Goal: Task Accomplishment & Management: Manage account settings

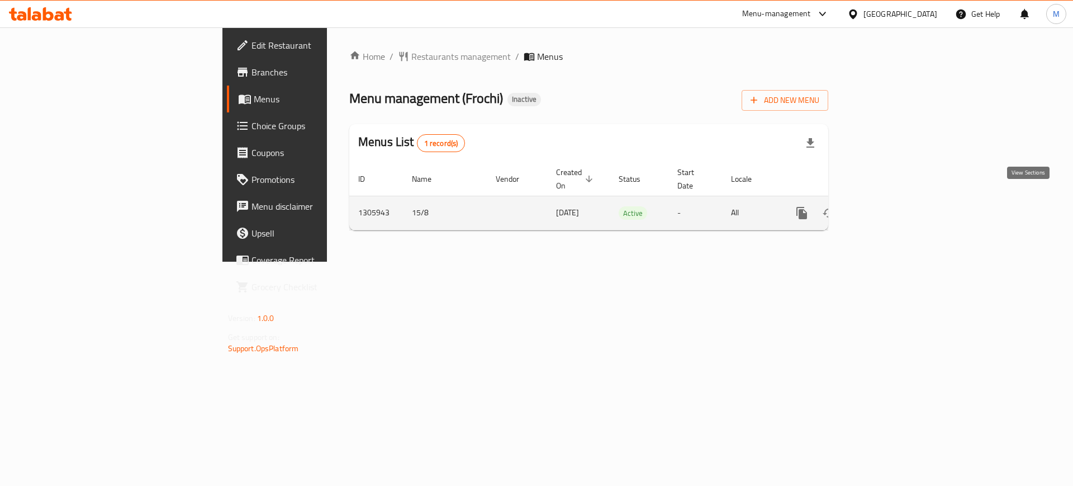
click at [896, 203] on link "enhanced table" at bounding box center [882, 212] width 27 height 27
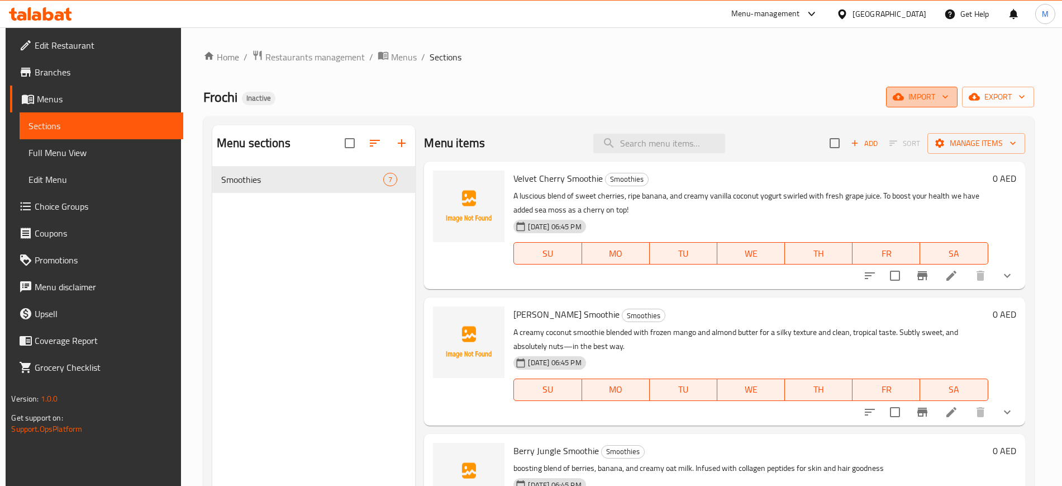
click at [943, 93] on span "import" at bounding box center [922, 97] width 54 height 14
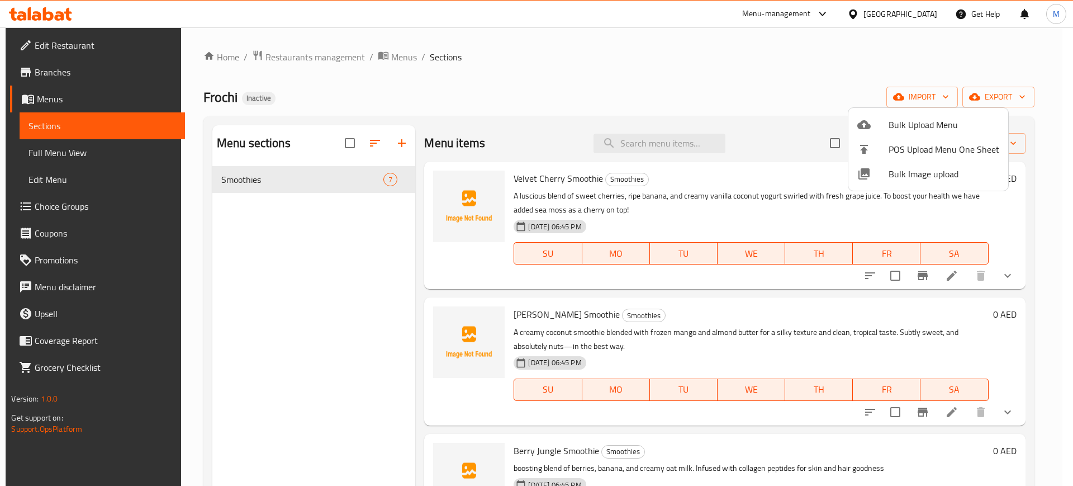
click at [884, 180] on div at bounding box center [872, 173] width 31 height 13
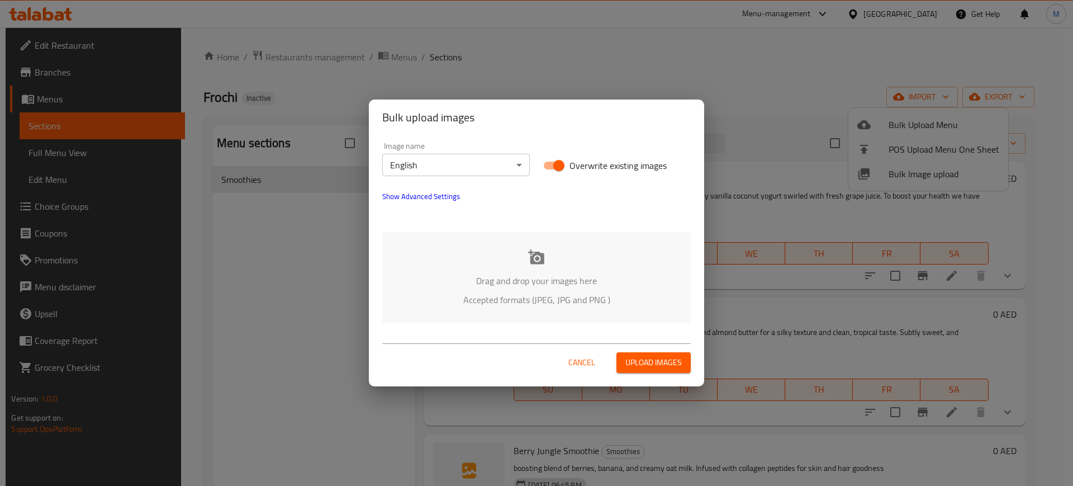
click at [607, 259] on div "Drag and drop your images here Accepted formats (JPEG, JPG and PNG )" at bounding box center [536, 277] width 308 height 91
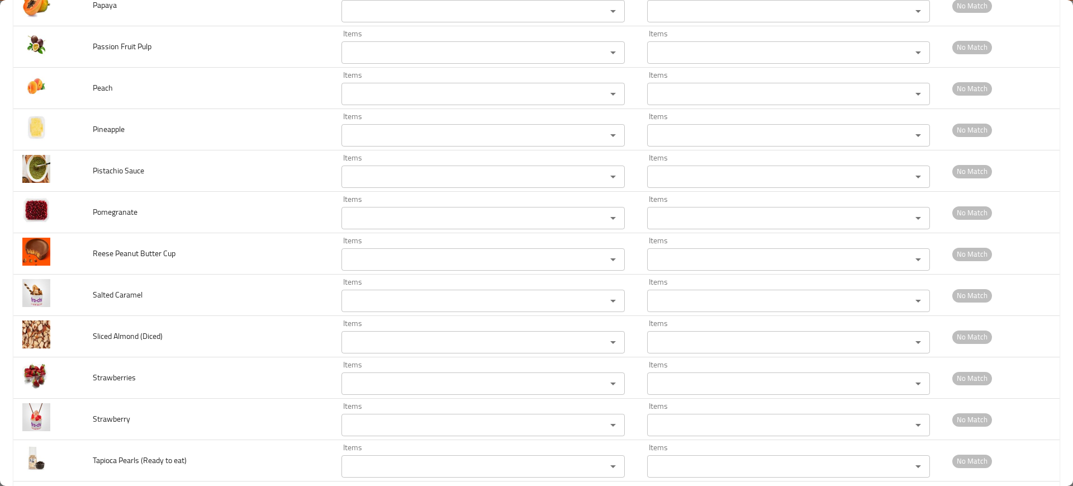
scroll to position [1940, 0]
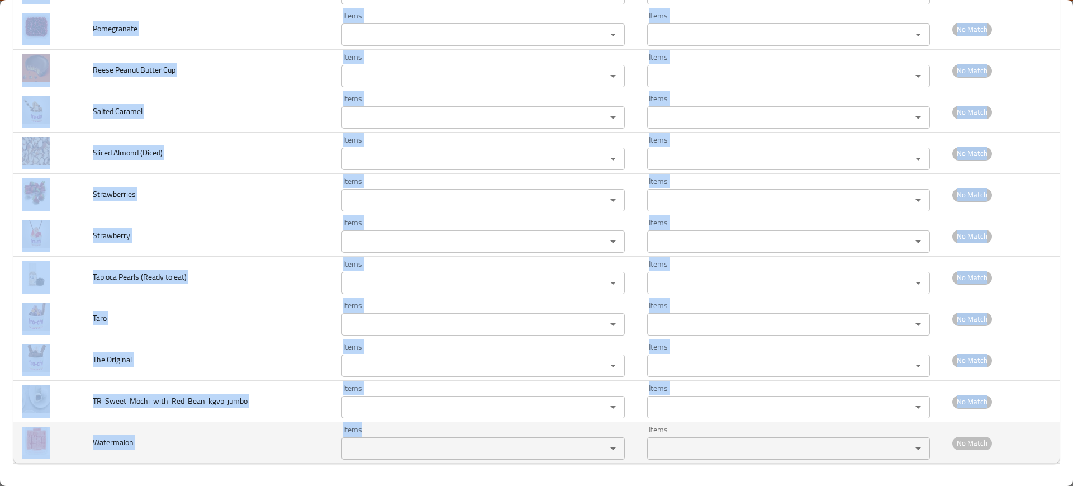
drag, startPoint x: 69, startPoint y: 228, endPoint x: 492, endPoint y: 441, distance: 473.3
copy tbody "Coco Loco Items Items Items Items Near Match Acai Items Items Items Items No Ma…"
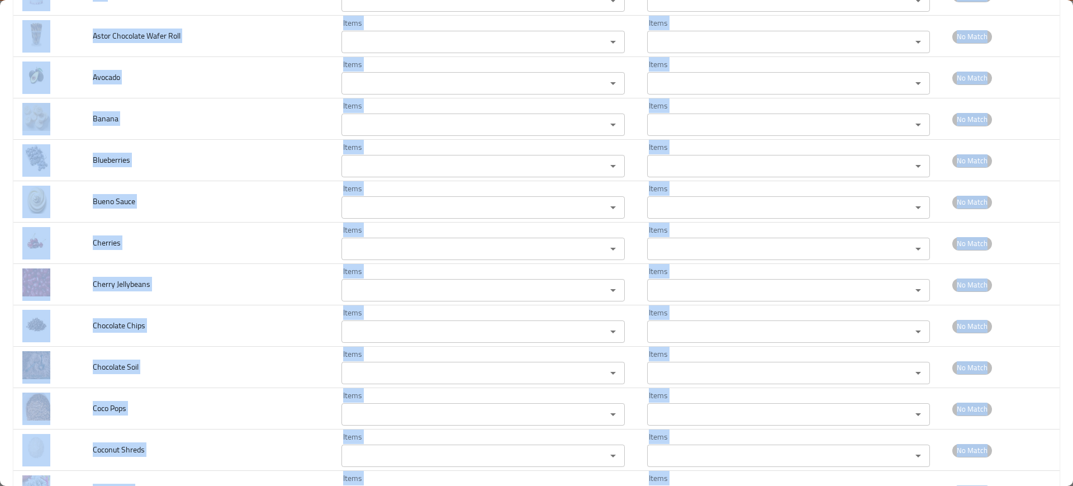
scroll to position [0, 0]
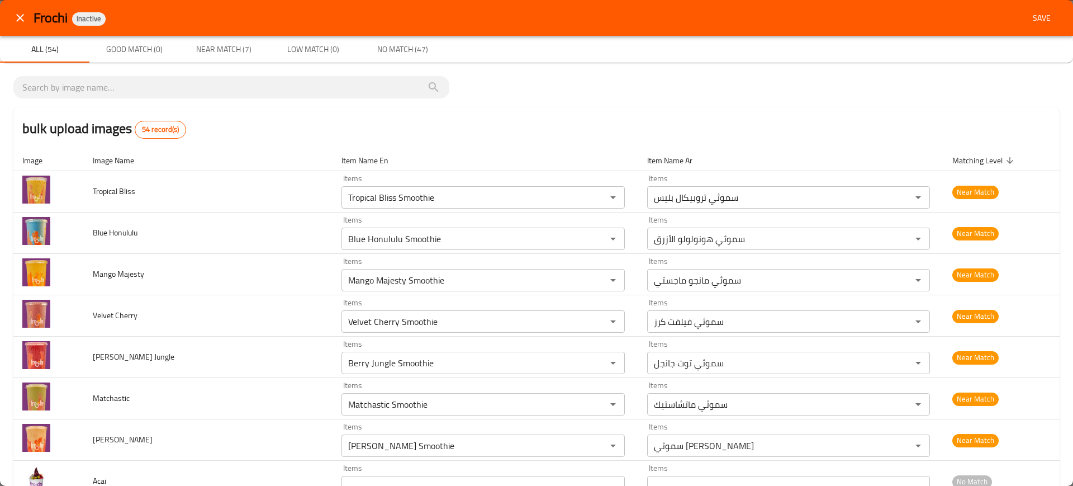
click at [831, 119] on div "bulk upload images 54 record(s)" at bounding box center [536, 128] width 1046 height 42
click at [1028, 18] on span "Save" at bounding box center [1041, 18] width 27 height 14
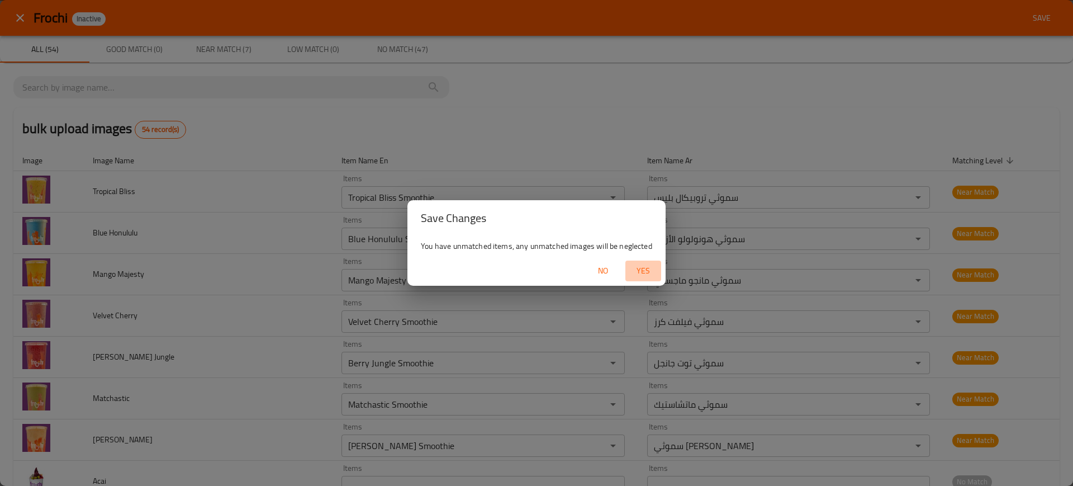
click at [639, 270] on span "Yes" at bounding box center [643, 271] width 27 height 14
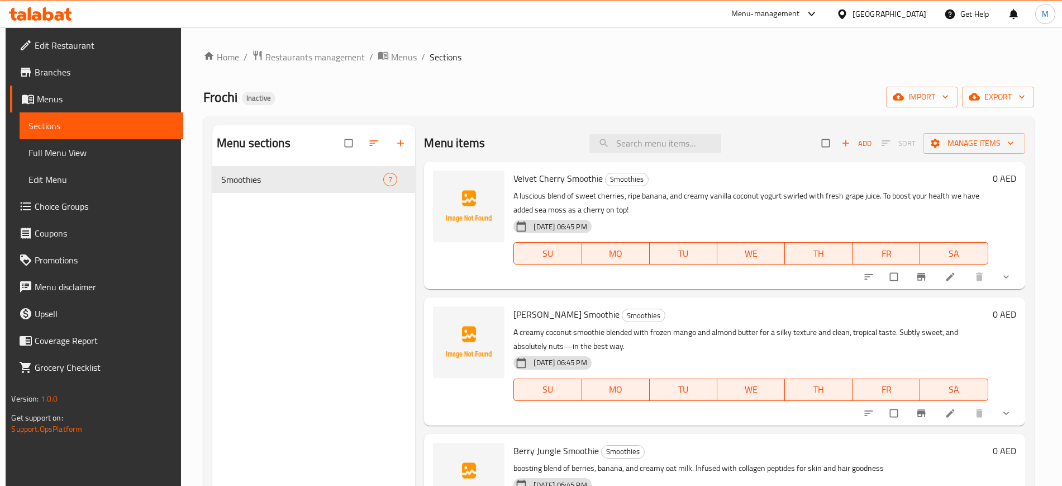
click at [346, 275] on div "Menu sections Smoothies 7" at bounding box center [313, 368] width 203 height 486
click at [300, 269] on div "Menu sections Smoothies 7" at bounding box center [313, 368] width 203 height 486
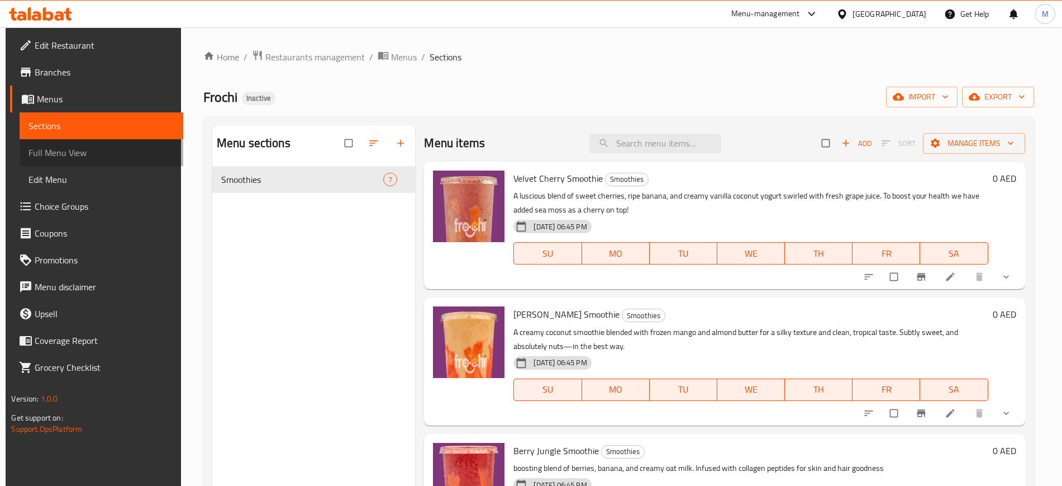
click at [68, 151] on span "Full Menu View" at bounding box center [100, 152] width 145 height 13
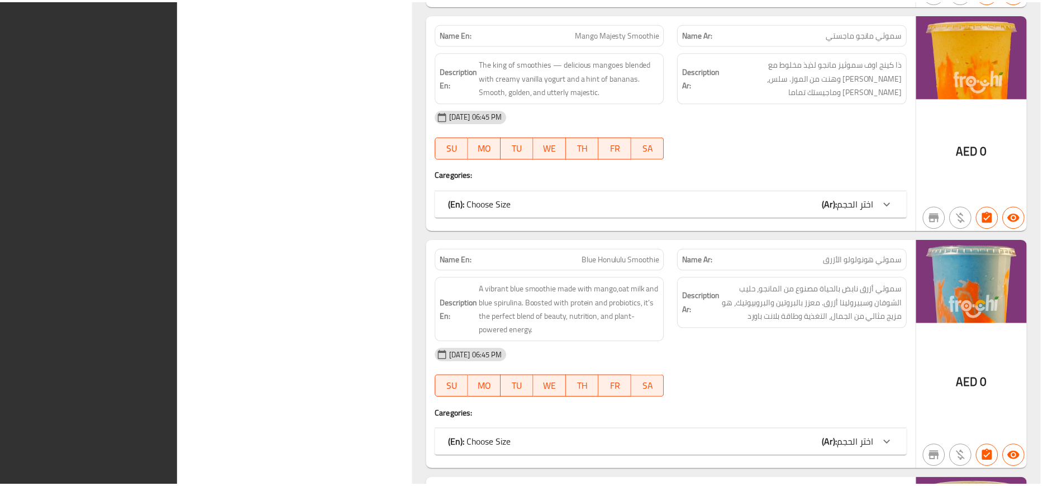
scroll to position [1402, 0]
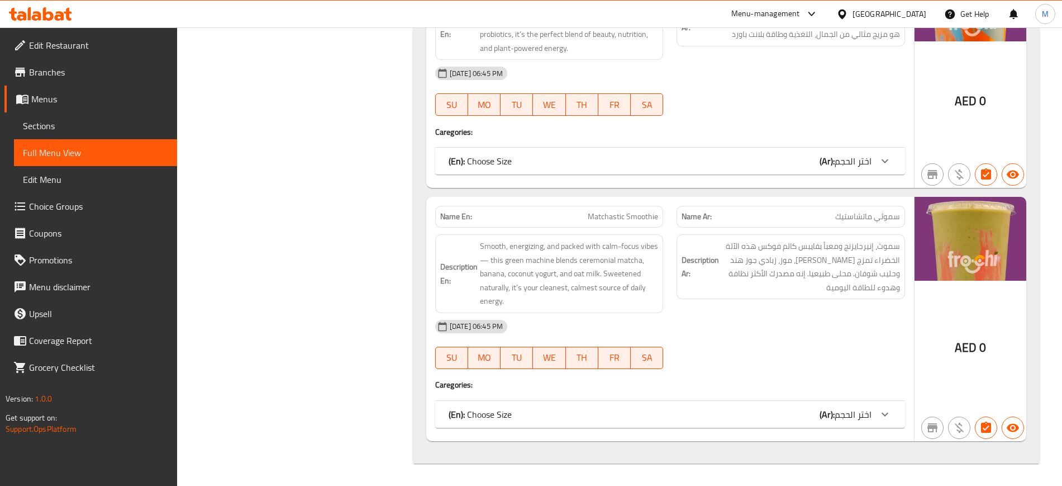
click at [101, 51] on span "Edit Restaurant" at bounding box center [98, 45] width 139 height 13
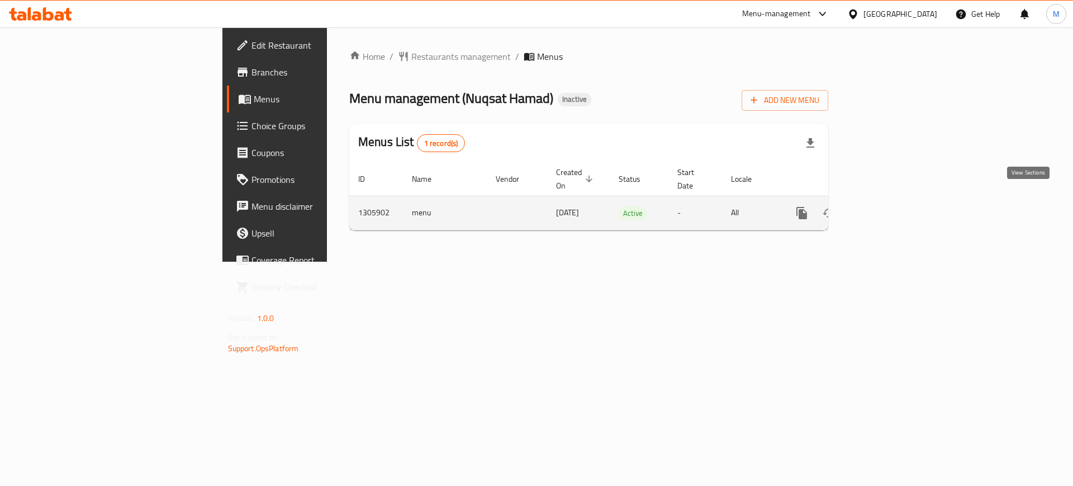
click at [896, 199] on link "enhanced table" at bounding box center [882, 212] width 27 height 27
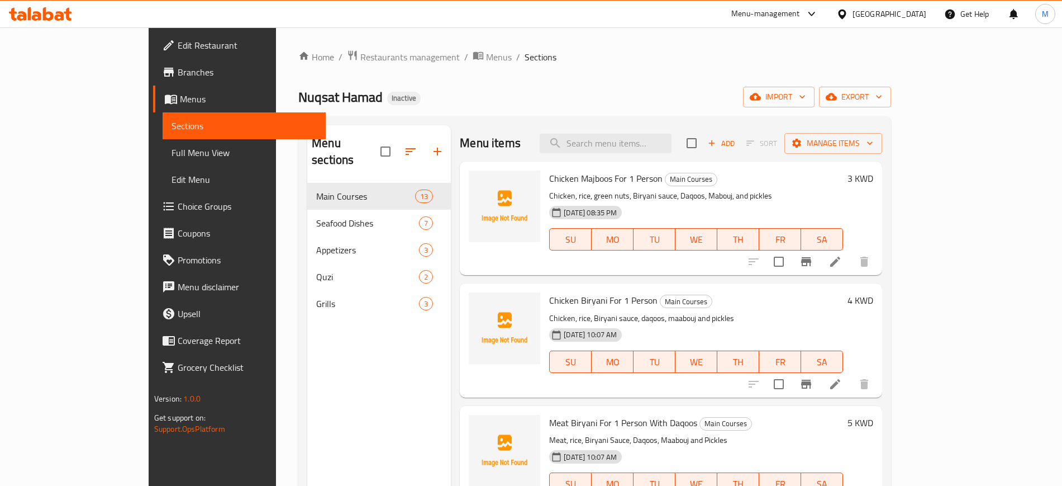
click at [715, 81] on div "Home / Restaurants management / Menus / Sections Nuqsat Hamad Inactive import e…" at bounding box center [594, 335] width 593 height 570
click at [815, 87] on button "import" at bounding box center [779, 97] width 72 height 21
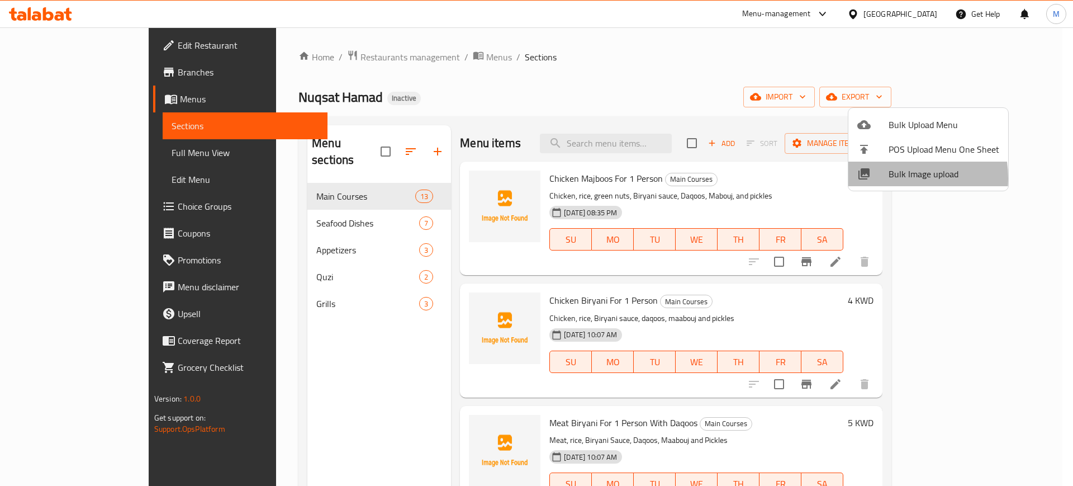
click at [884, 178] on div at bounding box center [872, 173] width 31 height 13
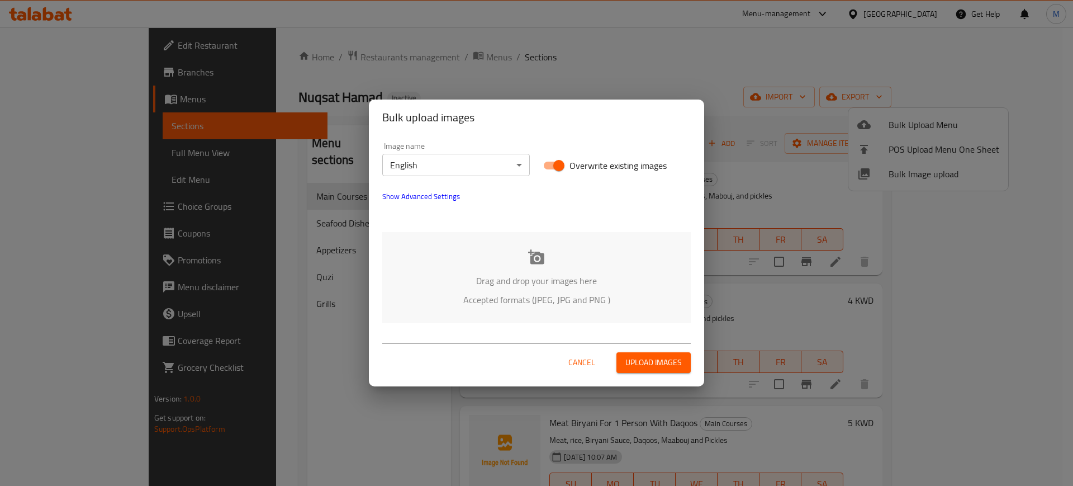
click at [603, 298] on p "Accepted formats (JPEG, JPG and PNG )" at bounding box center [536, 299] width 275 height 13
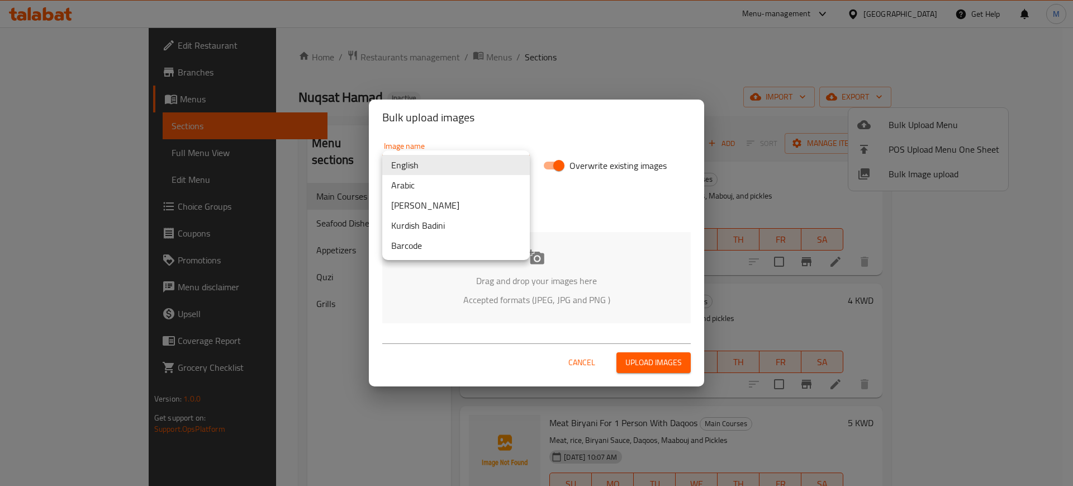
click at [460, 160] on body "​ Menu-management Kuwait Get Help M Edit Restaurant Branches Menus Sections Ful…" at bounding box center [536, 256] width 1073 height 458
click at [424, 182] on li "Arabic" at bounding box center [456, 185] width 148 height 20
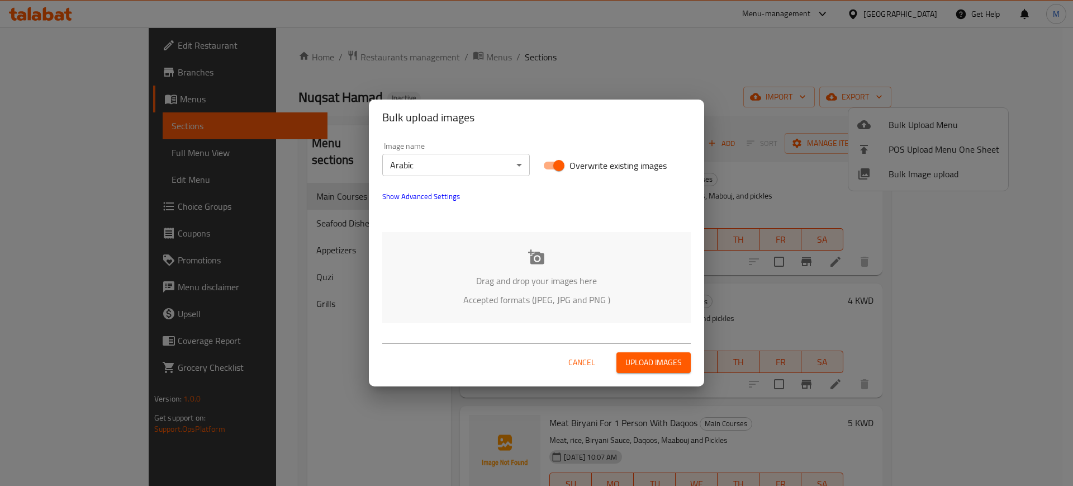
click at [492, 285] on p "Drag and drop your images here" at bounding box center [536, 280] width 275 height 13
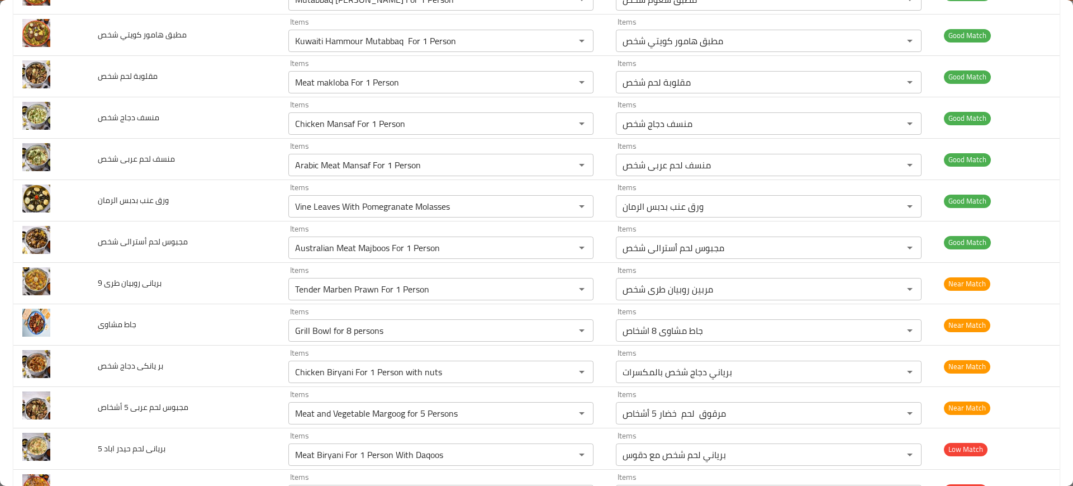
scroll to position [631, 0]
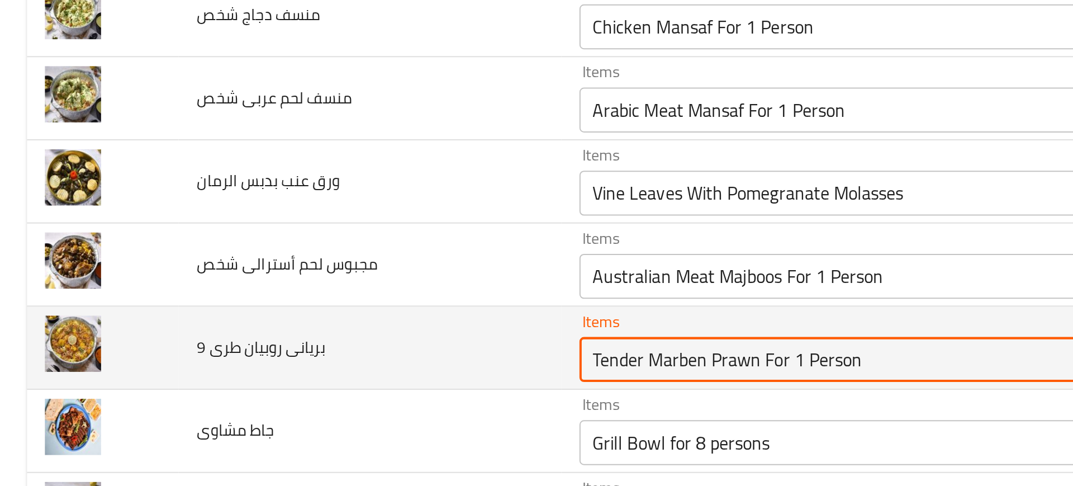
click at [327, 315] on 9 "Tender Marben Prawn For 1 Person" at bounding box center [425, 311] width 266 height 16
click at [398, 311] on 9 "Tender Marben Prawn For 1 Person" at bounding box center [425, 311] width 266 height 16
drag, startPoint x: 436, startPoint y: 311, endPoint x: 375, endPoint y: 311, distance: 60.9
click at [375, 311] on 9 "Tender Marben Prawn For 1 Person" at bounding box center [425, 311] width 266 height 16
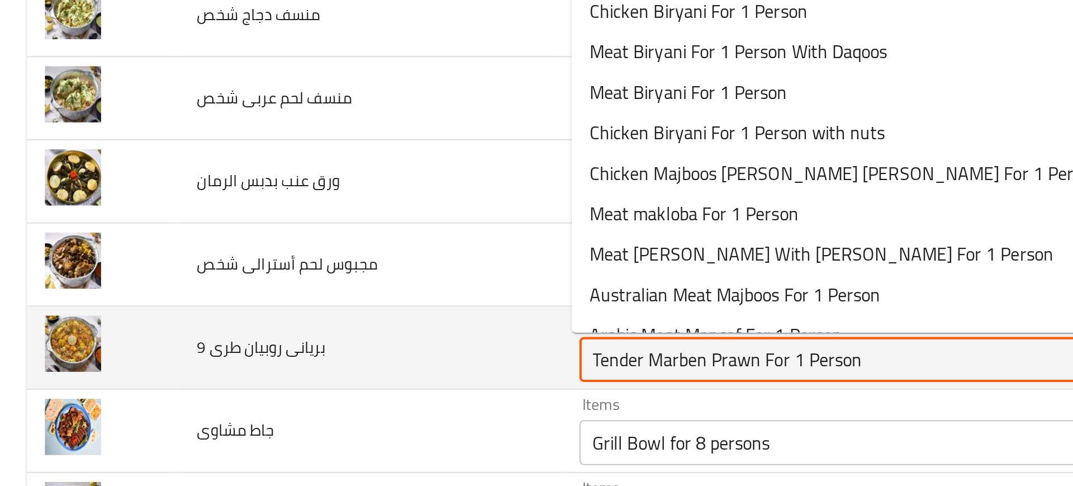
click at [361, 312] on 9 "Tender Marben Prawn For 1 Person" at bounding box center [425, 311] width 266 height 16
paste 9 "Prawn"
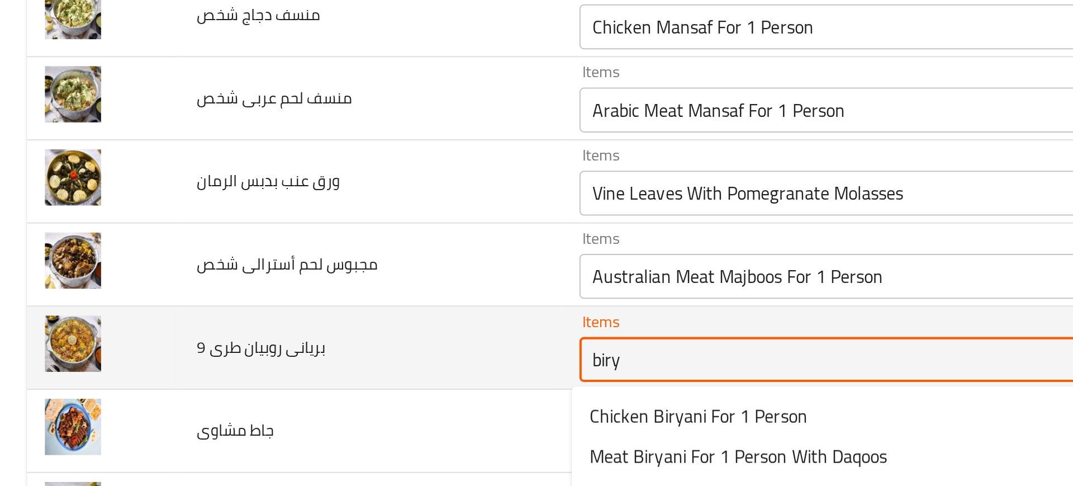
type 9 "birya"
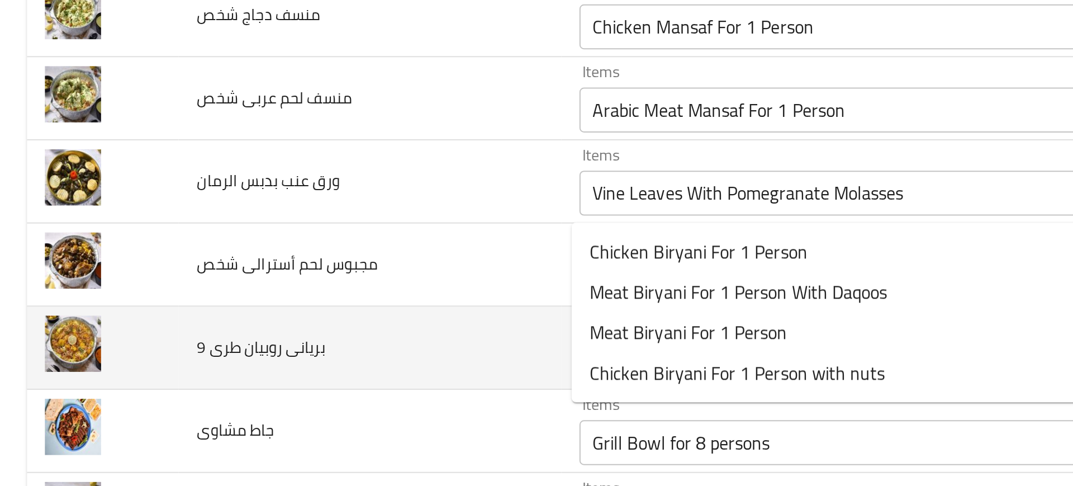
scroll to position [715, 0]
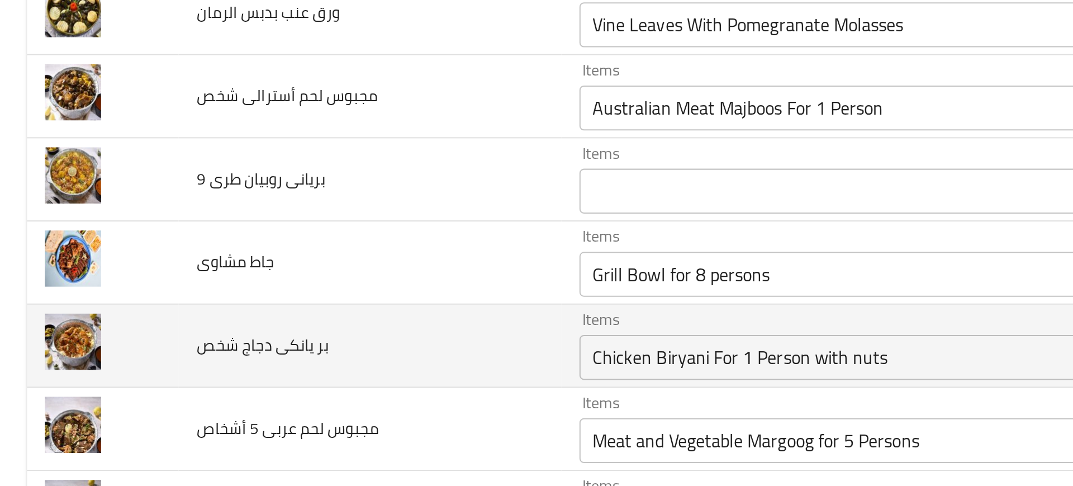
click at [169, 284] on td "بر يانكى دجاج شخص" at bounding box center [184, 303] width 190 height 41
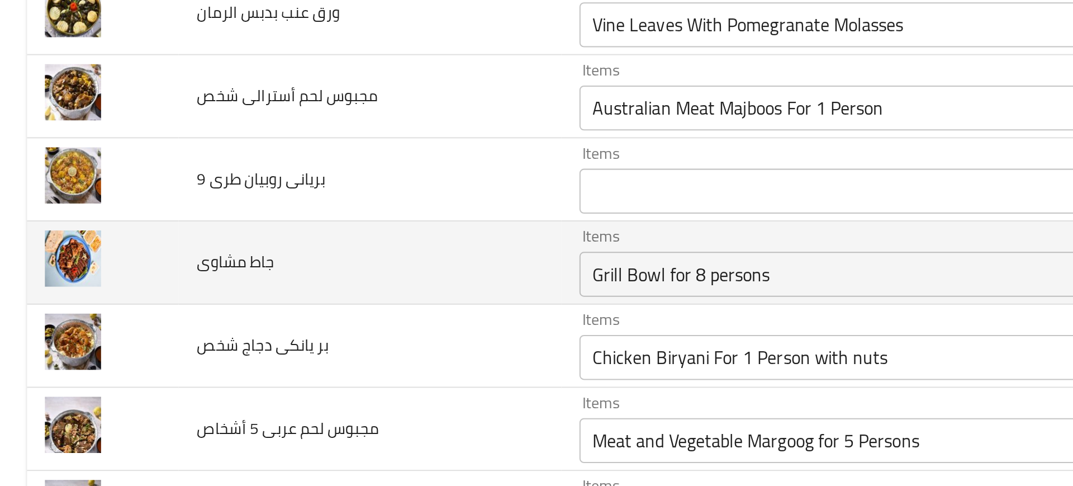
click at [268, 265] on td "جاط مشاوى" at bounding box center [184, 262] width 190 height 41
click at [292, 267] on مشاوى "Grill Bowl for 8 persons" at bounding box center [425, 268] width 266 height 16
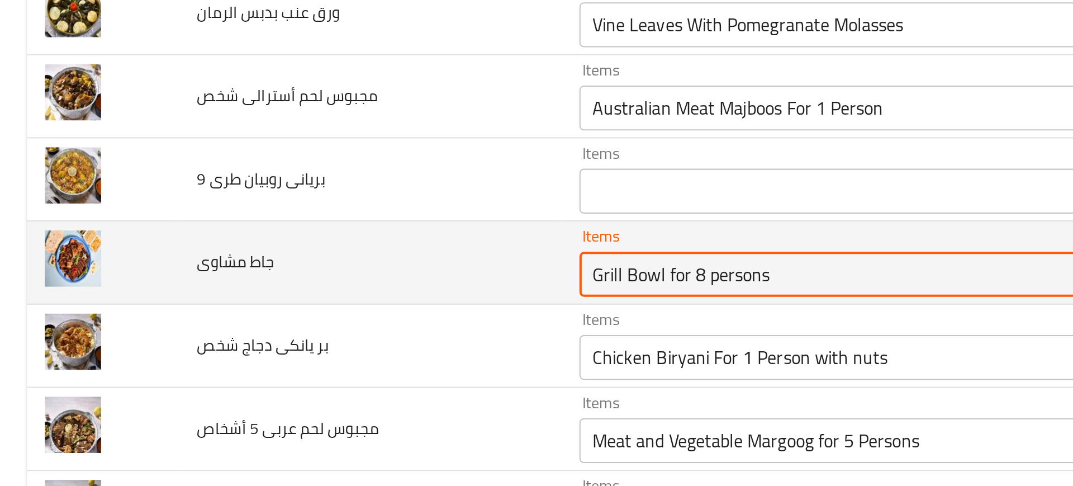
click at [393, 273] on مشاوى "Grill Bowl for 8 persons" at bounding box center [425, 268] width 266 height 16
drag, startPoint x: 393, startPoint y: 273, endPoint x: 330, endPoint y: 277, distance: 63.3
click at [330, 277] on div "Grill Bowl for 8 persons Items" at bounding box center [441, 268] width 306 height 22
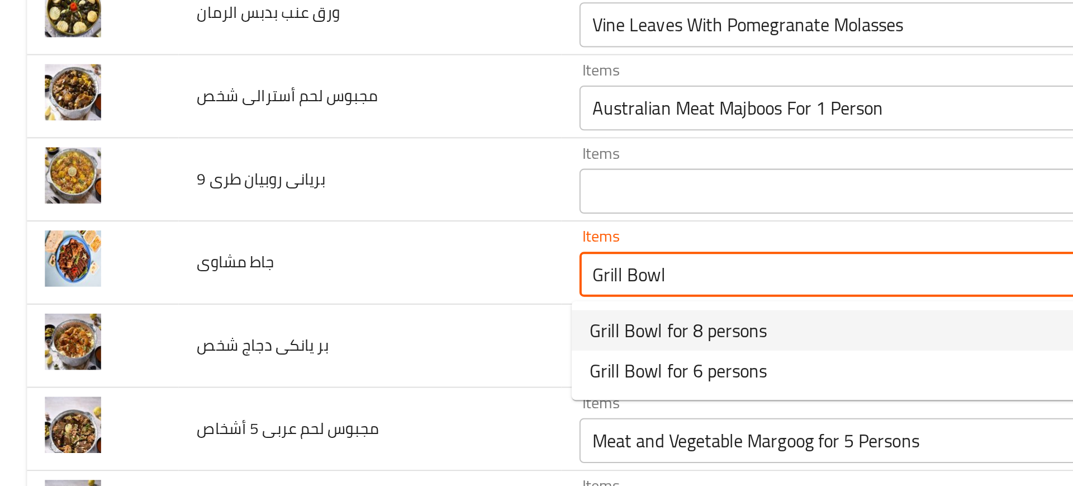
click at [320, 294] on span "Grill Bowl for 8 persons" at bounding box center [337, 295] width 88 height 13
type مشاوى "Grill Bowl for 8 persons"
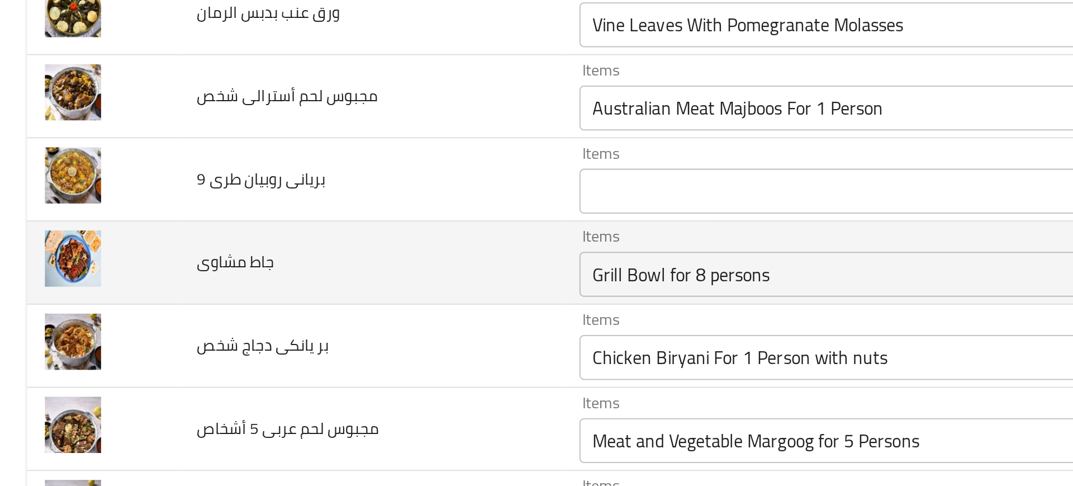
click at [113, 268] on span "جاط مشاوى" at bounding box center [117, 262] width 39 height 15
copy span "جاط مشاوى"
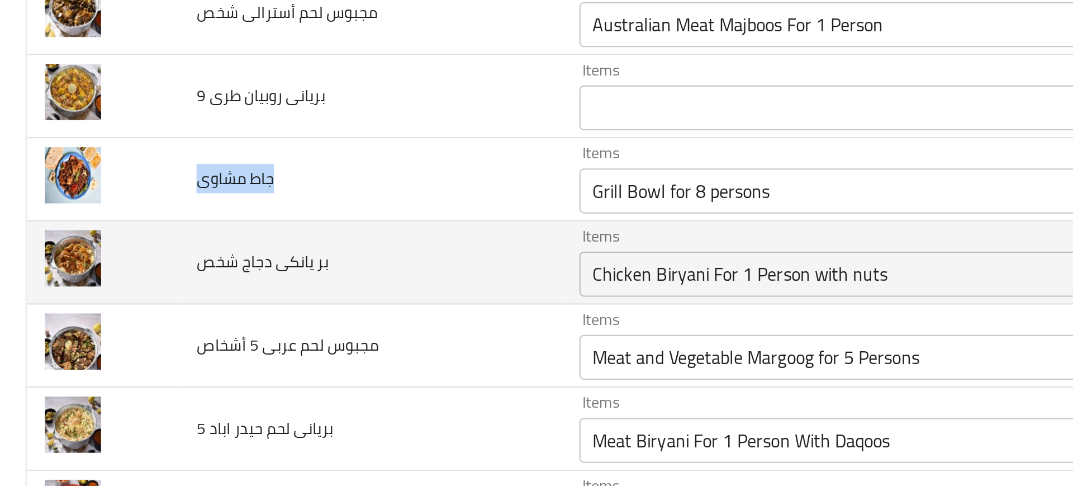
scroll to position [758, 0]
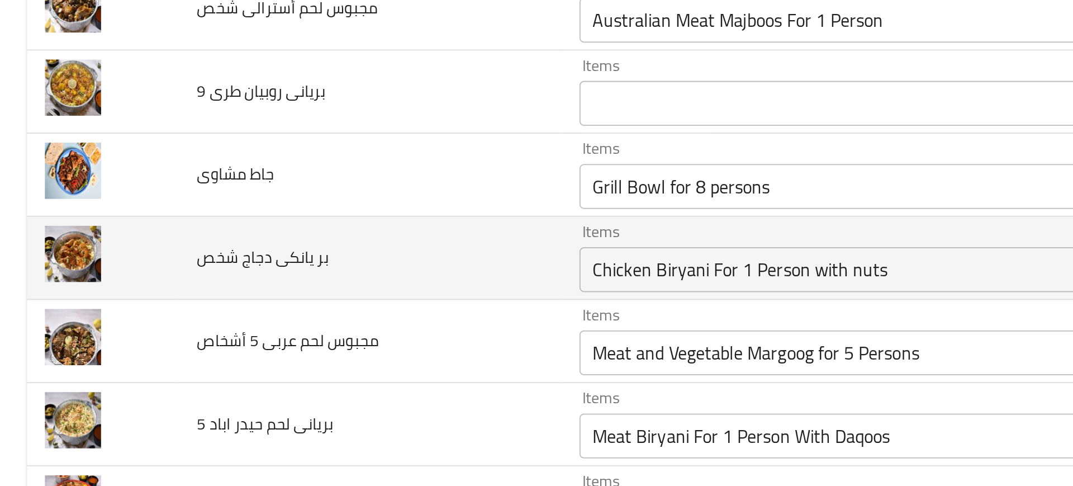
click at [248, 267] on td "بر يانكى دجاج شخص" at bounding box center [184, 260] width 190 height 41
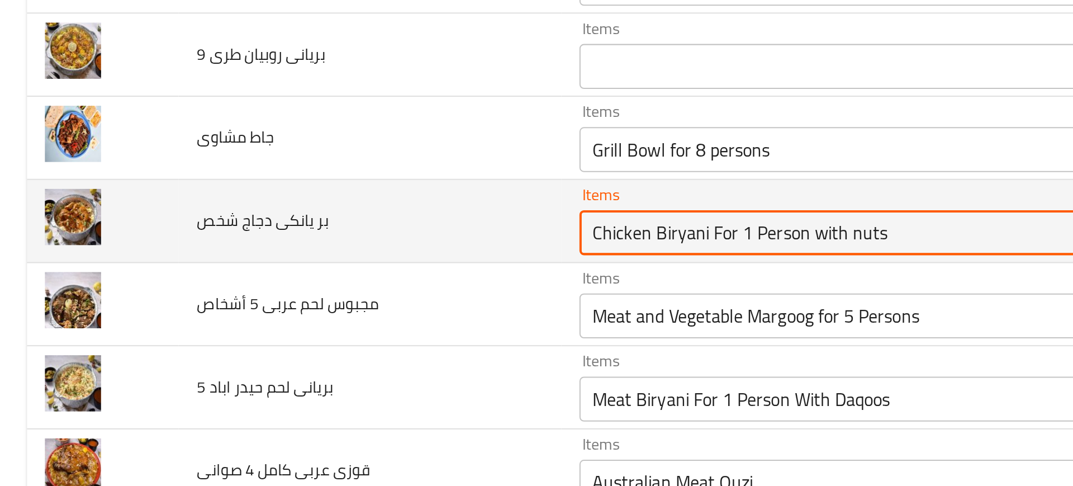
drag, startPoint x: 364, startPoint y: 250, endPoint x: 465, endPoint y: 246, distance: 101.2
click at [465, 246] on شخص "Chicken Biryani For 1 Person with nuts" at bounding box center [425, 248] width 266 height 16
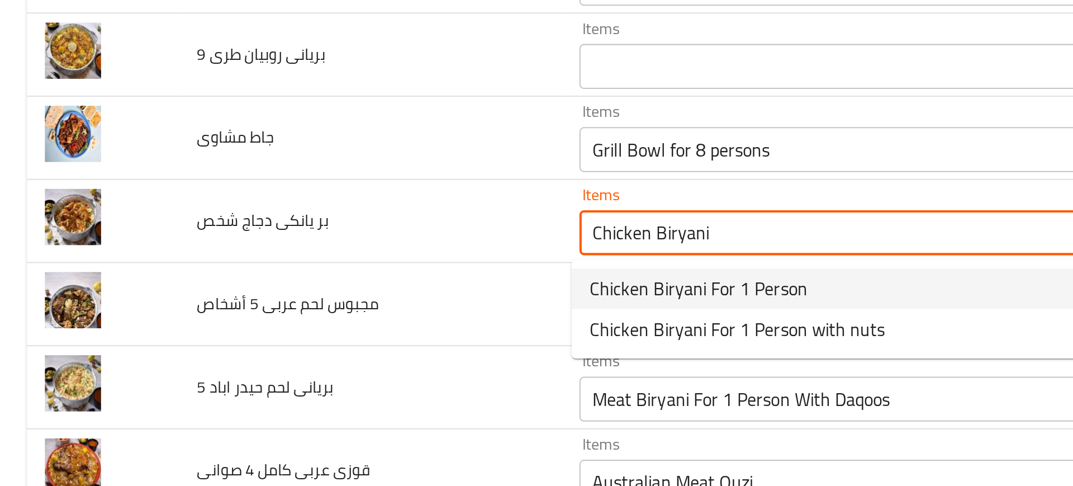
click at [384, 273] on span "Chicken Biryani For 1 Person" at bounding box center [347, 275] width 108 height 13
type شخص "Chicken Biryani For 1 Person"
type شخص-ar "بريانى دجاج شخص"
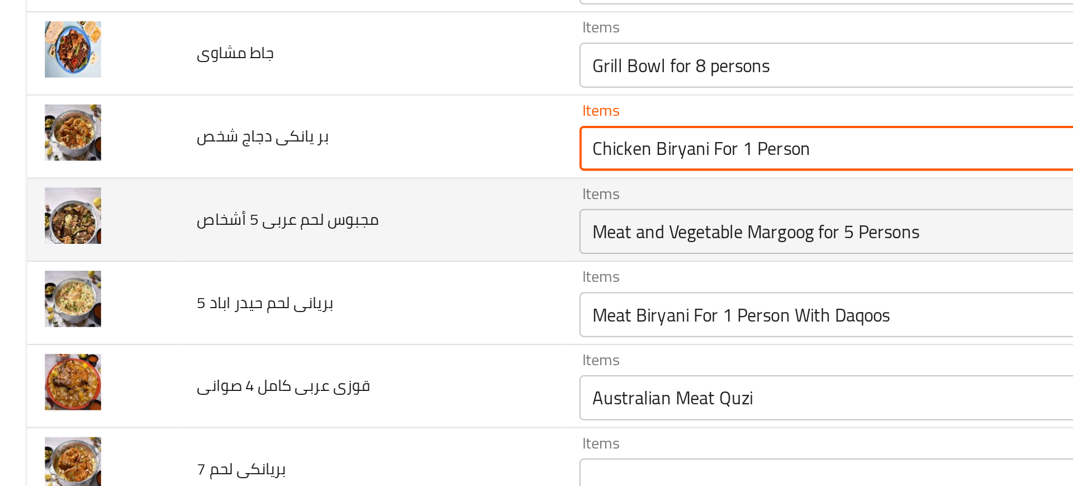
scroll to position [824, 0]
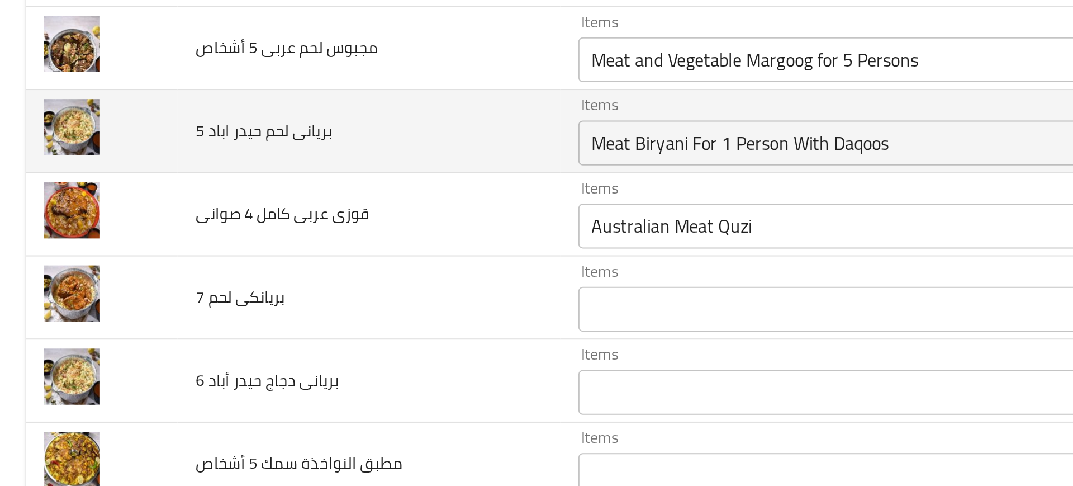
type شخص "Chicken Biryani For 1 Person"
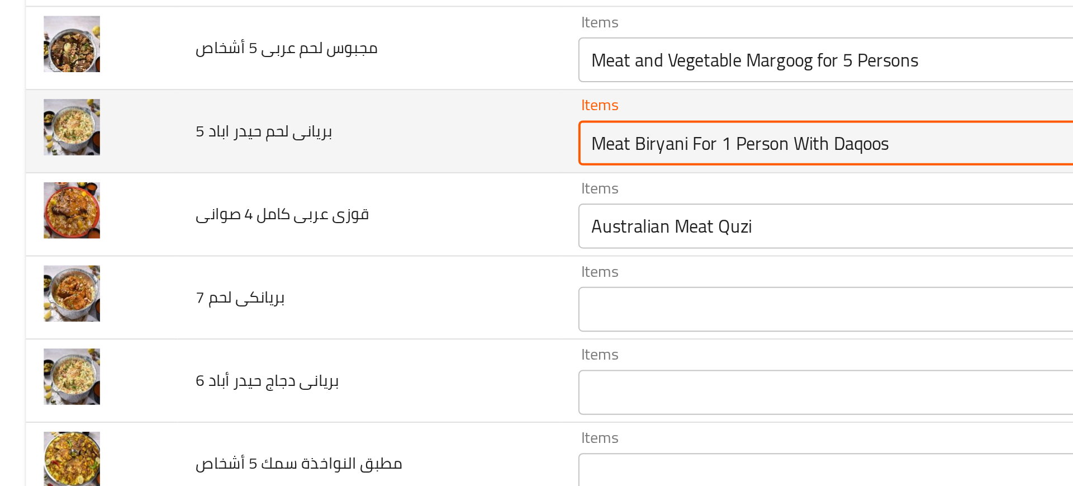
click at [317, 278] on 5 "Meat Biryani For 1 Person With Daqoos" at bounding box center [425, 283] width 266 height 16
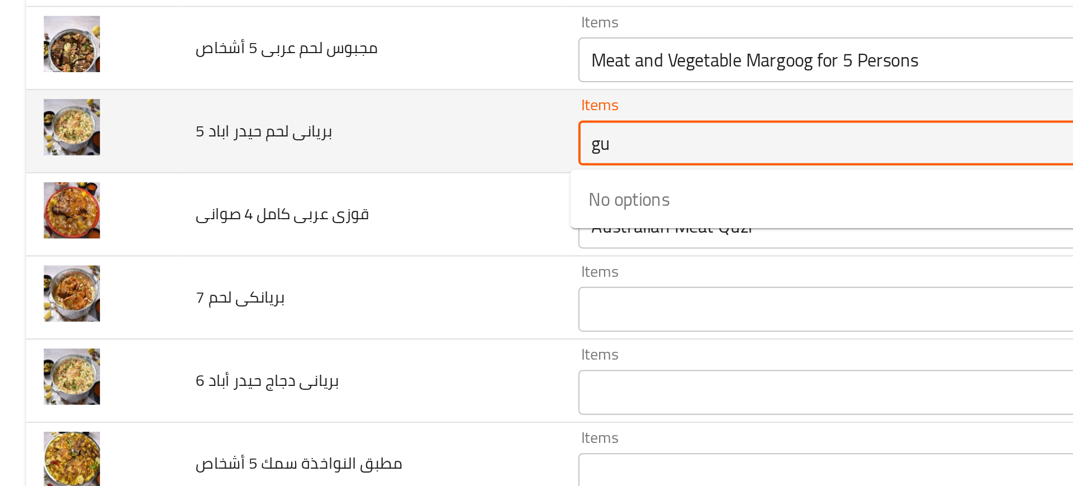
type 5 "g"
type 5 "h"
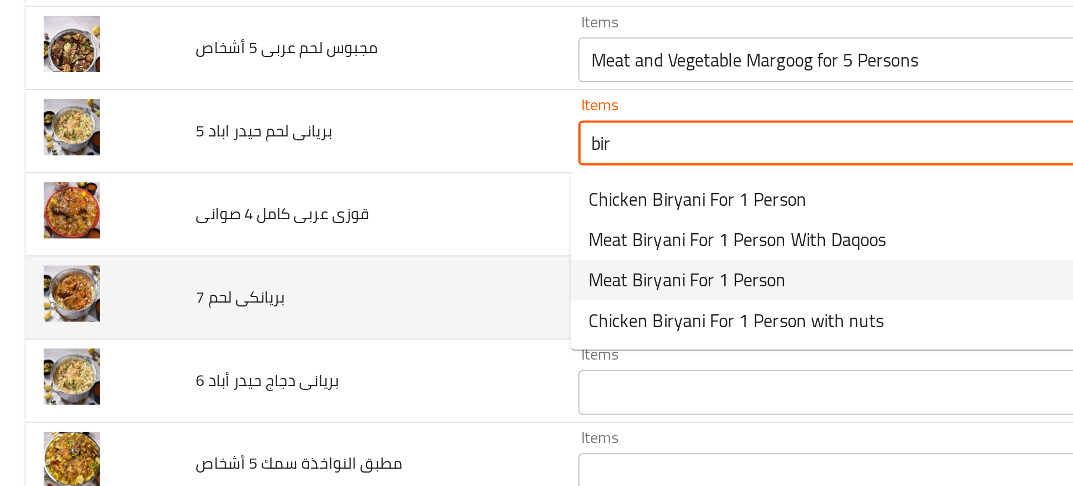
type 5 "bir"
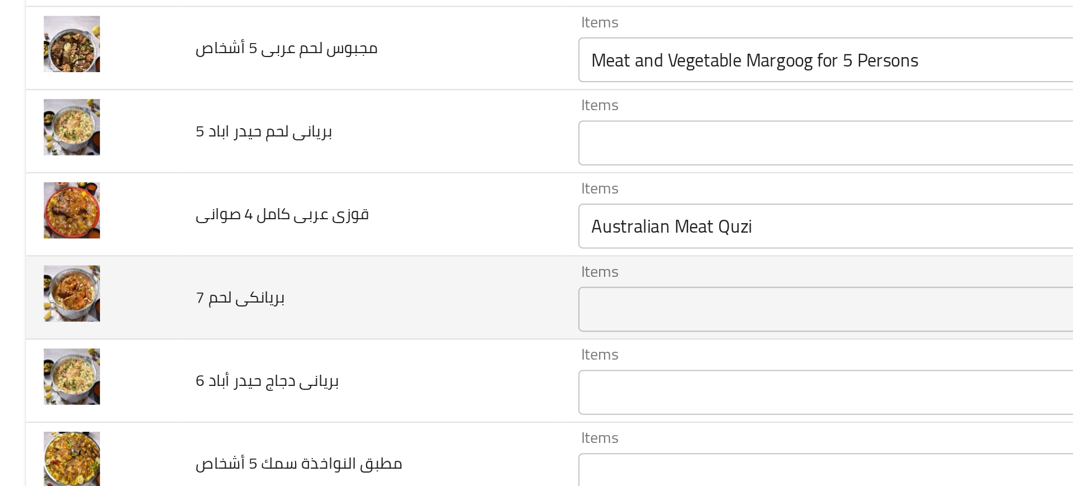
click at [239, 339] on td "بريانكى لحم 7" at bounding box center [184, 359] width 190 height 41
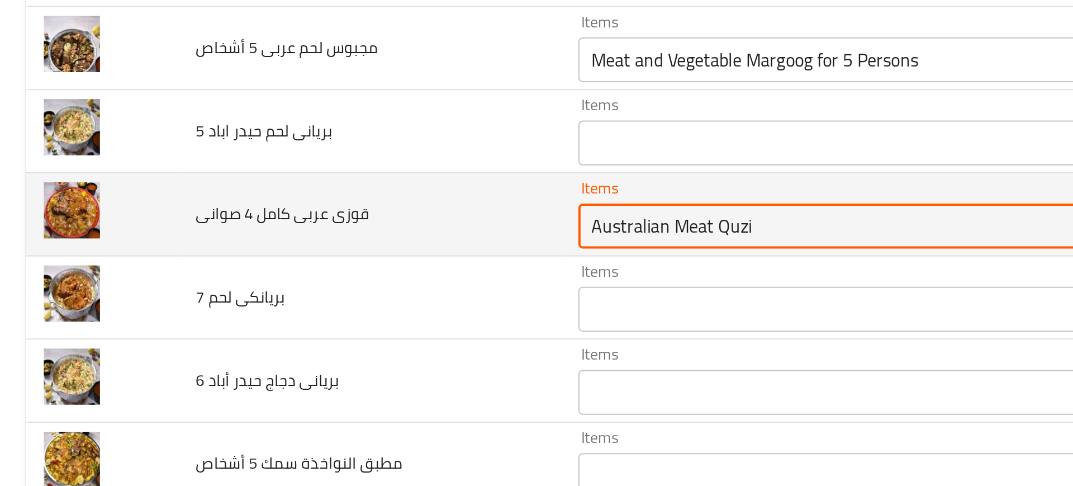
click at [326, 320] on صوانى "Australian Meat Quzi" at bounding box center [425, 324] width 266 height 16
click at [355, 325] on صوانى "Australian Meat Quzi" at bounding box center [425, 324] width 266 height 16
paste صوانى "enhanced table"
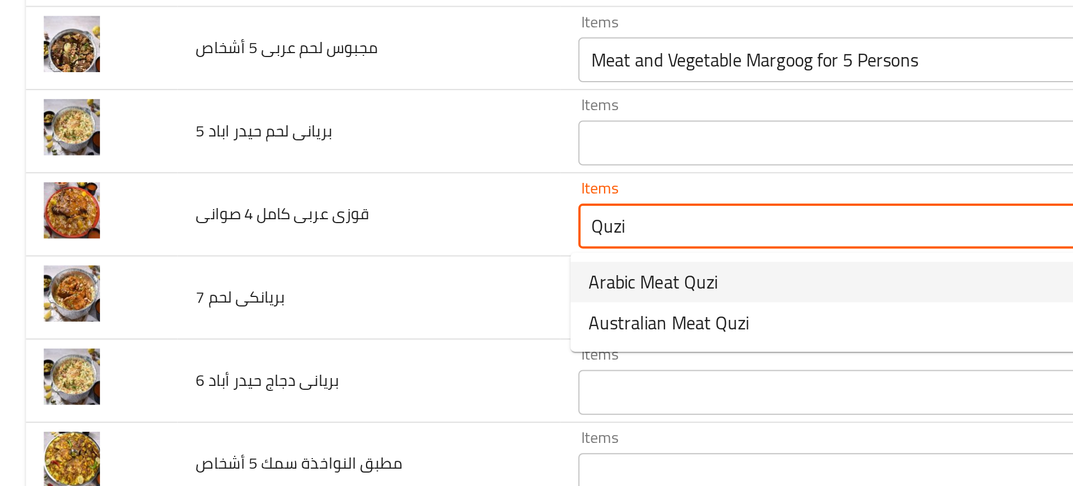
click at [307, 351] on span "Arabic Meat Quzi" at bounding box center [325, 351] width 64 height 13
type صوانى "Arabic Meat Quzi"
type صوانى-ar "قوزى لحم عربى"
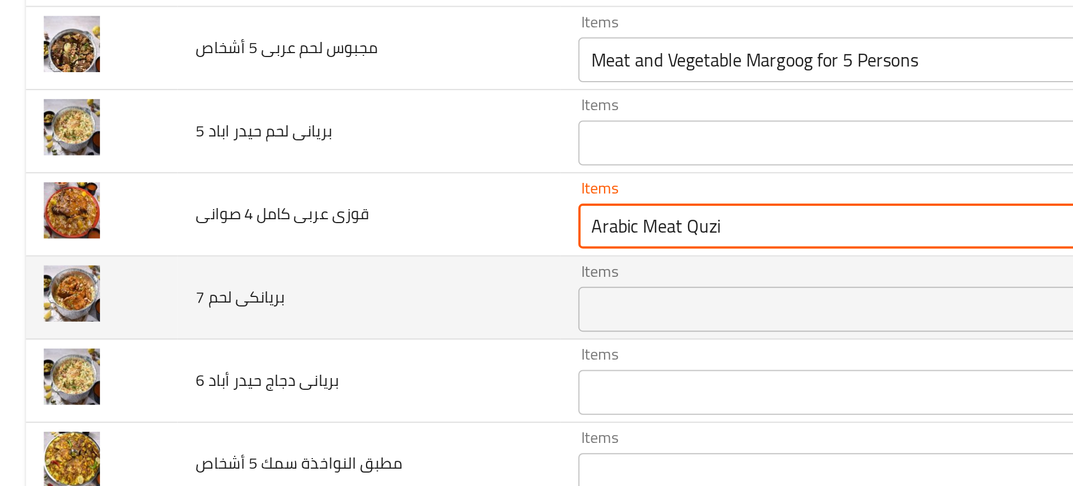
type صوانى "Arabic Meat Quzi"
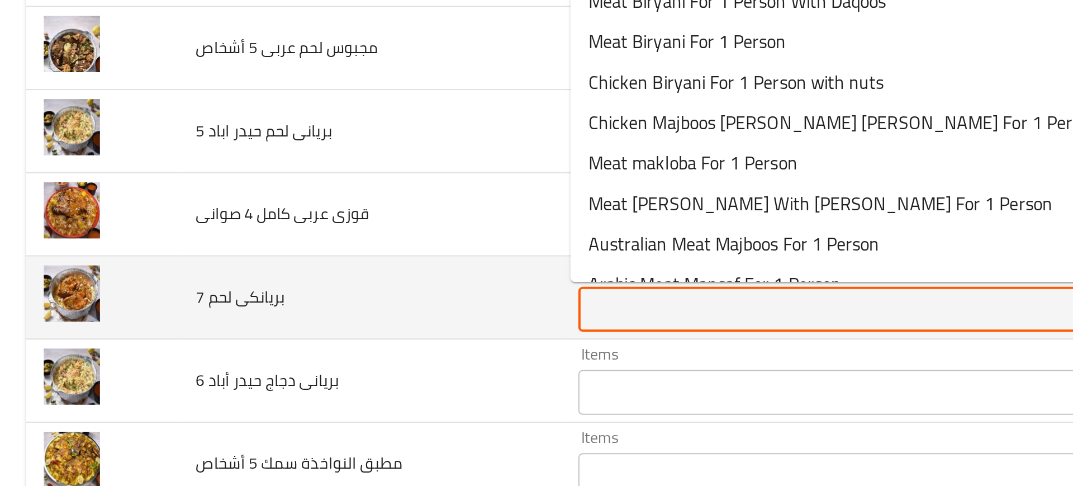
click at [315, 363] on 7 "Items" at bounding box center [425, 366] width 266 height 16
type 7 "7"
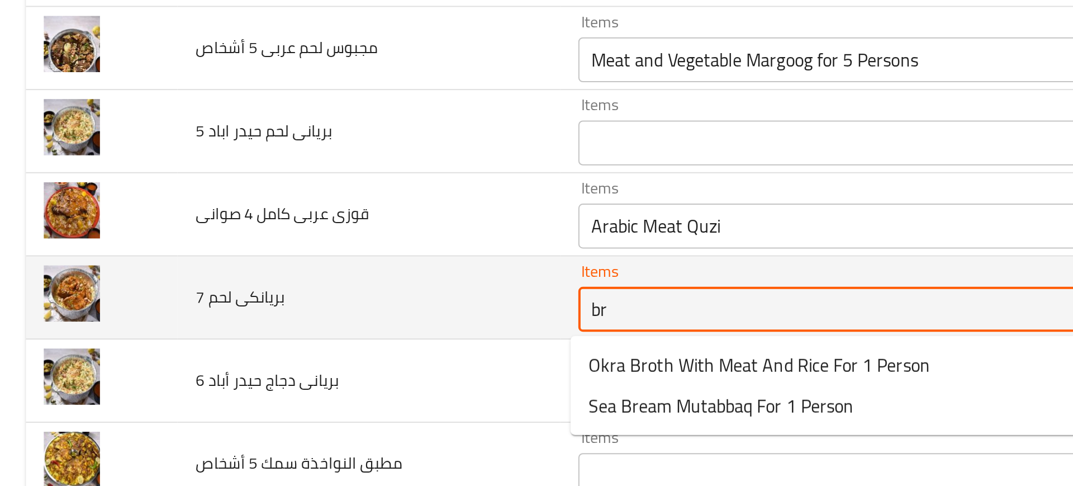
type 7 "b"
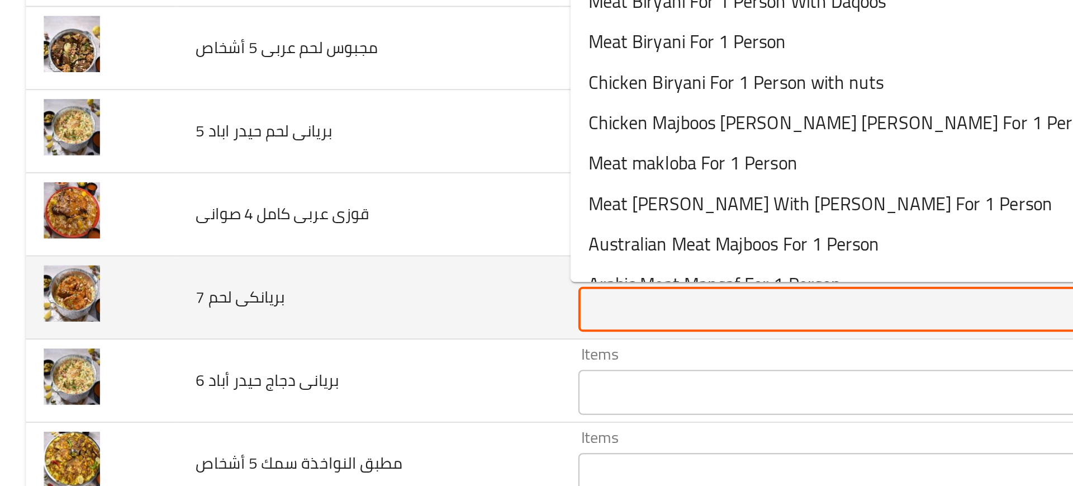
click at [213, 342] on td "بريانكى لحم 7" at bounding box center [184, 359] width 190 height 41
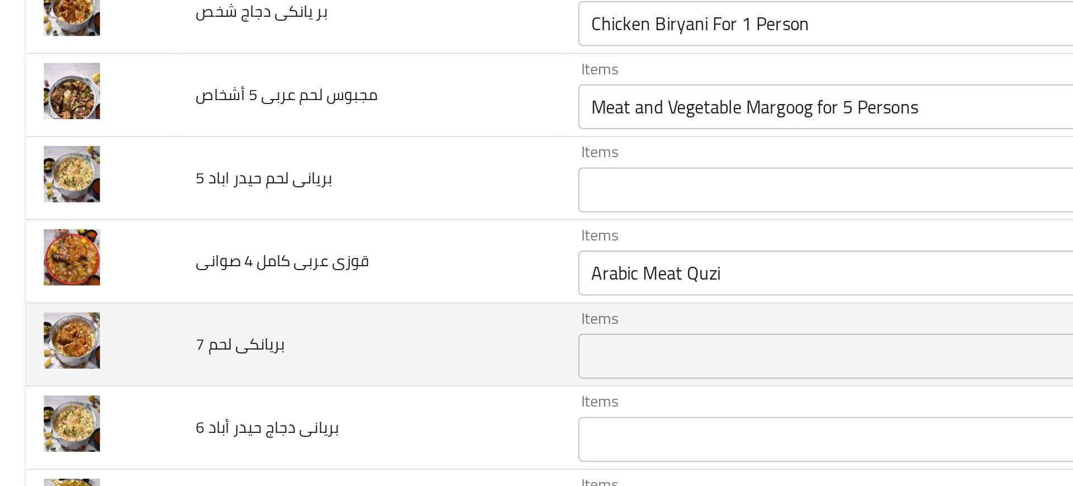
scroll to position [801, 0]
click at [303, 396] on div "Items" at bounding box center [441, 388] width 306 height 22
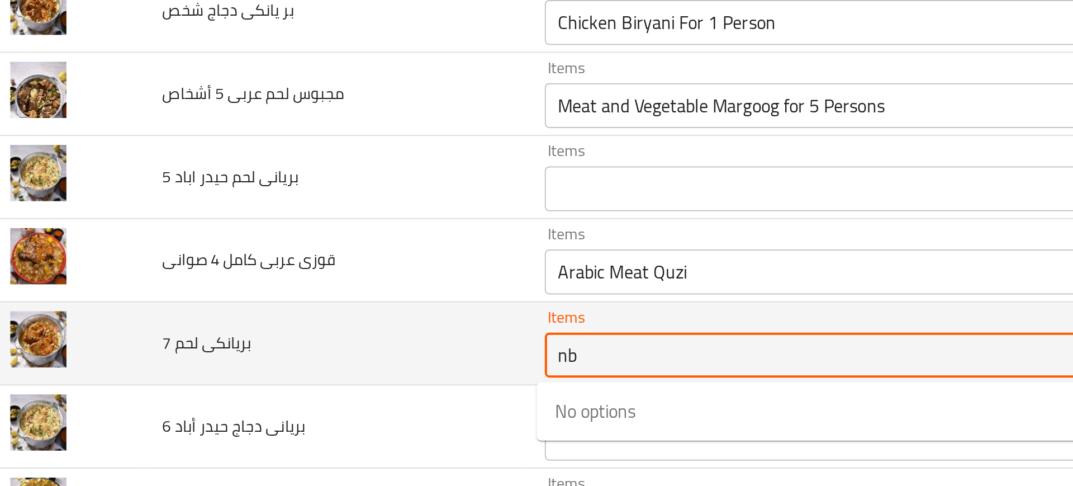
type 7 "n"
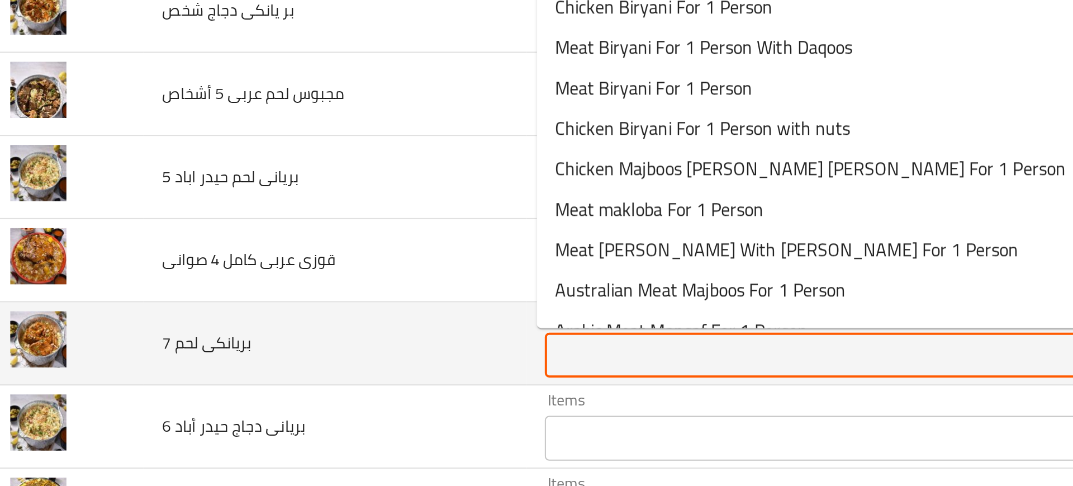
type 7 "v"
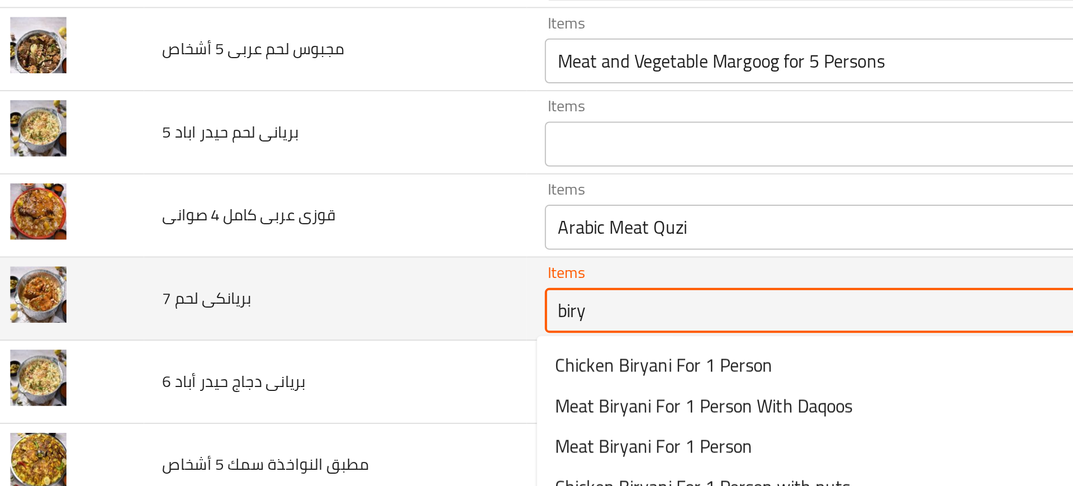
scroll to position [824, 0]
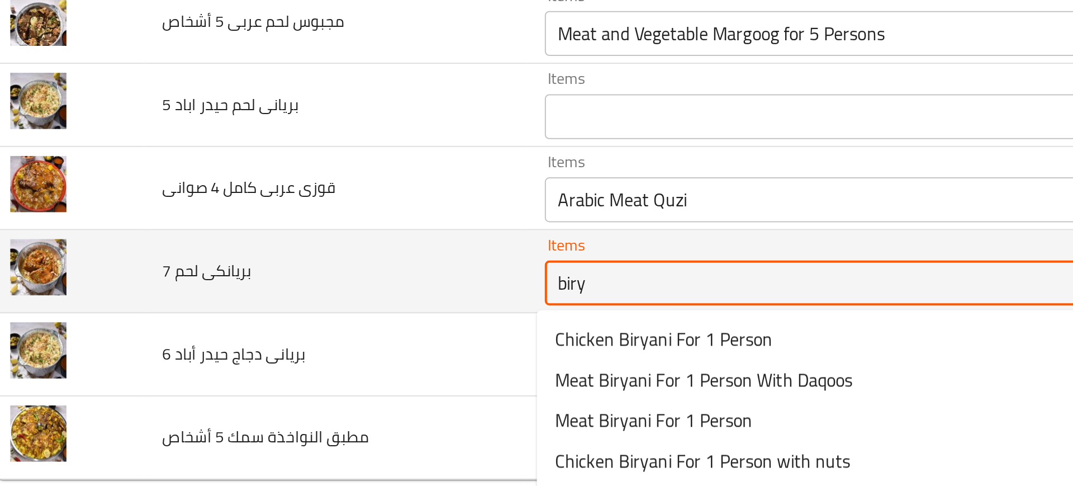
type 7 "biry"
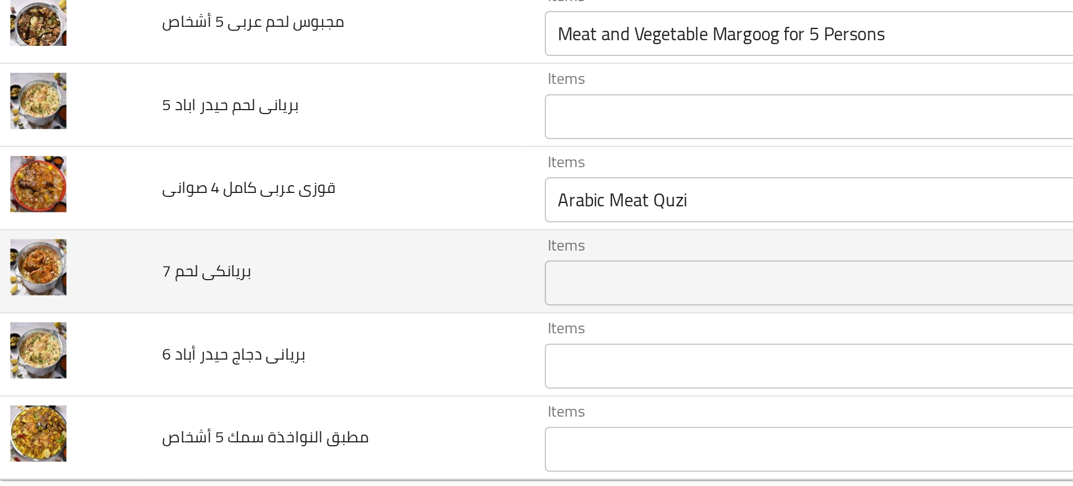
click at [226, 393] on td "بريانى دجاج حيدر أباد 6" at bounding box center [184, 400] width 190 height 41
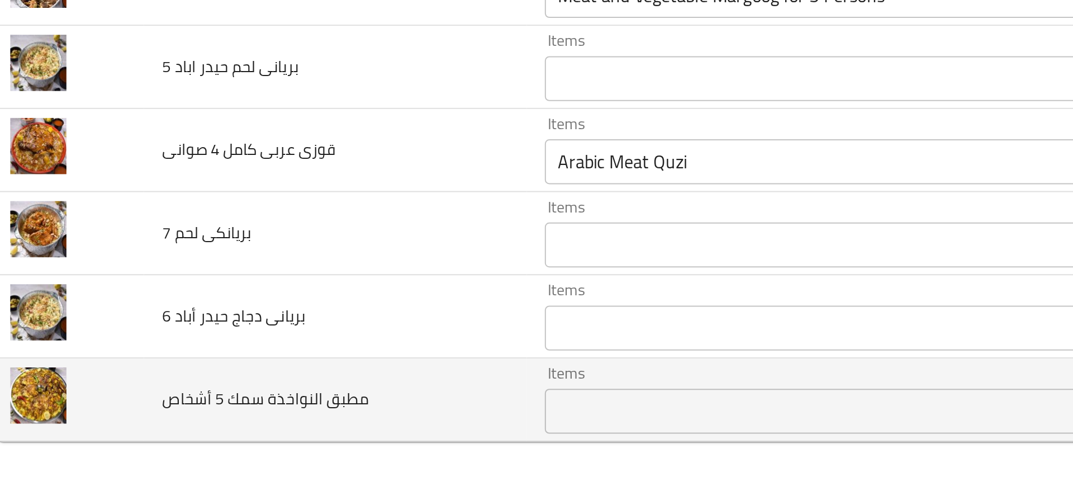
click at [328, 458] on div "Items" at bounding box center [441, 448] width 306 height 22
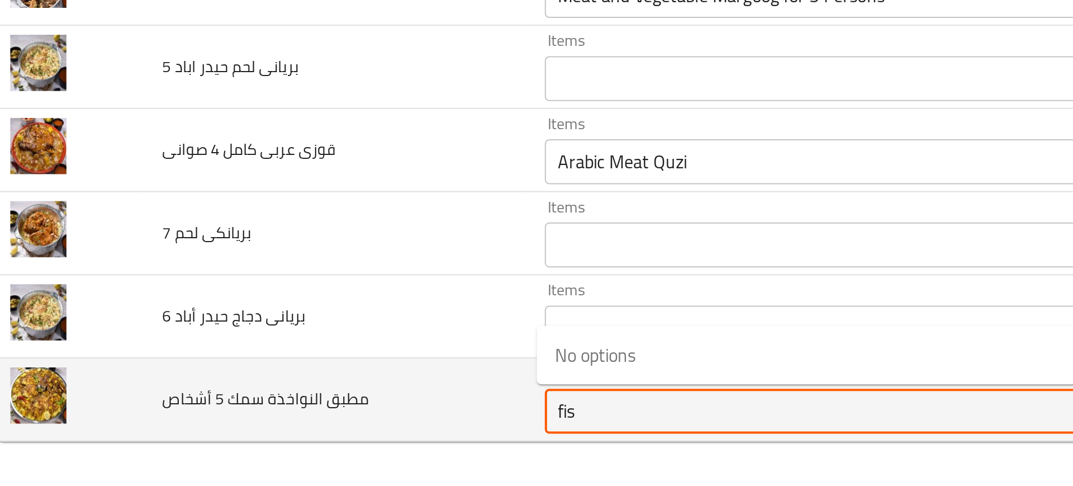
type أشخاص "fish"
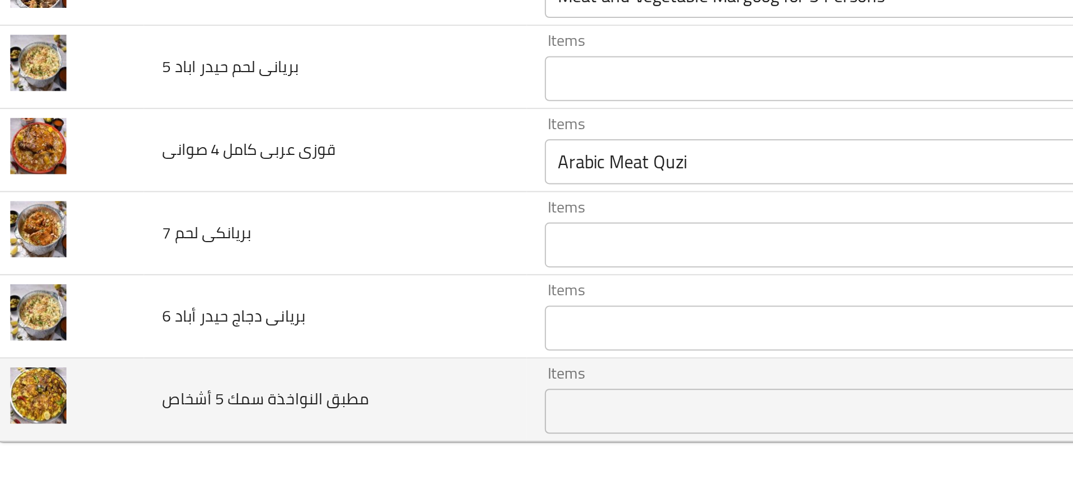
click at [91, 426] on td "مطبق النواخذة سمك 5 أشخاص" at bounding box center [184, 442] width 190 height 41
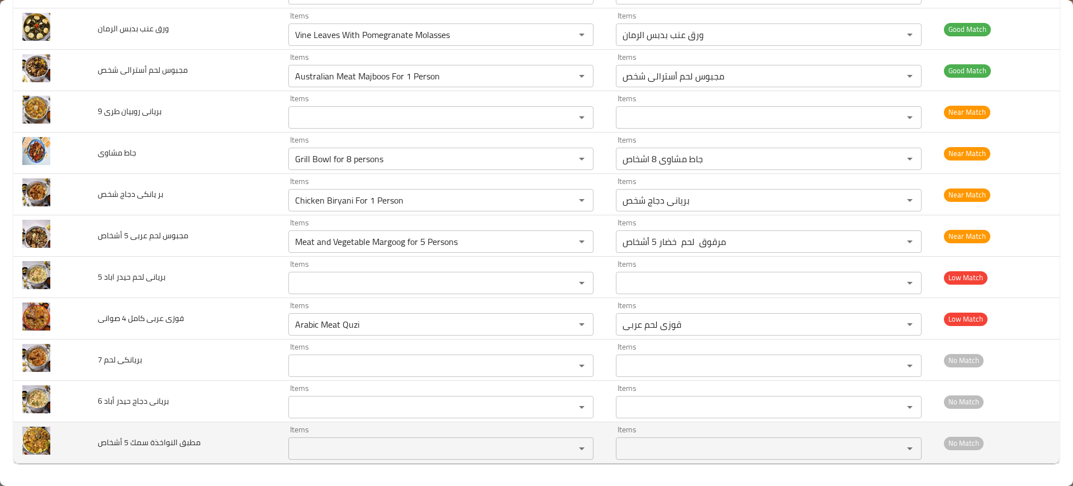
click at [151, 441] on span "مطبق النواخذة سمك 5 أشخاص" at bounding box center [149, 442] width 103 height 15
copy span "مطبق النواخذة سمك 5 أشخاص"
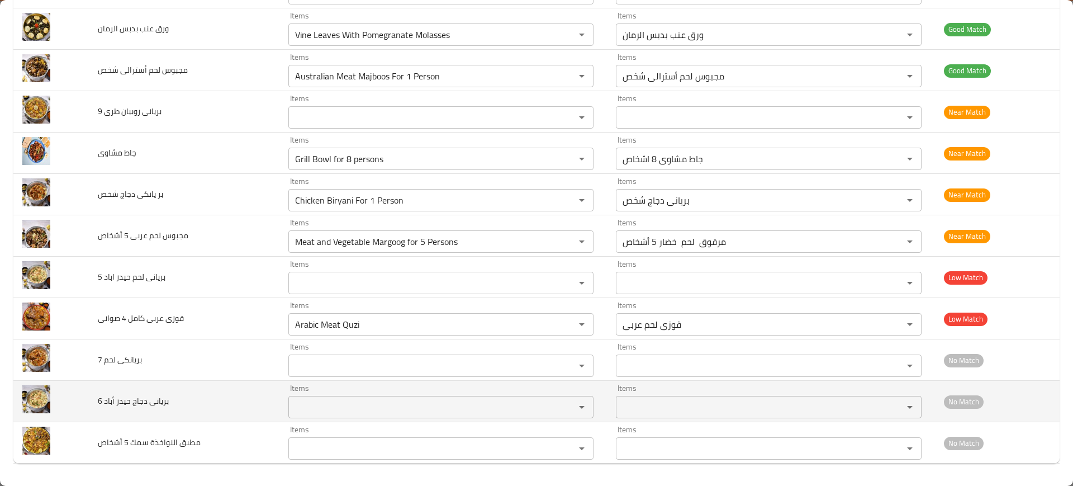
click at [125, 401] on span "بريانى دجاج حيدر أباد 6" at bounding box center [133, 400] width 71 height 15
copy span "بريانى دجاج حيدر أباد 6"
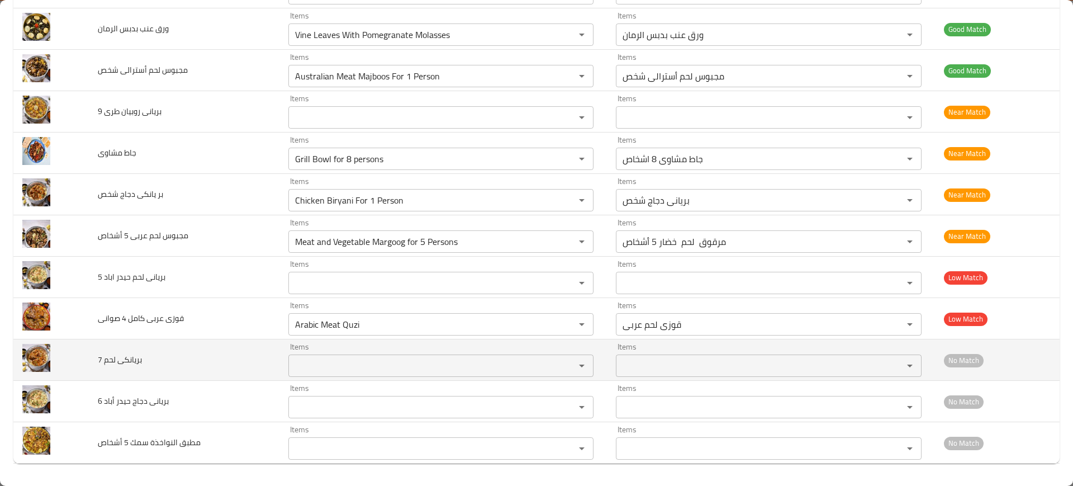
click at [124, 365] on span "بريانكى لحم 7" at bounding box center [120, 359] width 44 height 15
copy span "بريانكى لحم 7"
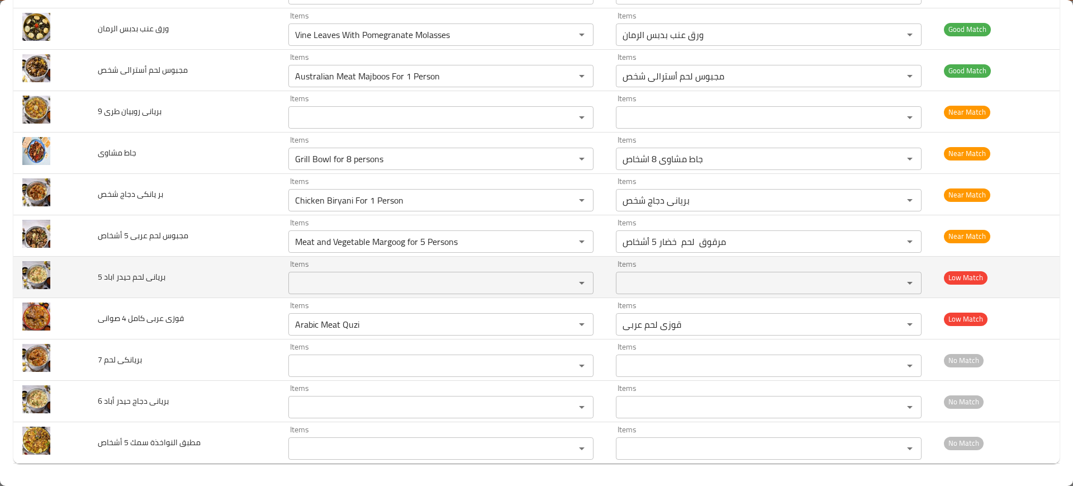
click at [121, 281] on span "بريانى لحم حيدر اباد 5" at bounding box center [132, 276] width 68 height 15
copy span "بريانى لحم حيدر اباد 5"
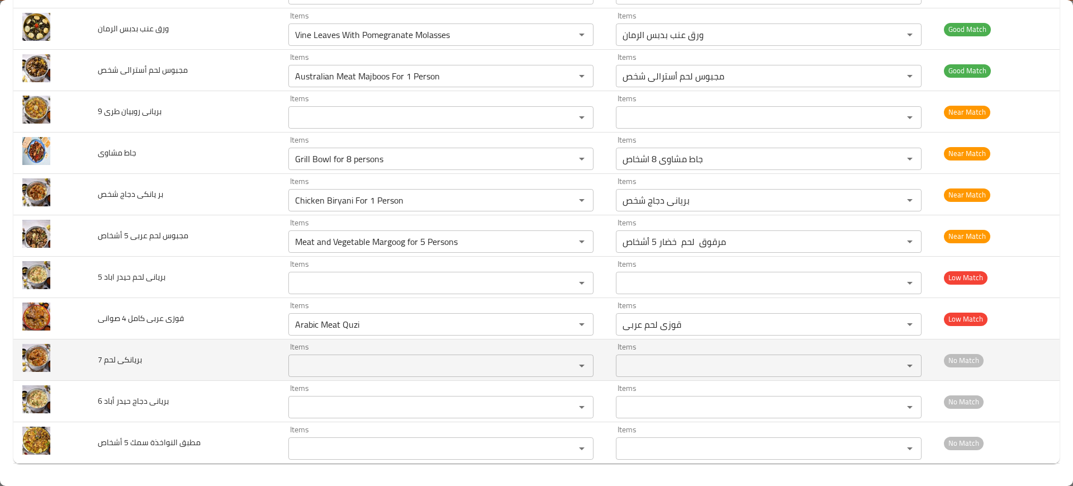
click at [217, 344] on td "بريانكى لحم 7" at bounding box center [184, 359] width 190 height 41
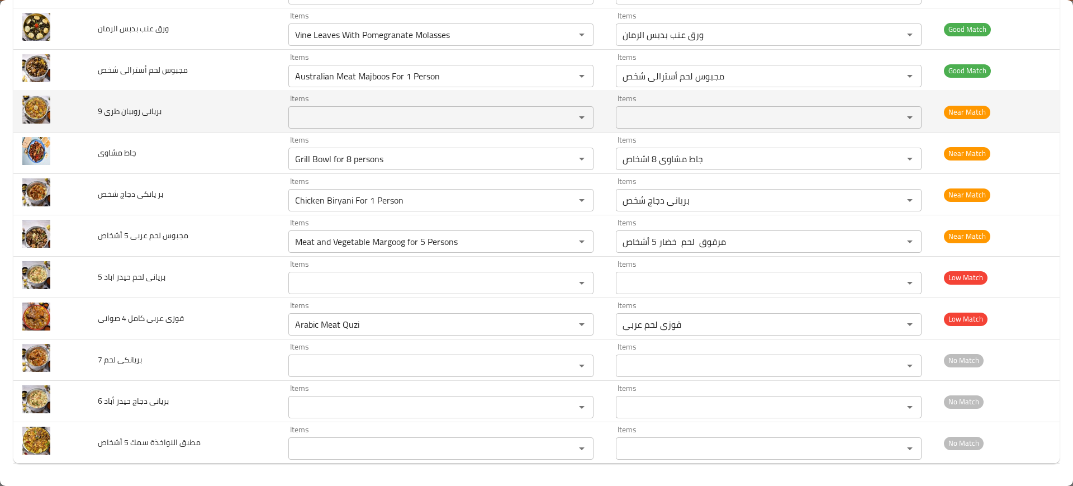
click at [112, 106] on span "بريانى روبيان طرى 9" at bounding box center [130, 111] width 64 height 15
copy span "بريانى روبيان طرى 9"
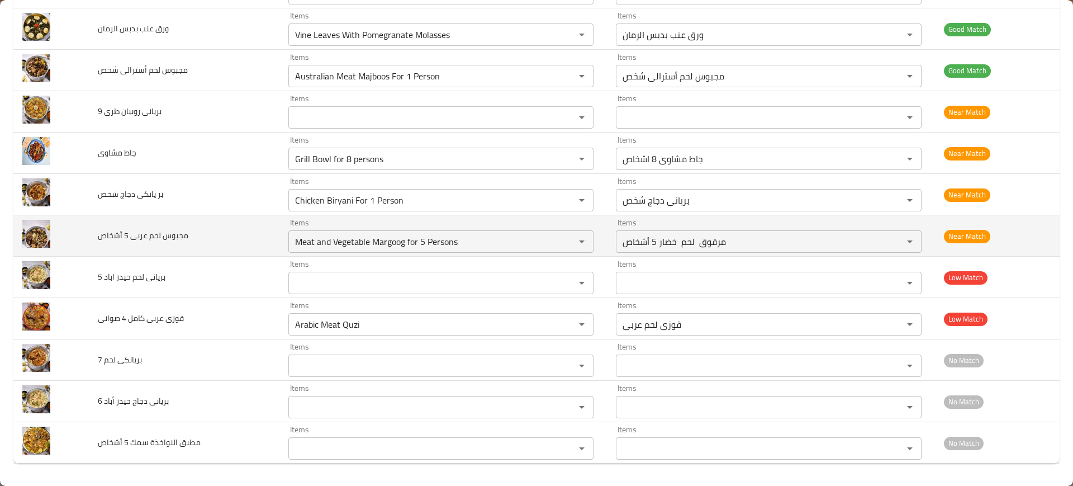
click at [227, 251] on td "مجبوس لحم عربى 5 أشخاص" at bounding box center [184, 235] width 190 height 41
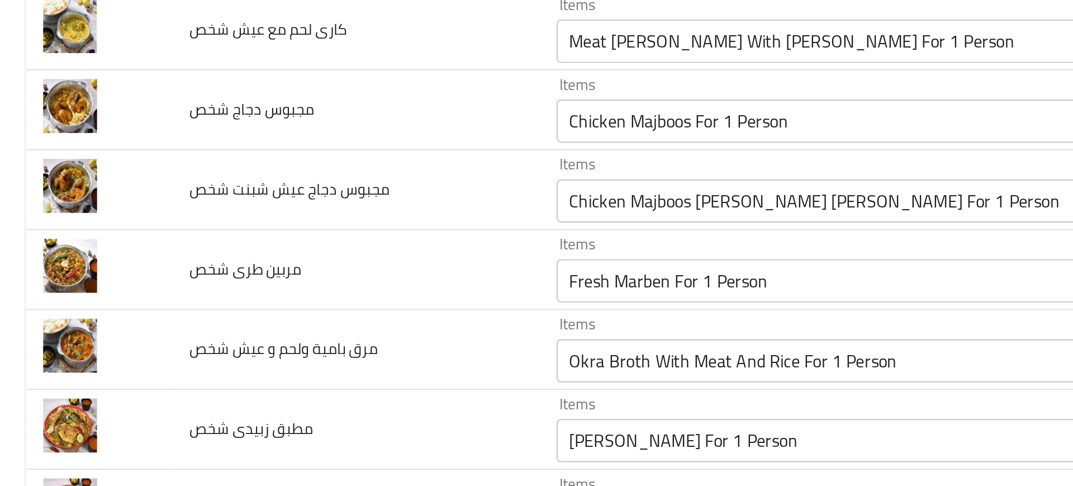
scroll to position [160, 0]
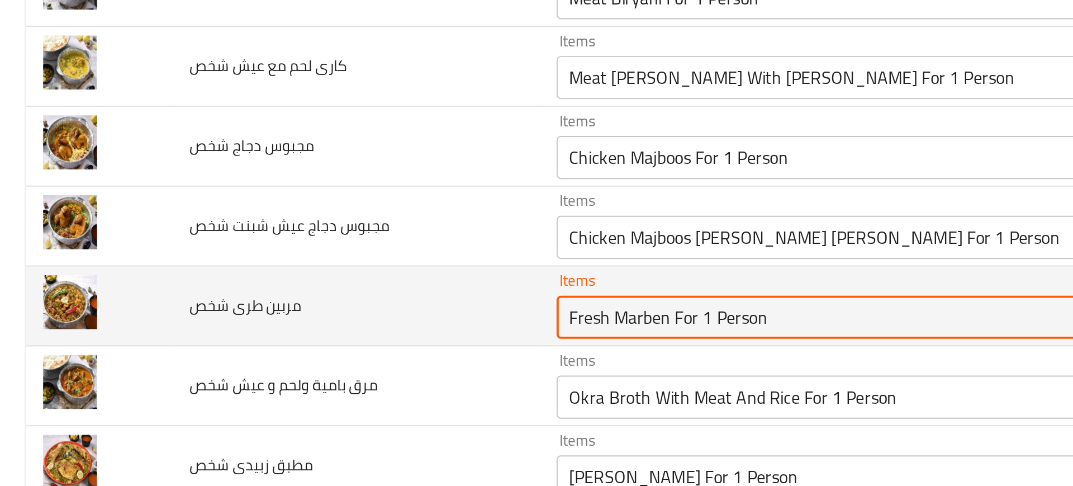
click at [324, 284] on شخص "Fresh Marben For 1 Person" at bounding box center [425, 286] width 266 height 16
click at [329, 287] on شخص "Fresh Marben For 1 Person" at bounding box center [425, 286] width 266 height 16
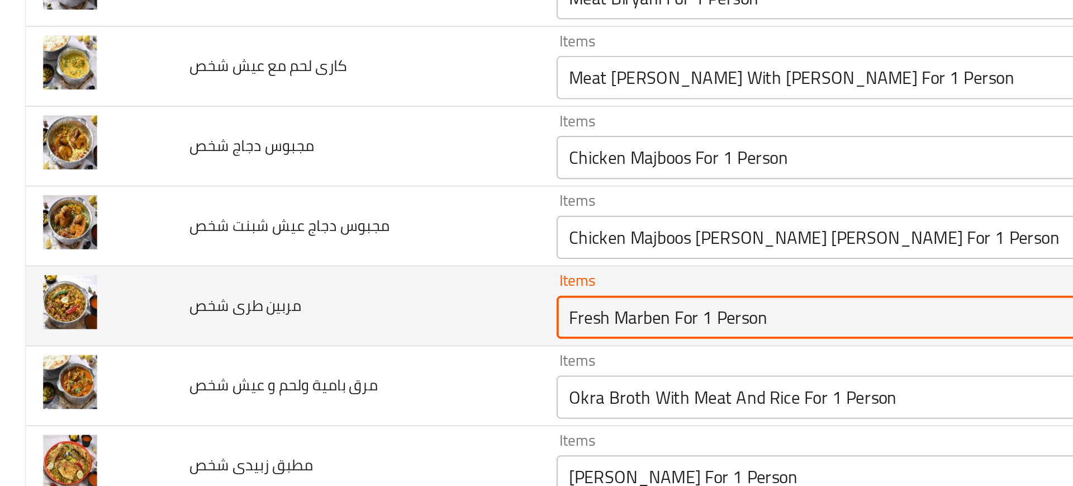
paste شخص "Marben"
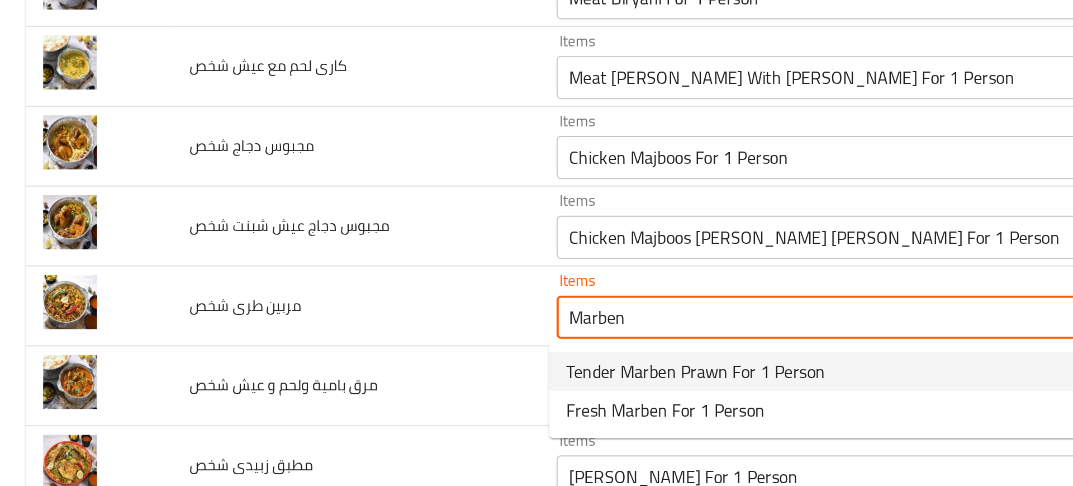
click at [322, 311] on span "Tender Marben Prawn For 1 Person" at bounding box center [360, 313] width 134 height 13
type شخص "Tender Marben Prawn For 1 Person"
type شخص-ar "مربين روبيان طرى شخص"
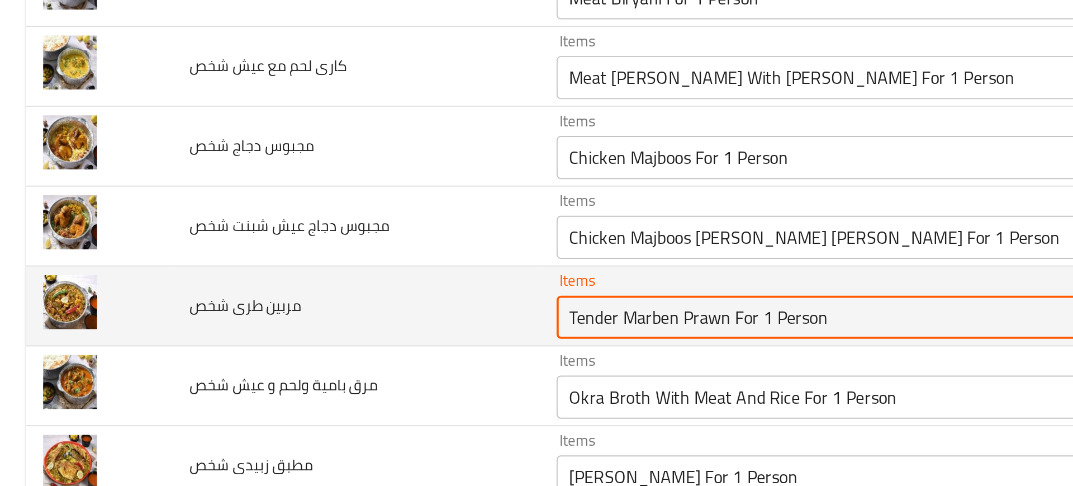
type شخص "Tender Marben Prawn For 1 Person"
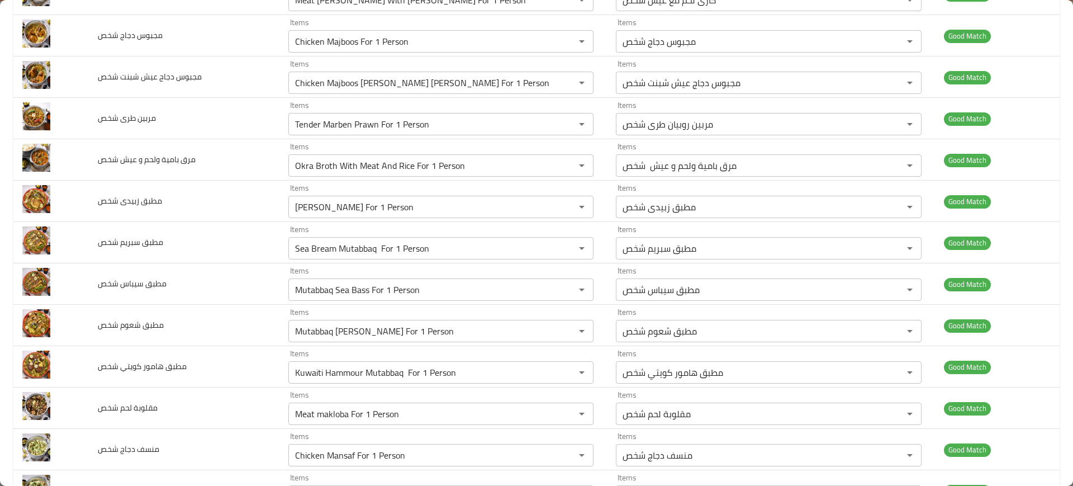
scroll to position [0, 0]
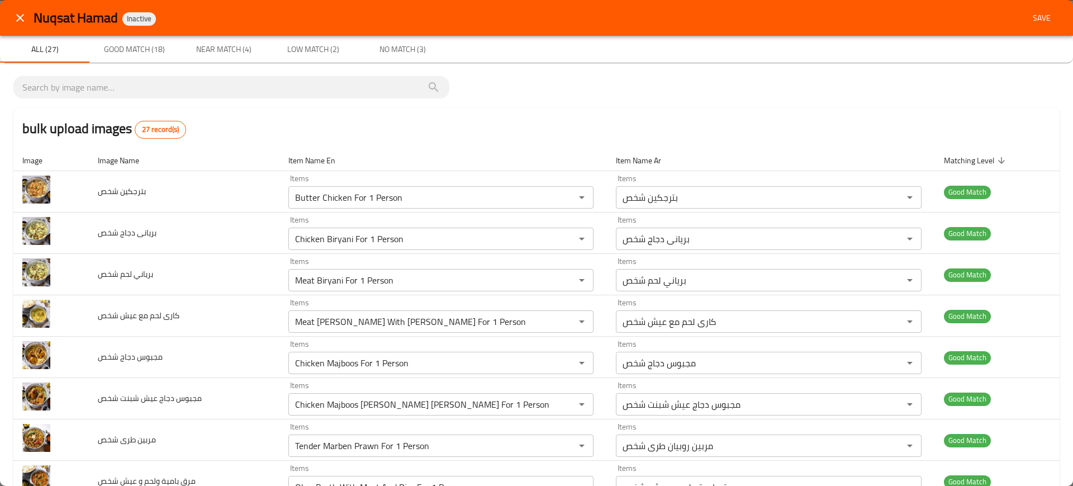
click at [1028, 16] on span "Save" at bounding box center [1041, 18] width 27 height 14
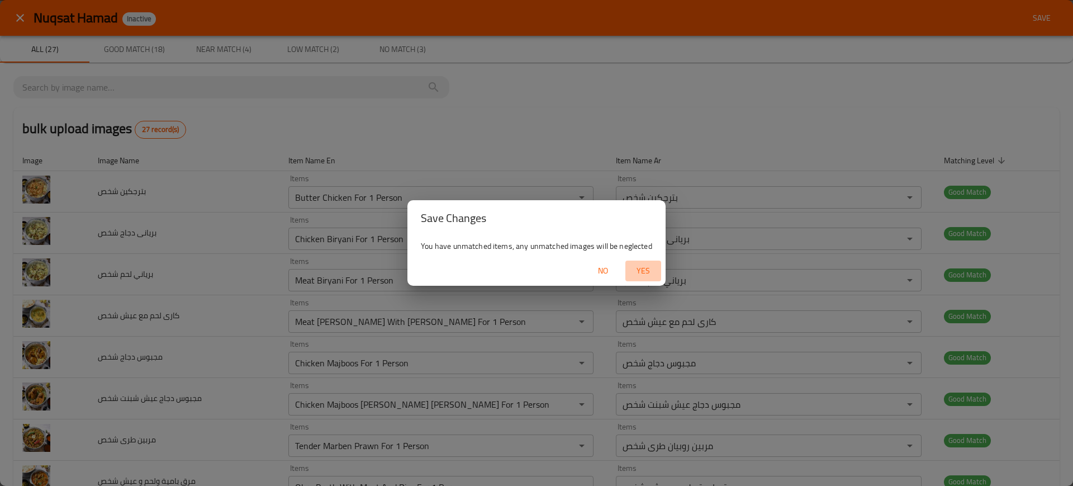
click at [638, 261] on button "Yes" at bounding box center [643, 270] width 36 height 21
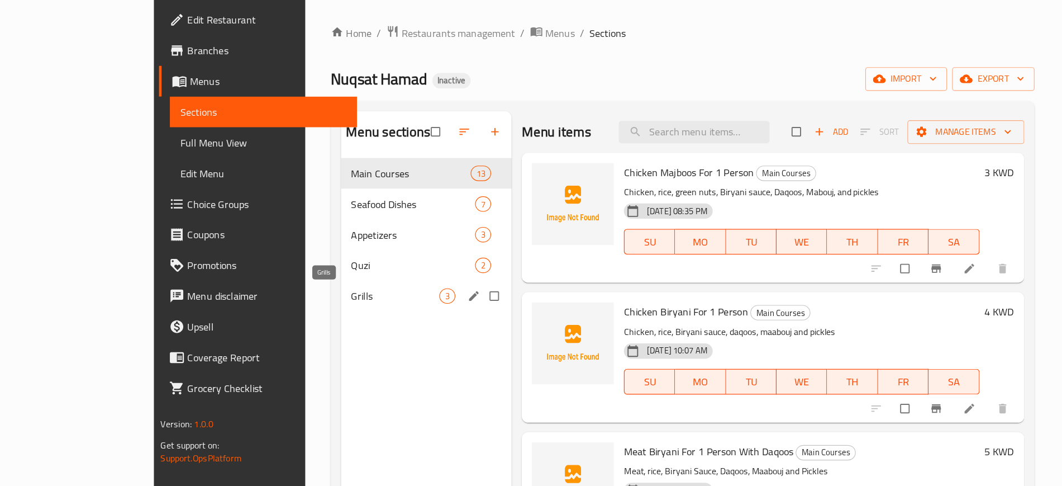
click at [307, 288] on span "Grills" at bounding box center [345, 286] width 77 height 13
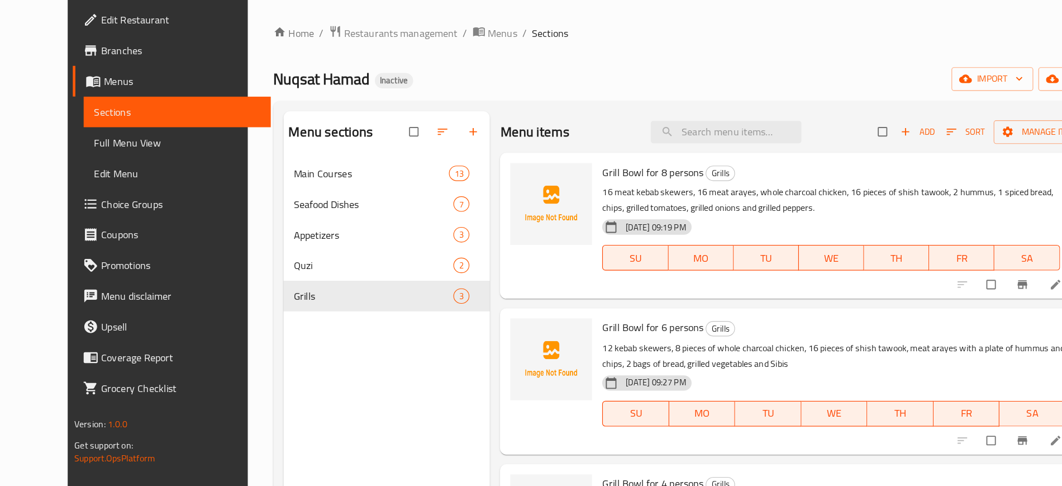
scroll to position [96, 0]
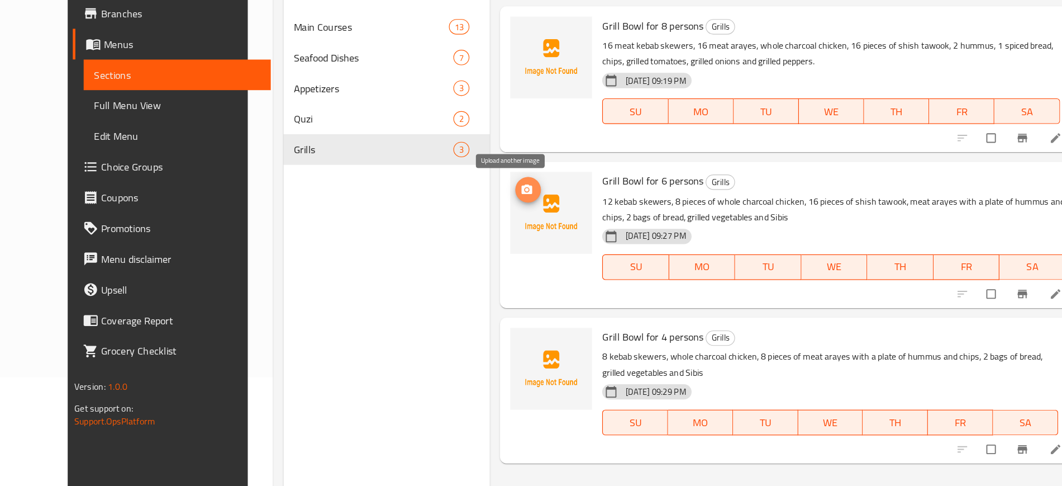
click at [455, 227] on icon "upload picture" at bounding box center [460, 226] width 11 height 11
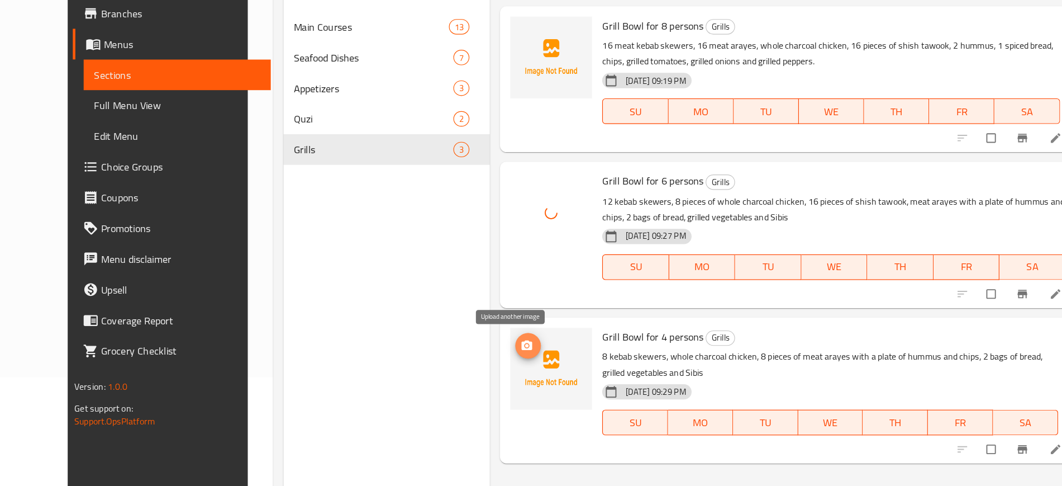
click at [455, 357] on icon "upload picture" at bounding box center [460, 362] width 11 height 11
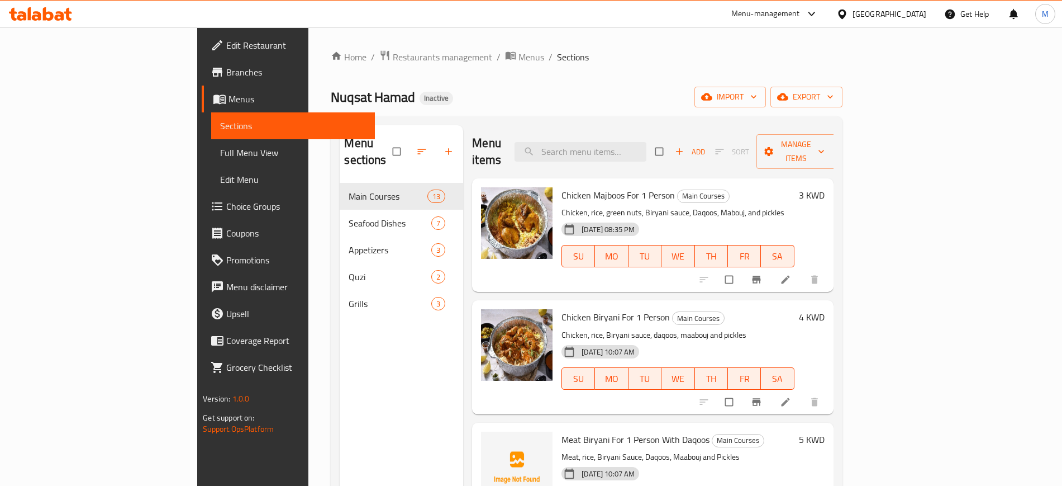
scroll to position [1, 0]
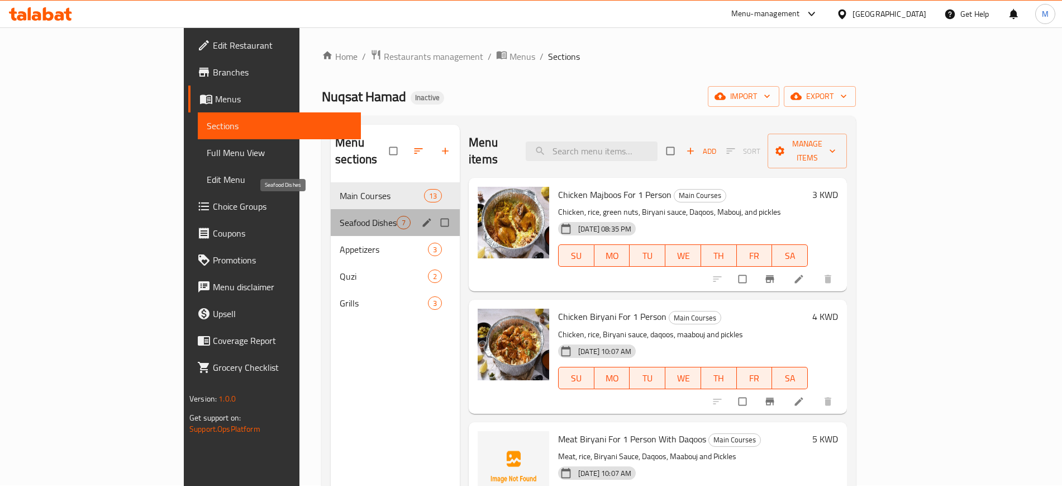
click at [340, 216] on span "Seafood Dishes" at bounding box center [368, 222] width 57 height 13
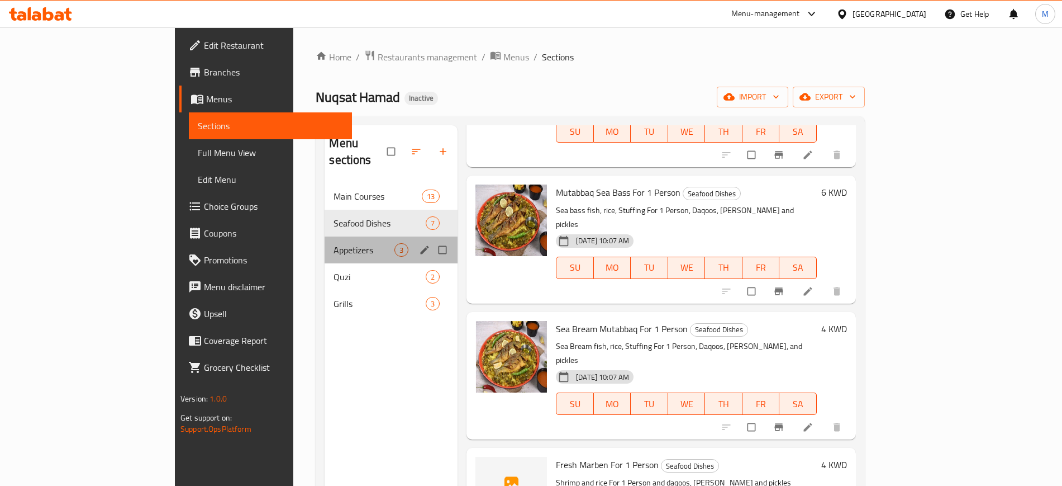
click at [325, 244] on div "Appetizers 3" at bounding box center [391, 249] width 133 height 27
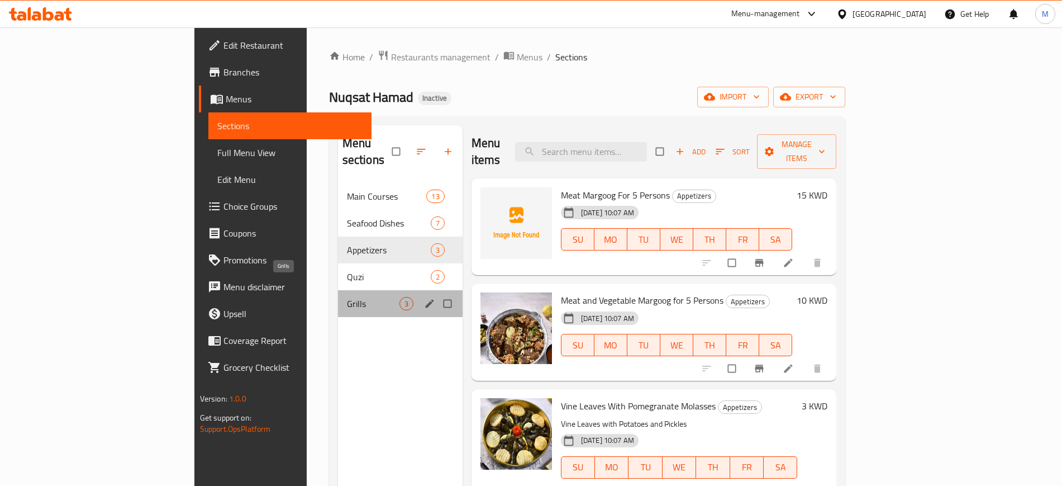
click at [347, 297] on span "Grills" at bounding box center [373, 303] width 53 height 13
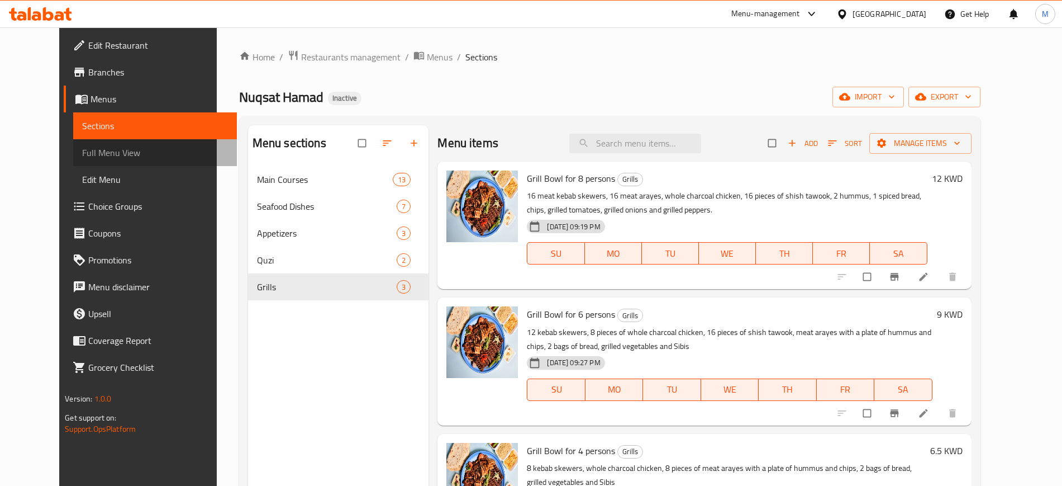
click at [123, 149] on span "Full Menu View" at bounding box center [154, 152] width 145 height 13
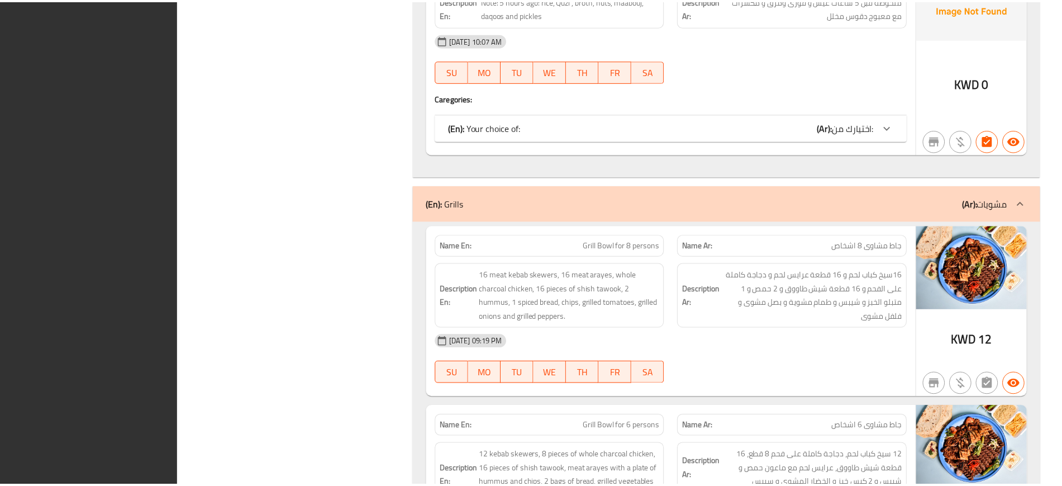
scroll to position [4409, 0]
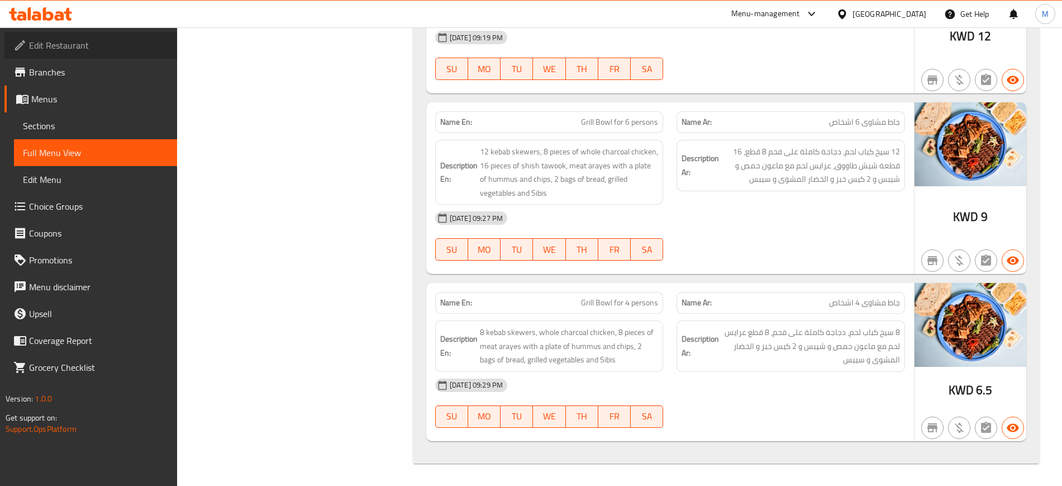
click at [141, 44] on span "Edit Restaurant" at bounding box center [98, 45] width 139 height 13
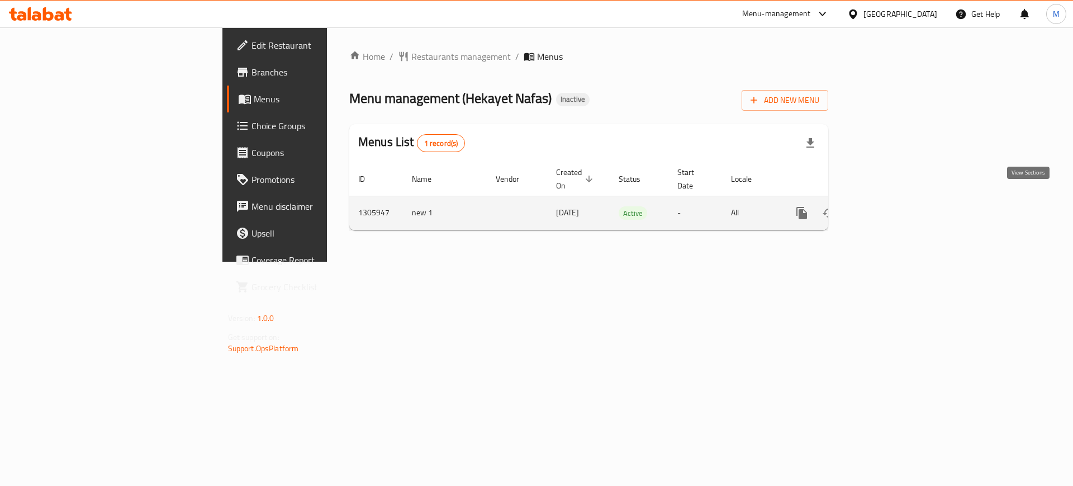
click at [896, 207] on link "enhanced table" at bounding box center [882, 212] width 27 height 27
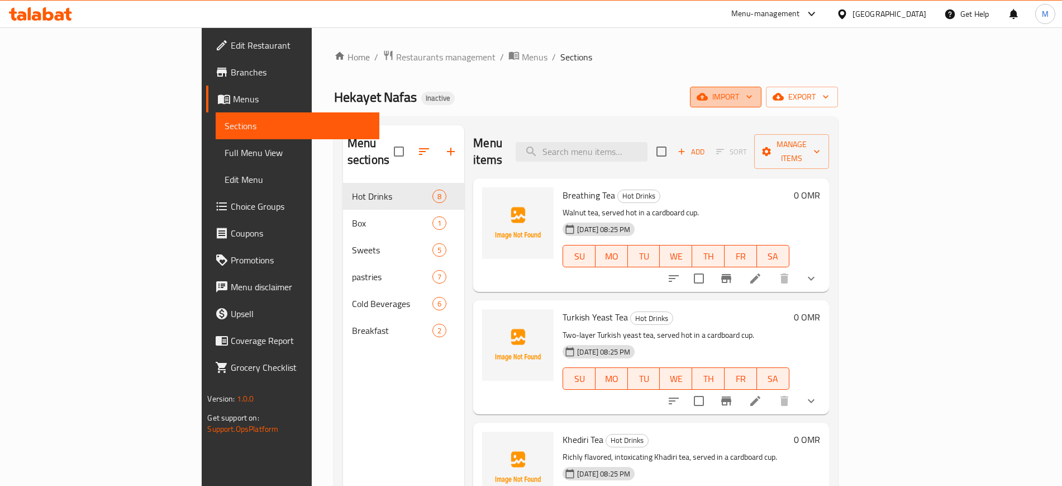
click at [753, 99] on span "import" at bounding box center [726, 97] width 54 height 14
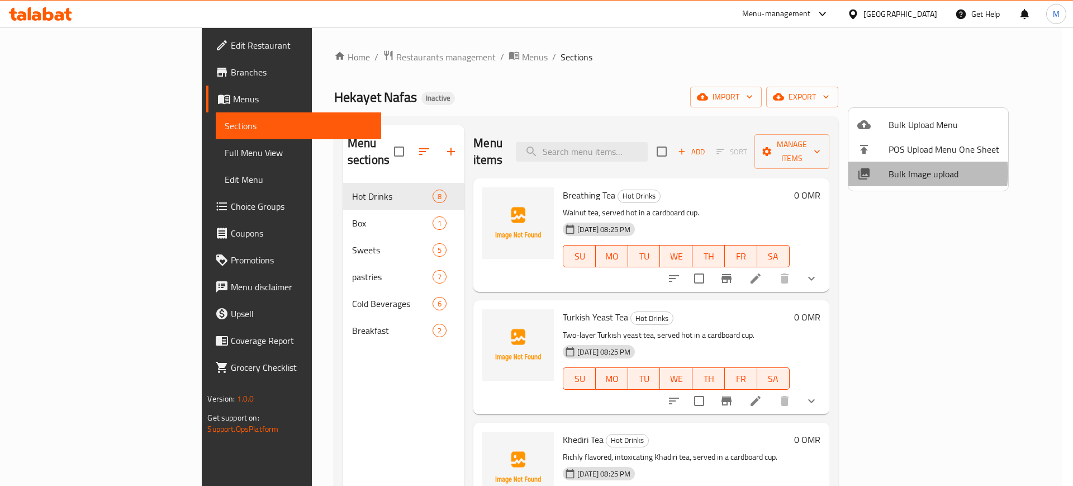
click at [911, 172] on span "Bulk Image upload" at bounding box center [943, 173] width 111 height 13
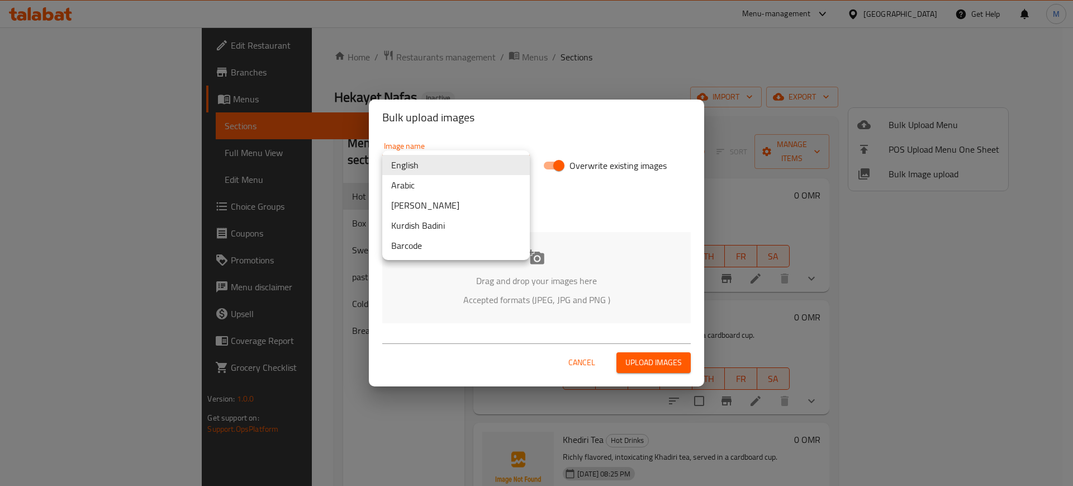
click at [434, 164] on body "​ Menu-management Oman Get Help M Edit Restaurant Branches Menus Sections Full …" at bounding box center [536, 256] width 1073 height 458
click at [434, 184] on li "Arabic" at bounding box center [456, 185] width 148 height 20
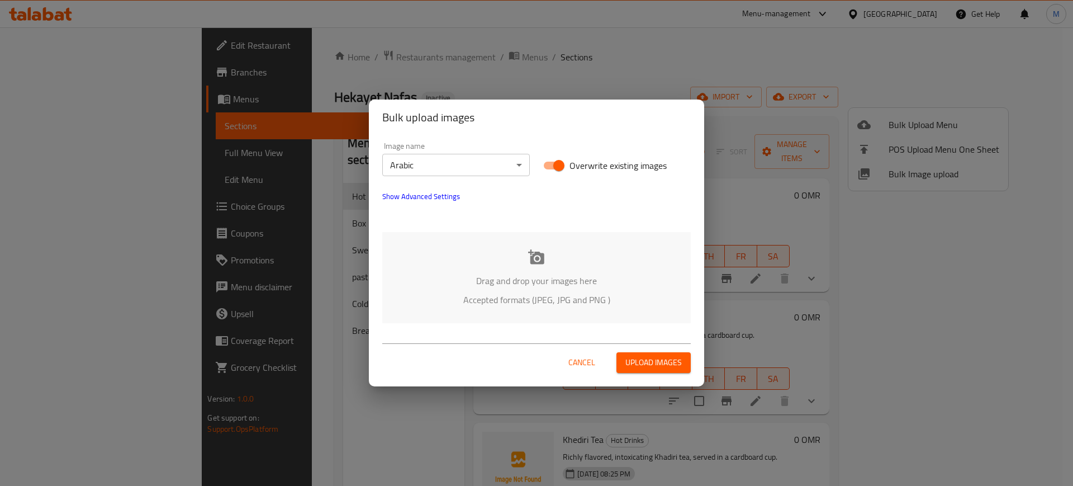
click at [474, 233] on div "Drag and drop your images here Accepted formats (JPEG, JPG and PNG )" at bounding box center [536, 277] width 308 height 91
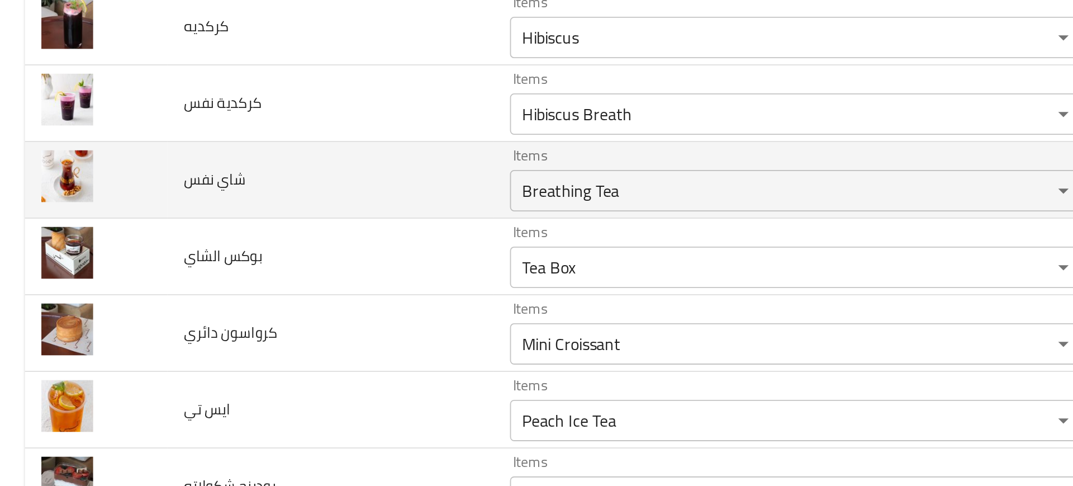
scroll to position [783, 0]
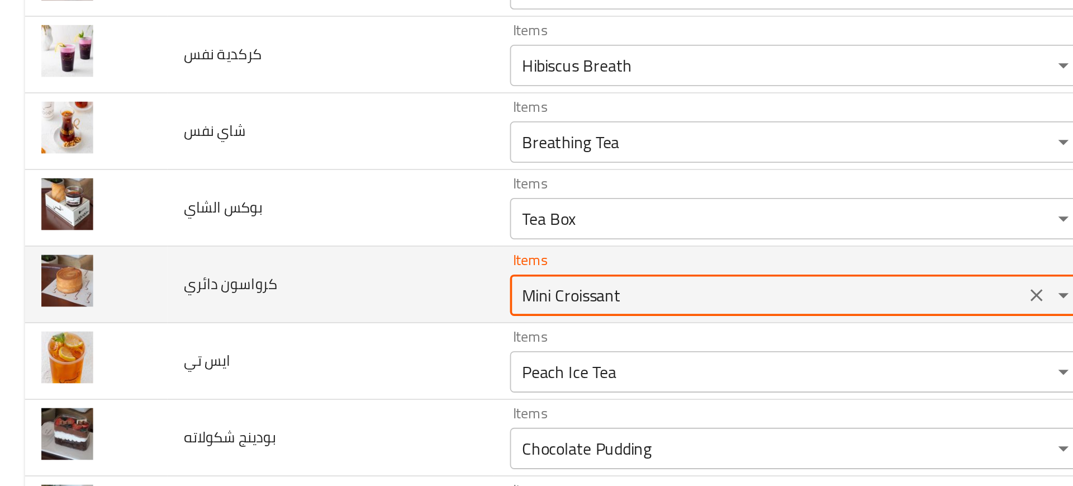
click at [306, 283] on دائري "Mini Croissant" at bounding box center [414, 283] width 271 height 16
click at [294, 284] on دائري "Mini Croissant" at bounding box center [414, 283] width 271 height 16
paste دائري "enhanced table"
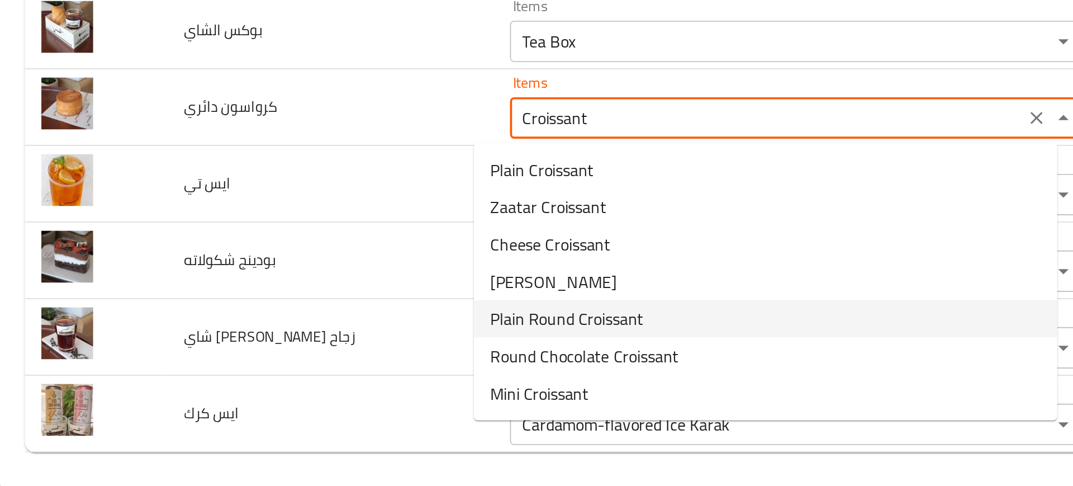
click at [279, 396] on span "Plain Round Croissant" at bounding box center [306, 390] width 83 height 13
type دائري "Plain Round Croissant"
type دائري-ar "كرواسون دائري سادة"
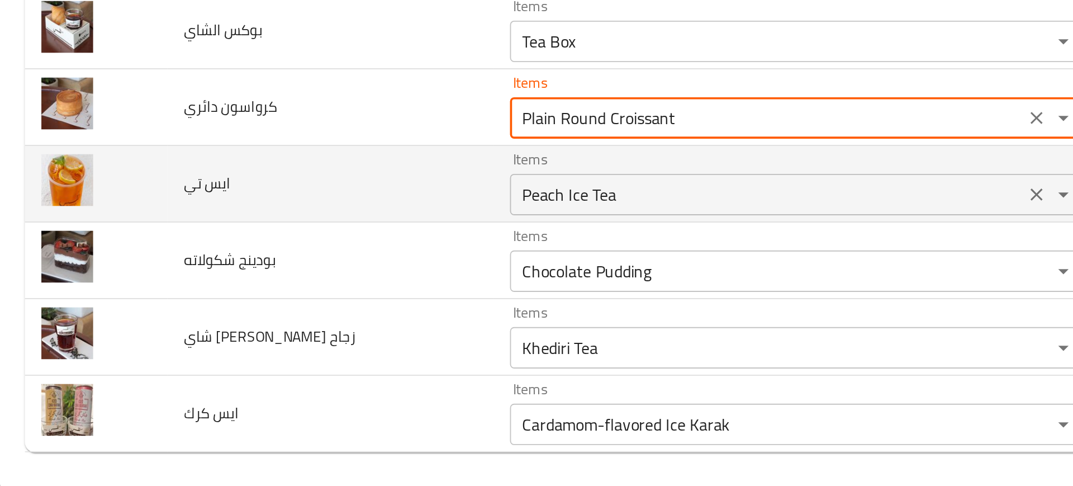
click at [276, 333] on div "Peach Ice Tea Items" at bounding box center [430, 324] width 311 height 22
type دائري "Plain Round Croissant"
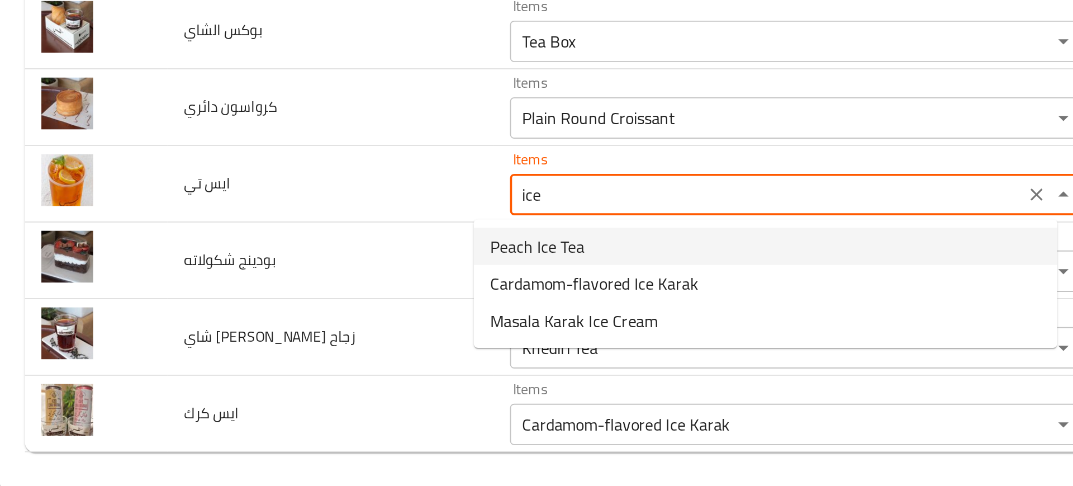
click at [287, 350] on span "Peach Ice Tea" at bounding box center [290, 351] width 51 height 13
type تي "Peach Ice Tea"
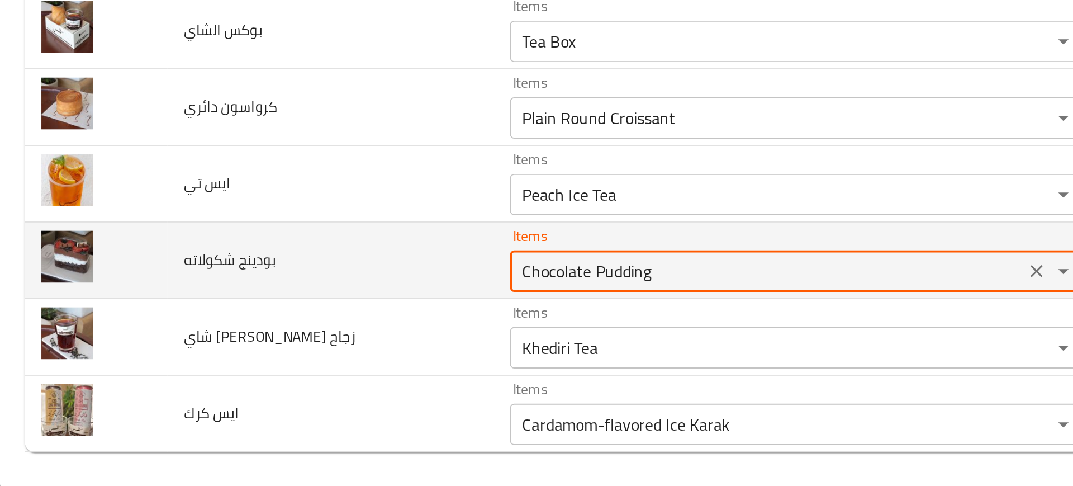
click at [303, 363] on شكولاته "Chocolate Pudding" at bounding box center [414, 366] width 271 height 16
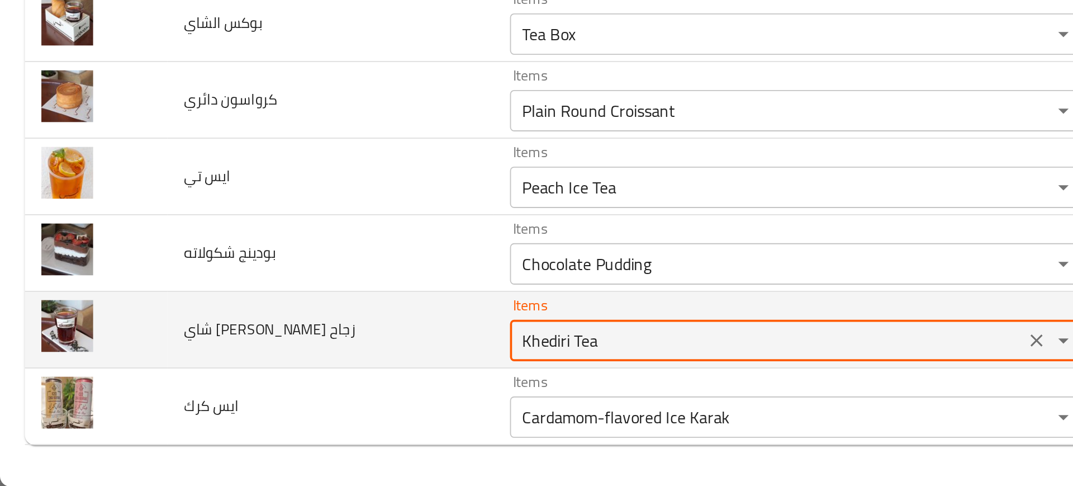
click at [279, 403] on زجاح "Khediri Tea" at bounding box center [414, 407] width 271 height 16
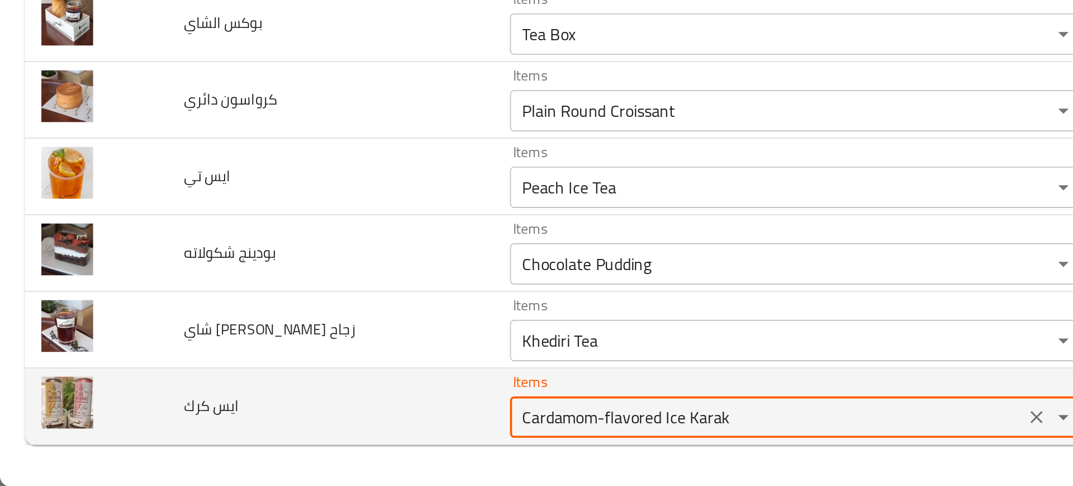
click at [294, 453] on كرك "Cardamom-flavored Ice Karak" at bounding box center [414, 448] width 271 height 16
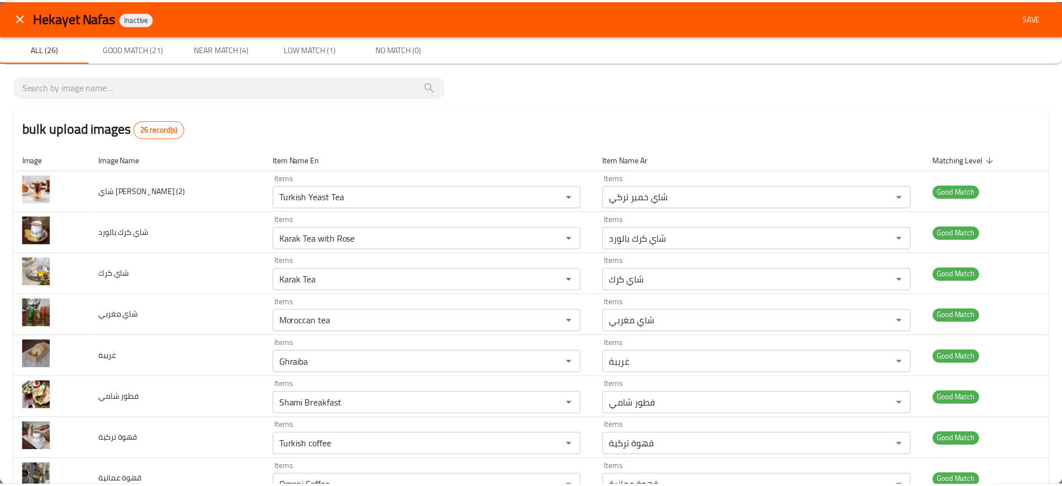
scroll to position [0, 0]
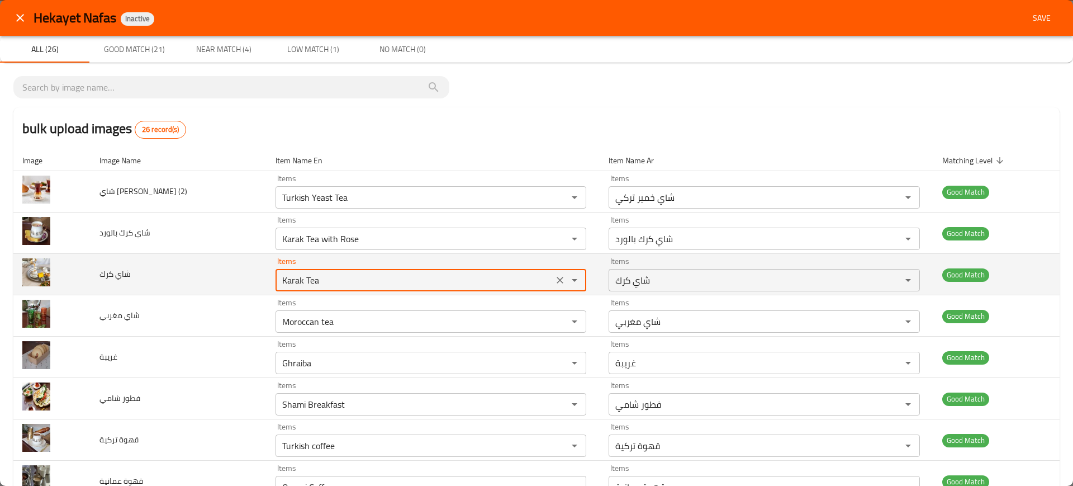
click at [330, 286] on كرك "Karak Tea" at bounding box center [414, 280] width 271 height 16
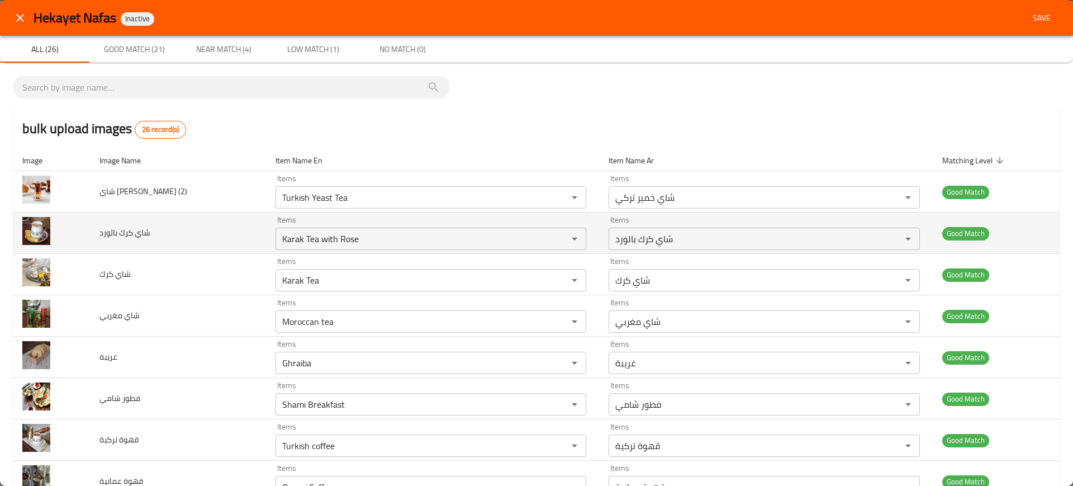
click at [232, 229] on td "شاي كرك بالورد" at bounding box center [179, 232] width 176 height 41
click at [405, 227] on div "Karak Tea with Rose Items" at bounding box center [430, 238] width 311 height 22
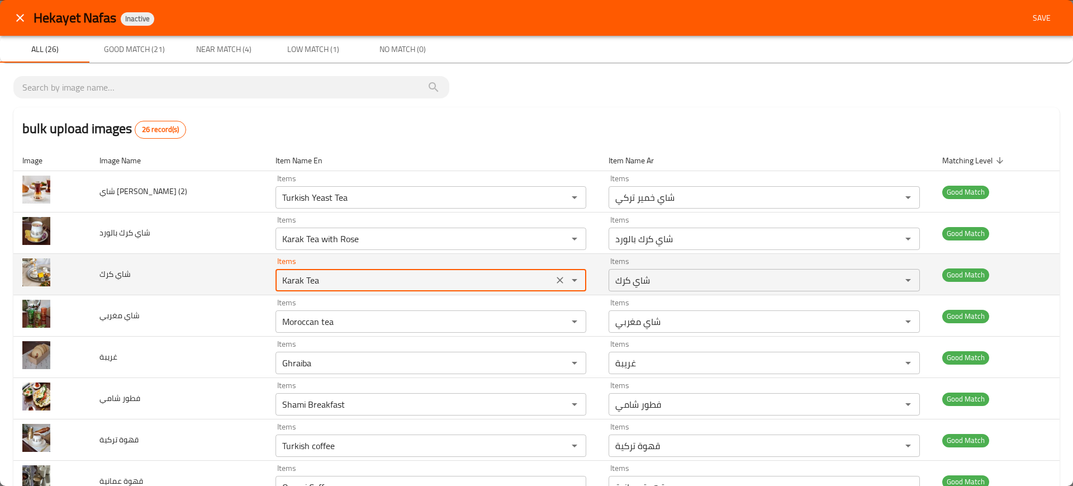
click at [295, 284] on كرك "Karak Tea" at bounding box center [414, 280] width 271 height 16
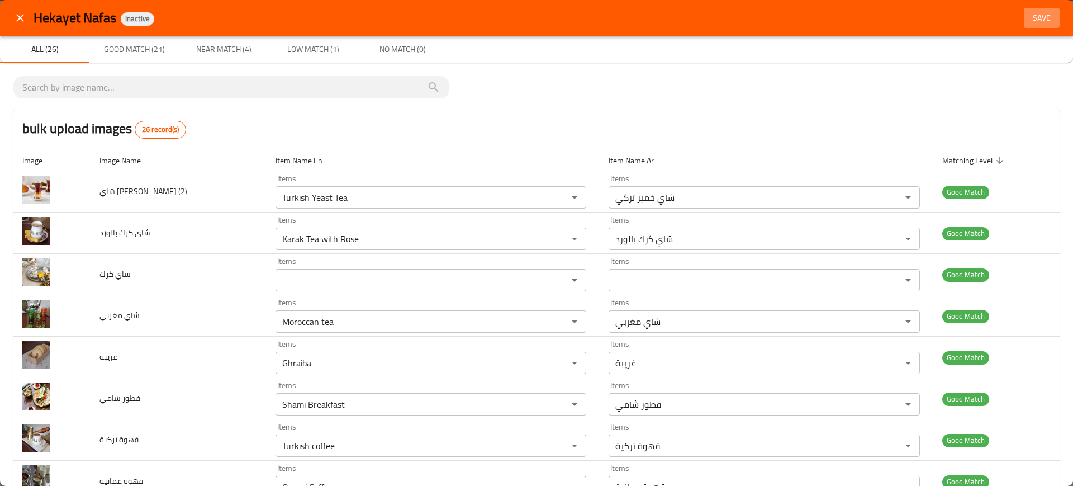
click at [1037, 12] on span "Save" at bounding box center [1041, 18] width 27 height 14
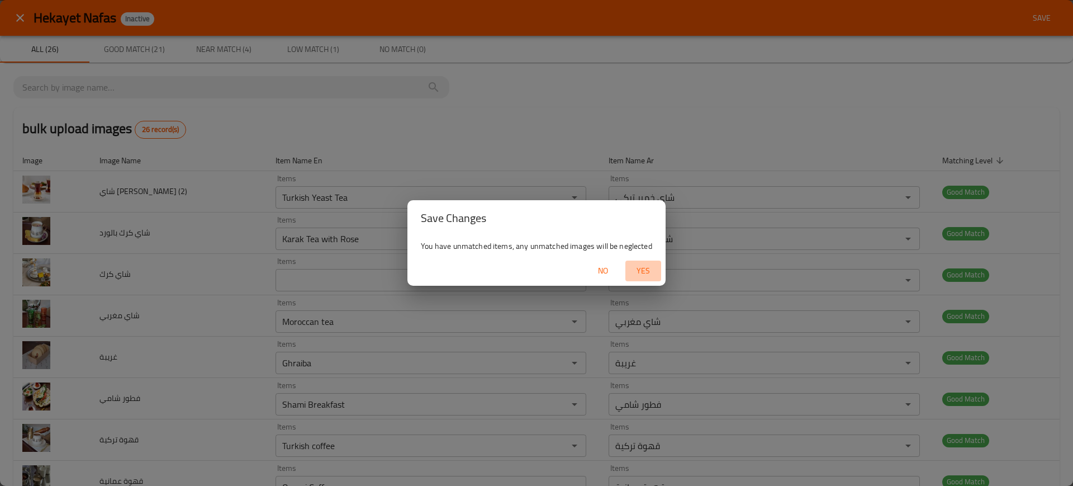
click at [650, 277] on span "Yes" at bounding box center [643, 271] width 27 height 14
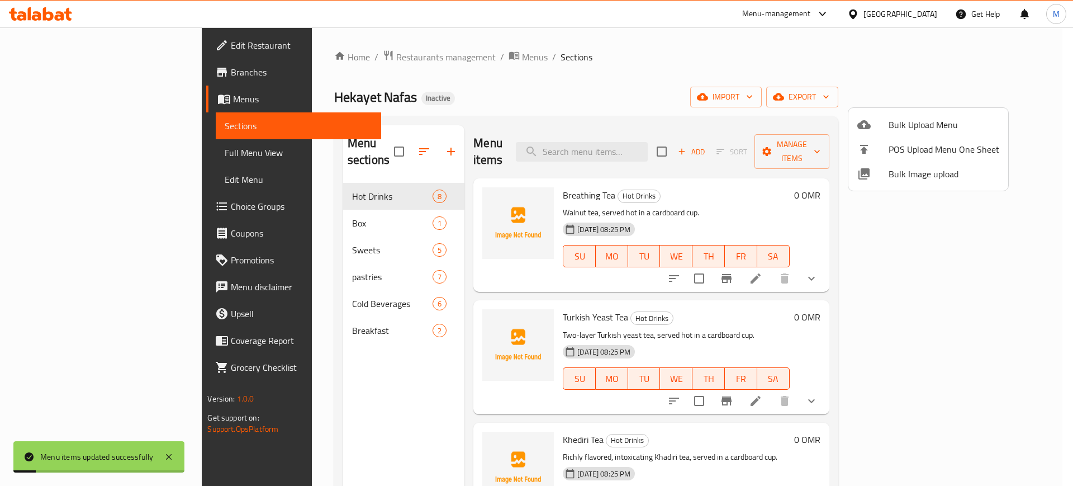
click at [654, 142] on div at bounding box center [536, 243] width 1073 height 486
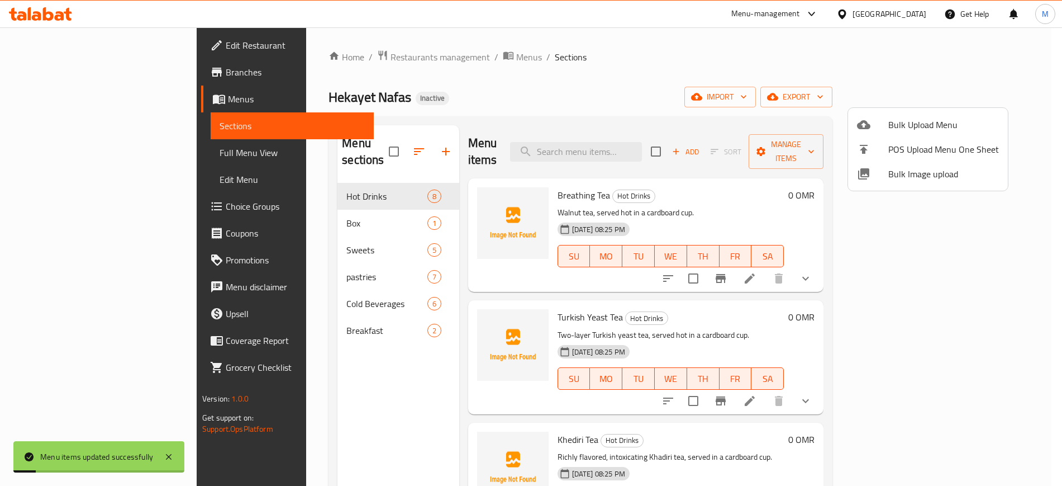
click at [642, 142] on input "search" at bounding box center [576, 152] width 132 height 20
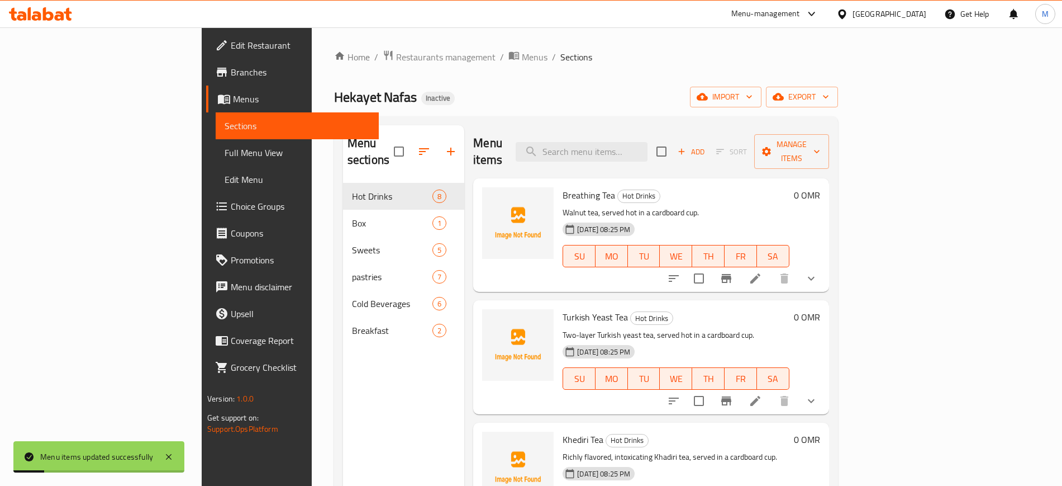
paste input "Karak Tea"
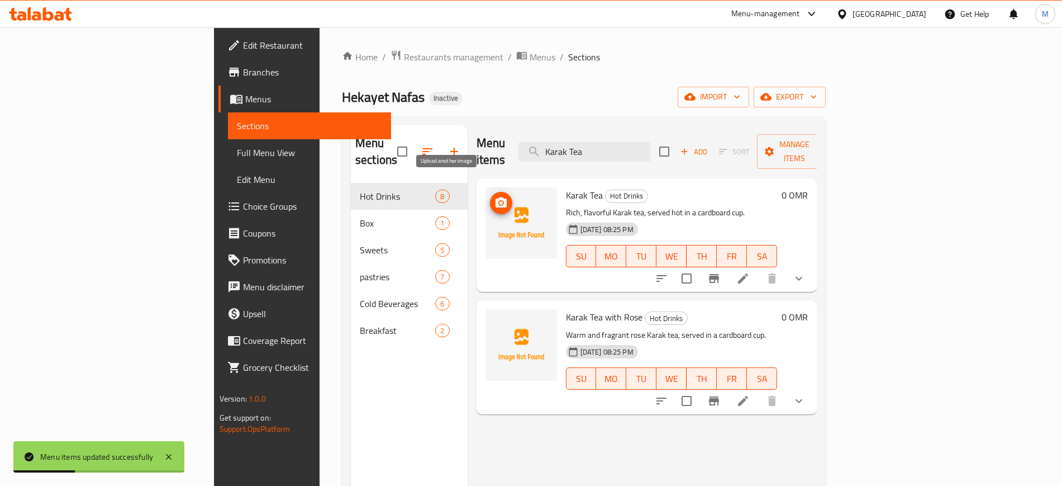
type input "Karak Tea"
click at [494, 196] on icon "upload picture" at bounding box center [500, 202] width 13 height 13
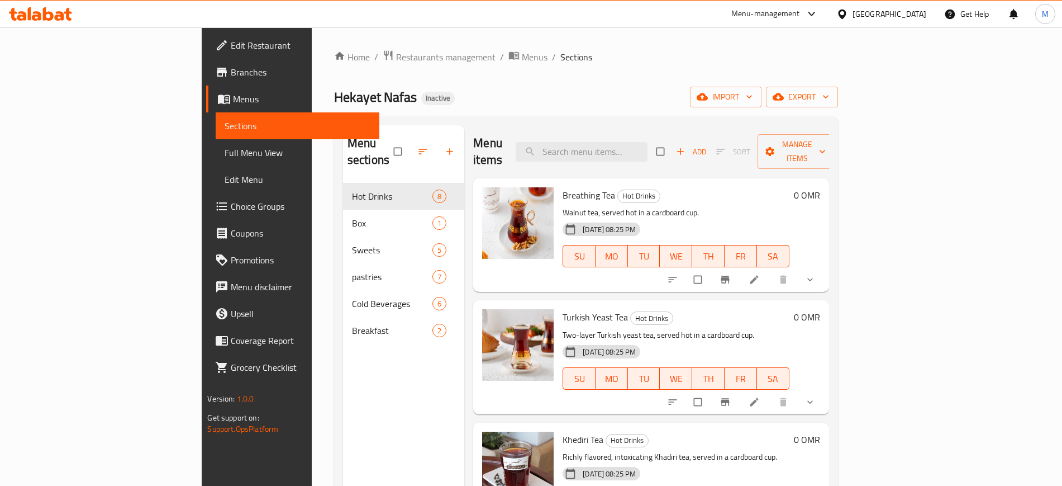
scroll to position [1, 0]
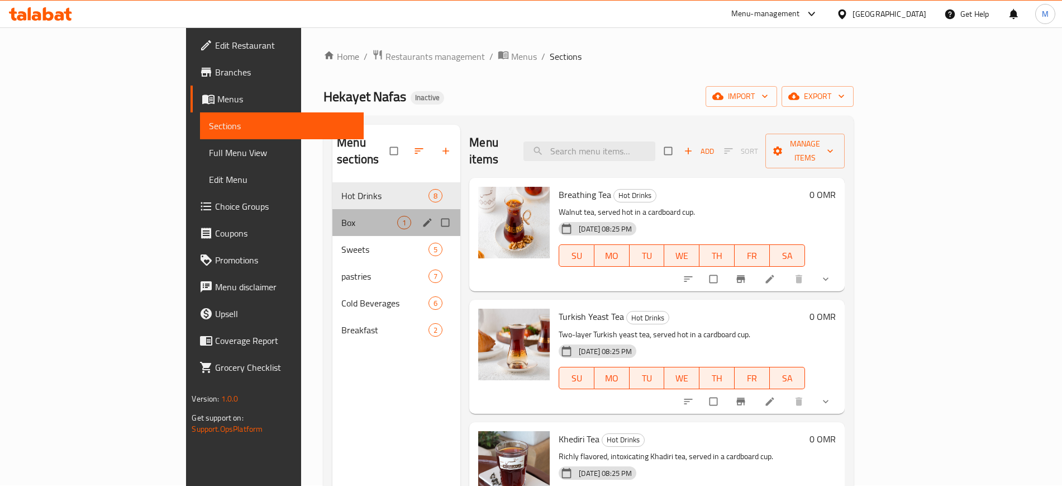
click at [332, 213] on div "Box 1" at bounding box center [396, 222] width 128 height 27
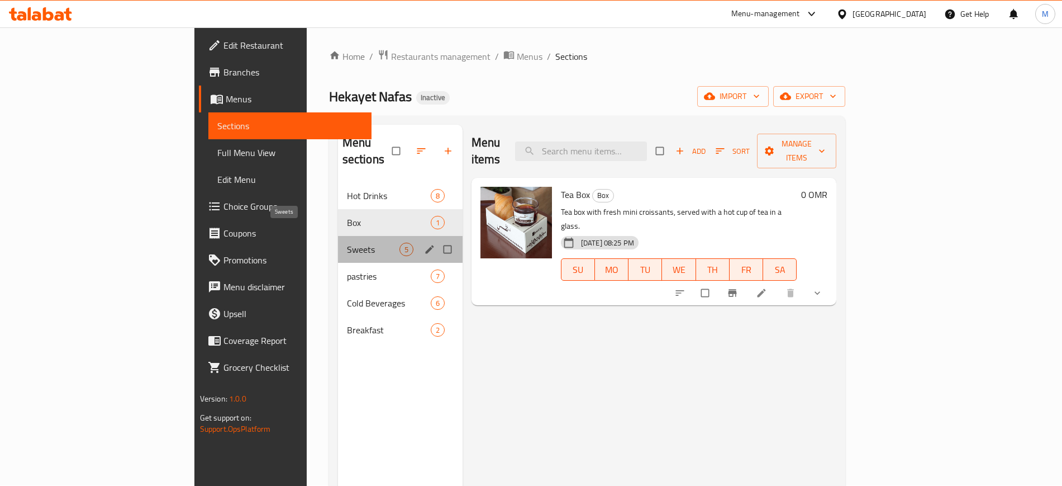
click at [347, 242] on span "Sweets" at bounding box center [373, 248] width 53 height 13
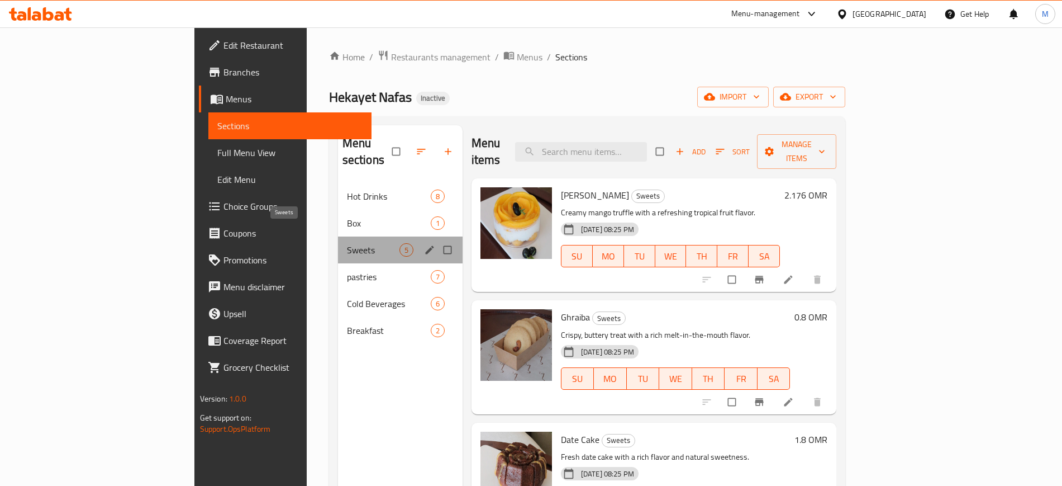
click at [347, 243] on span "Sweets" at bounding box center [373, 249] width 53 height 13
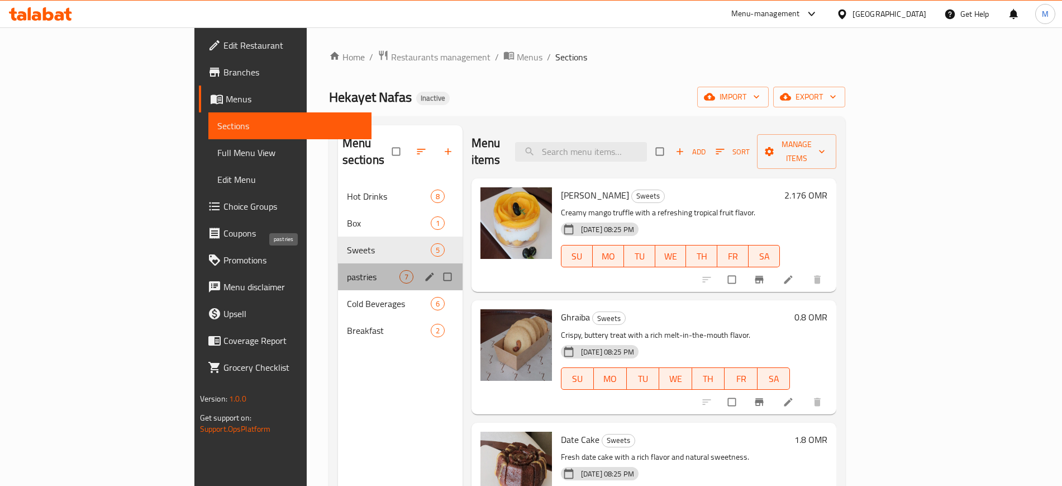
click at [347, 270] on span "pastries" at bounding box center [373, 276] width 53 height 13
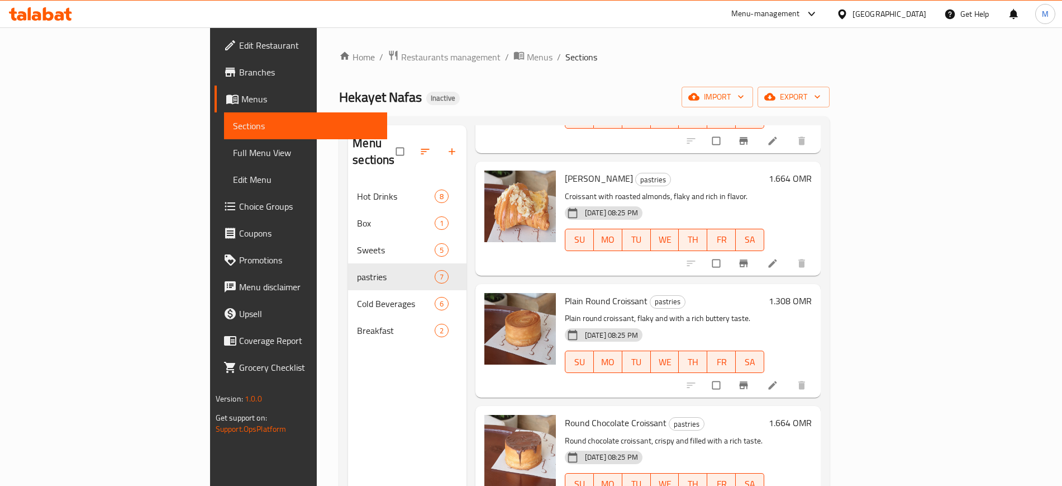
scroll to position [156, 0]
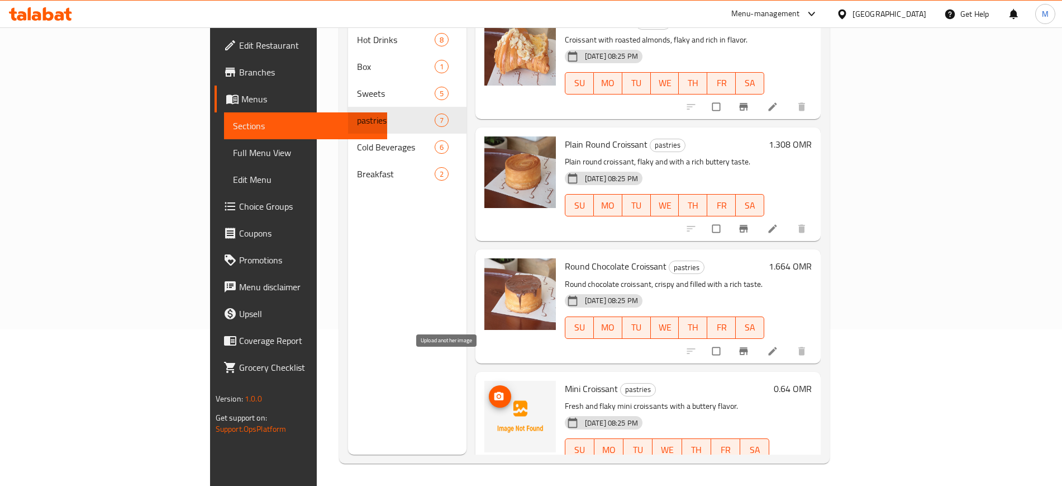
click at [497, 394] on circle "upload picture" at bounding box center [498, 395] width 3 height 3
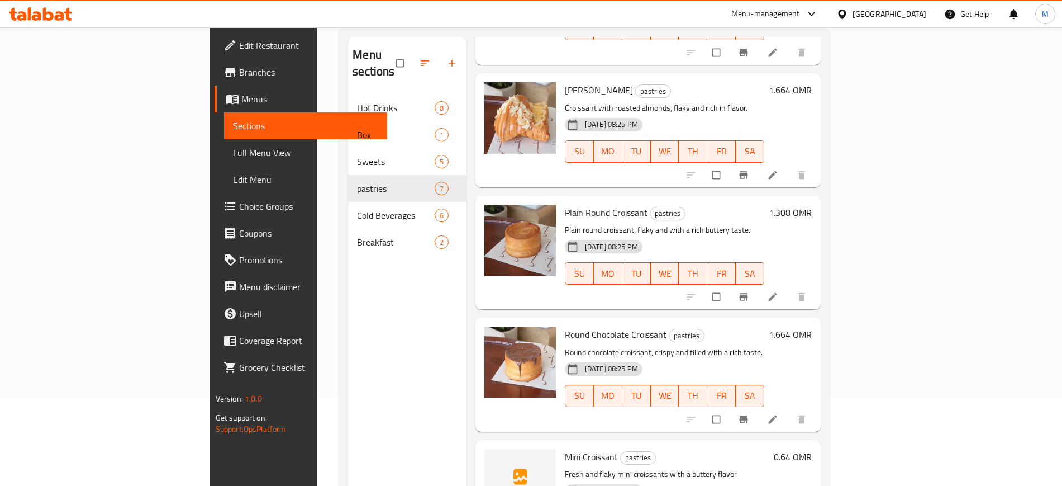
scroll to position [85, 0]
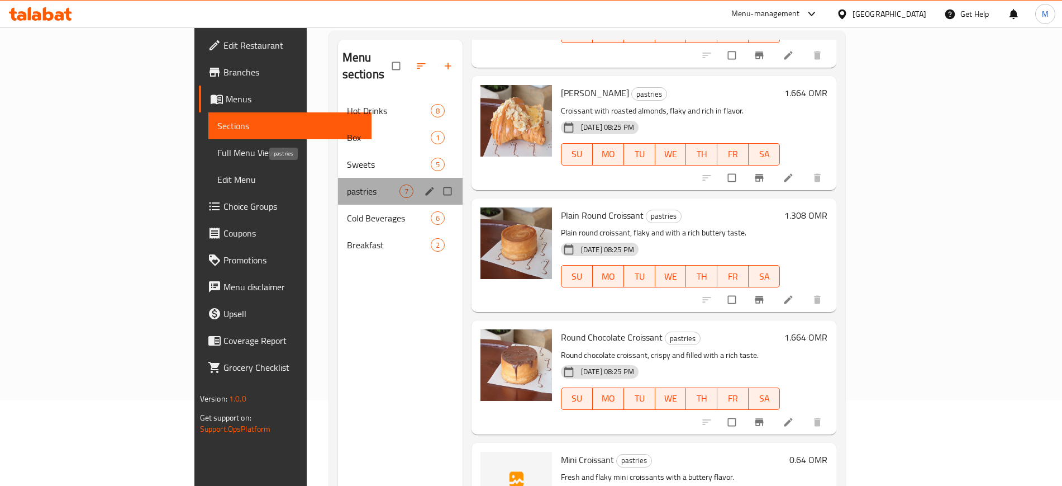
click at [347, 184] on span "pastries" at bounding box center [373, 190] width 53 height 13
click at [347, 211] on span "Cold Beverages" at bounding box center [373, 217] width 53 height 13
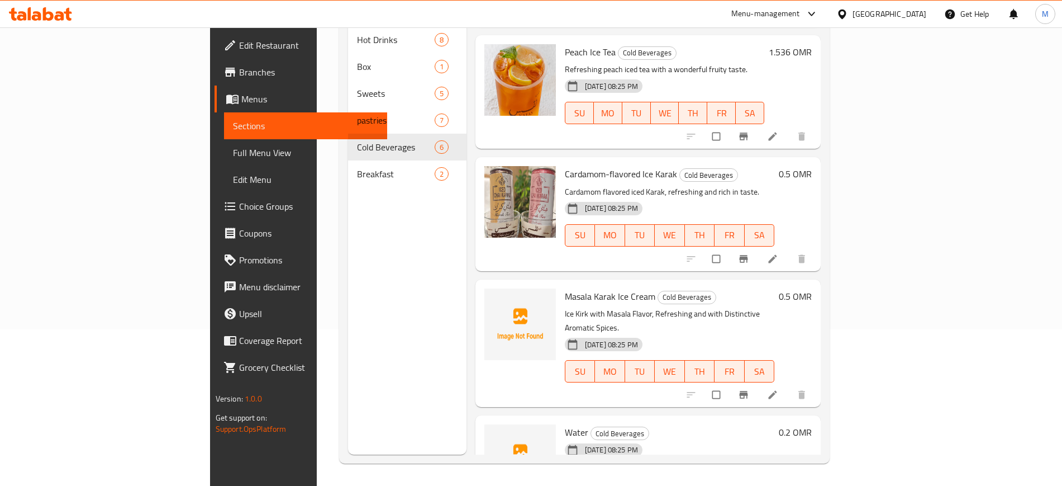
scroll to position [28, 0]
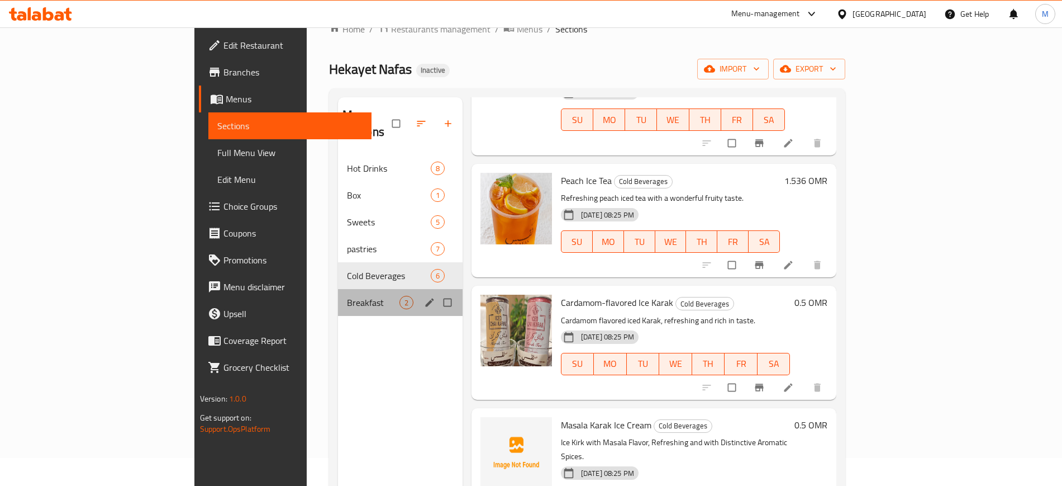
click at [338, 289] on div "Breakfast 2" at bounding box center [400, 302] width 125 height 27
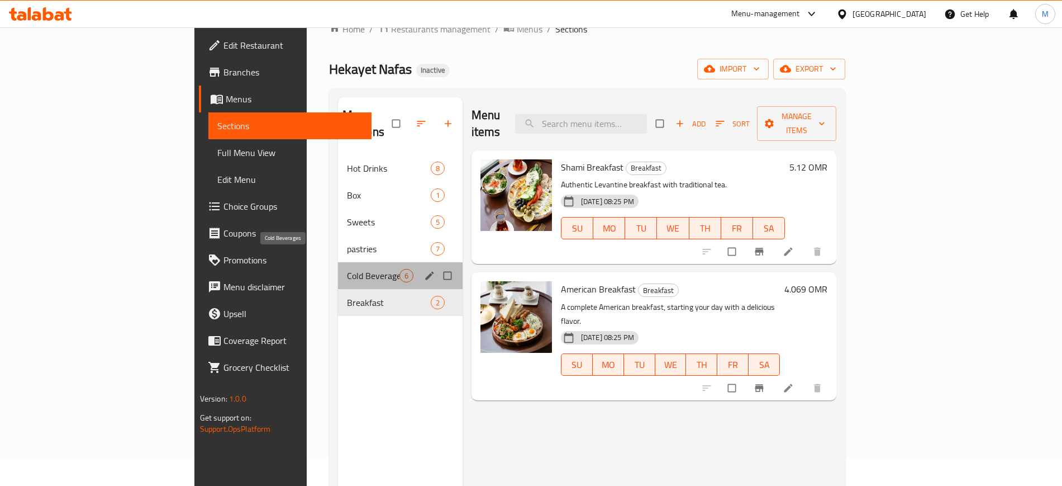
click at [347, 269] on span "Cold Beverages" at bounding box center [373, 275] width 53 height 13
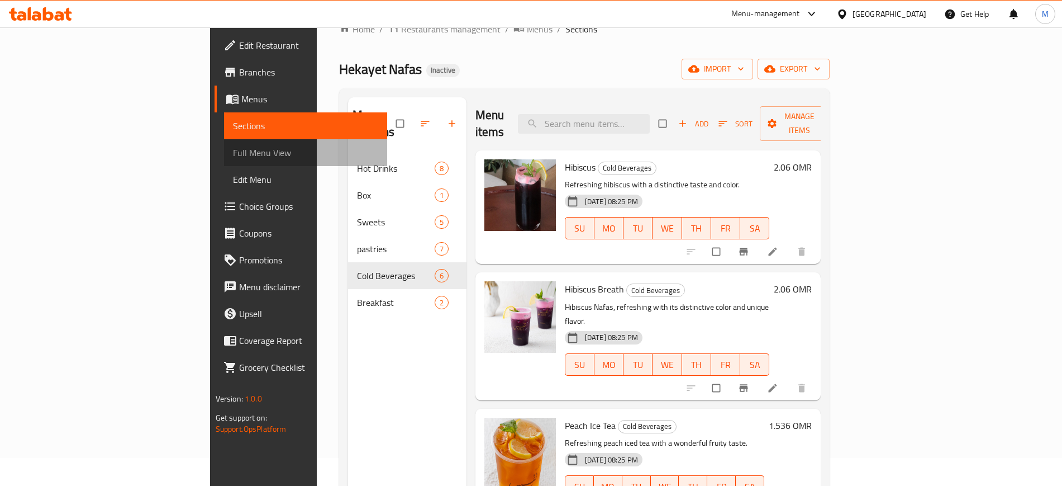
click at [233, 151] on span "Full Menu View" at bounding box center [305, 152] width 145 height 13
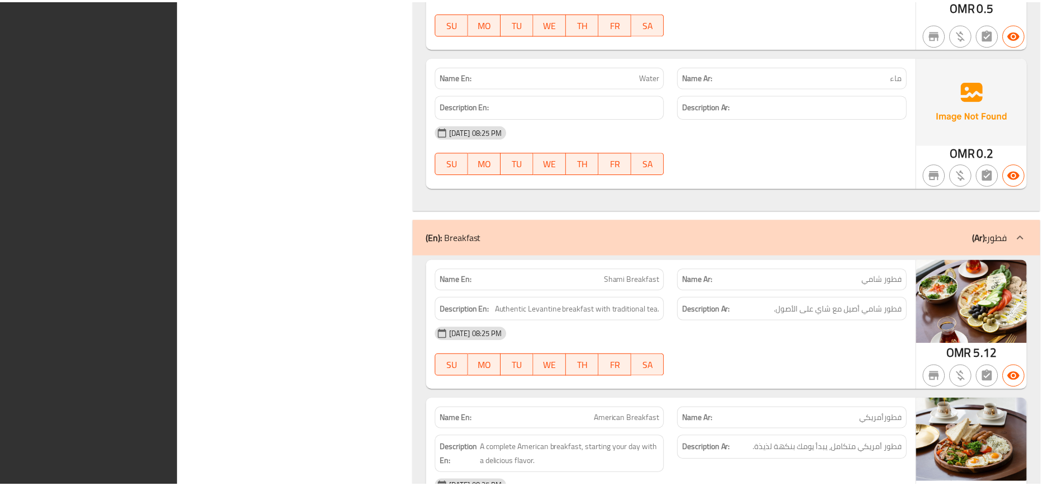
scroll to position [4954, 0]
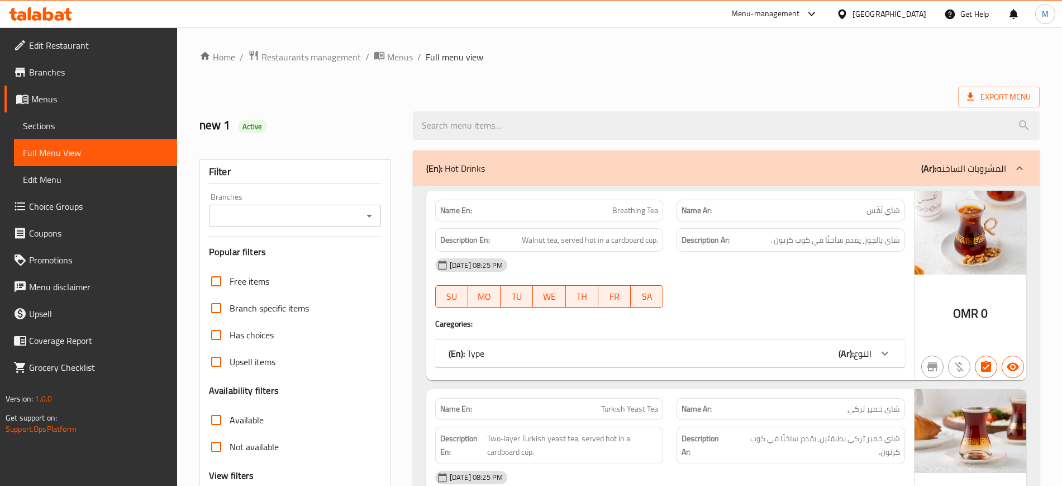
click at [127, 47] on span "Edit Restaurant" at bounding box center [98, 45] width 139 height 13
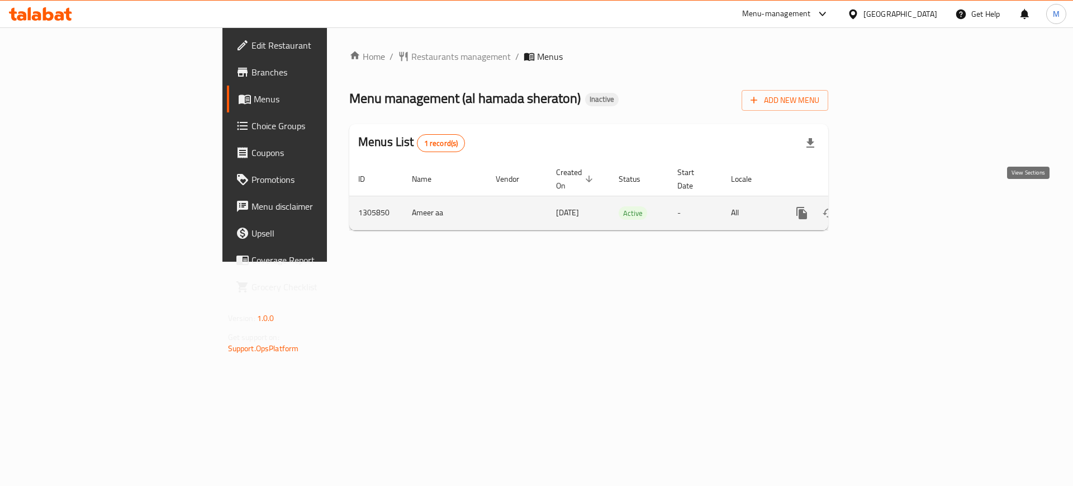
click at [889, 206] on icon "enhanced table" at bounding box center [882, 212] width 13 height 13
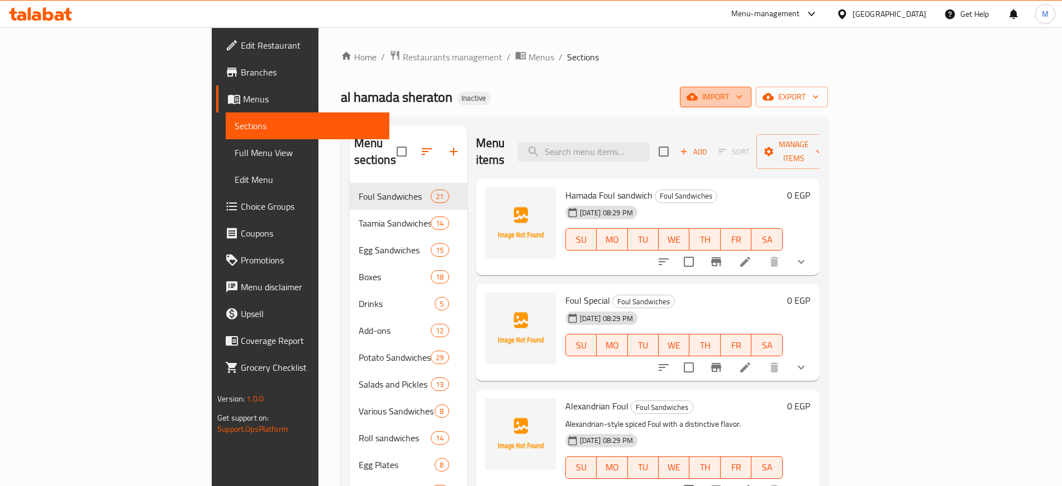
click at [743, 91] on span "import" at bounding box center [716, 97] width 54 height 14
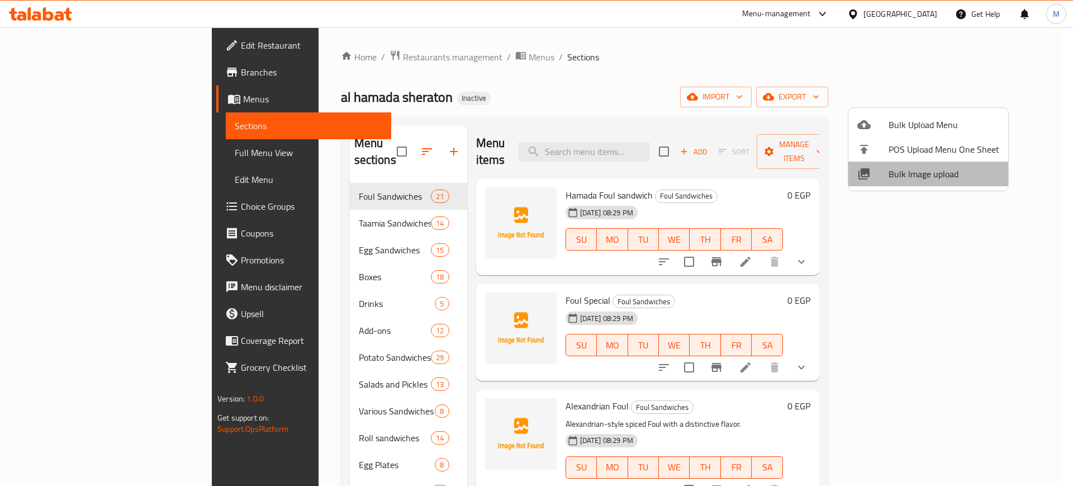
click at [932, 173] on span "Bulk Image upload" at bounding box center [943, 173] width 111 height 13
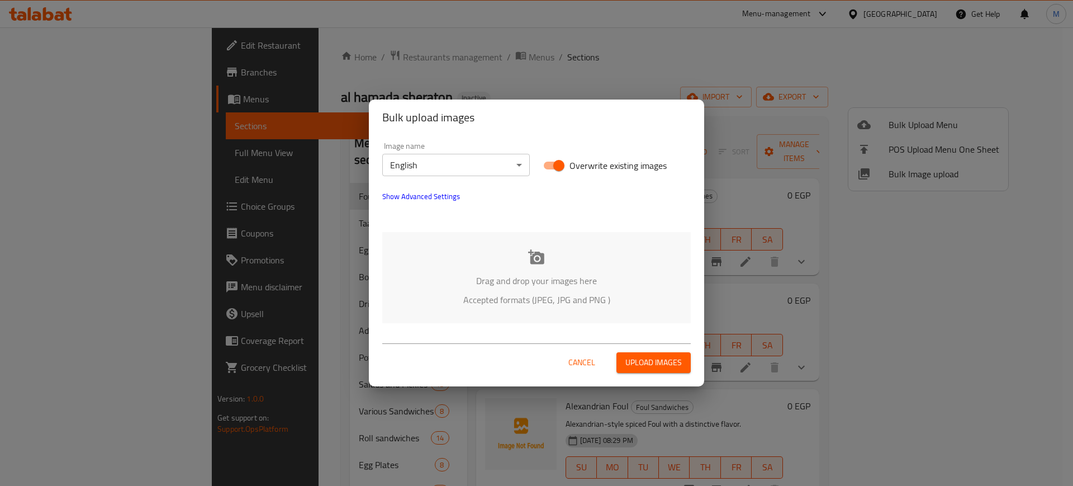
click at [524, 311] on div "Drag and drop your images here Accepted formats (JPEG, JPG and PNG )" at bounding box center [536, 277] width 308 height 91
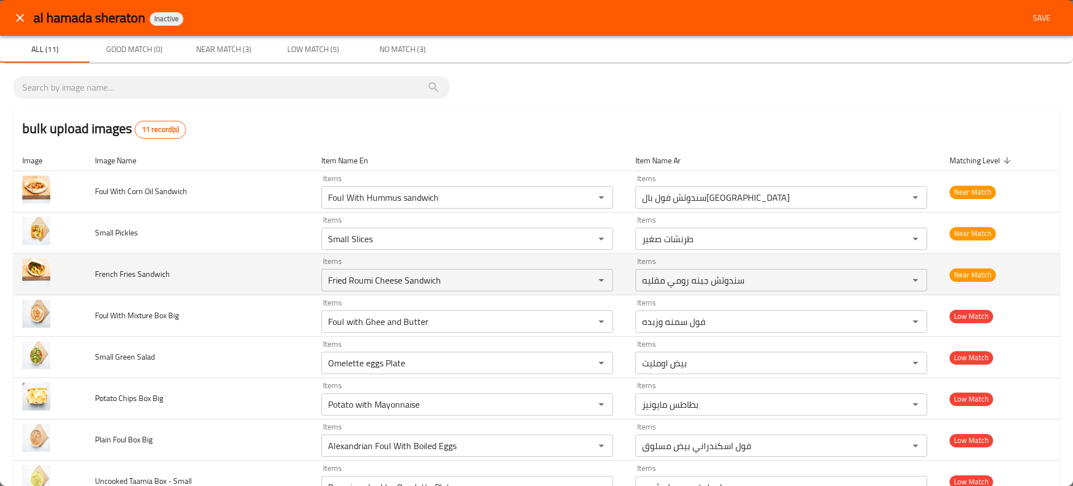
scroll to position [163, 0]
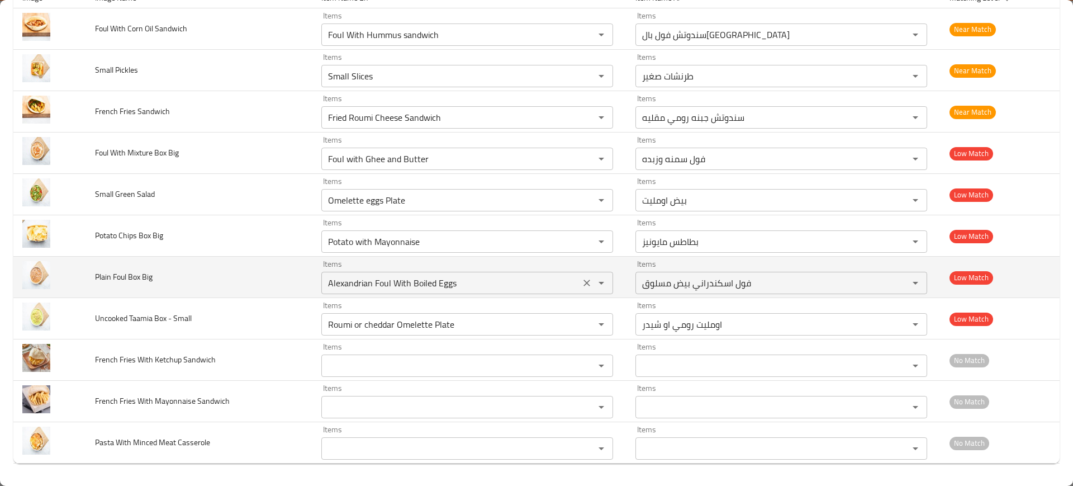
click at [378, 292] on div "Alexandrian Foul With Boiled Eggs Items" at bounding box center [467, 283] width 292 height 22
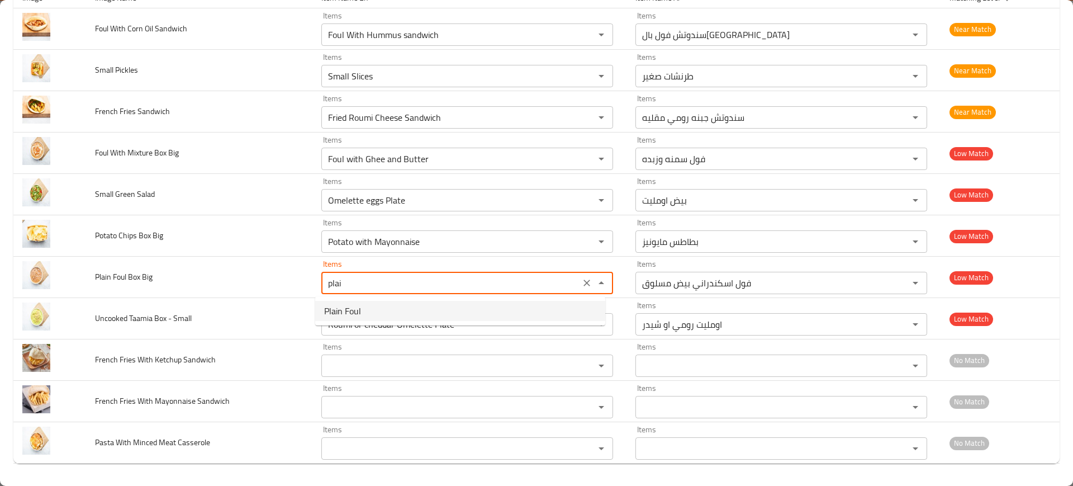
click at [332, 311] on span "Plain Foul" at bounding box center [342, 310] width 37 height 13
type Big "Plain Foul"
type Big-ar "فول ساده"
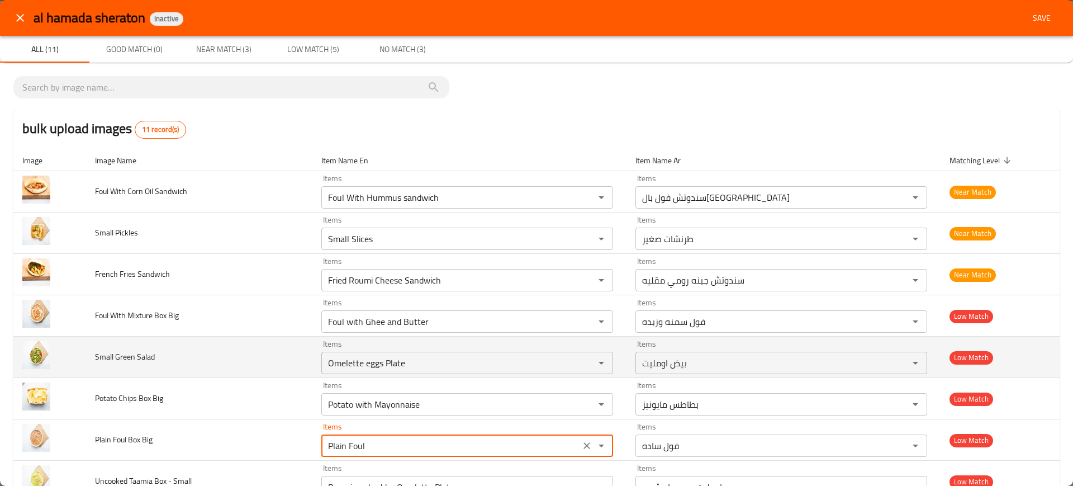
scroll to position [0, 0]
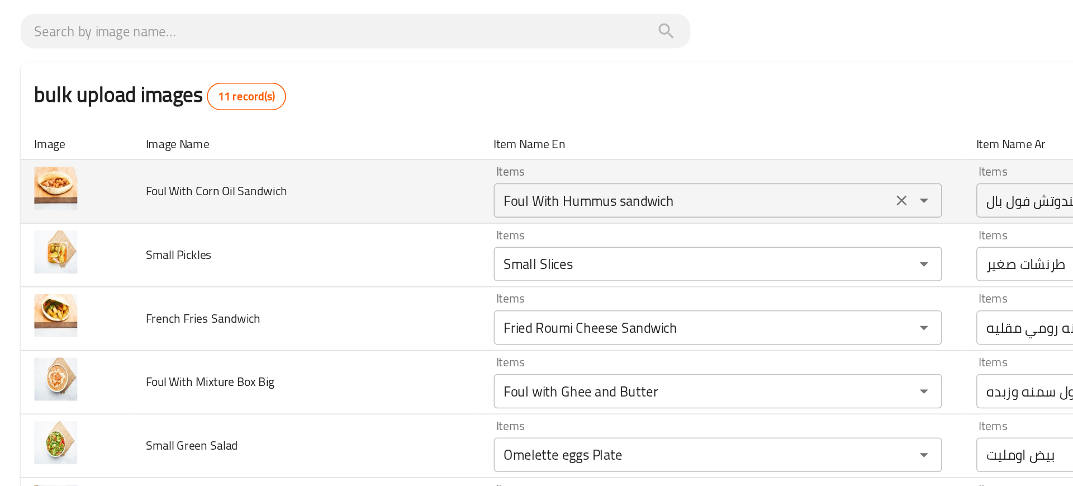
click at [351, 184] on div "Items Foul With Hummus sandwich Items" at bounding box center [467, 191] width 292 height 34
type Big "Plain Foul"
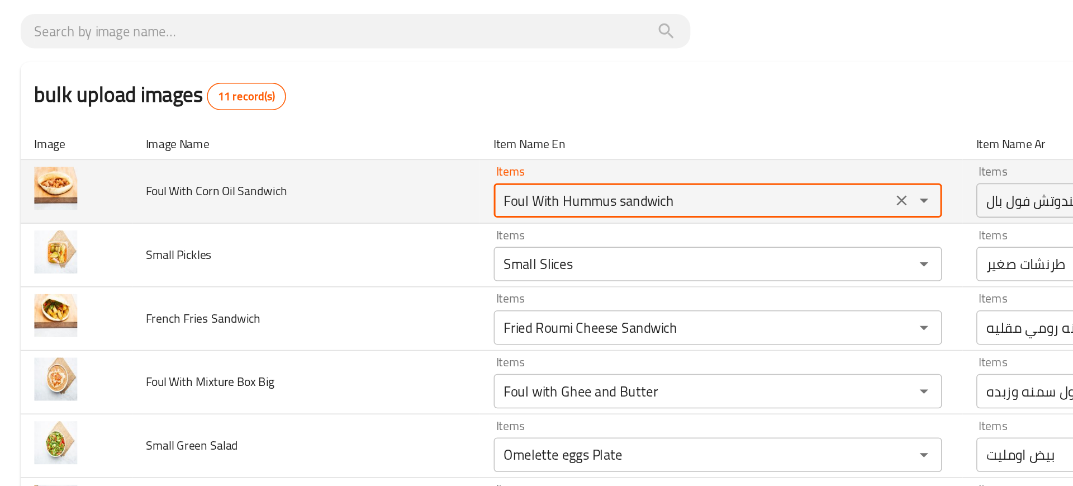
click at [359, 200] on Sandwich "Foul With Hummus sandwich" at bounding box center [451, 197] width 252 height 16
drag, startPoint x: 339, startPoint y: 198, endPoint x: 517, endPoint y: 190, distance: 178.4
click at [517, 190] on Sandwich "Foul With Hummus sandwich" at bounding box center [451, 197] width 252 height 16
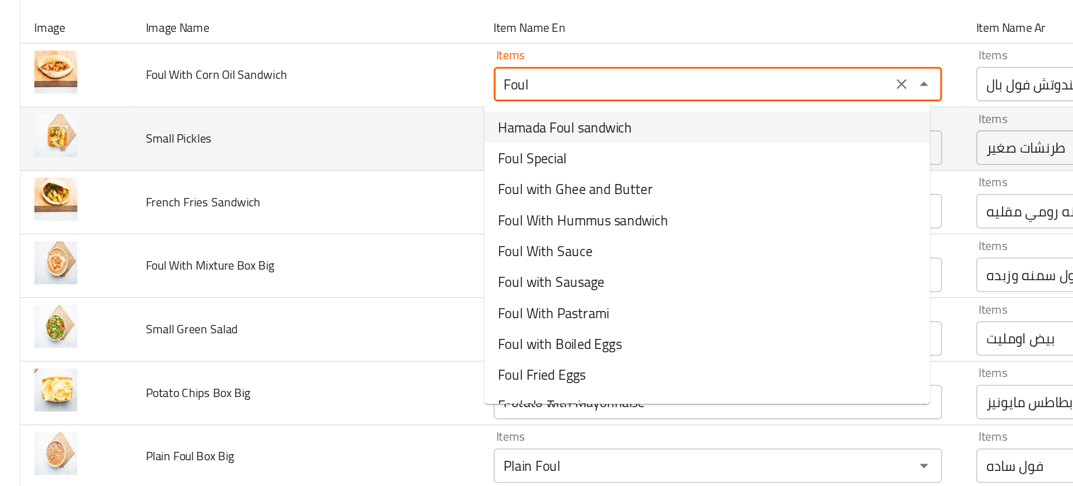
scroll to position [75, 0]
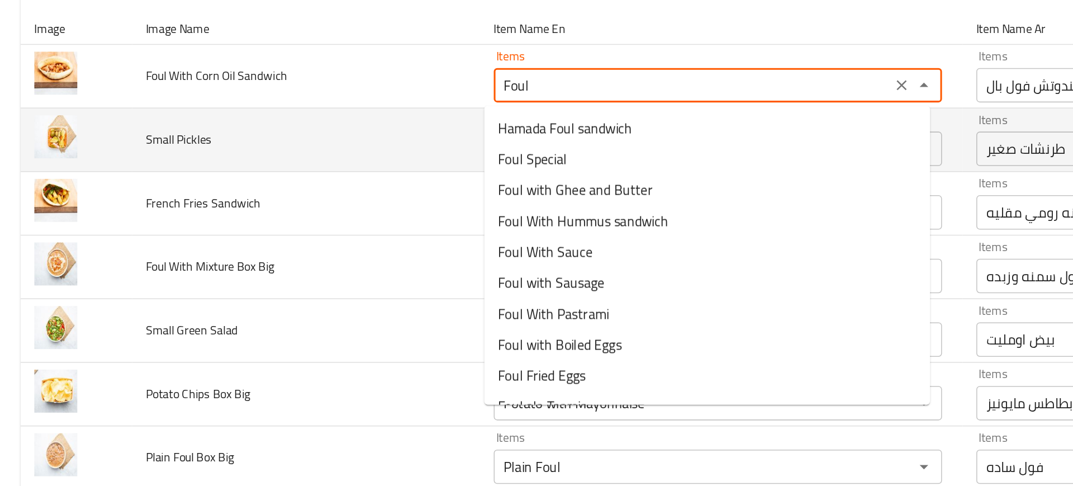
type Sandwich "Foul With Hummus sandwich"
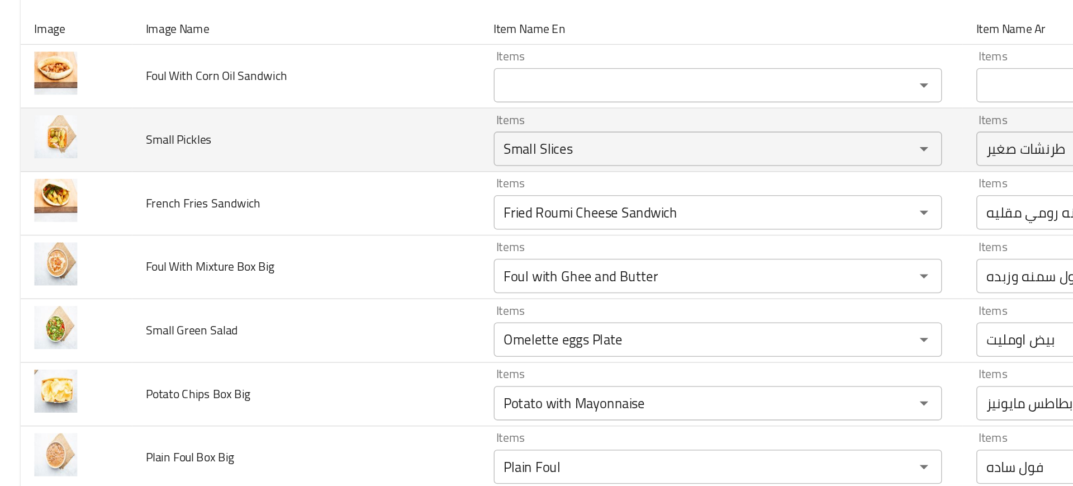
click at [297, 169] on td "Small Pickles" at bounding box center [199, 157] width 226 height 41
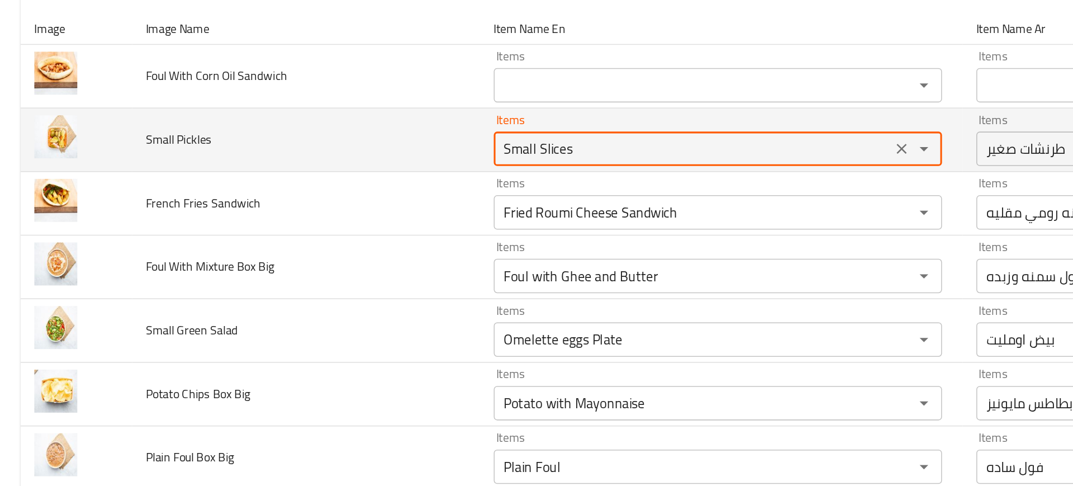
click at [402, 164] on Pickles "Small Slices" at bounding box center [451, 164] width 252 height 16
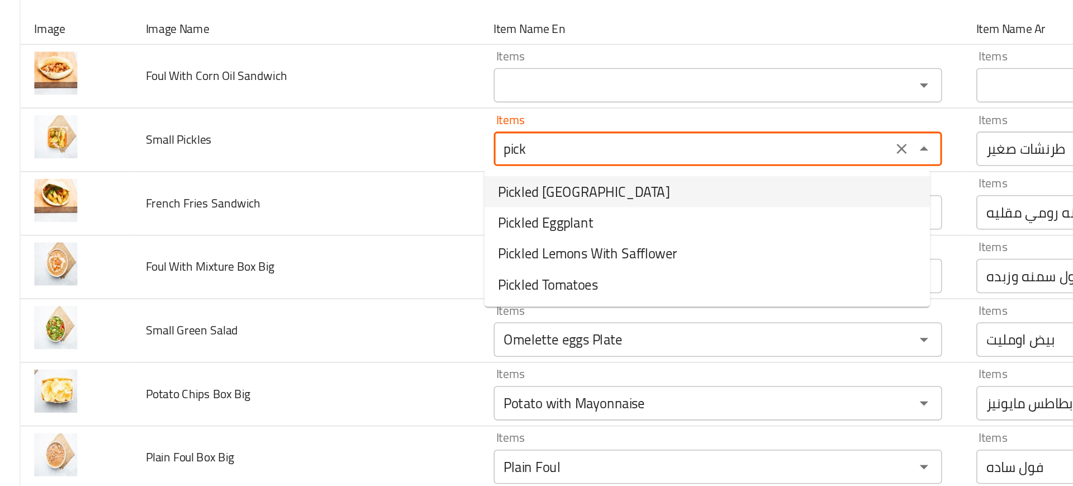
click at [409, 192] on Pickles-option-0 "Pickled Bolivia" at bounding box center [460, 192] width 290 height 20
type Pickles "Pickled Bolivia"
type Pickles-ar "مخلل بوليف"
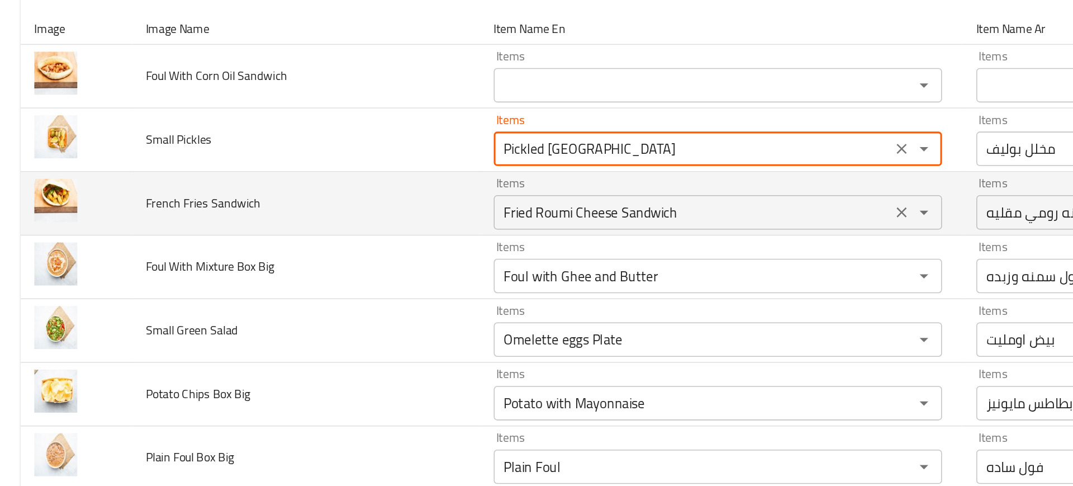
type Pickles "Pickled Bolivia"
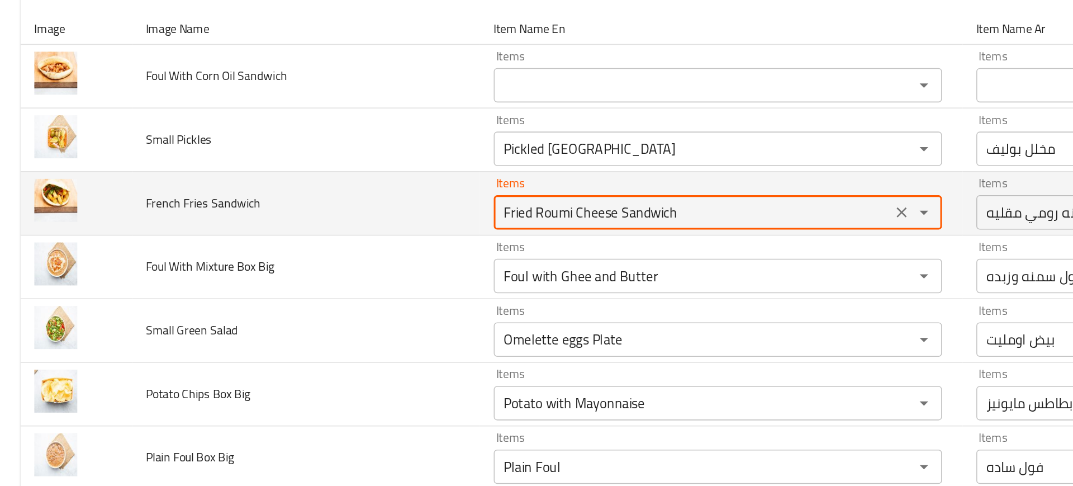
click at [350, 207] on Sandwich "Fried Roumi Cheese Sandwich" at bounding box center [451, 205] width 252 height 16
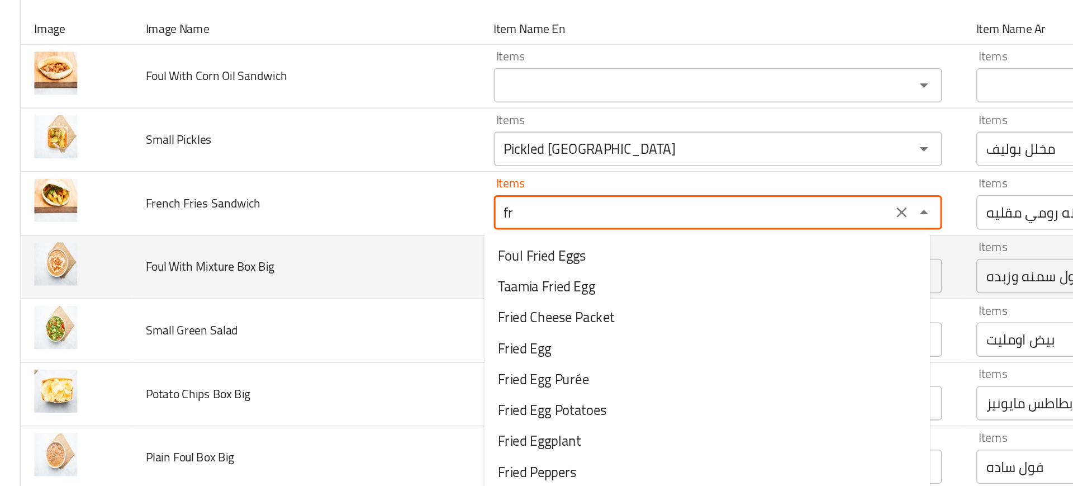
type Sandwich "f"
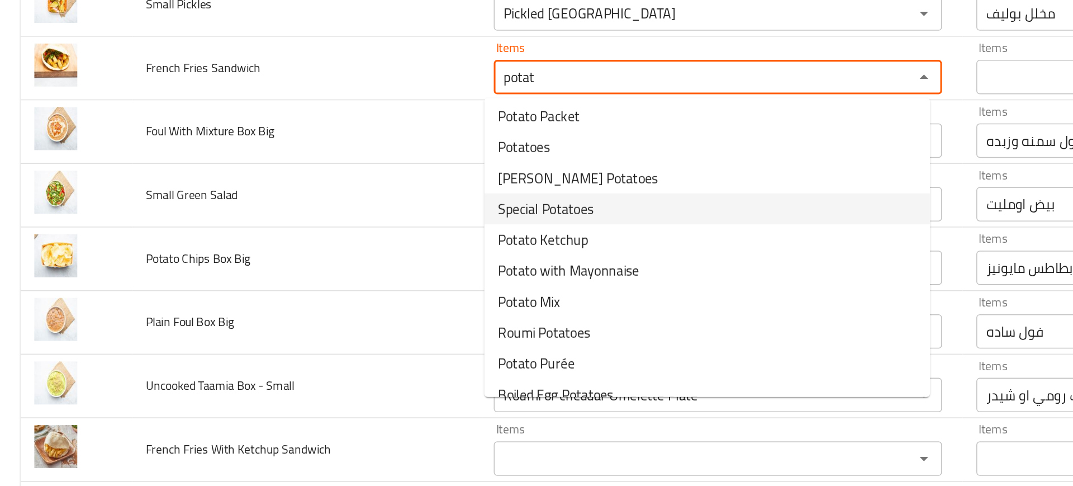
scroll to position [0, 0]
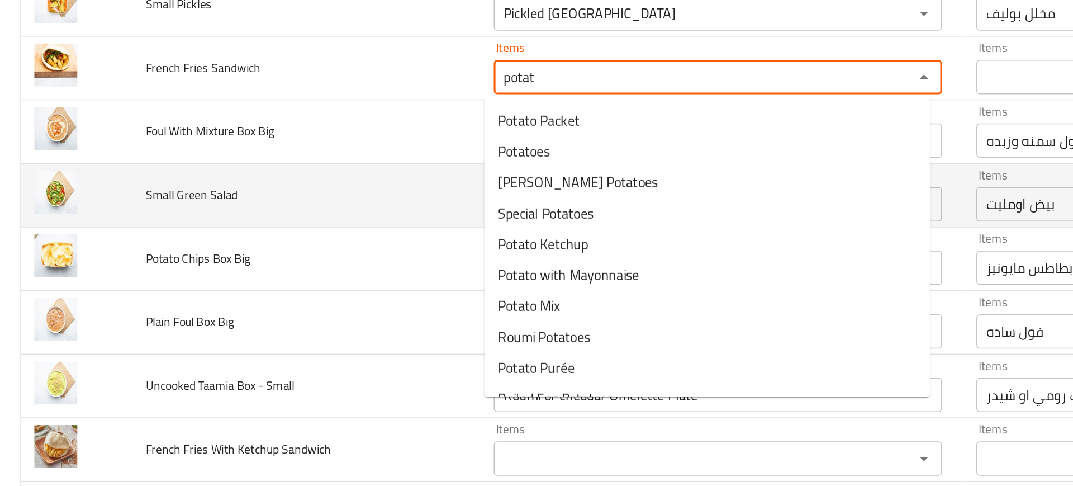
type Sandwich "potato"
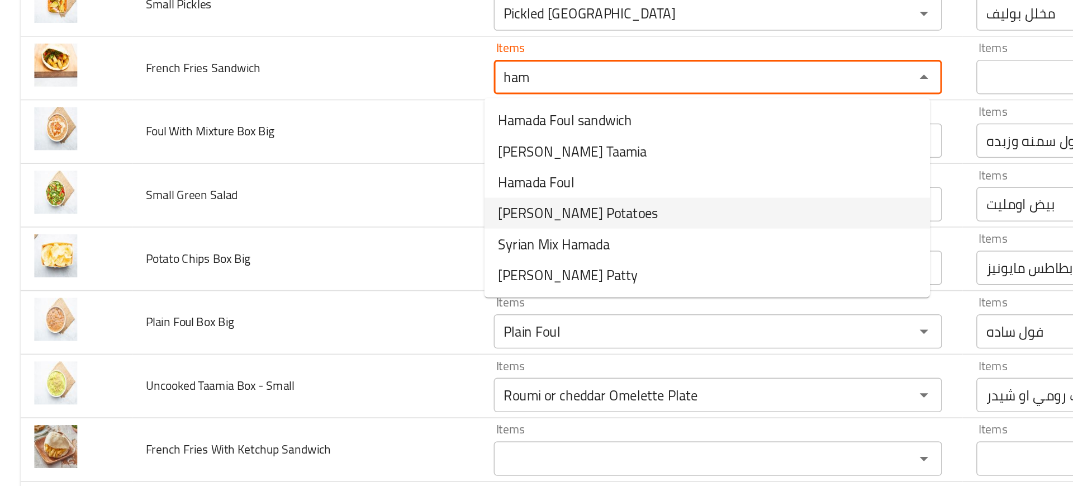
click at [403, 204] on Sandwich-option-3 "Hamada's Potatoes" at bounding box center [460, 206] width 290 height 20
type Sandwich "Hamada's Potatoes"
type Sandwich-ar "بطاطس حماده"
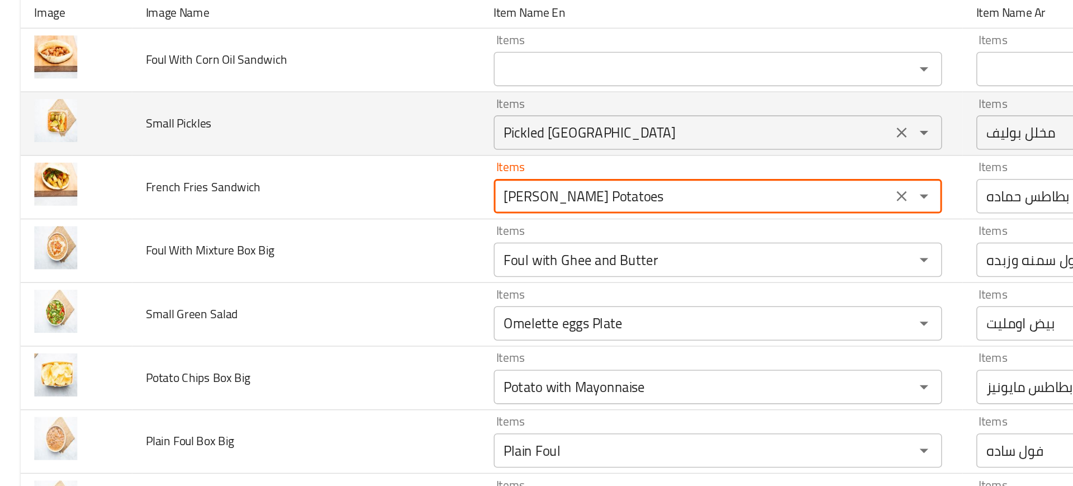
scroll to position [16, 0]
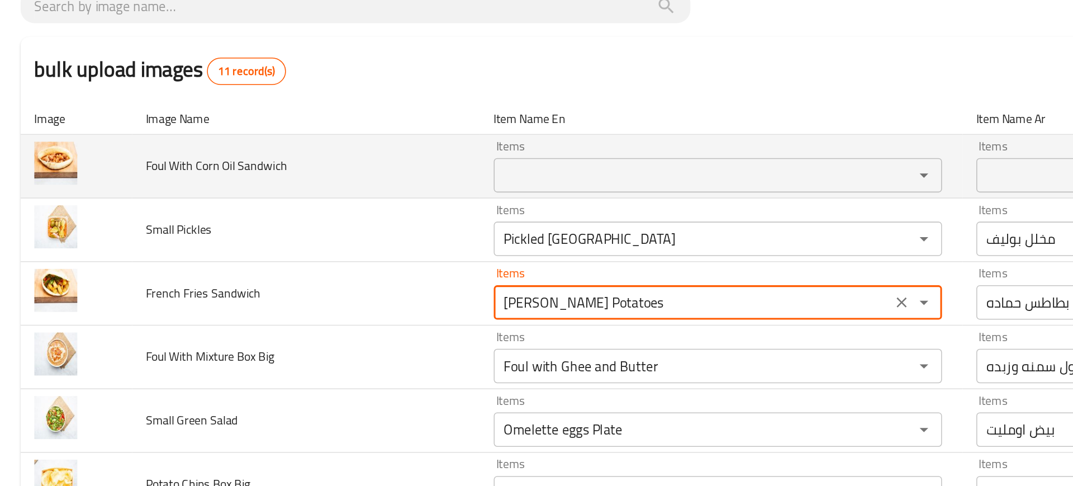
type Sandwich "Hamada's Potatoes"
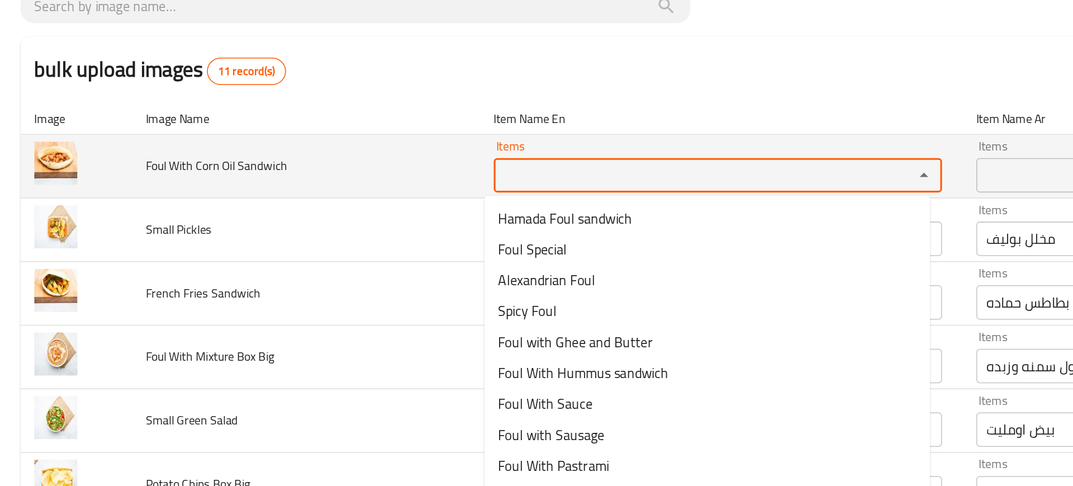
click at [376, 182] on Sandwich "Items" at bounding box center [451, 181] width 252 height 16
type Sandwich "g"
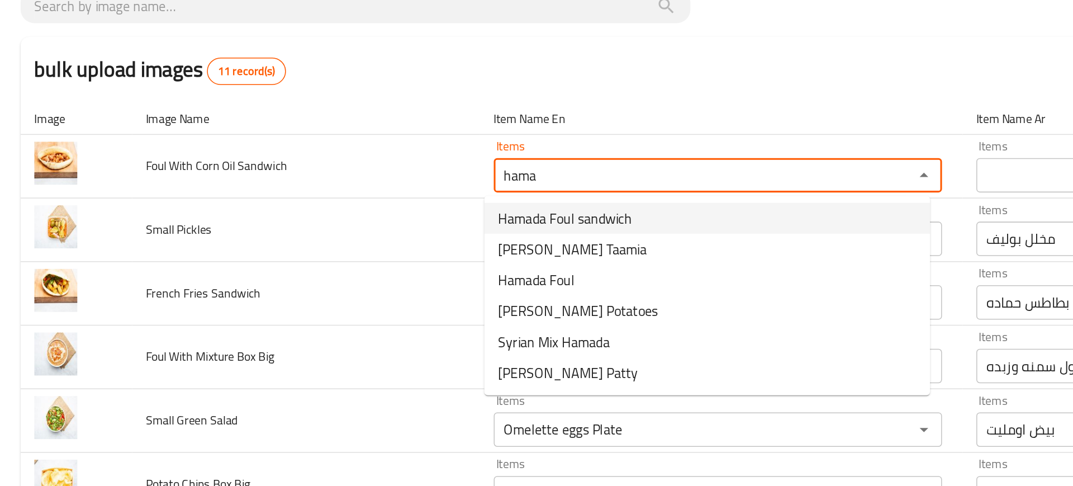
click at [387, 209] on span "Hamada Foul sandwich" at bounding box center [367, 208] width 87 height 13
type Sandwich "Hamada Foul sandwich"
type Sandwich-ar "سندوتش فول حماده"
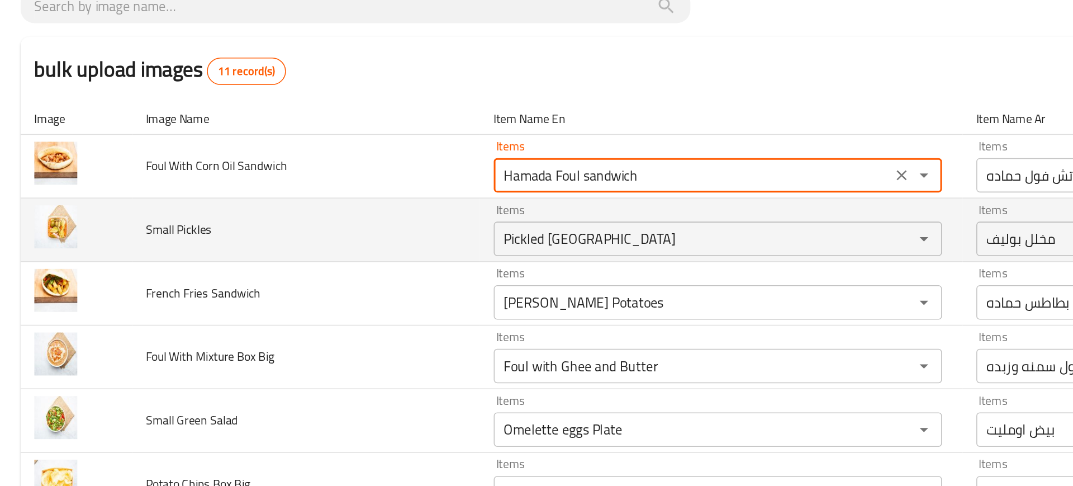
type Sandwich "Hamada Foul sandwich"
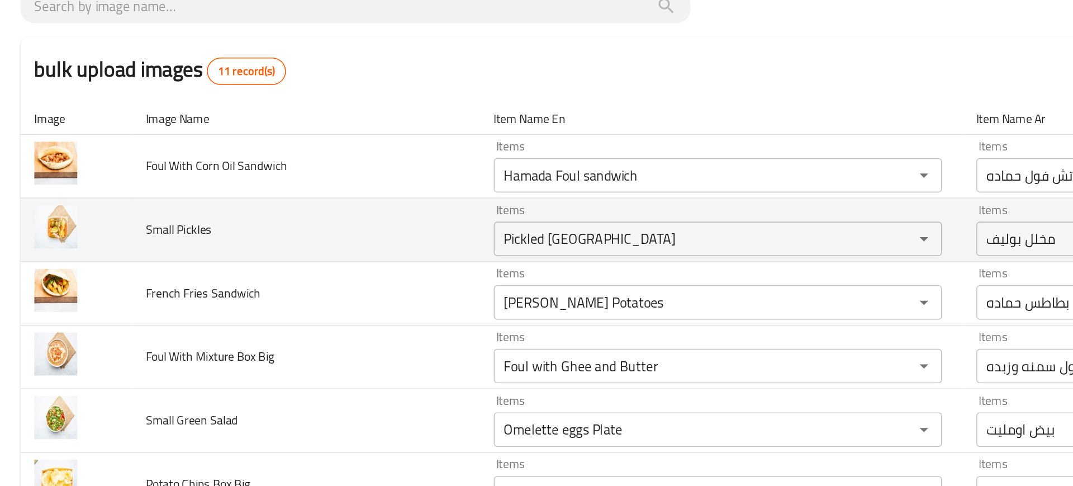
click at [270, 230] on td "Small Pickles" at bounding box center [199, 216] width 226 height 41
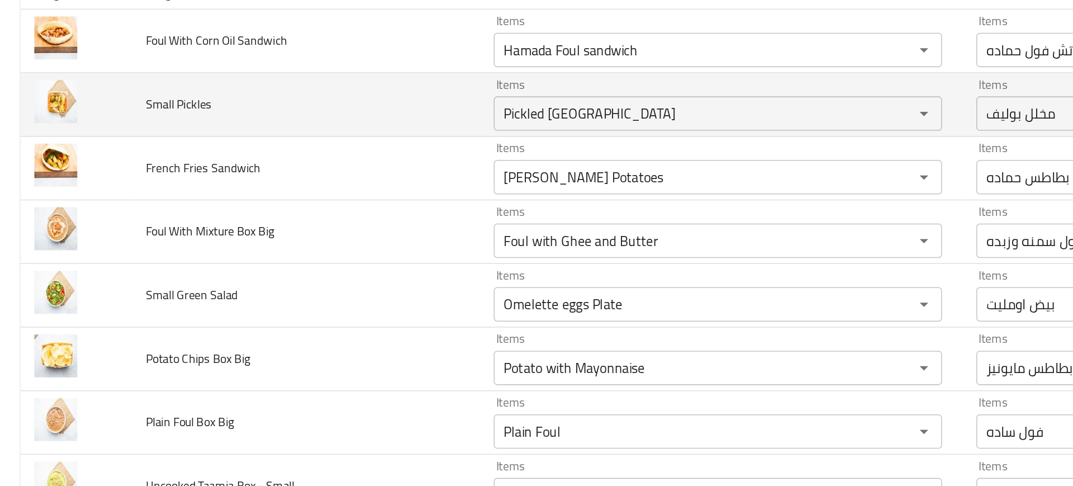
scroll to position [100, 0]
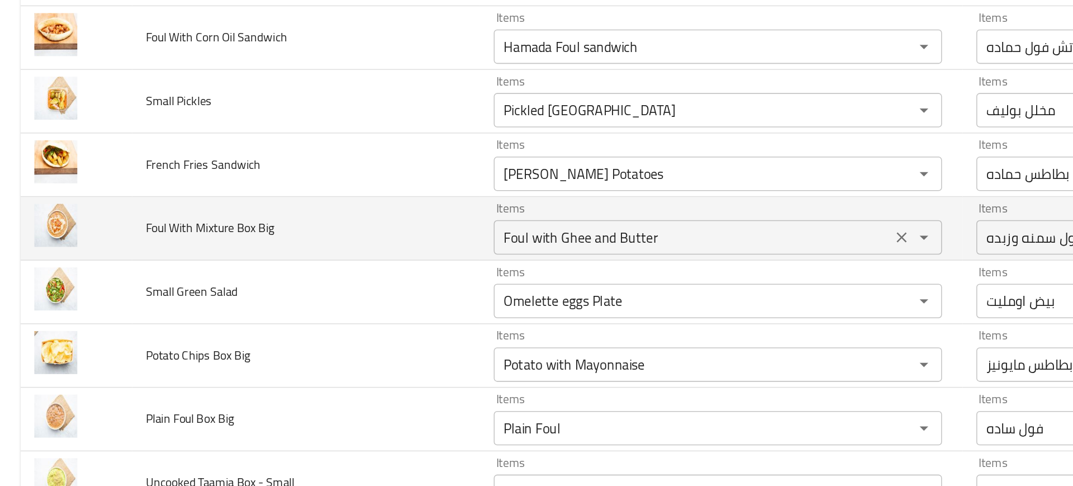
click at [351, 219] on Big "Foul with Ghee and Butter" at bounding box center [451, 221] width 252 height 16
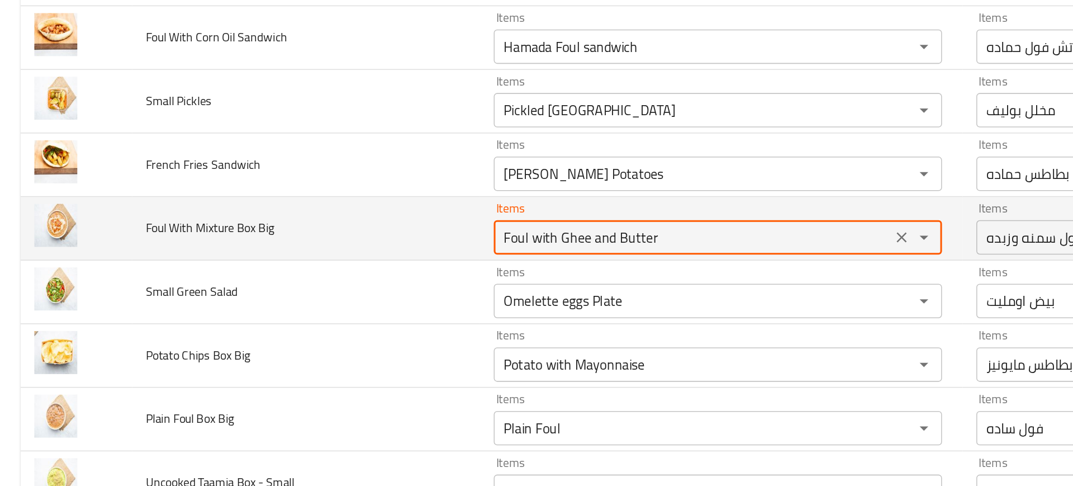
click at [429, 222] on Big "Foul with Ghee and Butter" at bounding box center [451, 221] width 252 height 16
drag, startPoint x: 429, startPoint y: 222, endPoint x: 345, endPoint y: 220, distance: 83.3
click at [345, 220] on Big "Foul with Ghee and Butter" at bounding box center [451, 221] width 252 height 16
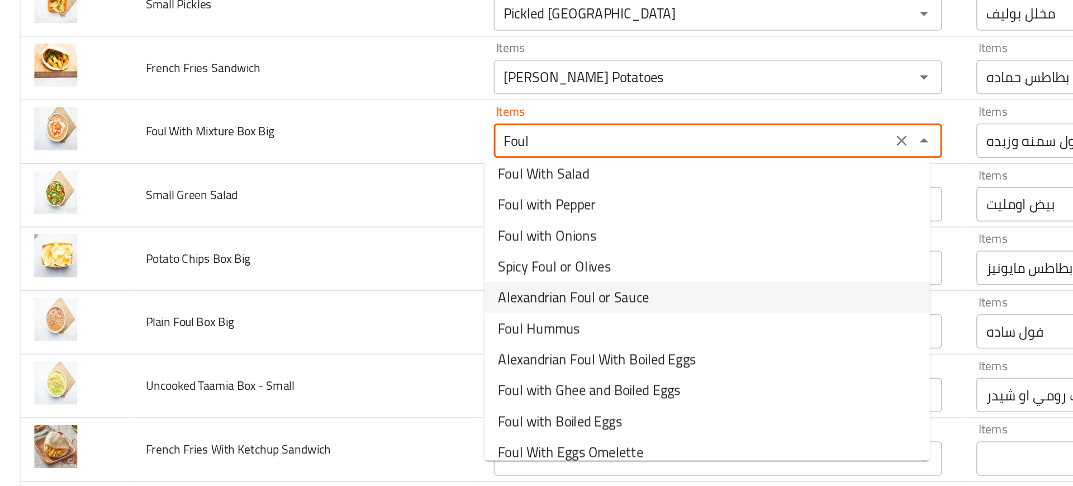
scroll to position [317, 0]
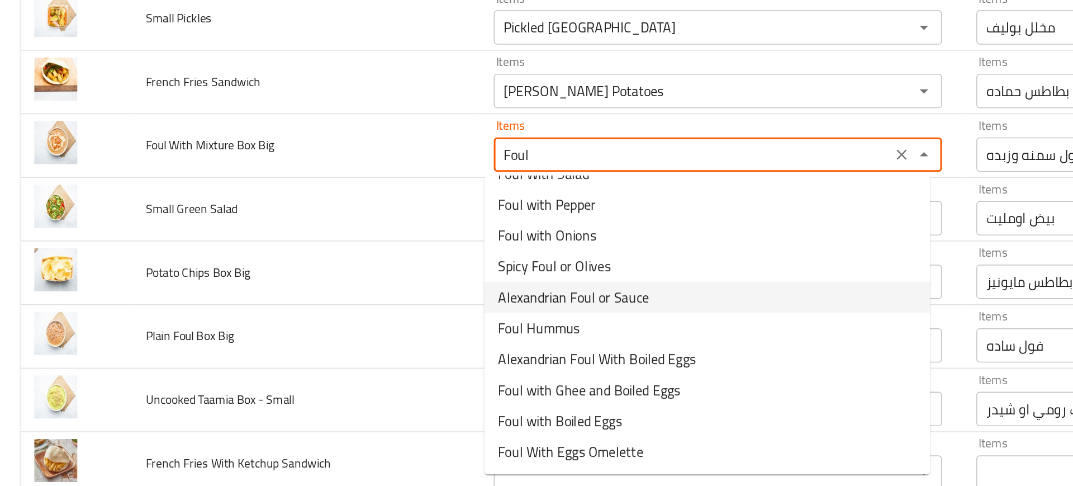
type Big "Foul with Ghee and Butter"
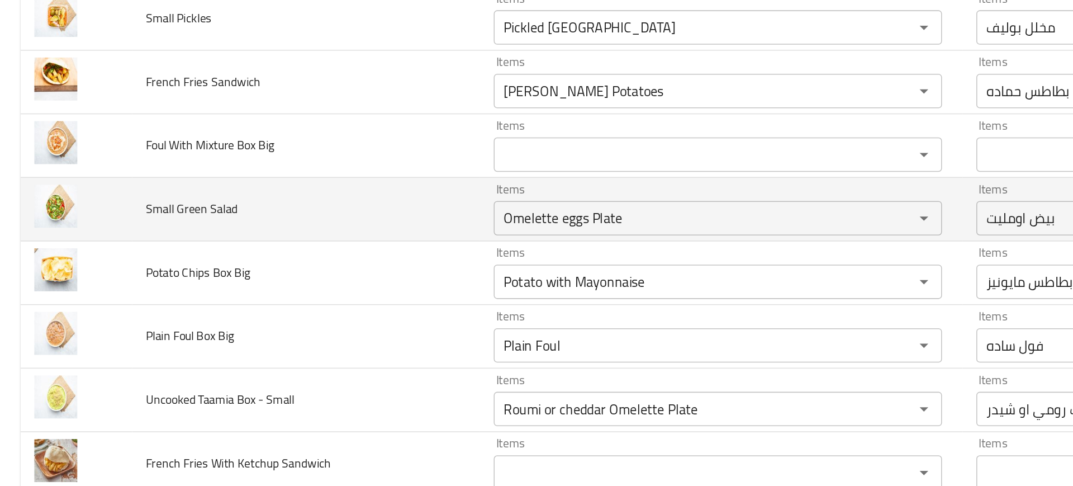
click at [270, 185] on td "Small Green Salad" at bounding box center [199, 194] width 226 height 41
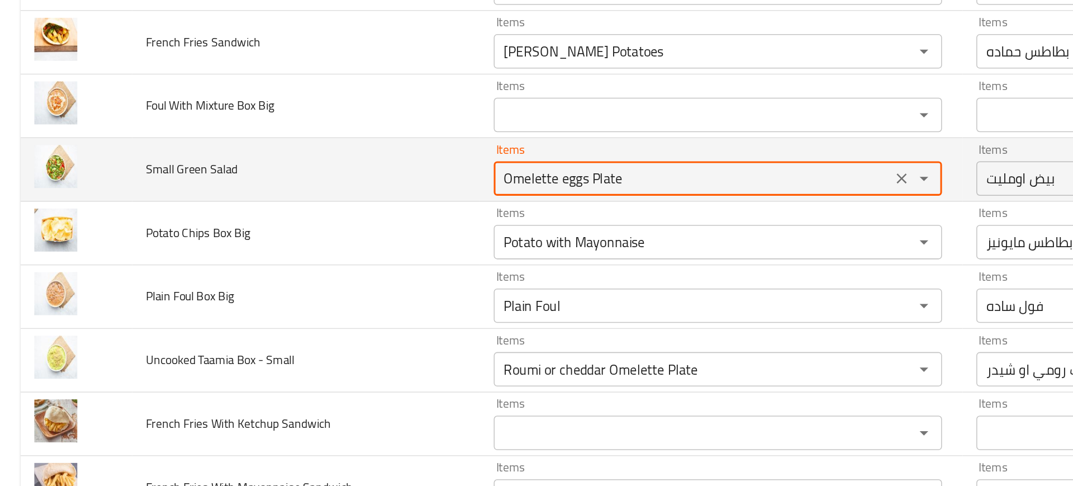
click at [339, 205] on Salad "Omelette eggs Plate" at bounding box center [451, 200] width 252 height 16
type Salad "ل"
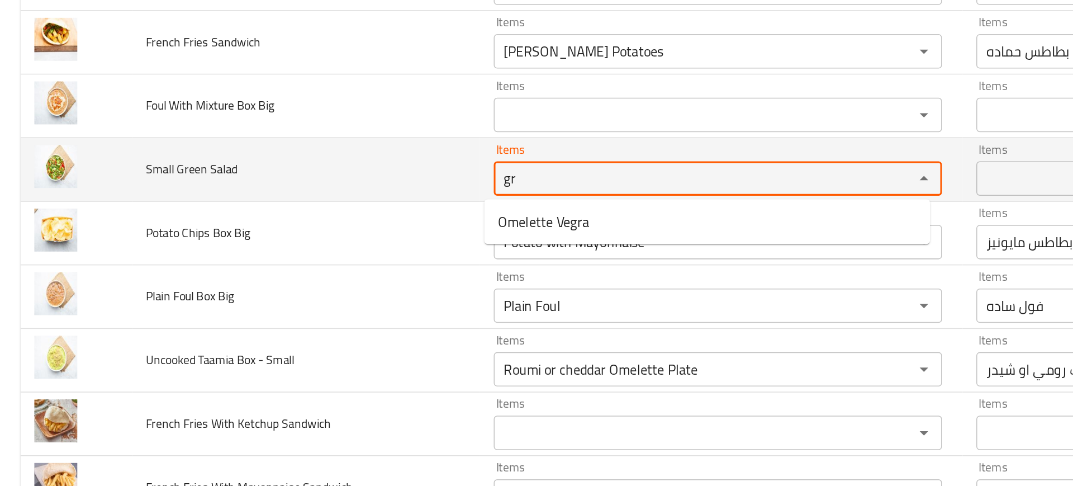
type Salad "g"
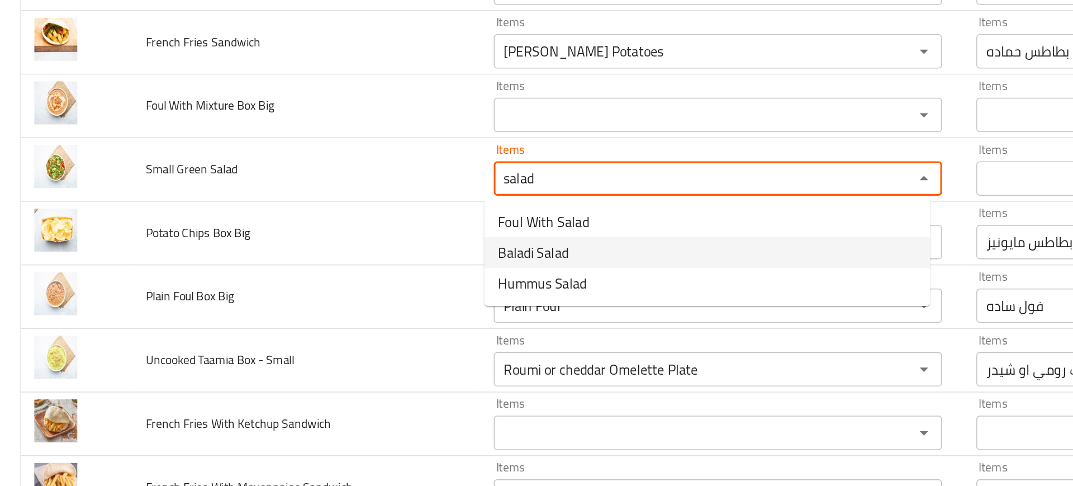
click at [345, 253] on span "Baladi Salad" at bounding box center [347, 247] width 46 height 13
type Salad "Baladi Salad"
type Salad-ar "سلطه بلدي"
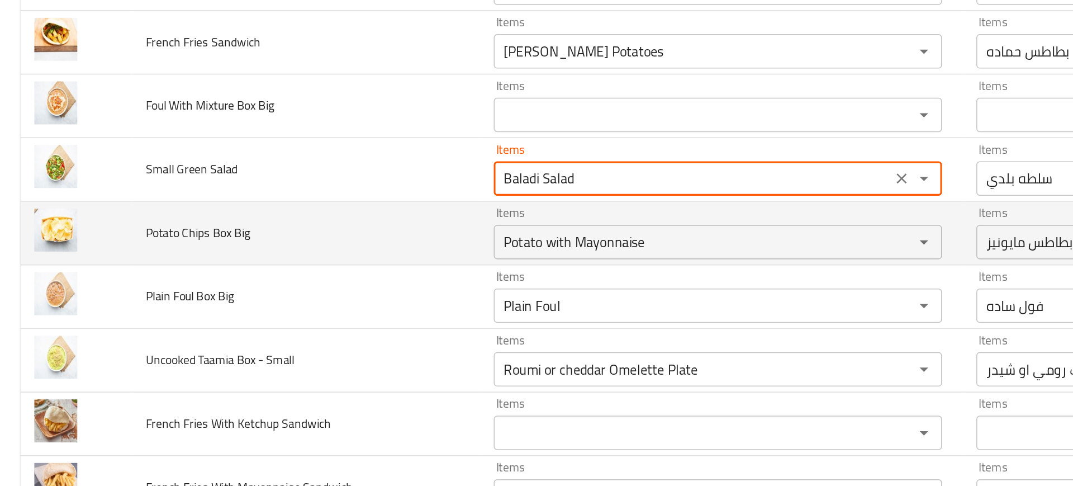
type Salad "Baladi Salad"
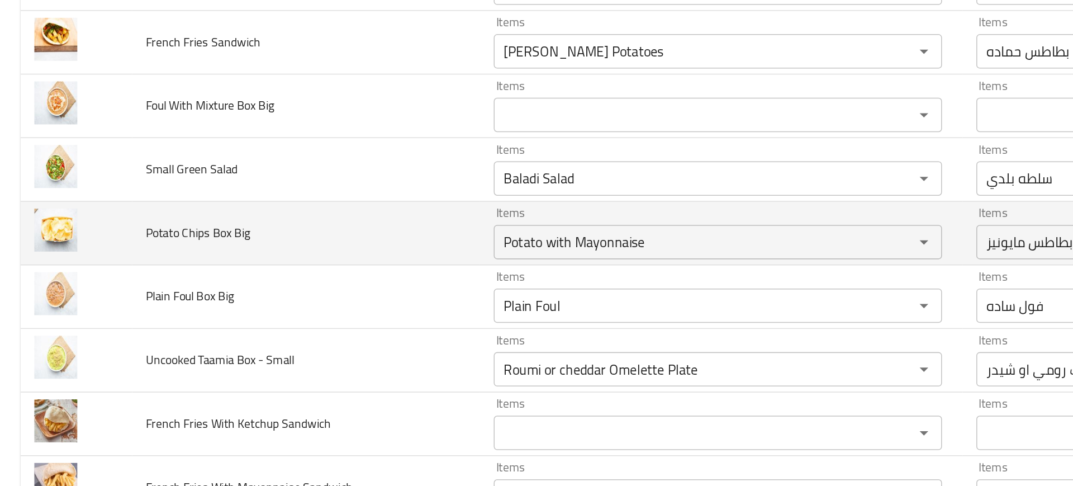
click at [296, 235] on td "Potato Chips Box Big" at bounding box center [199, 235] width 226 height 41
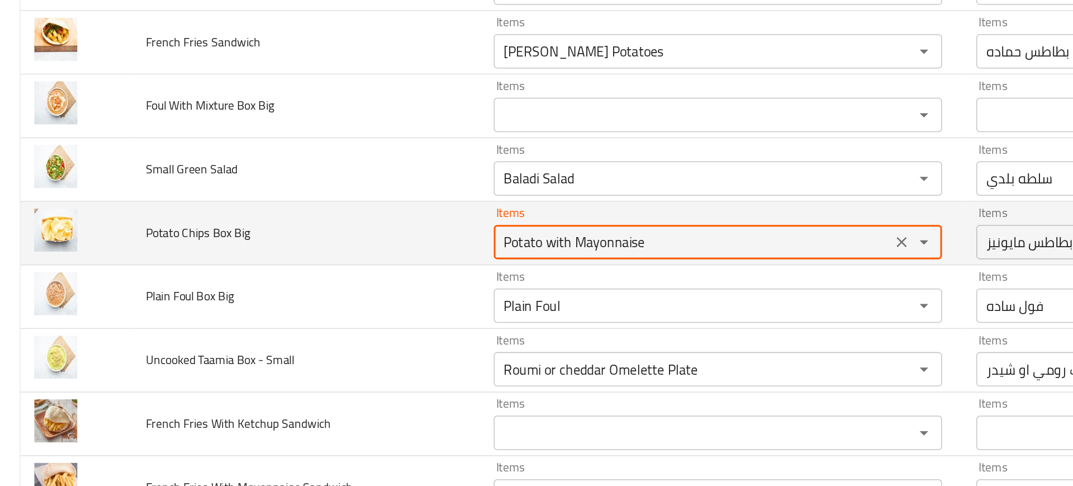
click at [353, 246] on Big "Potato with Mayonnaise" at bounding box center [451, 242] width 252 height 16
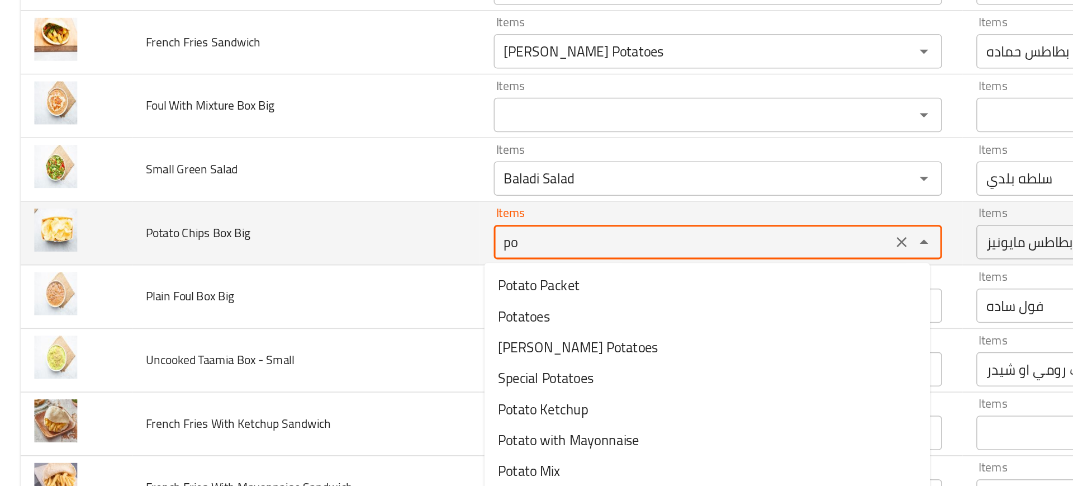
type Big "p"
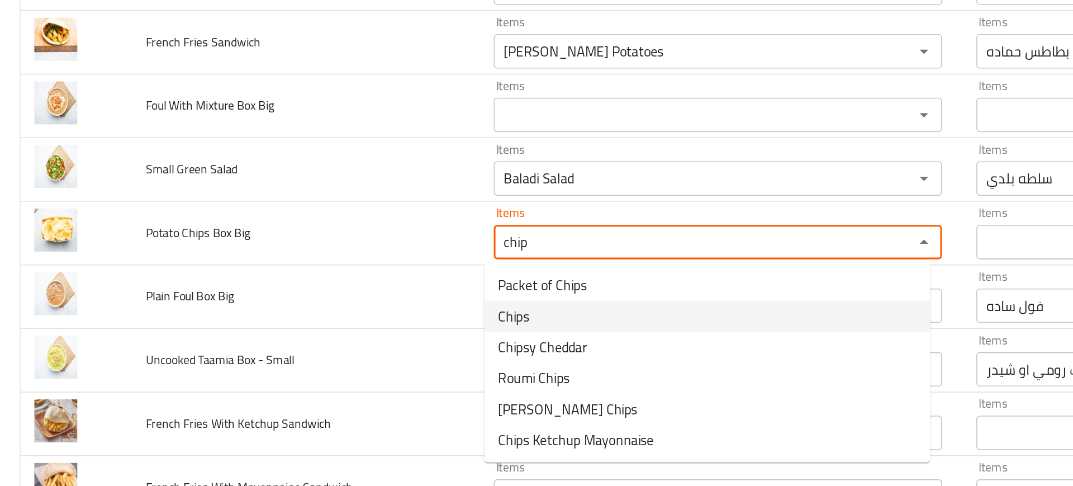
click at [332, 284] on span "Chips" at bounding box center [334, 289] width 20 height 13
type Big "Chips"
type Big-ar "شيبسي"
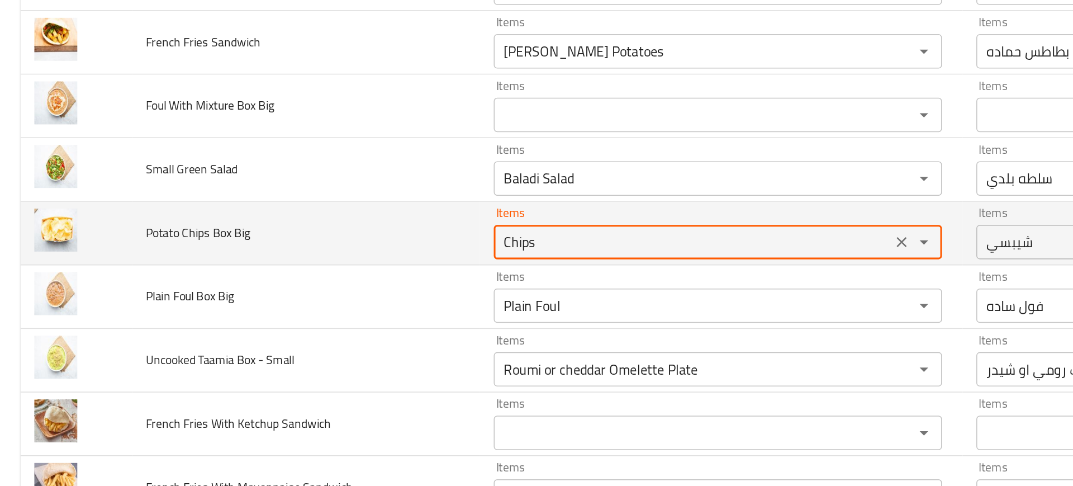
click at [367, 239] on Big "Chips" at bounding box center [451, 242] width 252 height 16
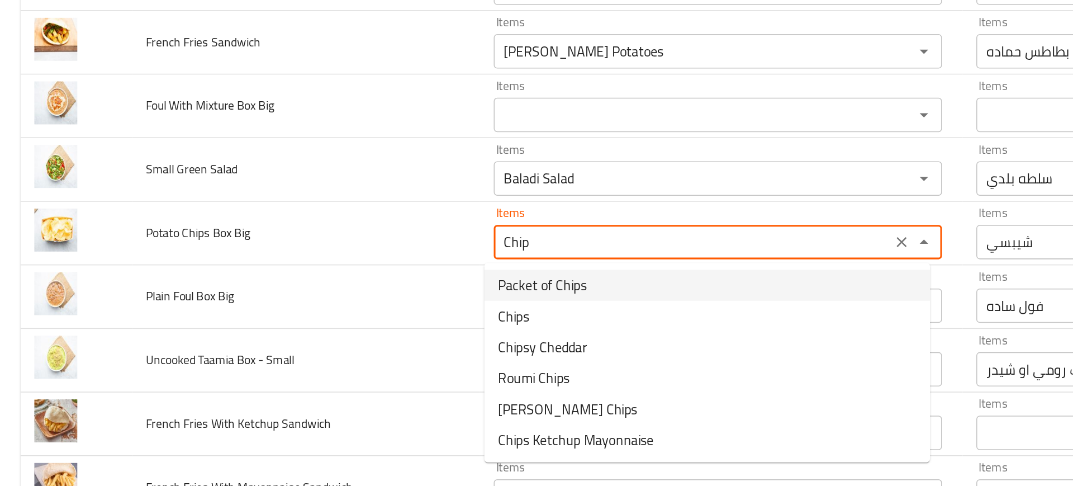
click at [353, 264] on span "Packet of Chips" at bounding box center [353, 269] width 58 height 13
type Big "Packet of Chips"
type Big-ar "باكت شيبسي"
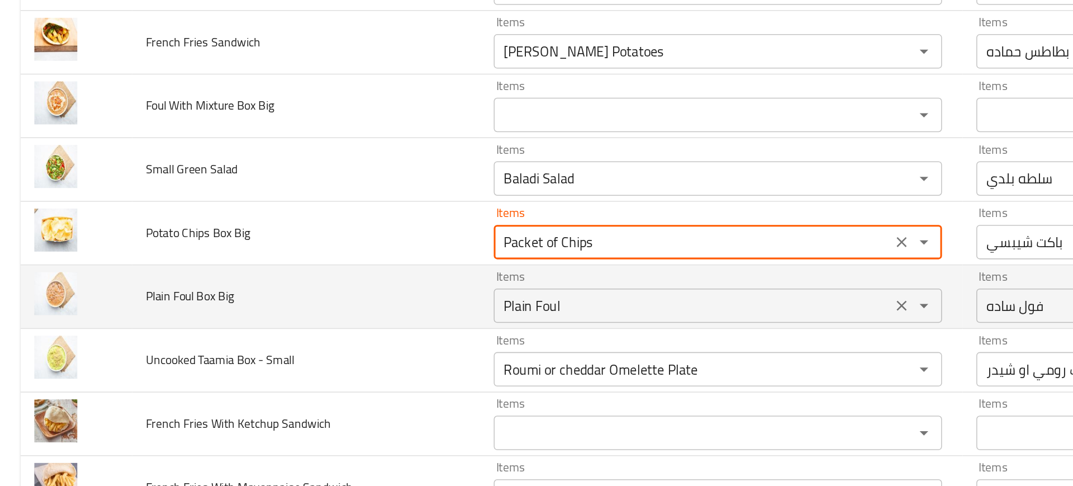
type Big "Packet of Chips"
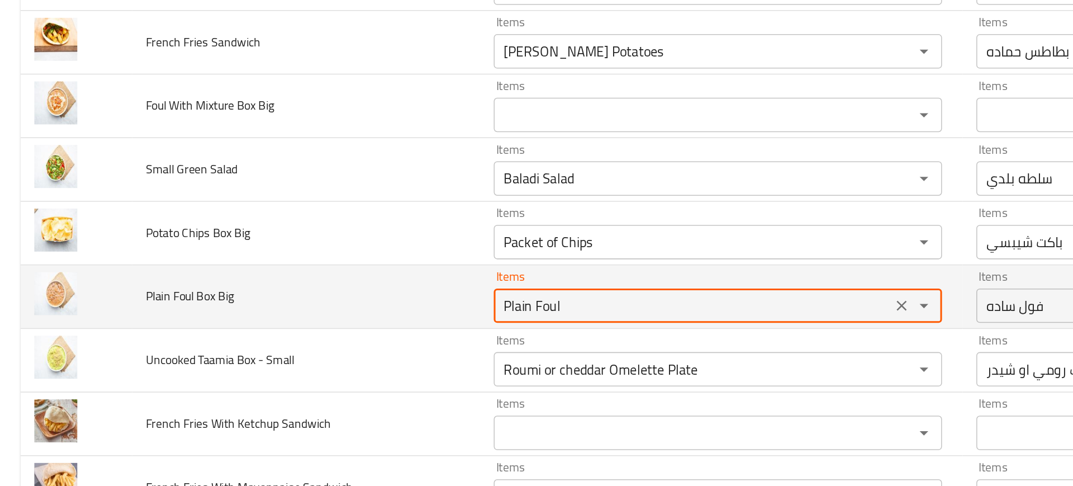
click at [375, 286] on Big "Plain Foul" at bounding box center [451, 283] width 252 height 16
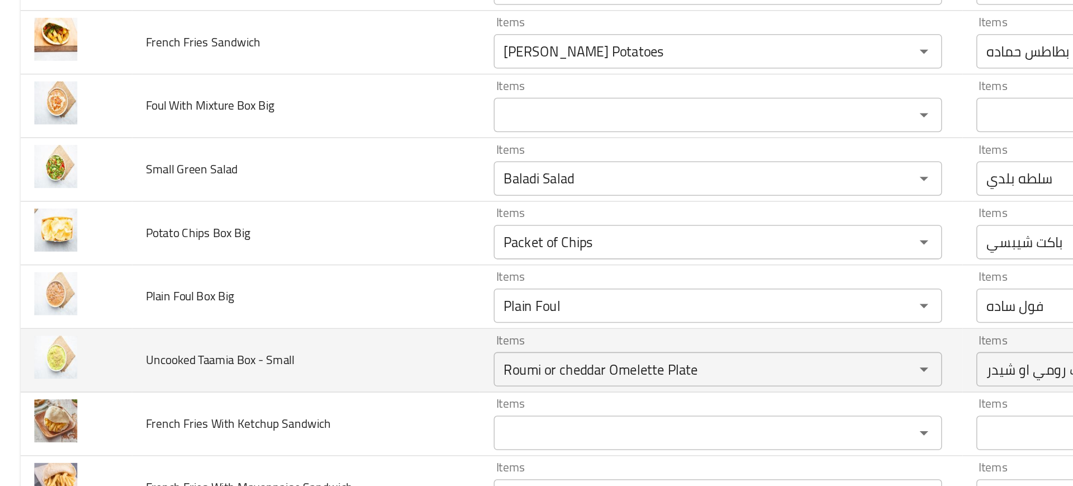
click at [258, 318] on td "Uncooked Taamia Box - Small" at bounding box center [199, 318] width 226 height 41
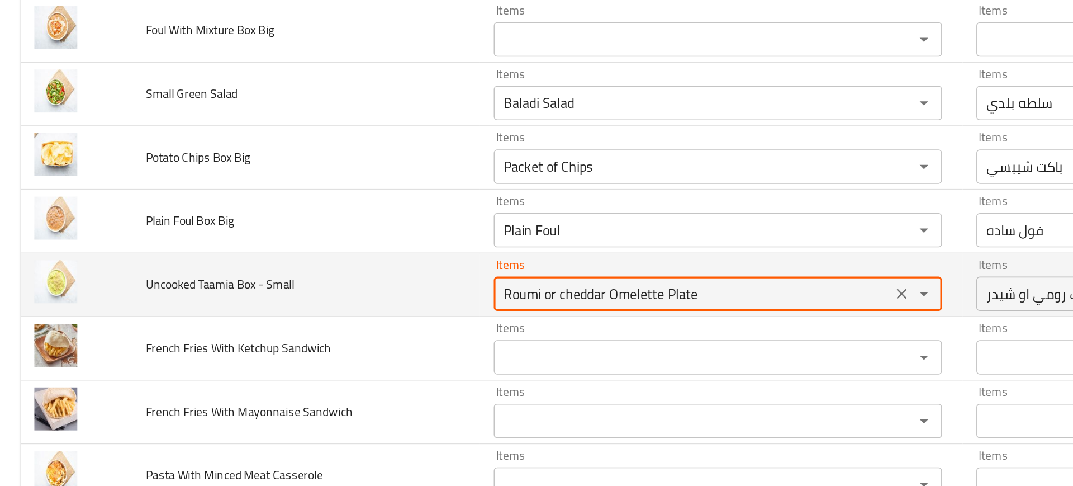
click at [340, 328] on Small "Roumi or cheddar Omelette Plate" at bounding box center [451, 324] width 252 height 16
type Small "u"
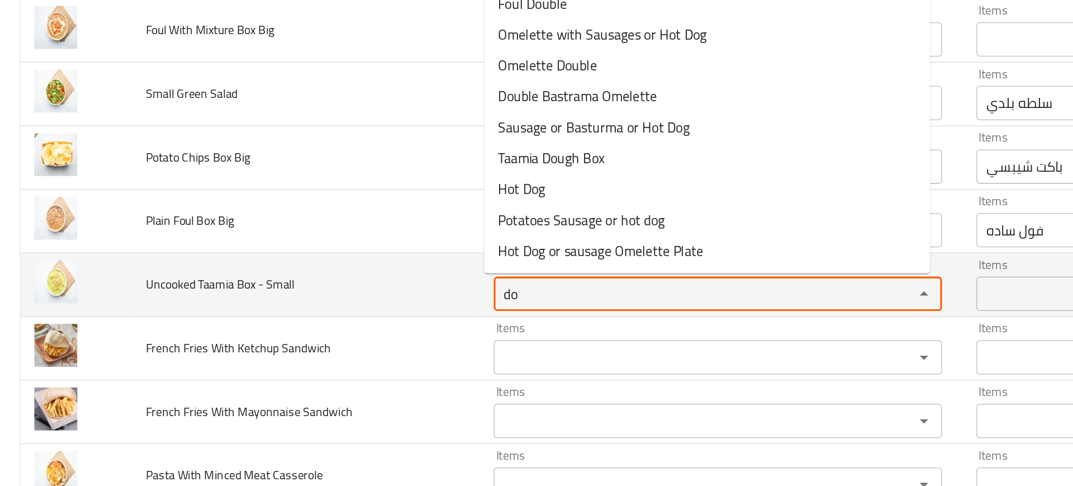
type Small "d"
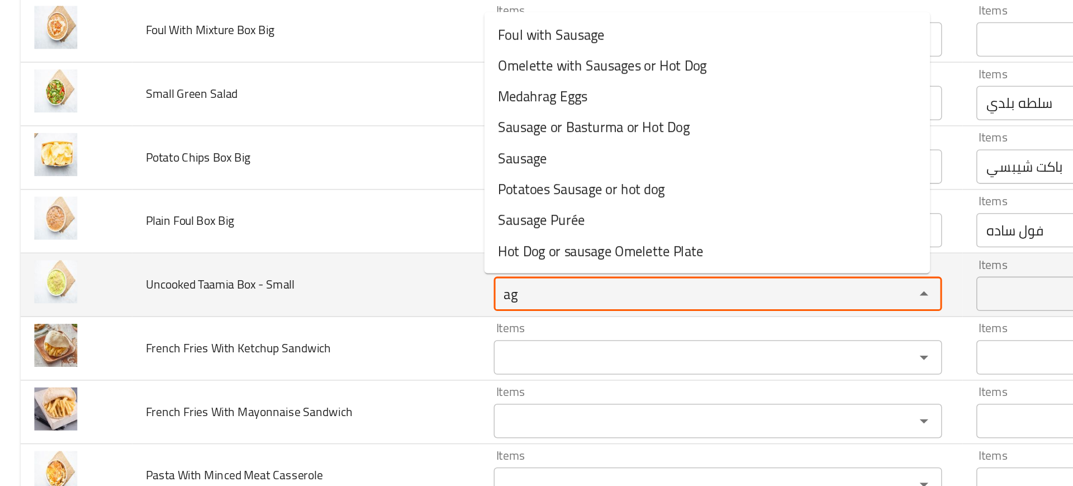
type Small "a"
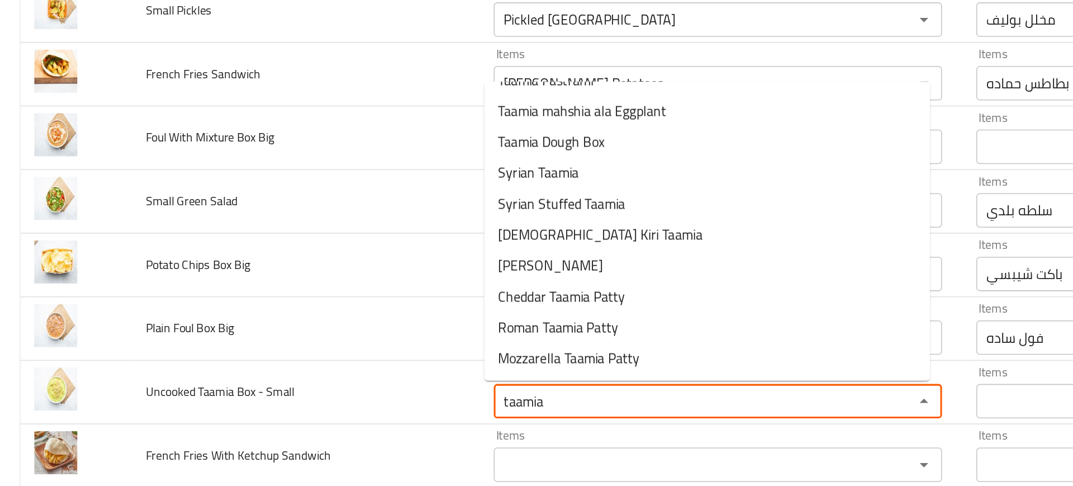
scroll to position [261, 0]
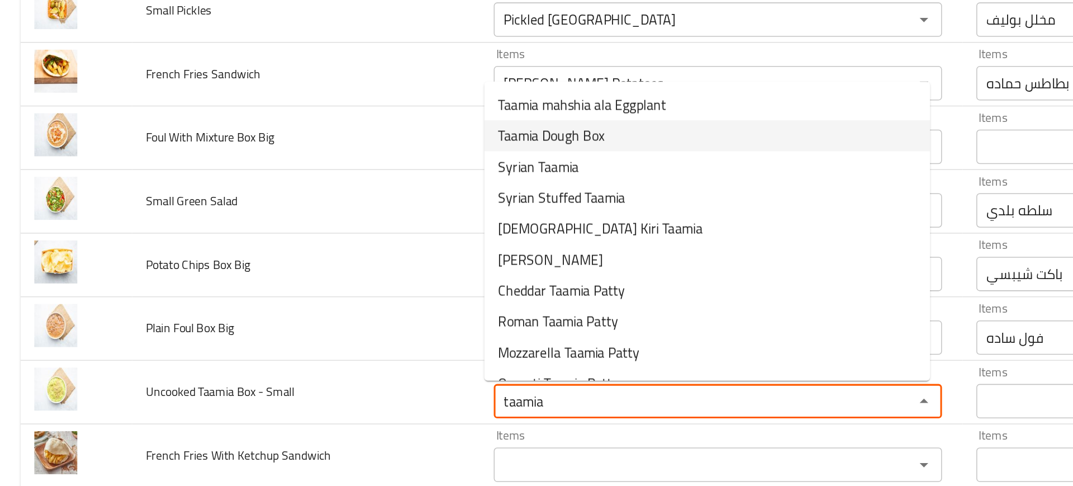
click at [375, 222] on span "Taamia Dough Box" at bounding box center [358, 221] width 69 height 13
type Small "Taamia Dough Box"
type Small-ar "علبه عجينه طعميه"
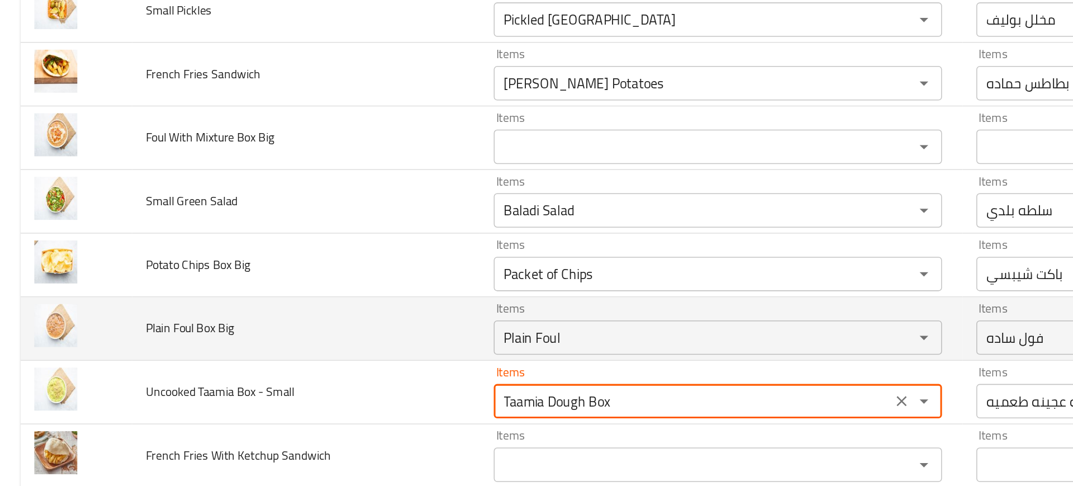
scroll to position [163, 0]
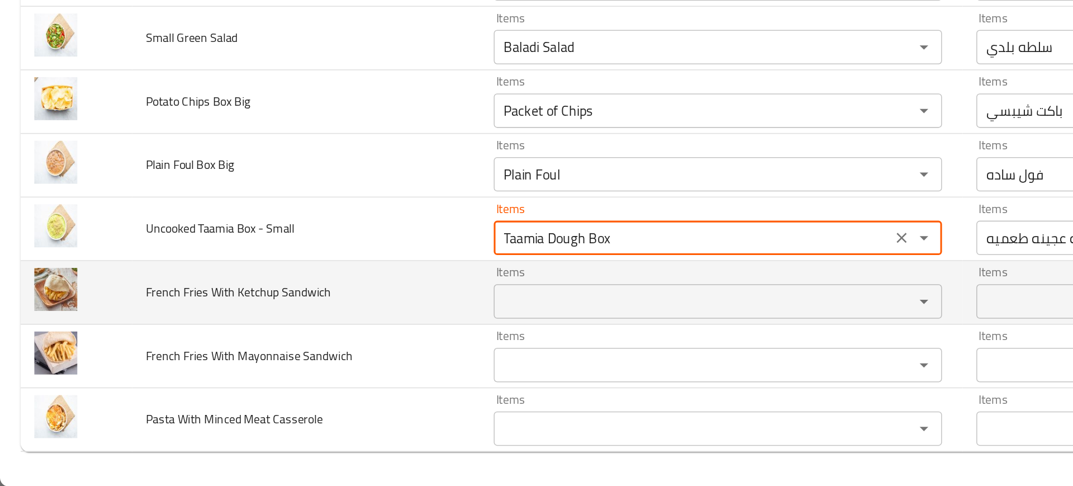
type Small "Taamia Dough Box"
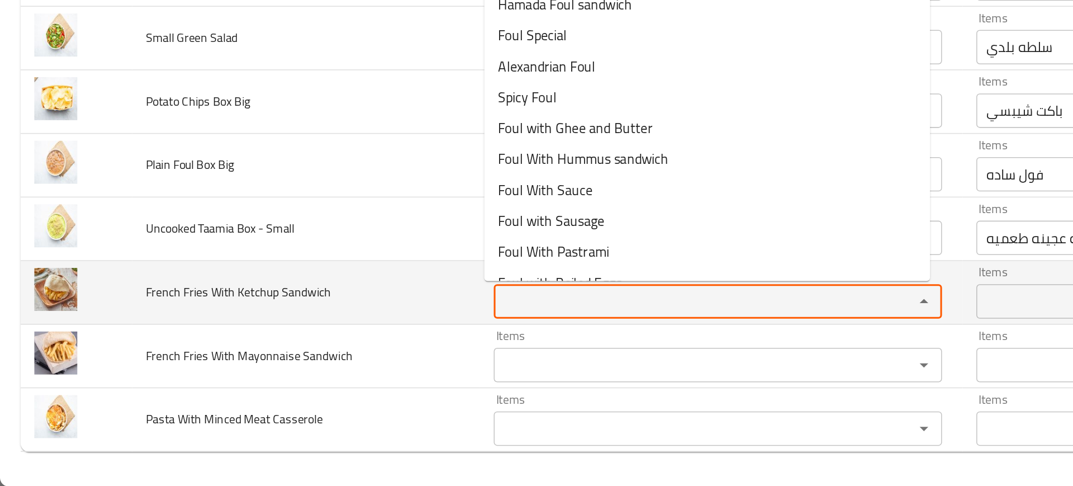
click at [333, 370] on Sandwich "Items" at bounding box center [451, 366] width 252 height 16
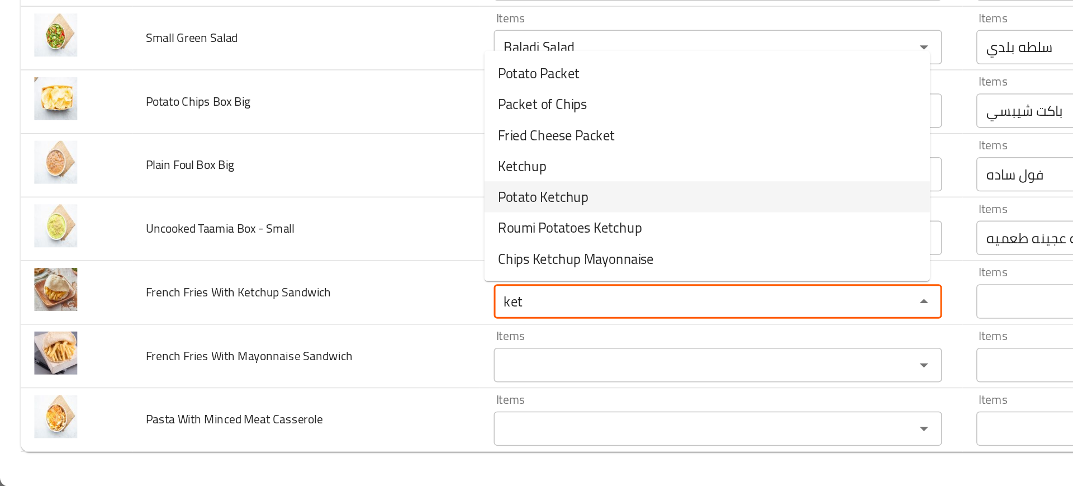
click at [348, 303] on span "Potato Ketchup" at bounding box center [353, 297] width 59 height 13
type Sandwich "Potato Ketchup"
type Sandwich-ar "بطاطس كاتشب"
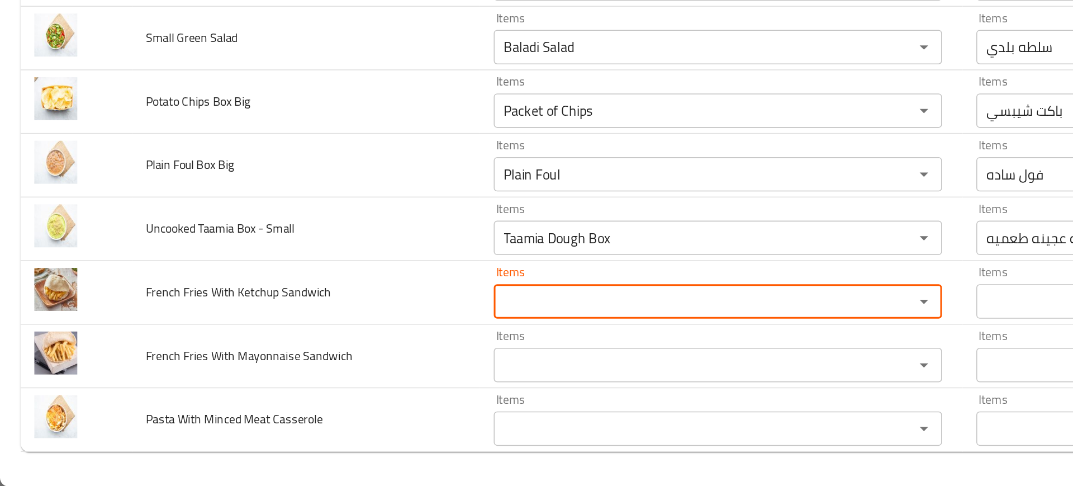
paste Sandwich "Potato Ketchup"
type Sandwich "Potato Ketchup"
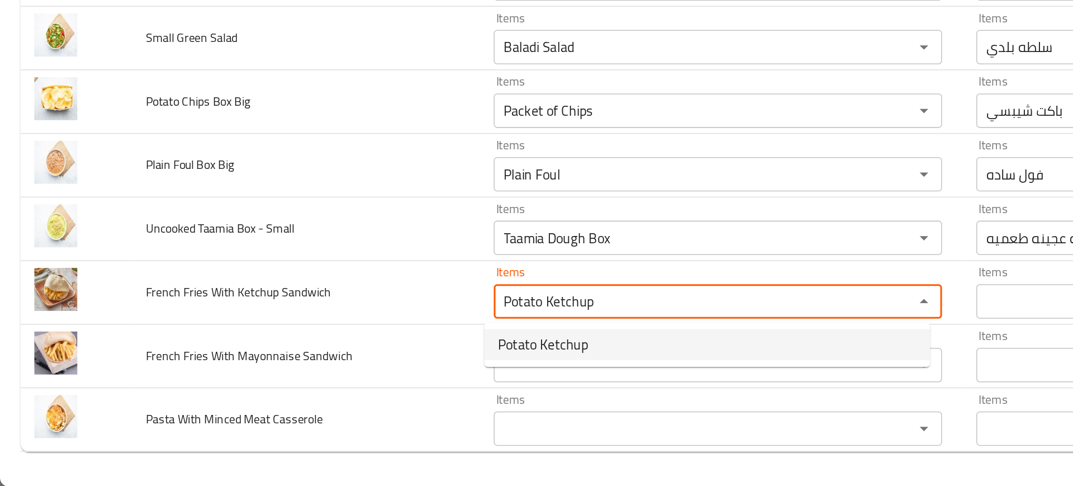
click at [359, 393] on span "Potato Ketchup" at bounding box center [353, 393] width 59 height 13
type Sandwich-ar "بطاطس كاتشب"
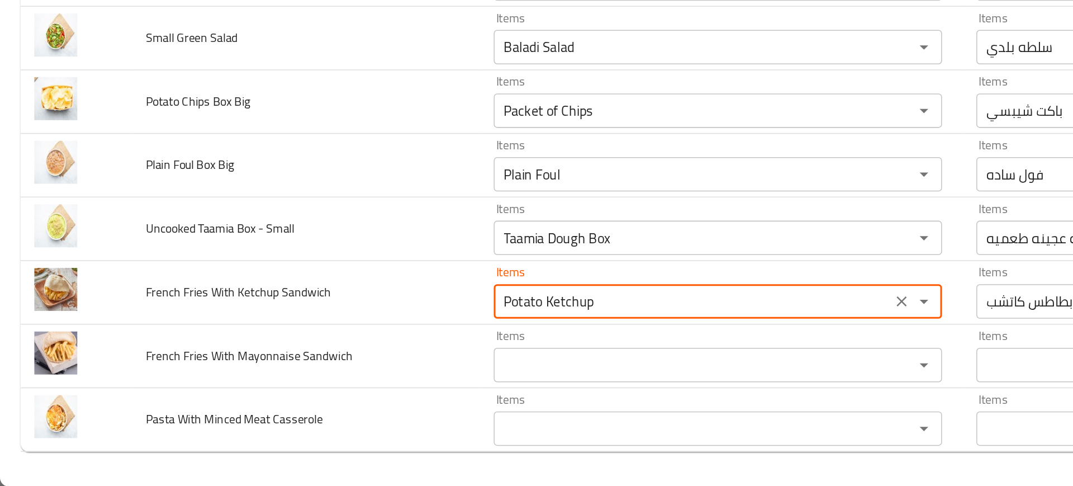
type Sandwich "Potato Ketchup"
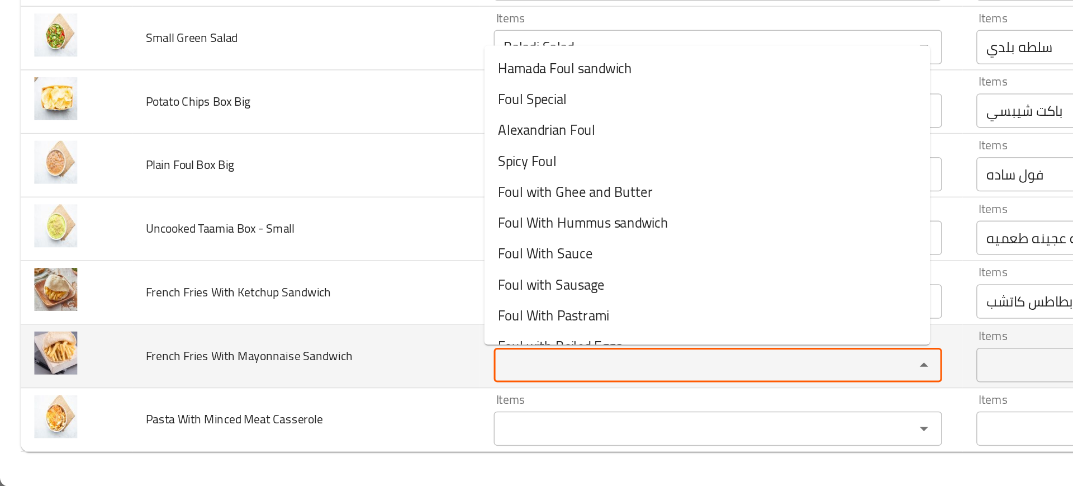
click at [336, 410] on Sandwich "Items" at bounding box center [451, 407] width 252 height 16
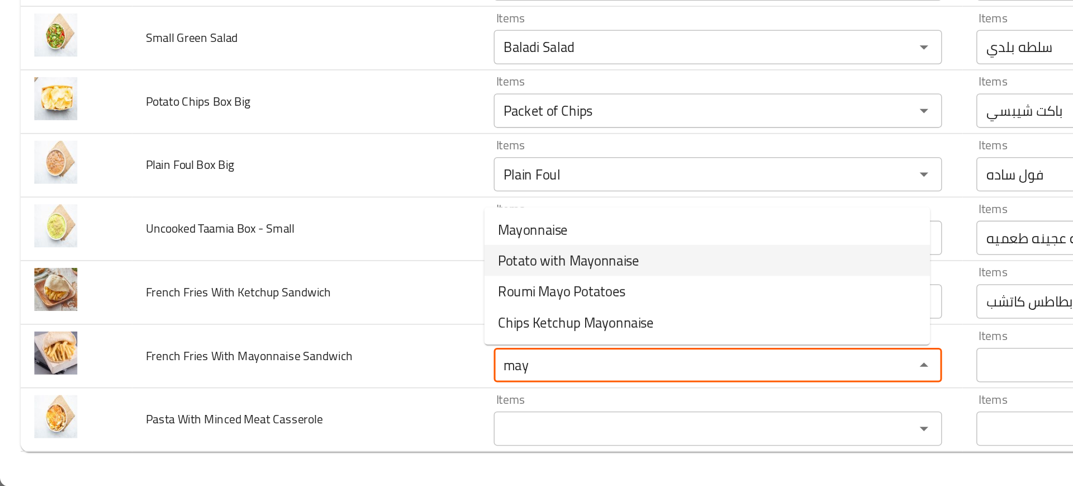
click at [358, 341] on span "Potato with Mayonnaise" at bounding box center [370, 338] width 92 height 13
type Sandwich "Potato with Mayonnaise"
type Sandwich-ar "بطاطس مايونيز"
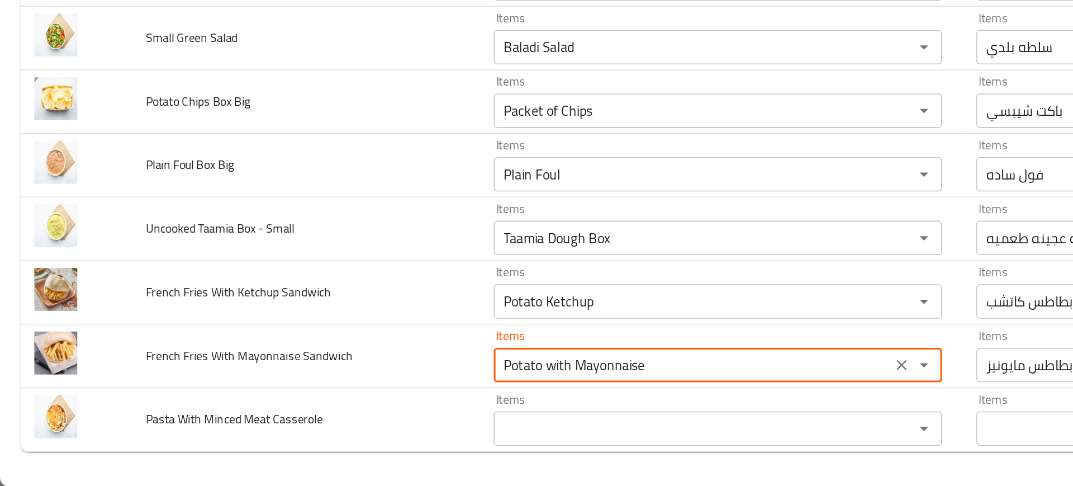
type Sandwich "Potato with Mayonnaise"
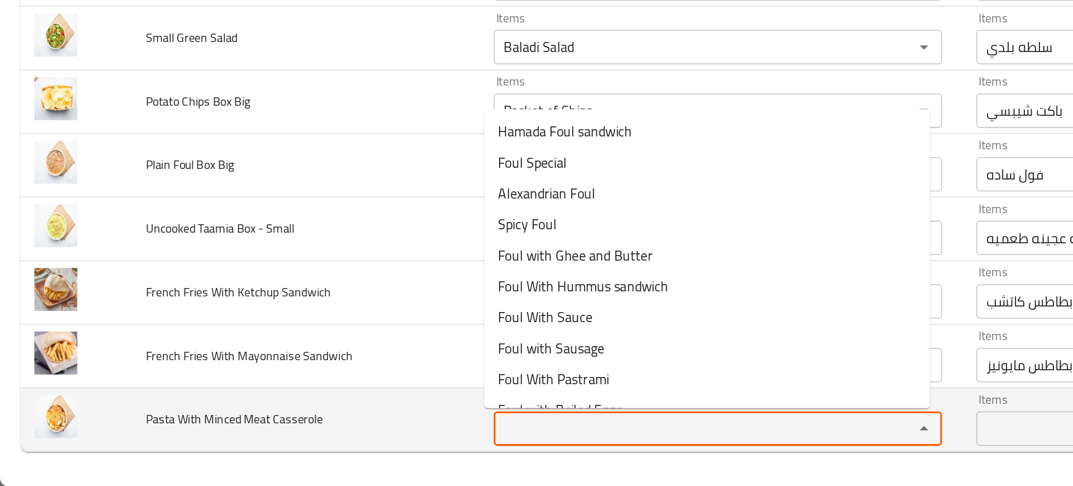
click at [357, 452] on Casserole "Items" at bounding box center [451, 448] width 252 height 16
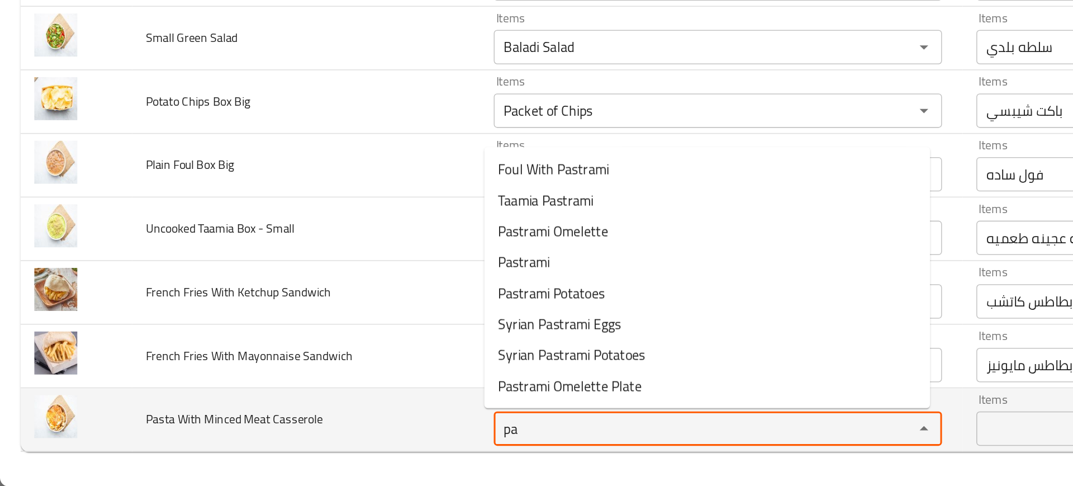
type Casserole "p"
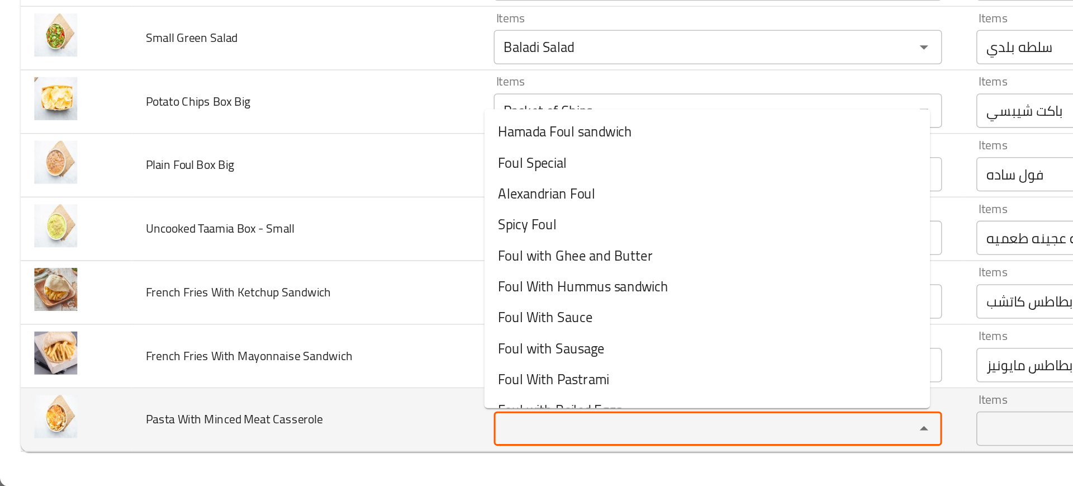
click at [164, 441] on span "Pasta With Minced Meat Casserole" at bounding box center [152, 442] width 115 height 15
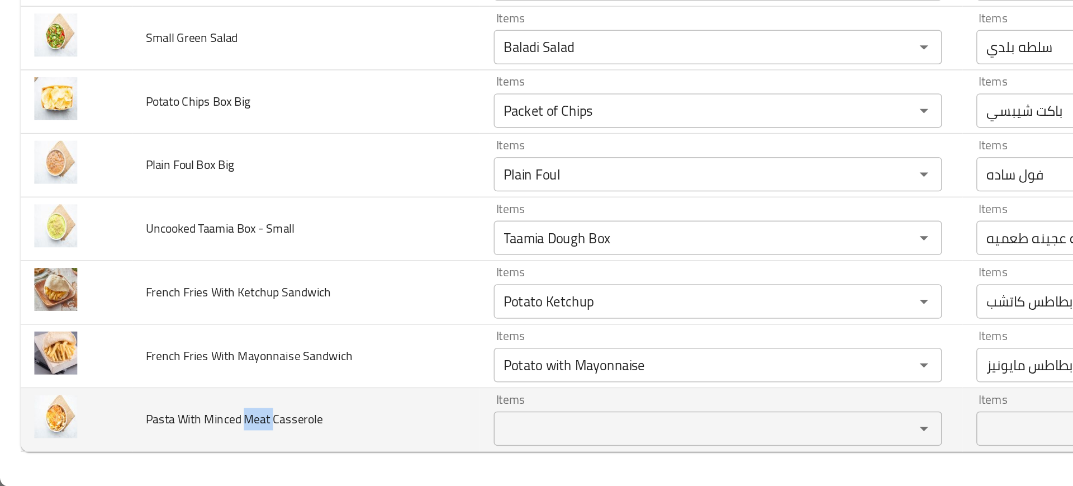
click at [164, 441] on span "Pasta With Minced Meat Casserole" at bounding box center [152, 442] width 115 height 15
copy span "Pasta With Minced Meat Casserole"
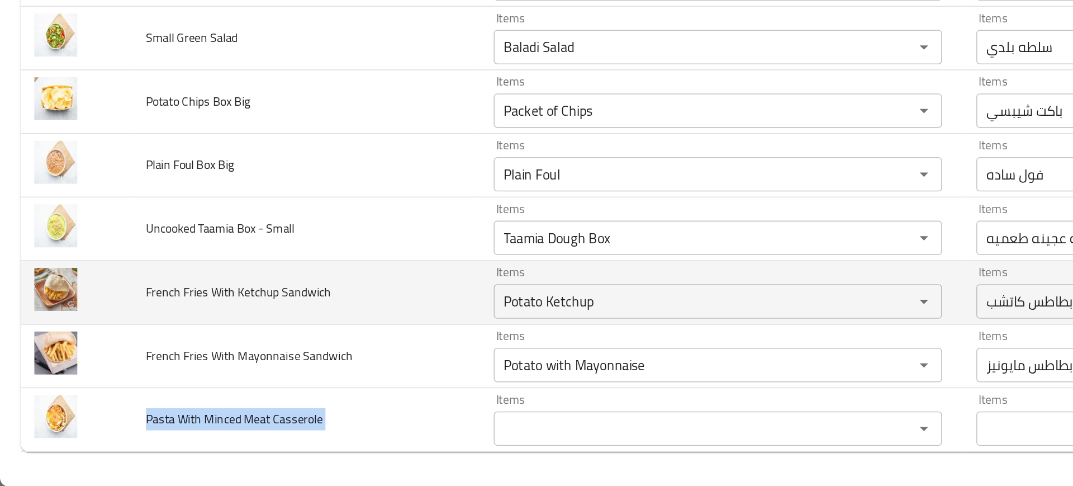
scroll to position [0, 0]
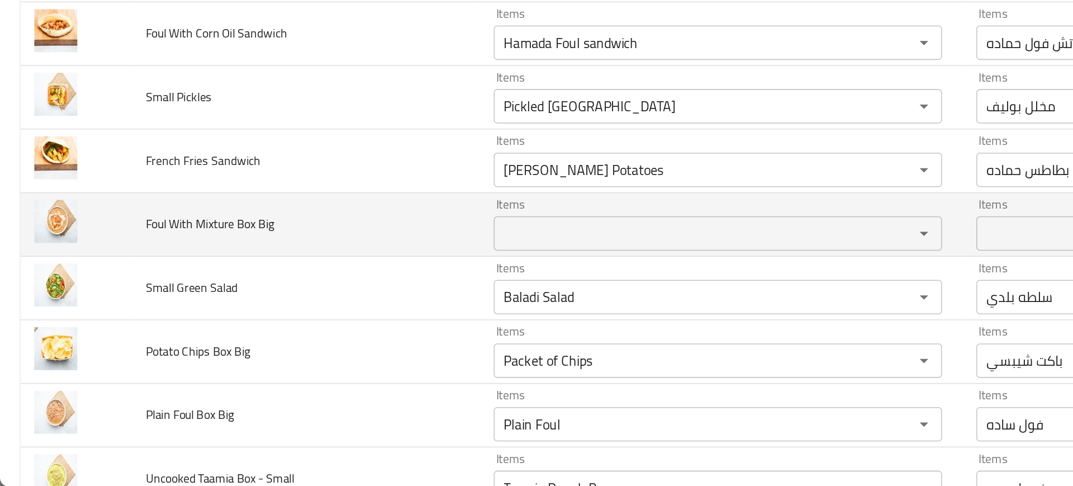
click at [121, 311] on span "Foul With Mixture Box Big" at bounding box center [137, 315] width 84 height 15
copy span "Foul With Mixture Box Big"
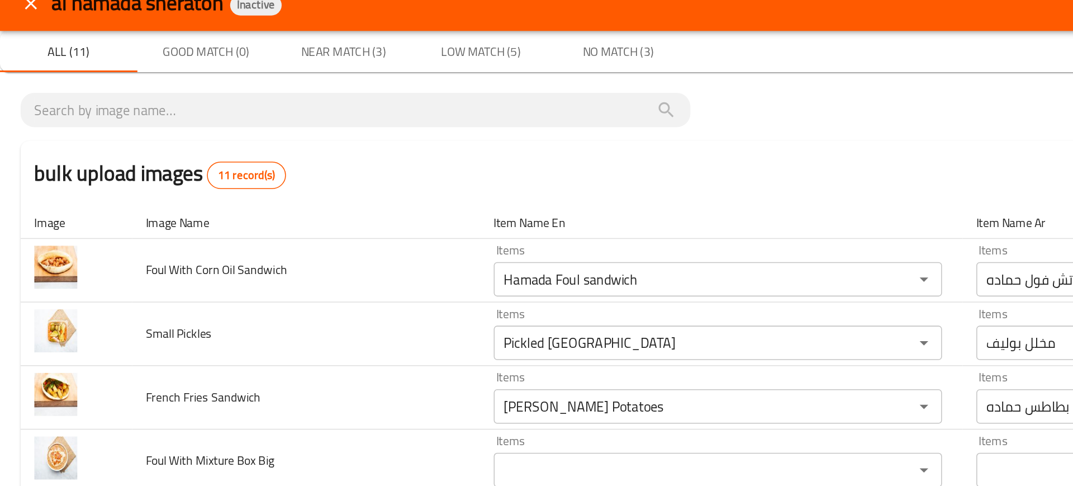
click at [320, 115] on div "bulk upload images 11 record(s)" at bounding box center [536, 128] width 1046 height 42
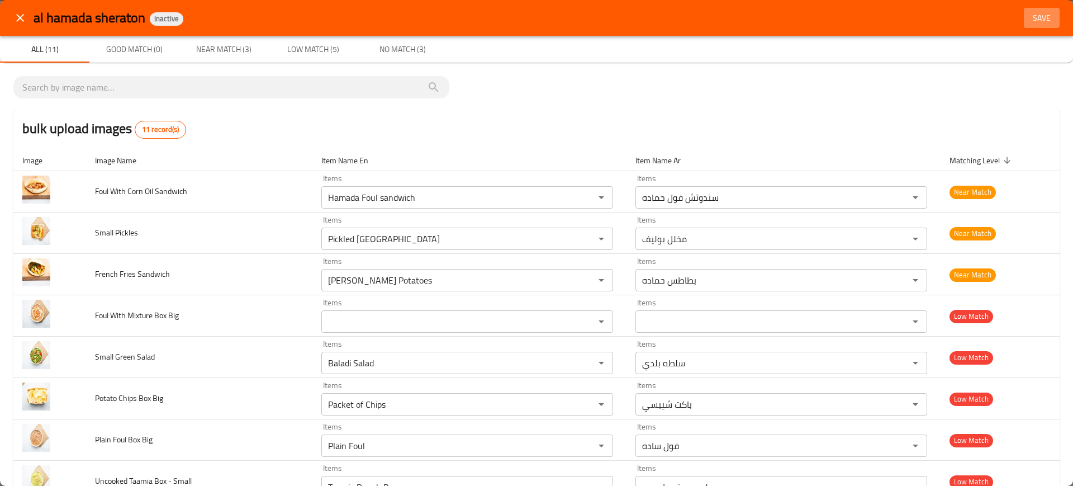
click at [1040, 12] on span "Save" at bounding box center [1041, 18] width 27 height 14
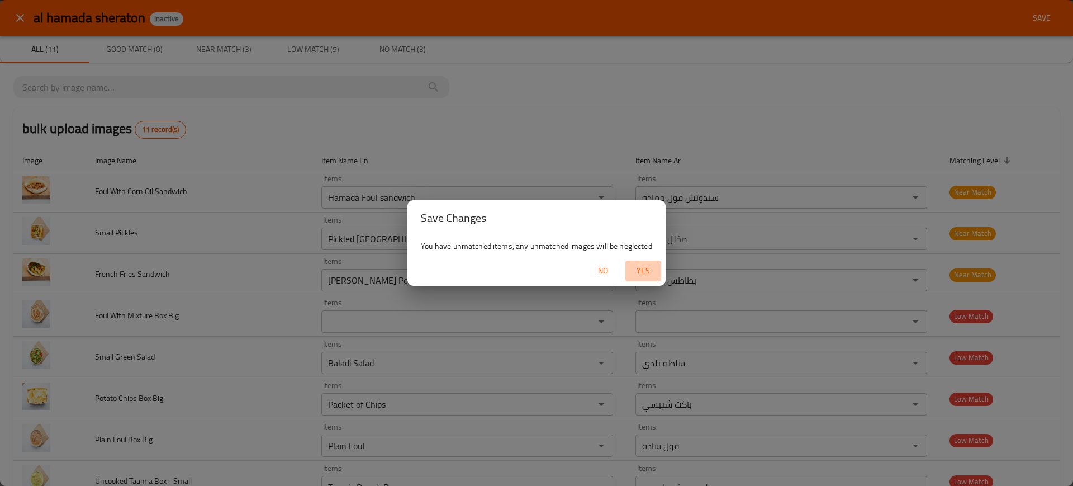
click at [651, 266] on span "Yes" at bounding box center [643, 271] width 27 height 14
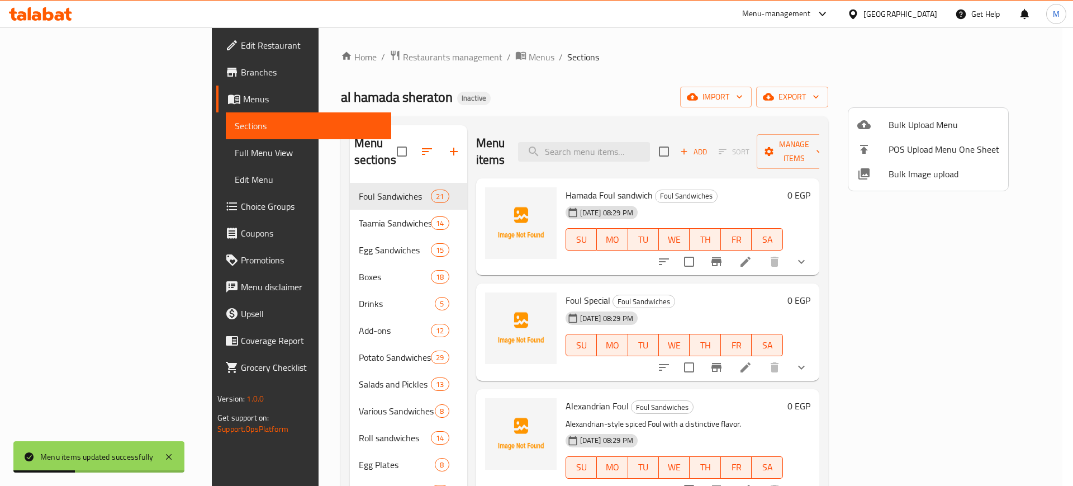
click at [930, 98] on div at bounding box center [536, 243] width 1073 height 486
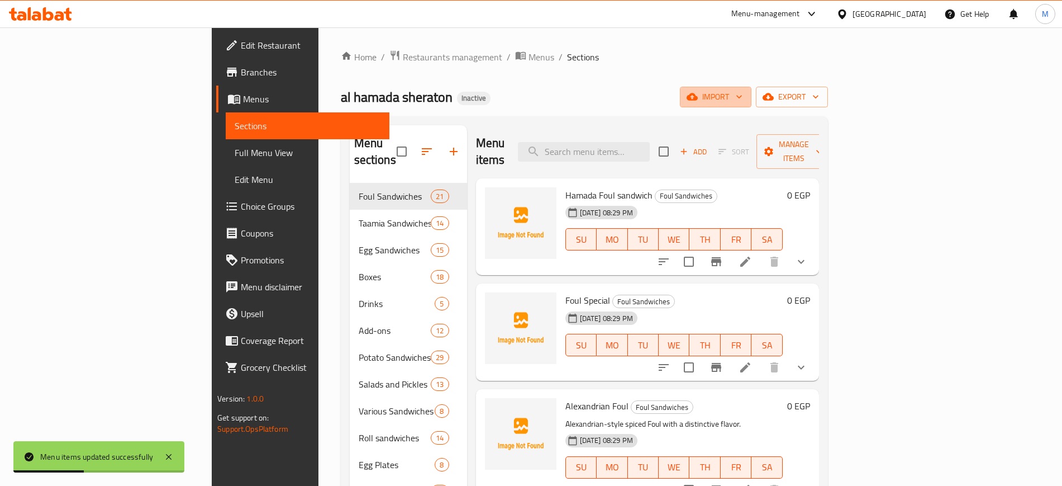
click at [743, 98] on span "import" at bounding box center [716, 97] width 54 height 14
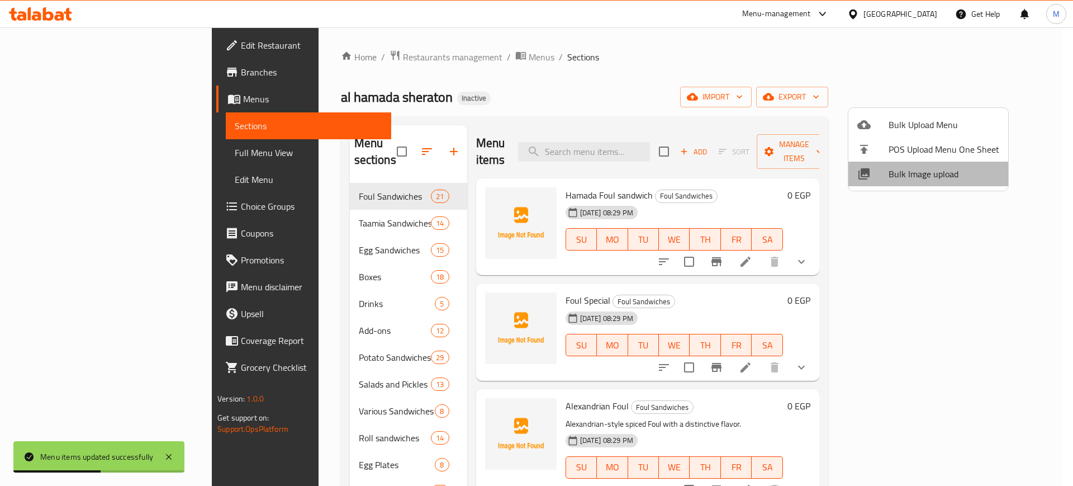
click at [941, 174] on span "Bulk Image upload" at bounding box center [943, 173] width 111 height 13
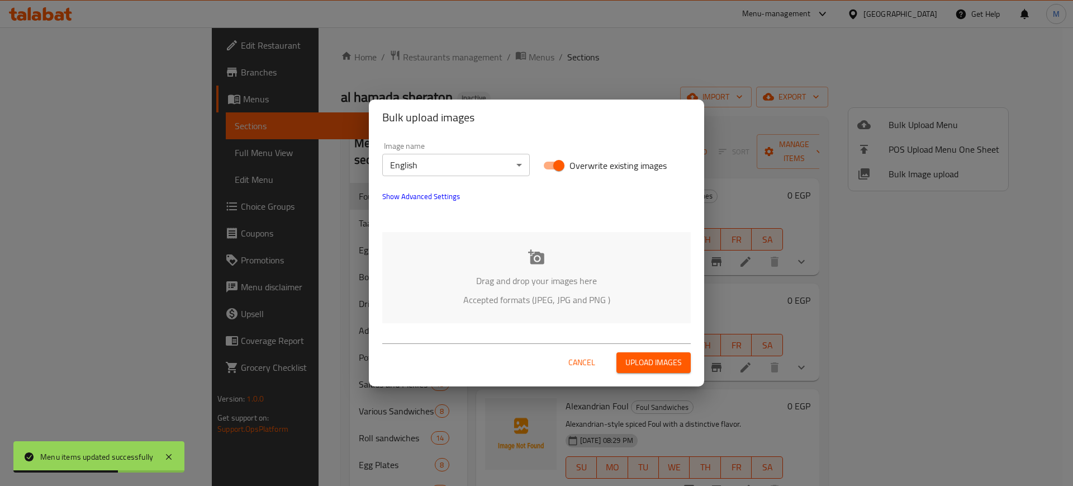
click at [544, 254] on icon at bounding box center [536, 257] width 17 height 17
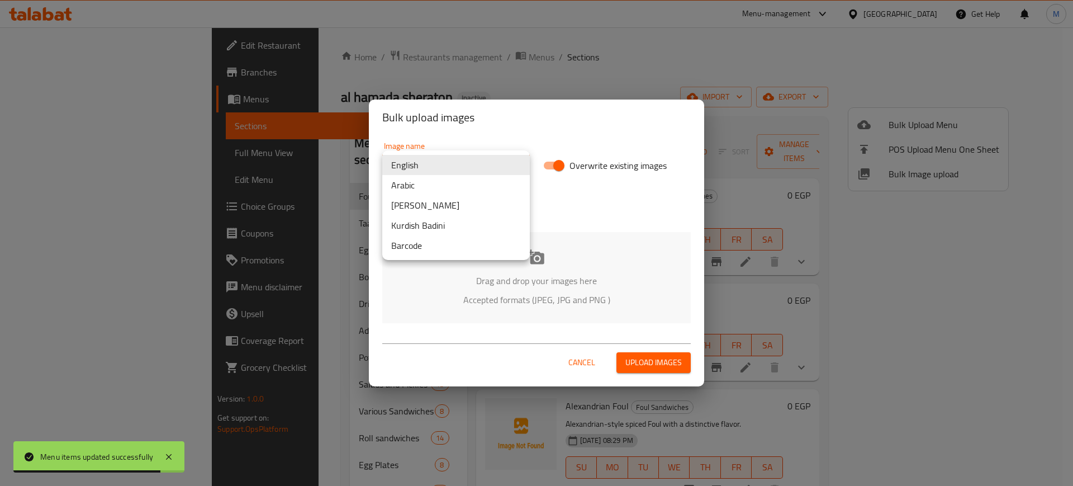
click at [500, 156] on body "Menu items updated successfully ​ Menu-management Egypt Get Help M Edit Restaur…" at bounding box center [536, 256] width 1073 height 458
click at [439, 186] on li "Arabic" at bounding box center [456, 185] width 148 height 20
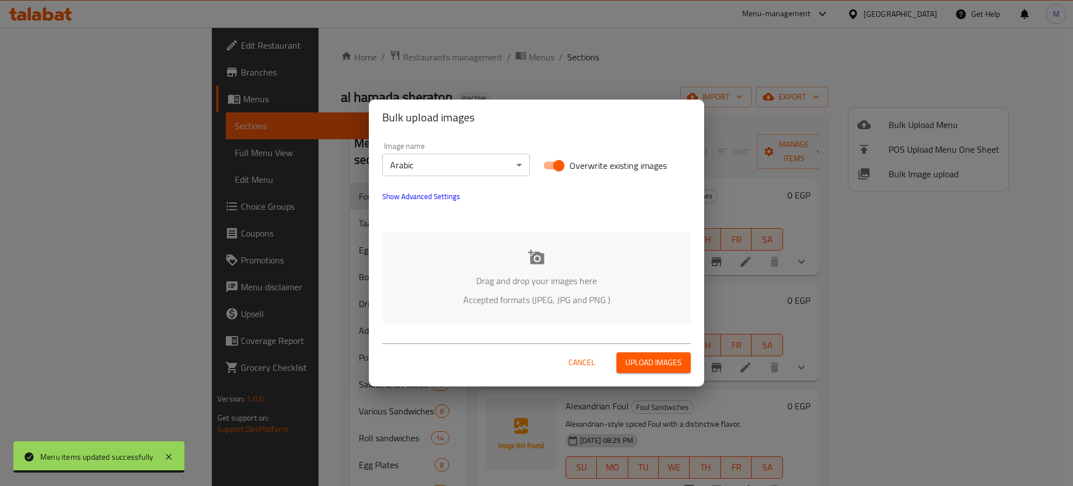
click at [515, 321] on div "Drag and drop your images here Accepted formats (JPEG, JPG and PNG )" at bounding box center [536, 277] width 308 height 91
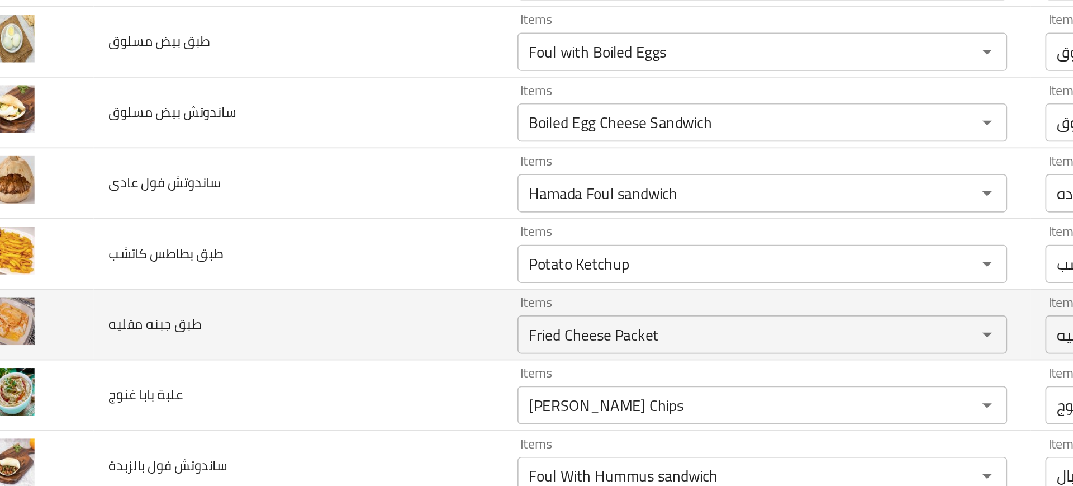
scroll to position [551, 0]
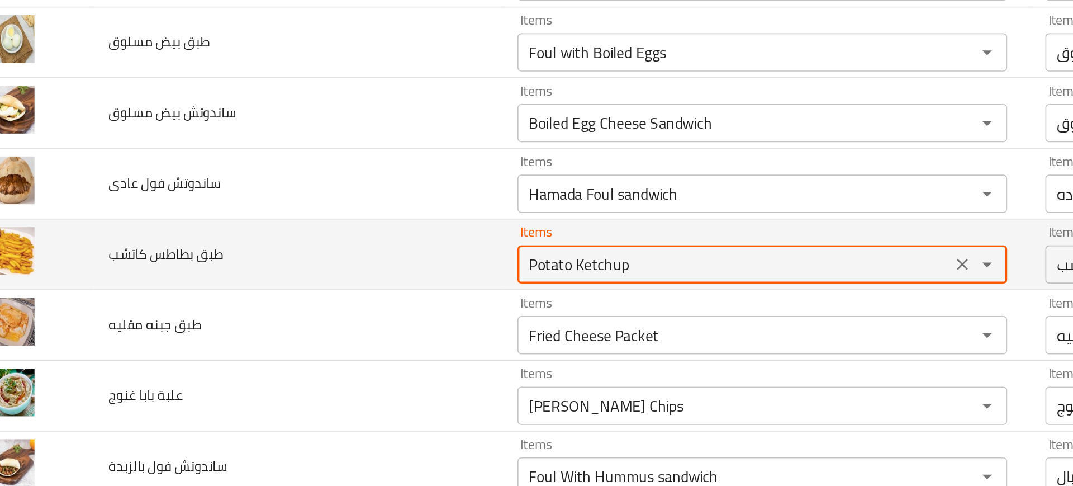
click at [367, 265] on كاتشب "Potato Ketchup" at bounding box center [459, 267] width 247 height 16
click at [387, 268] on كاتشب "Potato Ketchup" at bounding box center [459, 267] width 247 height 16
paste كاتشب "enhanced table"
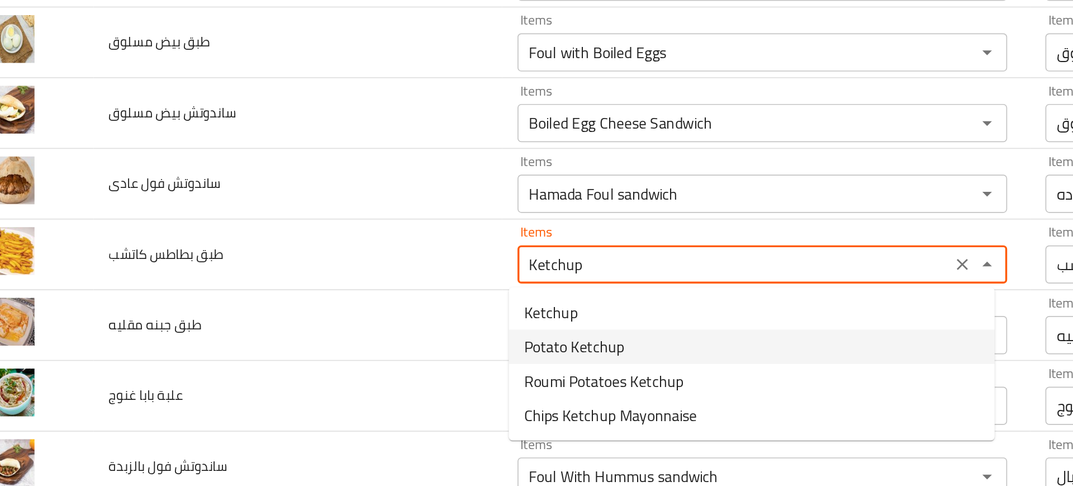
click at [371, 317] on span "Potato Ketchup" at bounding box center [366, 314] width 59 height 13
type كاتشب "Potato Ketchup"
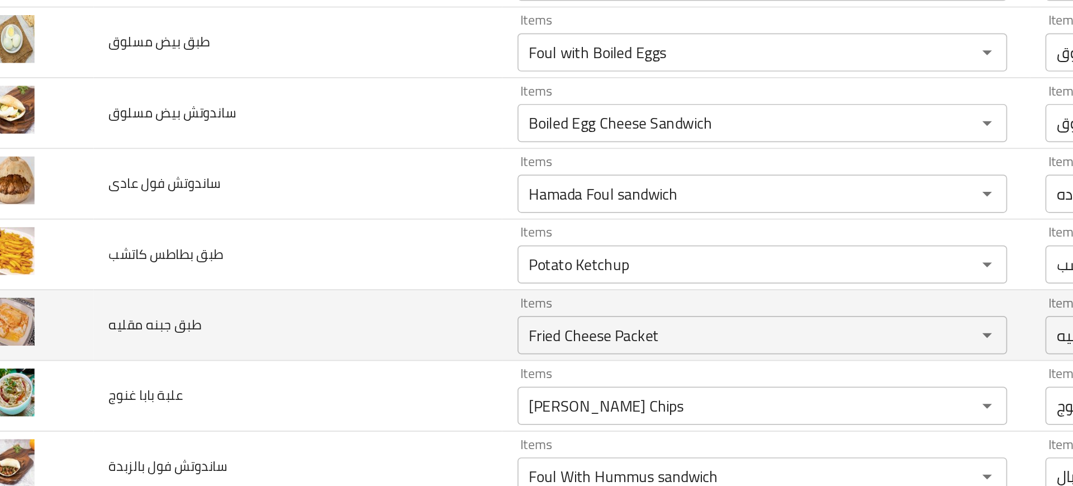
click at [288, 315] on td "طبق جبنه مقليه" at bounding box center [204, 302] width 239 height 41
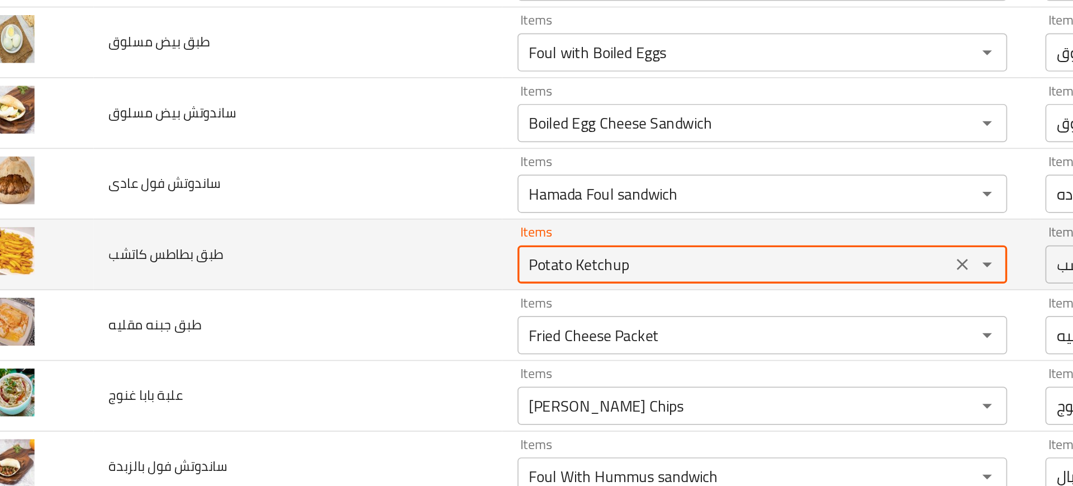
click at [368, 273] on كاتشب "Potato Ketchup" at bounding box center [459, 267] width 247 height 16
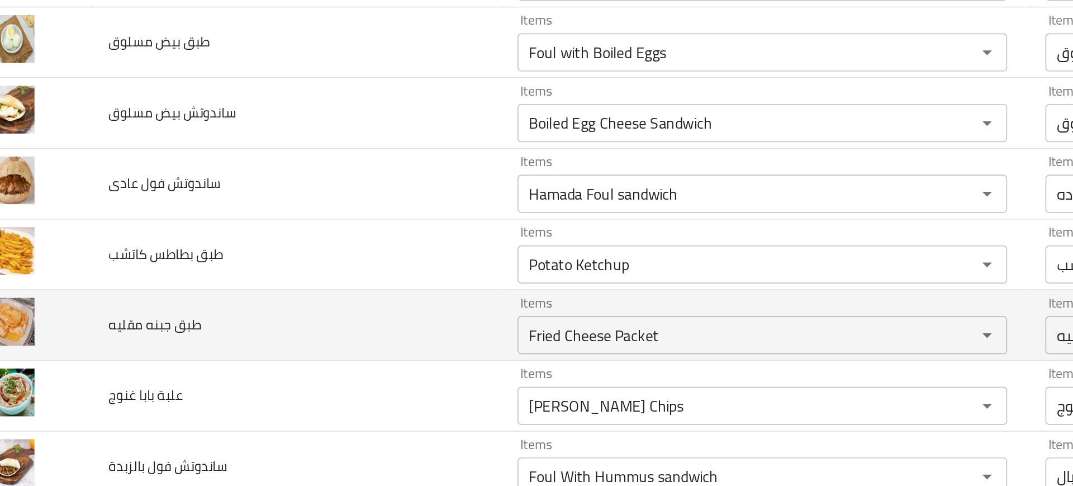
click at [254, 308] on td "طبق جبنه مقليه" at bounding box center [204, 302] width 239 height 41
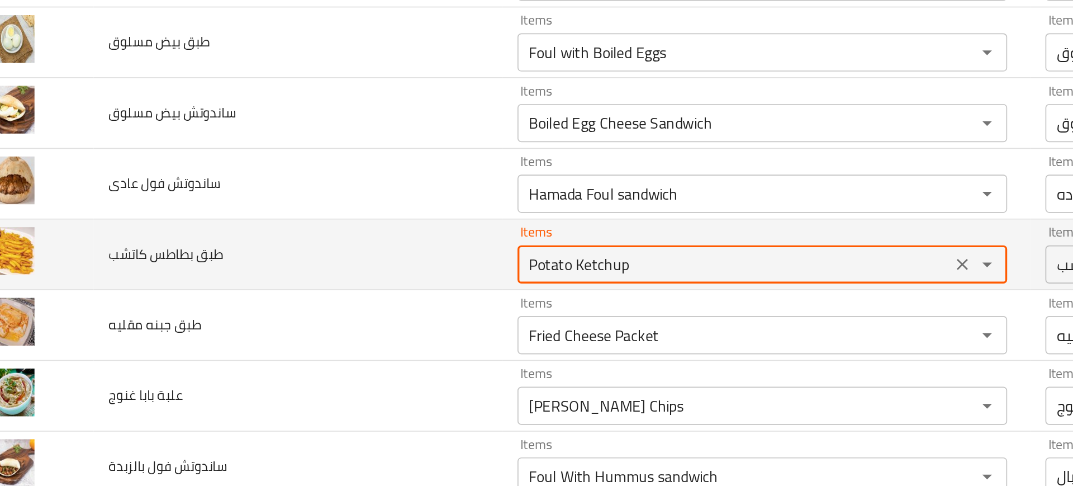
click at [373, 268] on كاتشب "Potato Ketchup" at bounding box center [459, 267] width 247 height 16
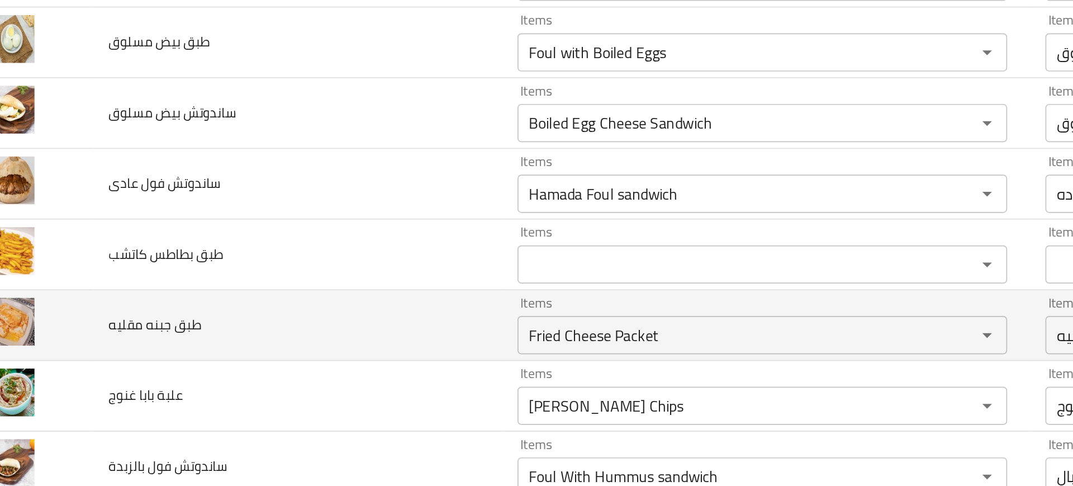
click at [307, 291] on td "طبق جبنه مقليه" at bounding box center [204, 302] width 239 height 41
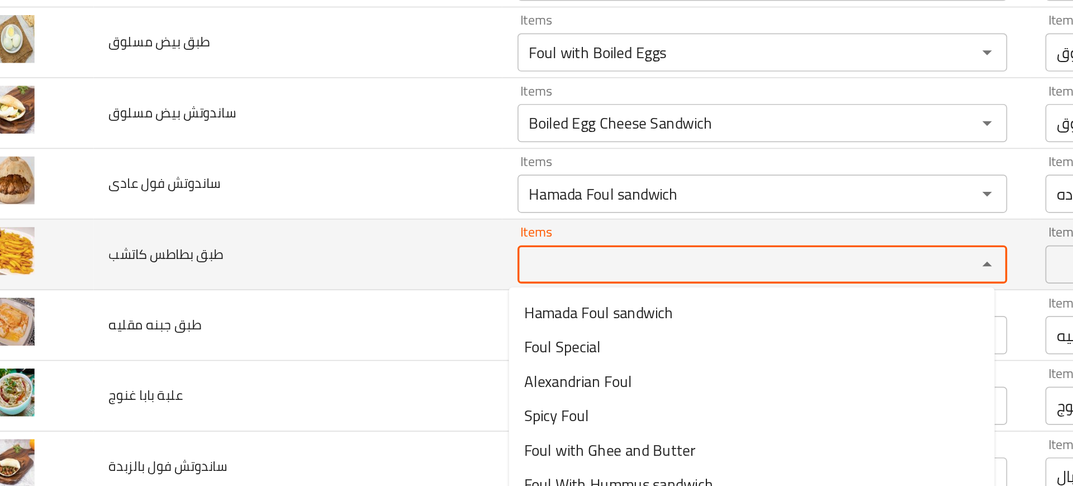
click at [336, 267] on كاتشب "Items" at bounding box center [459, 267] width 247 height 16
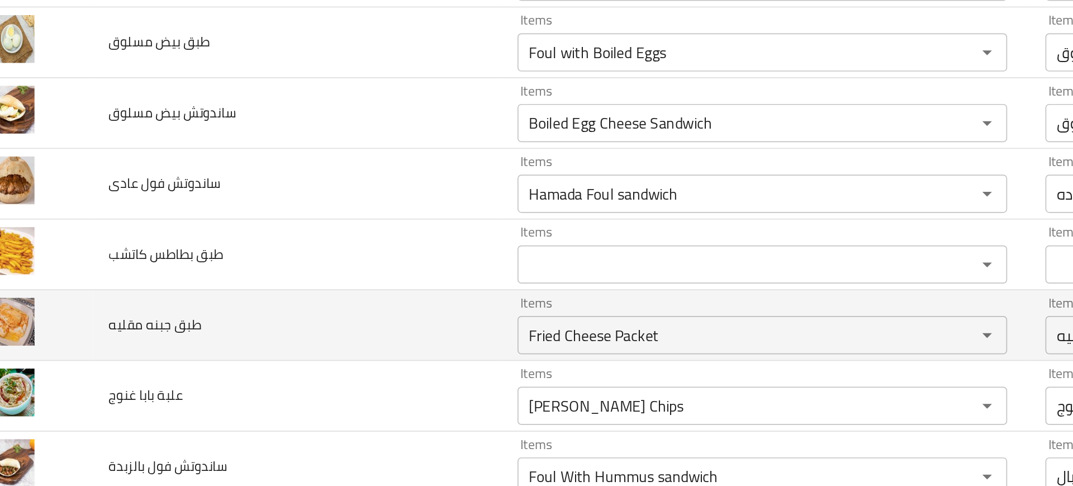
click at [227, 306] on td "طبق جبنه مقليه" at bounding box center [204, 302] width 239 height 41
click at [325, 313] on td "Items Fried Cheese Packet Items" at bounding box center [478, 302] width 309 height 41
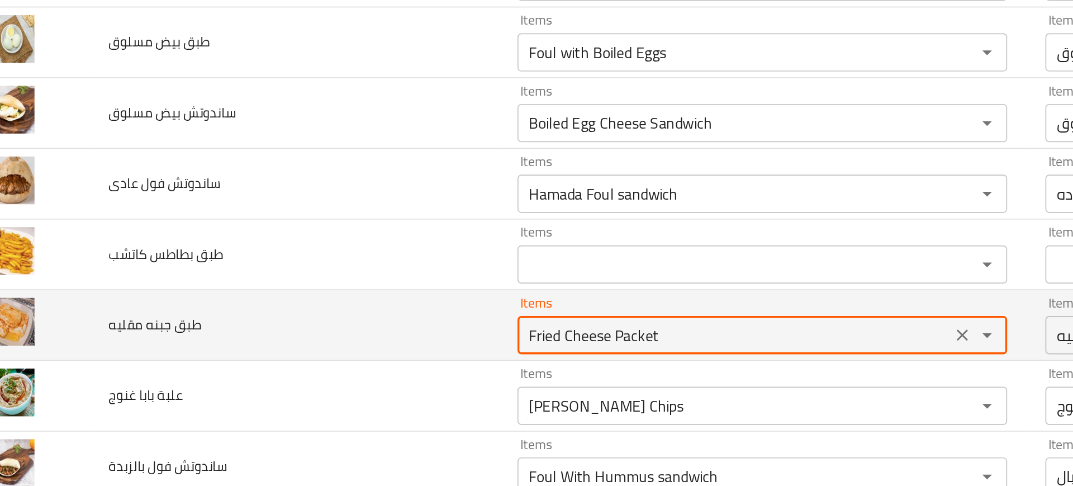
click at [339, 313] on مقليه "Fried Cheese Packet" at bounding box center [459, 308] width 247 height 16
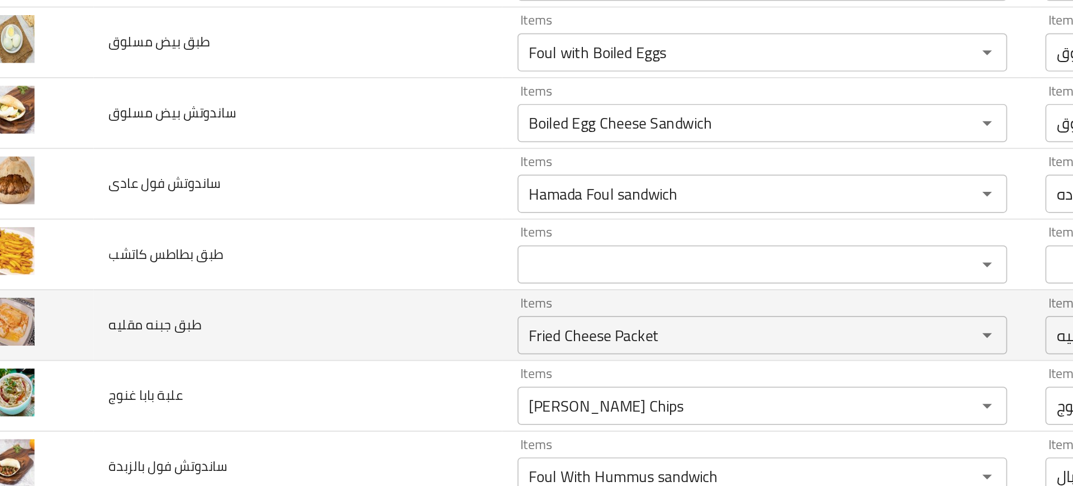
click at [292, 302] on td "طبق جبنه مقليه" at bounding box center [204, 302] width 239 height 41
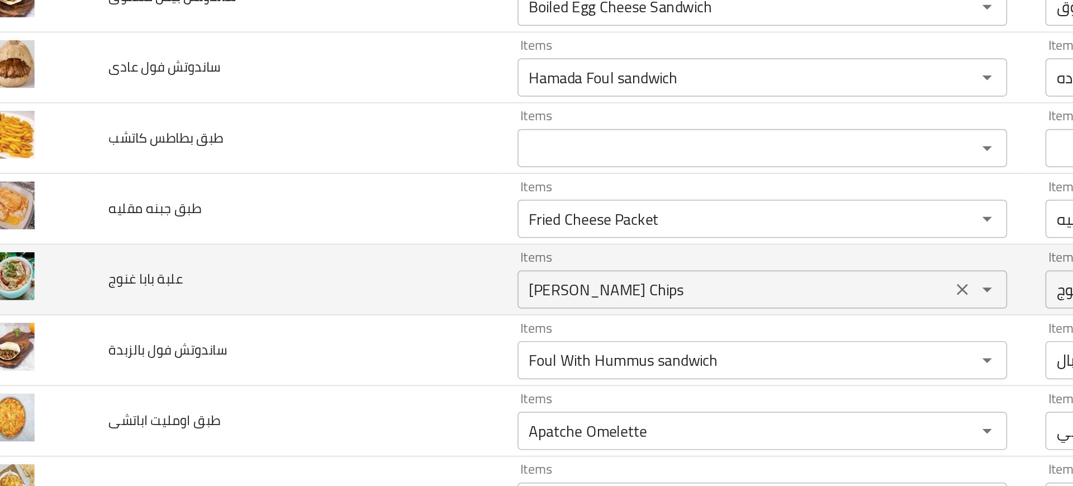
click at [358, 289] on div "Baba Ghanouj Chips Items" at bounding box center [476, 281] width 287 height 22
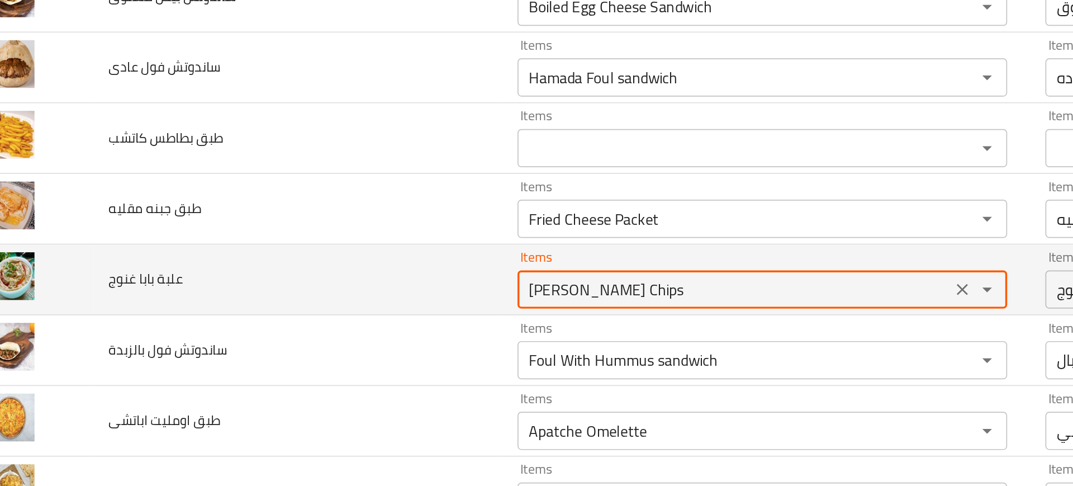
click at [405, 280] on غنوج "[PERSON_NAME] Chips" at bounding box center [459, 281] width 247 height 16
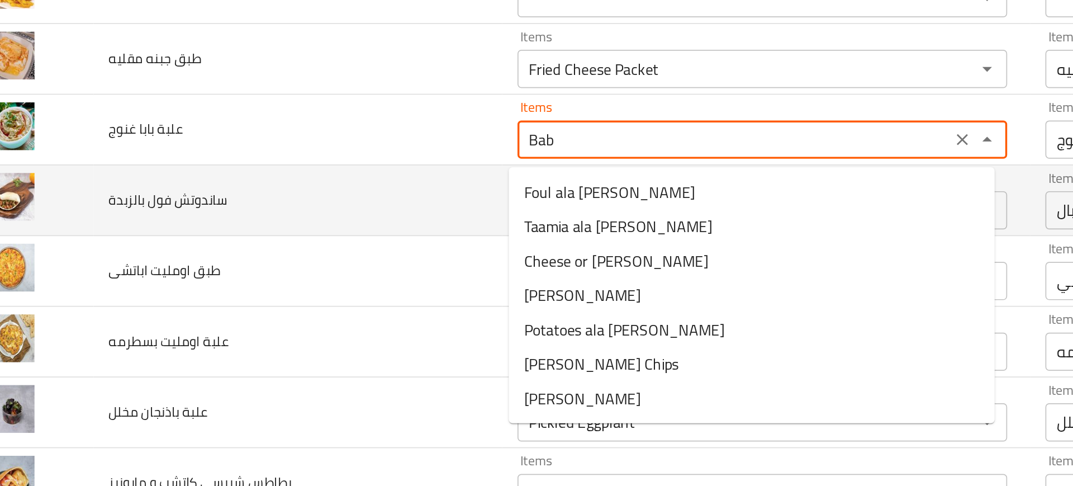
scroll to position [694, 0]
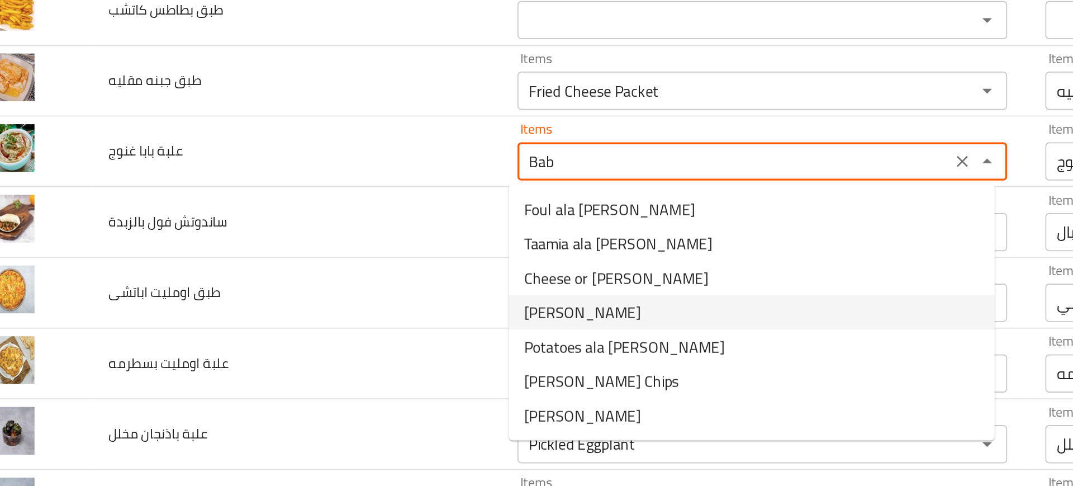
click at [375, 291] on span "[PERSON_NAME]" at bounding box center [371, 294] width 68 height 13
type غنوج "[PERSON_NAME]"
type غنوج-ar "باباغنوج"
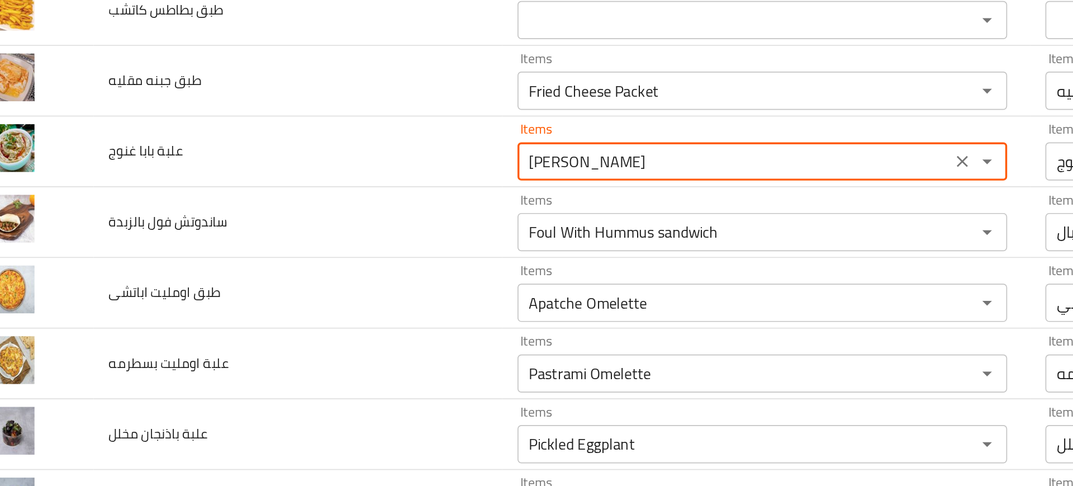
type غنوج "[PERSON_NAME]"
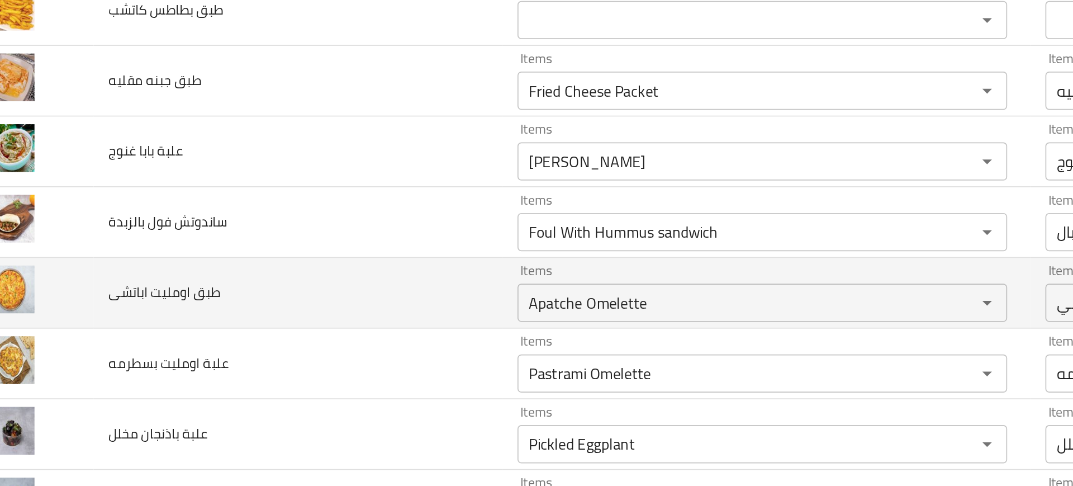
click at [267, 283] on td "طبق اومليت اباتشى" at bounding box center [204, 283] width 239 height 41
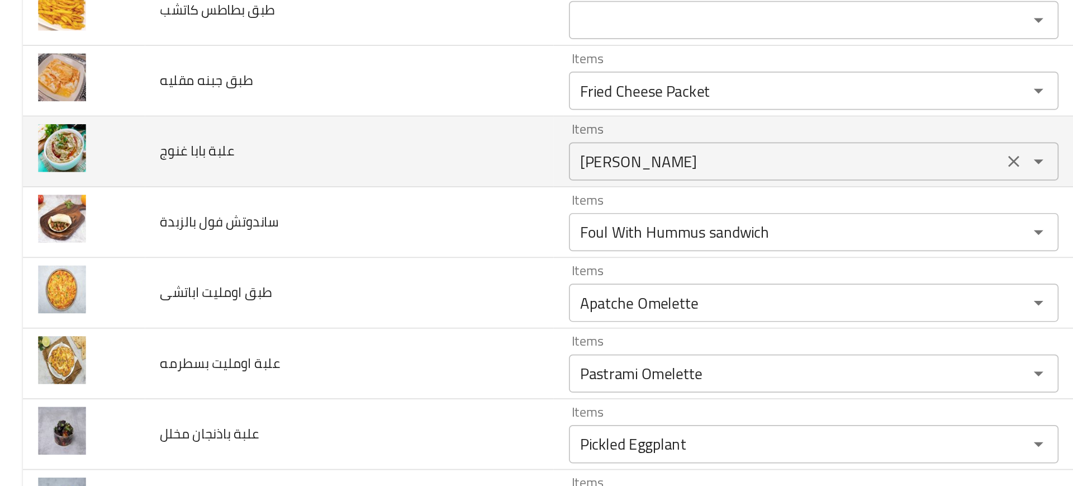
click at [383, 215] on div "Baba Ganoush Items" at bounding box center [476, 206] width 287 height 22
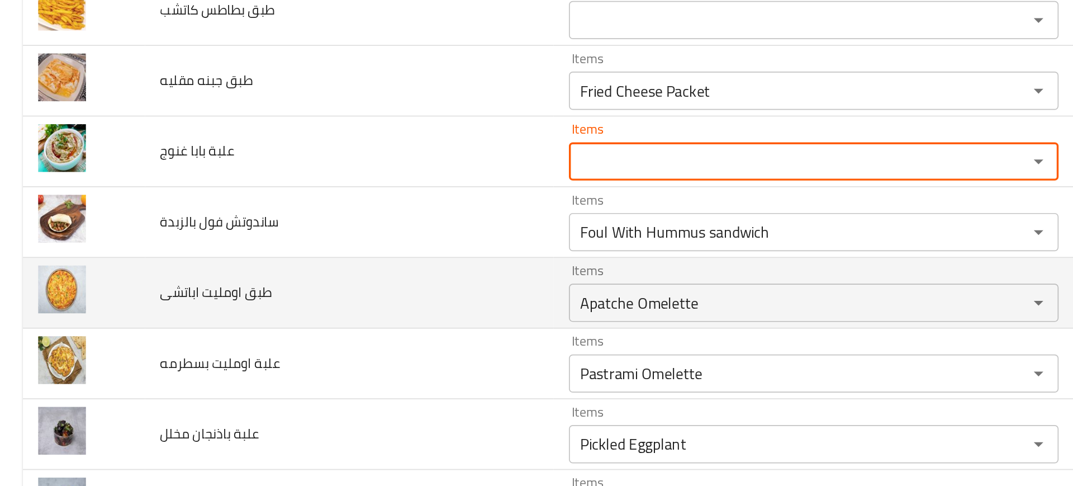
click at [263, 263] on td "طبق اومليت اباتشى" at bounding box center [204, 283] width 239 height 41
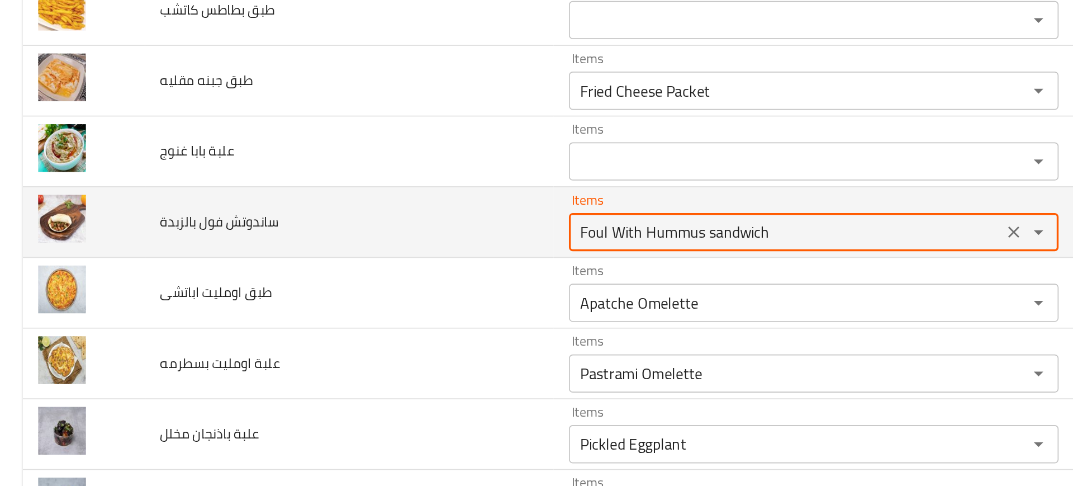
click at [386, 251] on بالزبدة "Foul With Hummus sandwich" at bounding box center [459, 248] width 247 height 16
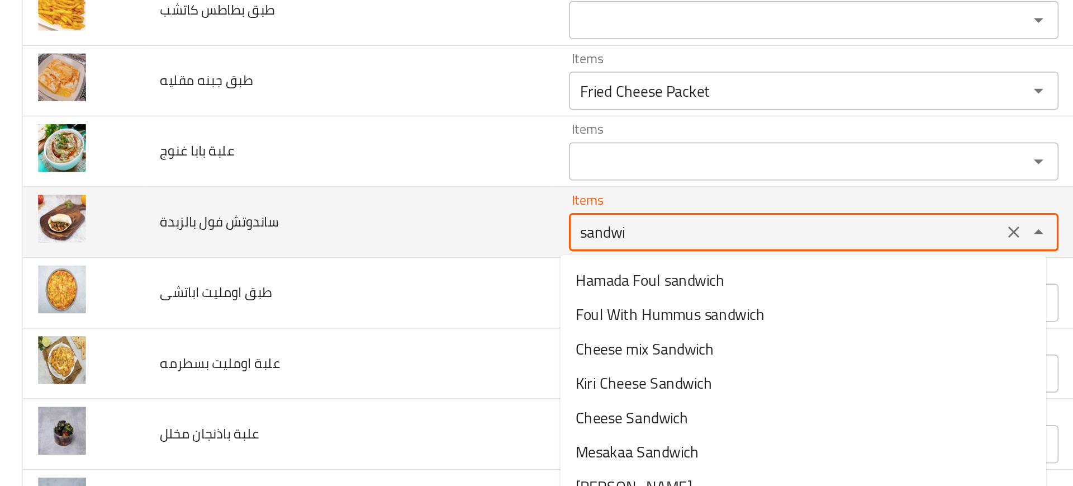
type بالزبدة "sandwic"
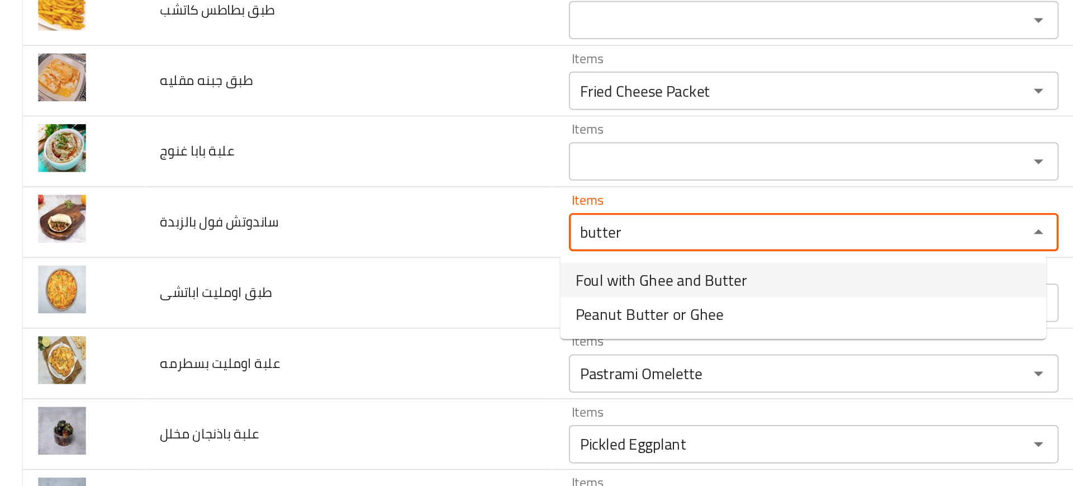
click at [353, 274] on span "Foul with Ghee and Butter" at bounding box center [387, 275] width 101 height 13
type بالزبدة "Foul with Ghee and Butter"
type بالزبدة-ar "فول سمنه وزبده"
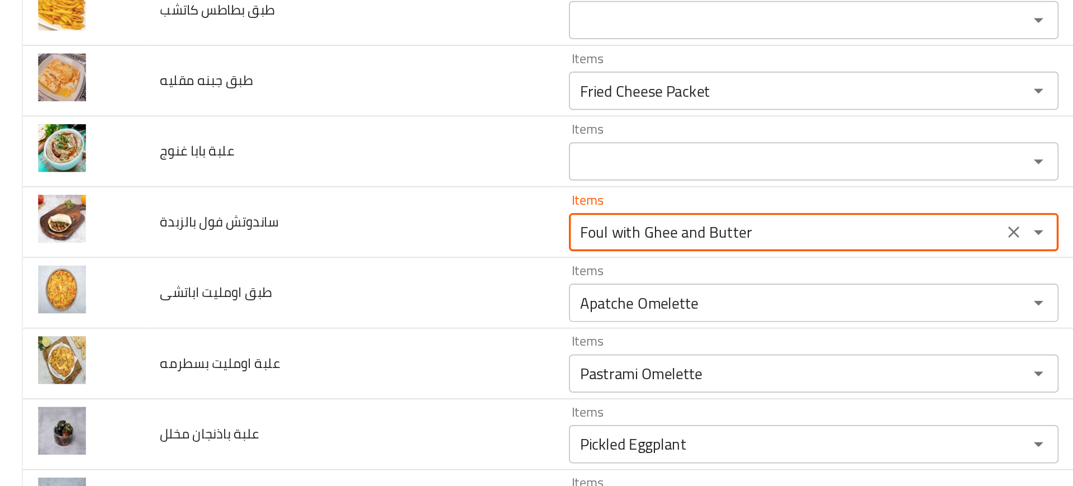
type بالزبدة "Foul with Ghee and Butter"
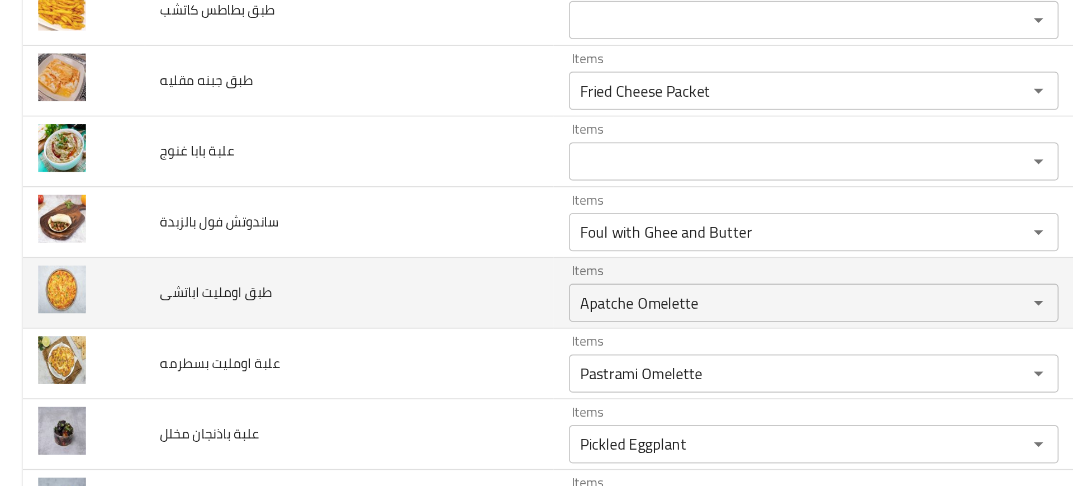
click at [298, 299] on td "طبق اومليت اباتشى" at bounding box center [204, 283] width 239 height 41
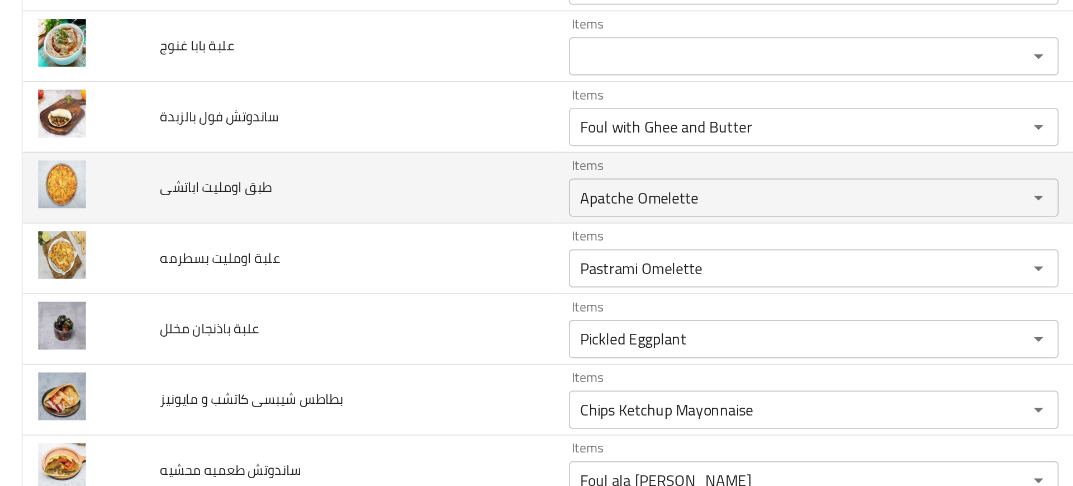
scroll to position [762, 0]
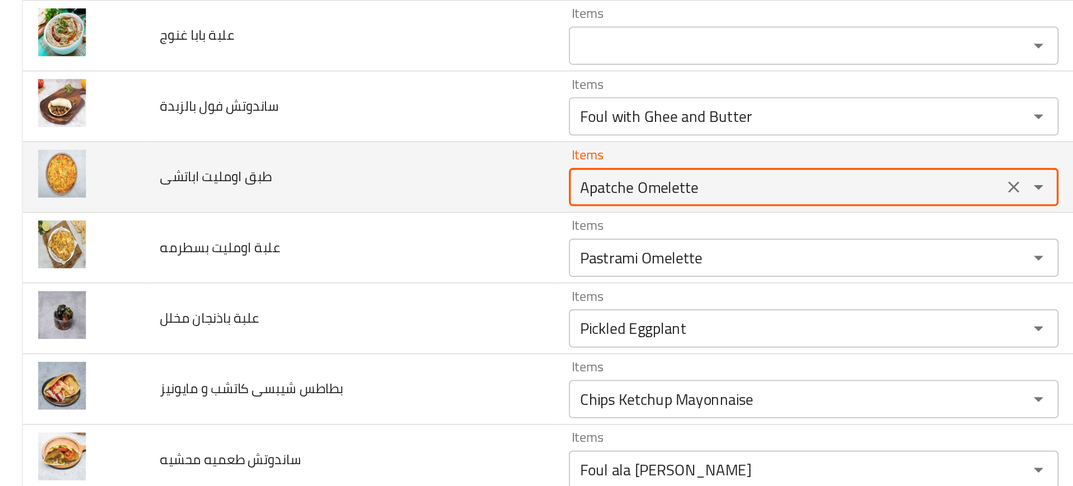
click at [379, 227] on اباتشى "Apatche Omelette" at bounding box center [459, 221] width 247 height 16
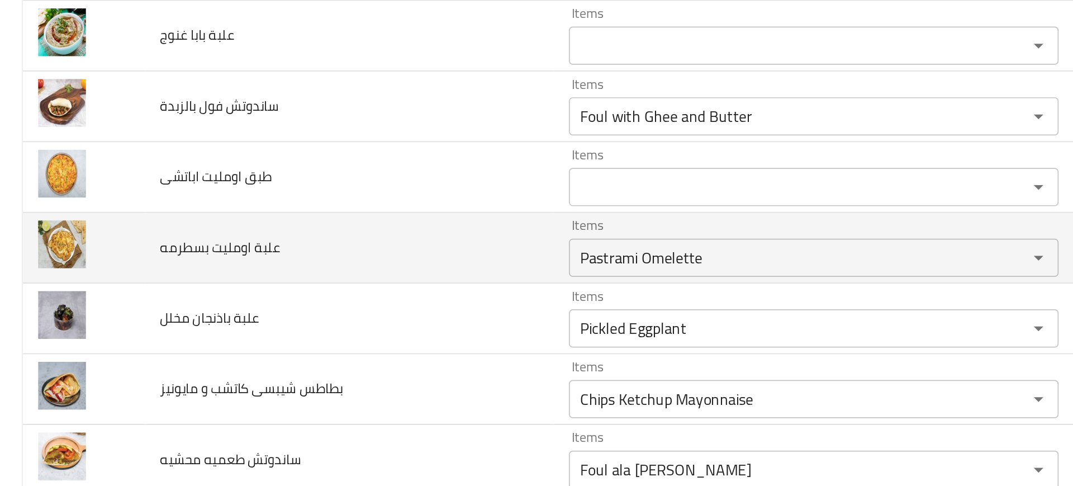
click at [288, 260] on td "علبة اومليت بسطرمه" at bounding box center [204, 256] width 239 height 41
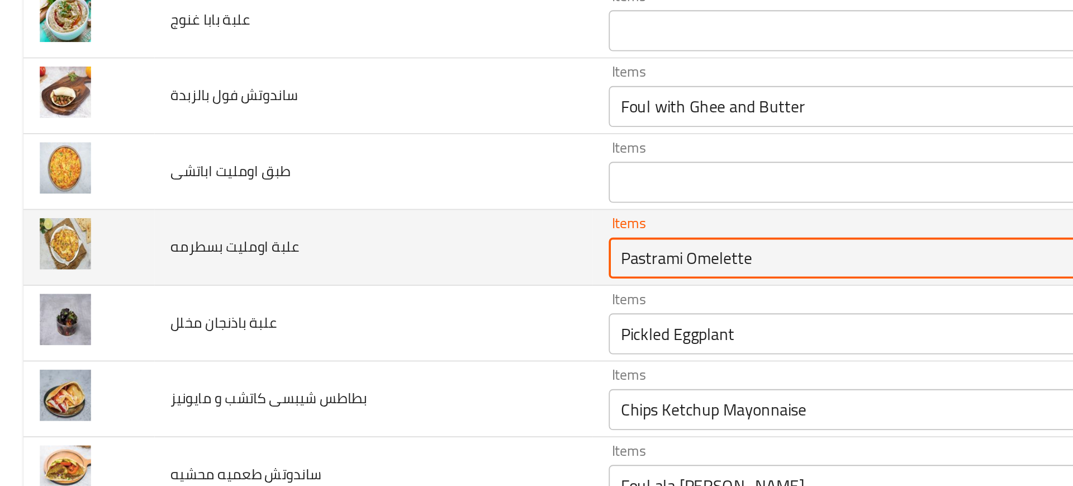
click at [369, 267] on بسطرمه "Pastrami Omelette" at bounding box center [459, 263] width 247 height 16
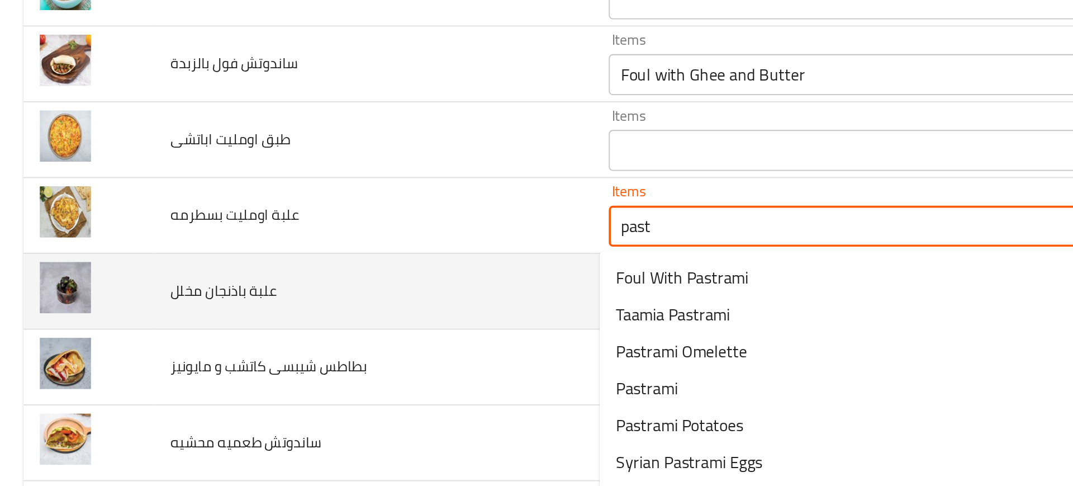
scroll to position [781, 0]
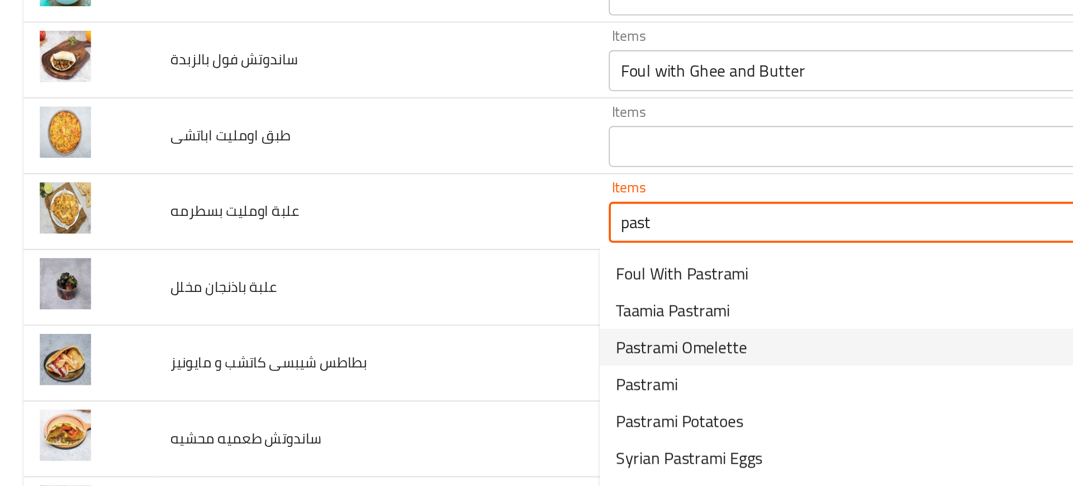
click at [373, 318] on span "Pastrami Omelette" at bounding box center [373, 311] width 72 height 13
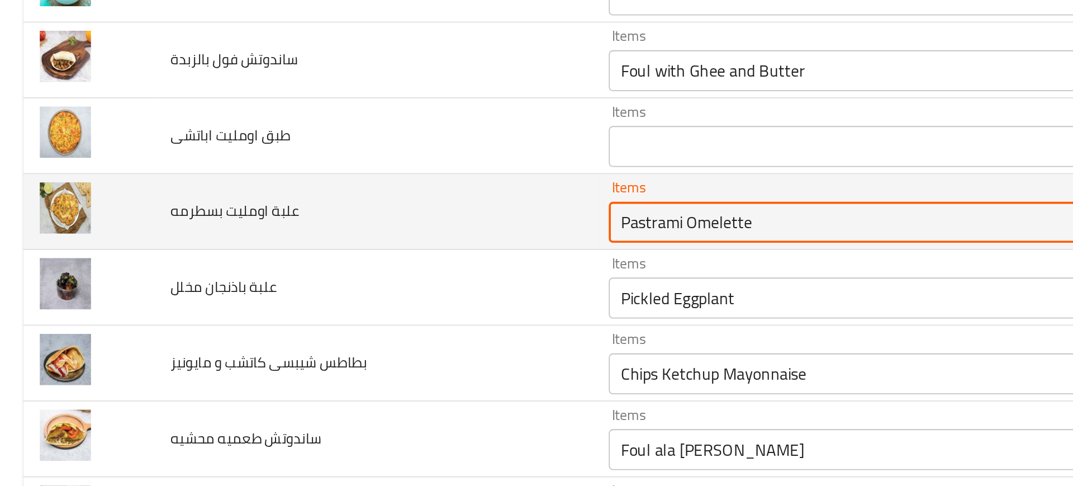
click at [418, 246] on بسطرمه "Pastrami Omelette" at bounding box center [459, 243] width 247 height 16
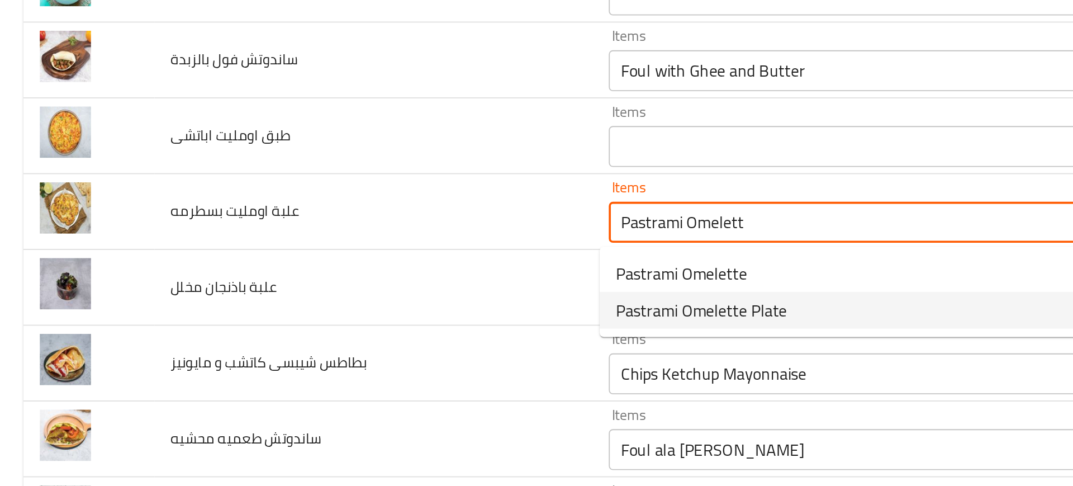
click at [370, 291] on span "Pastrami Omelette Plate" at bounding box center [383, 290] width 93 height 13
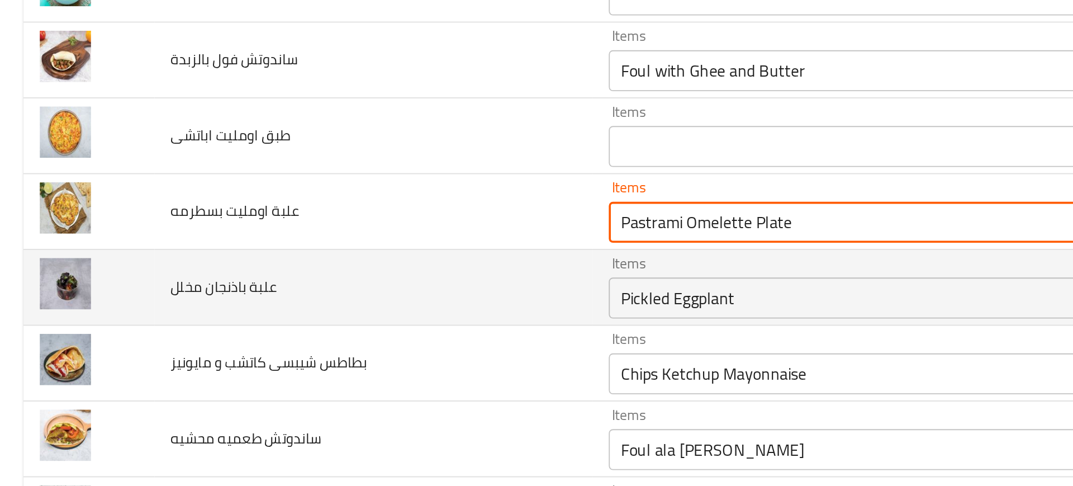
type بسطرمه "Pastrami Omelette Plate"
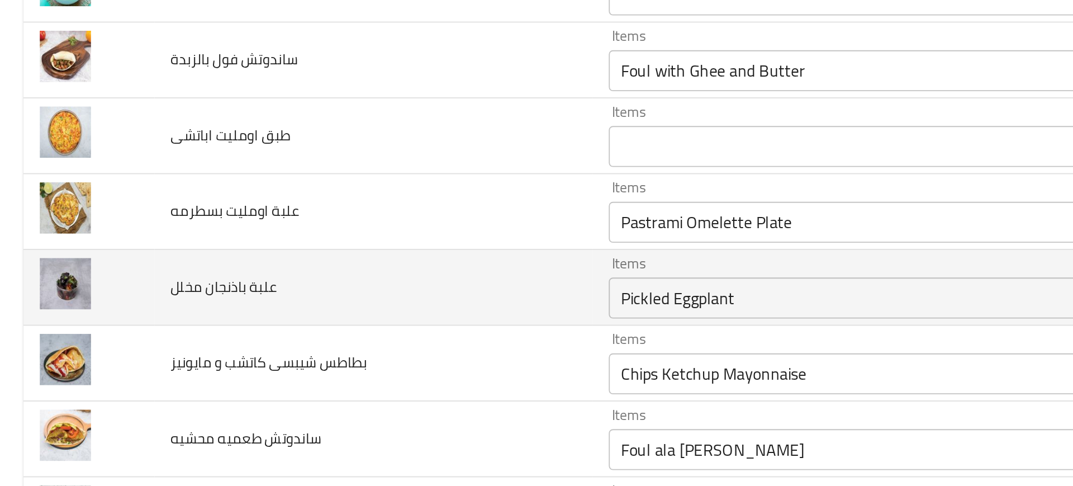
click at [265, 294] on td "علبة باذنجان مخلل" at bounding box center [204, 278] width 239 height 41
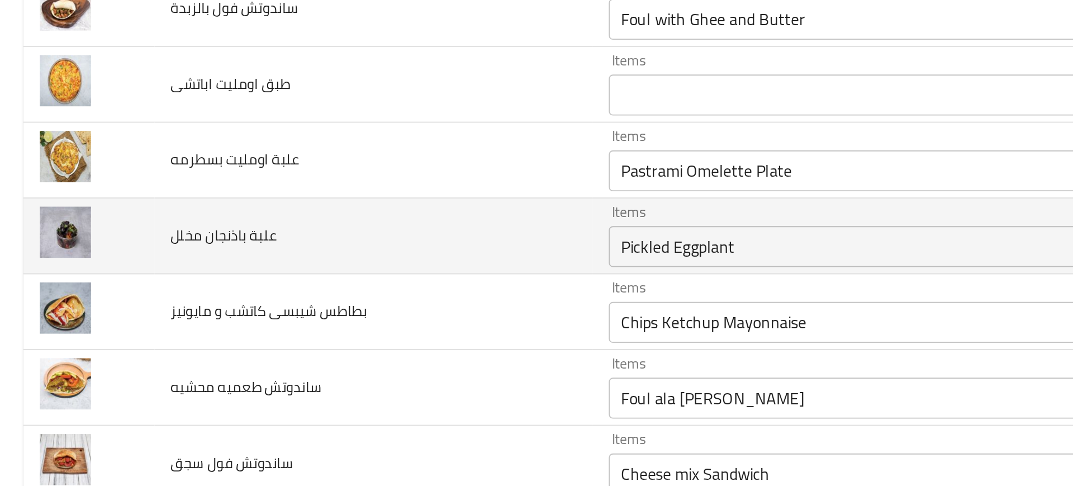
scroll to position [810, 0]
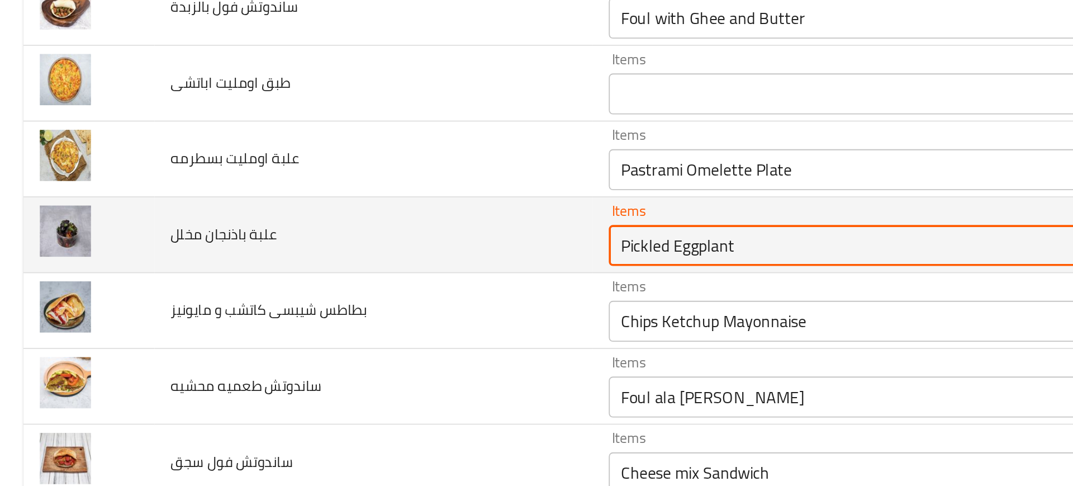
click at [342, 259] on مخلل "Pickled Eggplant" at bounding box center [459, 256] width 247 height 16
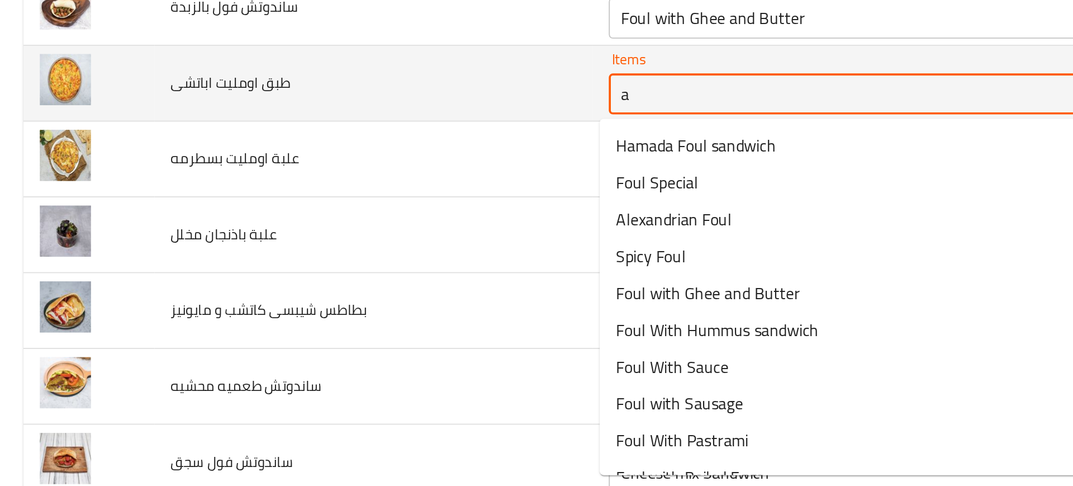
click at [341, 178] on اباتشى "a" at bounding box center [459, 173] width 247 height 16
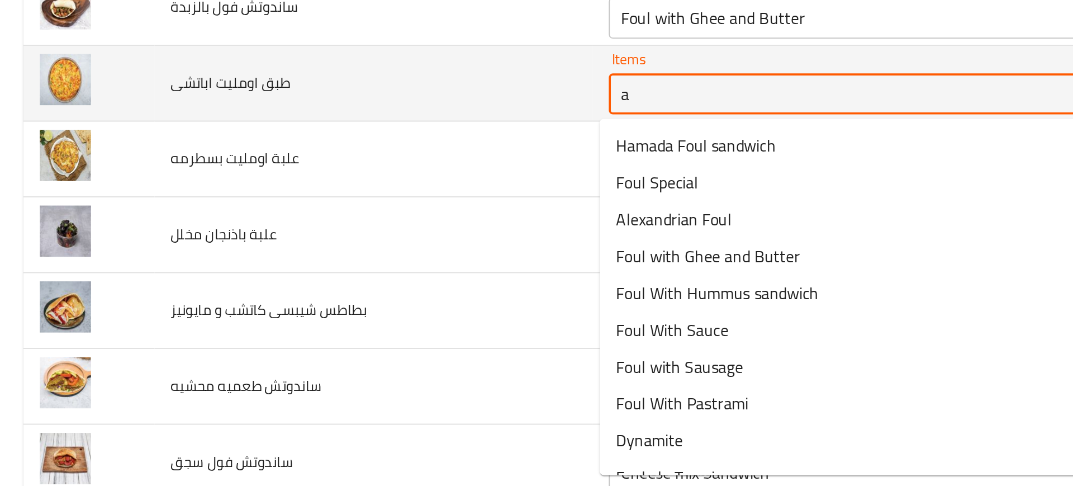
type اباتشى "p"
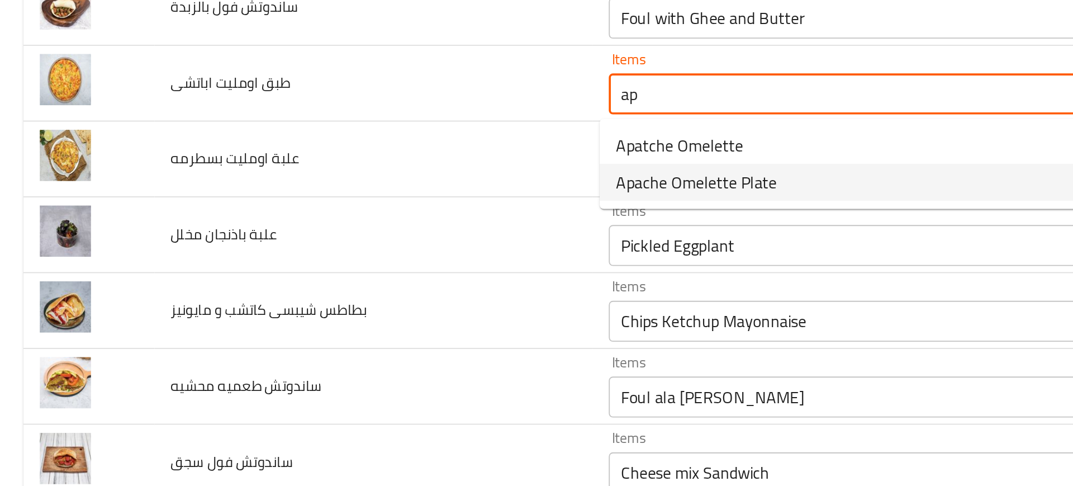
click at [375, 217] on span "Apache Omelette Plate" at bounding box center [381, 221] width 88 height 13
type اباتشى "Apache Omelette Plate"
type اباتشى-ar "اومليت اباتشي"
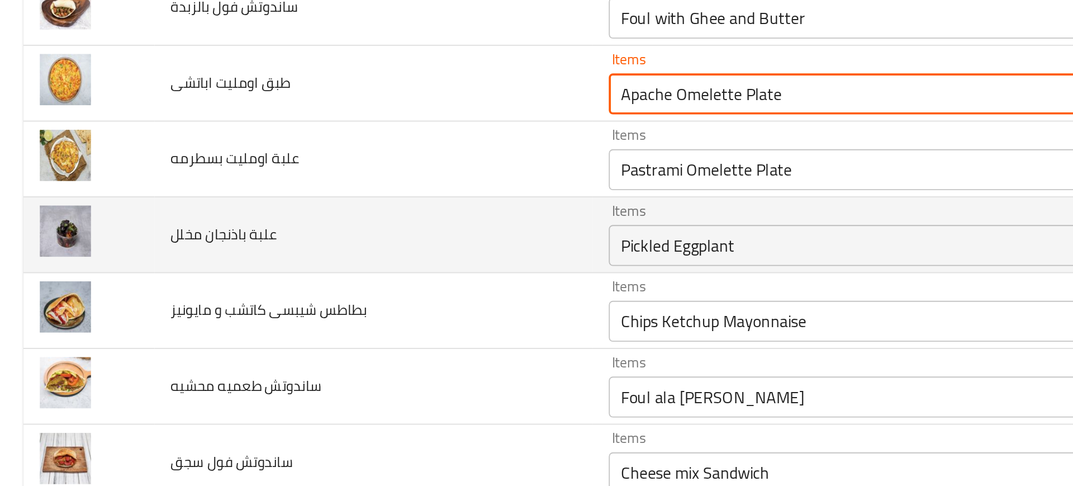
type اباتشى "Apache Omelette Plate"
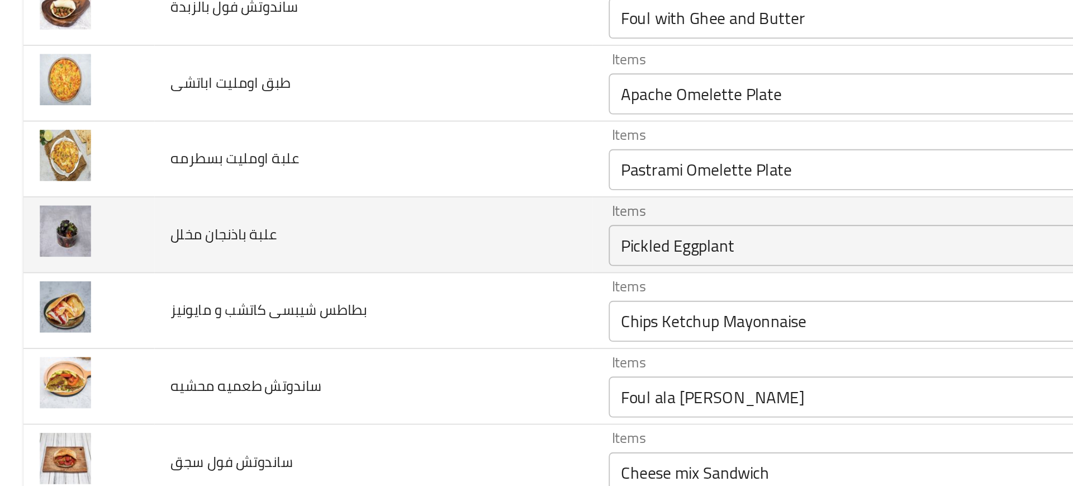
click at [261, 256] on td "علبة باذنجان مخلل" at bounding box center [204, 250] width 239 height 41
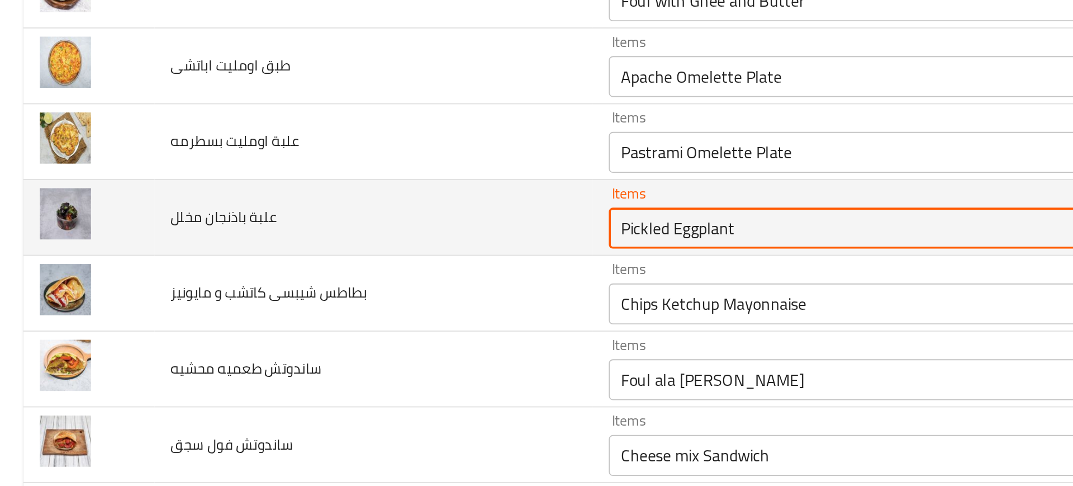
click at [363, 249] on مخلل "Pickled Eggplant" at bounding box center [459, 247] width 247 height 16
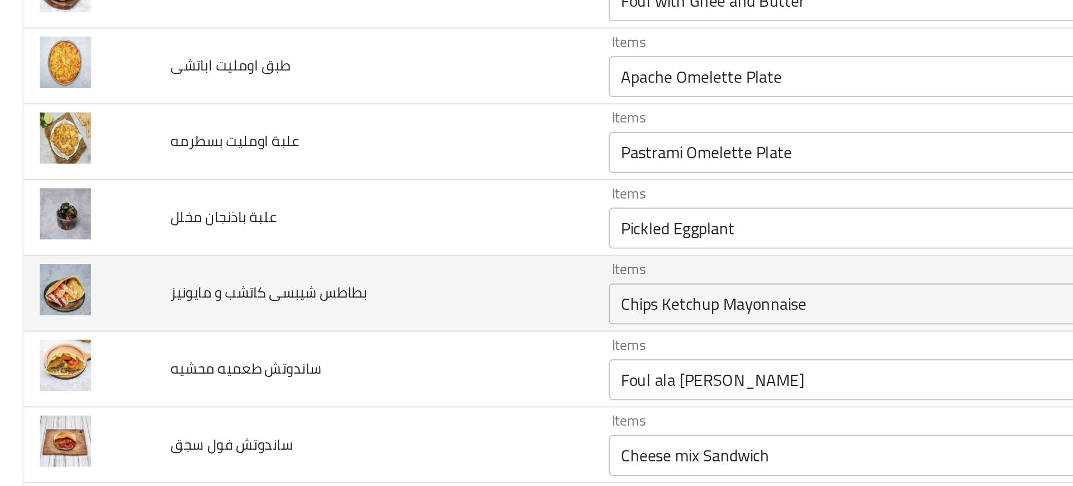
click at [299, 281] on td "بطاطس شيبسى كاتشب و مايونيز" at bounding box center [204, 281] width 239 height 41
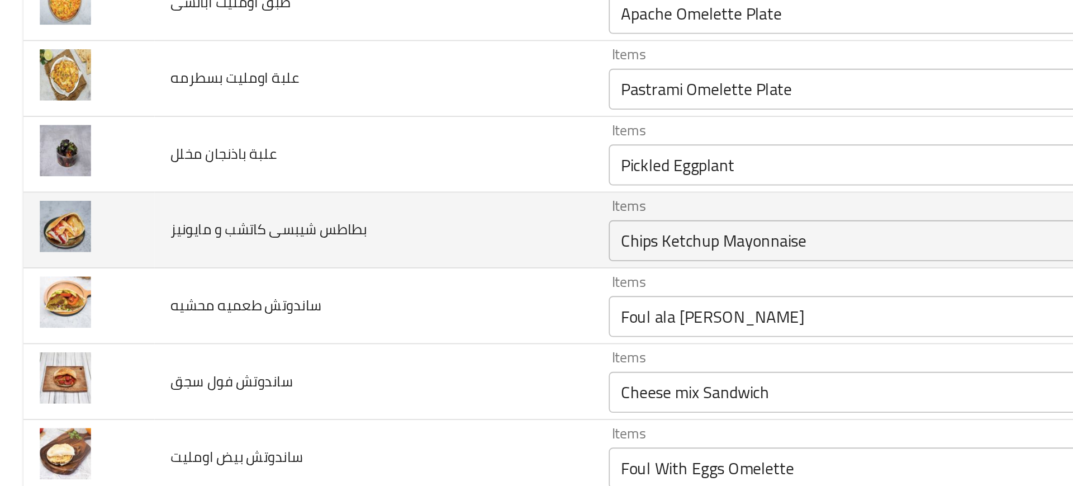
scroll to position [854, 0]
click at [362, 249] on مايونيز "Chips Ketchup Mayonnaise" at bounding box center [459, 253] width 247 height 16
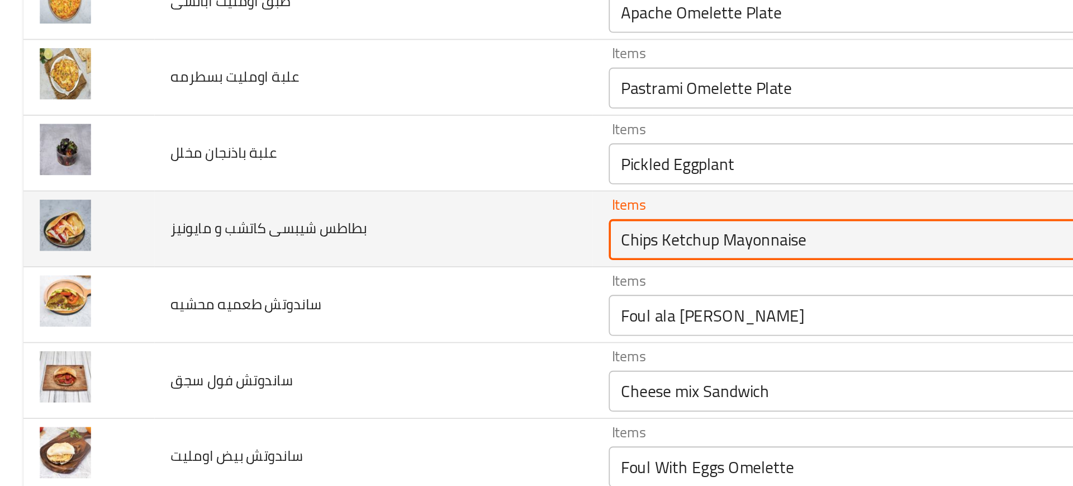
scroll to position [907, 0]
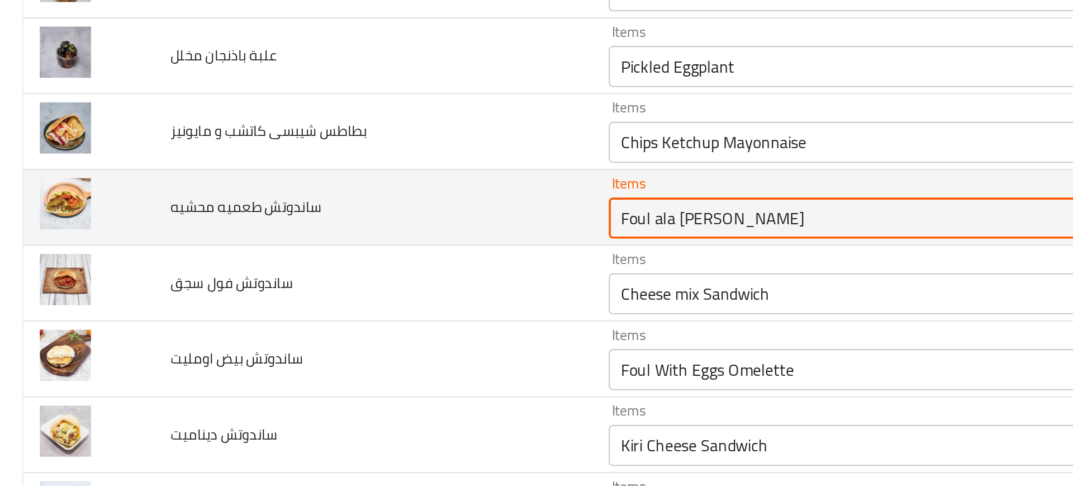
click at [369, 239] on محشيه "Foul ala [PERSON_NAME]" at bounding box center [459, 241] width 247 height 16
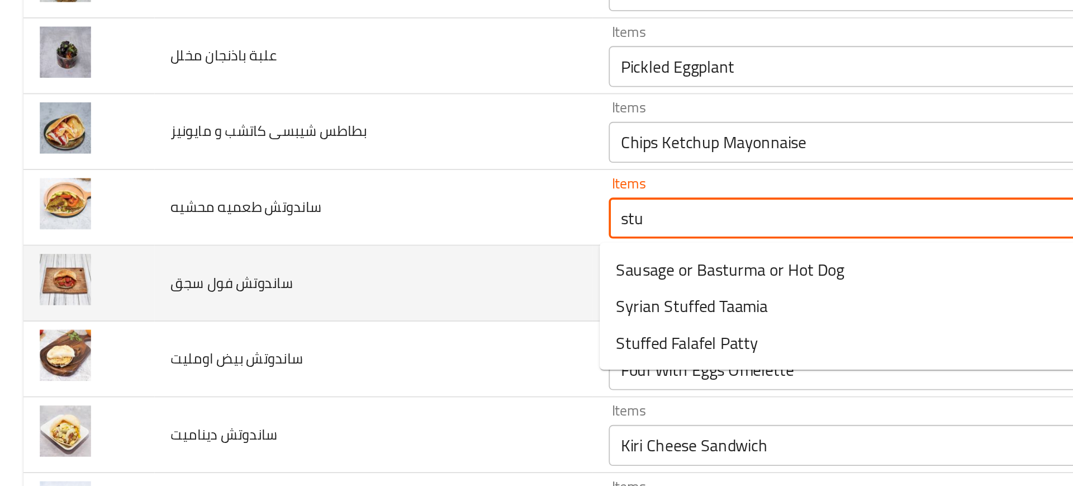
type محشيه "stuf"
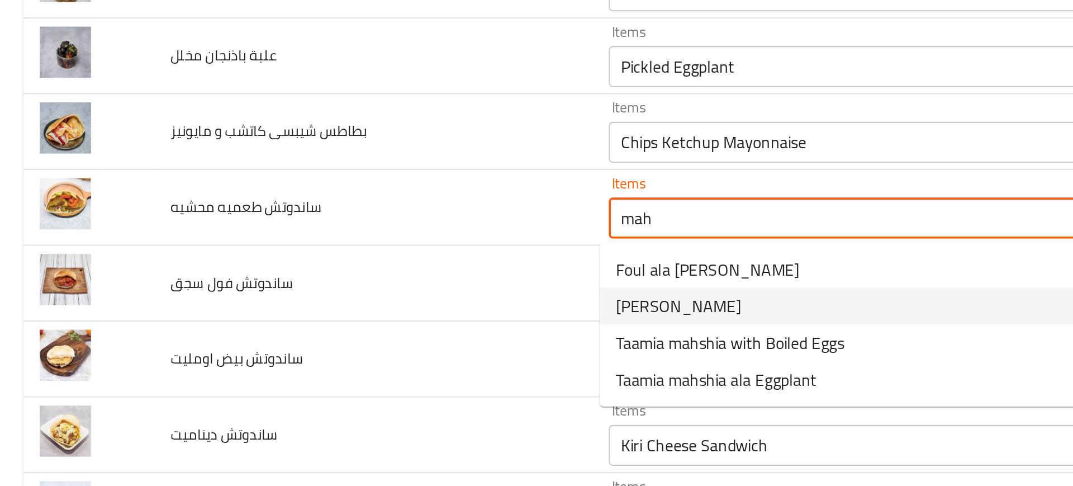
click at [392, 292] on span "[PERSON_NAME]" at bounding box center [371, 288] width 68 height 13
type محشيه "[PERSON_NAME]"
type محشيه-ar "طعميه محشيه"
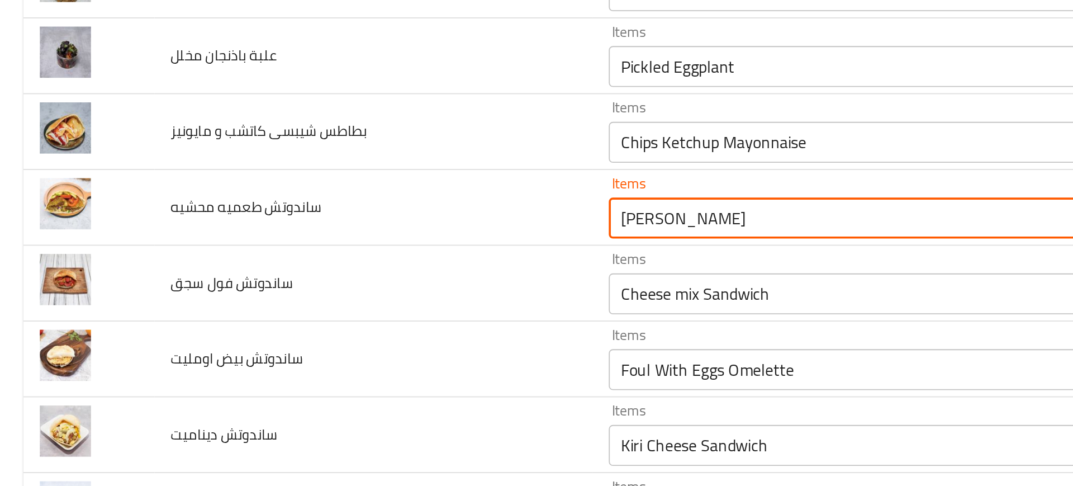
type محشيه "[PERSON_NAME]"
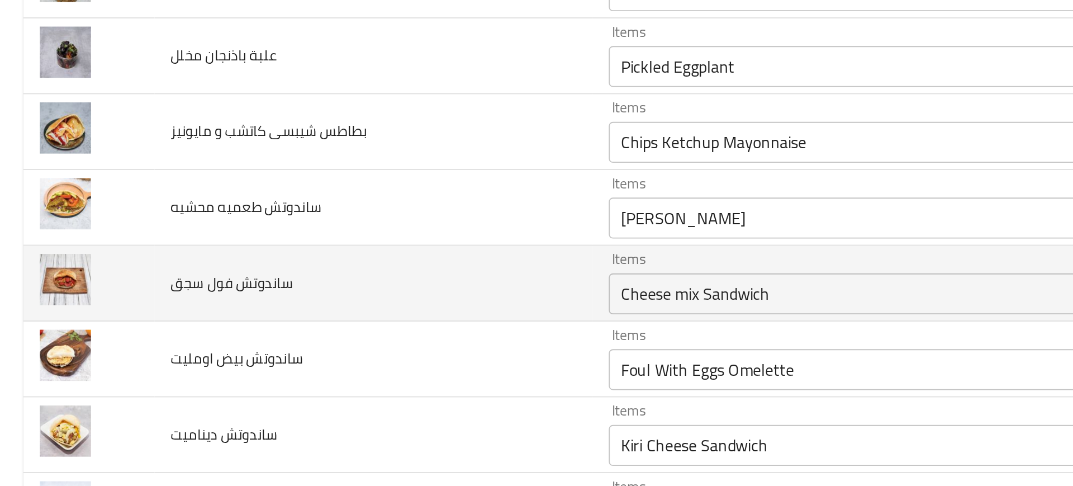
click at [294, 275] on td "ساندوتش فول سجق" at bounding box center [204, 276] width 239 height 41
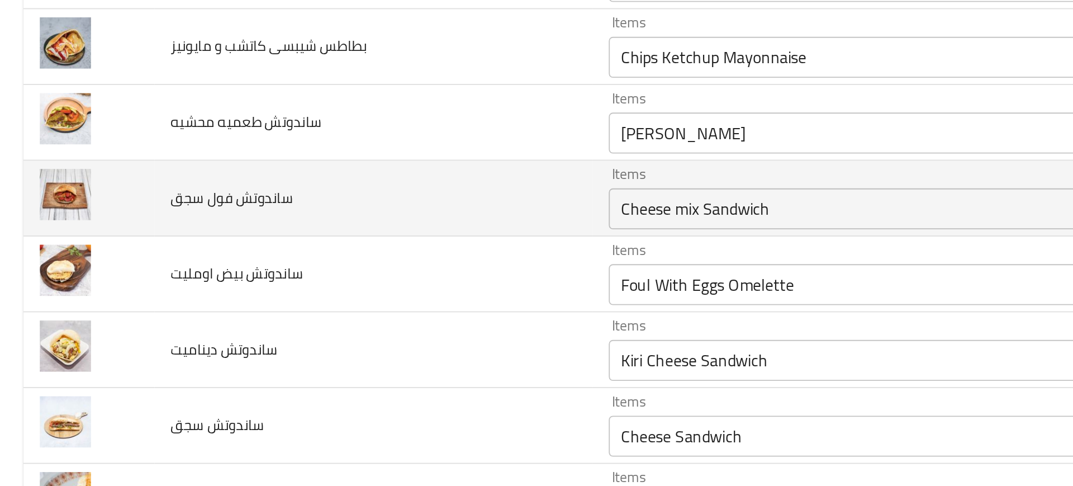
scroll to position [954, 0]
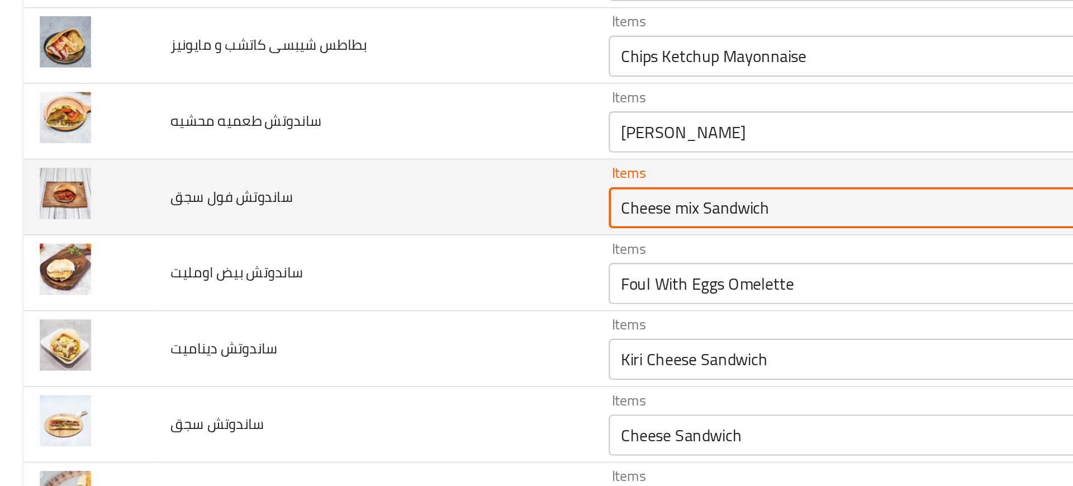
click at [358, 242] on سجق "Cheese mix Sandwich" at bounding box center [459, 235] width 247 height 16
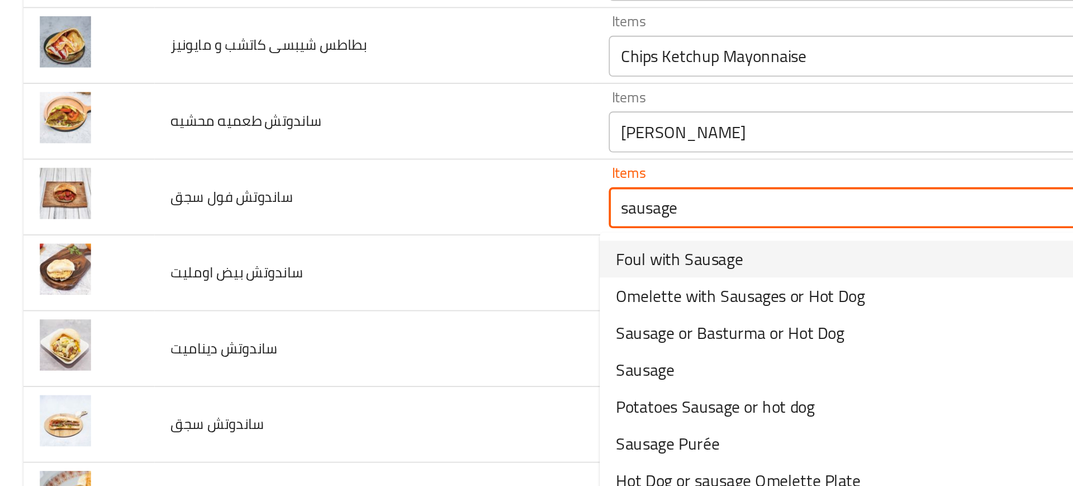
click at [363, 261] on span "Foul with Sausage" at bounding box center [371, 262] width 69 height 13
type سجق "Foul with Sausage"
type سجق-ar "فول بالسجق"
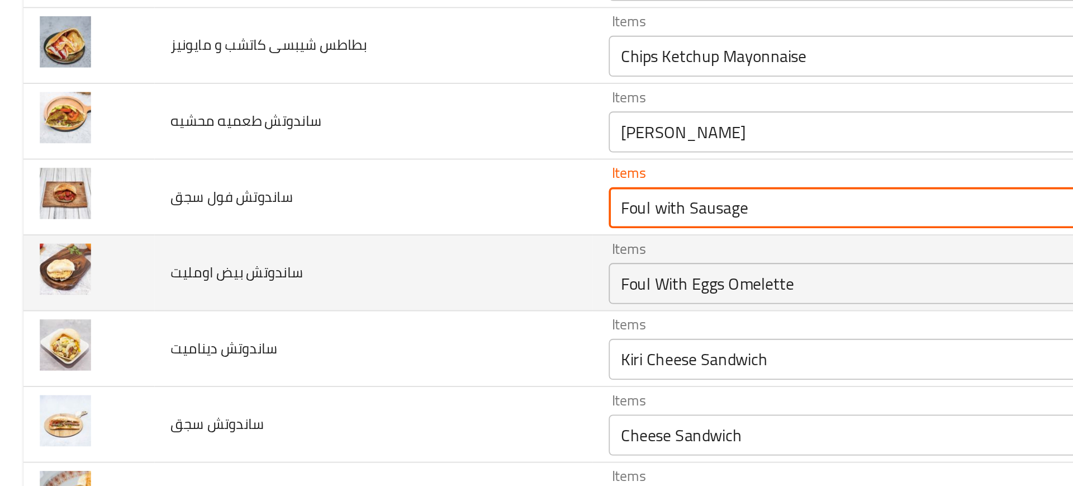
type سجق "Foul with Sausage"
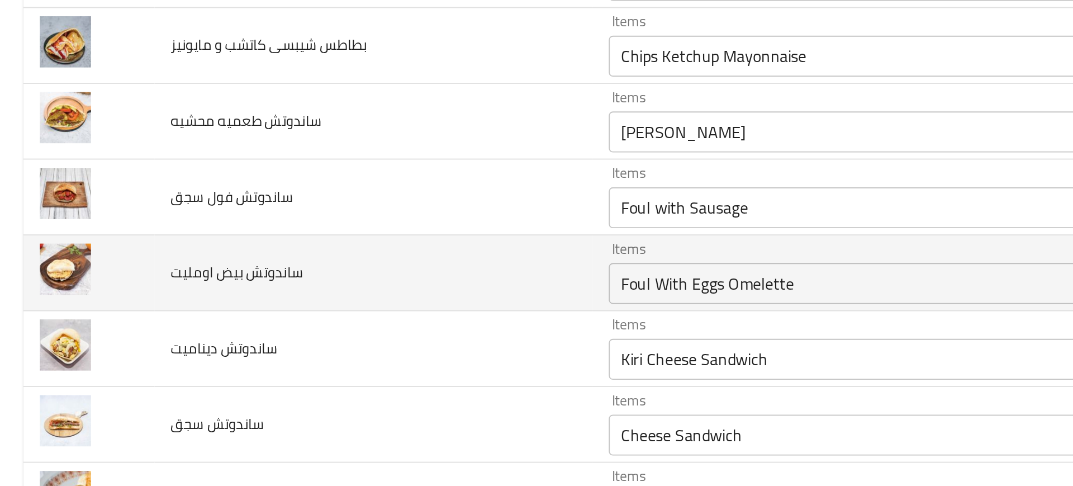
click at [284, 269] on td "ساندوتش بيض اومليت" at bounding box center [204, 270] width 239 height 41
click at [246, 289] on td "ساندوتش بيض اومليت" at bounding box center [204, 270] width 239 height 41
click at [275, 261] on td "ساندوتش بيض اومليت" at bounding box center [204, 270] width 239 height 41
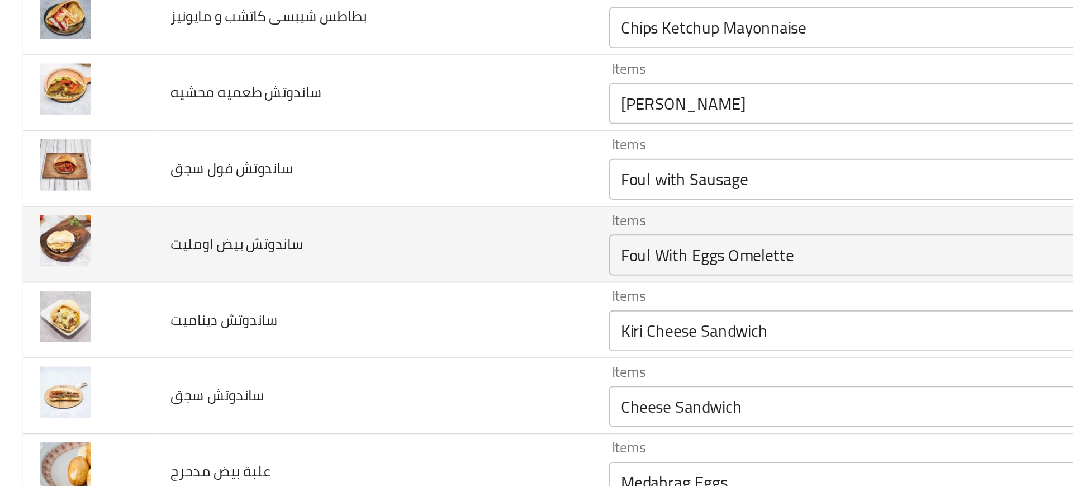
scroll to position [971, 0]
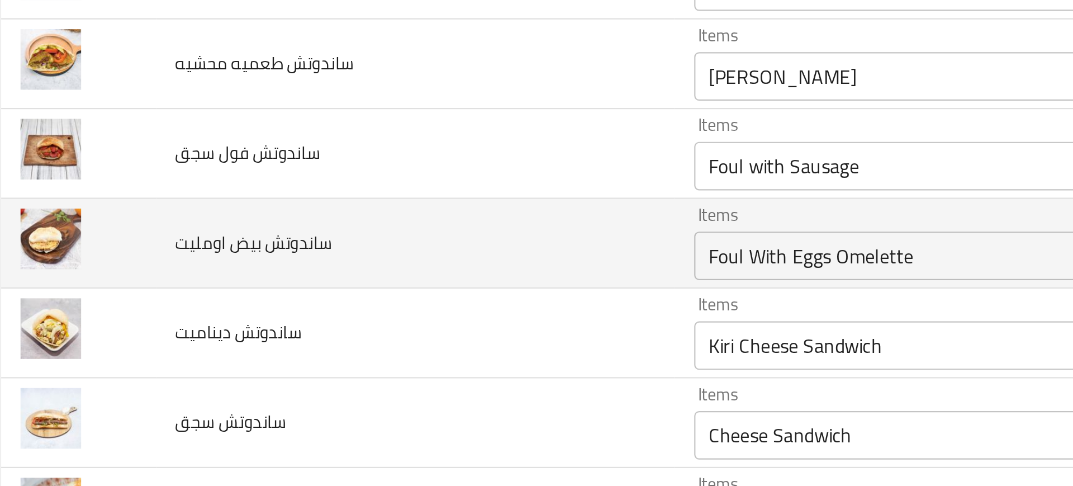
click at [296, 263] on td "ساندوتش بيض اومليت" at bounding box center [204, 254] width 239 height 41
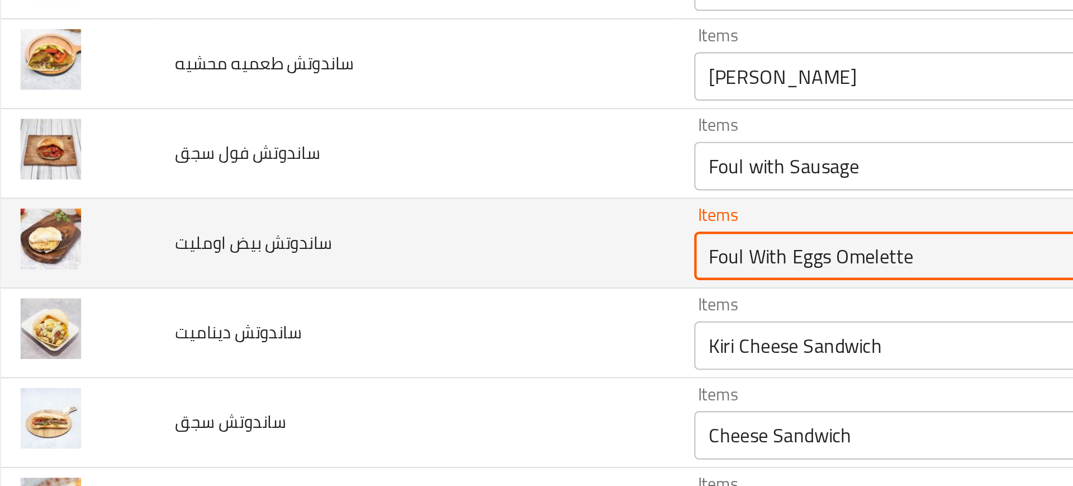
click at [365, 260] on اومليت "Foul With Eggs Omelette" at bounding box center [459, 261] width 247 height 16
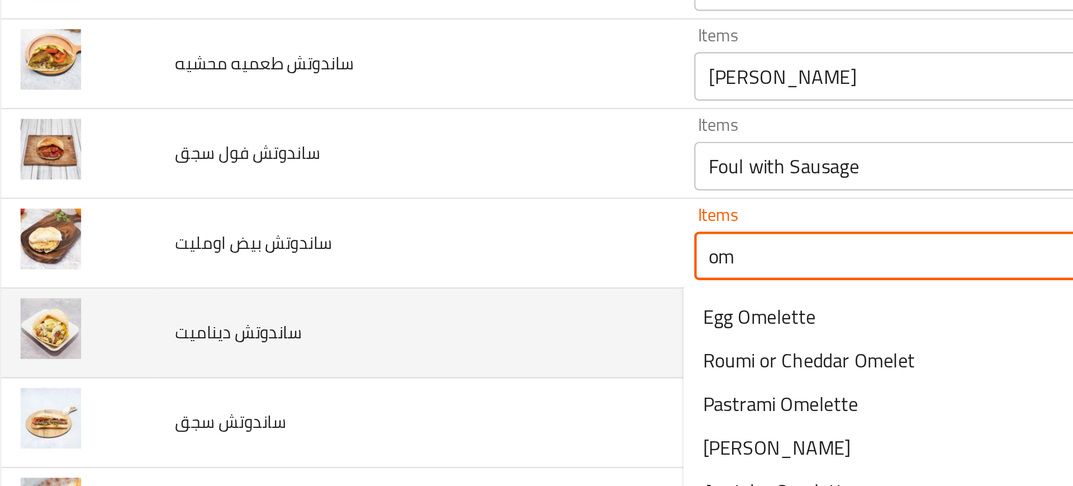
type اومليت "o"
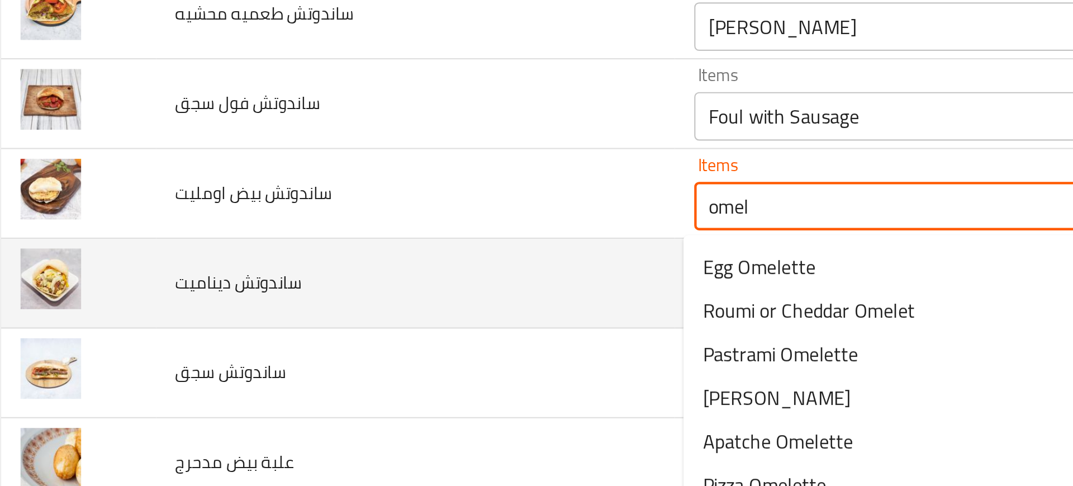
scroll to position [995, 0]
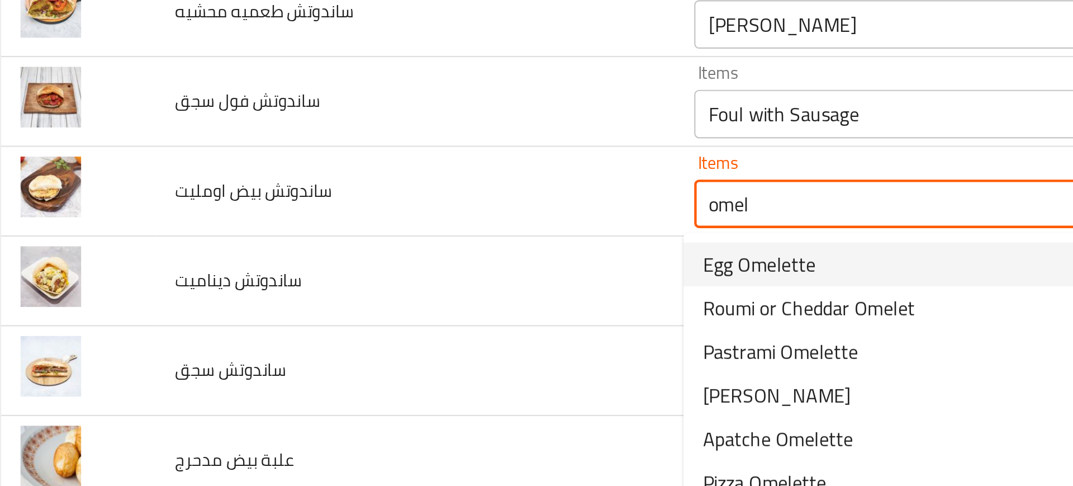
click at [351, 263] on span "Egg Omelette" at bounding box center [363, 264] width 52 height 13
type اومليت "Egg Omelette"
type اومليت-ar "بيض اومليت"
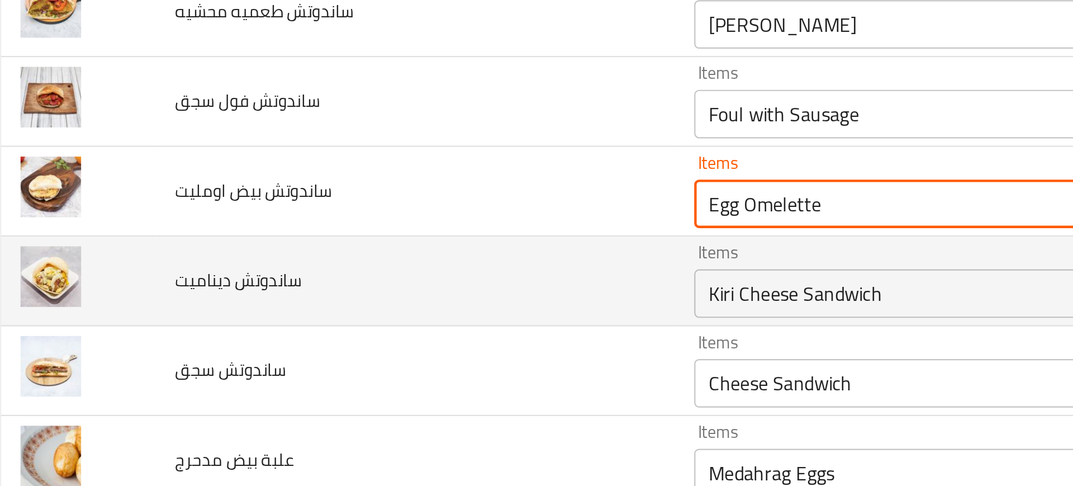
type اومليت "Egg Omelette"
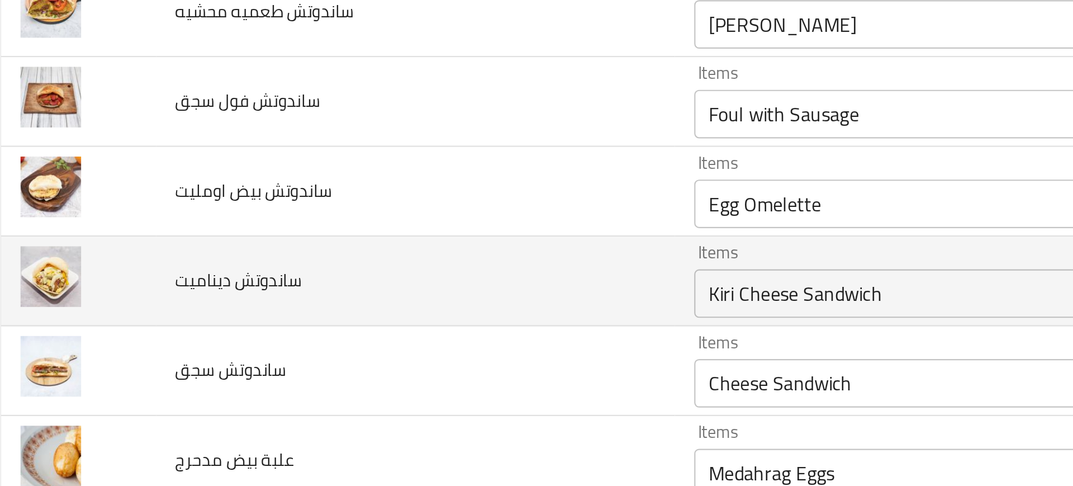
click at [264, 281] on td "ساندوتش ديناميت" at bounding box center [204, 271] width 239 height 41
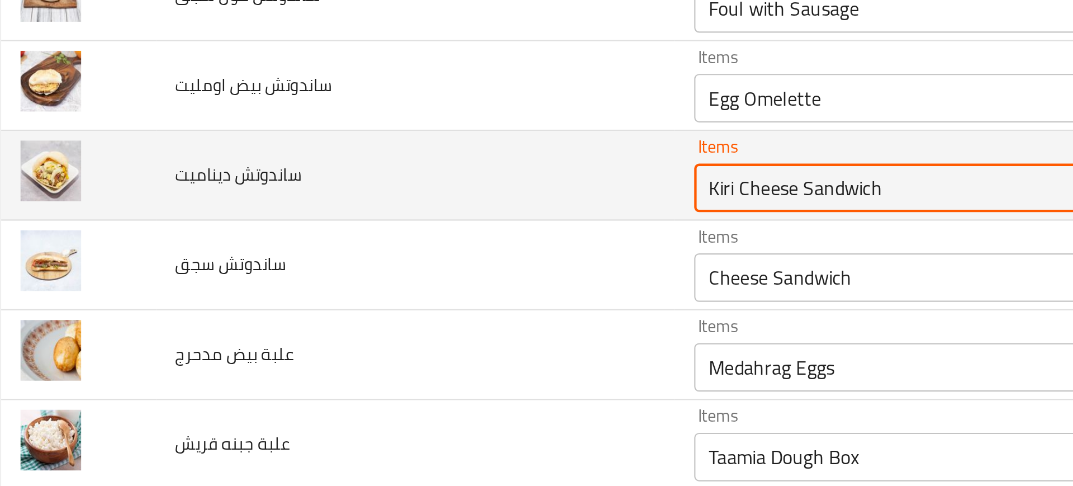
click at [359, 231] on ديناميت "Kiri Cheese Sandwich" at bounding box center [459, 229] width 247 height 16
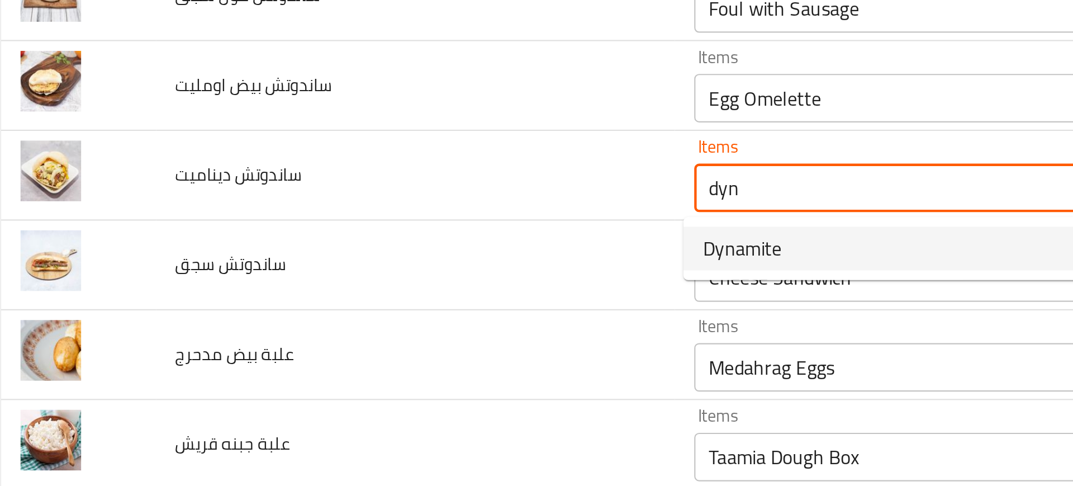
click at [364, 260] on span "Dynamite" at bounding box center [355, 256] width 36 height 13
type ديناميت "Dynamite"
type ديناميت-ar "ديناميت"
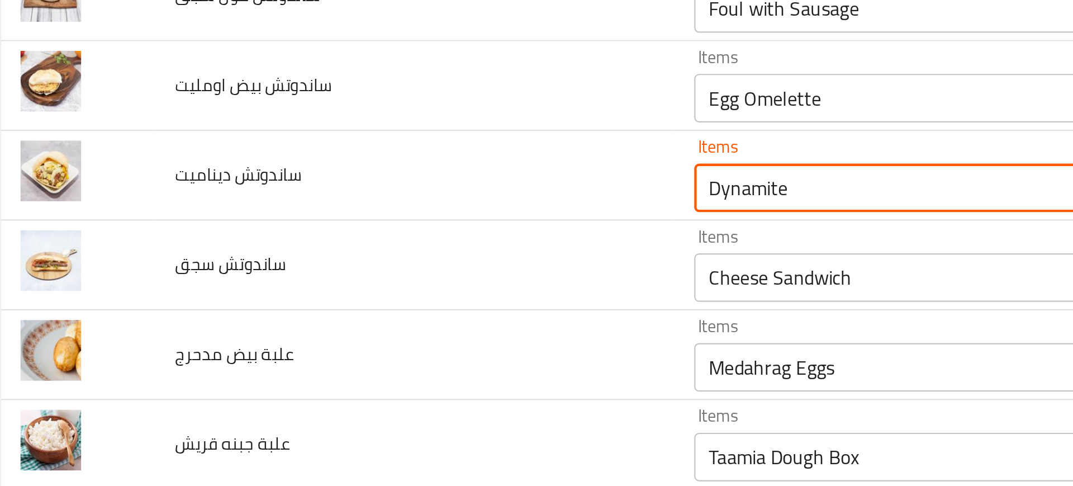
type ديناميت "Dynamite"
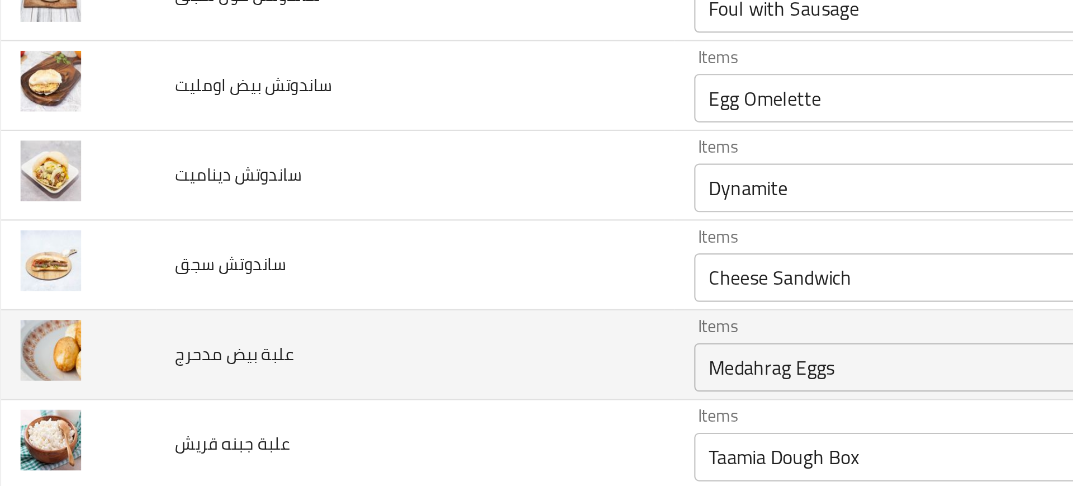
click at [207, 310] on td "علبة بيض مدحرج" at bounding box center [204, 306] width 239 height 41
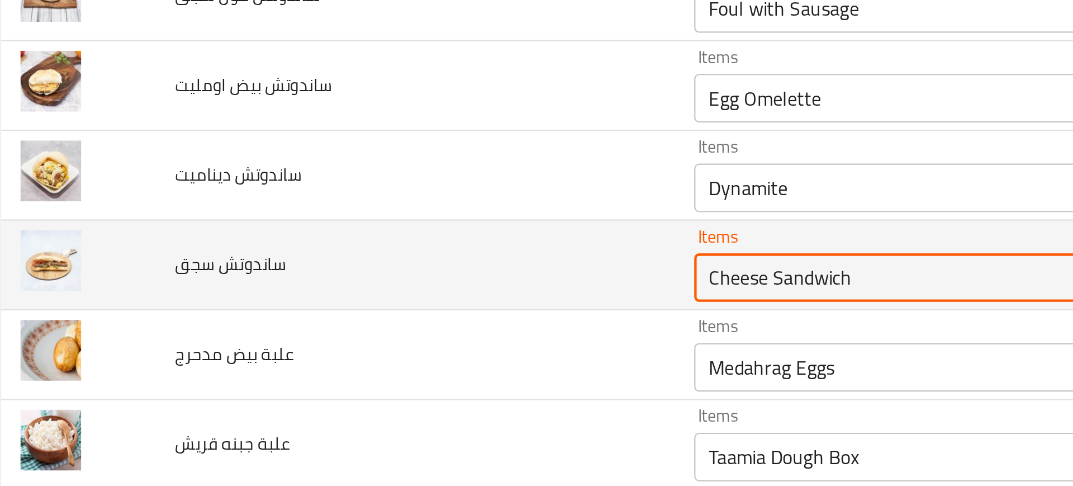
click at [336, 269] on سجق "Cheese Sandwich" at bounding box center [459, 271] width 247 height 16
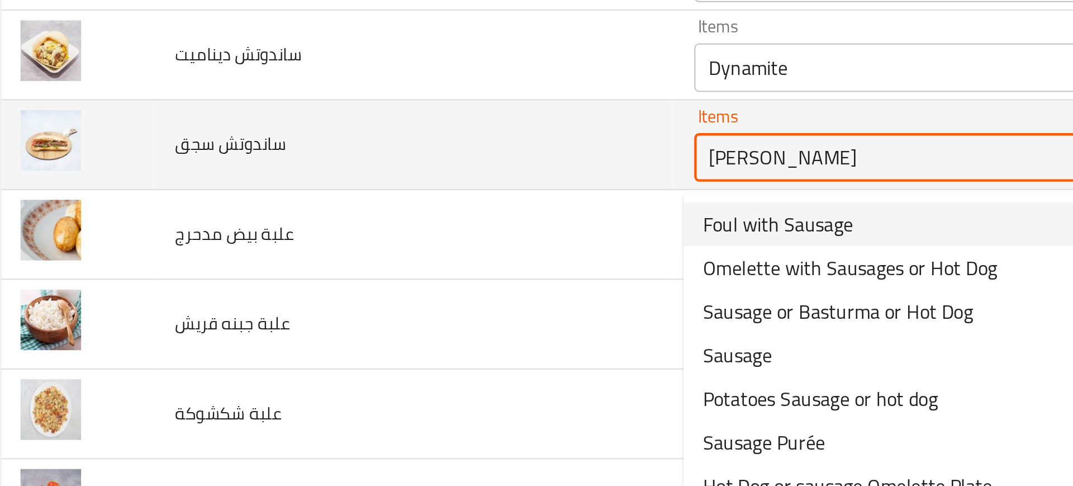
scroll to position [1101, 0]
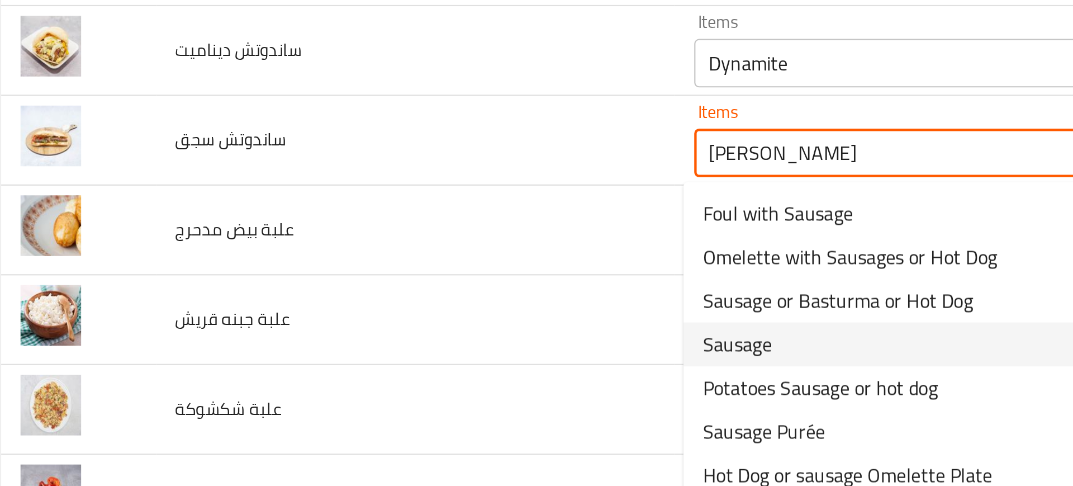
click at [361, 299] on span "Sausage" at bounding box center [353, 300] width 32 height 13
type سجق "Sausage"
type سجق-ar "سجق"
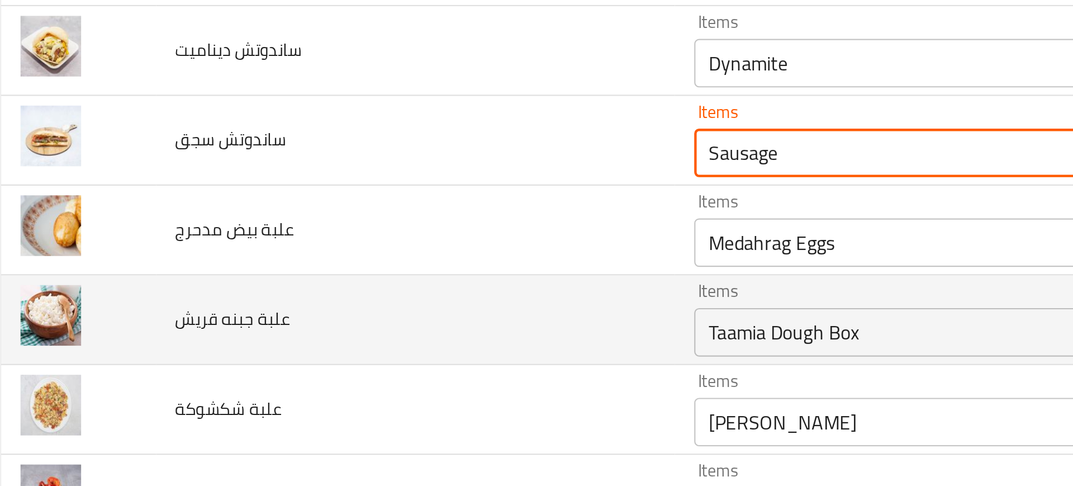
type سجق "Sausag"
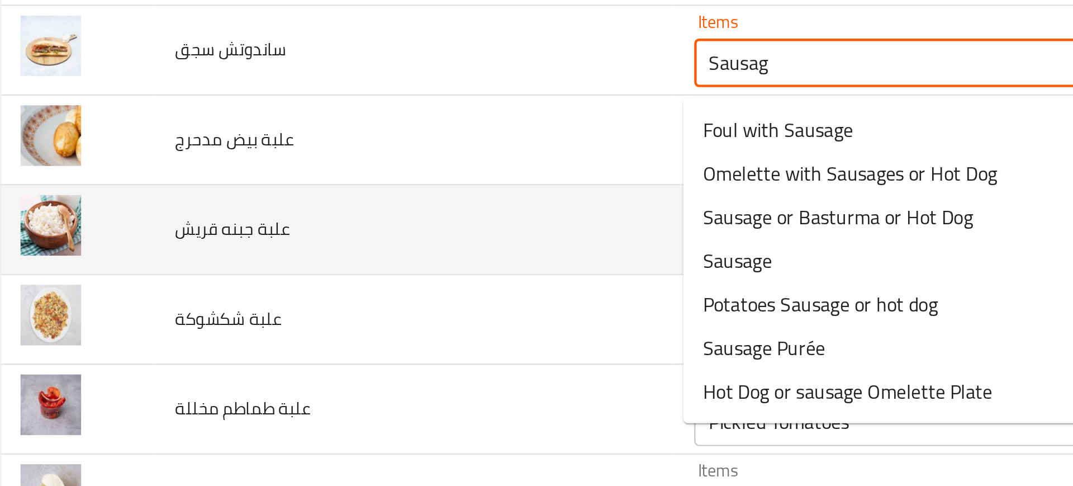
scroll to position [1134, 0]
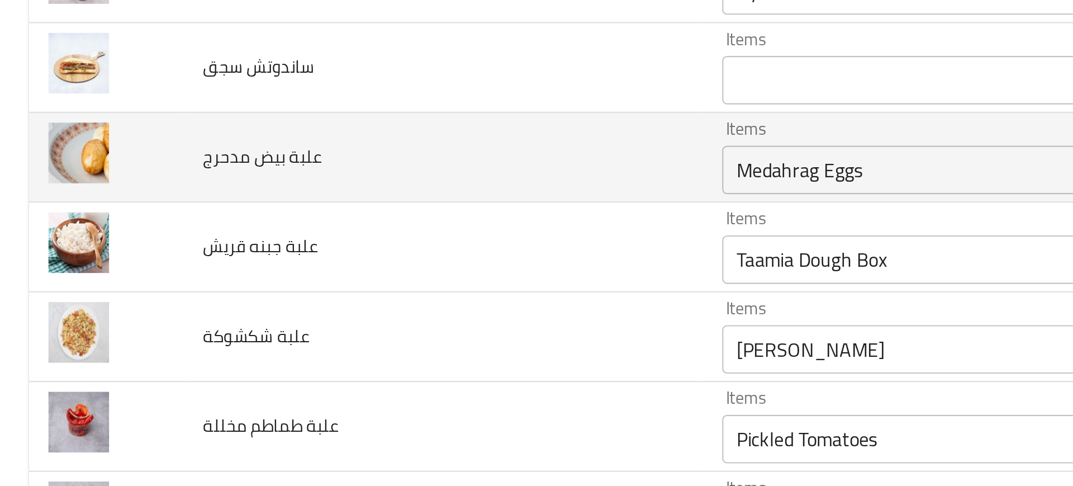
click at [146, 227] on td "علبة بيض مدحرج" at bounding box center [204, 214] width 239 height 41
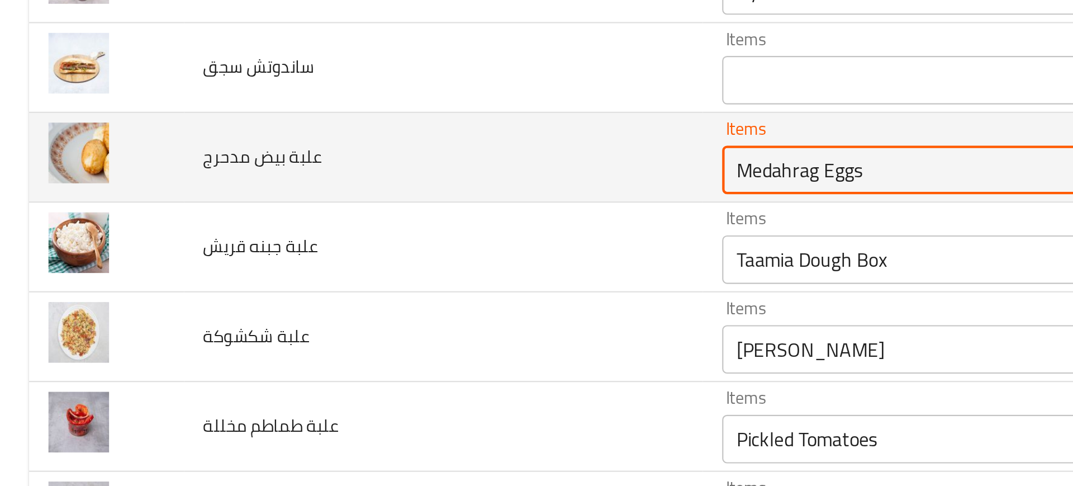
click at [349, 221] on مدحرج "Medahrag Eggs" at bounding box center [459, 221] width 247 height 16
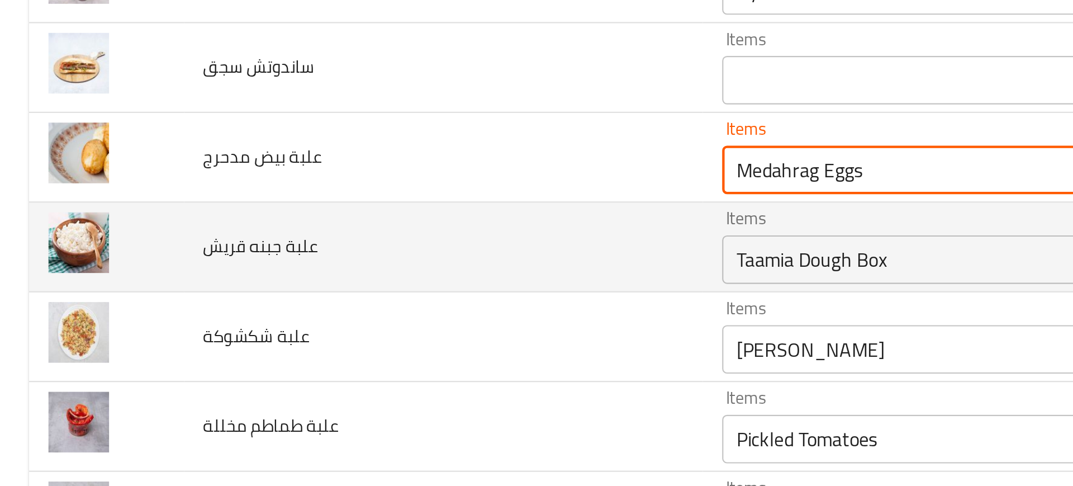
click at [280, 247] on td "علبة جبنه قريش" at bounding box center [204, 256] width 239 height 41
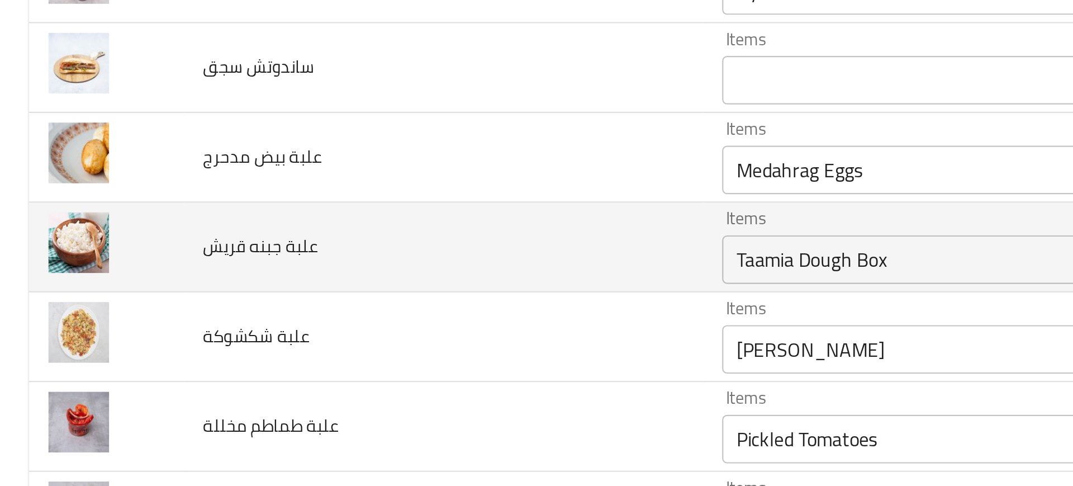
click at [305, 268] on td "علبة جبنه قريش" at bounding box center [204, 256] width 239 height 41
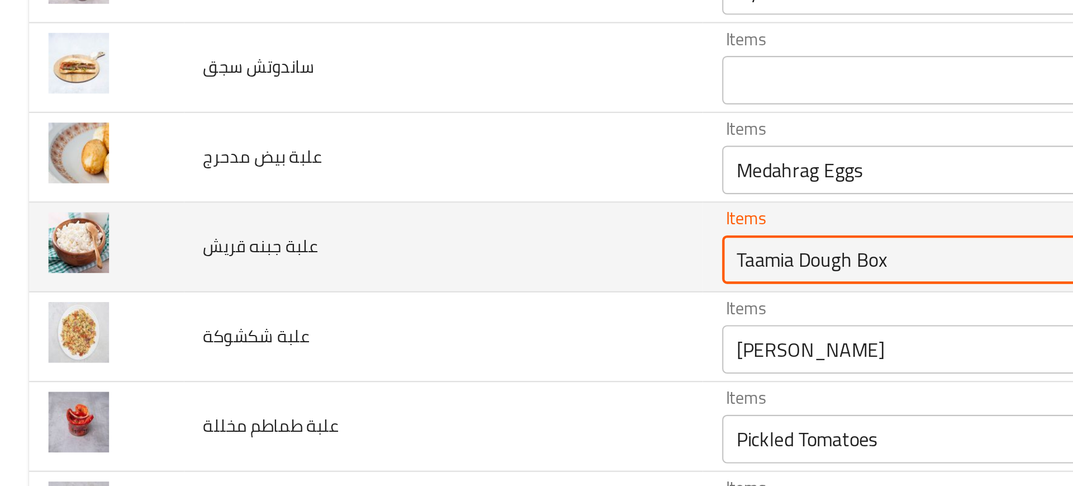
click at [361, 258] on قريش "Taamia Dough Box" at bounding box center [459, 262] width 247 height 16
type قريش "c"
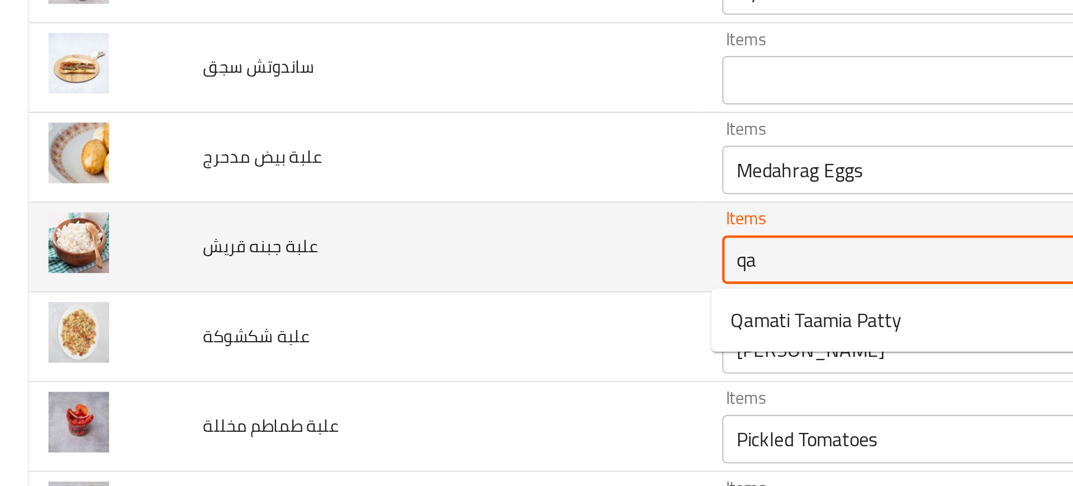
type قريش "q"
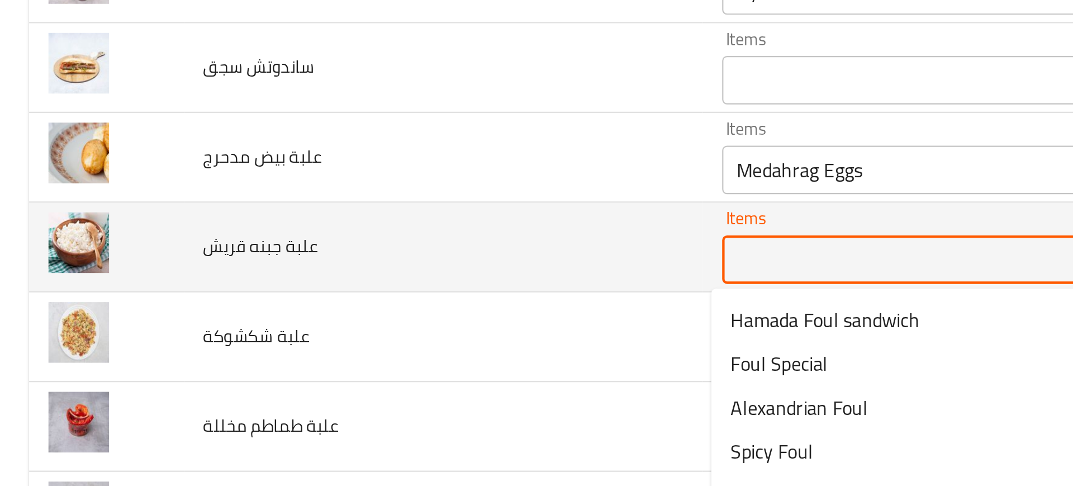
click at [274, 270] on td "علبة جبنه قريش" at bounding box center [204, 256] width 239 height 41
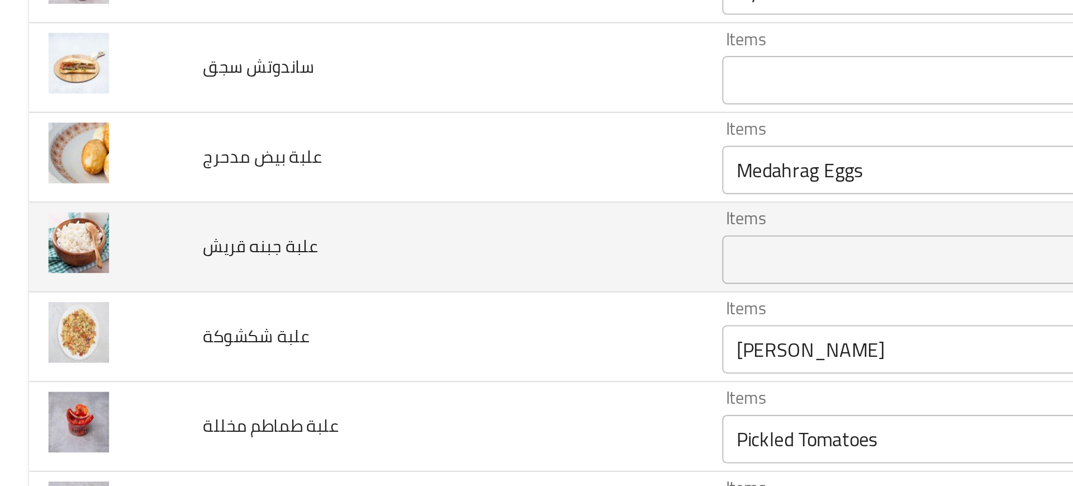
scroll to position [1201, 0]
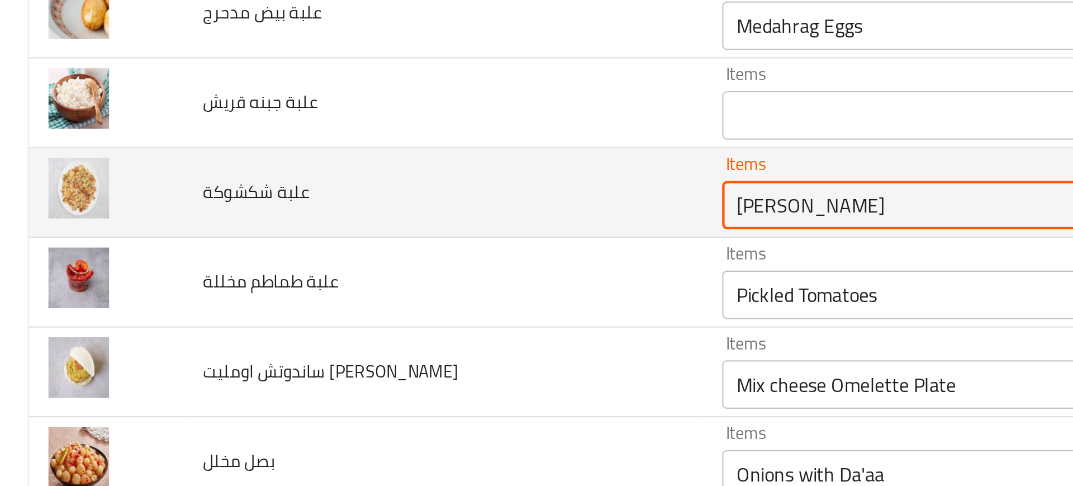
click at [364, 239] on شكشوكة "[PERSON_NAME]" at bounding box center [459, 237] width 247 height 16
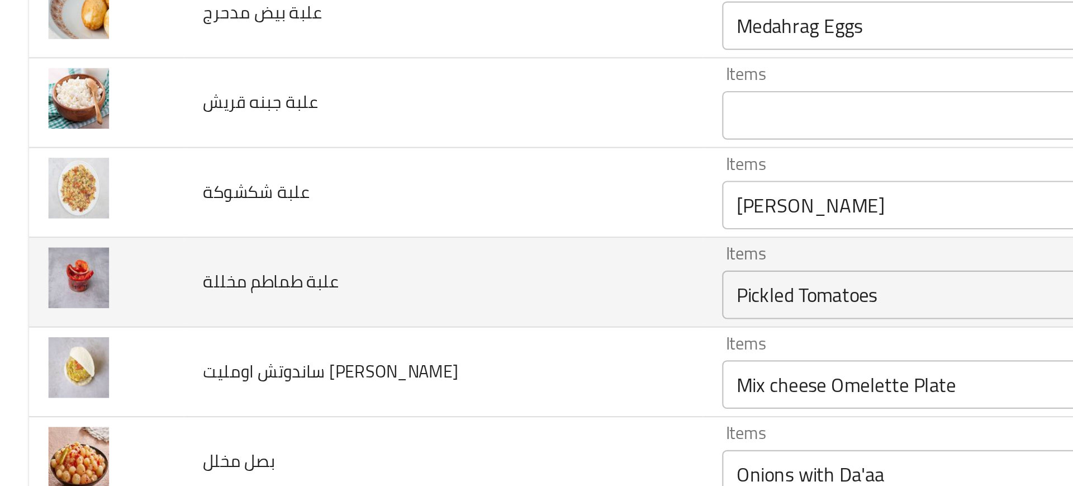
click at [281, 291] on td "علبة طماطم مخللة" at bounding box center [204, 272] width 239 height 41
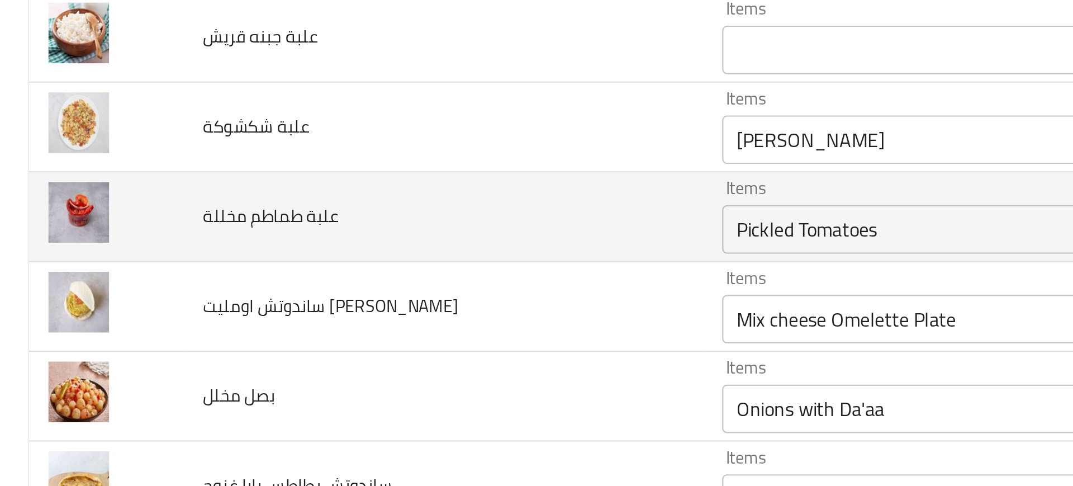
scroll to position [1231, 0]
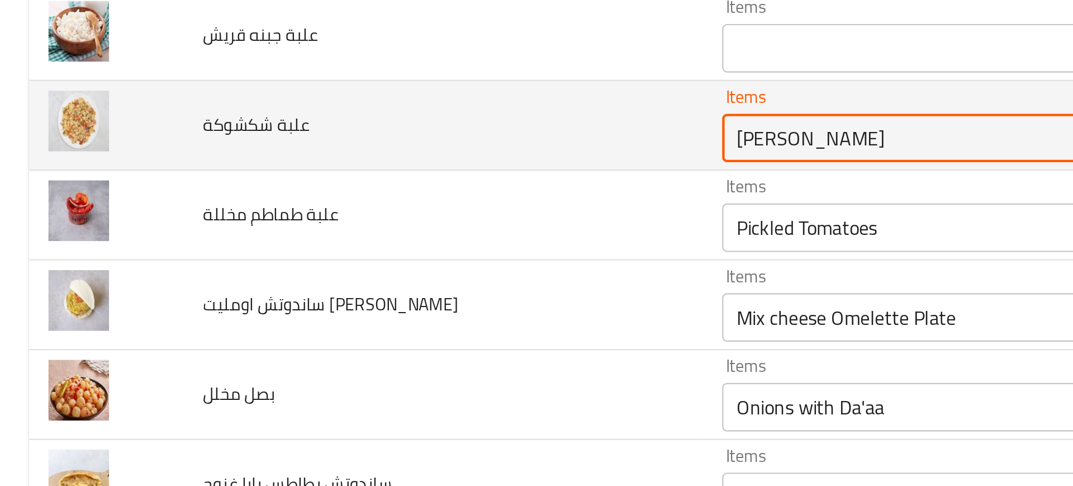
click at [356, 206] on شكشوكة "[PERSON_NAME]" at bounding box center [459, 206] width 247 height 16
paste شكشوكة "oka Omelette Plate"
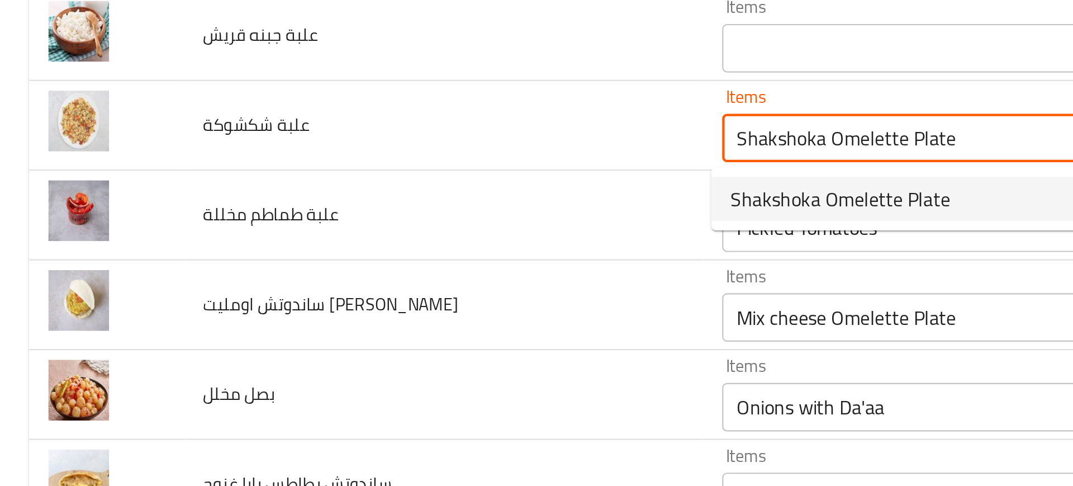
click at [366, 236] on span "Shakshoka Omelette Plate" at bounding box center [387, 233] width 101 height 13
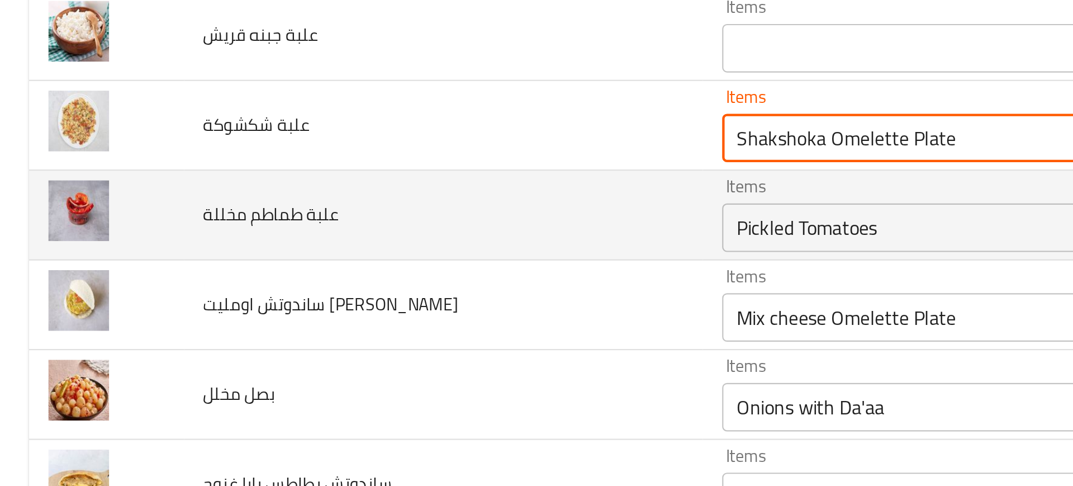
type شكشوكة "Shakshoka Omelette Plate"
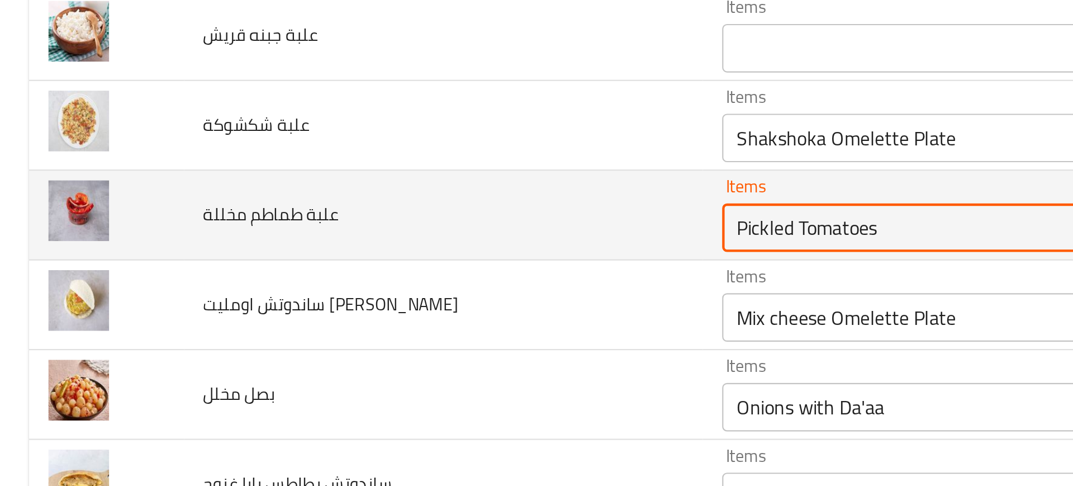
click at [377, 249] on مخللة "Pickled Tomatoes" at bounding box center [459, 248] width 247 height 16
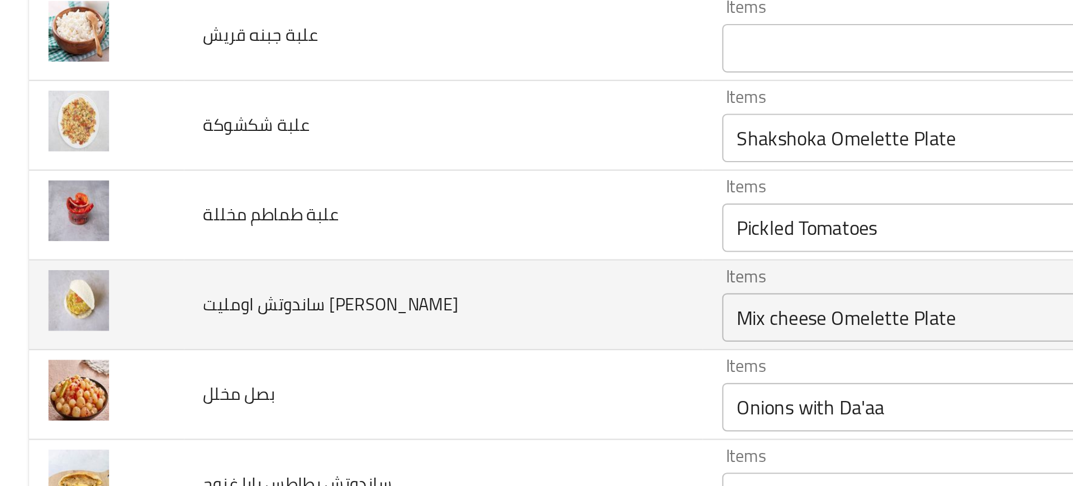
click at [272, 294] on td "ساندوتش اومليت ميكس جبن" at bounding box center [204, 283] width 239 height 41
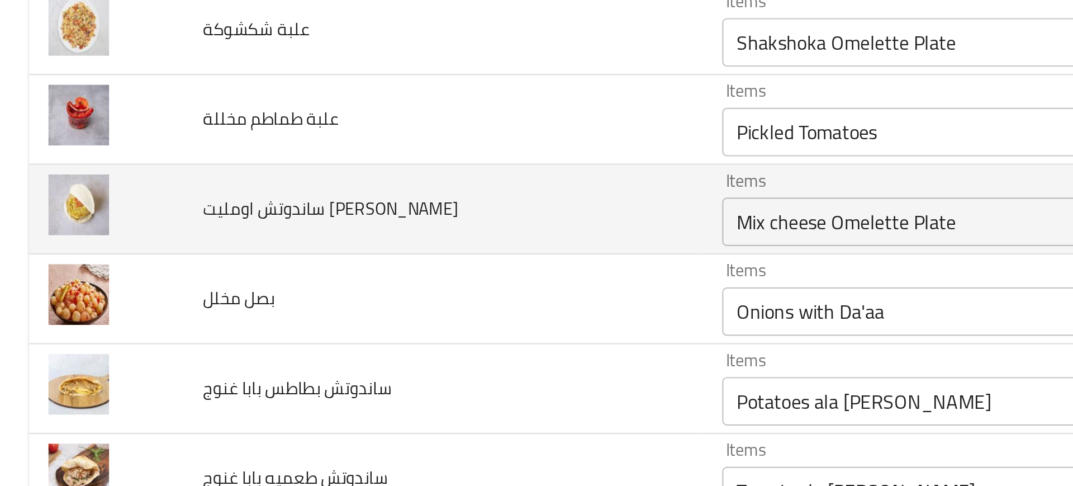
scroll to position [1286, 0]
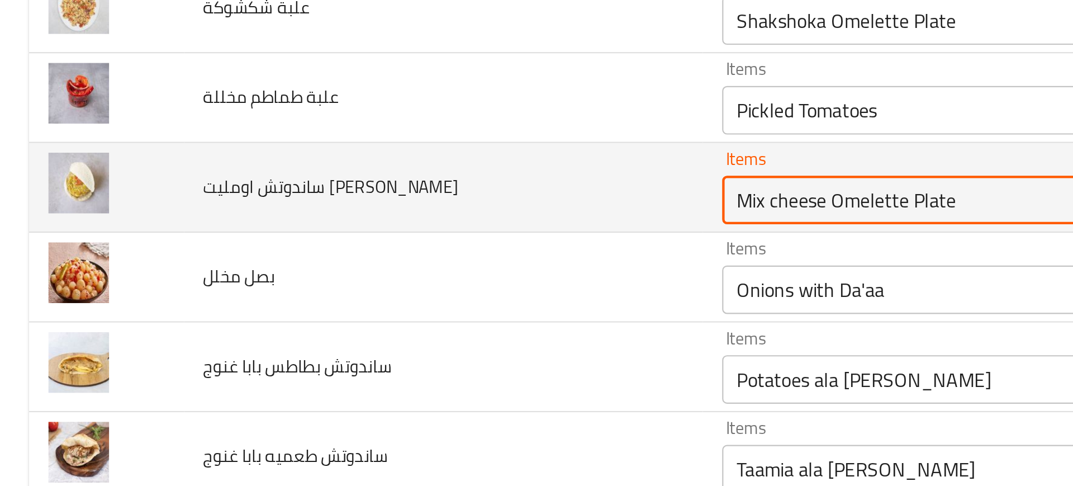
click at [397, 227] on جبن "Mix cheese Omelette Plate" at bounding box center [459, 235] width 247 height 16
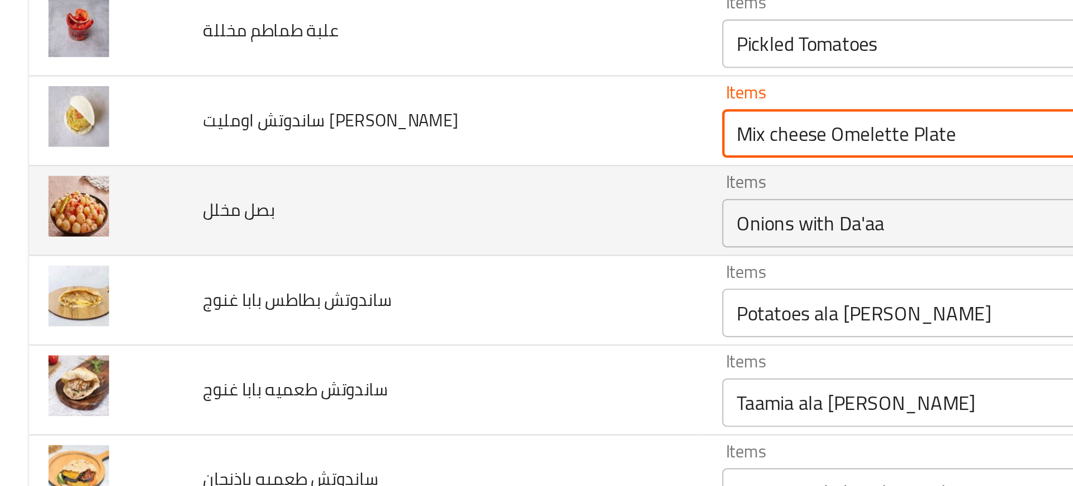
scroll to position [1316, 0]
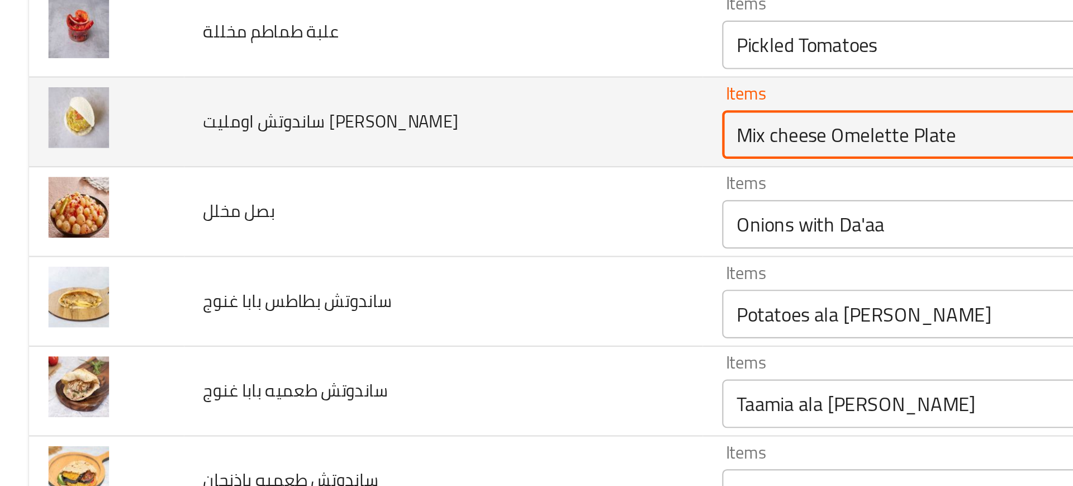
click at [423, 206] on جبن "Mix cheese Omelette Plate" at bounding box center [459, 205] width 247 height 16
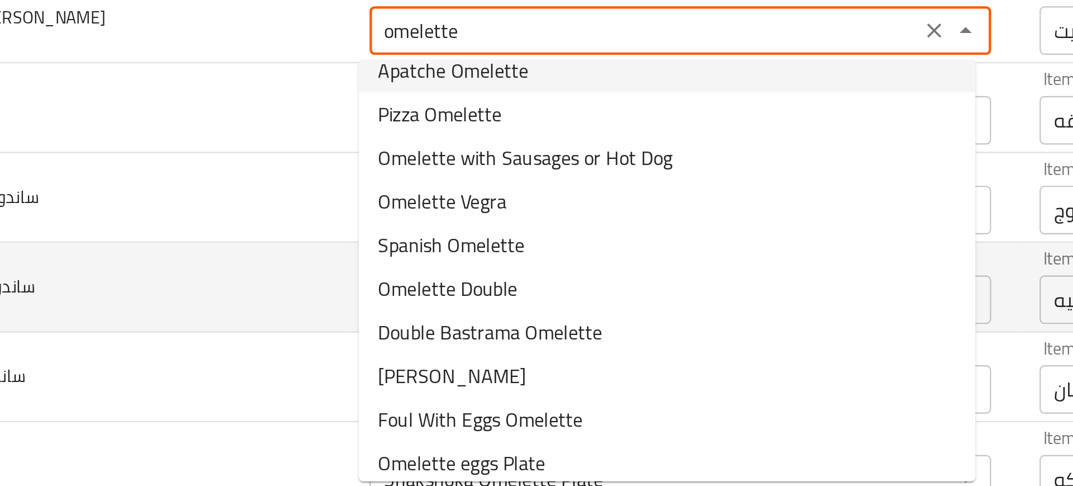
scroll to position [68, 0]
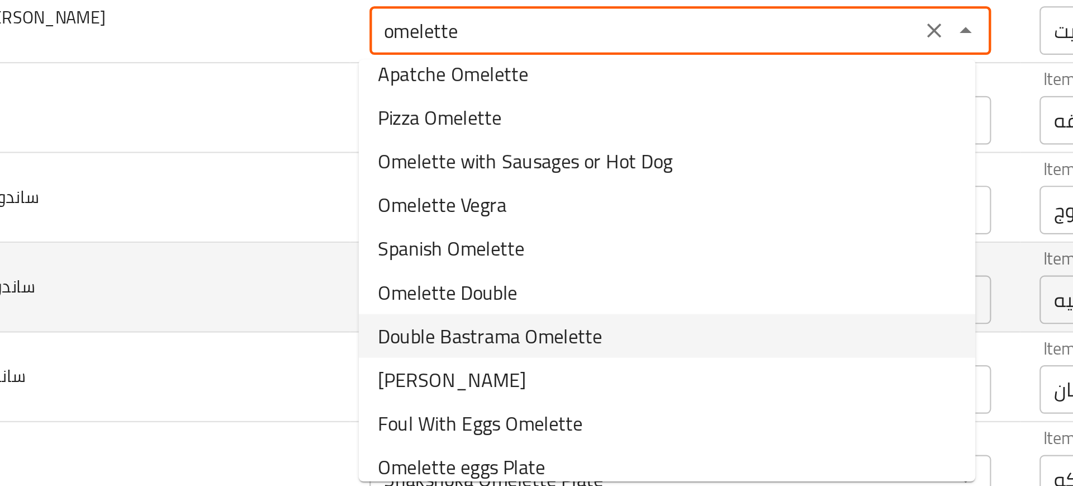
drag, startPoint x: 341, startPoint y: 293, endPoint x: 316, endPoint y: 287, distance: 26.0
click at [316, 287] on body "​ Menu-management Egypt Get Help M Edit Restaurant Branches Menus Sections Full…" at bounding box center [536, 256] width 1073 height 458
type جبن "Mix cheese Omelette Plate"
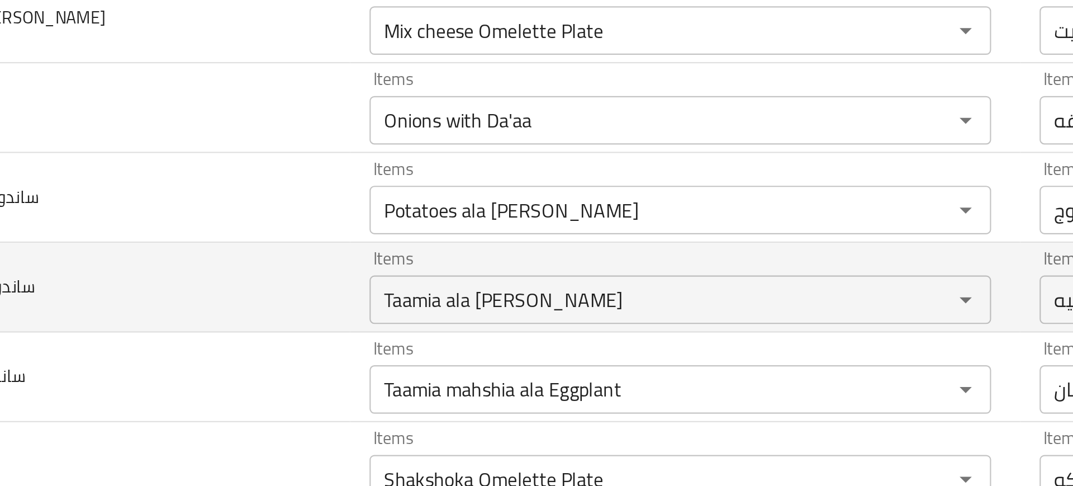
click at [316, 287] on td "ساندوتش طعميه بابا غنوج" at bounding box center [204, 274] width 239 height 41
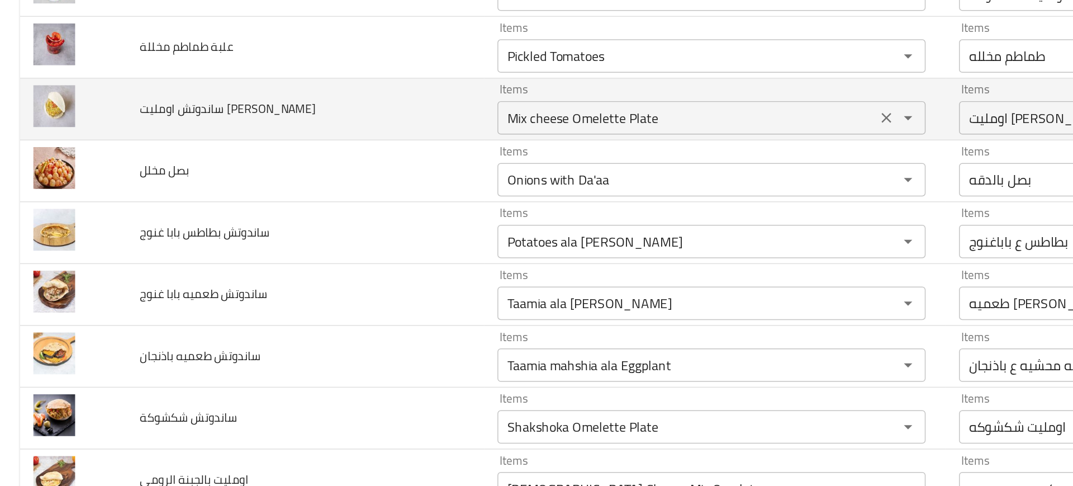
click at [365, 155] on جبن "Mix cheese Omelette Plate" at bounding box center [459, 157] width 247 height 16
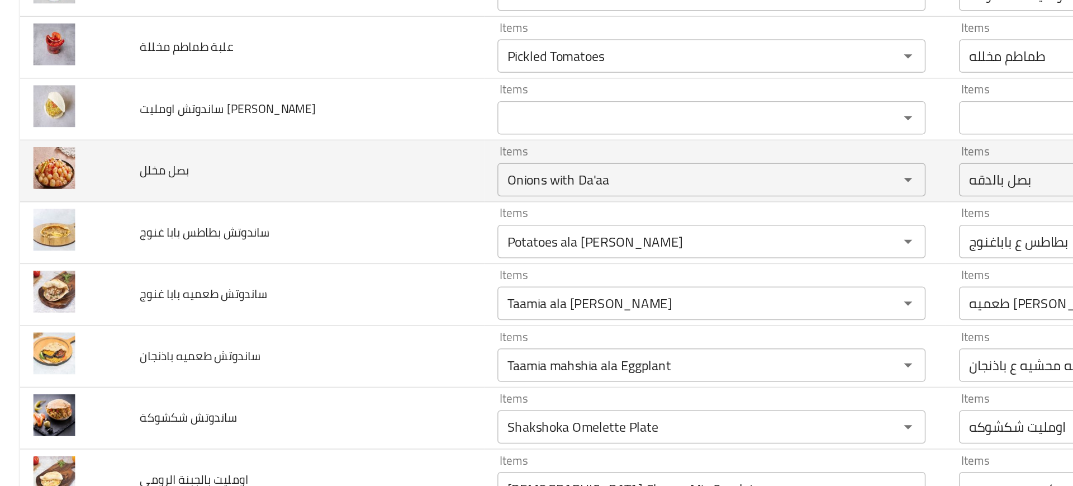
click at [267, 186] on td "بصل مخلل" at bounding box center [204, 192] width 239 height 41
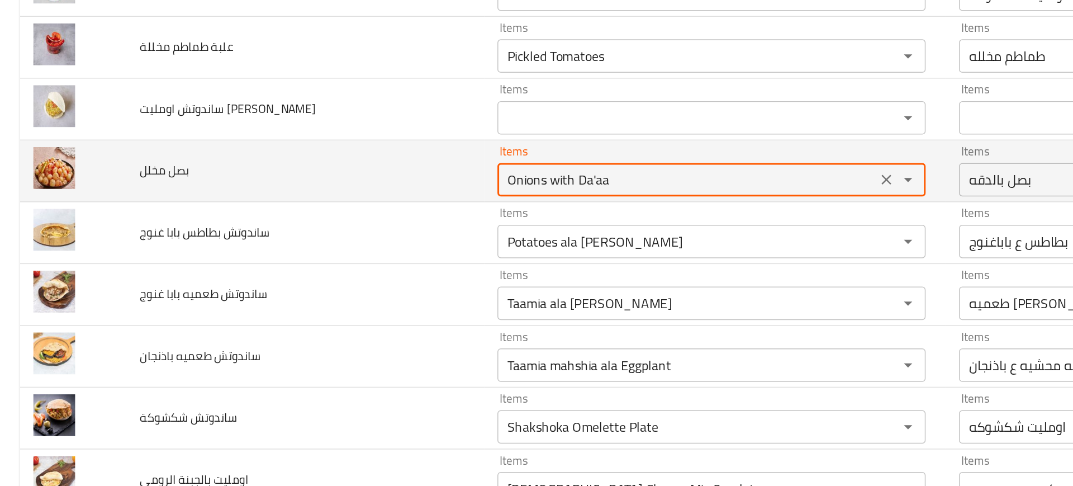
click at [369, 195] on مخلل "Onions with Da'aa" at bounding box center [459, 198] width 247 height 16
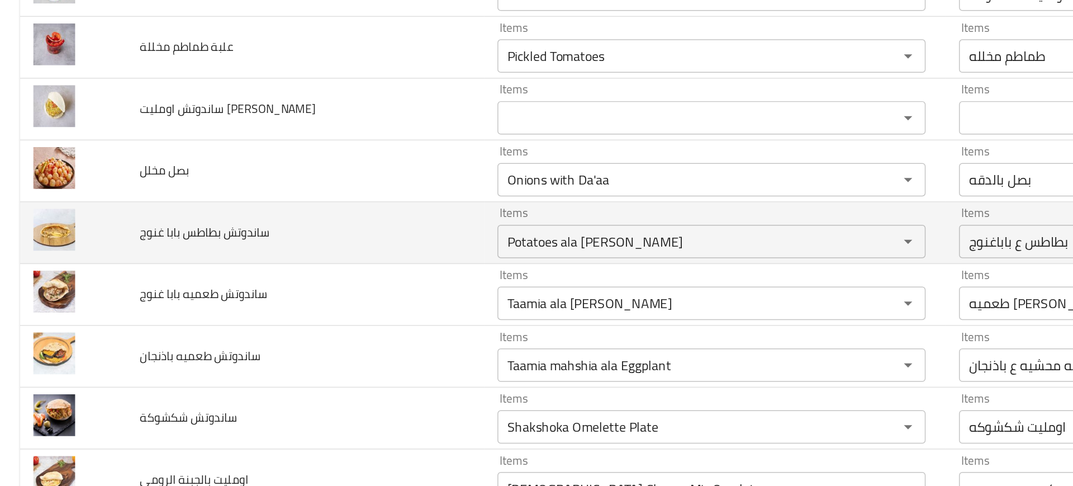
click at [264, 225] on td "ساندوتش بطاطس بابا غنوج" at bounding box center [204, 233] width 239 height 41
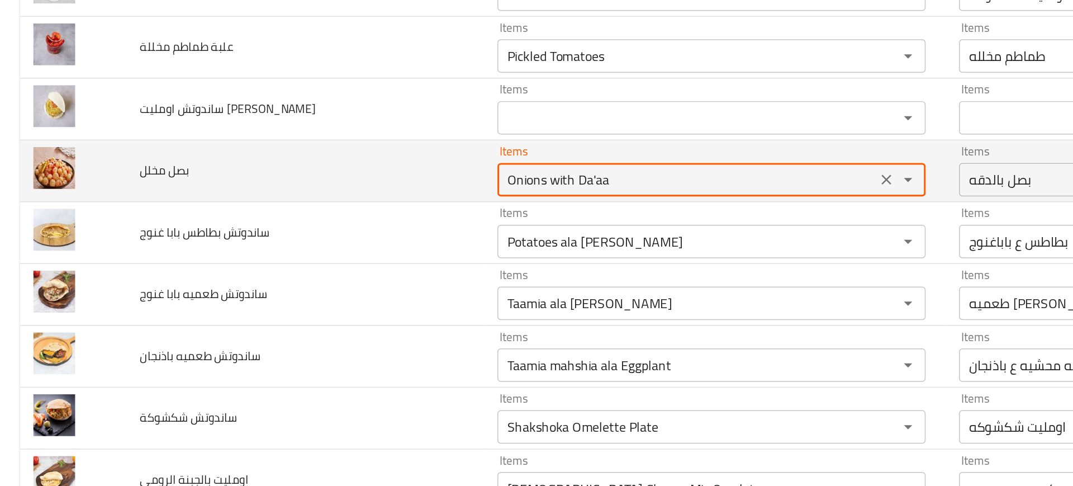
drag, startPoint x: 361, startPoint y: 201, endPoint x: 450, endPoint y: 202, distance: 88.3
click at [450, 202] on مخلل "Onions with Da'aa" at bounding box center [459, 198] width 247 height 16
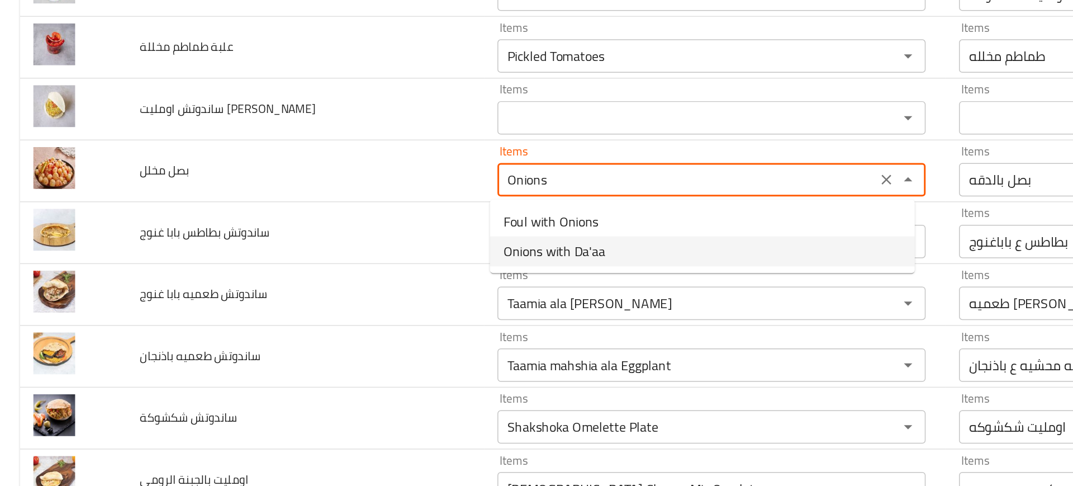
click at [373, 243] on span "Onions with Da'aa" at bounding box center [371, 245] width 68 height 13
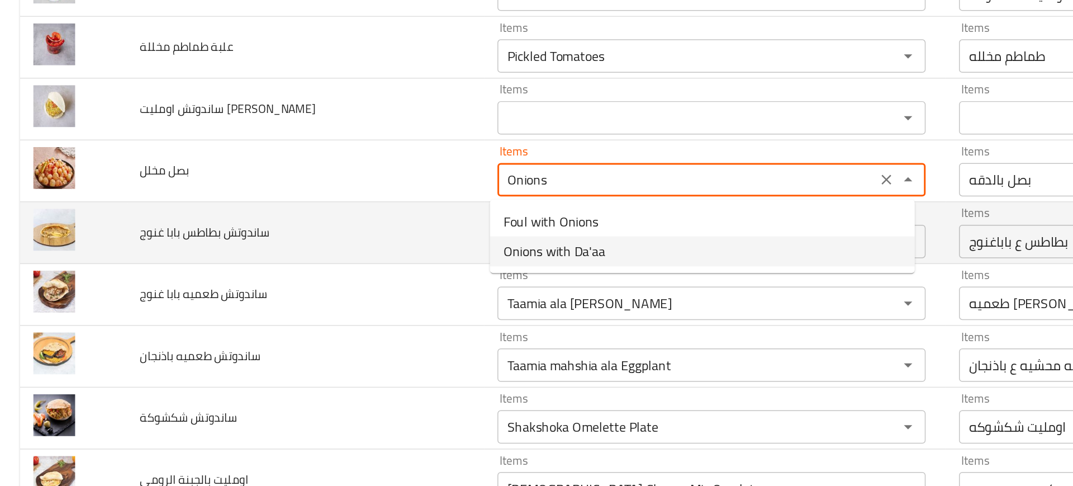
type مخلل "Onions with Da'aa"
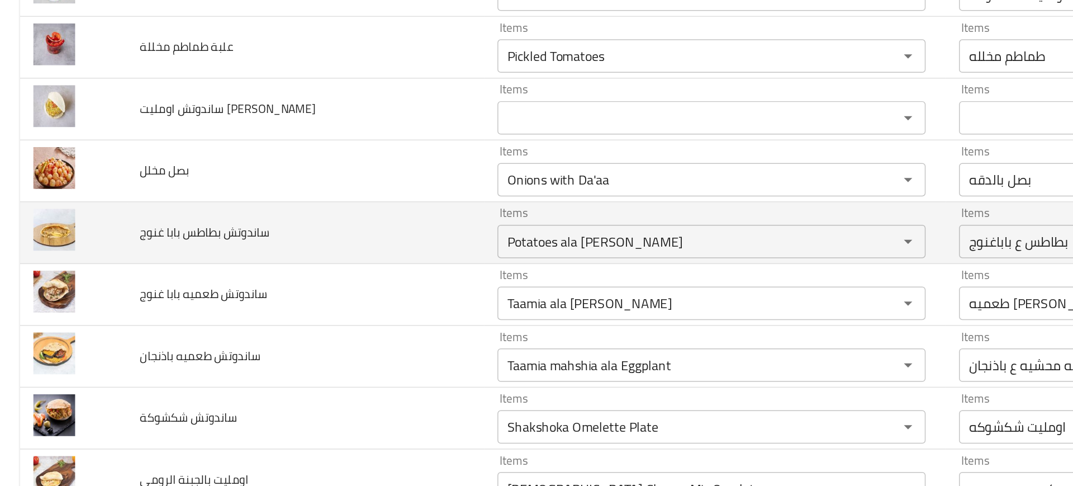
click at [282, 232] on td "ساندوتش بطاطس بابا غنوج" at bounding box center [204, 233] width 239 height 41
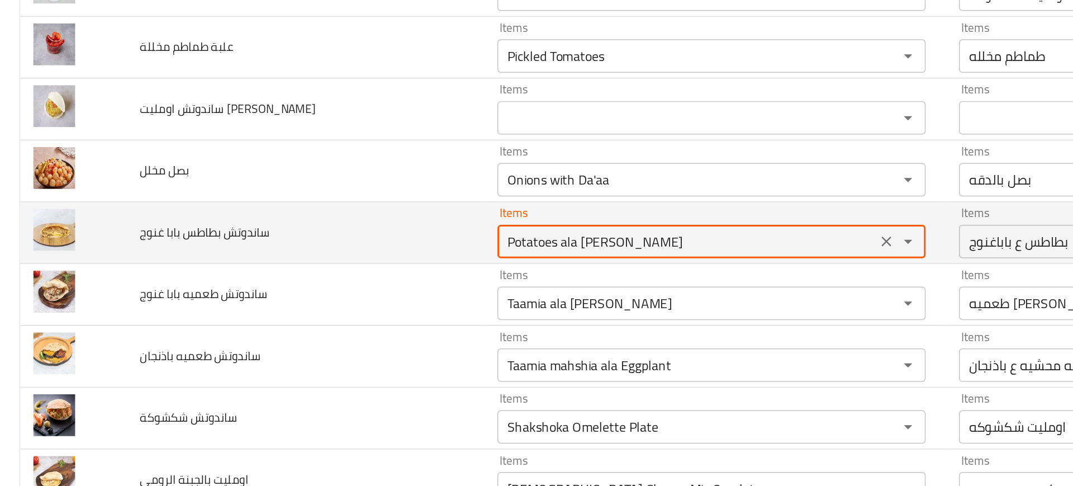
click at [356, 241] on غنوج "Potatoes ala [PERSON_NAME]" at bounding box center [459, 239] width 247 height 16
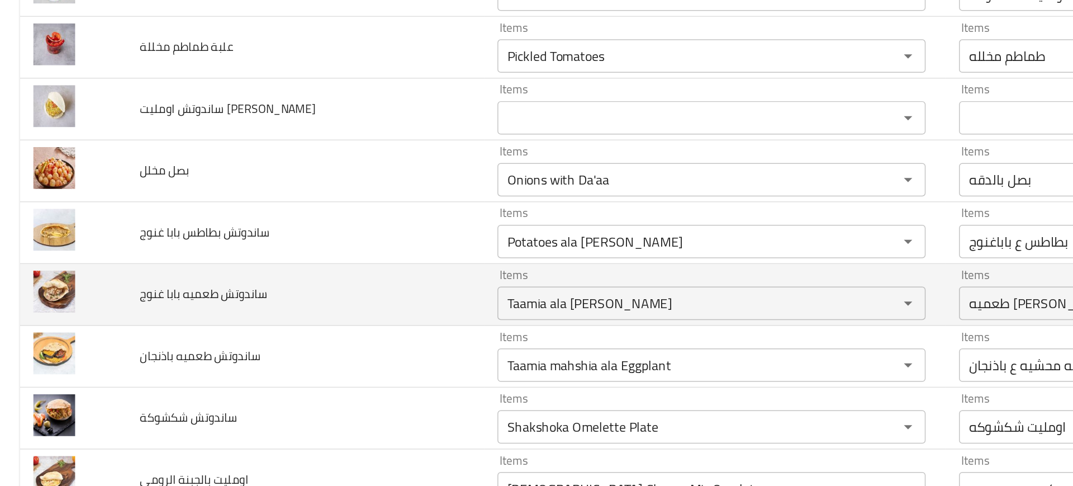
click at [292, 260] on td "ساندوتش طعميه بابا غنوج" at bounding box center [204, 274] width 239 height 41
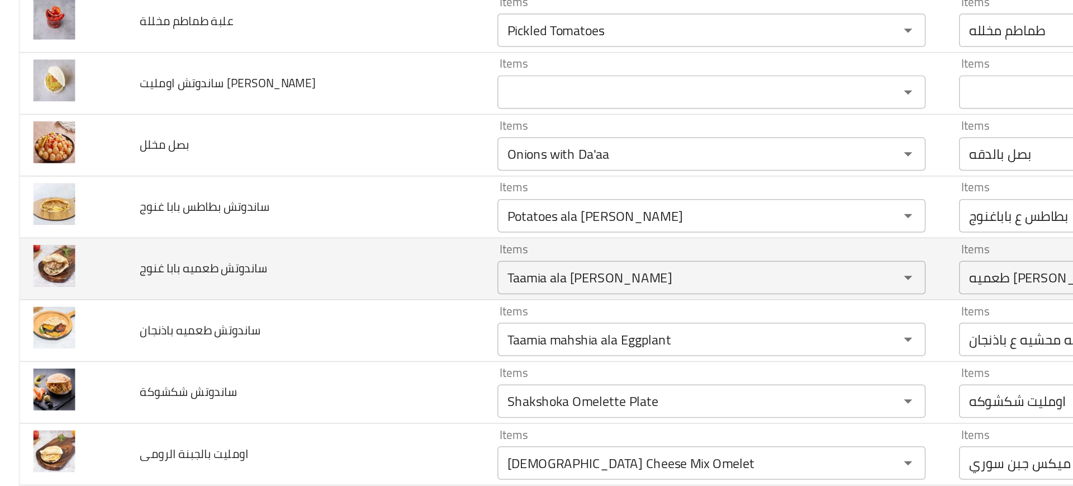
scroll to position [1381, 0]
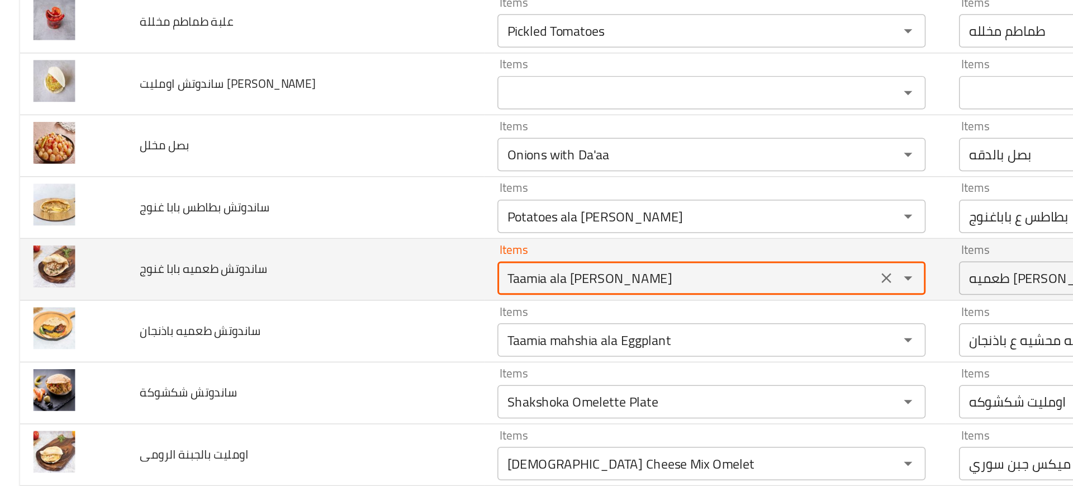
click at [359, 264] on غنوج "Taamia ala [PERSON_NAME]" at bounding box center [459, 264] width 247 height 16
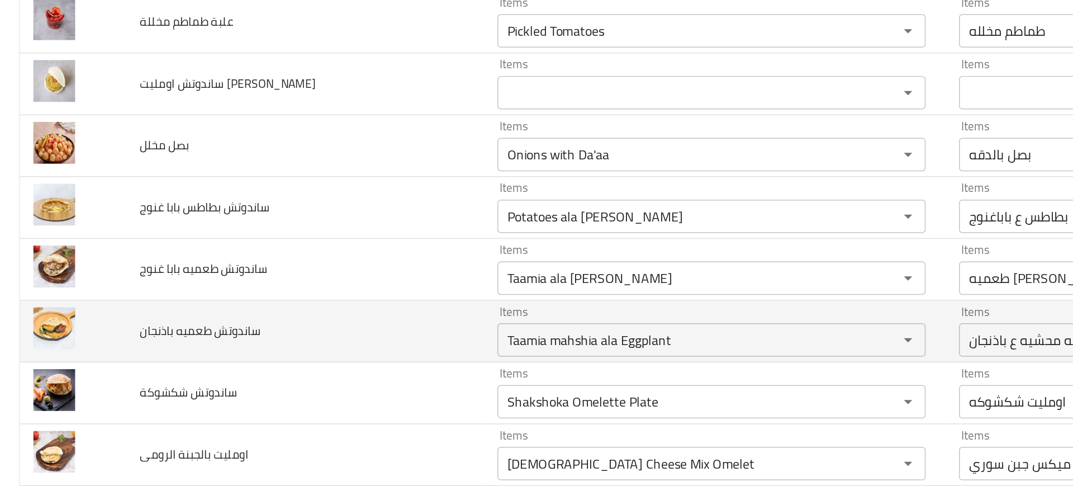
click at [306, 281] on td "ساندوتش طعميه باذنجان" at bounding box center [204, 299] width 239 height 41
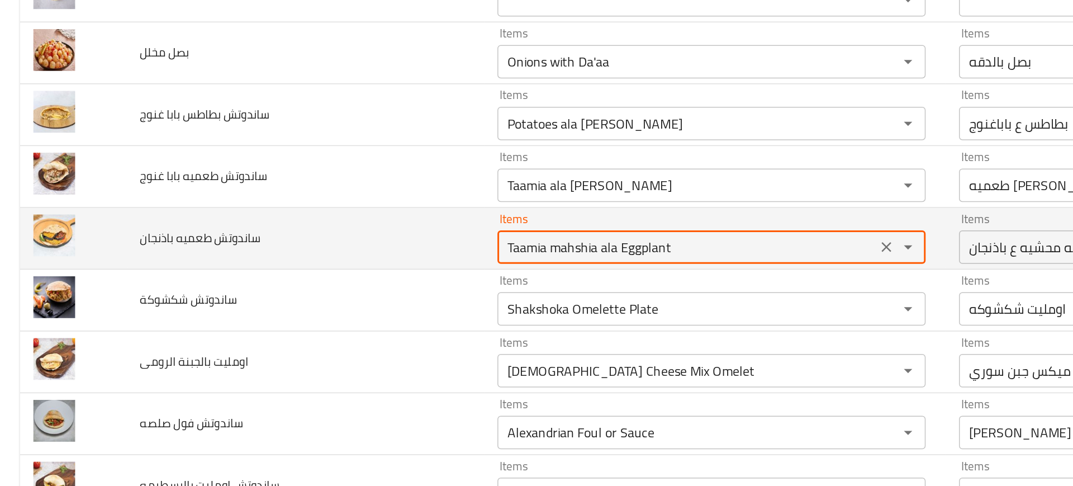
click at [361, 242] on باذنجان "Taamia mahshia ala Eggplant" at bounding box center [459, 243] width 247 height 16
click at [404, 240] on باذنجان "Taamia mahshia ala Eggplant" at bounding box center [459, 243] width 247 height 16
drag, startPoint x: 394, startPoint y: 240, endPoint x: 204, endPoint y: 242, distance: 189.4
click at [204, 242] on tr "ساندوتش طعميه باذنجان Items Taamia mahshia ala Eggplant Items Items مطعميه محشي…" at bounding box center [536, 237] width 1046 height 41
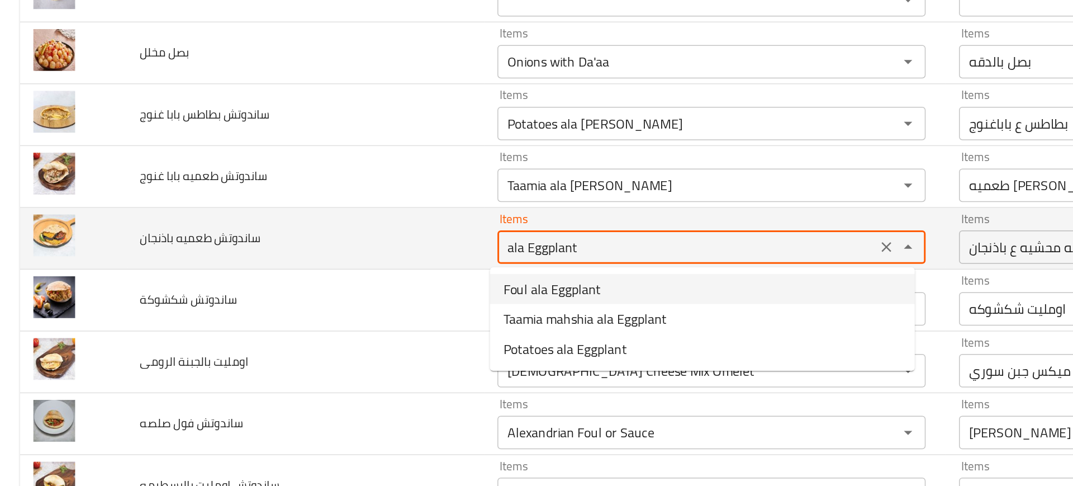
drag, startPoint x: 347, startPoint y: 243, endPoint x: 248, endPoint y: 251, distance: 99.8
click at [248, 251] on tr "ساندوتش طعميه باذنجان Items ala Eggplant Items Items مطعميه محشيه ع باذنجان Ite…" at bounding box center [536, 237] width 1046 height 41
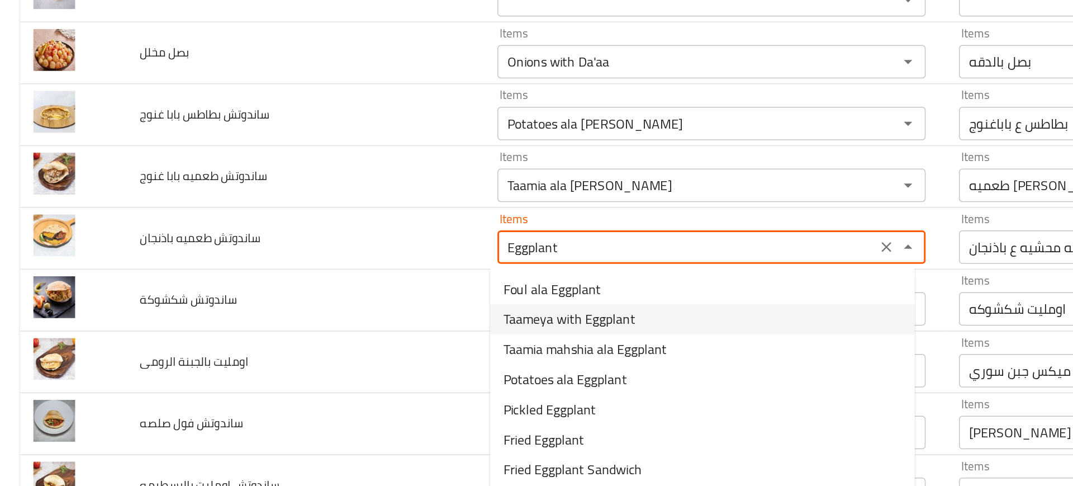
click at [355, 290] on span "Taameya with Eggplant" at bounding box center [381, 290] width 88 height 13
type باذنجان "Taameya with Eggplant"
type باذنجان-ar "طعميه ع باذنجان"
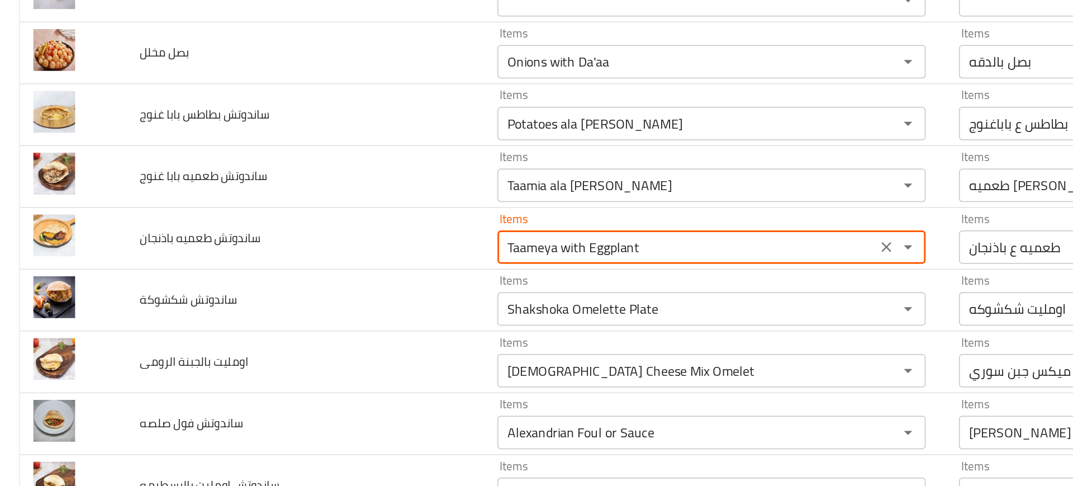
type باذنجان "Taameya with Eggplant"
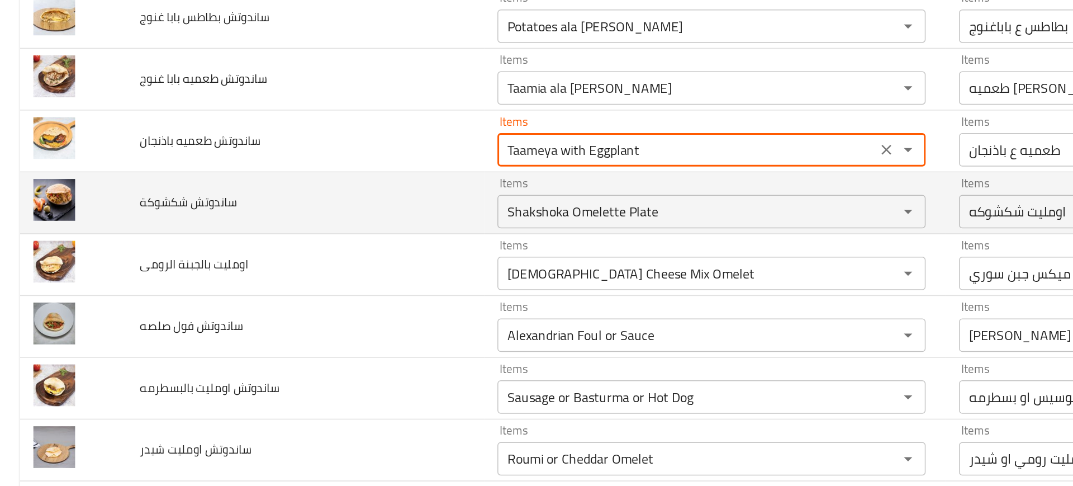
scroll to position [1508, 0]
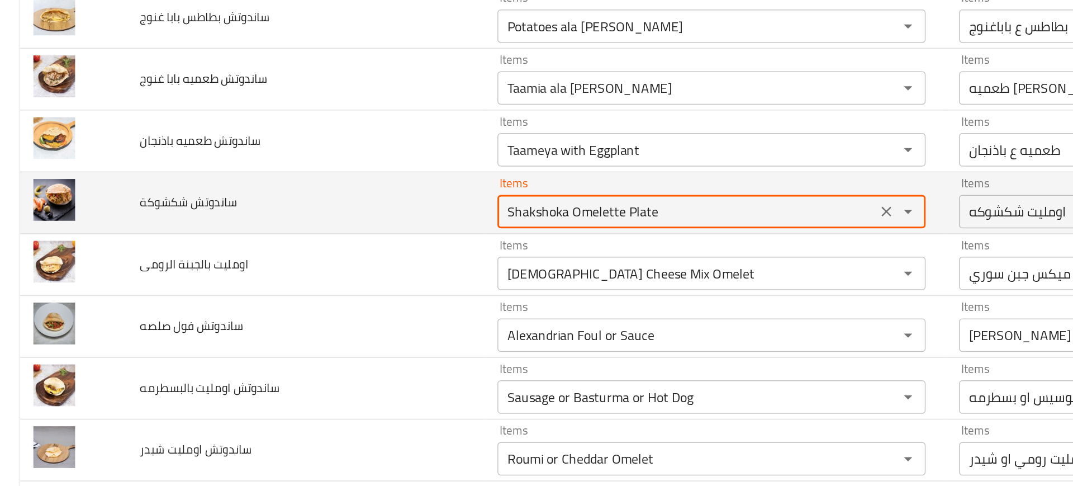
click at [383, 222] on شكشوكة "Shakshoka Omelette Plate" at bounding box center [459, 219] width 247 height 16
click at [370, 216] on شكشوكة "Shakshoka Omelette Plate" at bounding box center [459, 219] width 247 height 16
drag, startPoint x: 378, startPoint y: 222, endPoint x: 526, endPoint y: 220, distance: 148.6
click at [526, 220] on شكشوكة "Shakshoka Omelette Plate" at bounding box center [459, 219] width 247 height 16
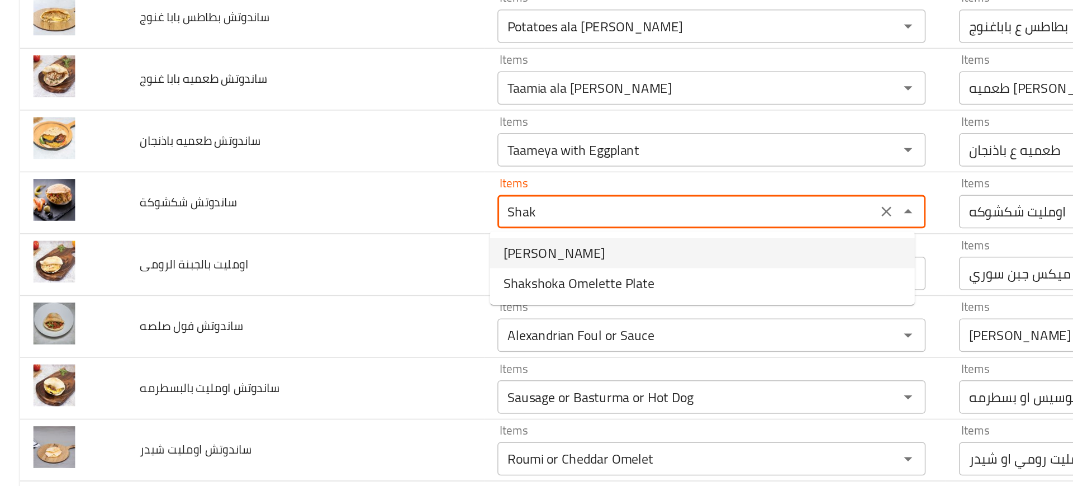
click at [370, 249] on span "[PERSON_NAME]" at bounding box center [371, 246] width 68 height 13
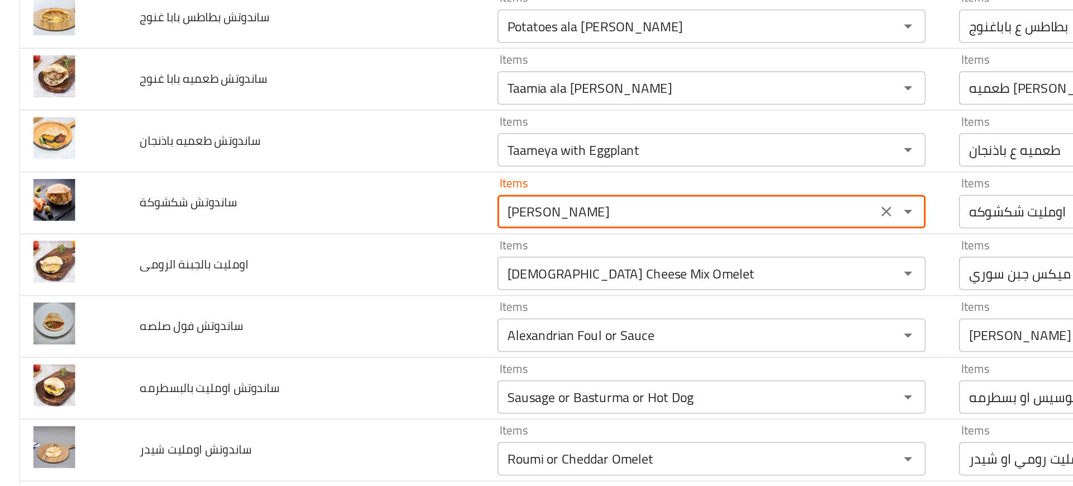
type شكشوكة "[PERSON_NAME]"
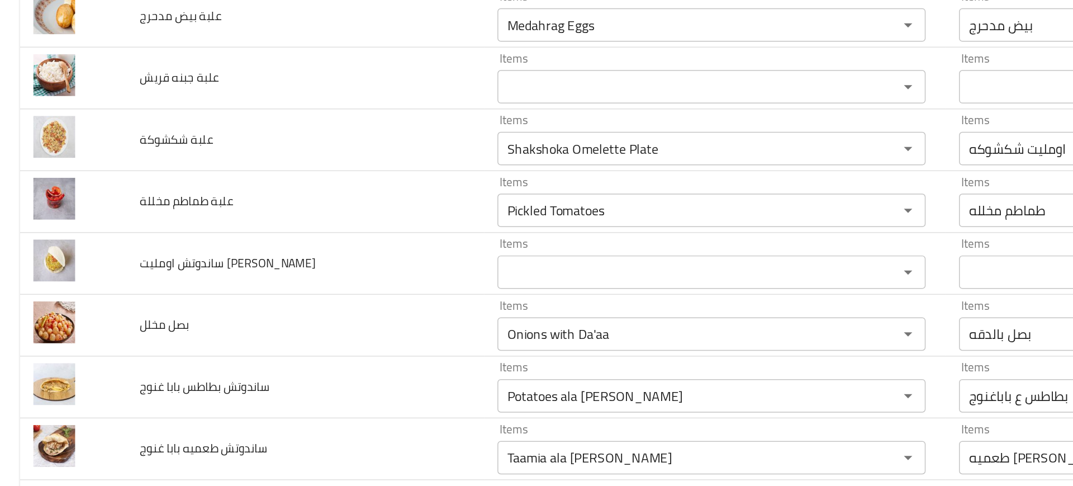
scroll to position [1458, 0]
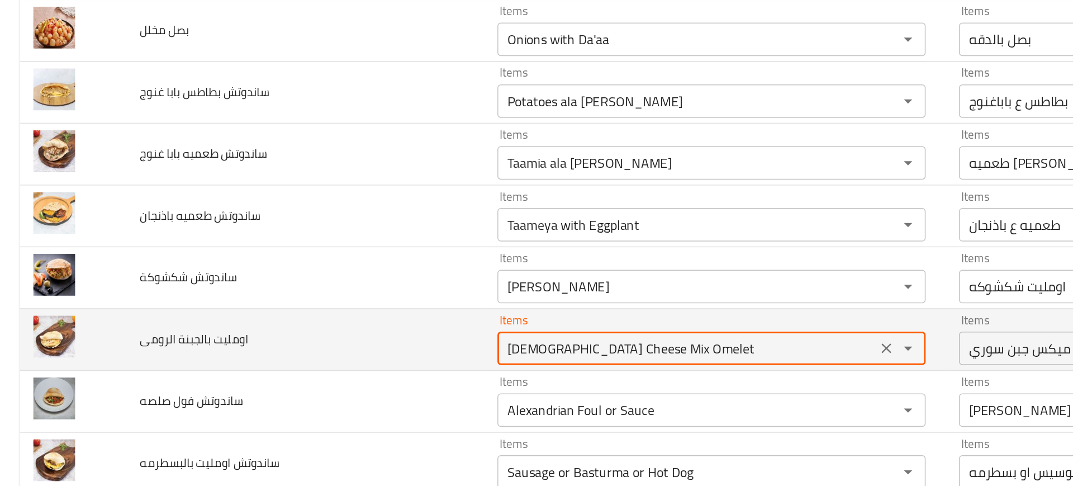
click at [435, 317] on الرومى "[DEMOGRAPHIC_DATA] Cheese Mix Omelet" at bounding box center [459, 311] width 247 height 16
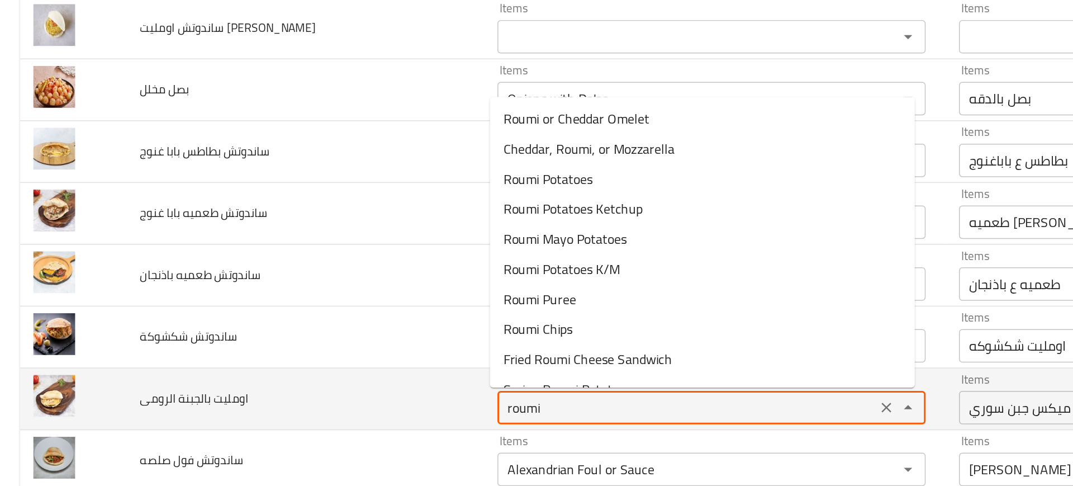
scroll to position [1419, 0]
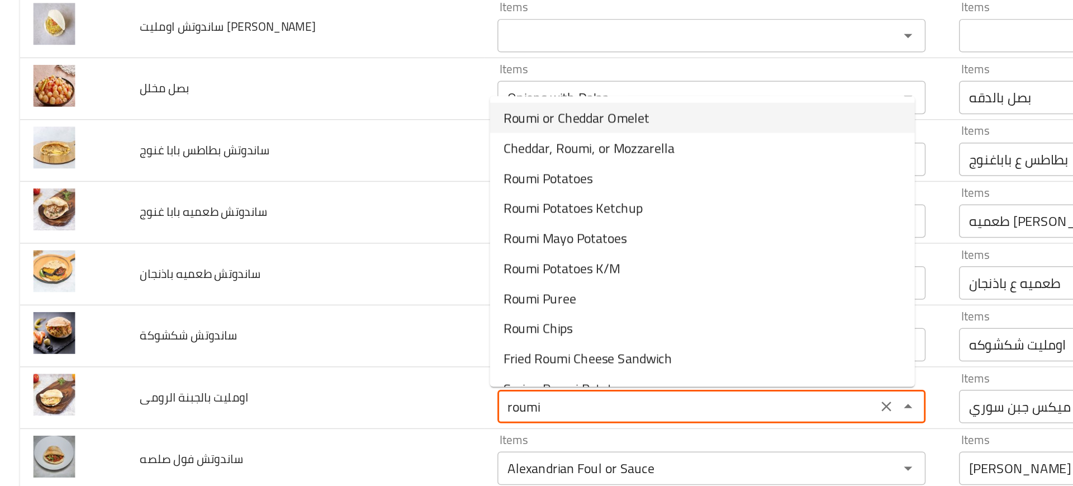
click at [389, 156] on span "Roumi or Cheddar Omelet" at bounding box center [386, 156] width 98 height 13
type الرومى "Roumi or Cheddar Omelet"
type الرومى-ar "اومليت رومي او شيدر"
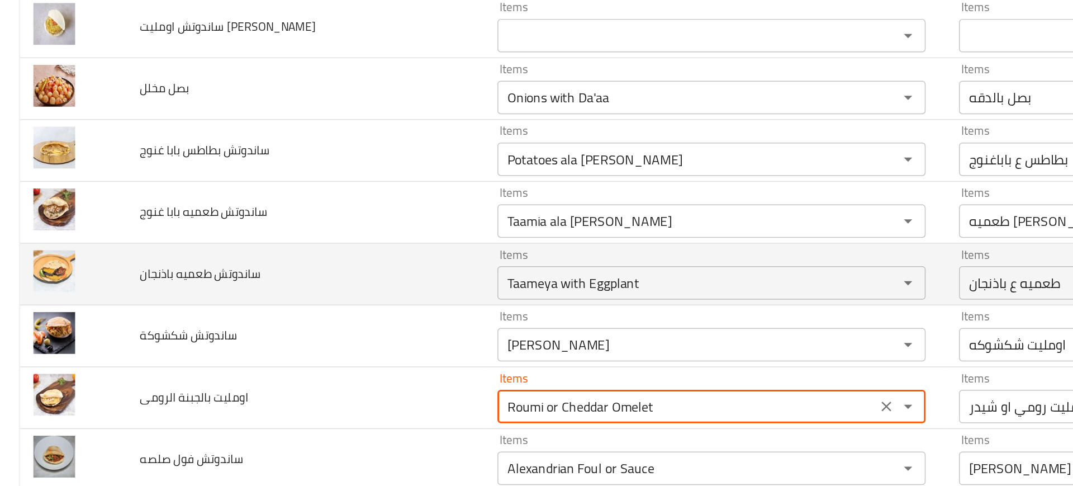
type الرومى "Roumi or Cheddar Omelet"
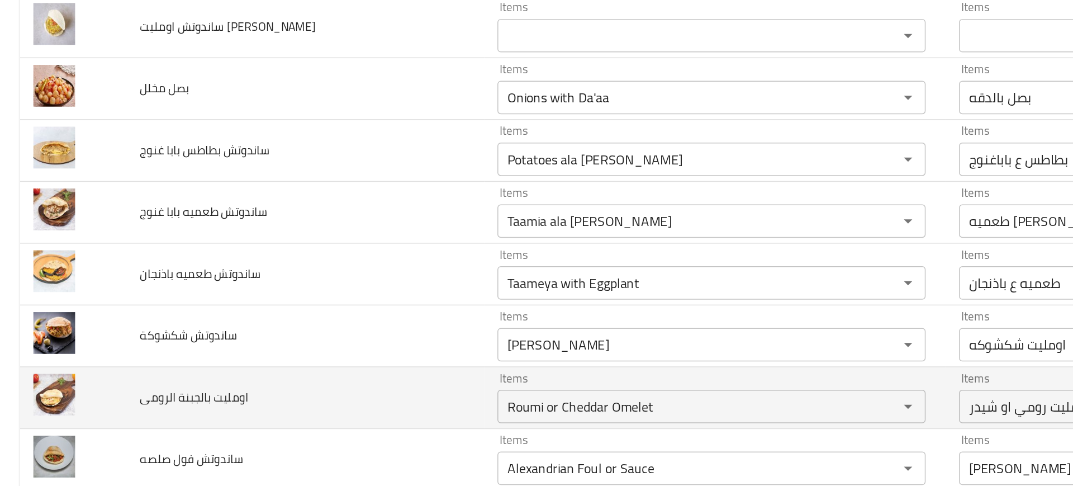
click at [324, 339] on td "Items Roumi or Cheddar Omelet Items" at bounding box center [478, 344] width 309 height 41
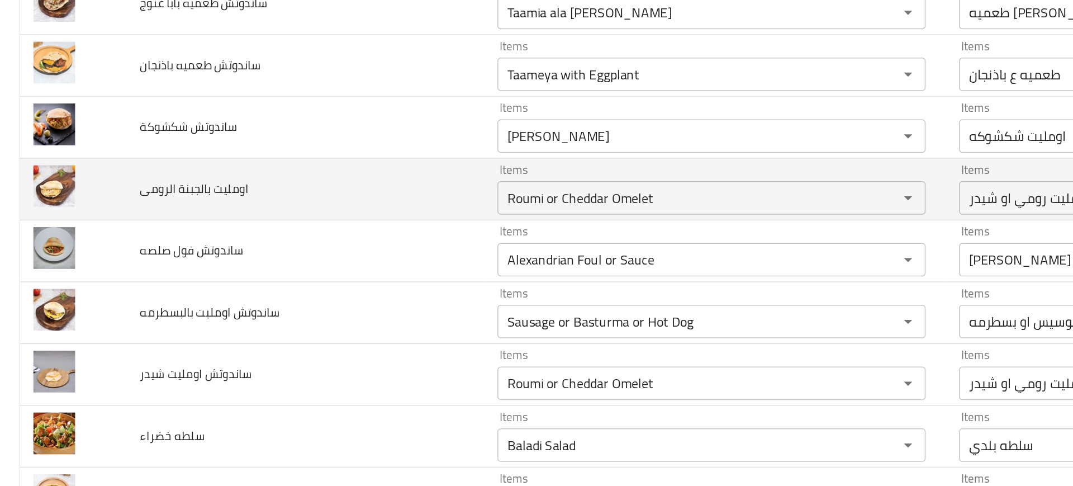
scroll to position [1572, 0]
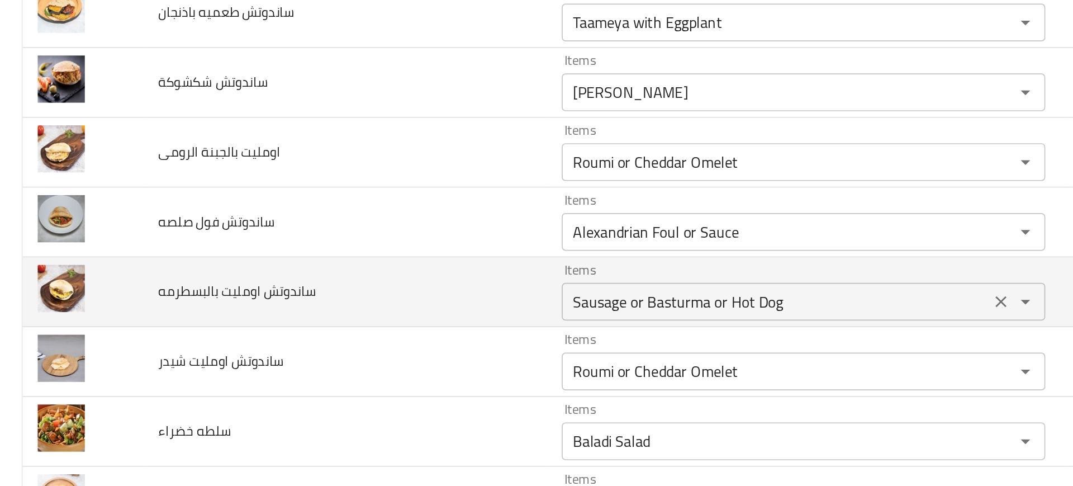
click at [400, 271] on بالبسطرمه "Sausage or Basturma or Hot Dog" at bounding box center [459, 279] width 247 height 16
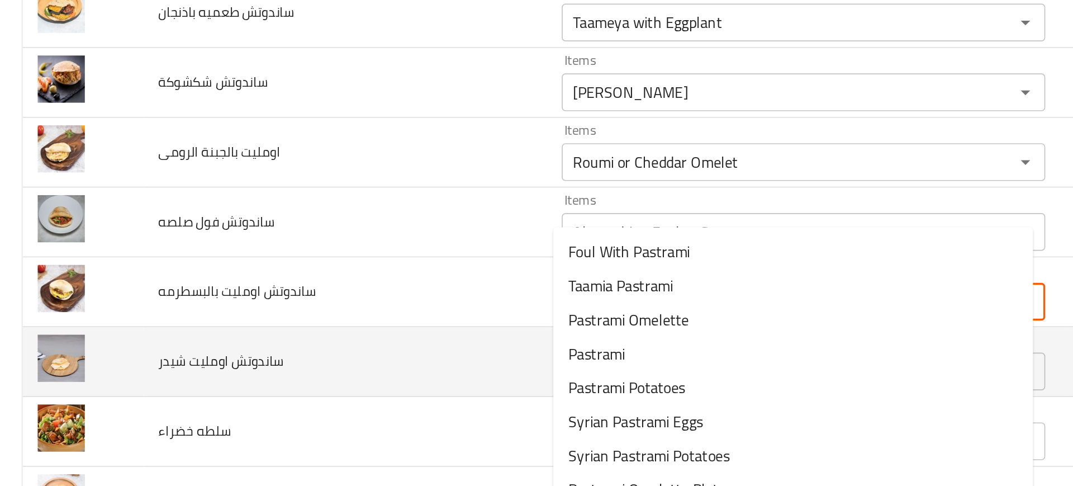
scroll to position [1632, 0]
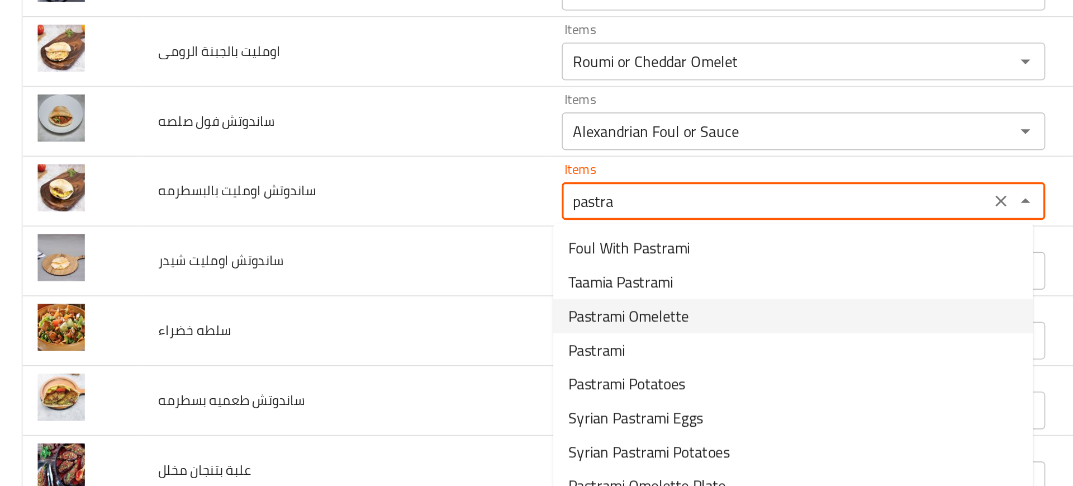
click at [363, 284] on span "Pastrami Omelette" at bounding box center [373, 286] width 72 height 13
type بالبسطرمه "Pastrami Omelette"
type بالبسطرمه-ar "اومليت بسطرمه"
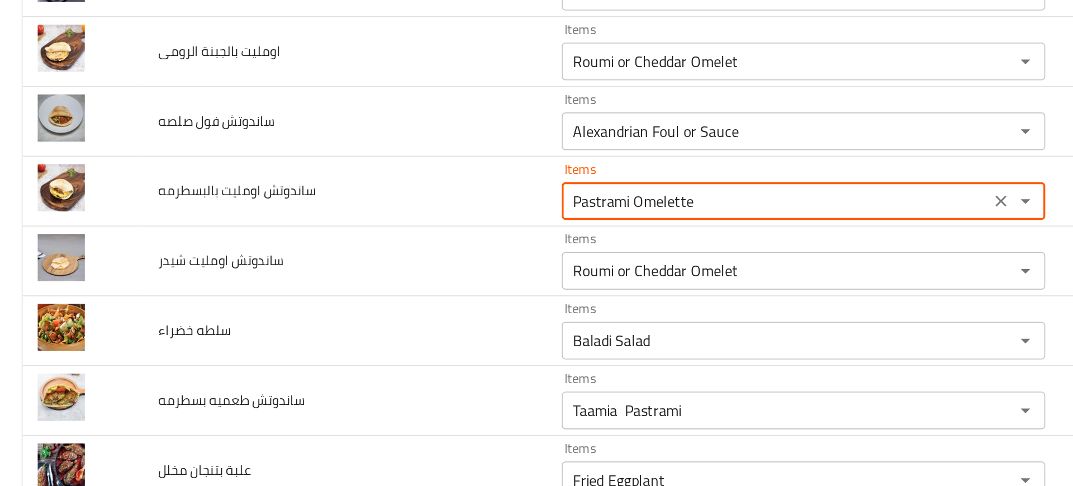
type بالبسطرمه "Pastrami Omelette"
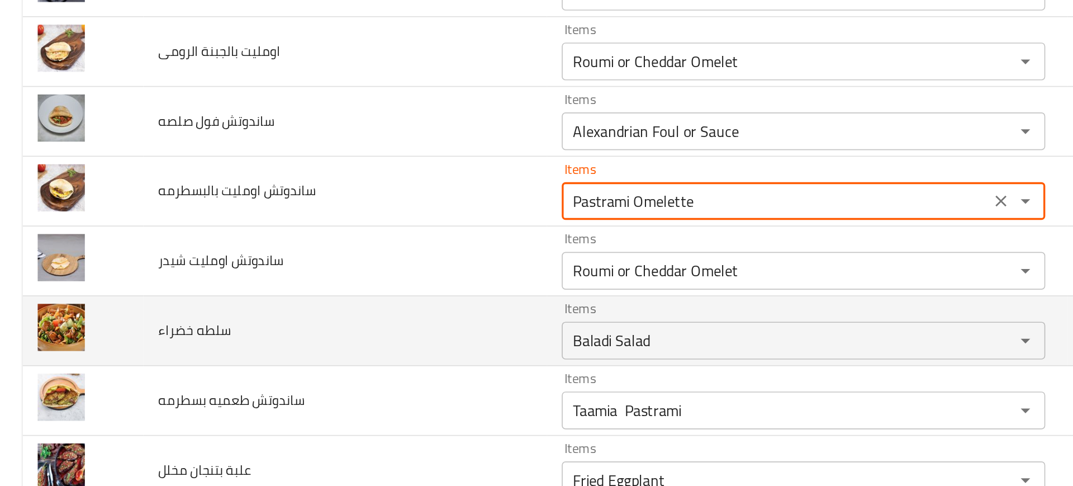
click at [225, 283] on td "سلطه خضراء" at bounding box center [204, 295] width 239 height 41
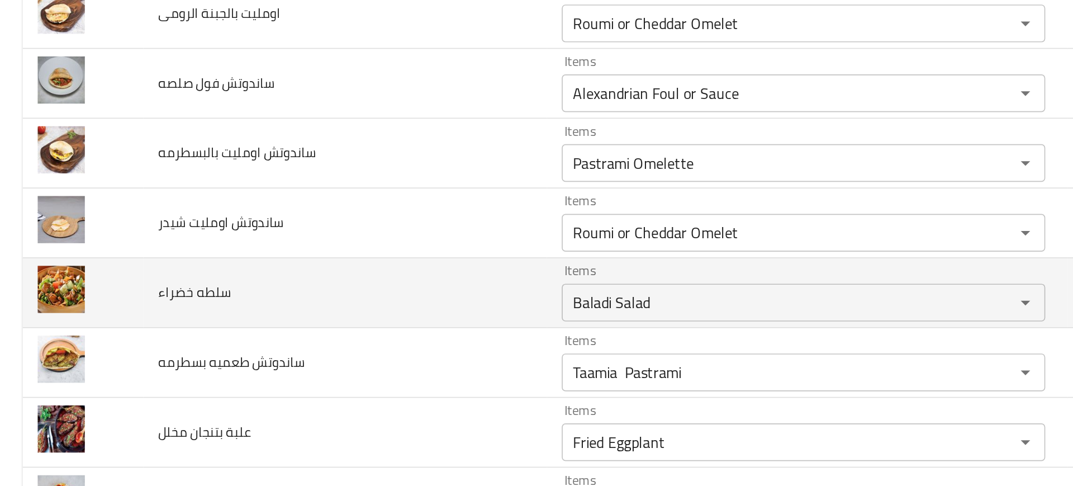
scroll to position [1654, 0]
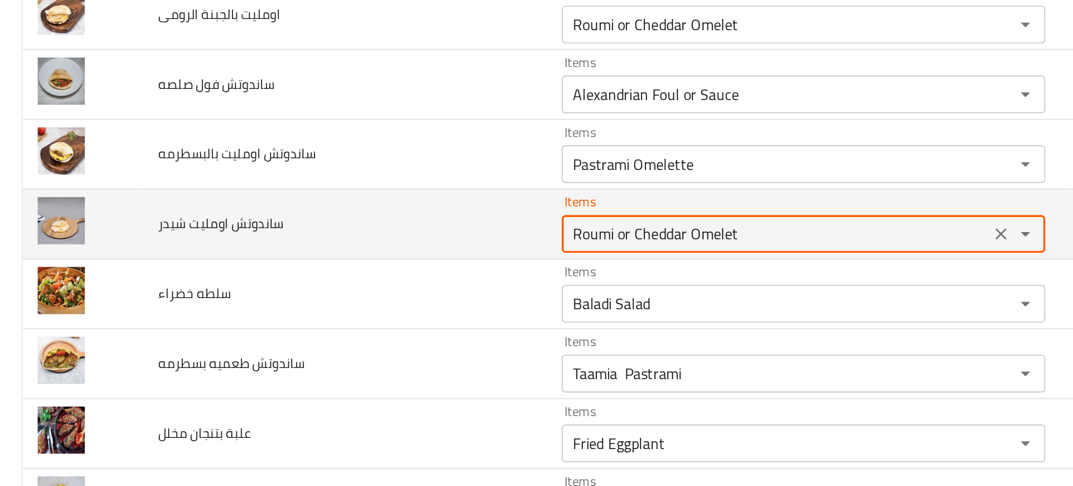
click at [383, 235] on شيدر "Roumi or Cheddar Omelet" at bounding box center [459, 239] width 247 height 16
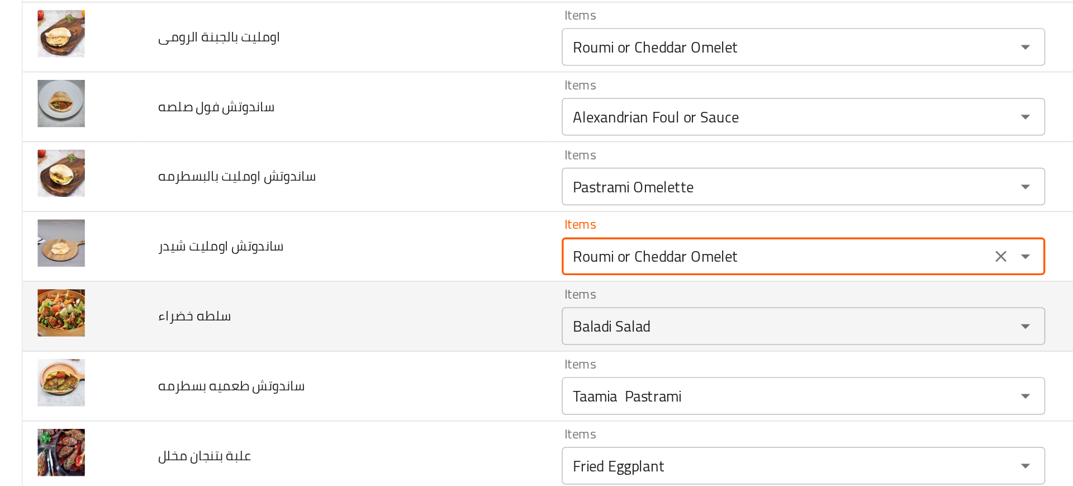
scroll to position [1678, 0]
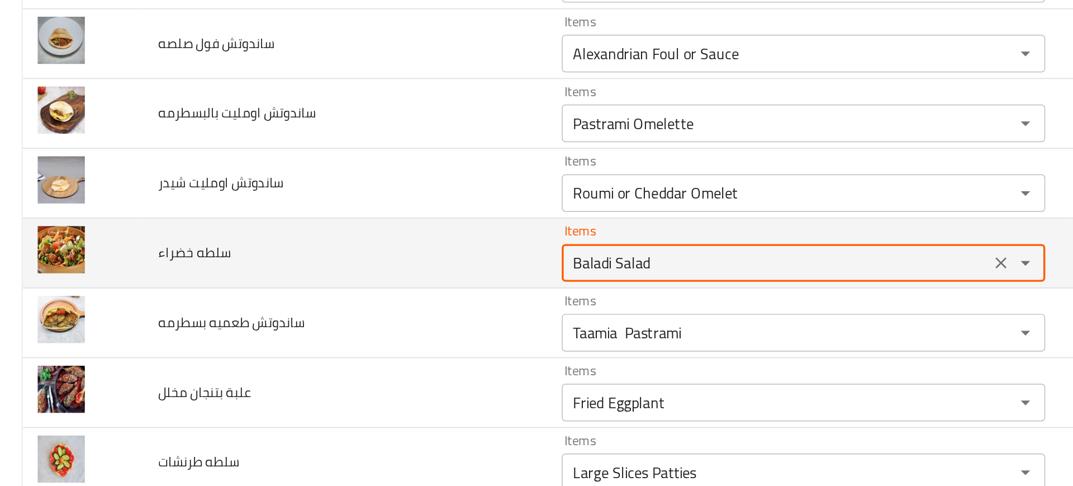
click at [368, 250] on خضراء "Baladi Salad" at bounding box center [459, 256] width 247 height 16
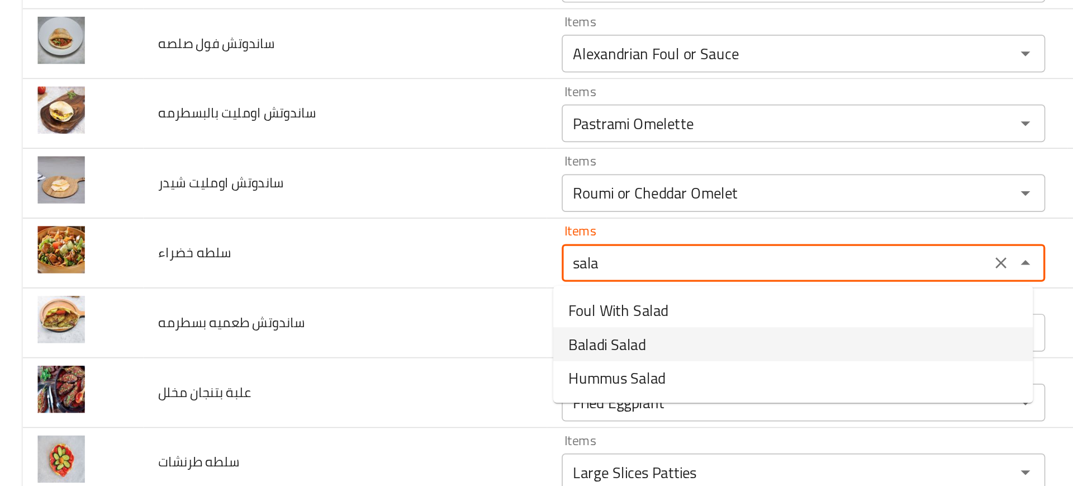
click at [373, 302] on span "Baladi Salad" at bounding box center [360, 303] width 46 height 13
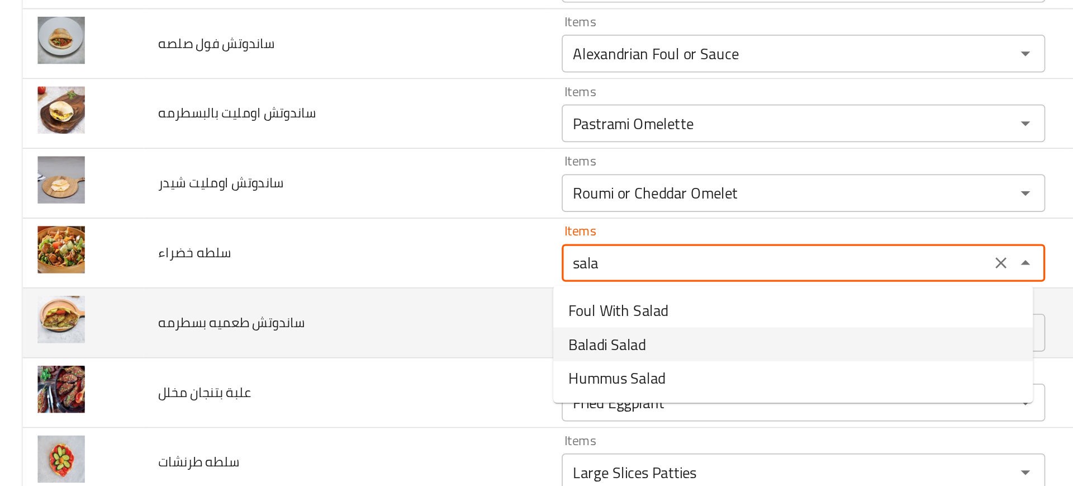
type خضراء "Baladi Salad"
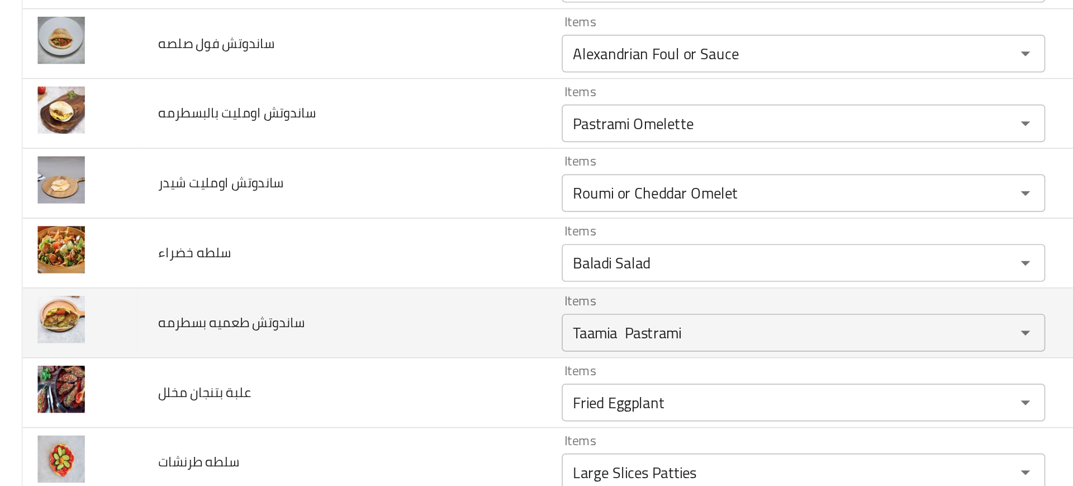
click at [275, 291] on td "ساندوتش طعميه بسطرمه" at bounding box center [204, 291] width 239 height 41
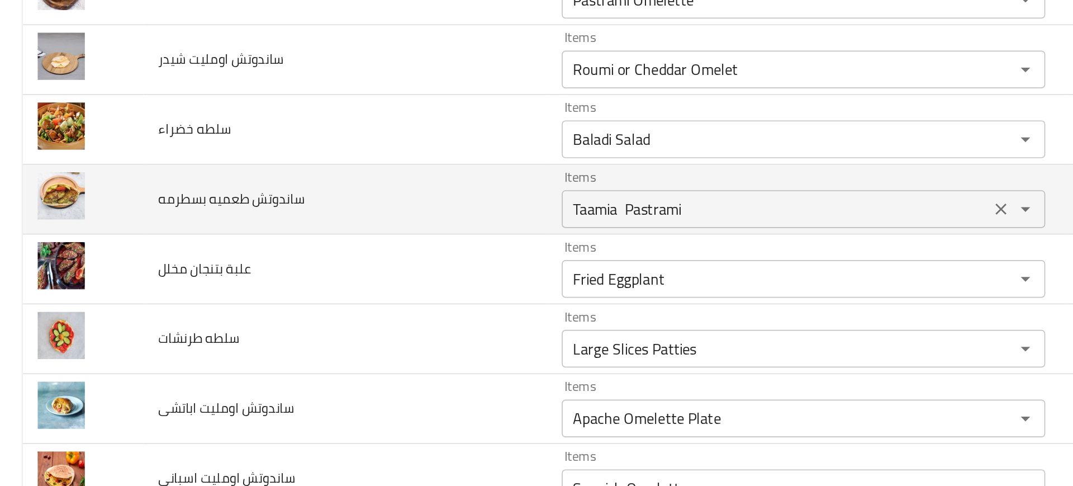
click at [399, 218] on بسطرمه "Taamia Pastrami" at bounding box center [459, 224] width 247 height 16
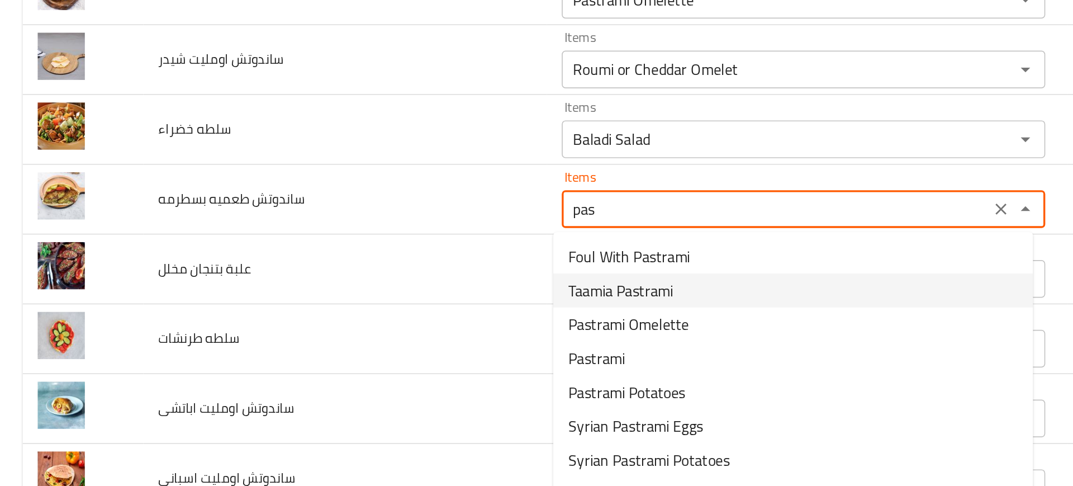
click at [378, 277] on span "Taamia Pastrami" at bounding box center [368, 271] width 62 height 13
type بسطرمه "Taamia Pastrami"
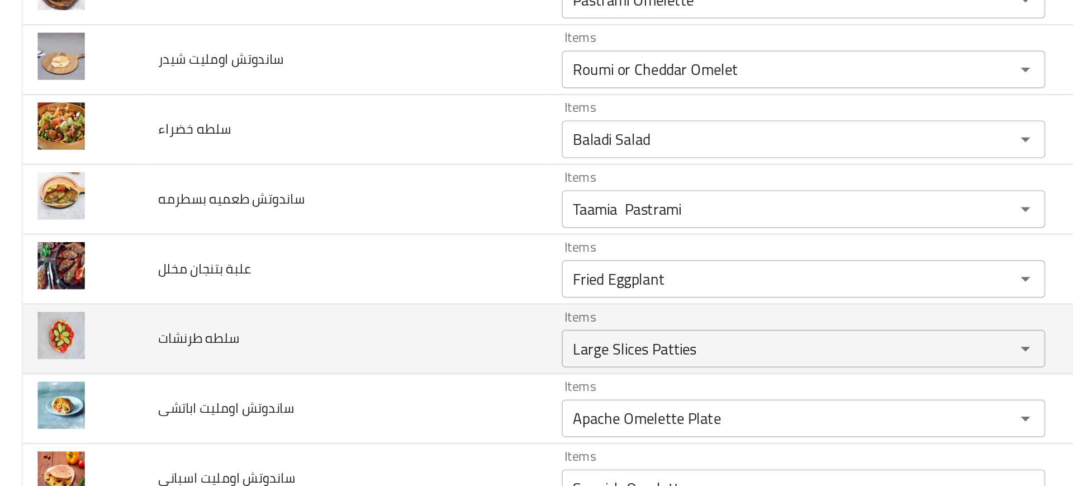
click at [288, 292] on td "سلطه طرنشات" at bounding box center [204, 300] width 239 height 41
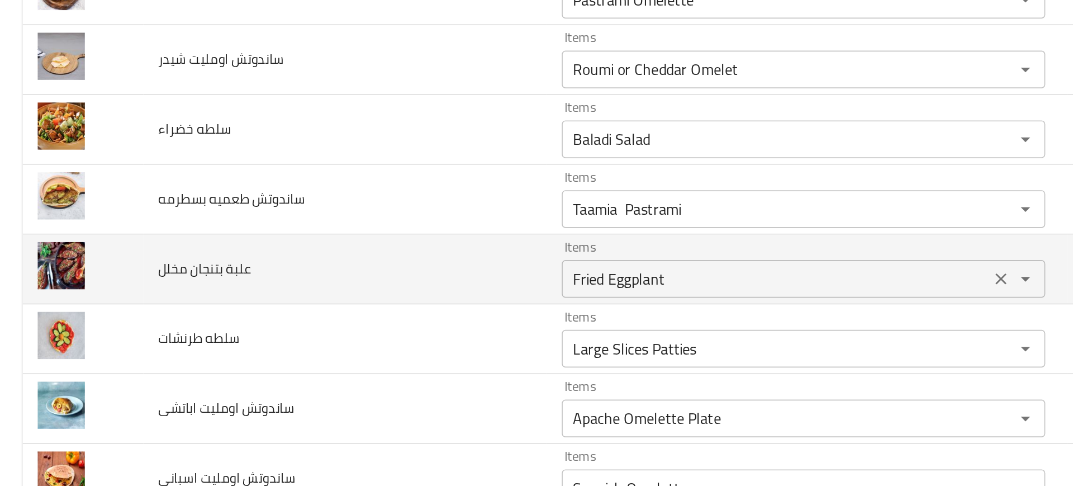
click at [394, 253] on div "Items Fried Eggplant Items" at bounding box center [476, 259] width 287 height 34
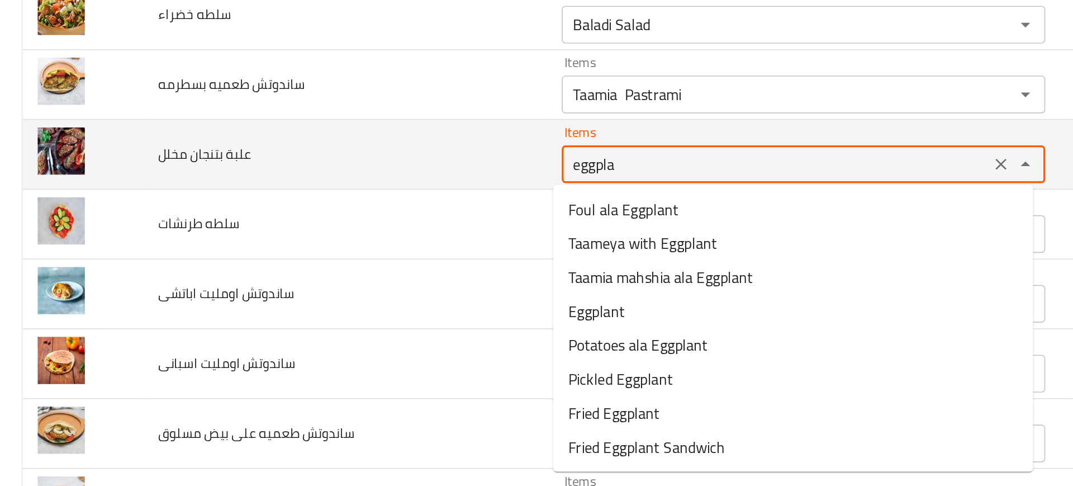
scroll to position [1821, 0]
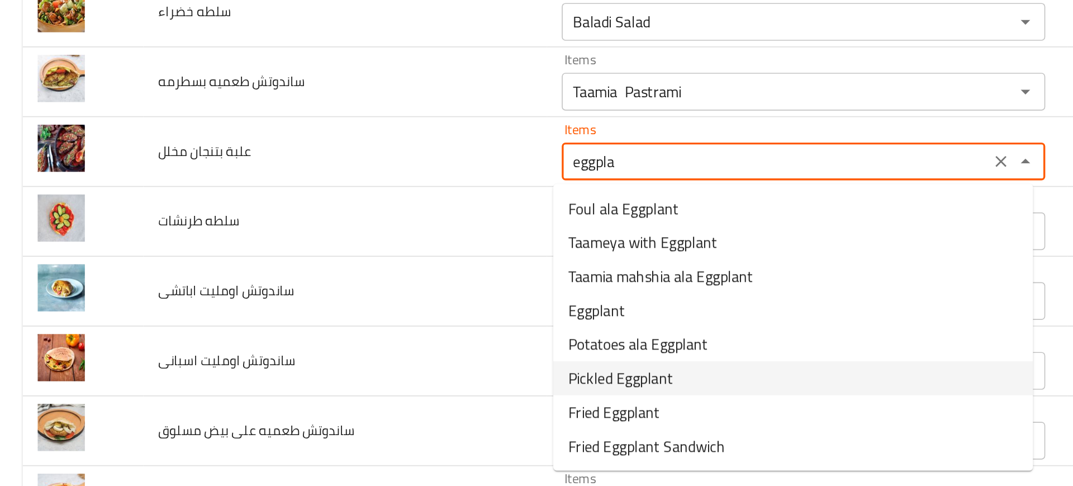
click at [364, 331] on span "Pickled Eggplant" at bounding box center [368, 323] width 62 height 13
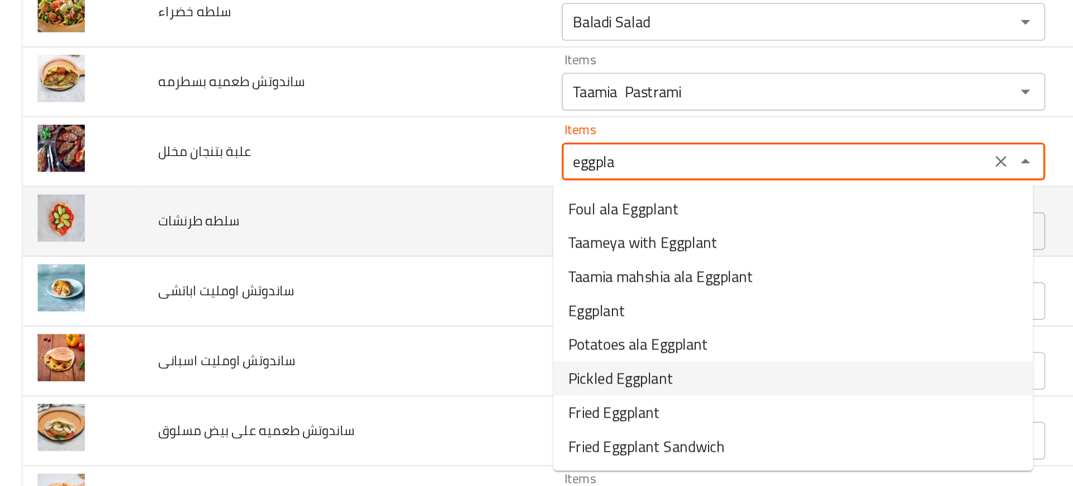
type مخلل "Pickled Eggplant"
type مخلل-ar "باذنجان مخلل"
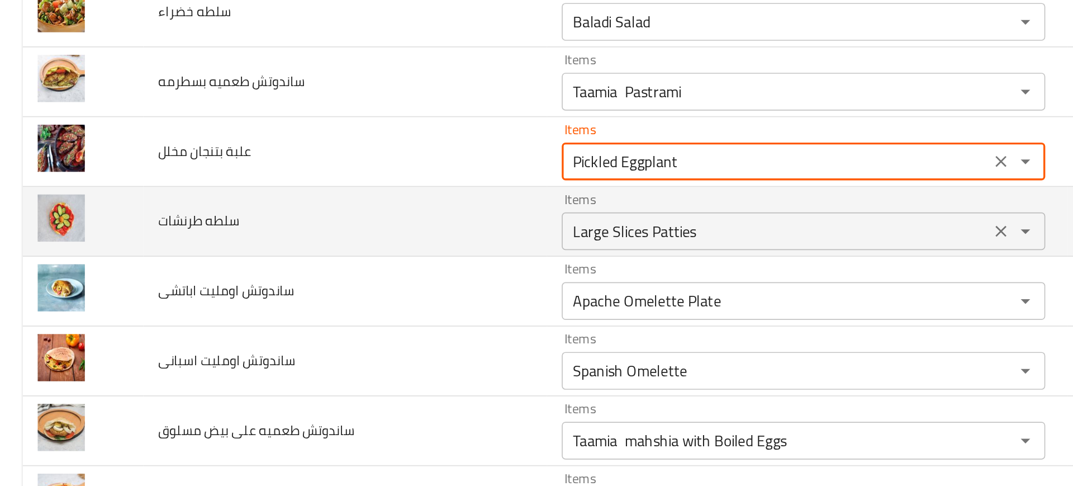
type مخلل "Pickled Eggplant"
click at [351, 238] on طرنشات "Large Slices Patties" at bounding box center [459, 237] width 247 height 16
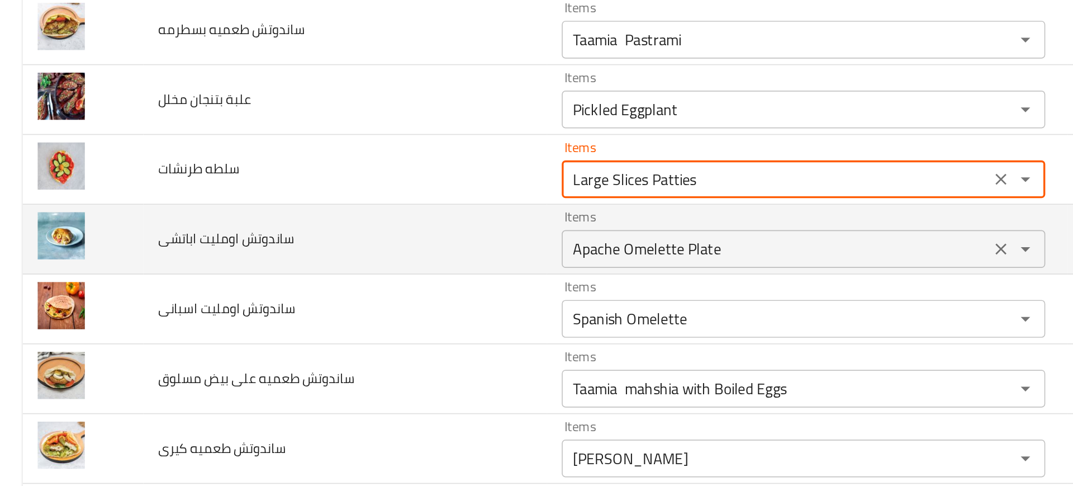
scroll to position [1852, 0]
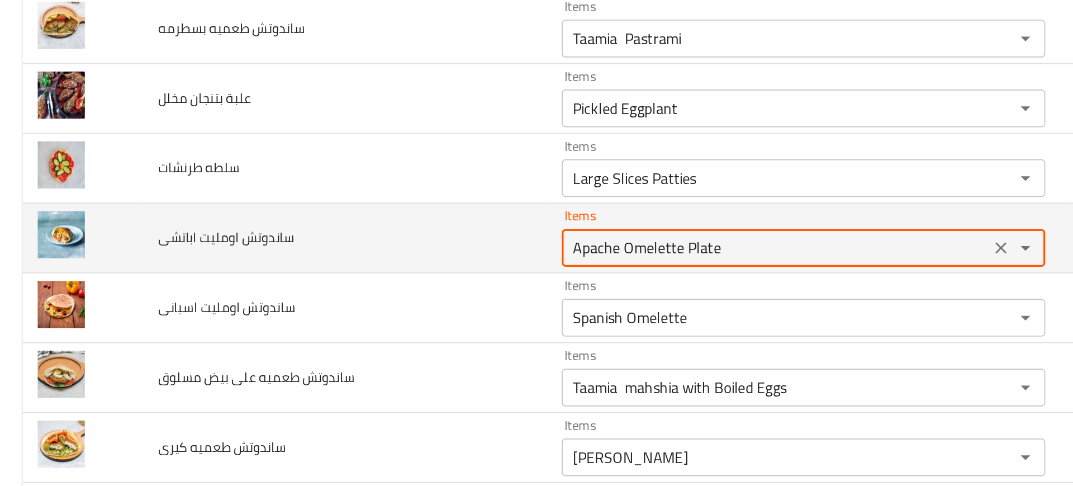
click at [349, 244] on اباتشى "Apache Omelette Plate" at bounding box center [459, 247] width 247 height 16
click at [417, 249] on اباتشى "Apache Omelette Plate" at bounding box center [459, 247] width 247 height 16
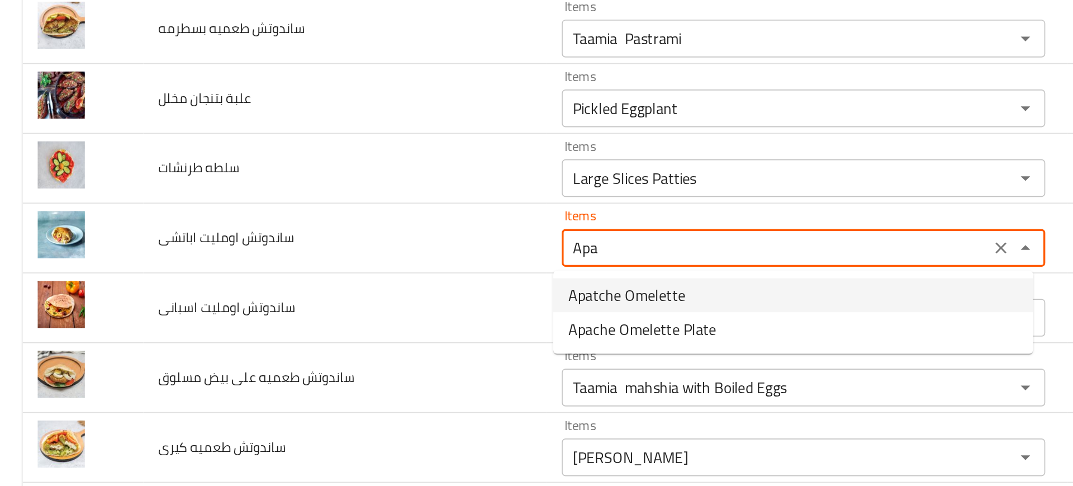
click at [375, 274] on span "Apatche Omelette" at bounding box center [371, 274] width 69 height 13
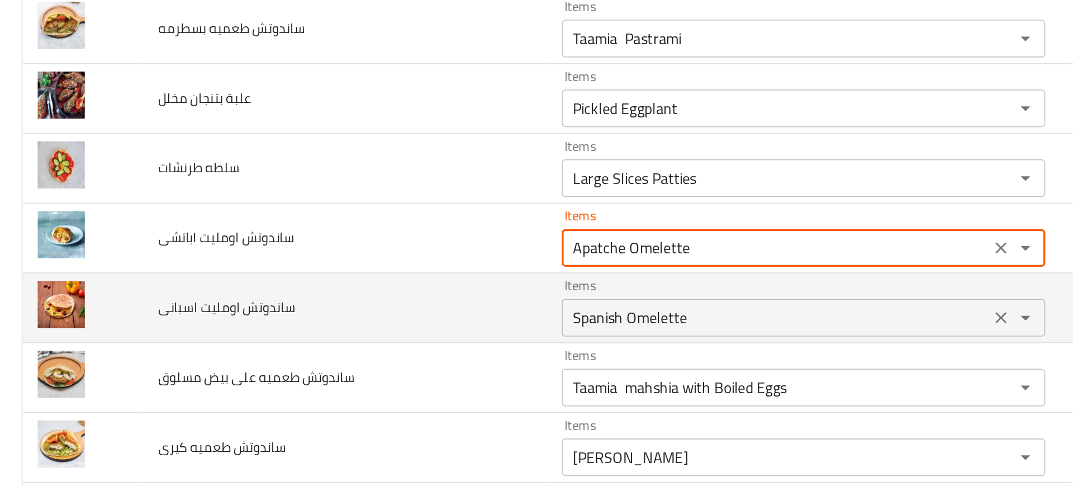
type اباتشى "Apatche Omelette"
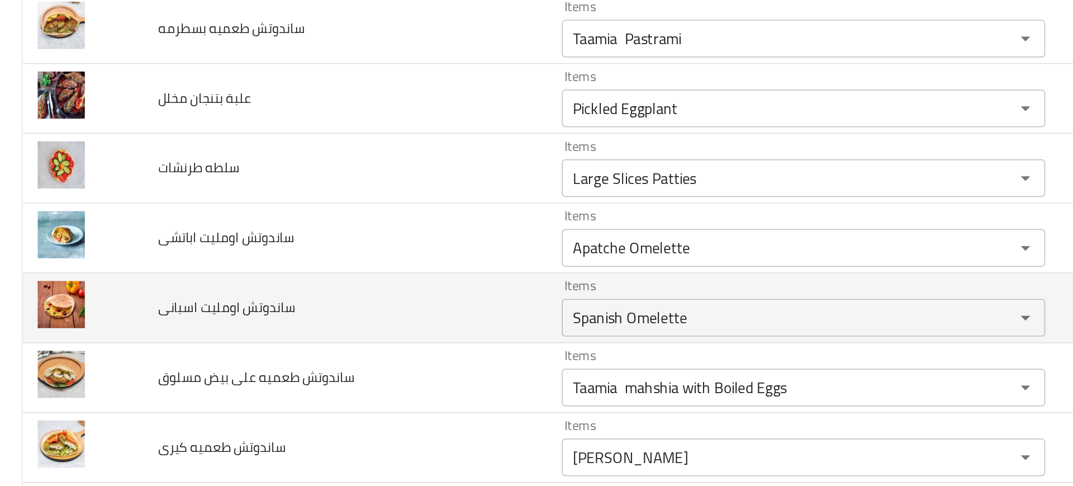
click at [312, 273] on td "ساندوتش اومليت اسبانى" at bounding box center [204, 282] width 239 height 41
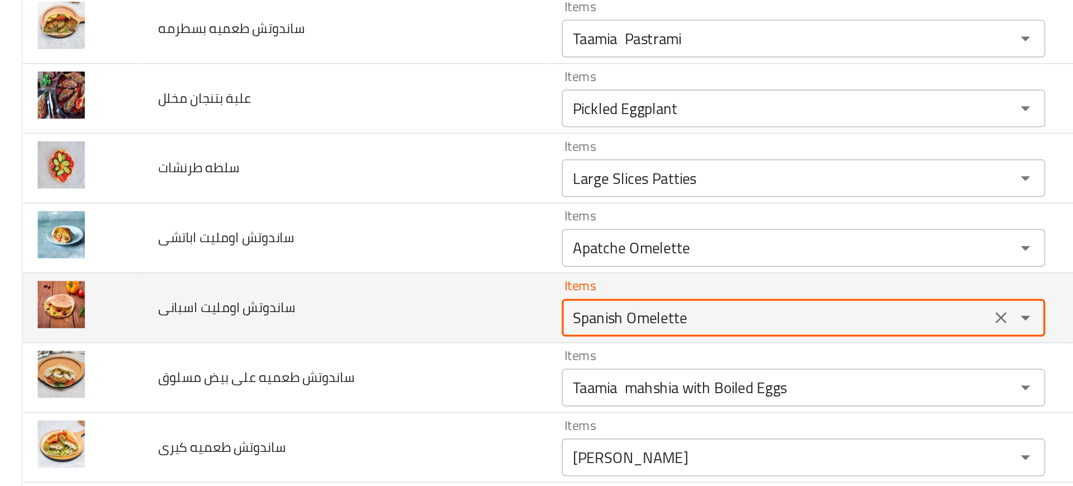
click at [344, 284] on اسبانى "Spanish Omelette" at bounding box center [459, 288] width 247 height 16
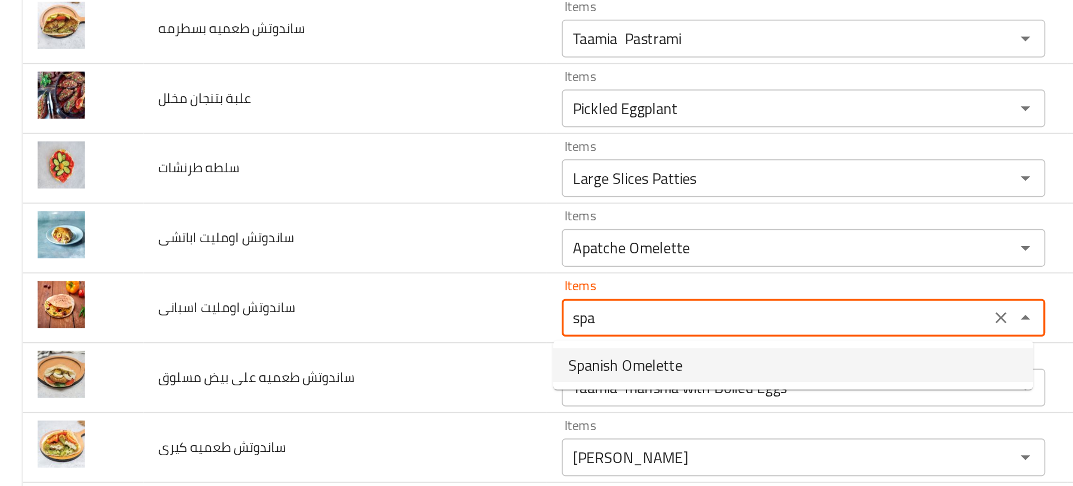
click at [370, 310] on span "Spanish Omelette" at bounding box center [371, 316] width 68 height 13
type اسبانى "Spanish Omelette"
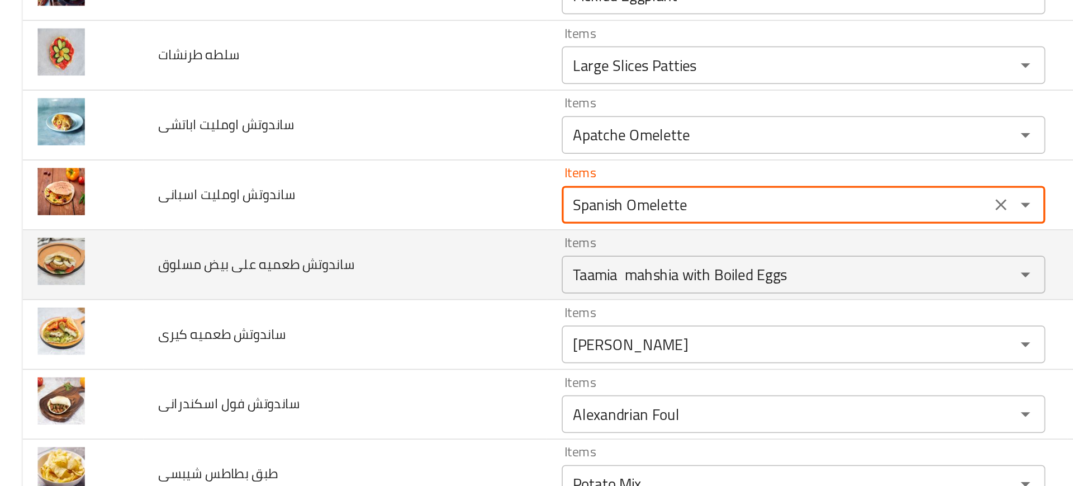
scroll to position [1919, 0]
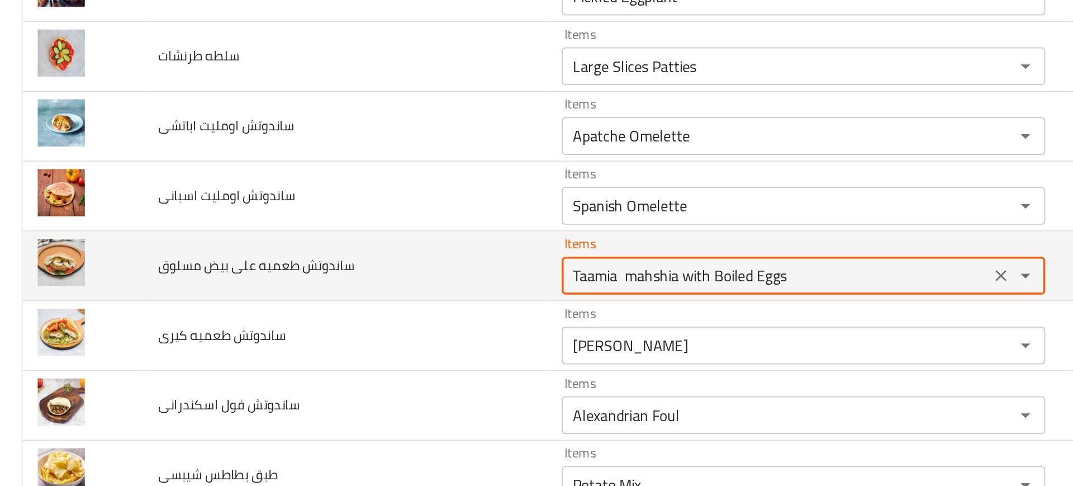
click at [371, 268] on مسلوق "Taamia mahshia with Boiled Eggs" at bounding box center [459, 263] width 247 height 16
click at [398, 264] on مسلوق "Taamia mahshia with Boiled Eggs" at bounding box center [459, 263] width 247 height 16
drag, startPoint x: 398, startPoint y: 264, endPoint x: 278, endPoint y: 266, distance: 120.1
click at [278, 266] on tr "ساندوتش طعميه على بيض مسلوق Items Taamia mahshia with Boiled Eggs Items Items ط…" at bounding box center [536, 257] width 1046 height 41
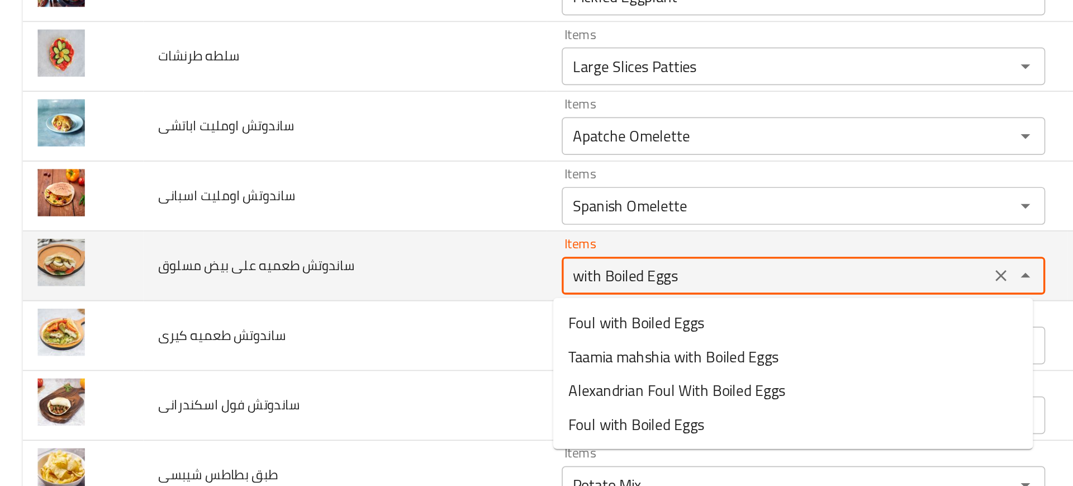
drag, startPoint x: 353, startPoint y: 262, endPoint x: 298, endPoint y: 260, distance: 54.8
click at [298, 260] on tr "ساندوتش طعميه على بيض مسلوق Items with Boiled Eggs Items Items طعميه محشيه بيض …" at bounding box center [536, 257] width 1046 height 41
click at [394, 259] on مسلوق "Boiled Eggs" at bounding box center [459, 263] width 247 height 16
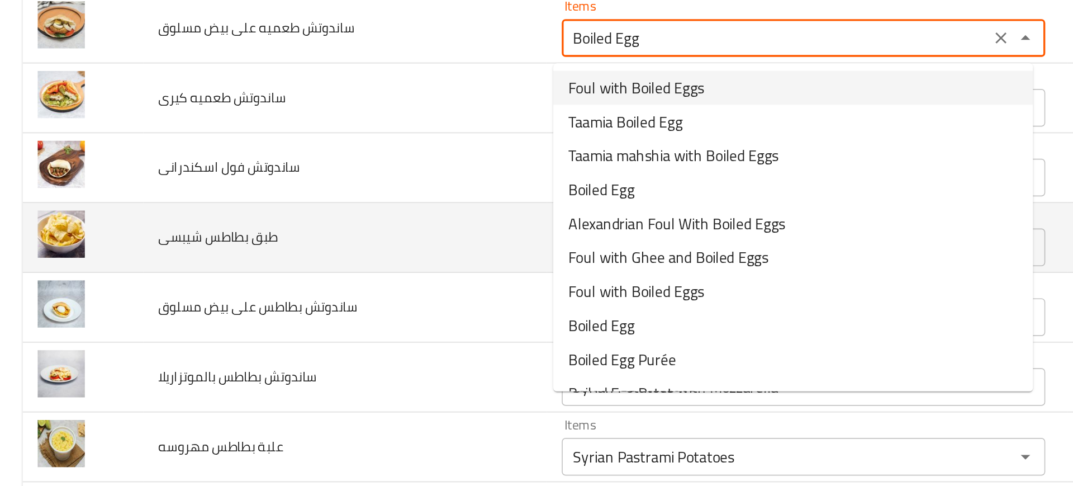
scroll to position [2060, 0]
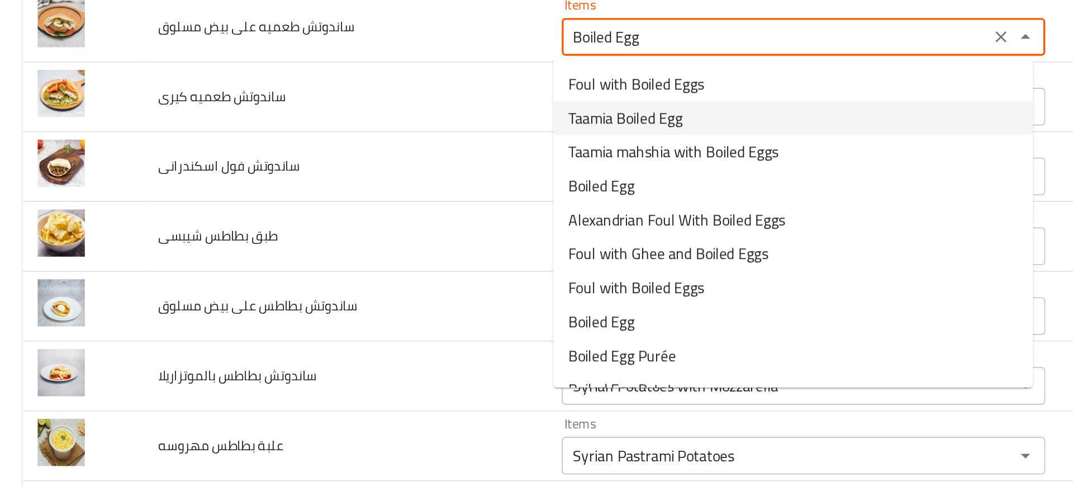
click at [408, 173] on مسلوق-option-1 "Taamia Boiled Egg" at bounding box center [470, 170] width 284 height 20
type مسلوق "Taamia Boiled Egg"
type مسلوق-ar "طعميه بيض مسلوق"
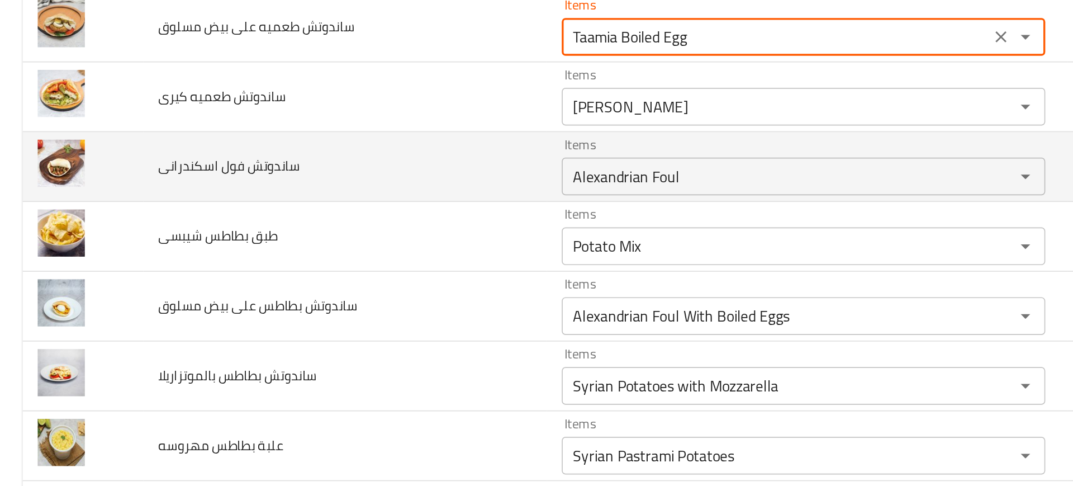
scroll to position [1966, 0]
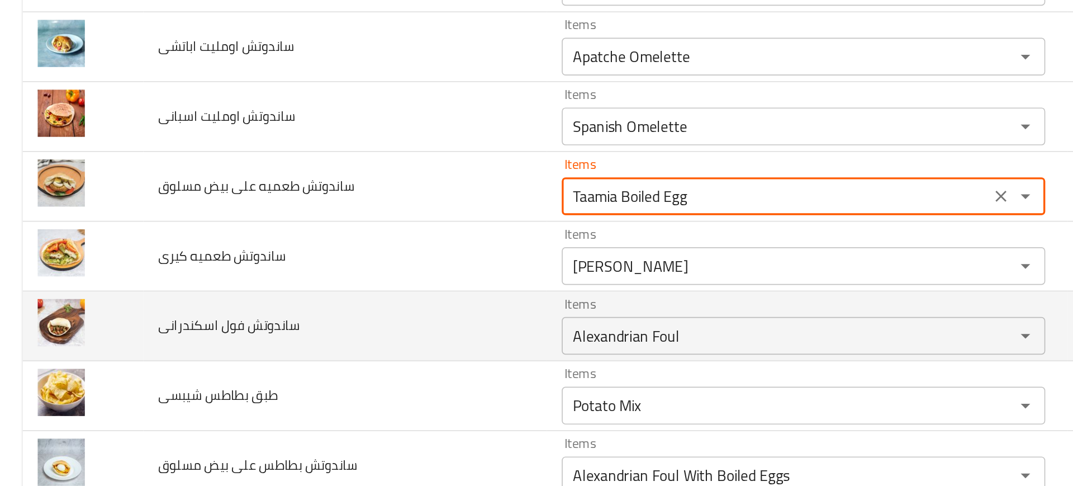
type مسلوق "Taamia Boiled Egg"
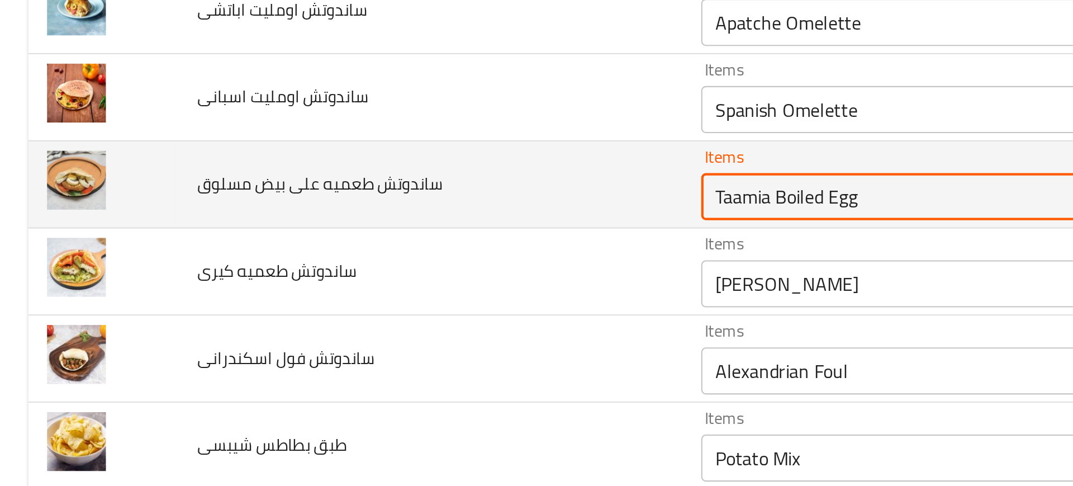
scroll to position [1973, 0]
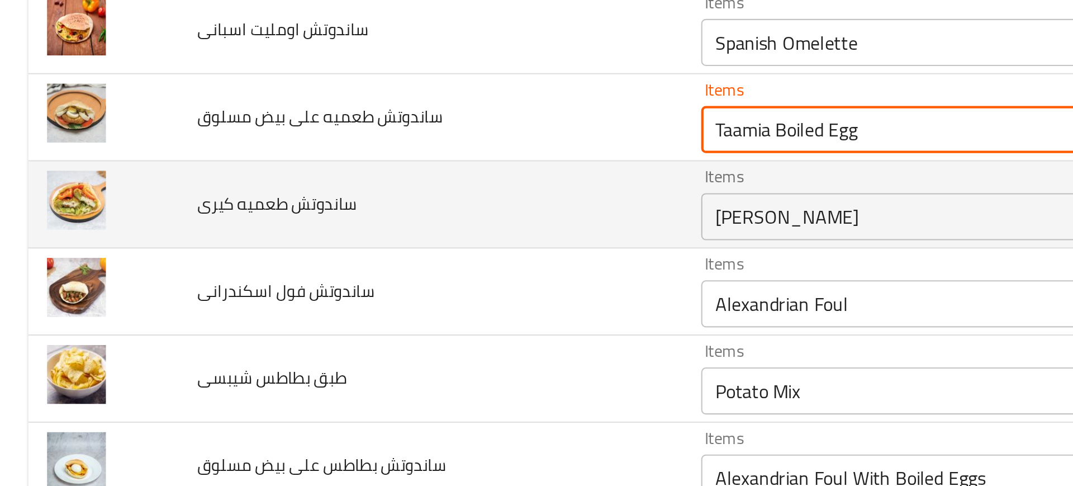
click at [356, 240] on div "Kiri Taamia Patty Items" at bounding box center [476, 250] width 287 height 22
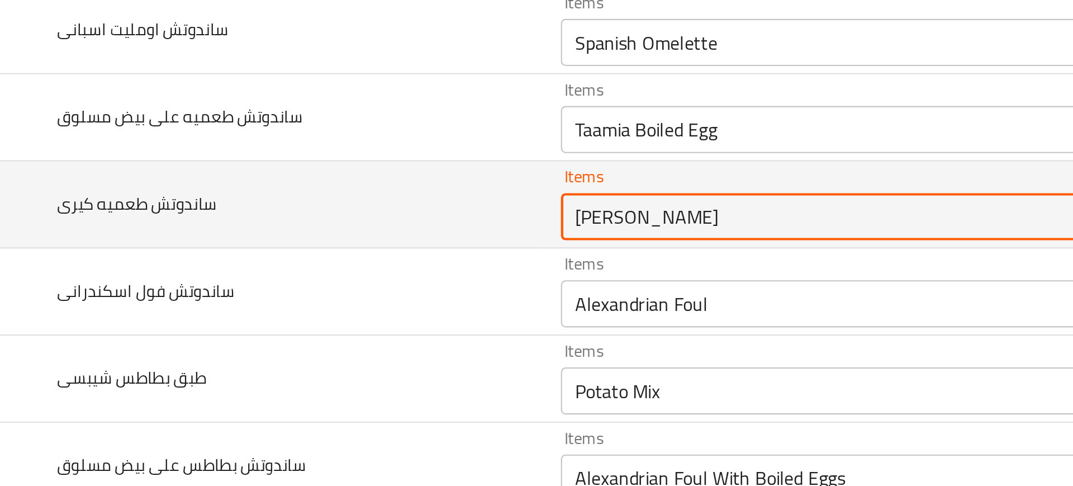
click at [396, 248] on كيرى "[PERSON_NAME]" at bounding box center [459, 250] width 247 height 16
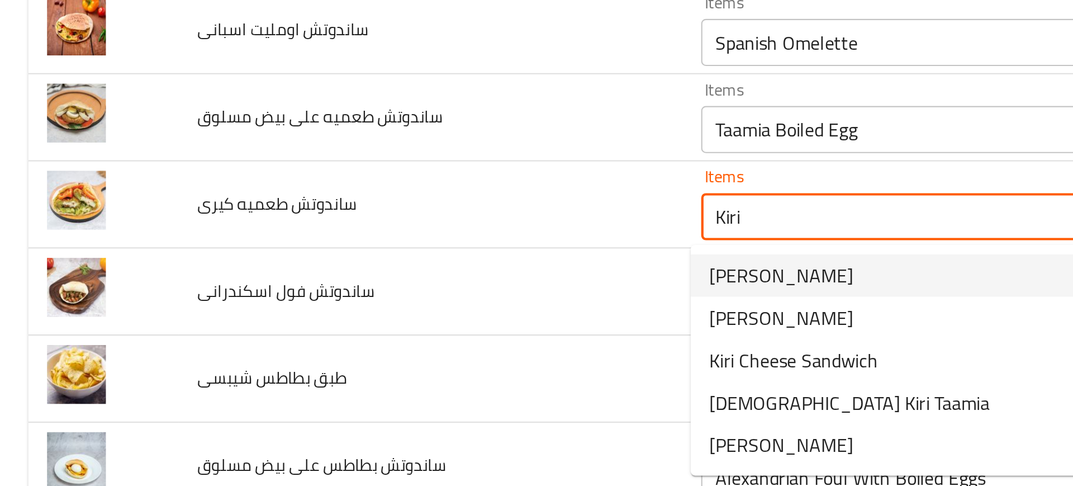
click at [365, 277] on span "[PERSON_NAME]" at bounding box center [371, 277] width 68 height 13
type كيرى "[PERSON_NAME]"
type كيرى-ar "طعميه كيري"
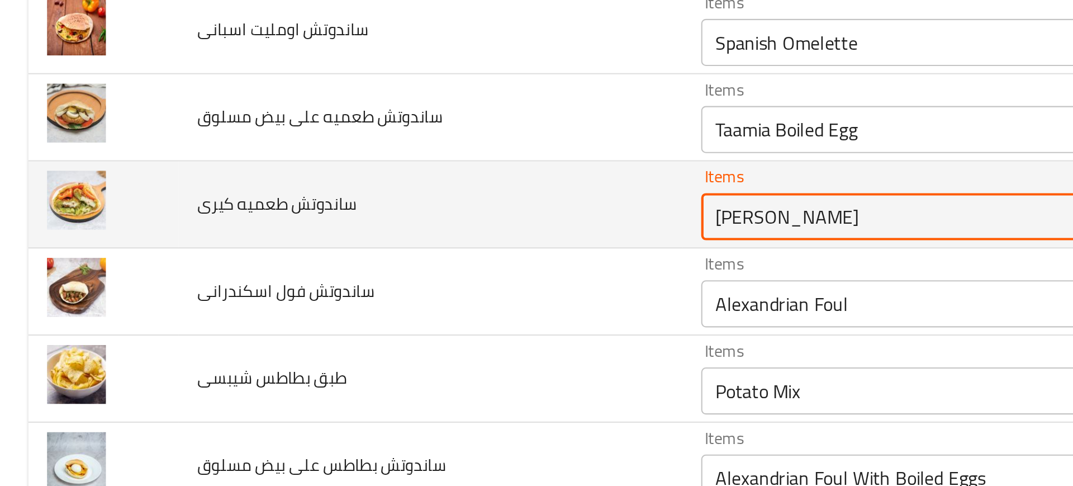
click at [347, 251] on كيرى "[PERSON_NAME]" at bounding box center [459, 250] width 247 height 16
type كيرى "[PERSON_NAME]"
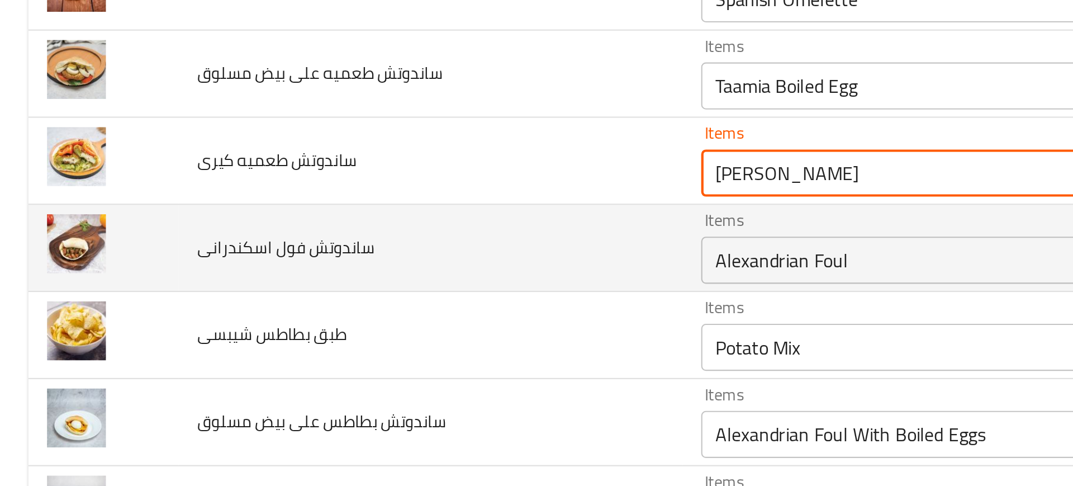
scroll to position [1995, 0]
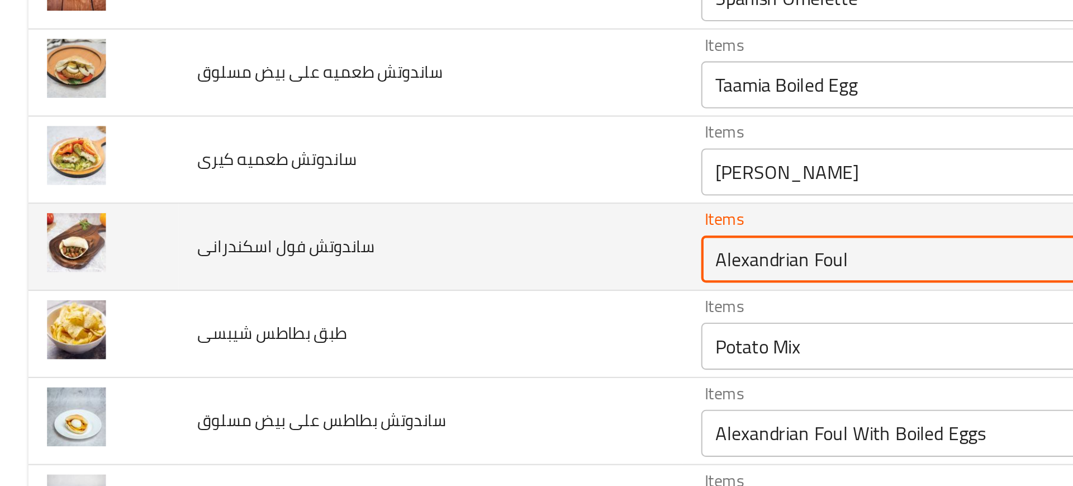
click at [384, 276] on اسكندرانى "Alexandrian Foul" at bounding box center [459, 270] width 247 height 16
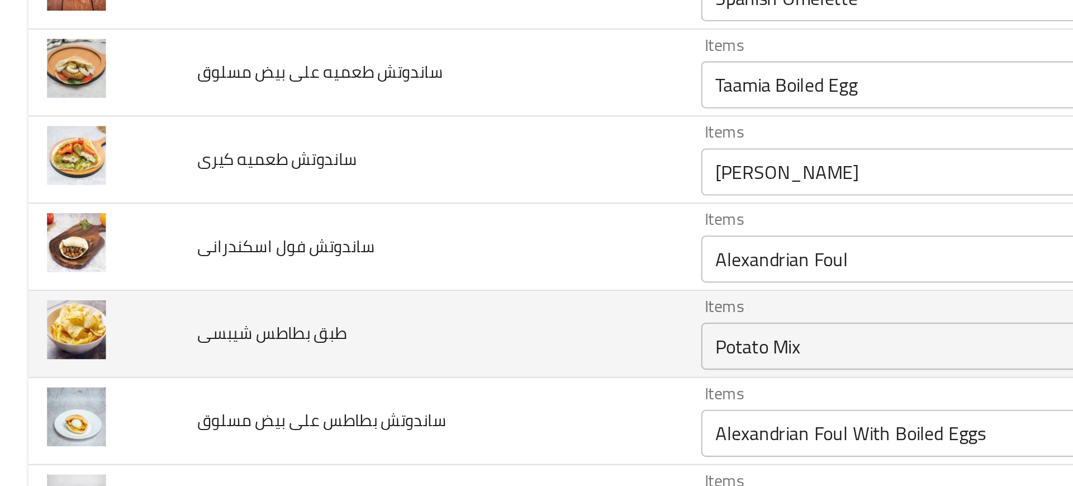
click at [244, 292] on td "طبق بطاطس شيبسى" at bounding box center [204, 305] width 239 height 41
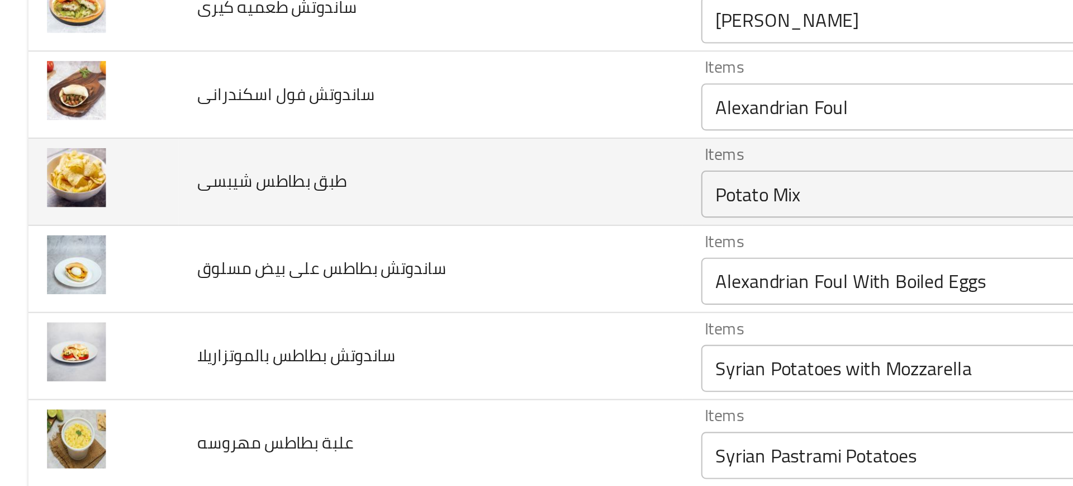
scroll to position [2077, 0]
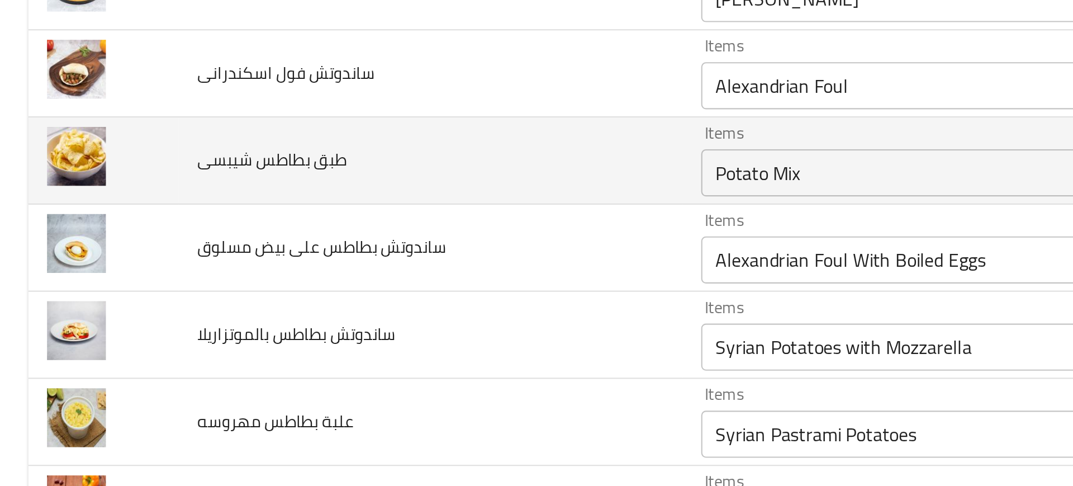
click at [379, 232] on شيبسى "Potato Mix" at bounding box center [459, 229] width 247 height 16
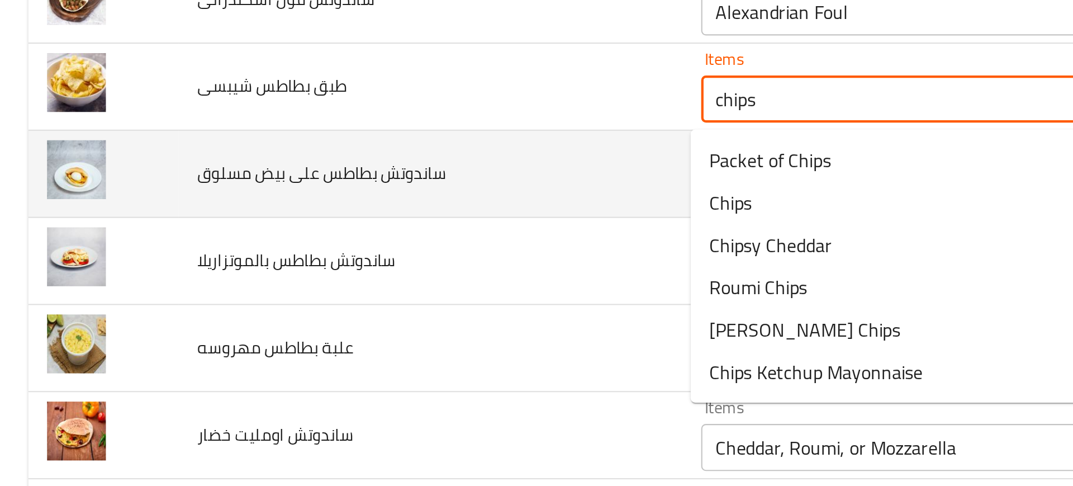
scroll to position [2113, 0]
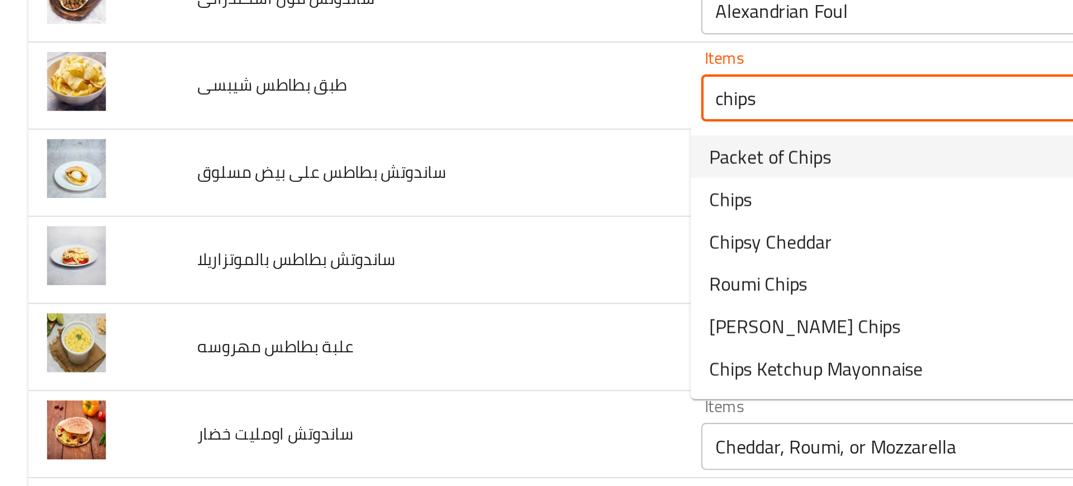
click at [363, 225] on span "Packet of Chips" at bounding box center [366, 221] width 58 height 13
type شيبسى "Packet of Chips"
type شيبسى-ar "باكت شيبسي"
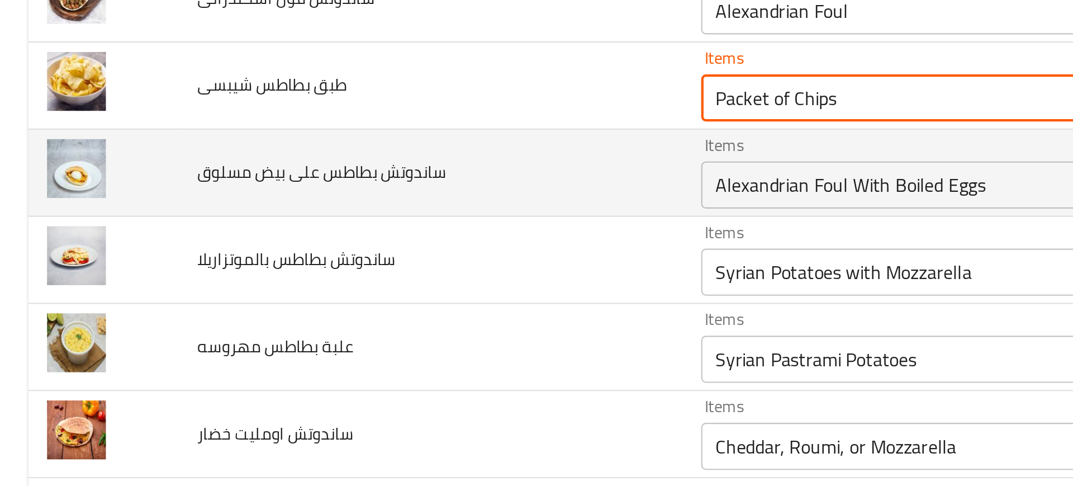
type شيبسى "Packet of Chips"
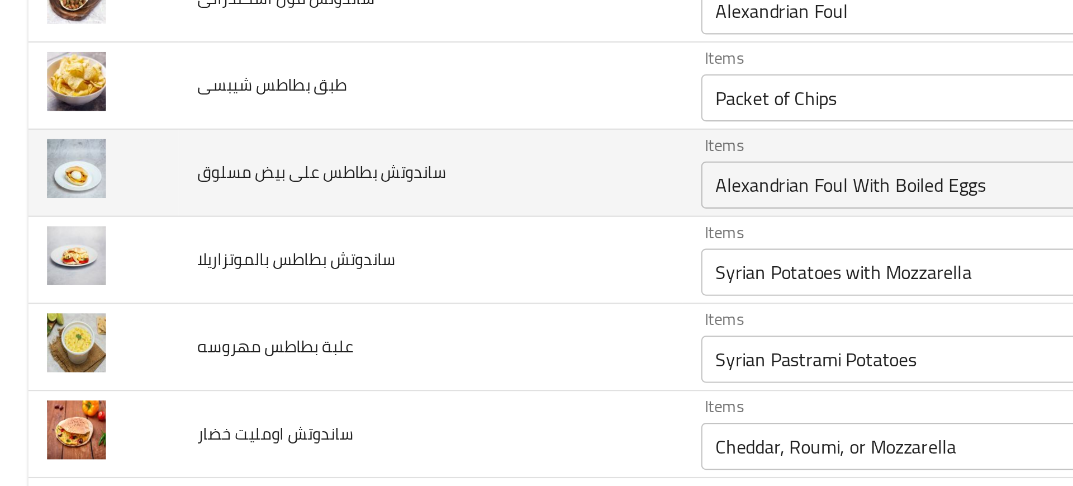
click at [291, 234] on td "ساندوتش بطاطس على بيض مسلوق" at bounding box center [204, 228] width 239 height 41
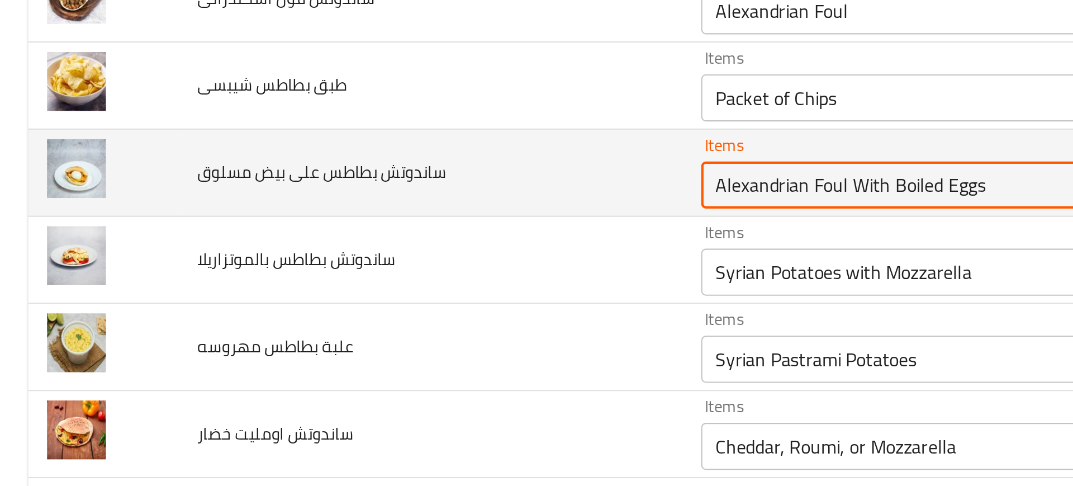
click at [363, 230] on مسلوق "Alexandrian Foul With Boiled Eggs" at bounding box center [459, 235] width 247 height 16
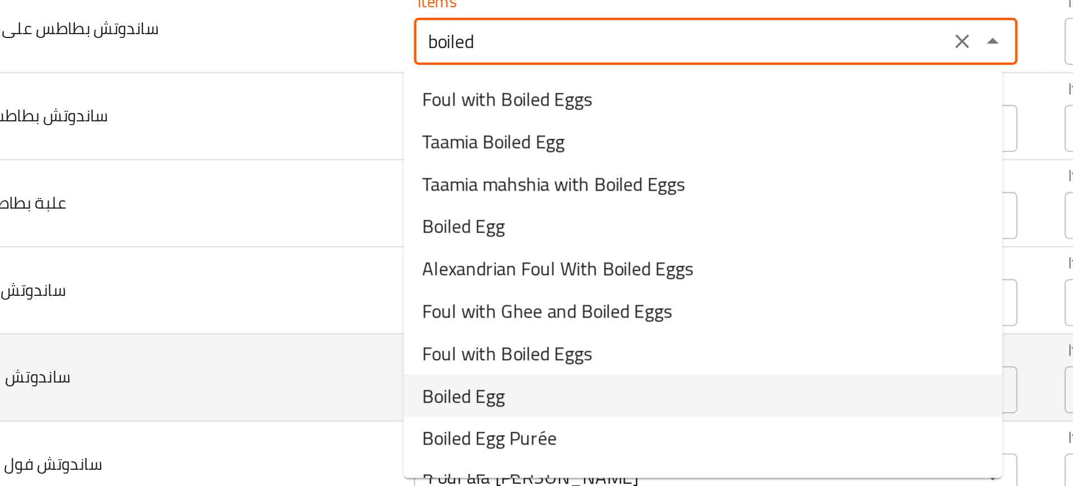
scroll to position [2180, 0]
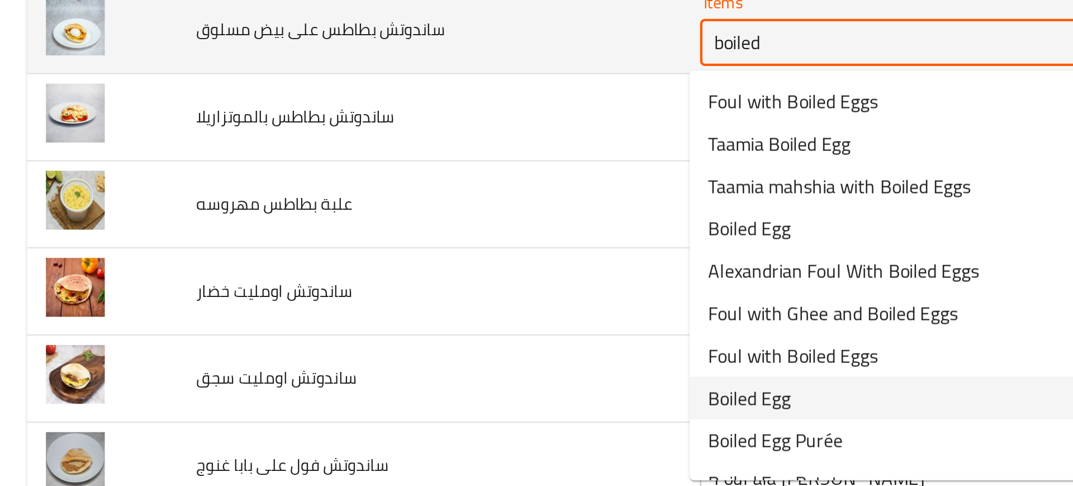
type مسلوق "Alexandrian Foul With Boiled Eggs"
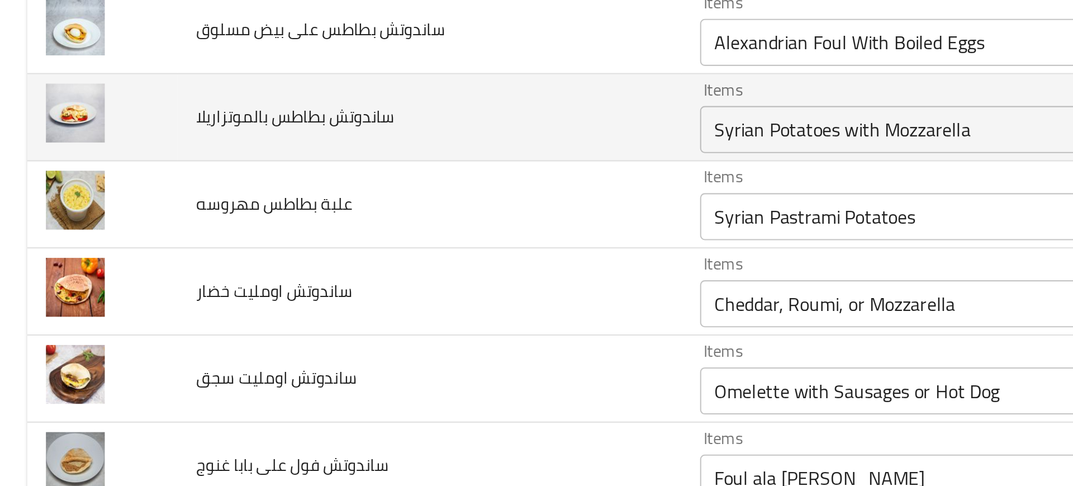
click at [194, 207] on td "ساندوتش بطاطس بالموتزاريلا" at bounding box center [204, 202] width 239 height 41
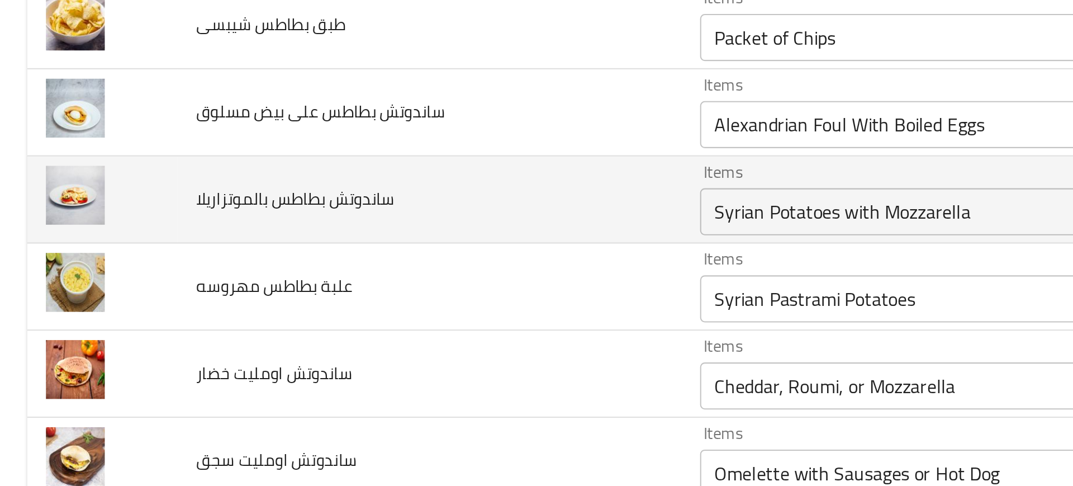
scroll to position [2140, 0]
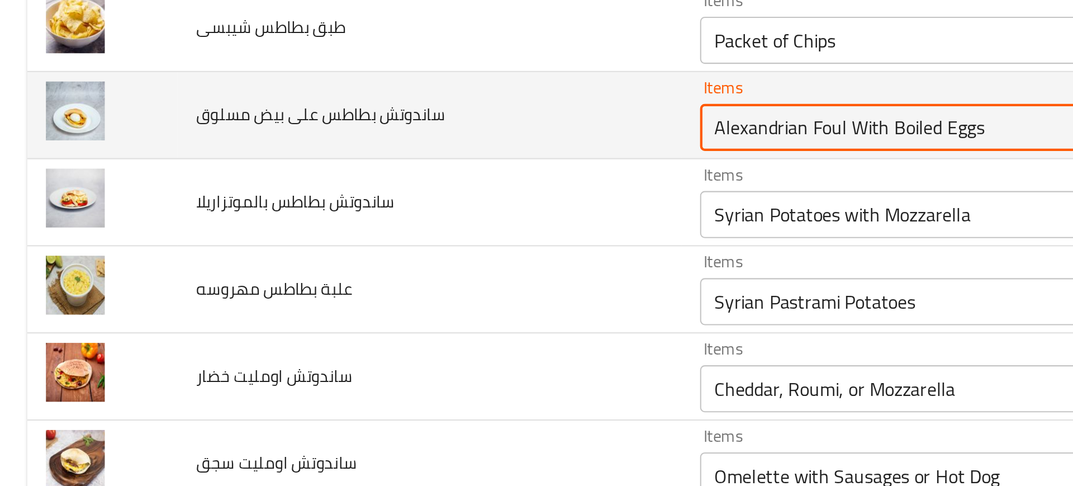
click at [383, 206] on مسلوق "Alexandrian Foul With Boiled Eggs" at bounding box center [459, 207] width 247 height 16
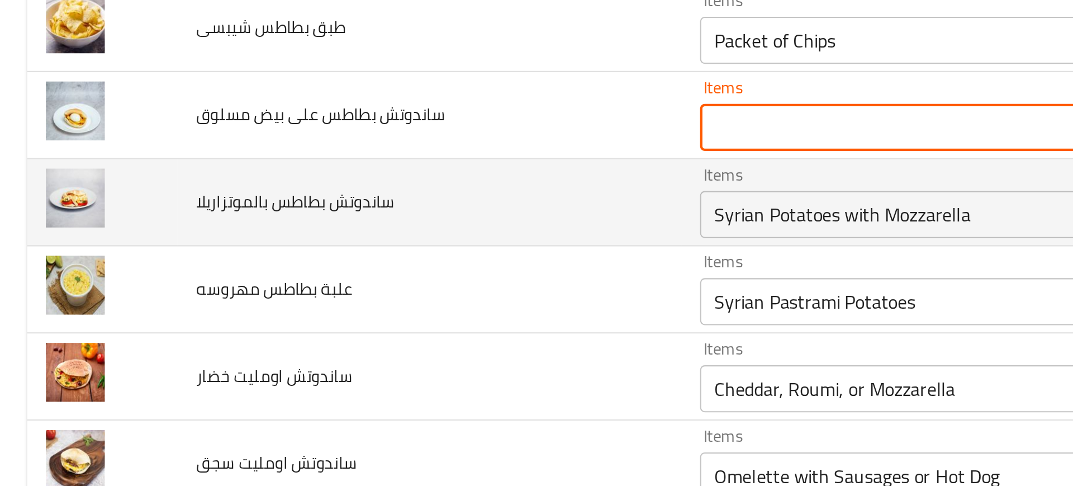
click at [274, 239] on td "ساندوتش بطاطس بالموتزاريلا" at bounding box center [204, 242] width 239 height 41
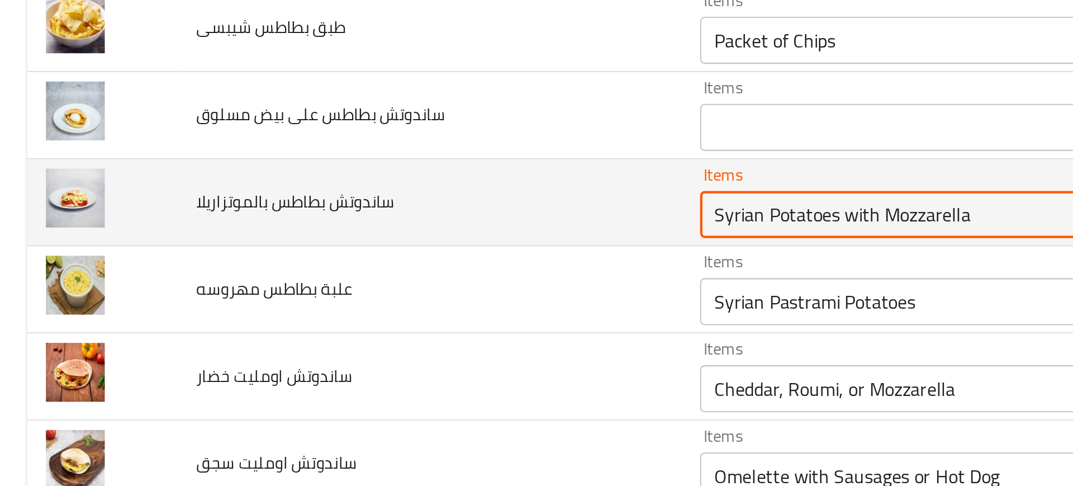
click at [365, 245] on بالموتزاريلا "Syrian Potatoes with Mozzarella" at bounding box center [459, 249] width 247 height 16
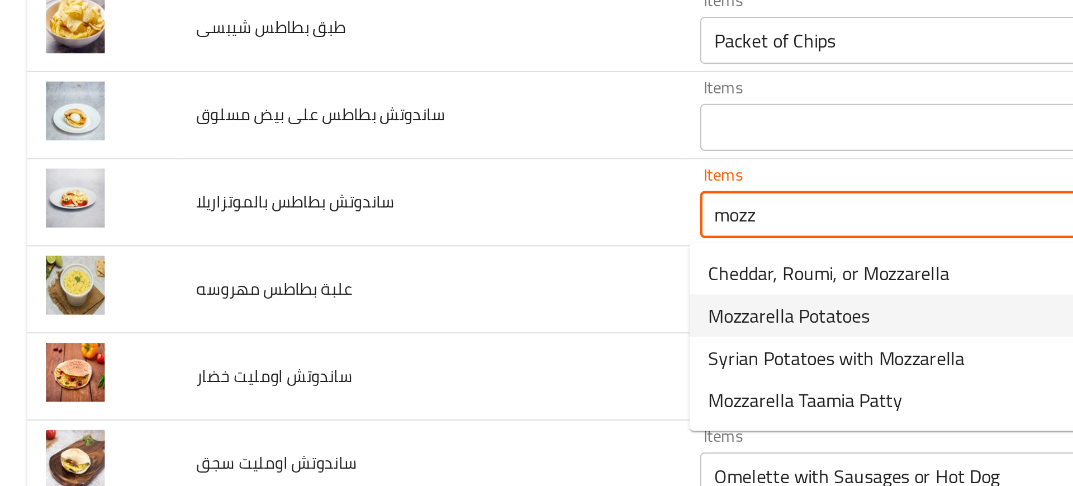
click at [351, 295] on span "Mozzarella Potatoes" at bounding box center [375, 296] width 77 height 13
type بالموتزاريلا "Mozzarella Potatoes"
type بالموتزاريلا-ar "بطاطس موتزريلا"
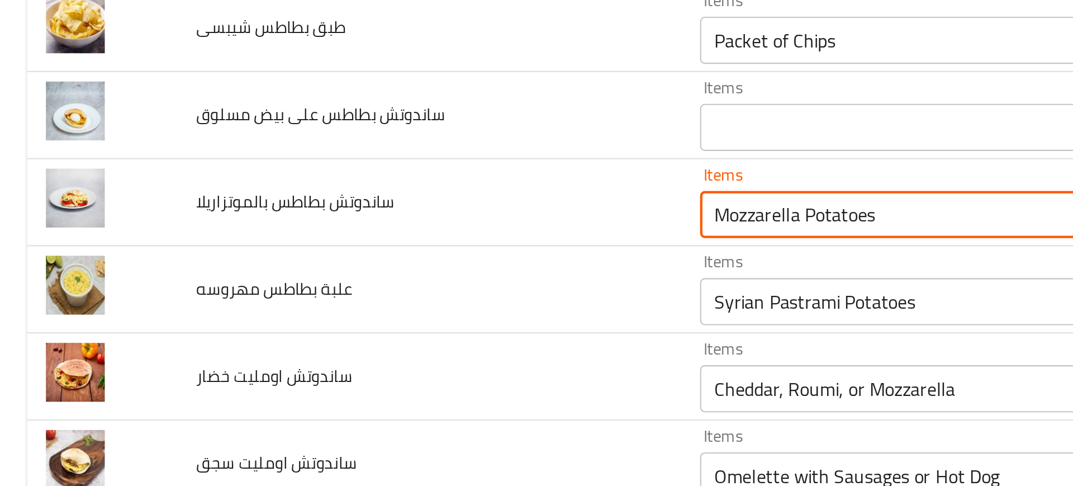
type بالموتزاريلا "Mozzarella Potatoes"
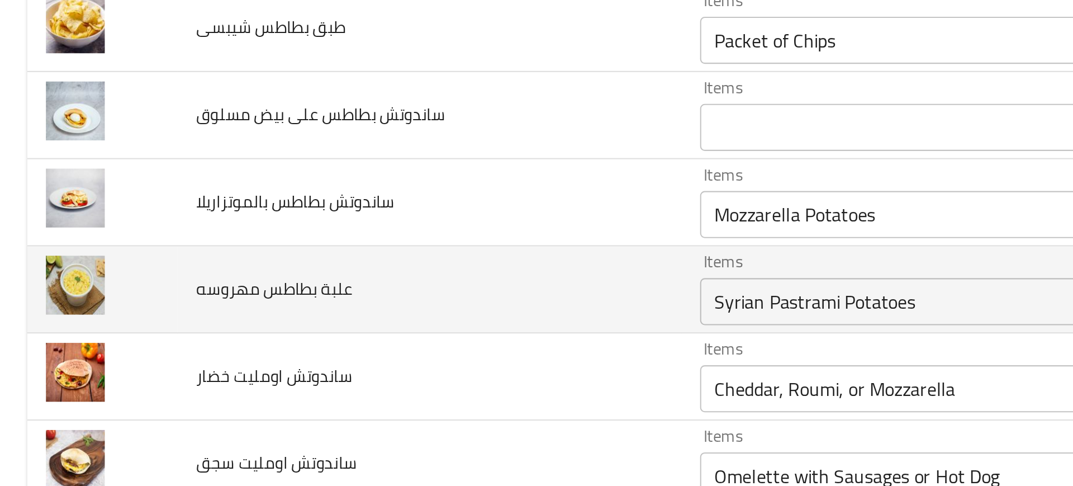
click at [326, 289] on td "Items Syrian Pastrami Potatoes Items" at bounding box center [478, 284] width 309 height 41
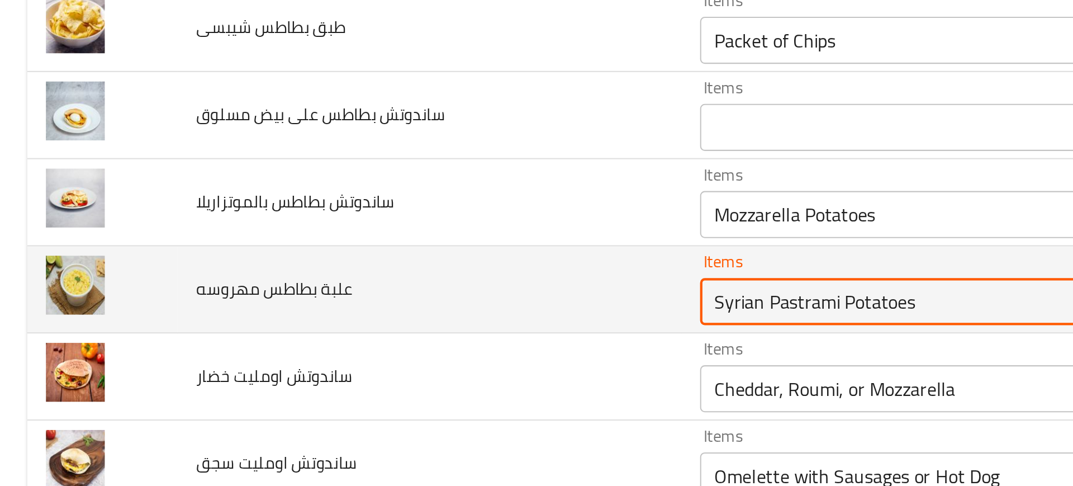
click at [336, 290] on مهروسه "Syrian Pastrami Potatoes" at bounding box center [459, 290] width 247 height 16
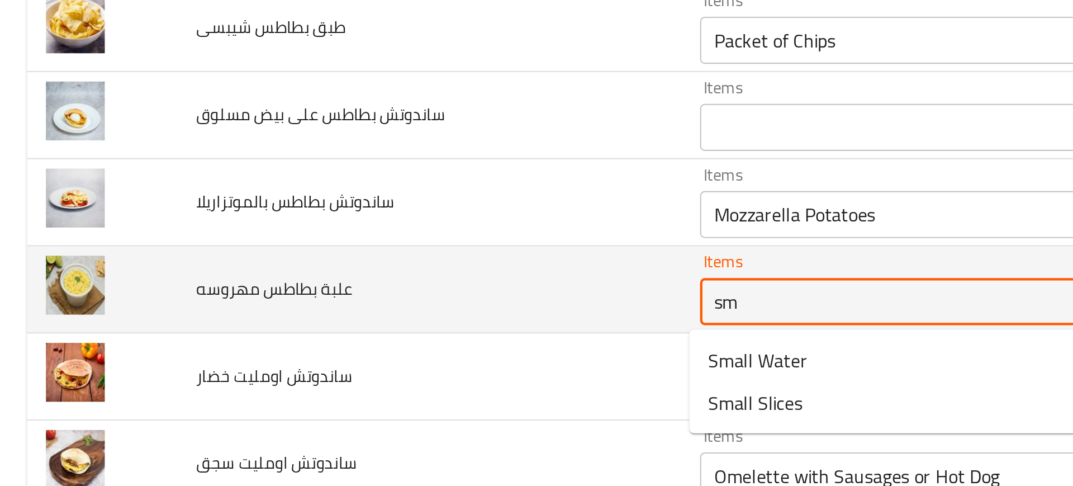
type مهروسه "s"
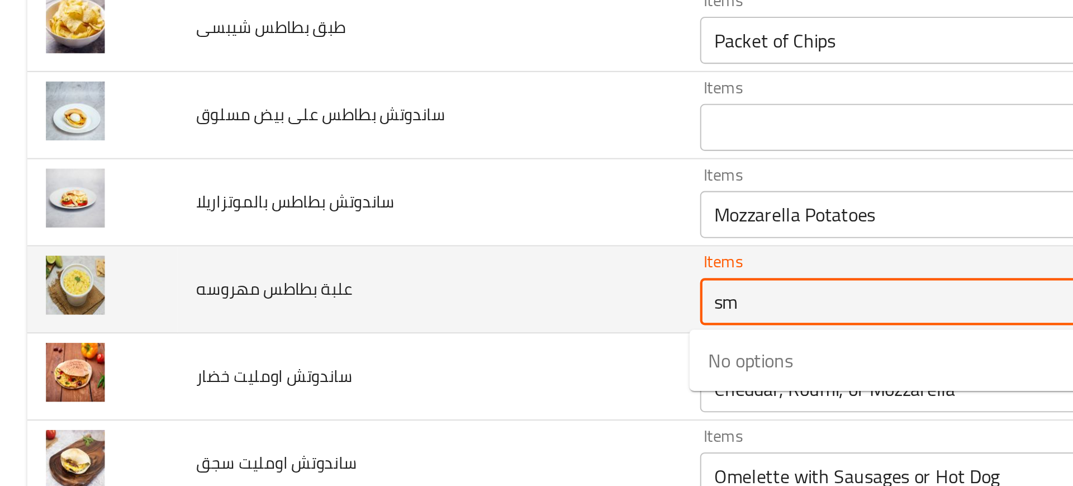
type مهروسه "s"
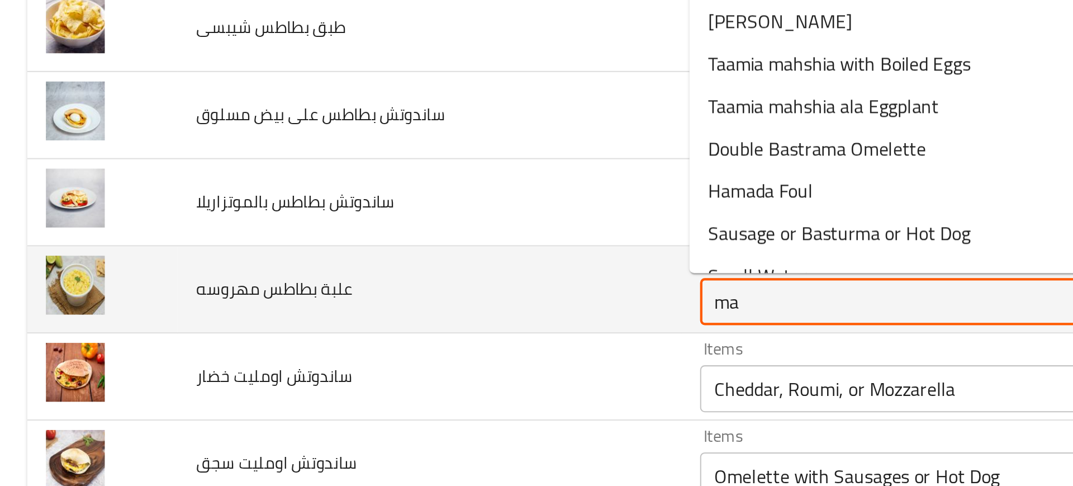
type مهروسه "m"
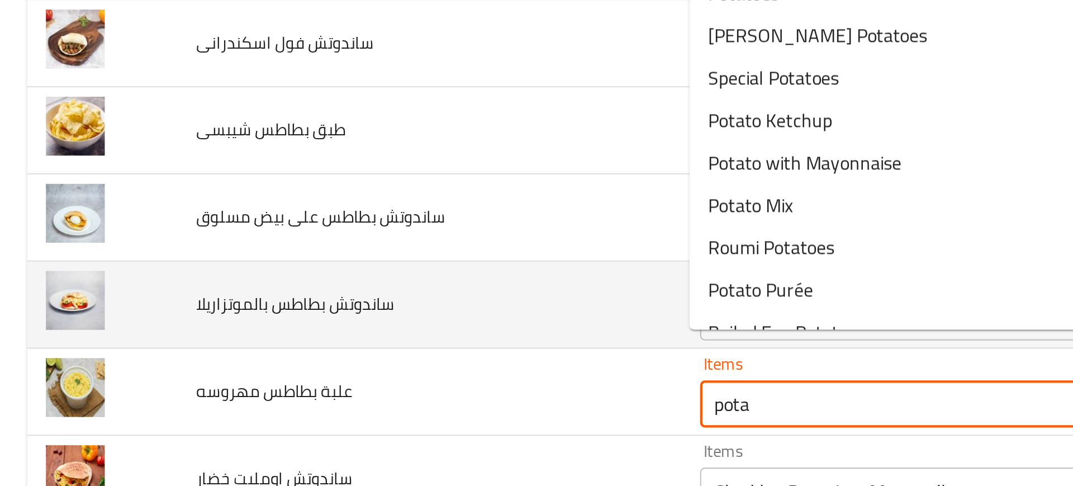
scroll to position [2115, 0]
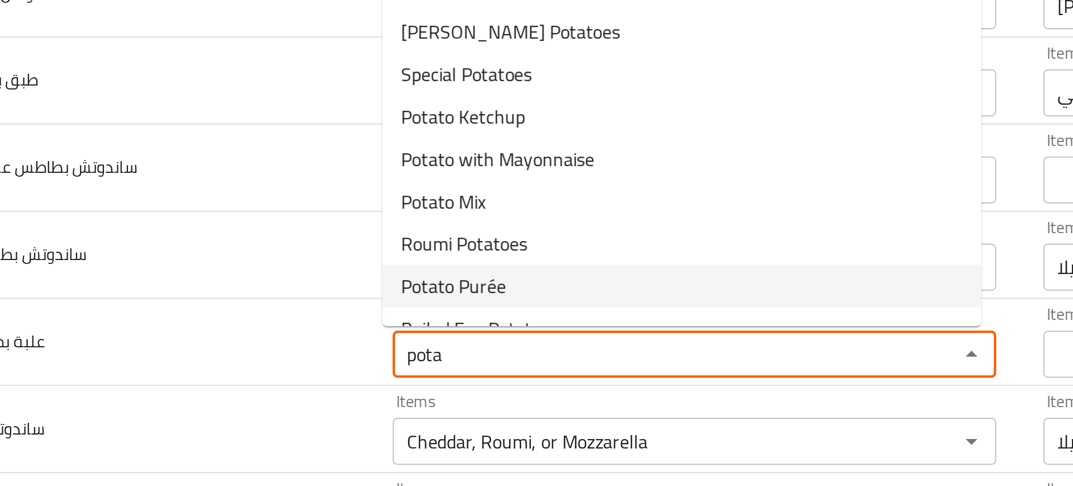
click at [382, 280] on span "Potato Purée" at bounding box center [362, 282] width 50 height 13
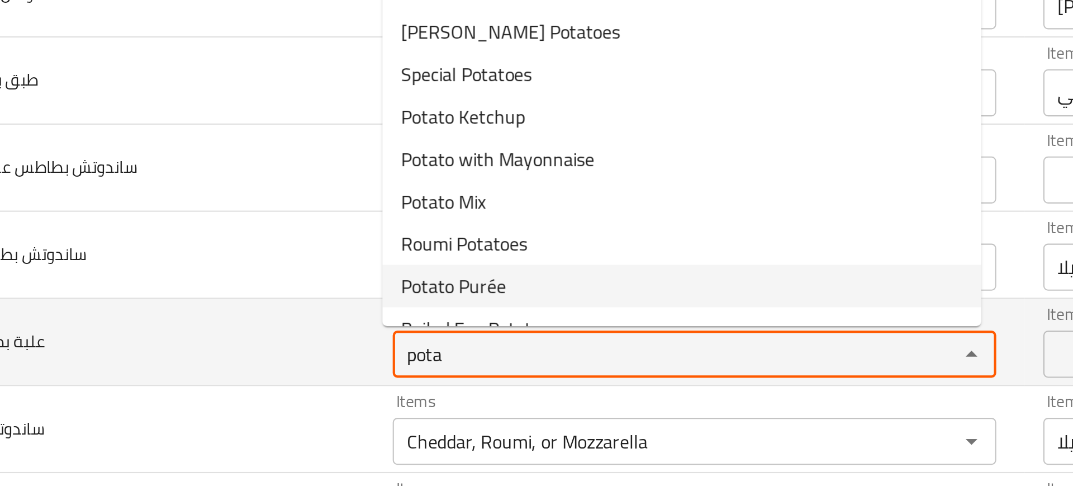
type مهروسه "Potato Purée"
type مهروسه-ar "بطاطس بوريه"
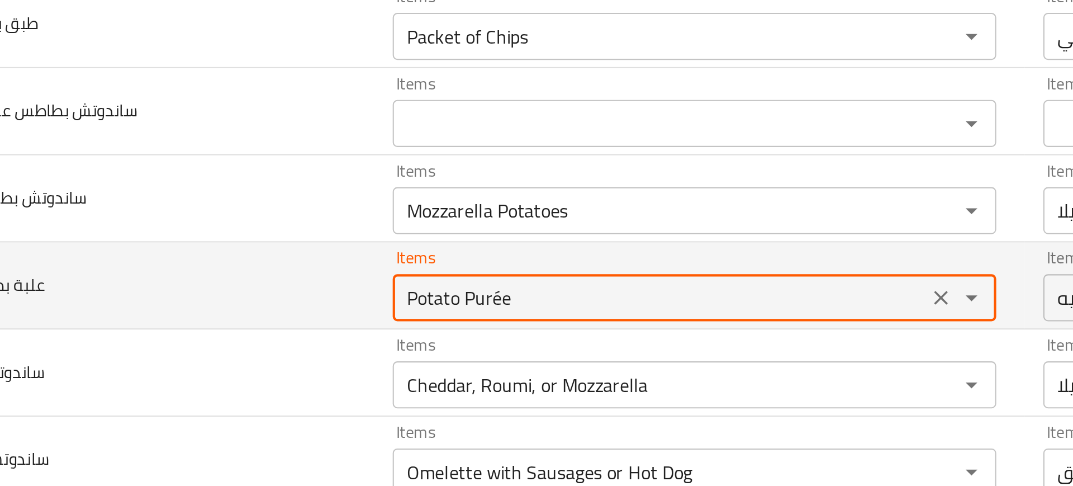
scroll to position [2144, 0]
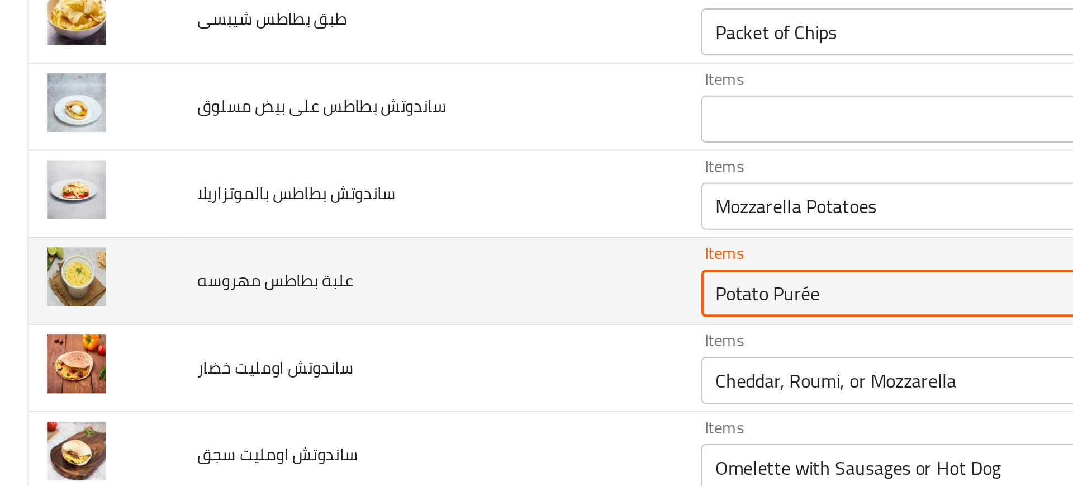
type مهروسه "Potato Purée"
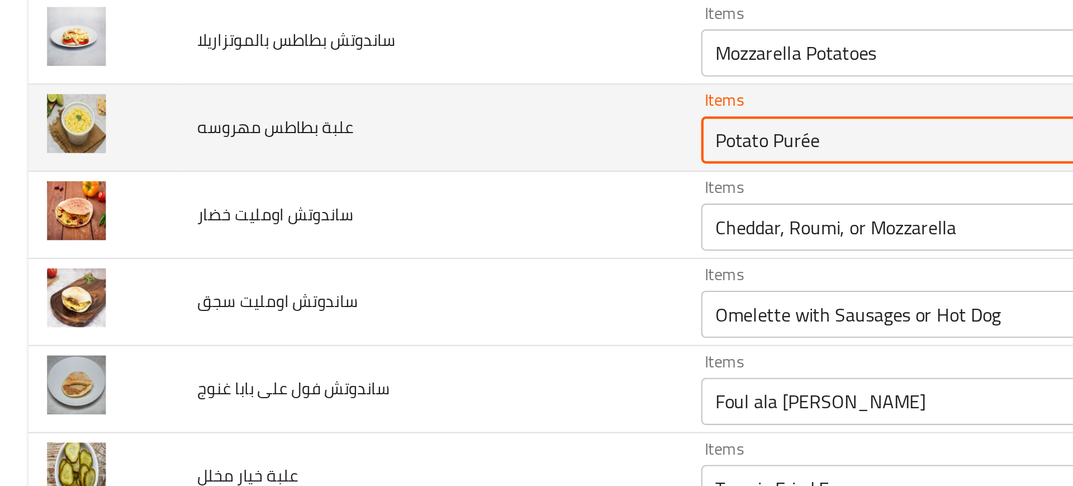
scroll to position [2224, 0]
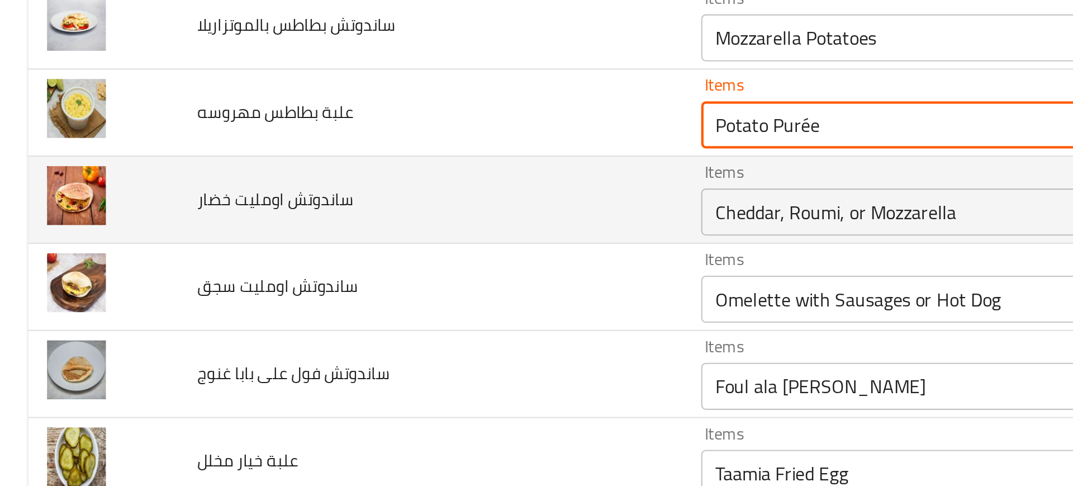
click at [383, 246] on خضار "Cheddar, Roumi, or Mozzarella" at bounding box center [459, 248] width 247 height 16
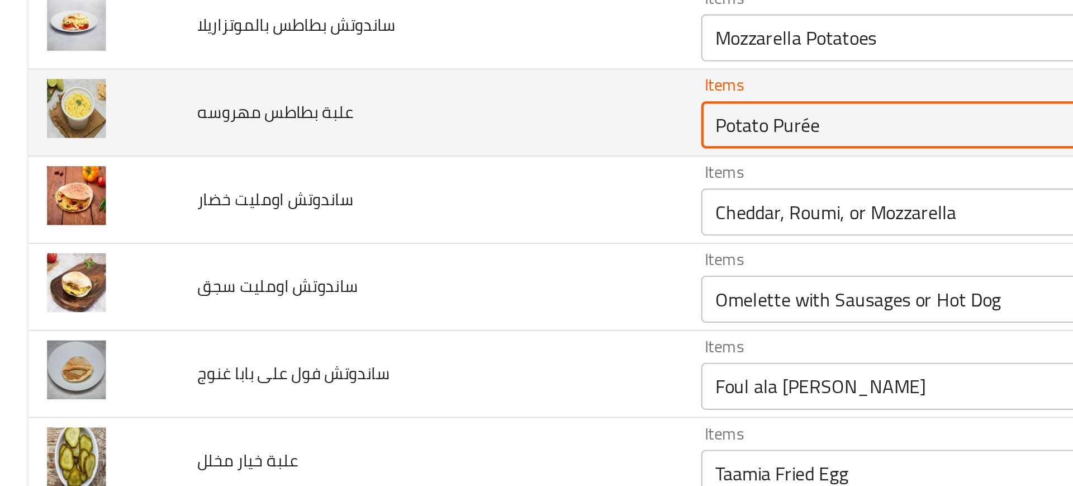
click at [360, 212] on مهروسه "Potato Purée" at bounding box center [459, 206] width 247 height 16
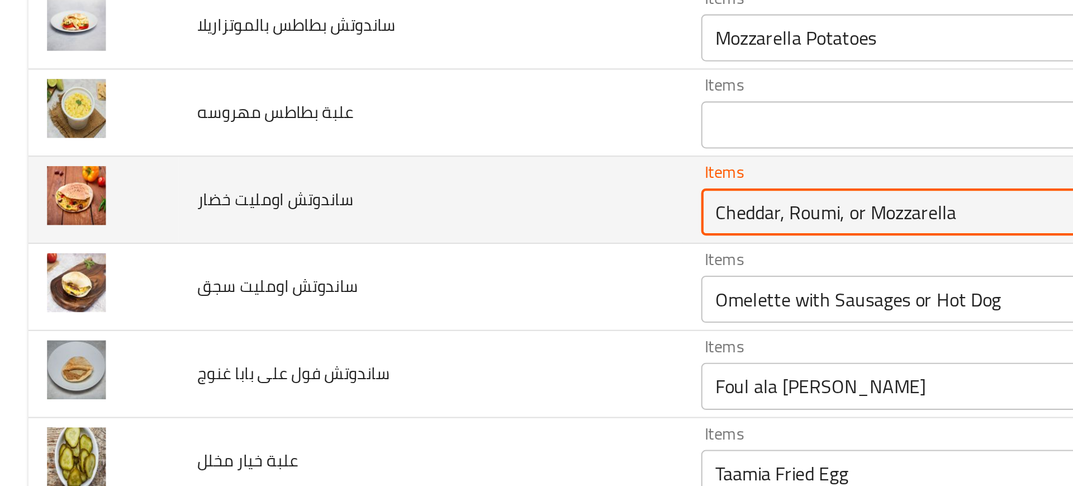
click at [365, 249] on خضار "Cheddar, Roumi, or Mozzarella" at bounding box center [459, 248] width 247 height 16
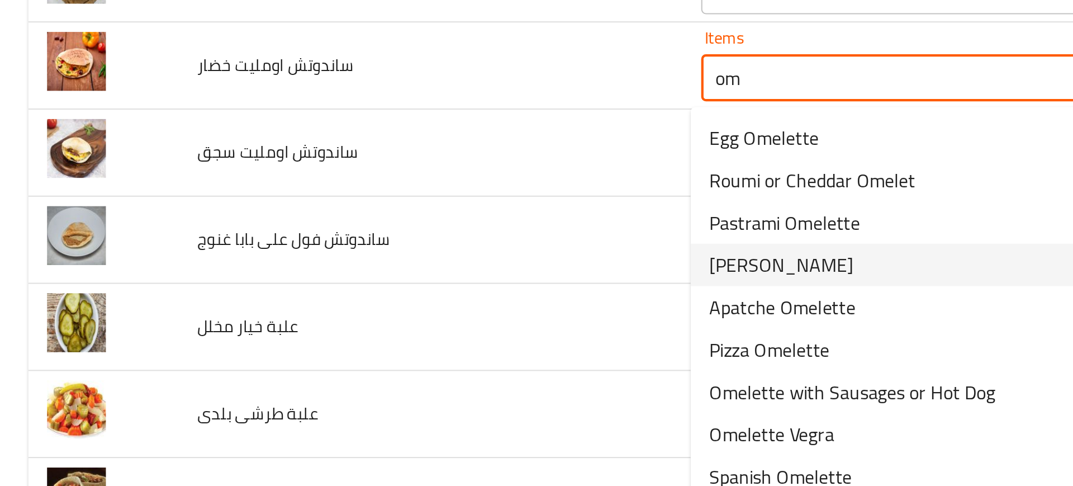
scroll to position [2287, 0]
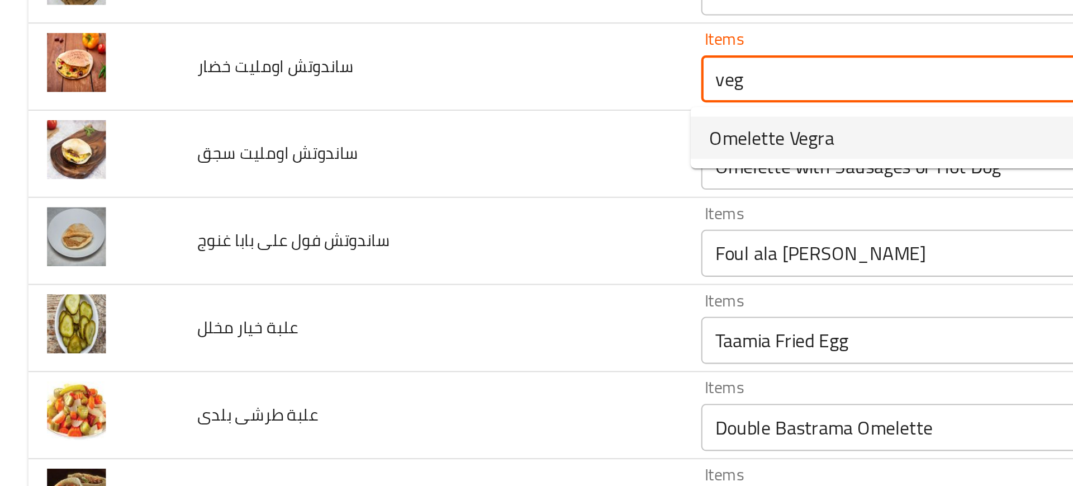
click at [382, 211] on span "Omelette Vegra" at bounding box center [366, 212] width 59 height 13
type خضار "Omelette Vegra"
type خضار-ar "اومليت فيجرا"
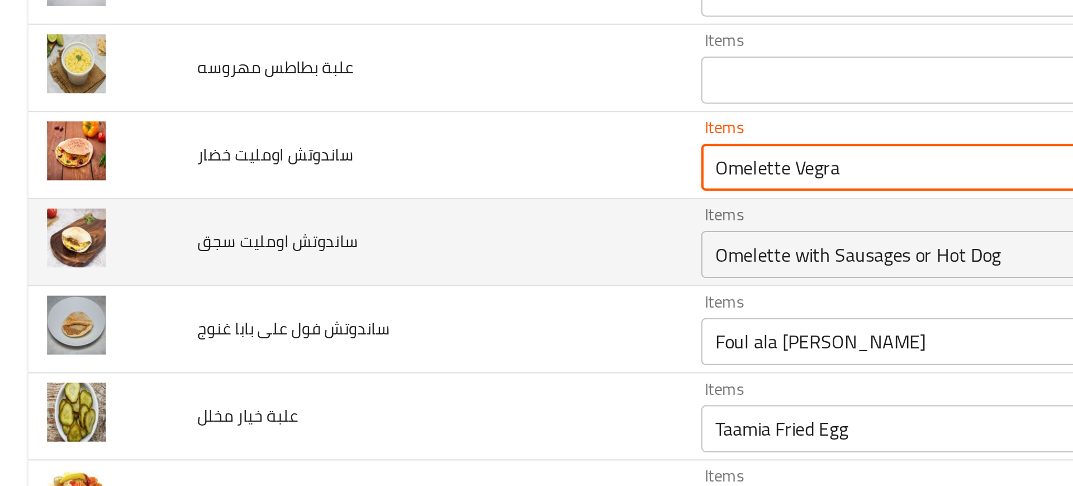
scroll to position [2243, 0]
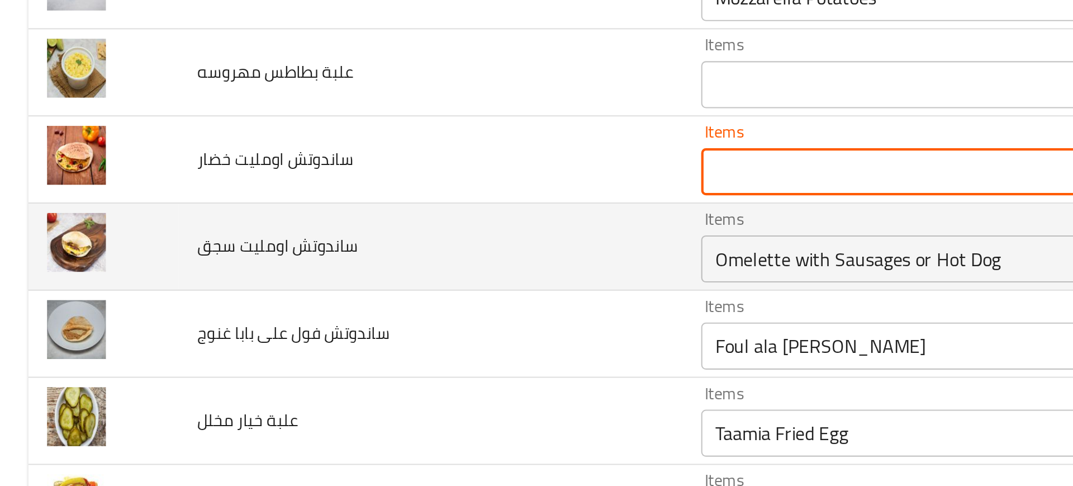
click at [248, 229] on td "ساندوتش اومليت خضار" at bounding box center [204, 222] width 239 height 41
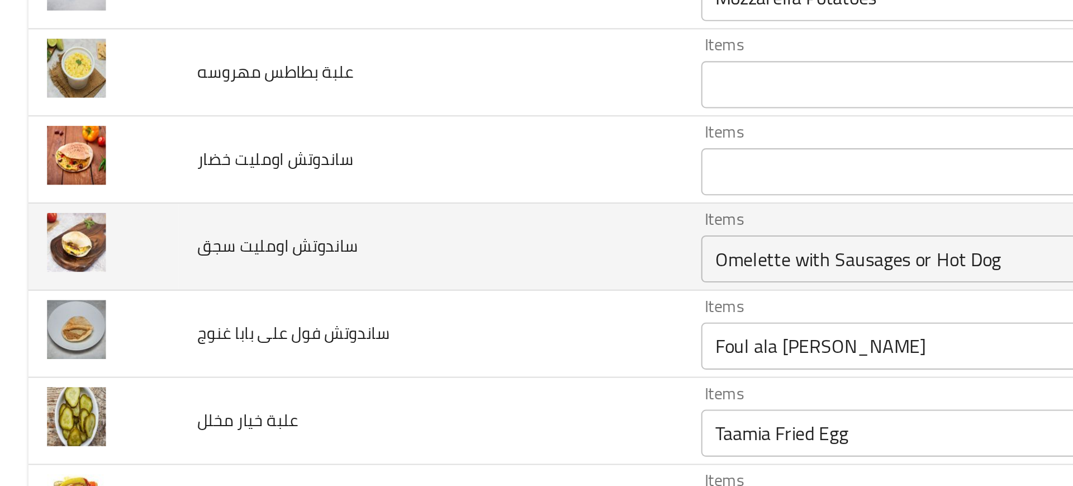
click at [383, 269] on سجق "Omelette with Sausages or Hot Dog" at bounding box center [459, 270] width 247 height 16
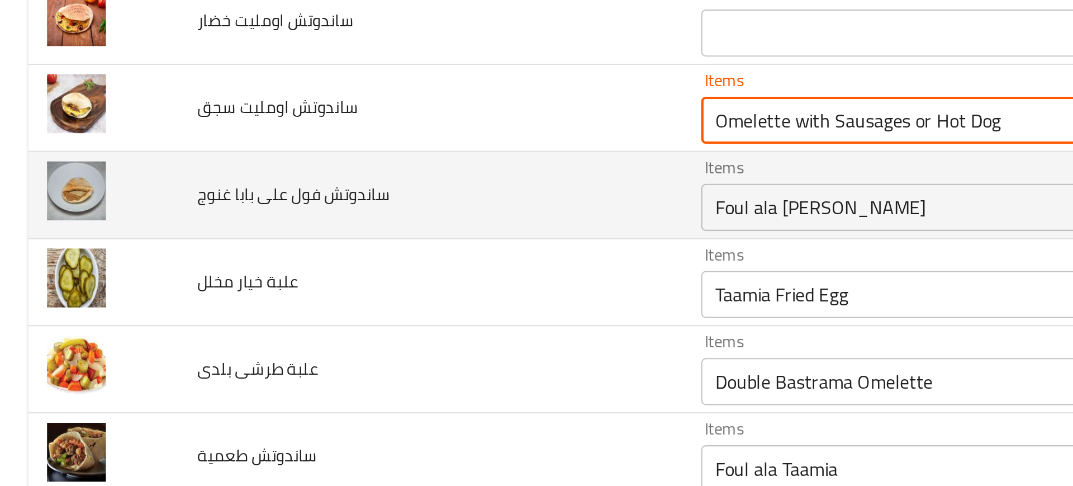
scroll to position [2318, 0]
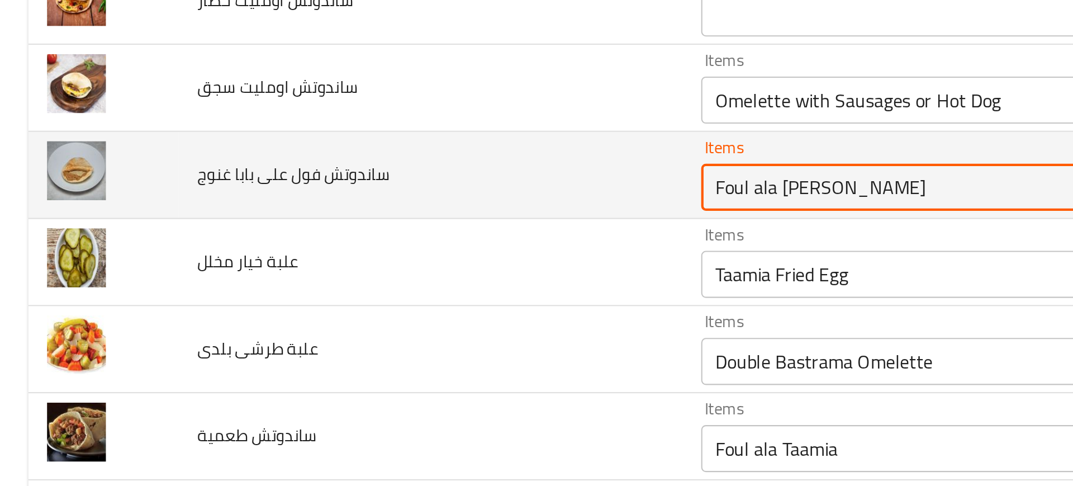
click at [358, 242] on غنوج "Foul ala [PERSON_NAME]" at bounding box center [459, 236] width 247 height 16
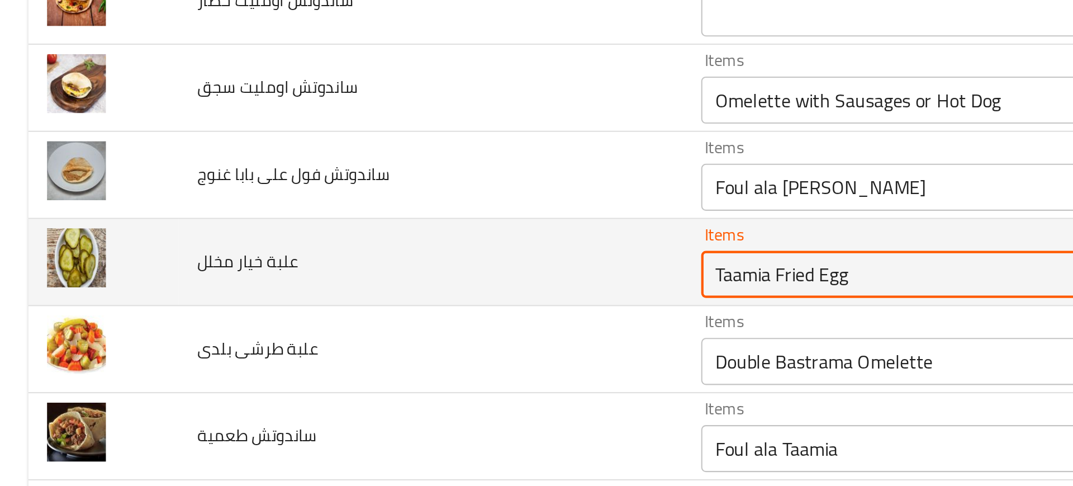
click at [355, 280] on مخلل "Taamia Fried Egg" at bounding box center [459, 277] width 247 height 16
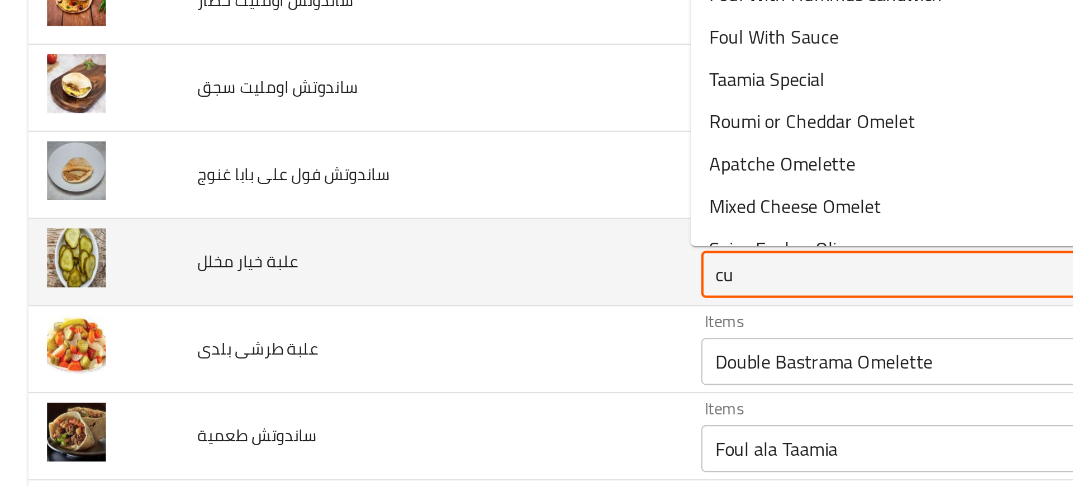
type مخلل "c"
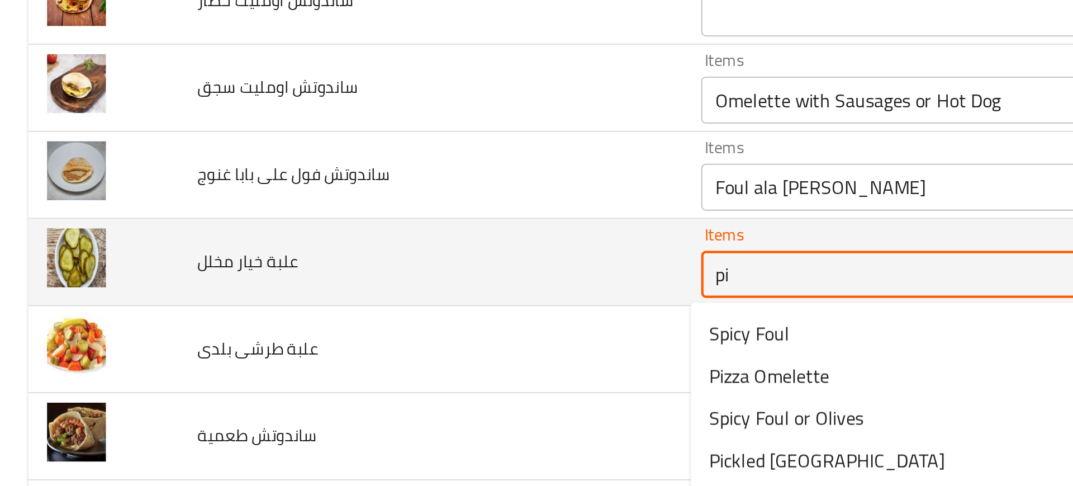
type مخلل "pic"
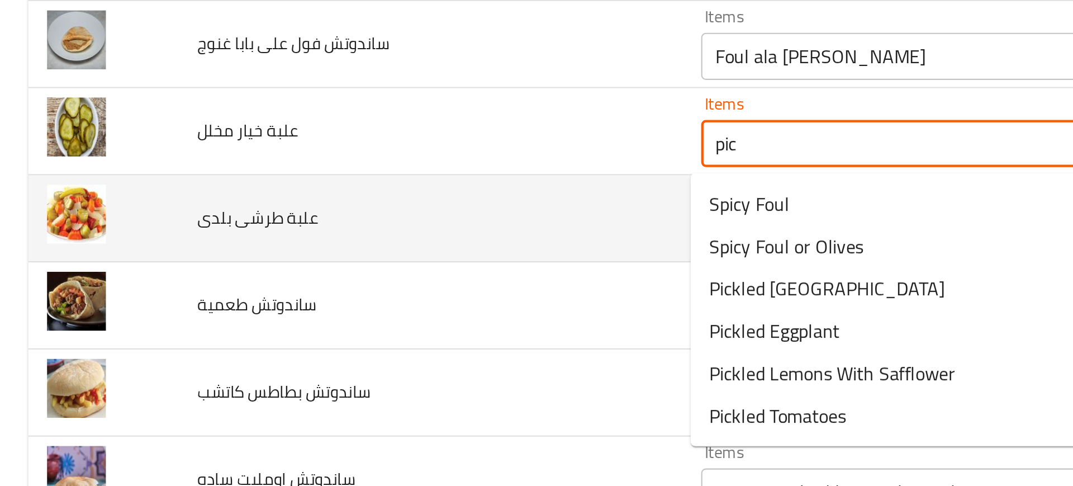
scroll to position [2380, 0]
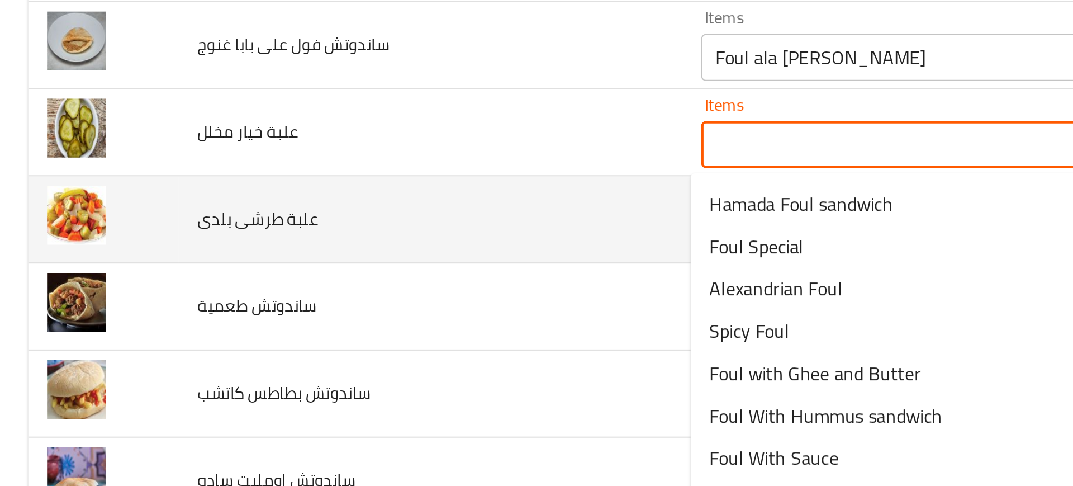
click at [260, 302] on td "ساندوتش طعمية" at bounding box center [204, 292] width 239 height 41
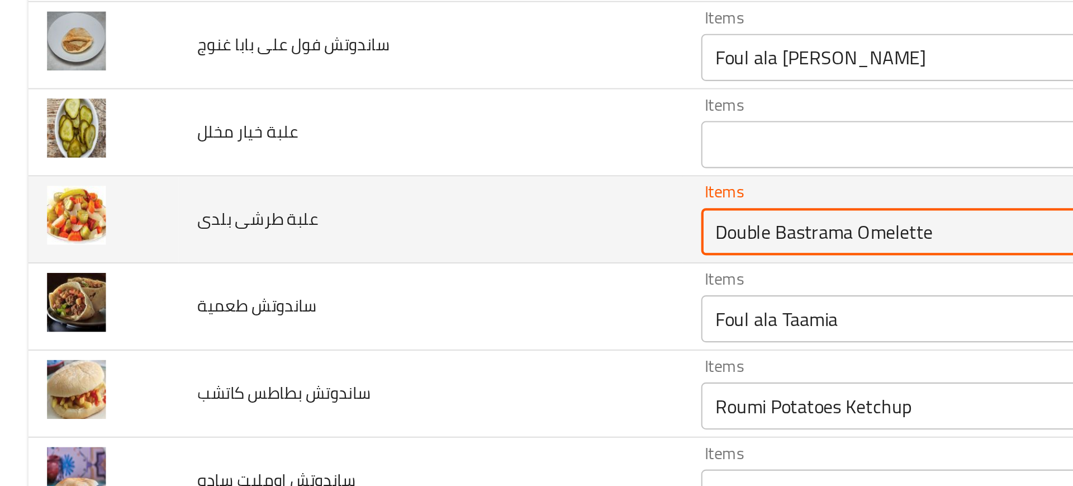
click at [363, 261] on بلدى "Double Bastrama Omelette" at bounding box center [459, 257] width 247 height 16
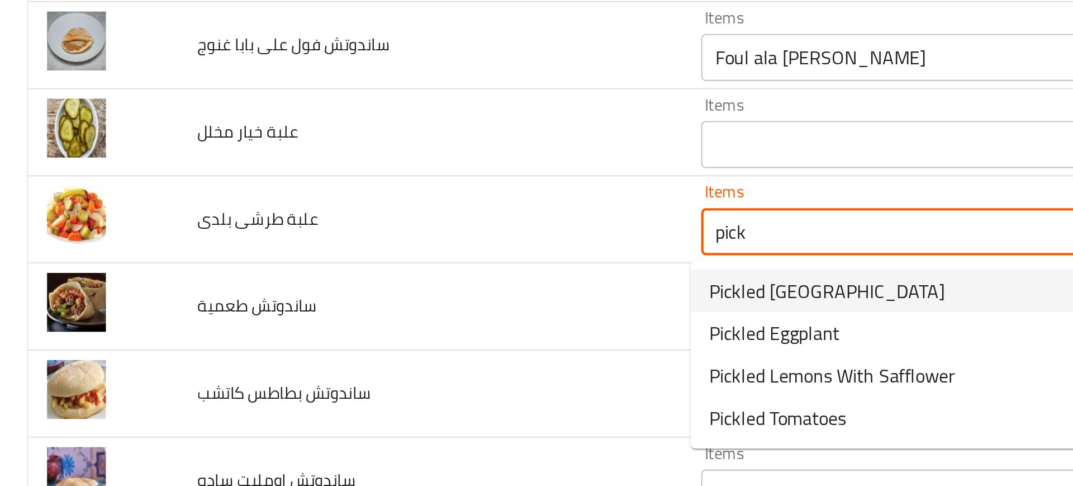
click at [356, 283] on span "Pickled [GEOGRAPHIC_DATA]" at bounding box center [393, 284] width 112 height 13
type بلدى "Pickled [GEOGRAPHIC_DATA]"
type بلدى-ar "مخلل بوليف"
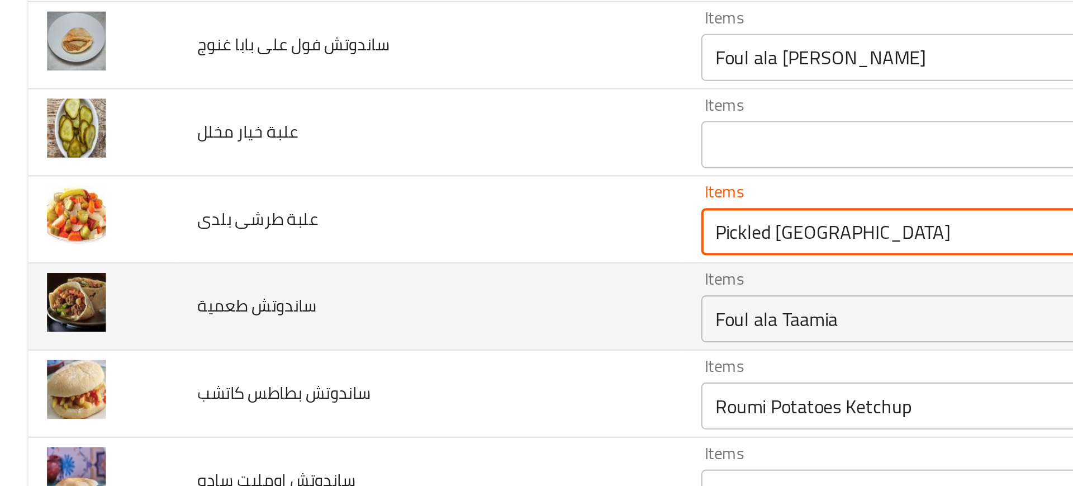
type بلدى "Pickled [GEOGRAPHIC_DATA]"
click at [344, 292] on طعمية "Foul ala Taamia" at bounding box center [459, 299] width 247 height 16
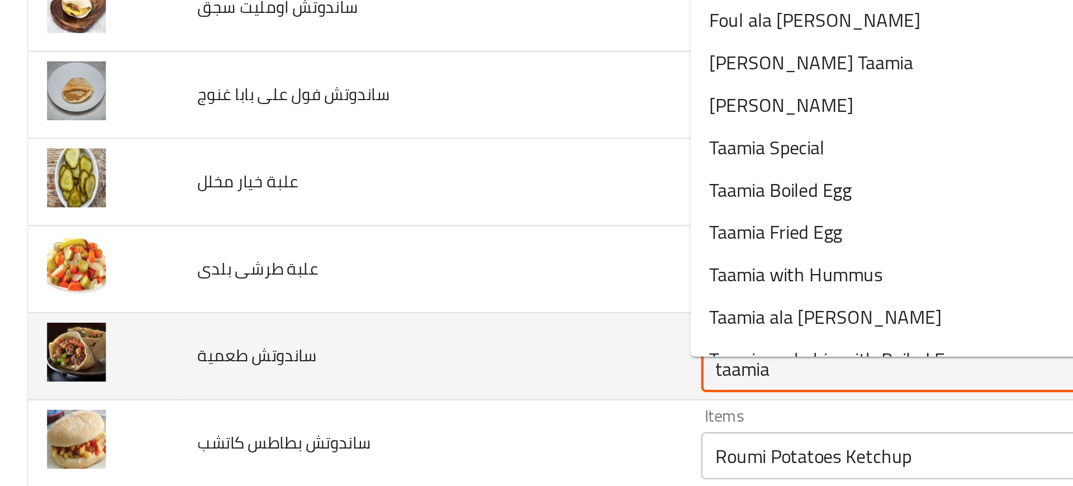
scroll to position [2348, 0]
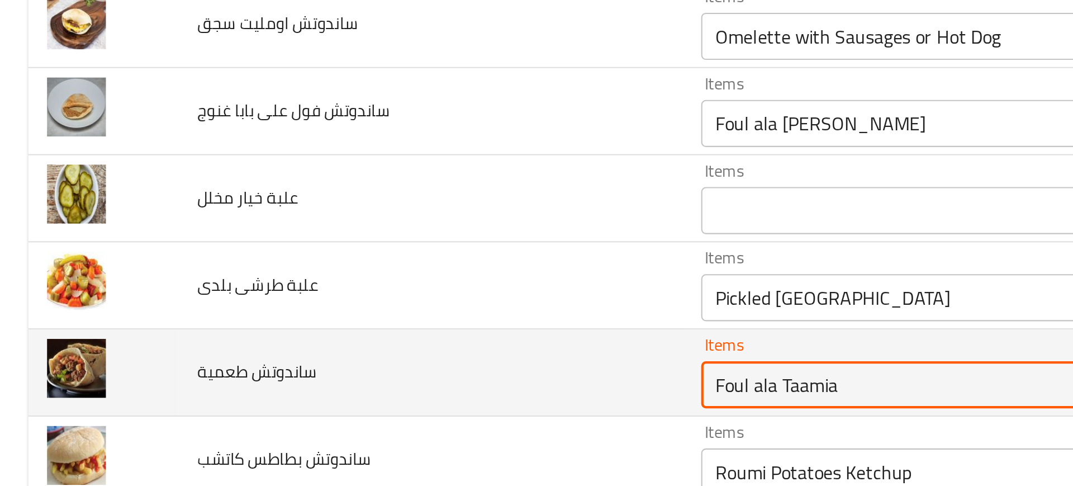
paste طعمية "[PERSON_NAME] Taamia"
type طعمية "[PERSON_NAME] Taamia"
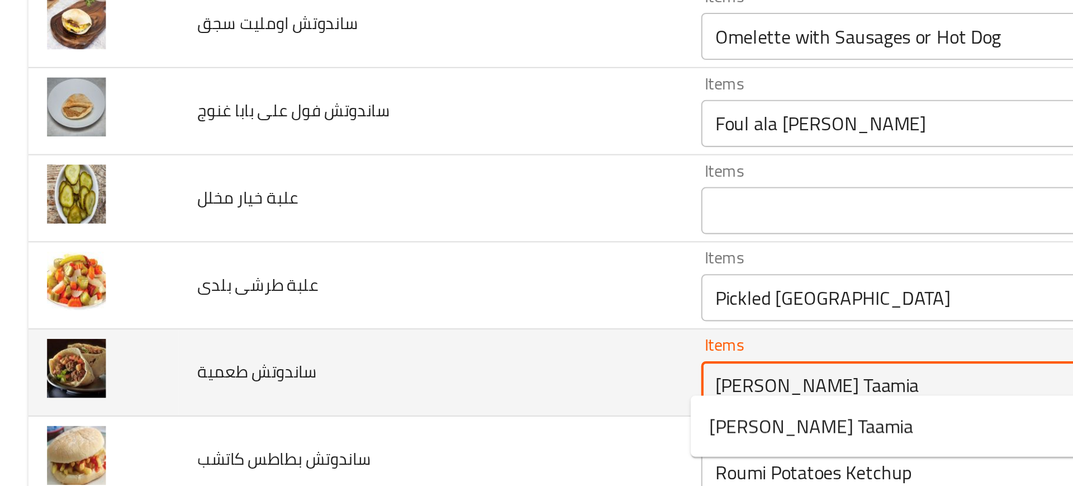
scroll to position [2419, 0]
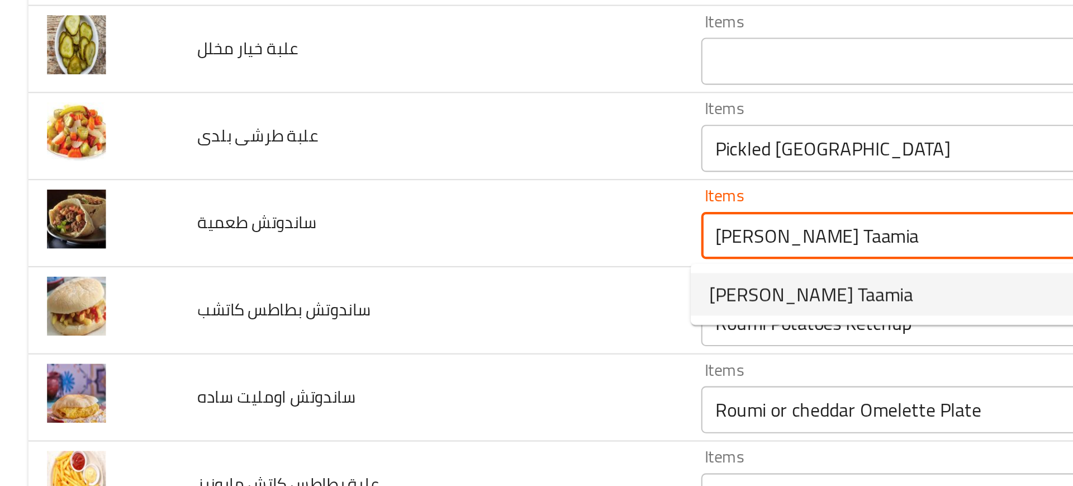
click at [351, 282] on span "[PERSON_NAME] Taamia" at bounding box center [385, 286] width 97 height 13
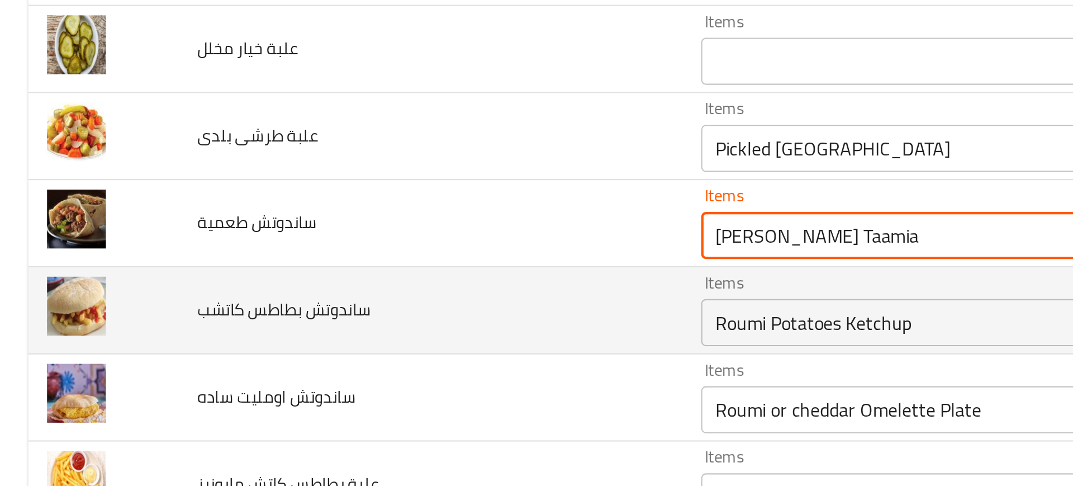
type طعمية-ar "طعميه حماده"
type طعمية "[PERSON_NAME] Taamia"
click at [286, 293] on td "ساندوتش بطاطس كاتشب" at bounding box center [204, 294] width 239 height 41
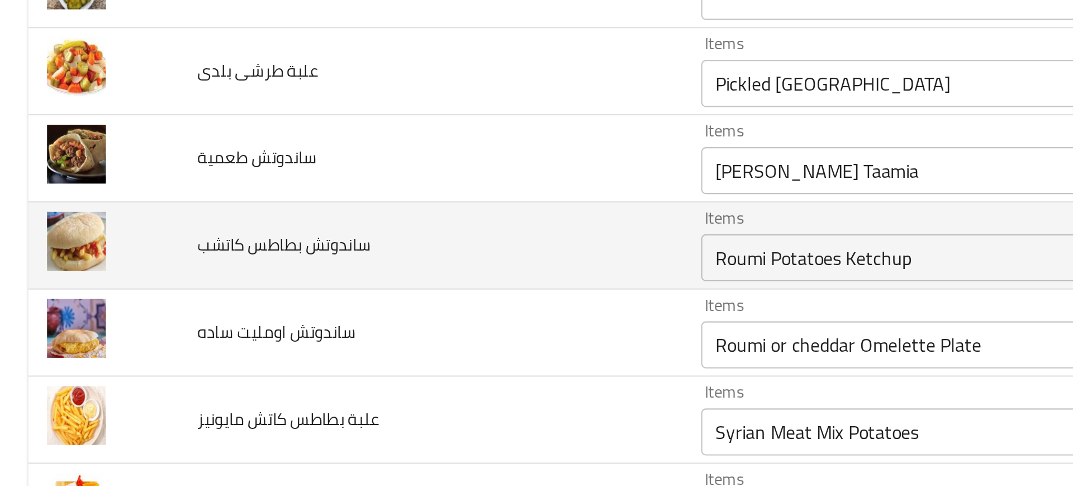
scroll to position [2454, 0]
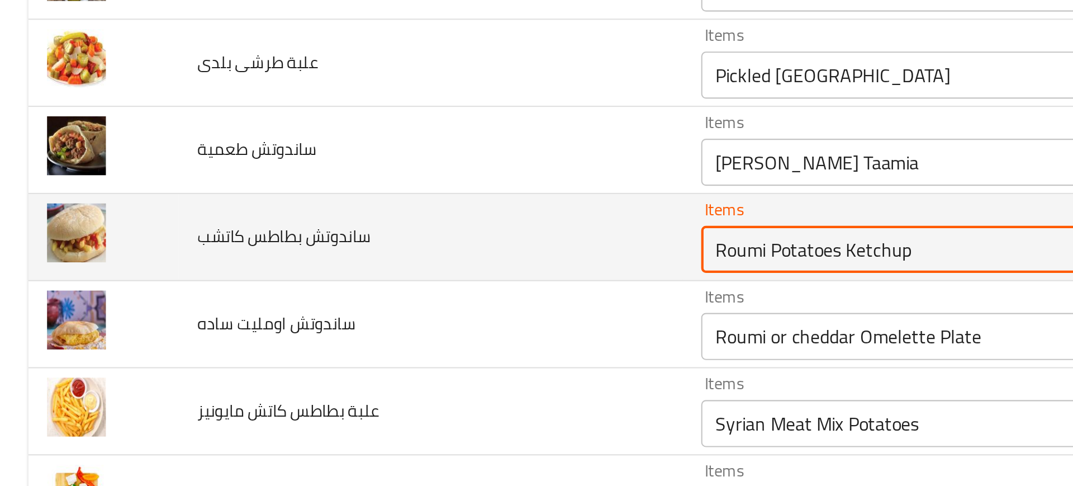
click at [361, 261] on كاتشب "Roumi Potatoes Ketchup" at bounding box center [459, 266] width 247 height 16
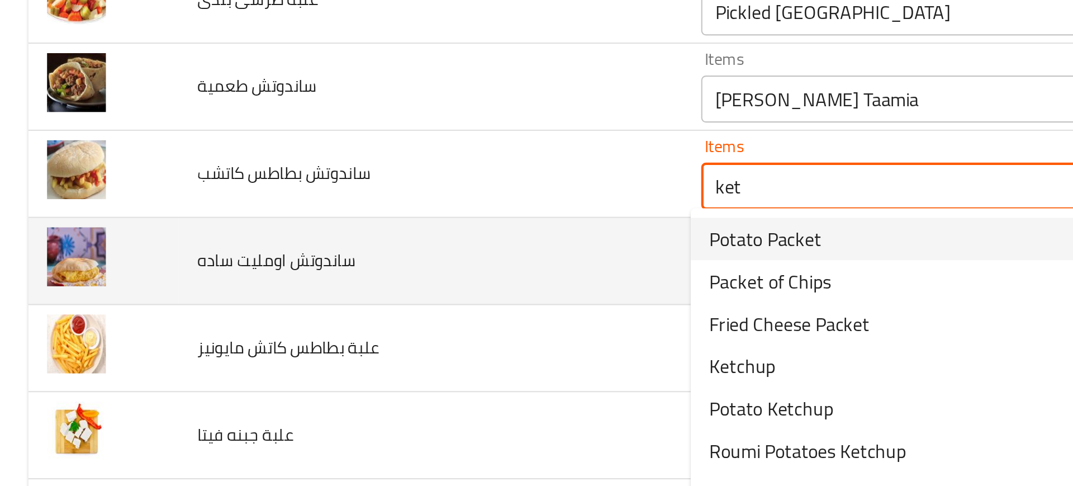
scroll to position [2487, 0]
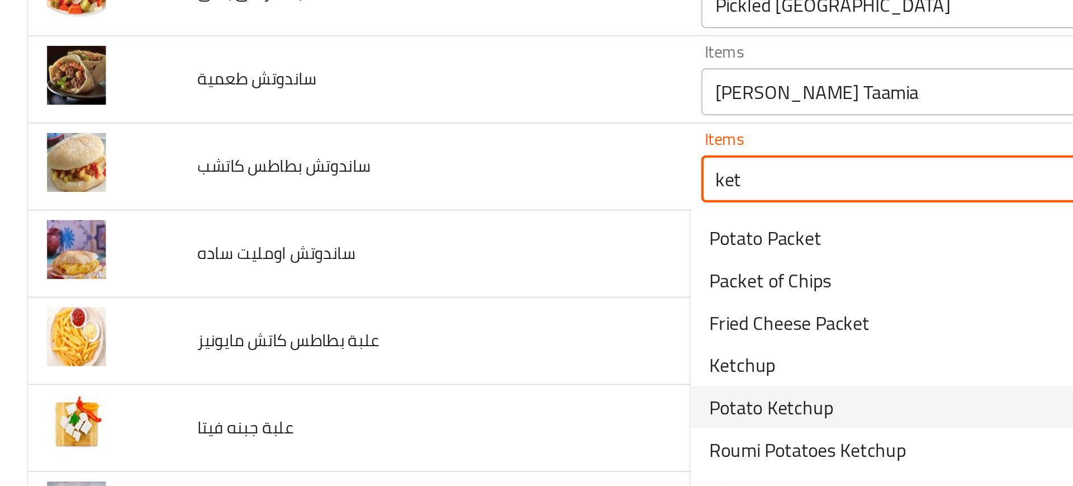
click at [369, 342] on span "Potato Ketchup" at bounding box center [366, 340] width 59 height 13
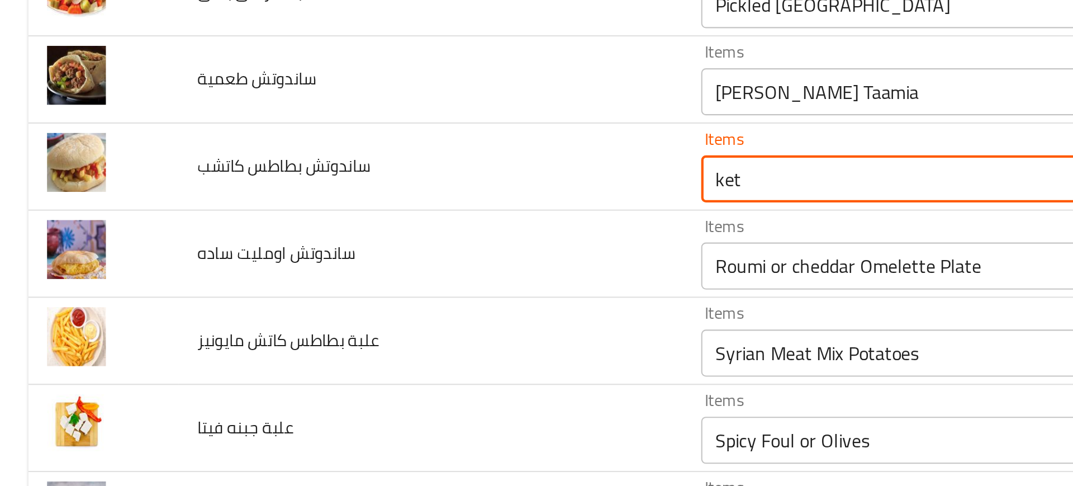
type كاتشب "Potato Ketchup"
type كاتشب-ar "بطاطس كاتشب"
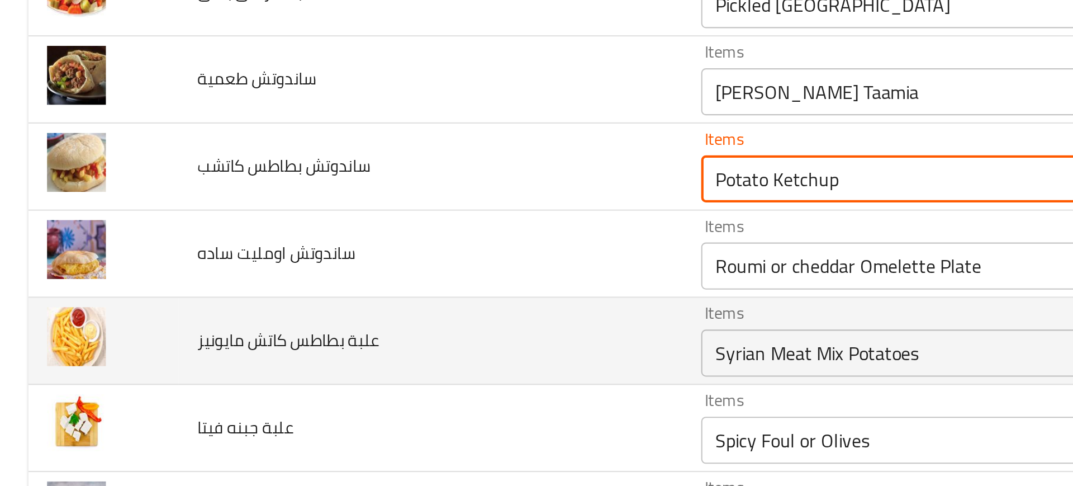
type كاتشب "Potato Ketchup"
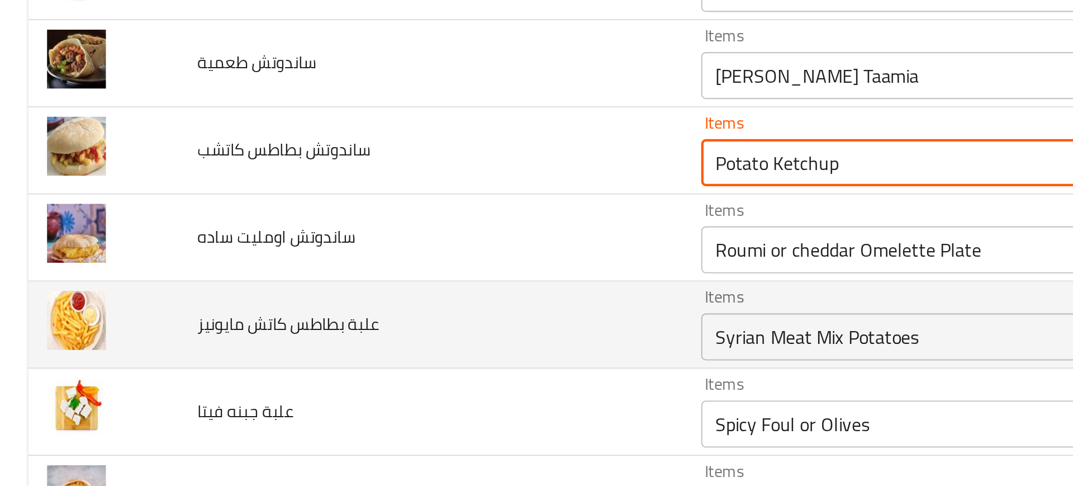
scroll to position [2502, 0]
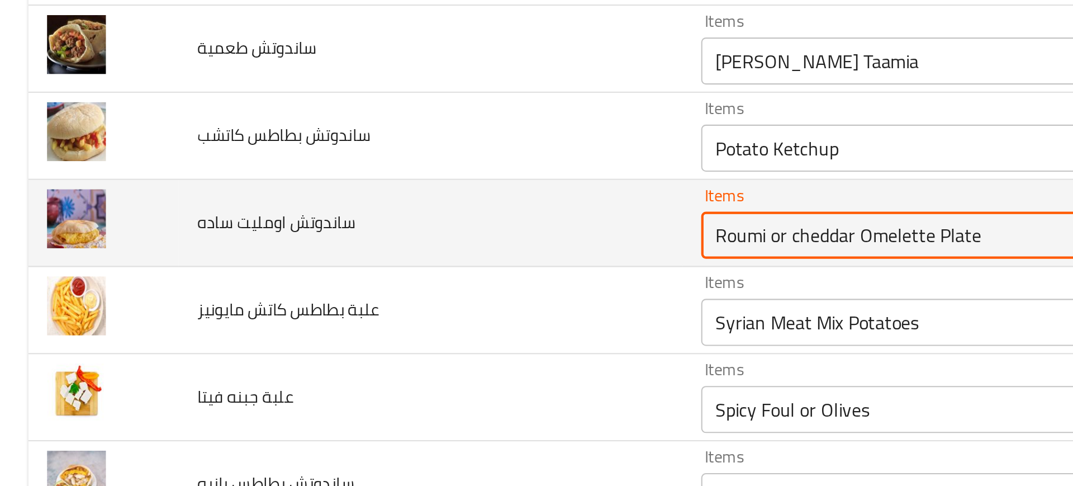
click at [375, 253] on ساده "Roumi or cheddar Omelette Plate" at bounding box center [459, 259] width 247 height 16
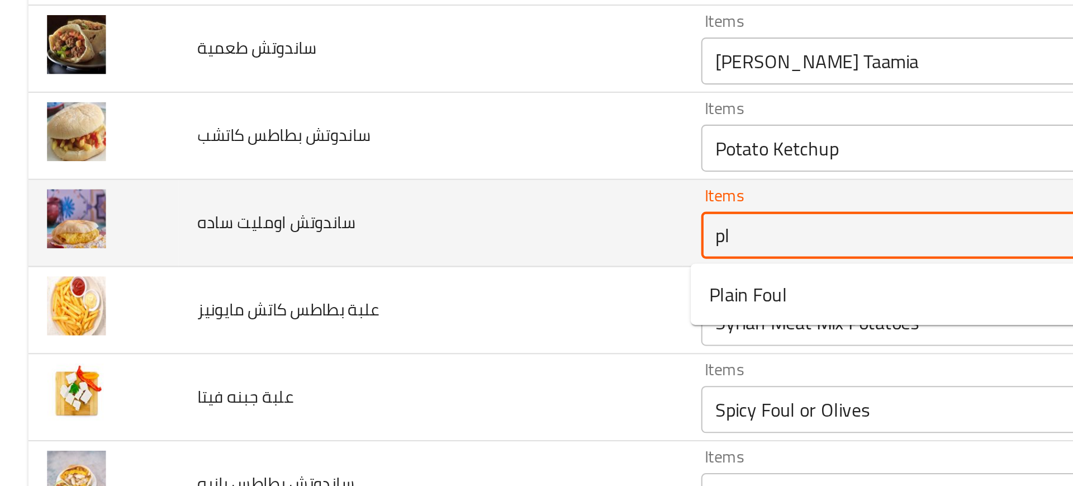
type ساده "p"
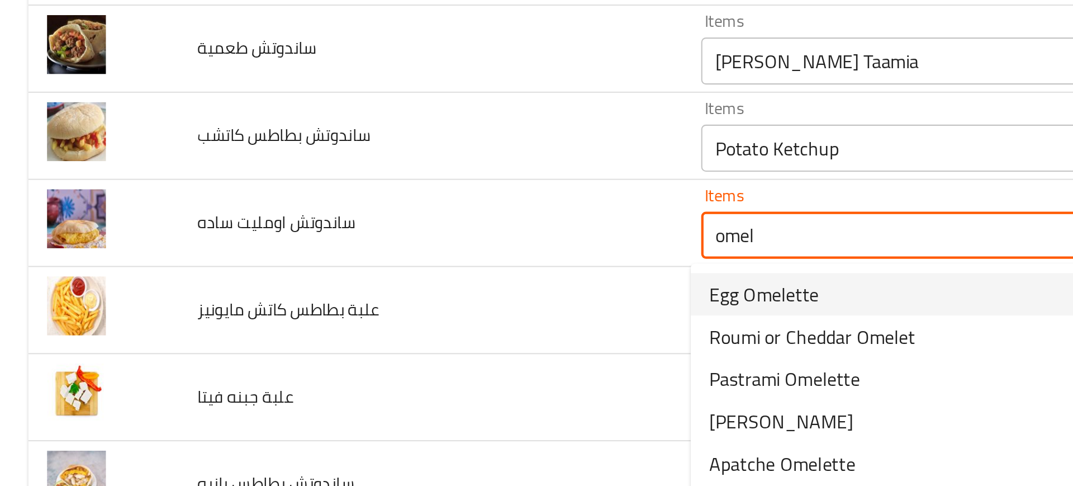
click at [345, 285] on span "Egg Omelette" at bounding box center [363, 286] width 52 height 13
type ساده "Egg Omelette"
type ساده-ar "بيض اومليت"
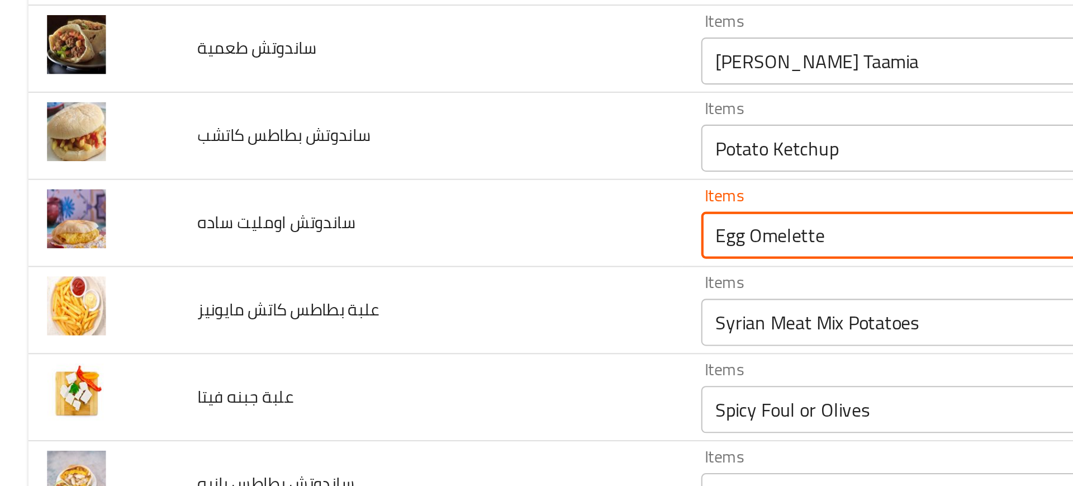
type ساده "Egg Omelette"
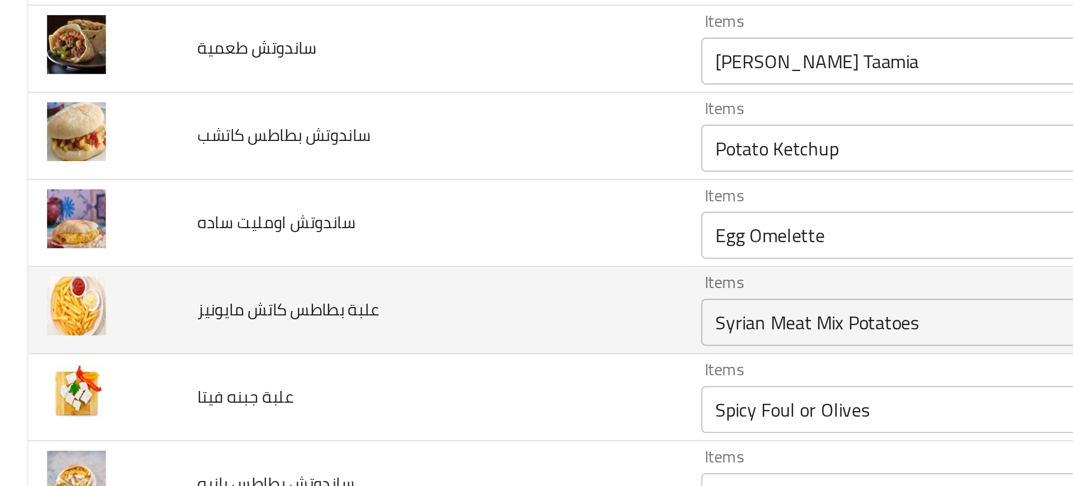
click at [295, 293] on td "علبة بطاطس كاتش مايونيز" at bounding box center [204, 294] width 239 height 41
click at [336, 298] on مايونيز "Syrian Meat Mix Potatoes" at bounding box center [459, 300] width 247 height 16
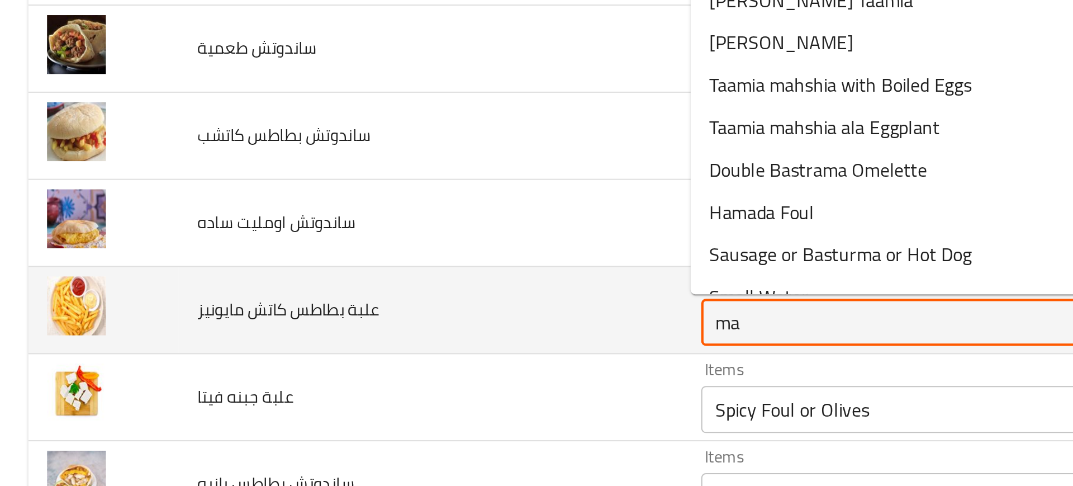
type مايونيز "may"
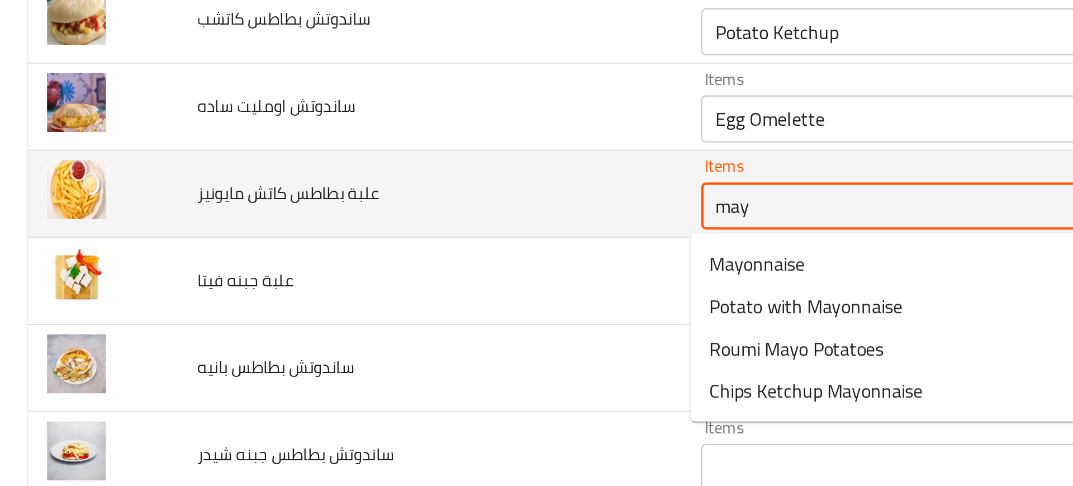
scroll to position [2557, 0]
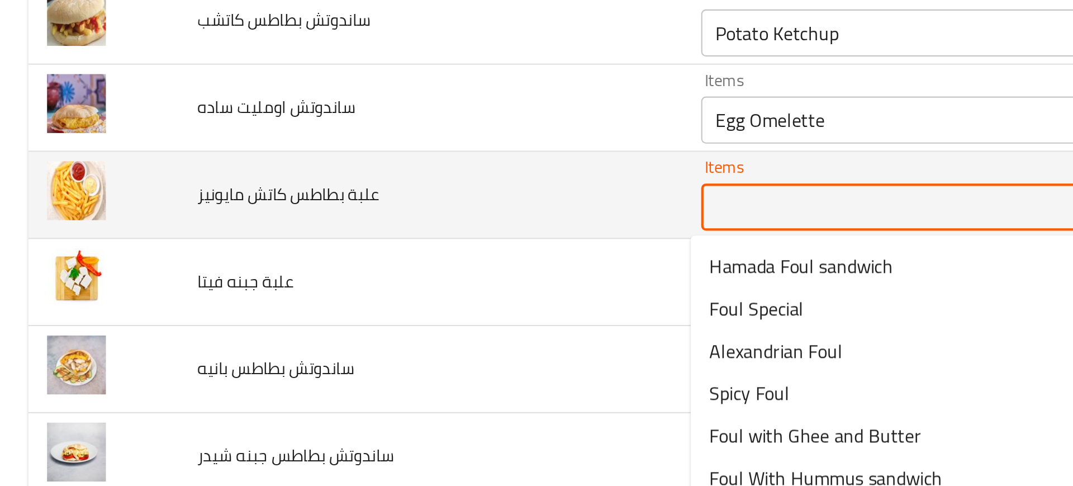
click at [291, 296] on td "علبة جبنه فيتا" at bounding box center [204, 280] width 239 height 41
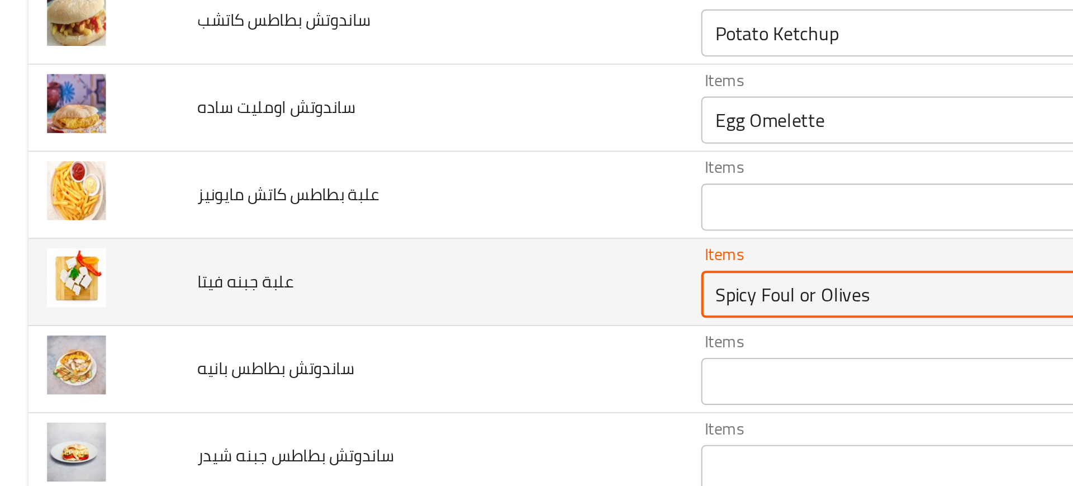
click at [348, 288] on فيتا "Spicy Foul or Olives" at bounding box center [459, 287] width 247 height 16
type فيتا "f"
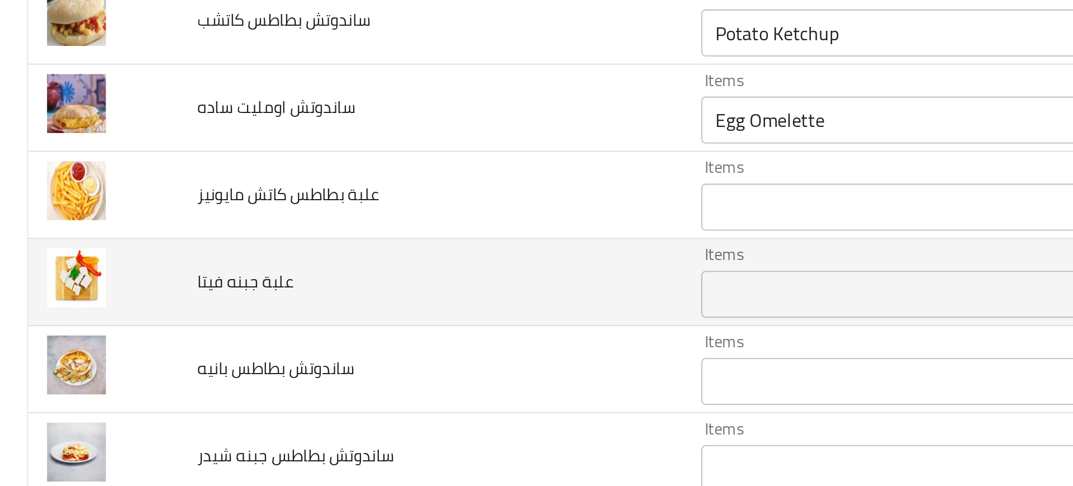
click at [255, 295] on td "علبة جبنه فيتا" at bounding box center [204, 280] width 239 height 41
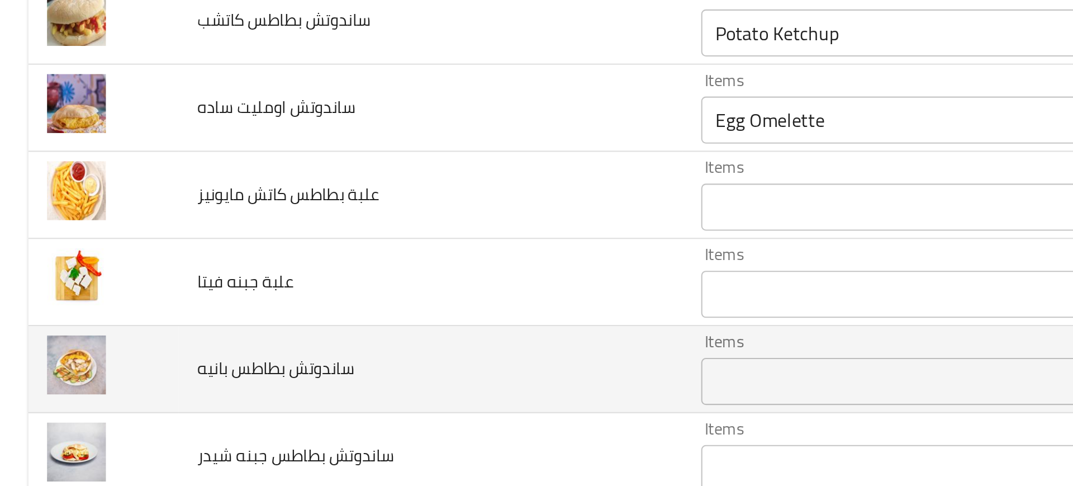
click at [336, 320] on بانيه "Items" at bounding box center [459, 328] width 247 height 16
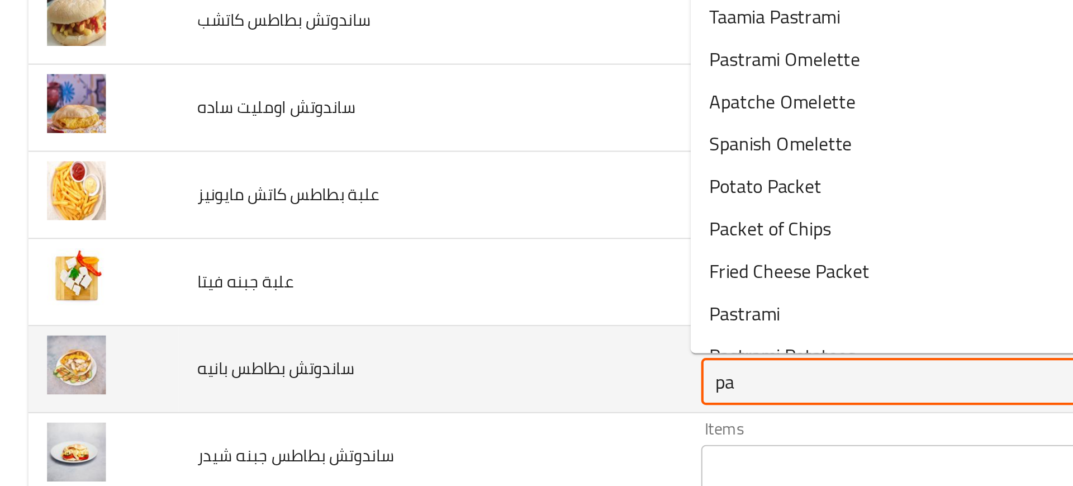
type بانيه "pan"
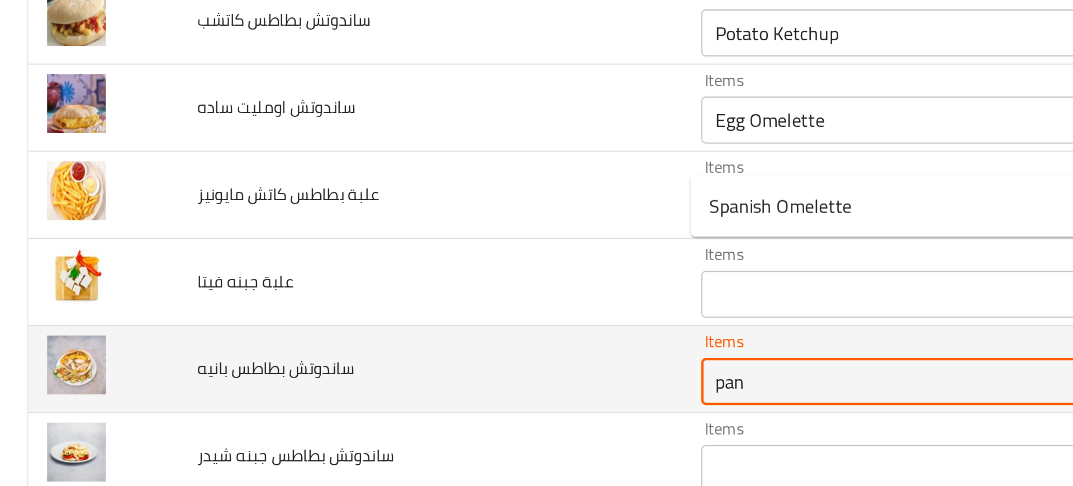
scroll to position [2668, 0]
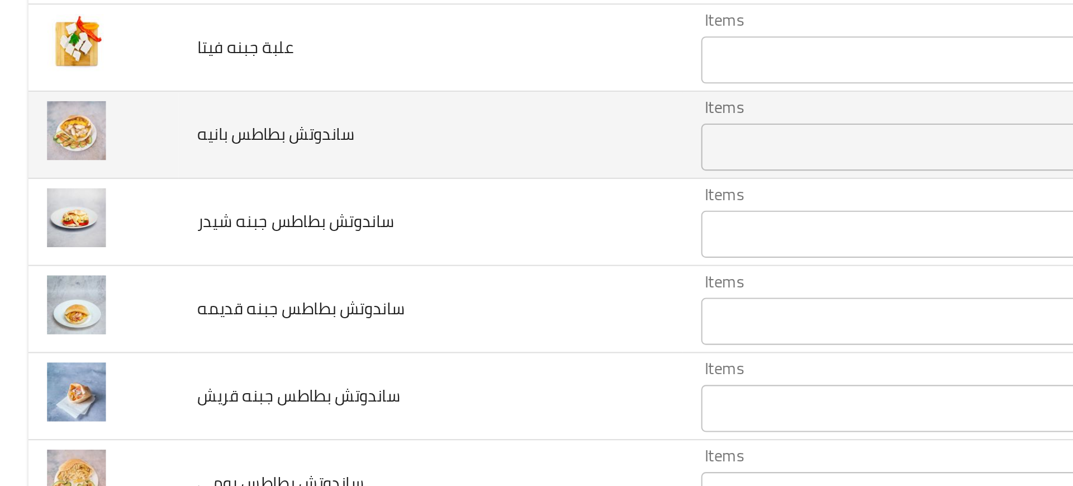
click at [215, 333] on td "ساندوتش بطاطس جبنه قريش" at bounding box center [204, 335] width 239 height 41
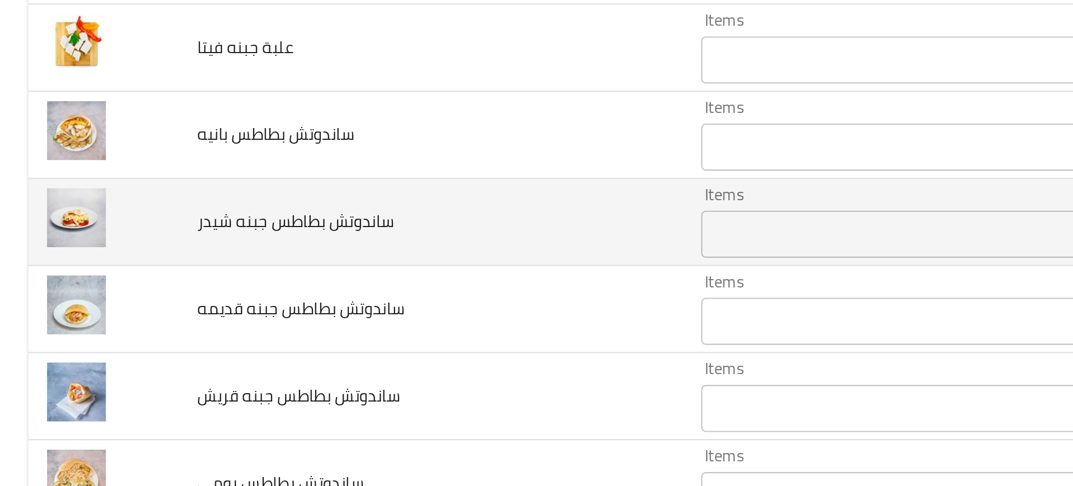
click at [363, 267] on div "Items" at bounding box center [476, 258] width 287 height 22
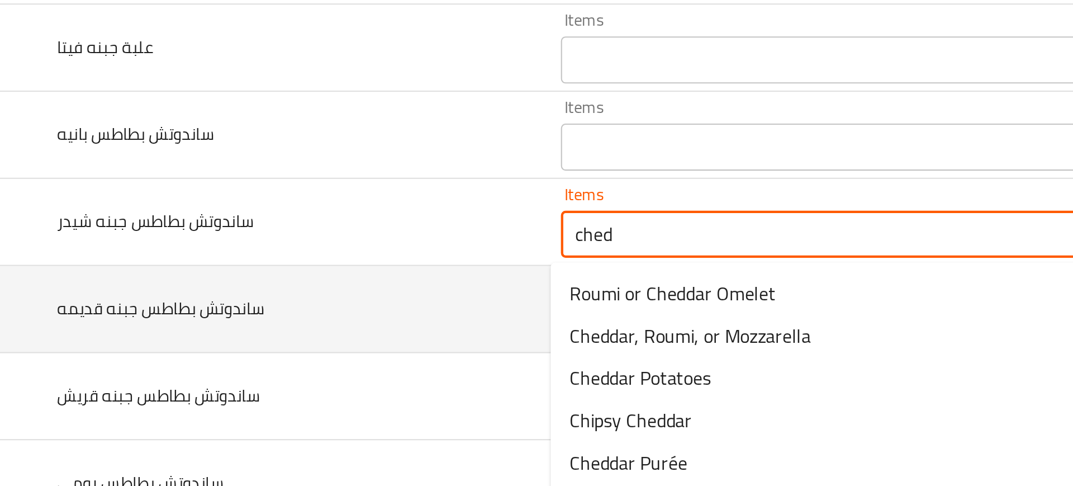
click at [346, 299] on span "Cheddar, Roumi, or Mozzarella" at bounding box center [394, 305] width 115 height 13
type شيدر "Cheddar, Roumi, or Mozzarella"
type شيدر-ar "شيدر او رومي او موتزريلا"
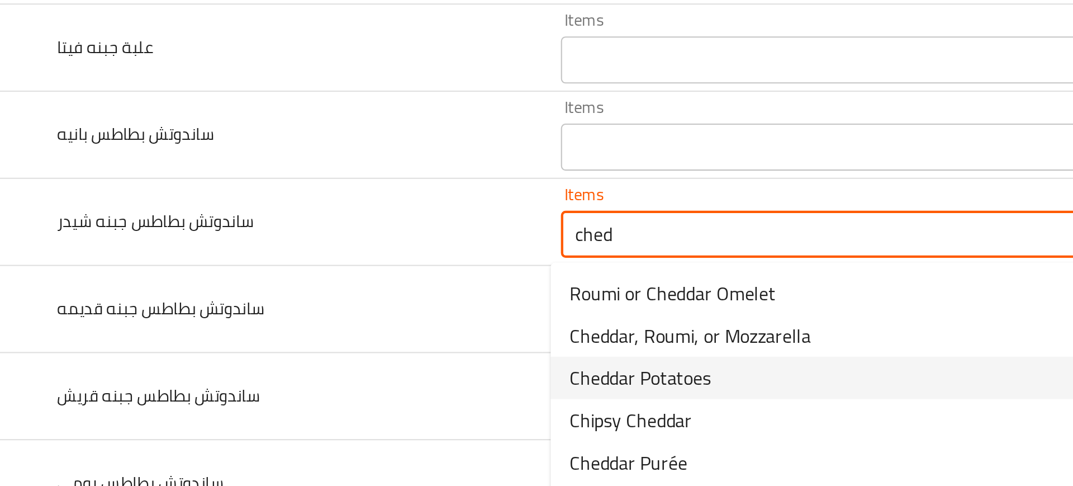
click at [369, 324] on span "Cheddar Potatoes" at bounding box center [370, 326] width 67 height 13
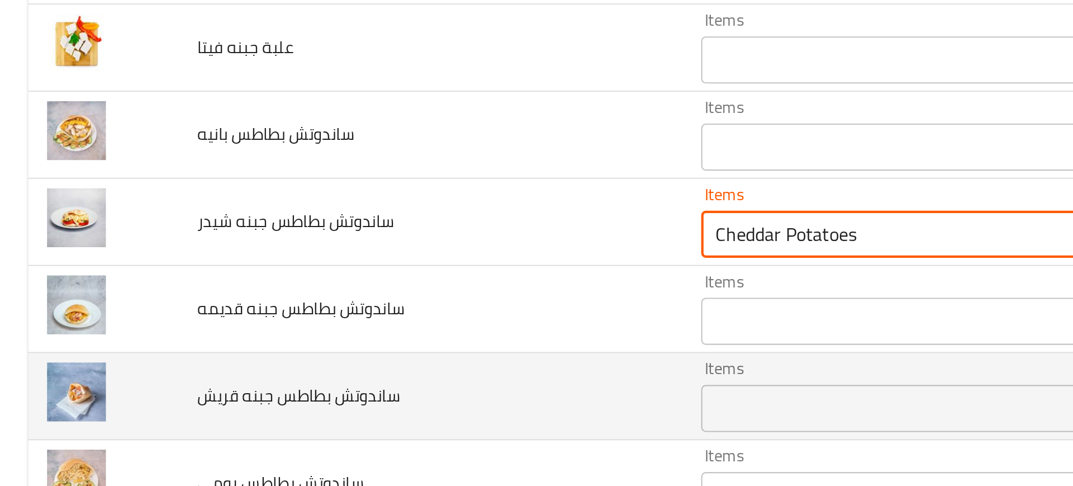
click at [303, 324] on td "ساندوتش بطاطس جبنه قريش" at bounding box center [204, 335] width 239 height 41
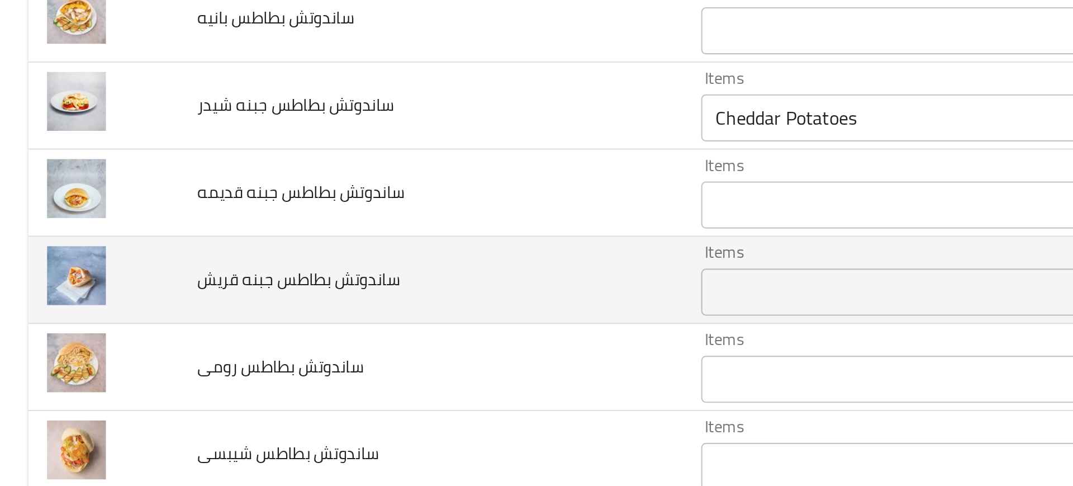
scroll to position [2725, 0]
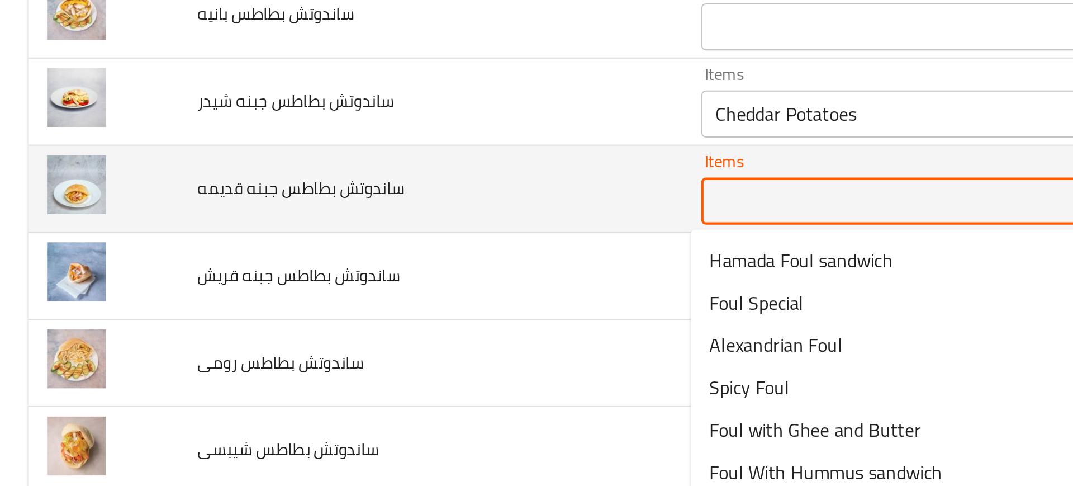
click at [351, 248] on قديمه "Items" at bounding box center [459, 243] width 247 height 16
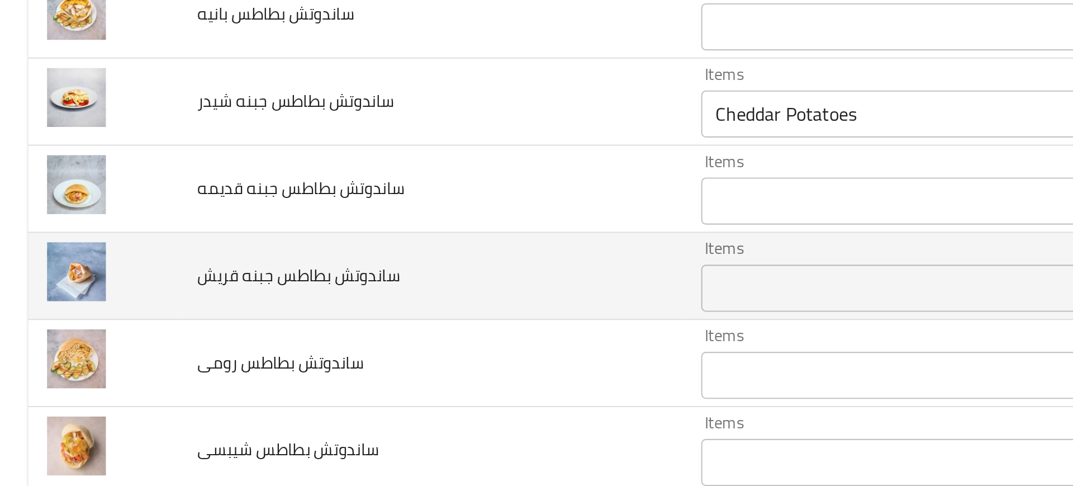
click at [294, 261] on td "ساندوتش بطاطس جبنه قريش" at bounding box center [204, 278] width 239 height 41
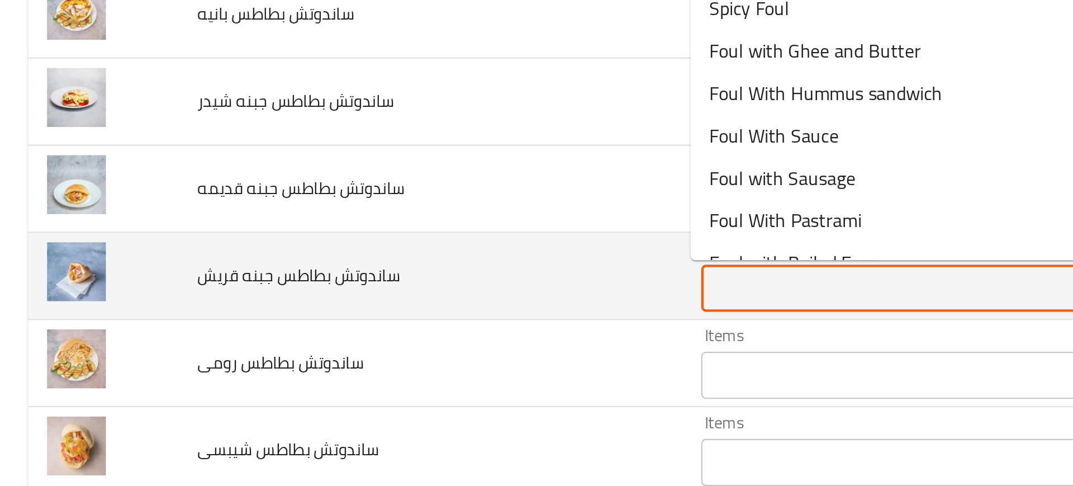
click at [354, 285] on قريش "Items" at bounding box center [459, 284] width 247 height 16
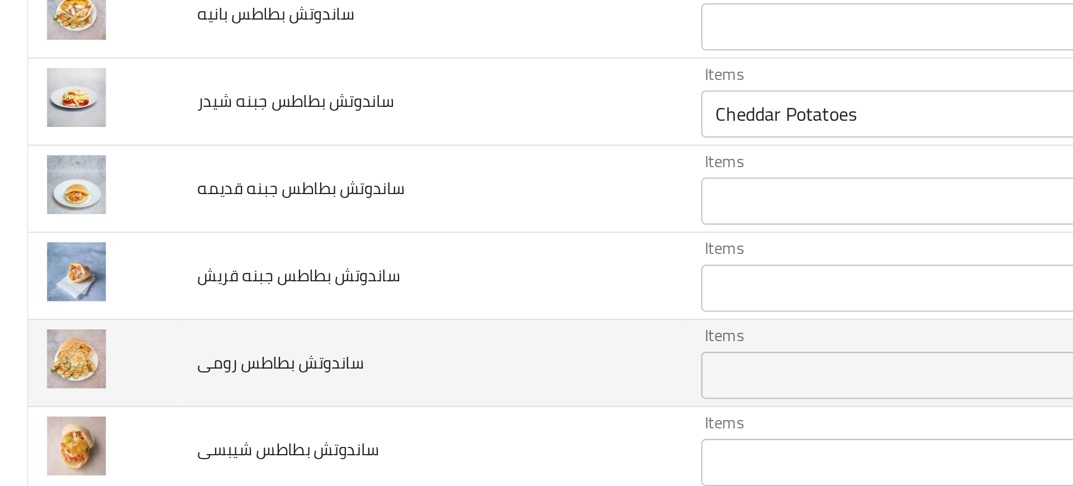
click at [239, 315] on td "ساندوتش بطاطس رومى" at bounding box center [204, 319] width 239 height 41
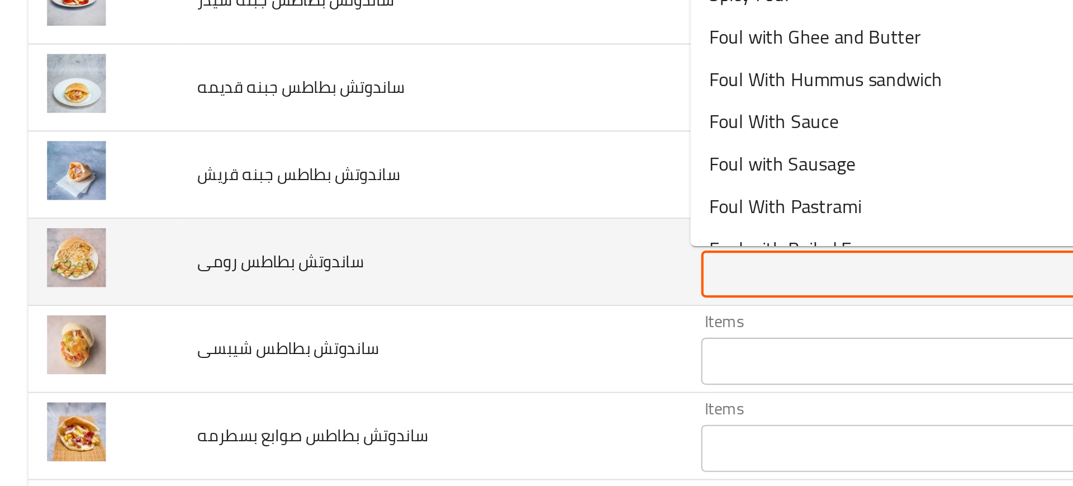
click at [339, 280] on رومى "Items" at bounding box center [459, 277] width 247 height 16
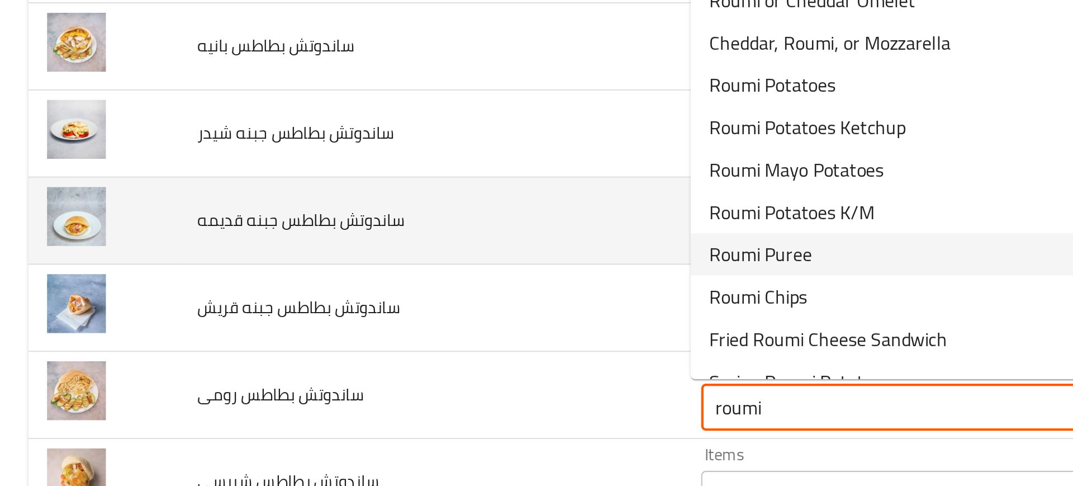
scroll to position [2709, 0]
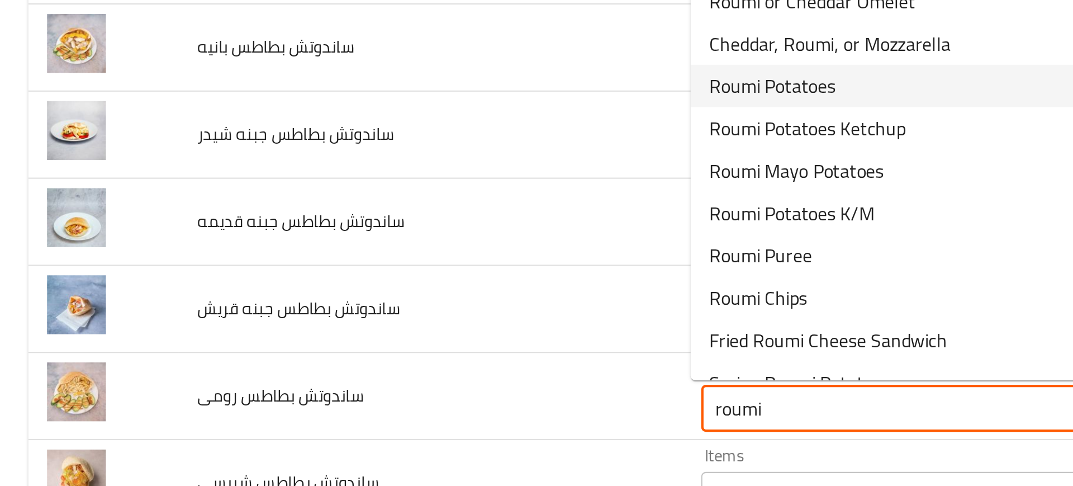
click at [365, 188] on span "Roumi Potatoes" at bounding box center [367, 187] width 60 height 13
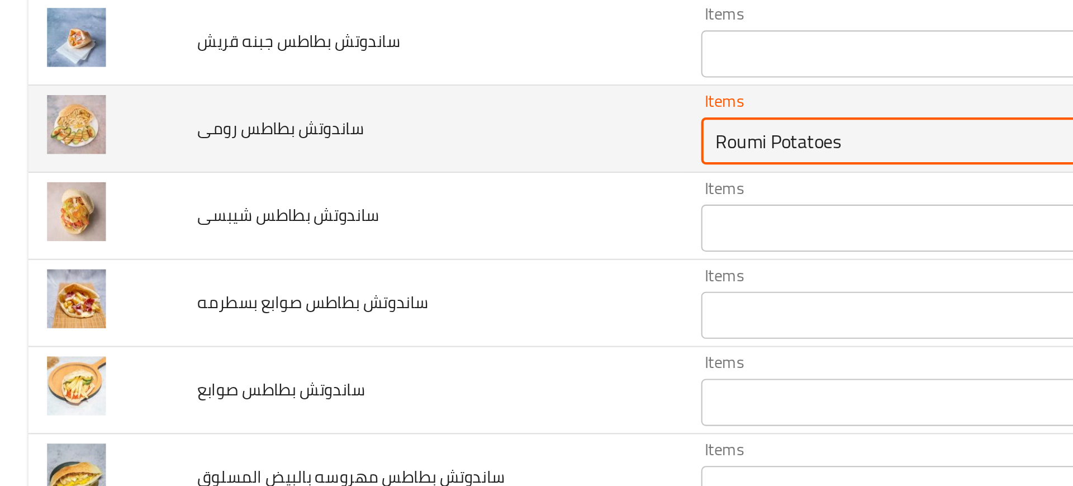
scroll to position [2836, 0]
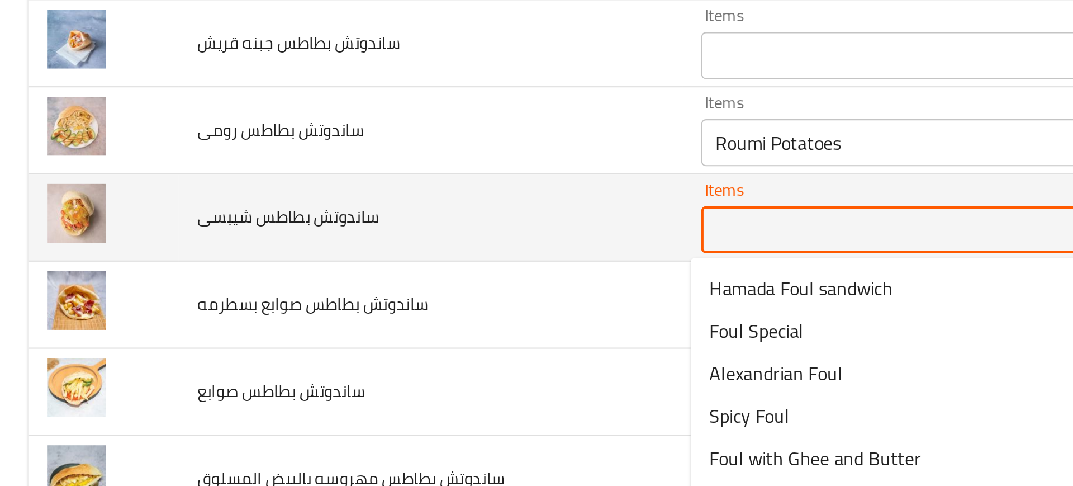
click at [336, 254] on شيبسى "Items" at bounding box center [459, 256] width 247 height 16
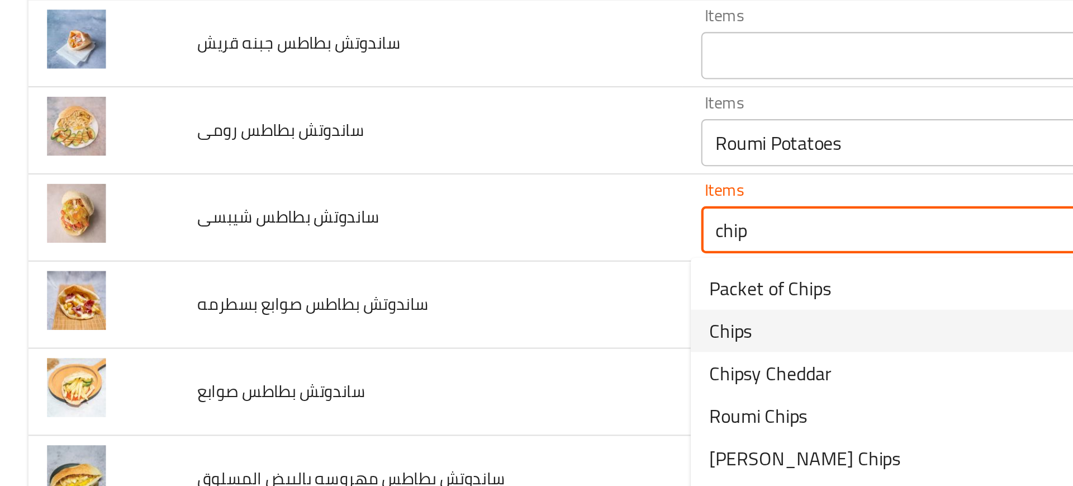
click at [355, 303] on span "Chips" at bounding box center [347, 303] width 20 height 13
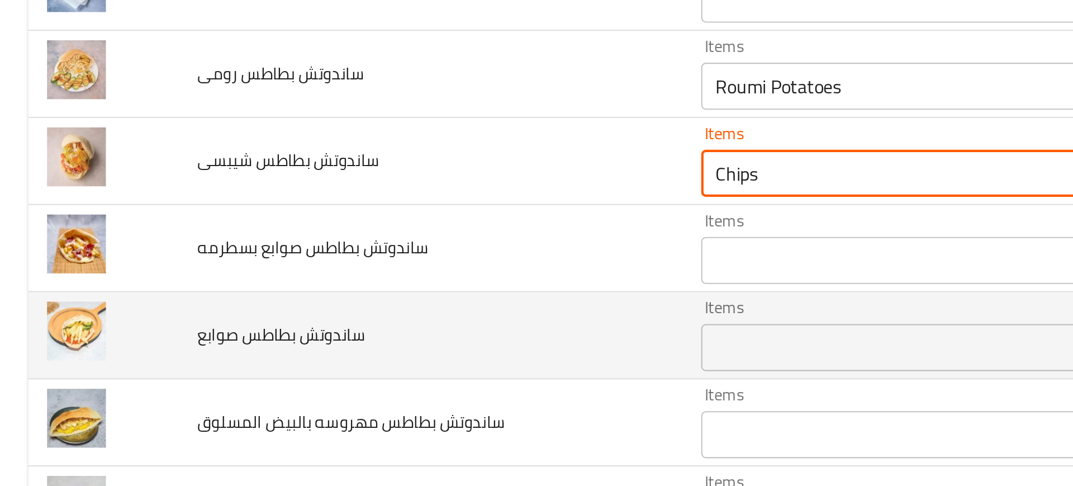
scroll to position [2864, 0]
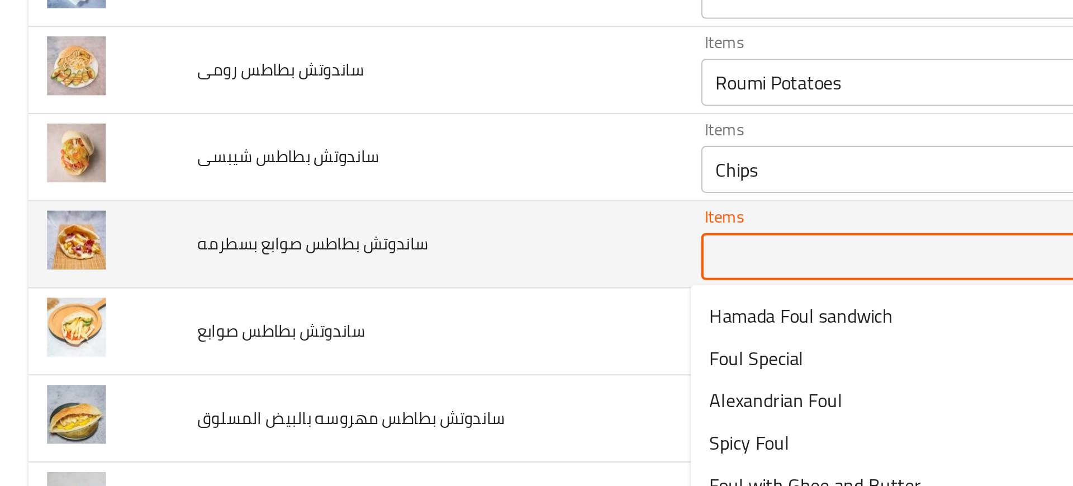
click at [374, 268] on بسطرمه "Items" at bounding box center [459, 269] width 247 height 16
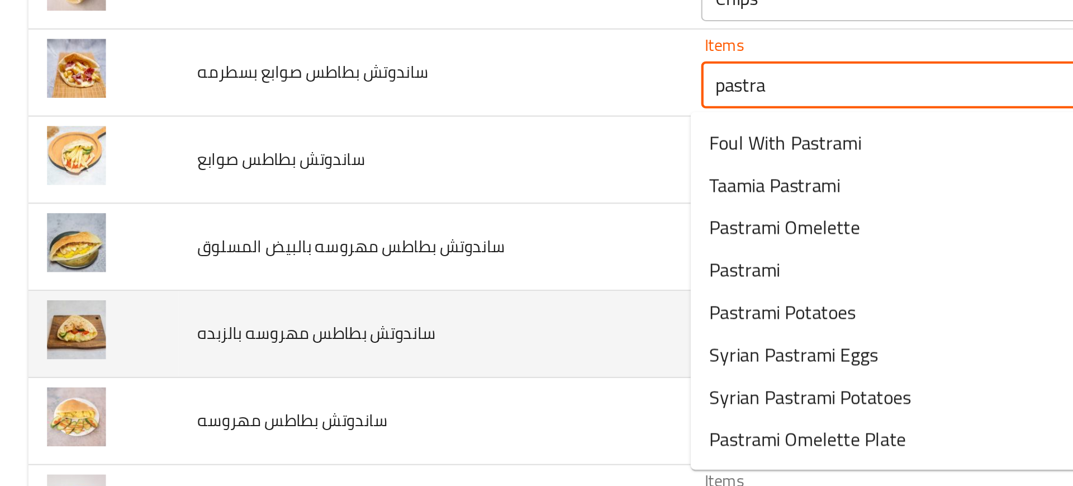
scroll to position [2946, 0]
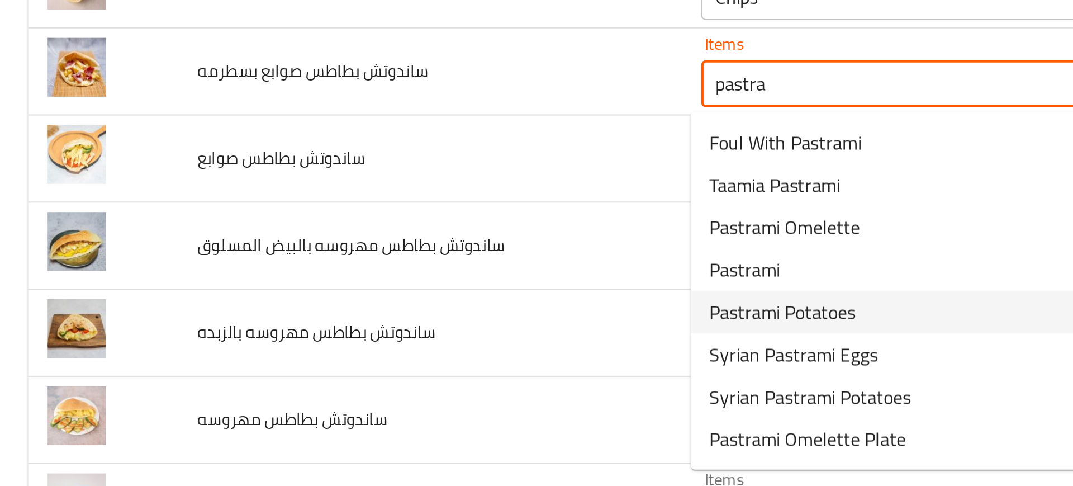
click at [356, 295] on span "Pastrami Potatoes" at bounding box center [371, 294] width 69 height 13
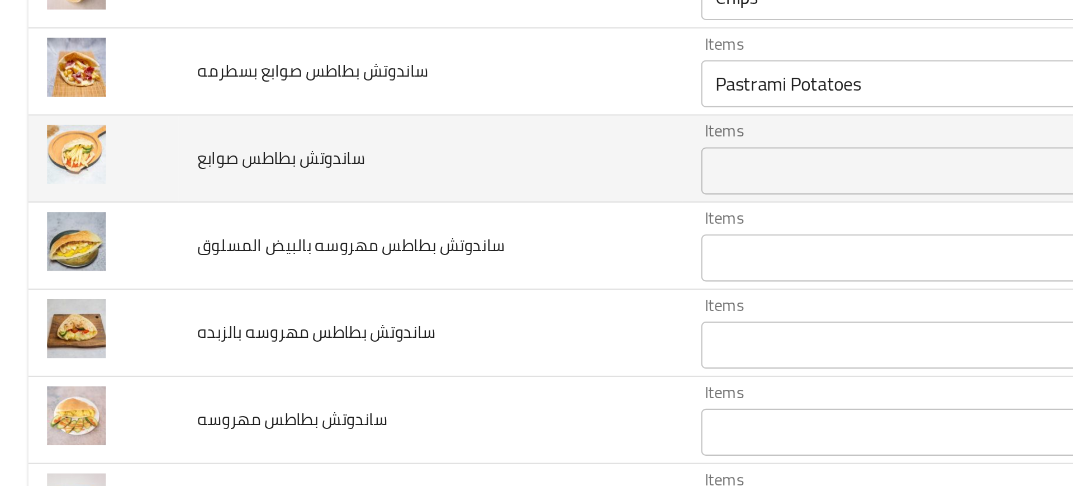
click at [318, 234] on td "ساندوتش بطاطس صوابع" at bounding box center [204, 222] width 239 height 41
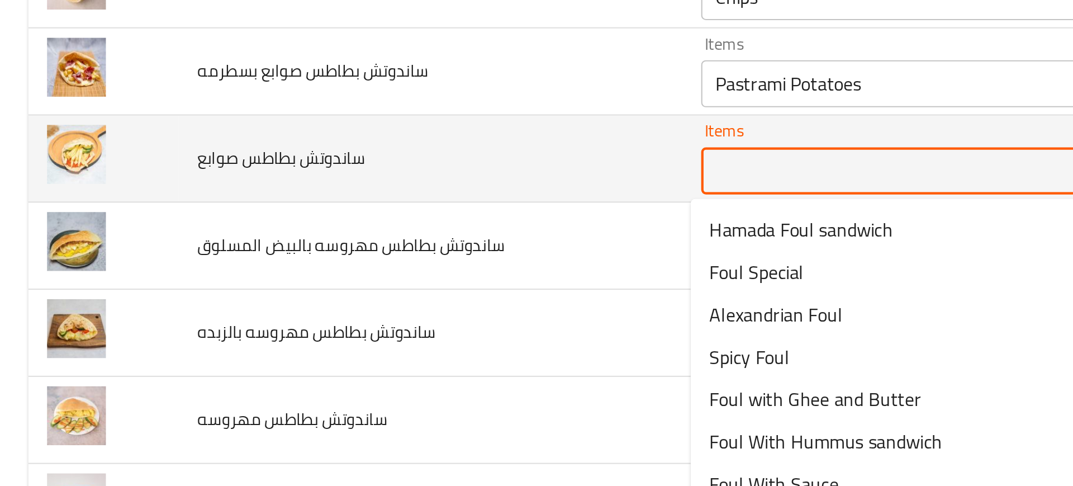
click at [336, 227] on صوابع "Items" at bounding box center [459, 228] width 247 height 16
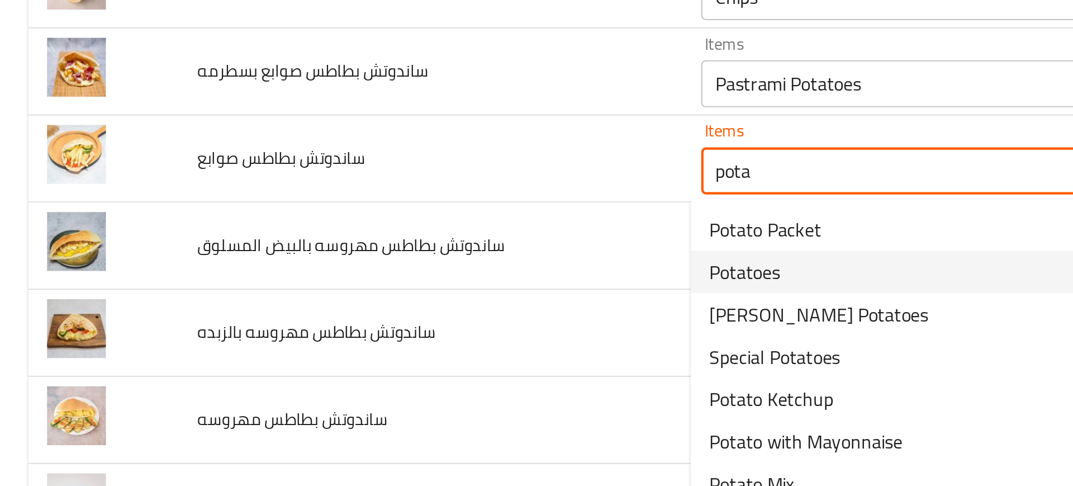
click at [354, 272] on span "Potatoes" at bounding box center [354, 275] width 34 height 13
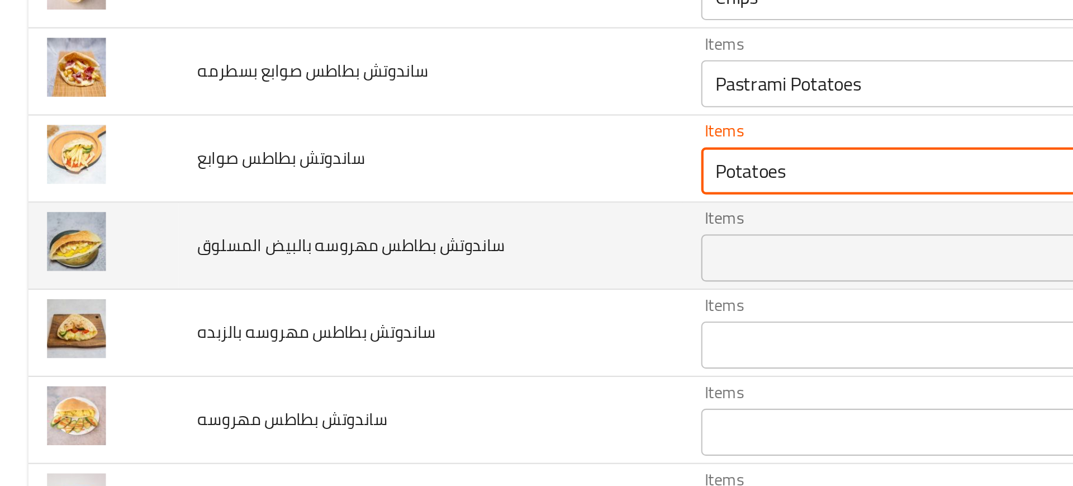
paste صوابع "[PERSON_NAME] Potatoes"
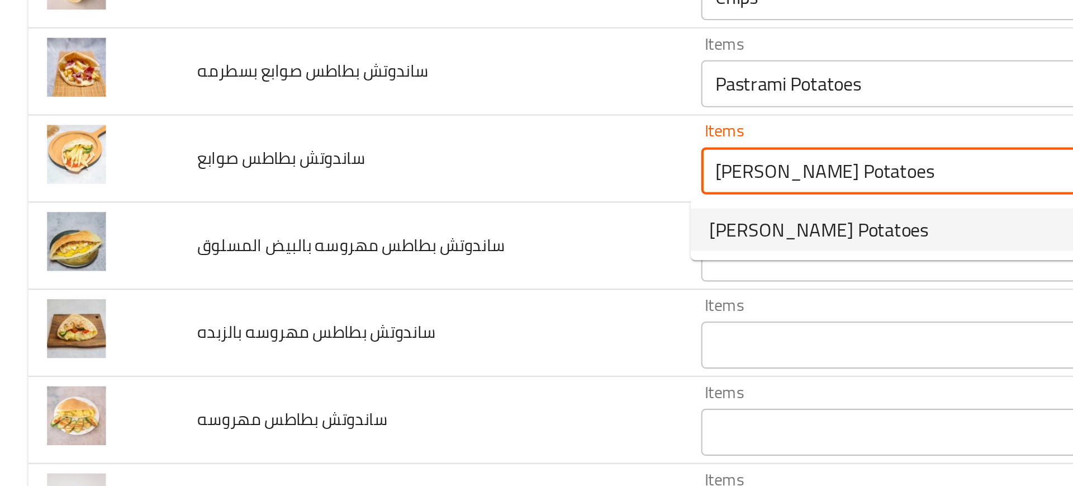
click at [390, 255] on span "[PERSON_NAME] Potatoes" at bounding box center [389, 255] width 104 height 13
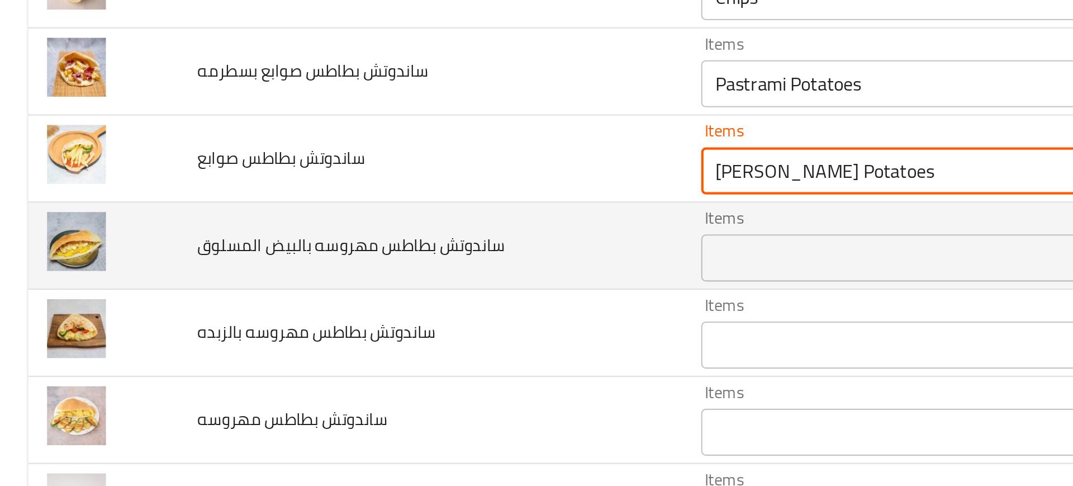
click at [350, 273] on المسلوق "Items" at bounding box center [459, 269] width 247 height 16
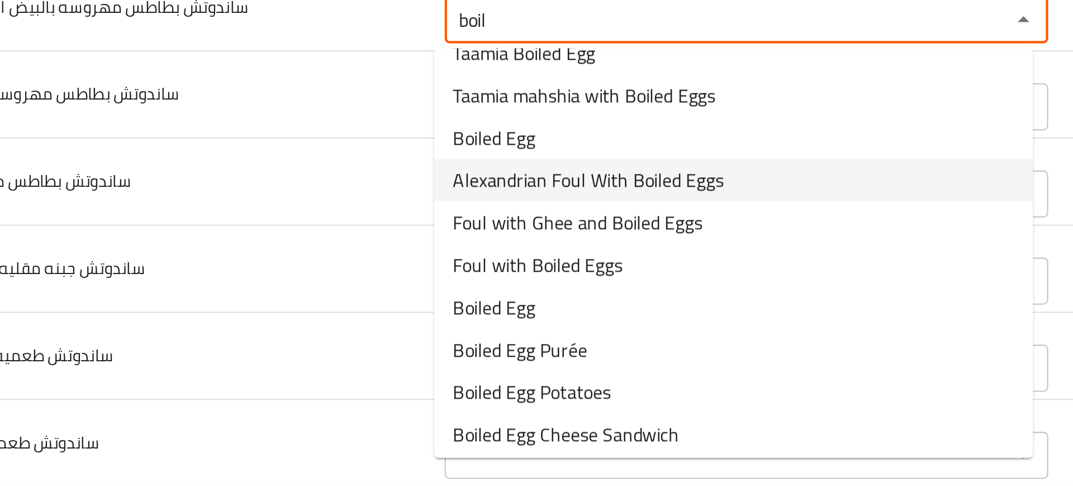
scroll to position [36, 0]
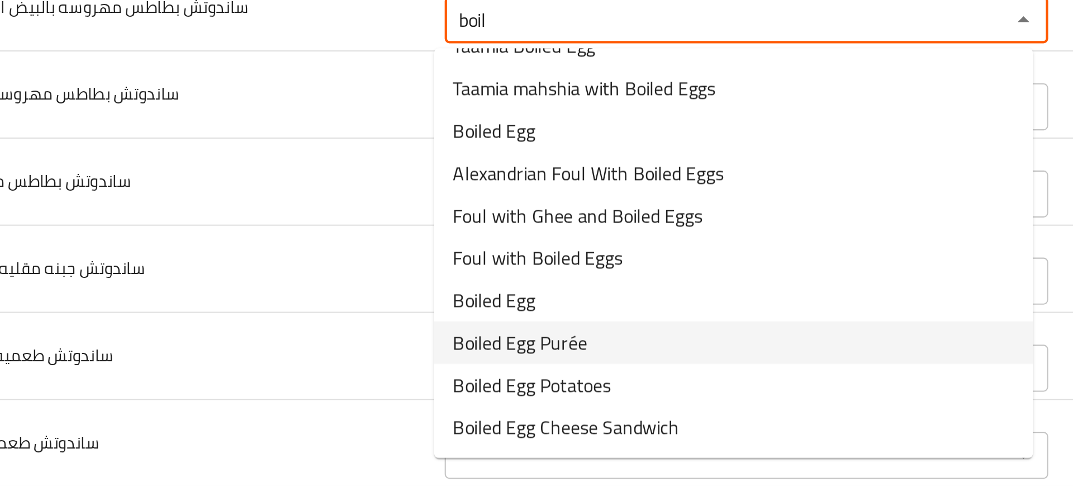
click at [379, 312] on span "Boiled Egg Purée" at bounding box center [369, 309] width 64 height 13
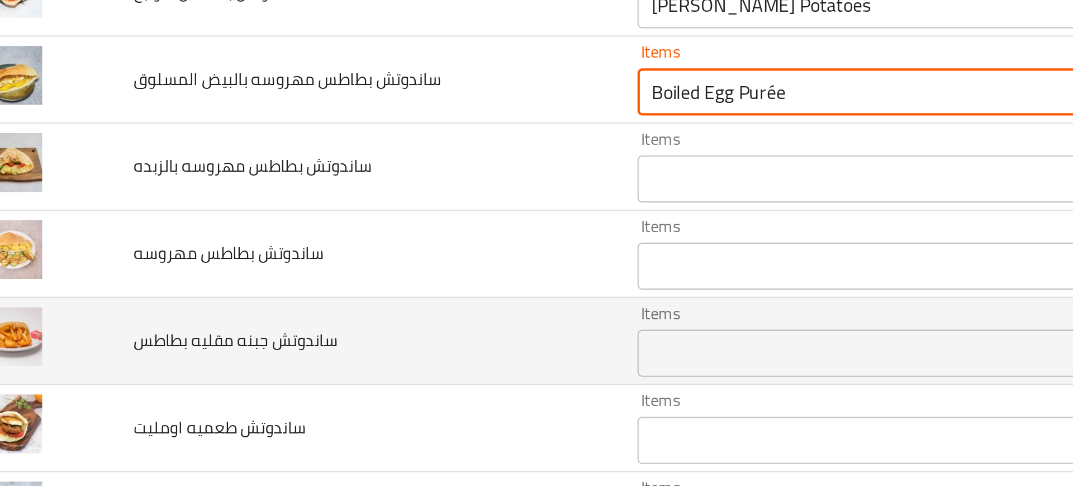
scroll to position [3013, 0]
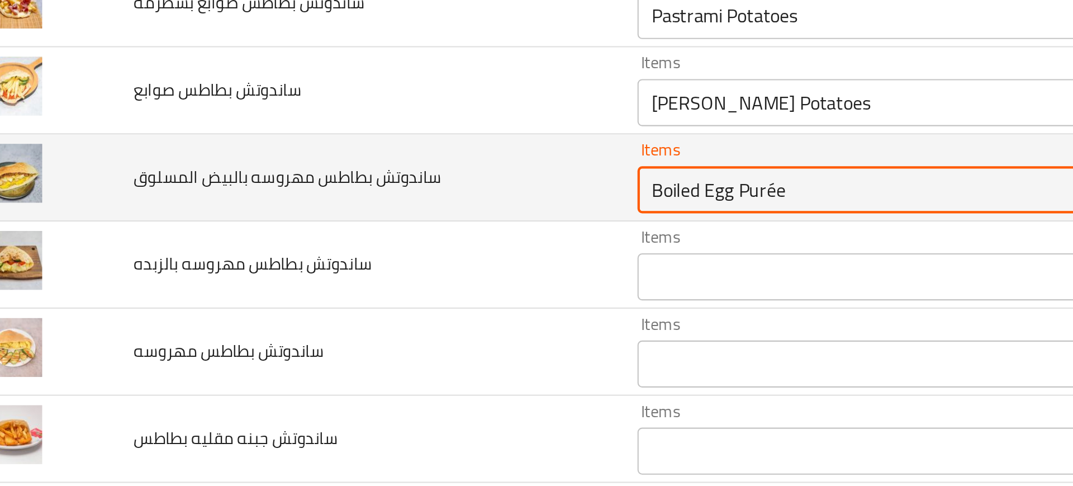
drag, startPoint x: 406, startPoint y: 202, endPoint x: 376, endPoint y: 202, distance: 29.6
click at [376, 202] on المسلوق "Boiled Egg Purée" at bounding box center [459, 203] width 247 height 16
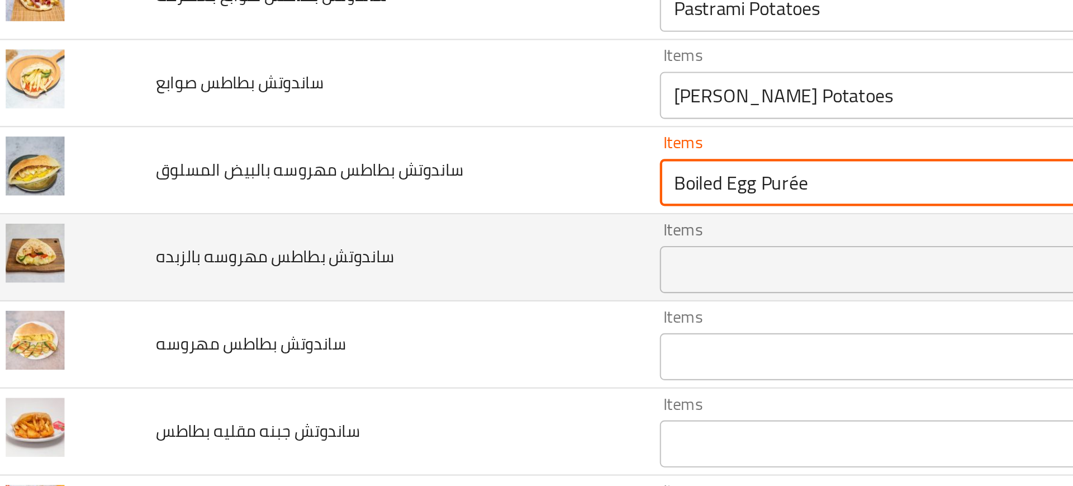
scroll to position [3015, 0]
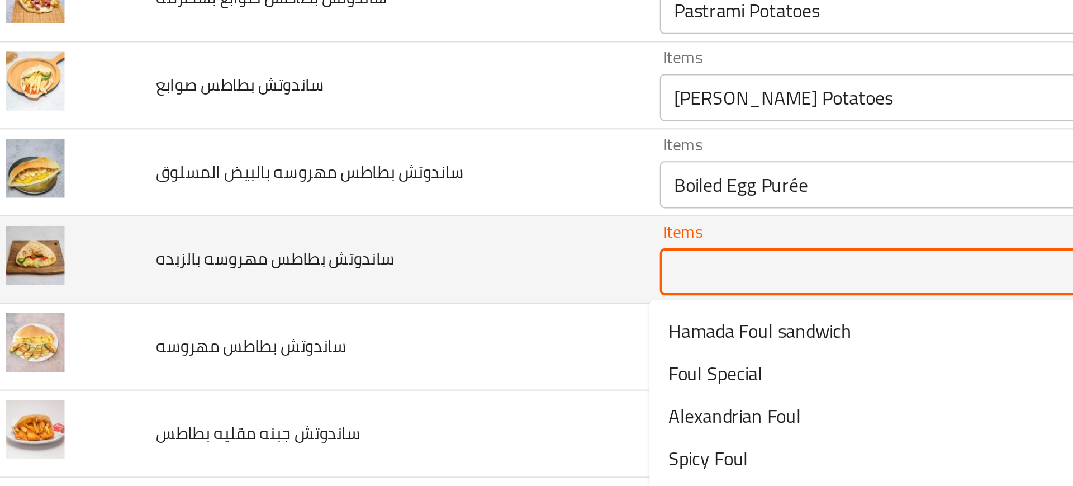
click at [343, 240] on بالزبده "Items" at bounding box center [459, 242] width 247 height 16
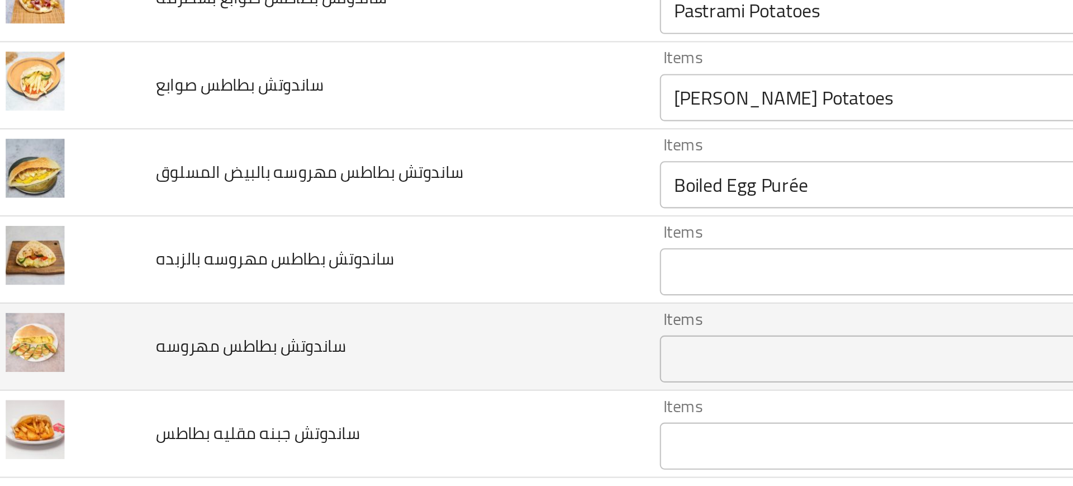
click at [297, 275] on td "ساندوتش بطاطس مهروسه" at bounding box center [204, 277] width 239 height 41
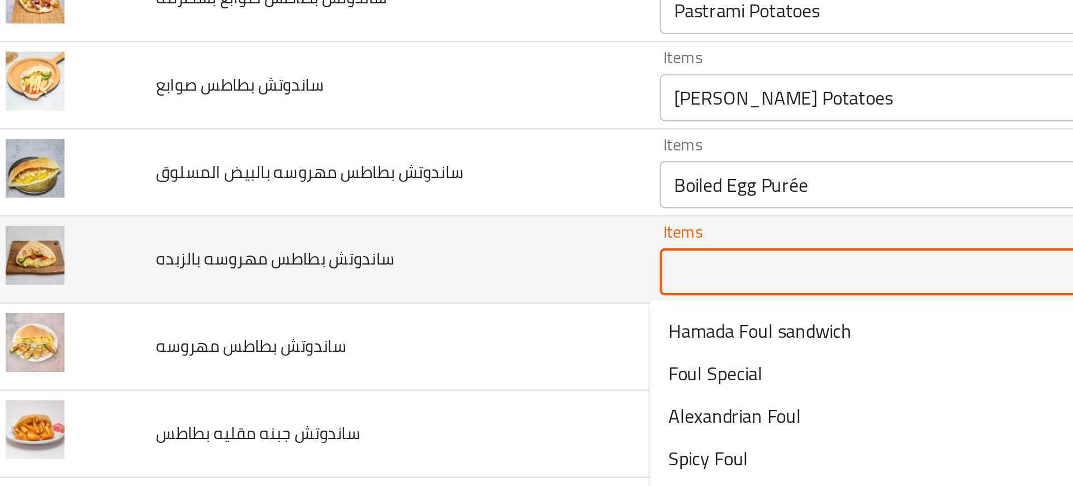
click at [355, 248] on بالزبده "Items" at bounding box center [459, 242] width 247 height 16
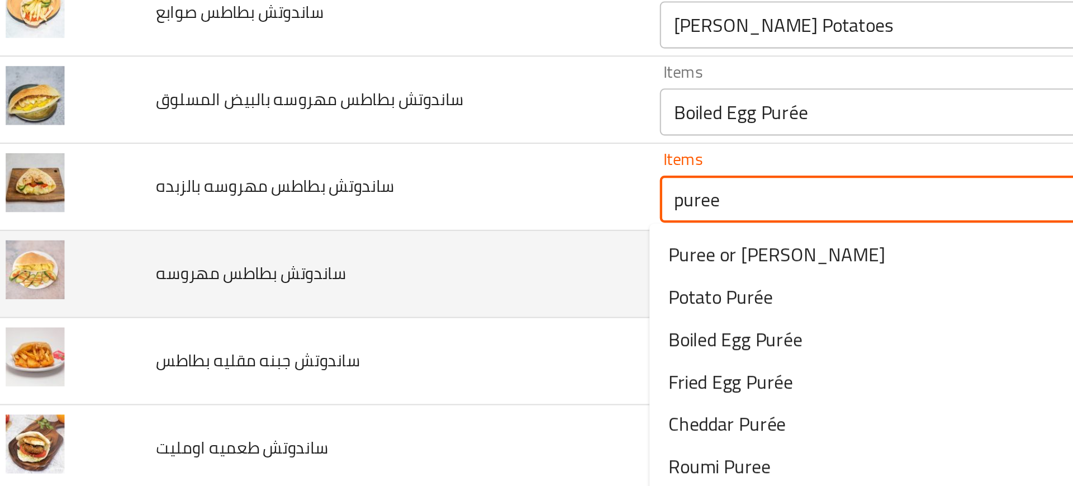
scroll to position [3052, 0]
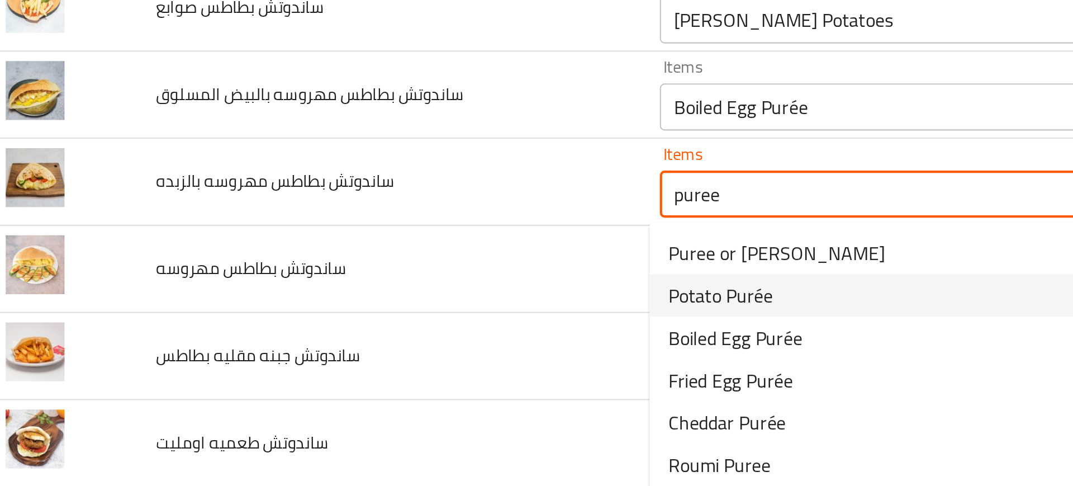
click at [349, 255] on span "Potato Purée" at bounding box center [362, 252] width 50 height 13
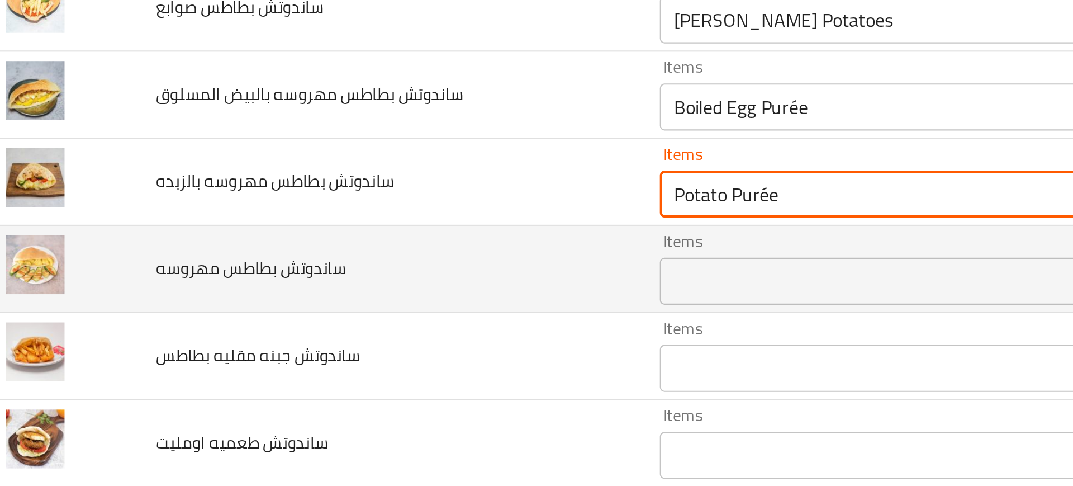
click at [302, 254] on td "ساندوتش بطاطس مهروسه" at bounding box center [204, 240] width 239 height 41
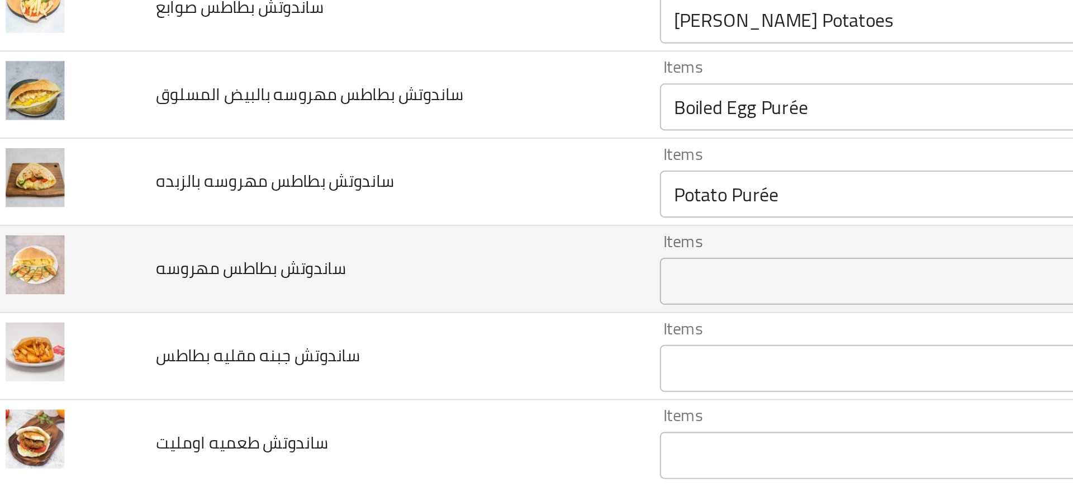
click at [362, 243] on مهروسه "Items" at bounding box center [459, 247] width 247 height 16
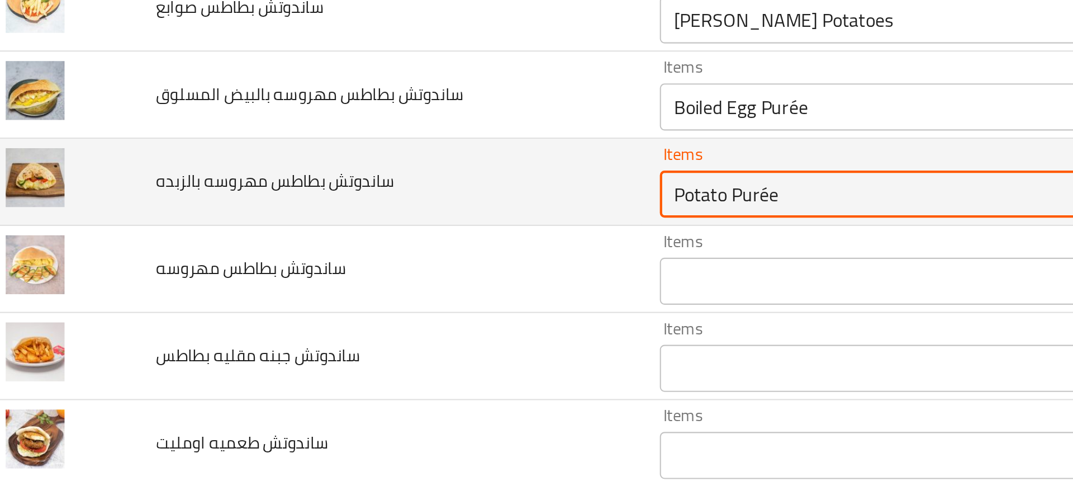
click at [343, 207] on بالزبده "Potato Purée" at bounding box center [459, 205] width 247 height 16
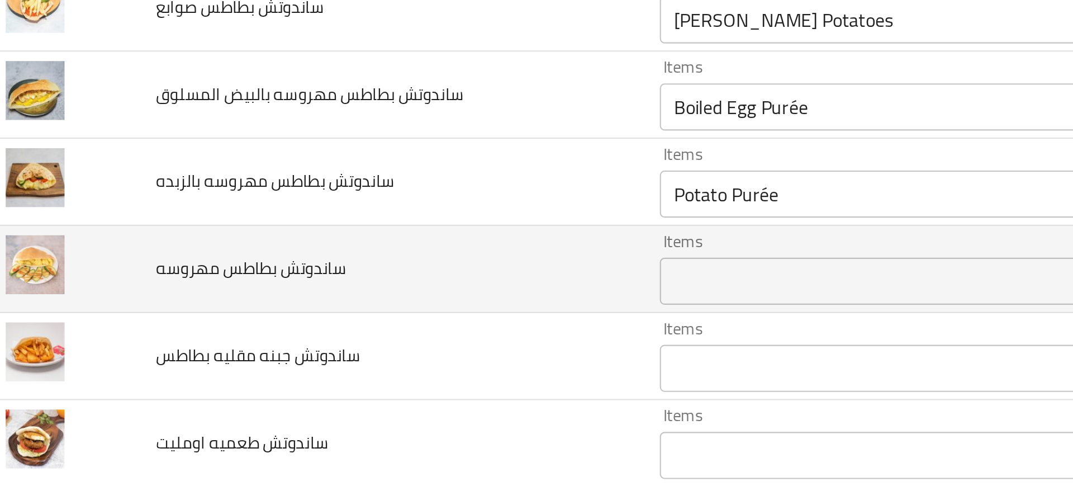
click at [261, 244] on td "ساندوتش بطاطس مهروسه" at bounding box center [204, 240] width 239 height 41
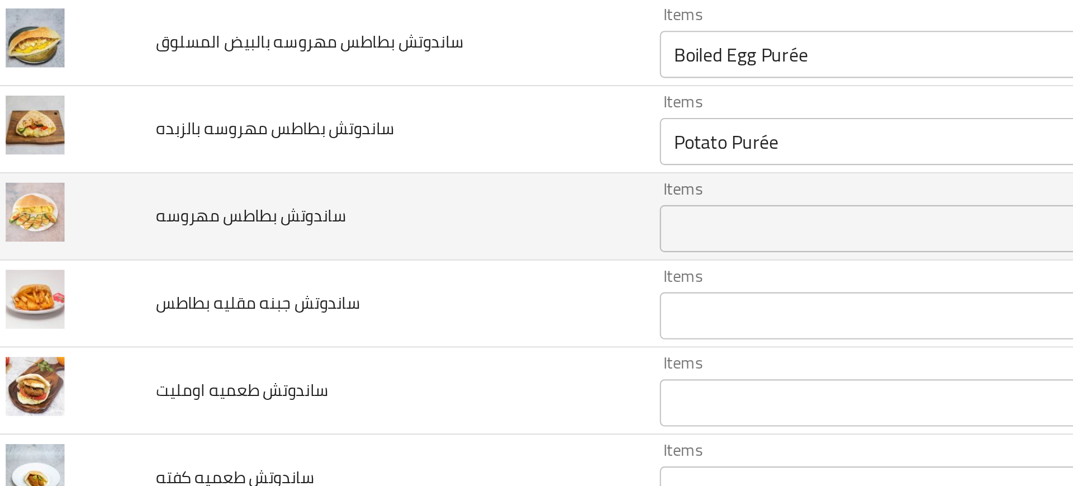
scroll to position [3077, 0]
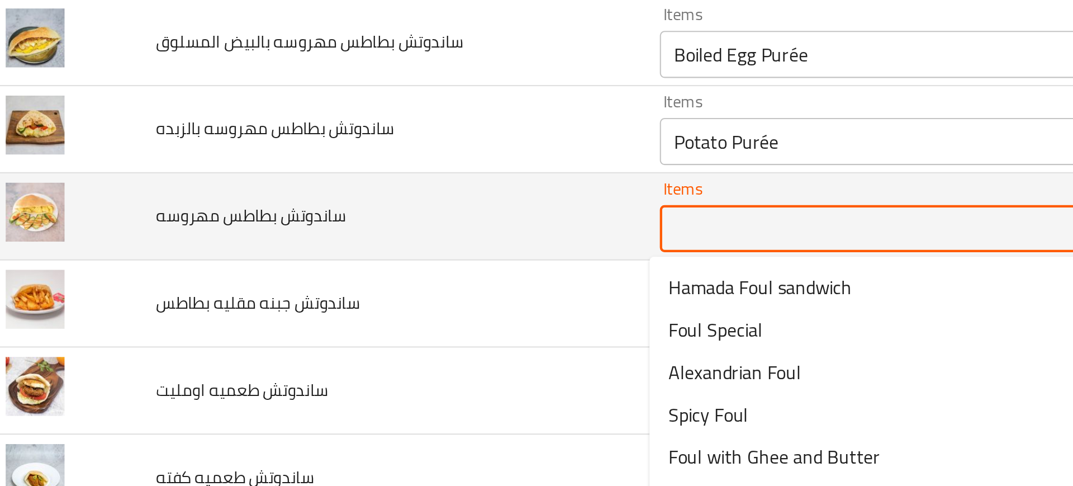
click at [341, 221] on مهروسه "Items" at bounding box center [459, 221] width 247 height 16
paste مهروسه "Potato Purée"
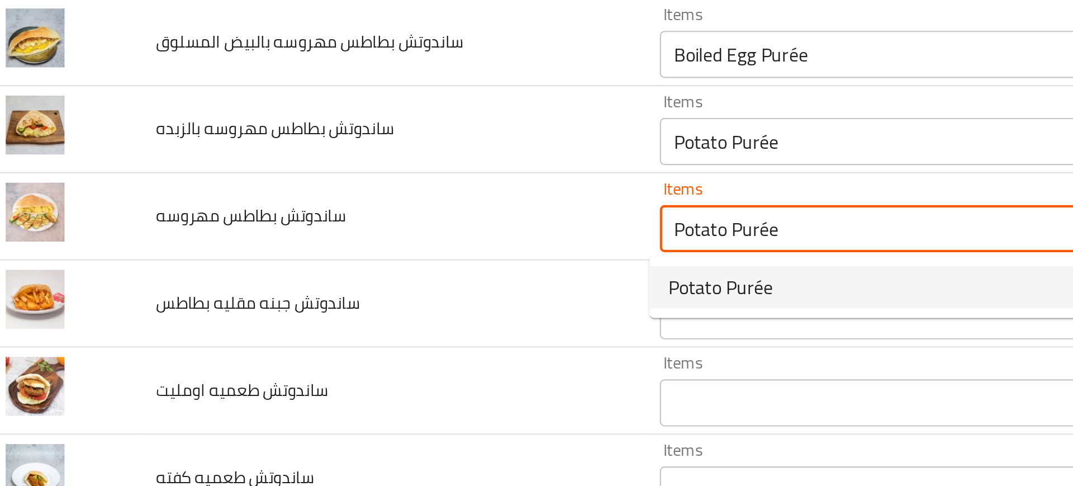
click at [354, 247] on span "Potato Purée" at bounding box center [362, 248] width 50 height 13
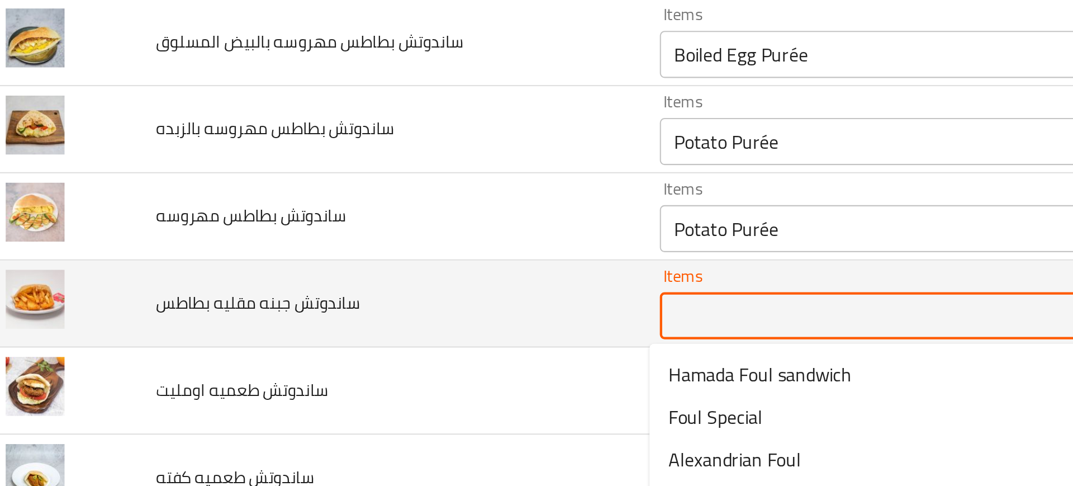
click at [357, 260] on بطاطس "Items" at bounding box center [459, 263] width 247 height 16
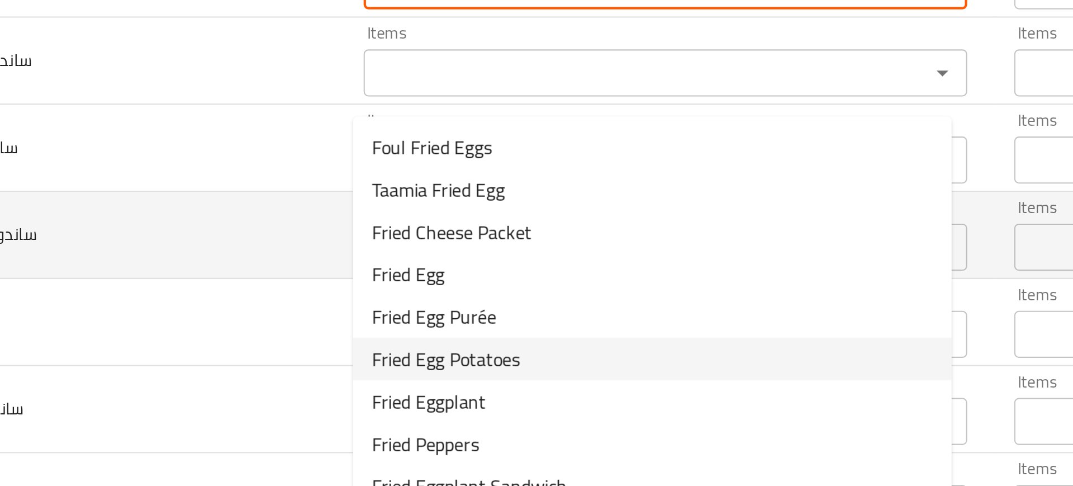
scroll to position [3162, 0]
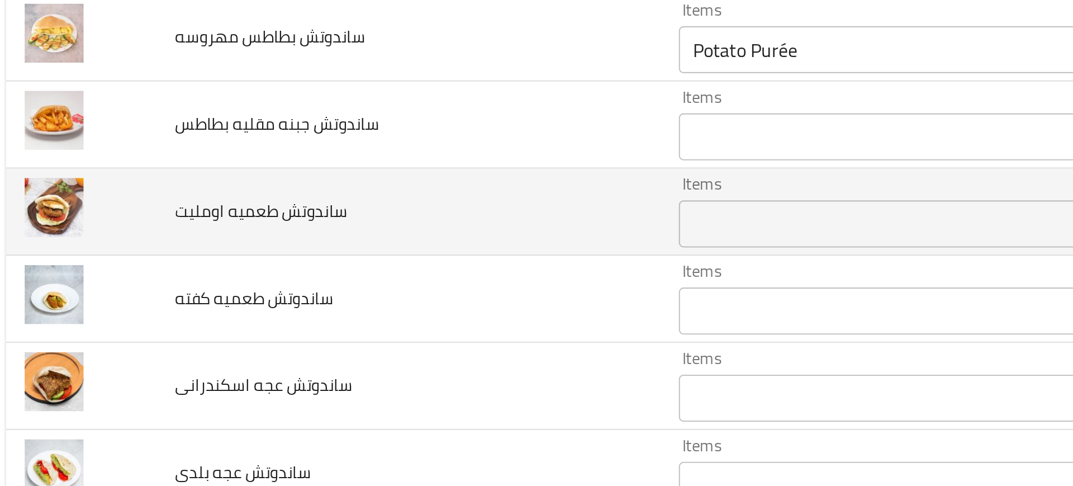
click at [145, 218] on span "ساندوتش طعميه اومليت" at bounding box center [135, 213] width 82 height 15
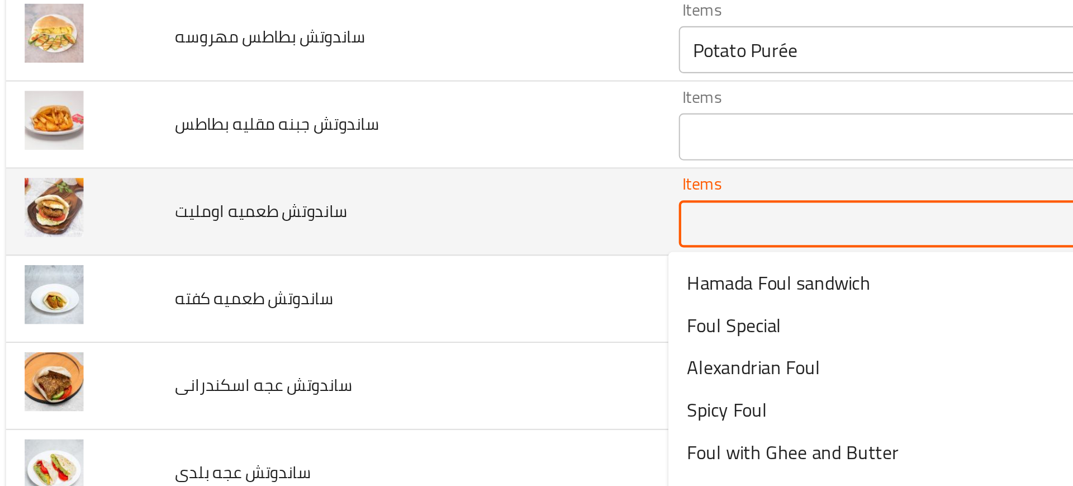
click at [345, 220] on اومليت "Items" at bounding box center [459, 219] width 247 height 16
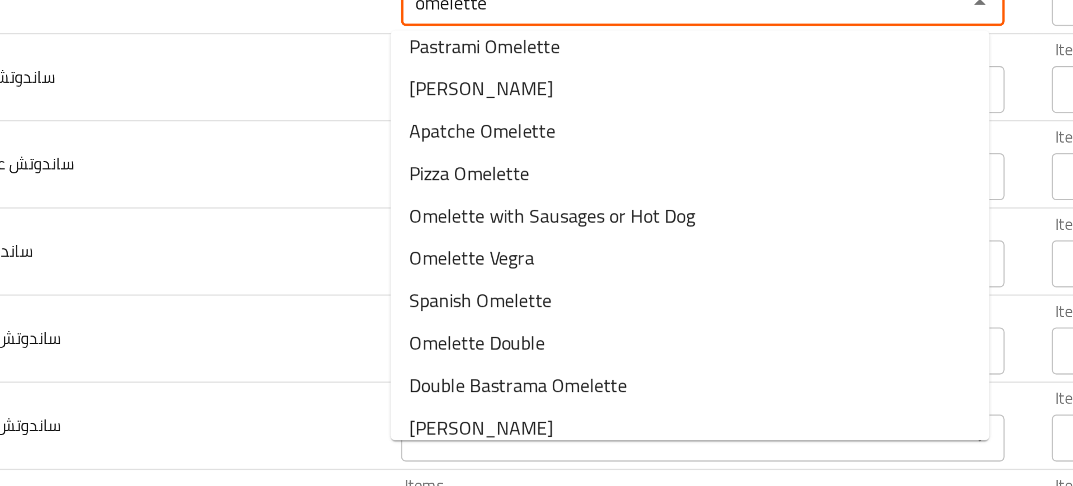
scroll to position [0, 0]
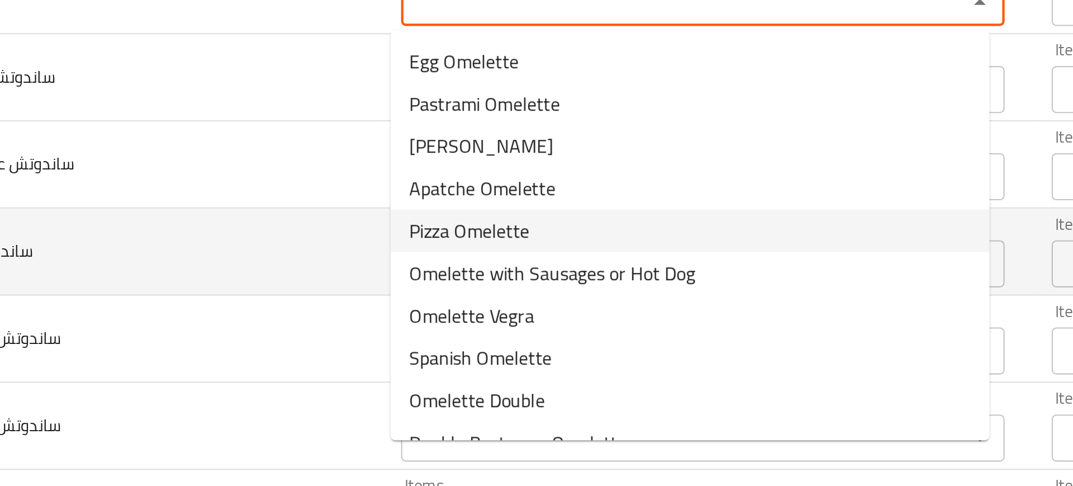
click at [292, 213] on td "ساندوتش عجه بلدى" at bounding box center [204, 232] width 239 height 41
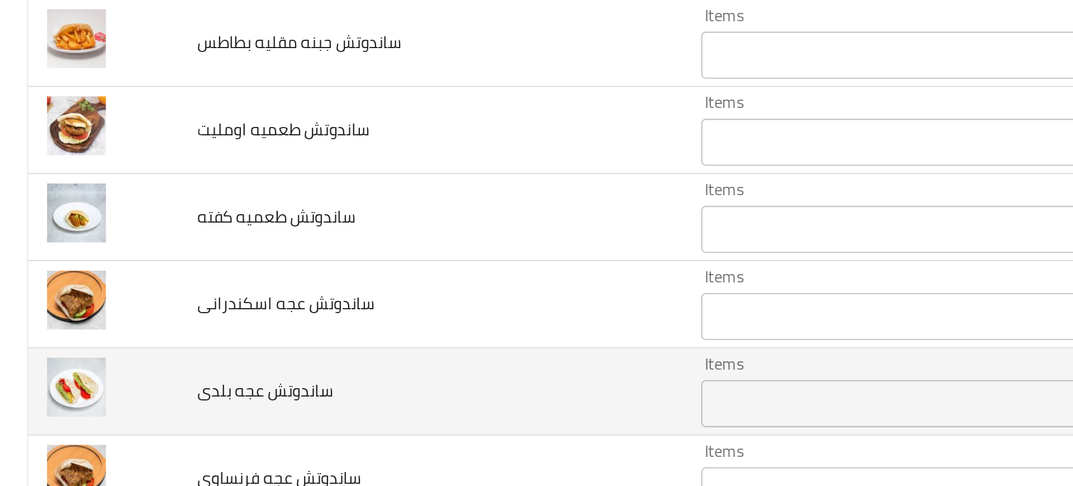
scroll to position [3198, 0]
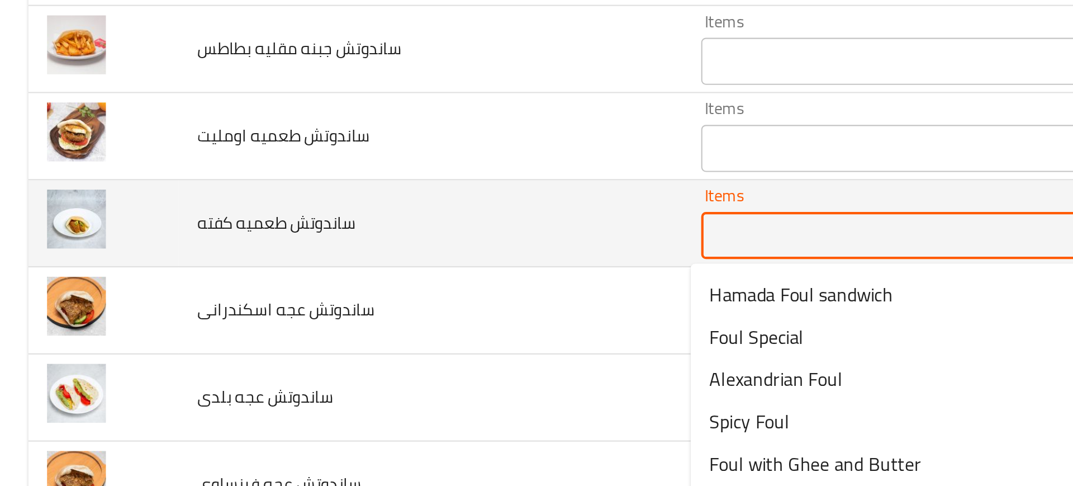
click at [355, 226] on كفته "Items" at bounding box center [459, 225] width 247 height 16
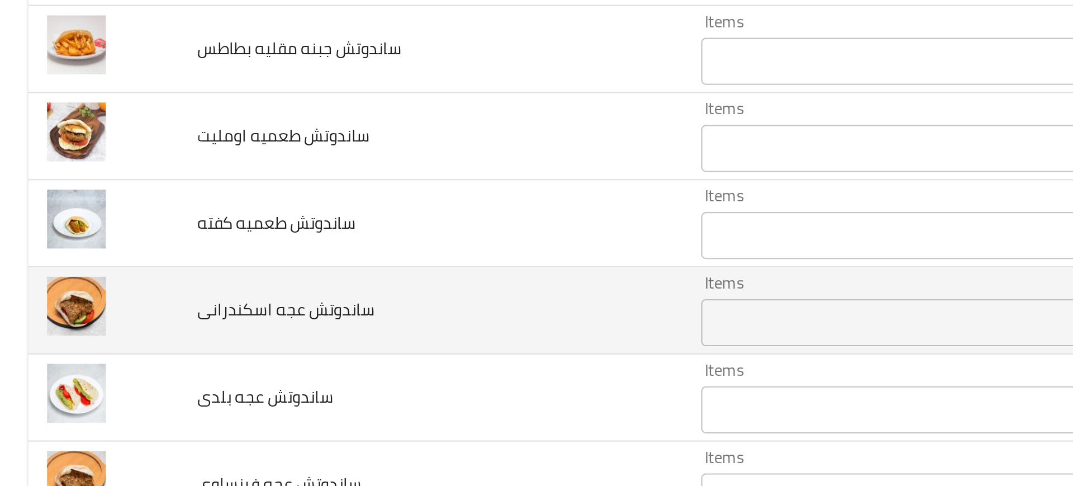
click at [213, 262] on td "ساندوتش عجه اسكندرانى" at bounding box center [204, 260] width 239 height 41
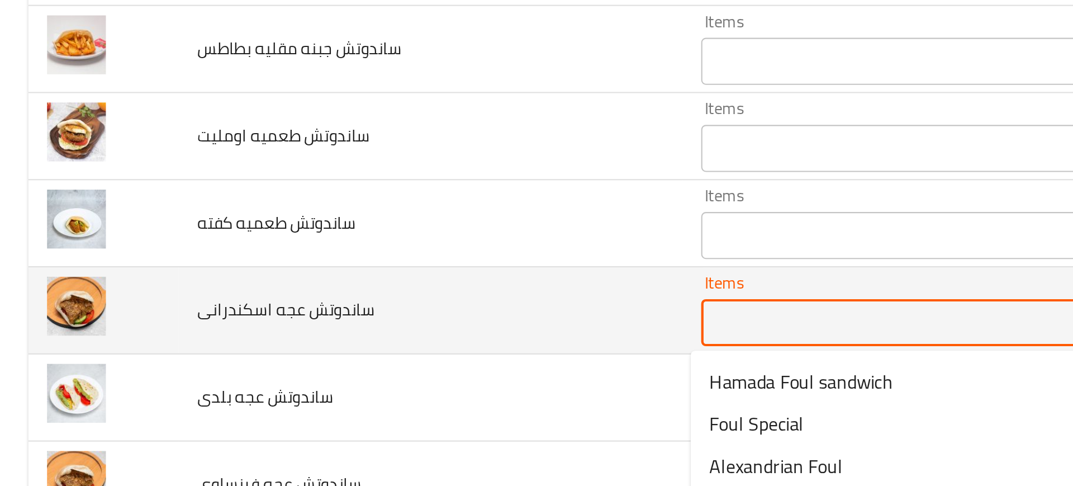
click at [336, 270] on اسكندرانى "Items" at bounding box center [459, 266] width 247 height 16
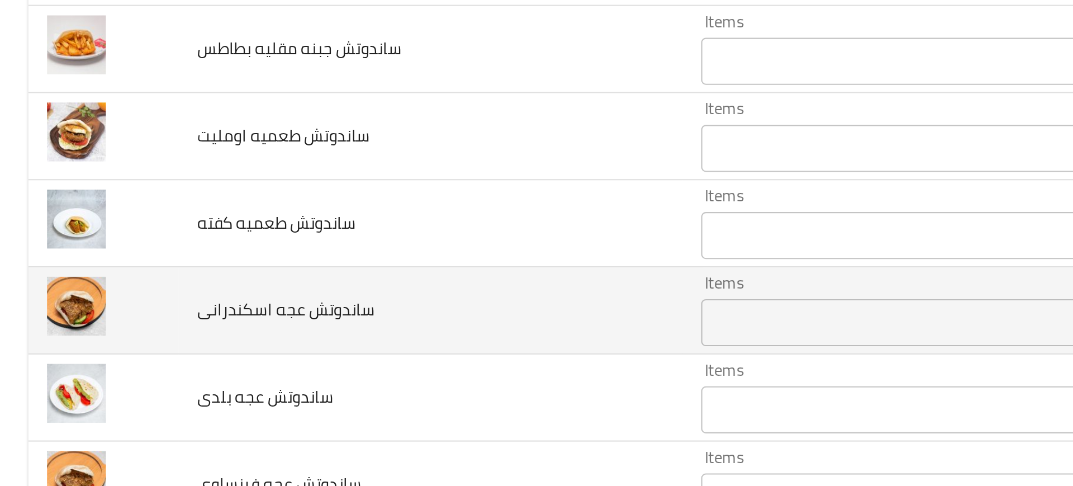
click at [252, 260] on td "ساندوتش عجه اسكندرانى" at bounding box center [204, 260] width 239 height 41
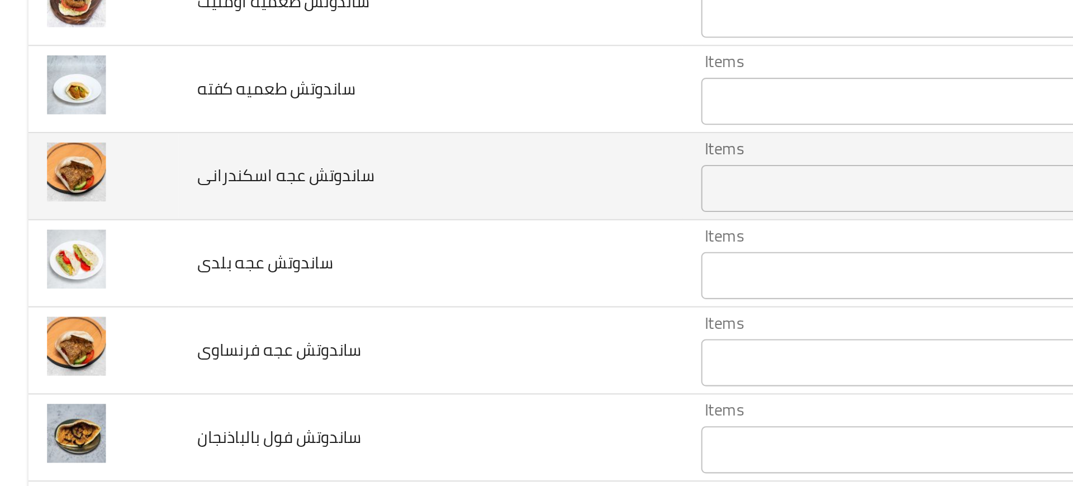
scroll to position [3262, 0]
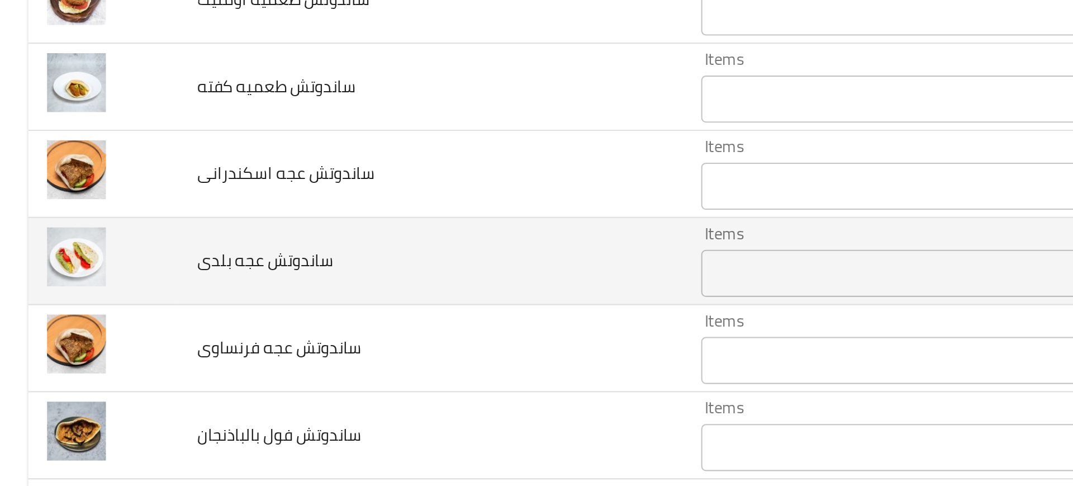
click at [355, 239] on بلدى "Items" at bounding box center [459, 243] width 247 height 16
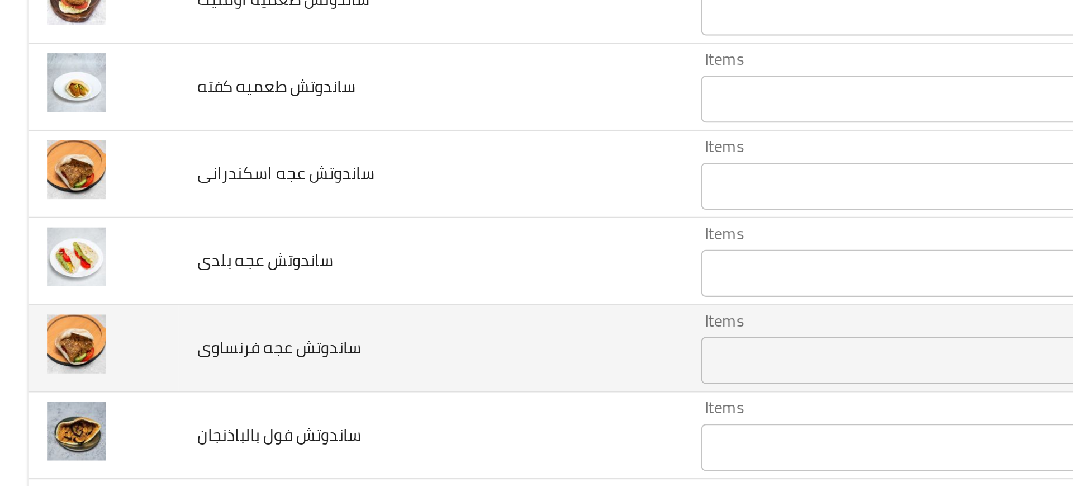
click at [217, 284] on td "ساندوتش عجه فرنساوى" at bounding box center [204, 278] width 239 height 41
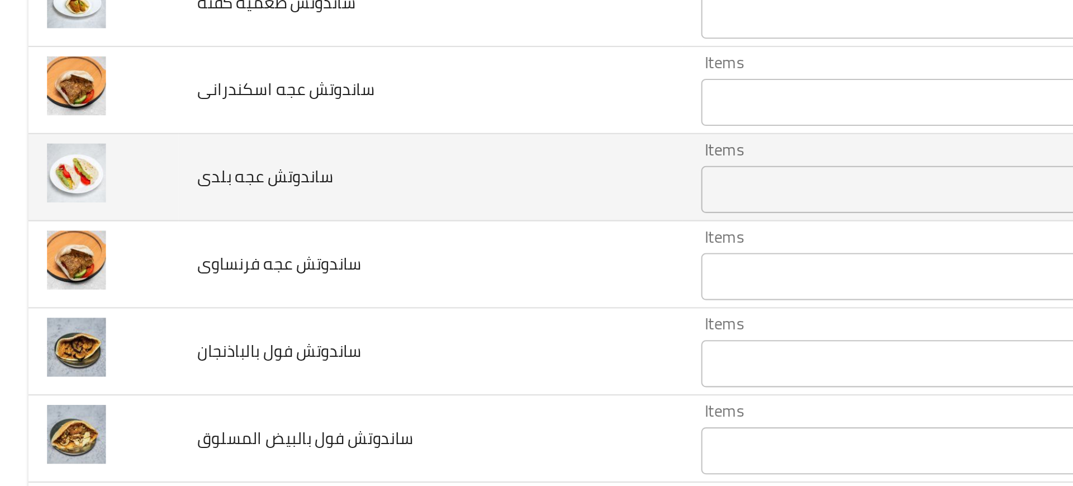
click at [349, 203] on بلدى "Items" at bounding box center [459, 203] width 247 height 16
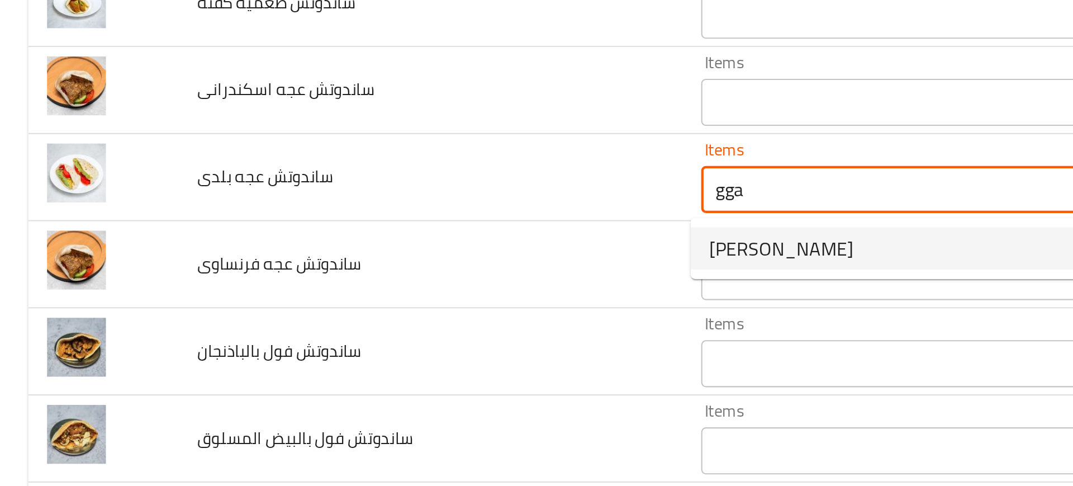
click at [363, 237] on span "[PERSON_NAME]" at bounding box center [371, 230] width 68 height 13
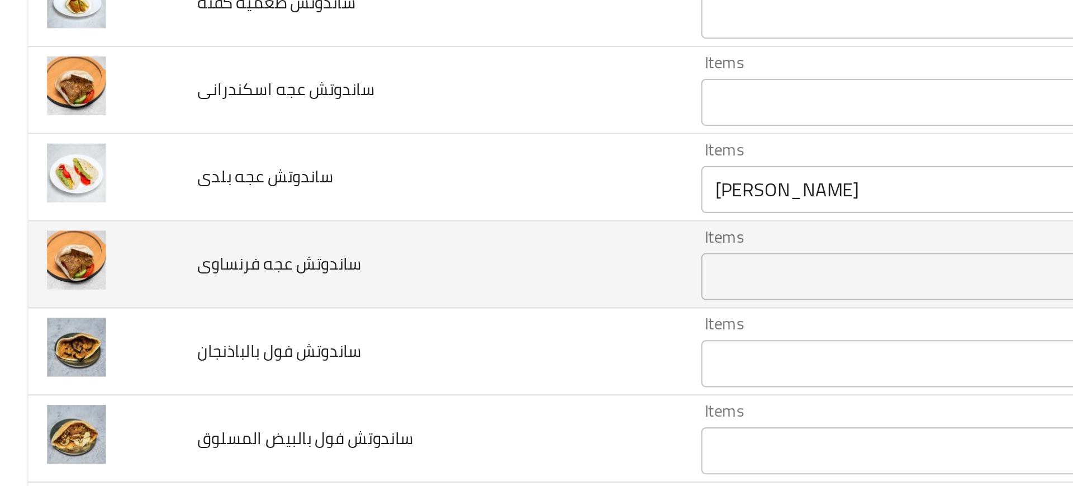
click at [315, 232] on td "ساندوتش عجه فرنساوى" at bounding box center [204, 238] width 239 height 41
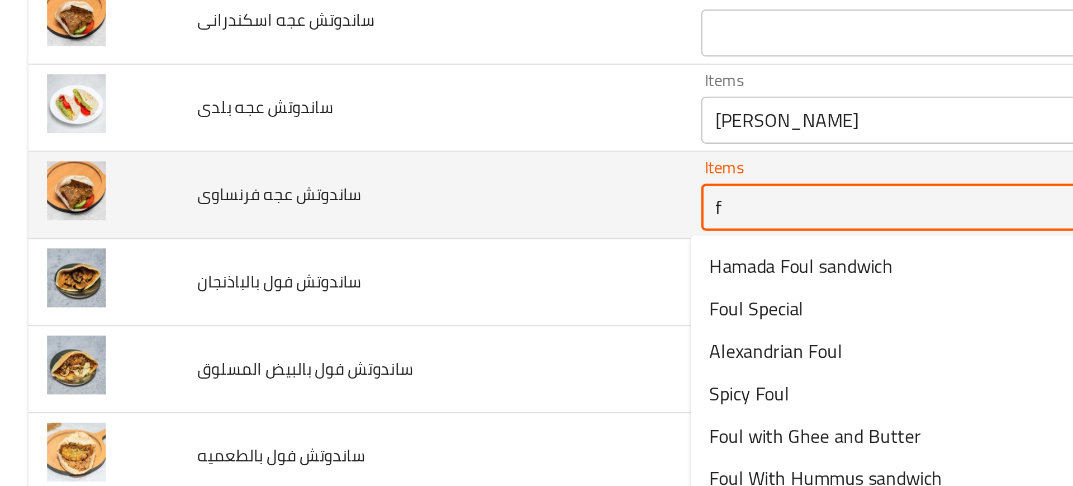
click at [364, 208] on فرنساوى "f" at bounding box center [459, 211] width 247 height 16
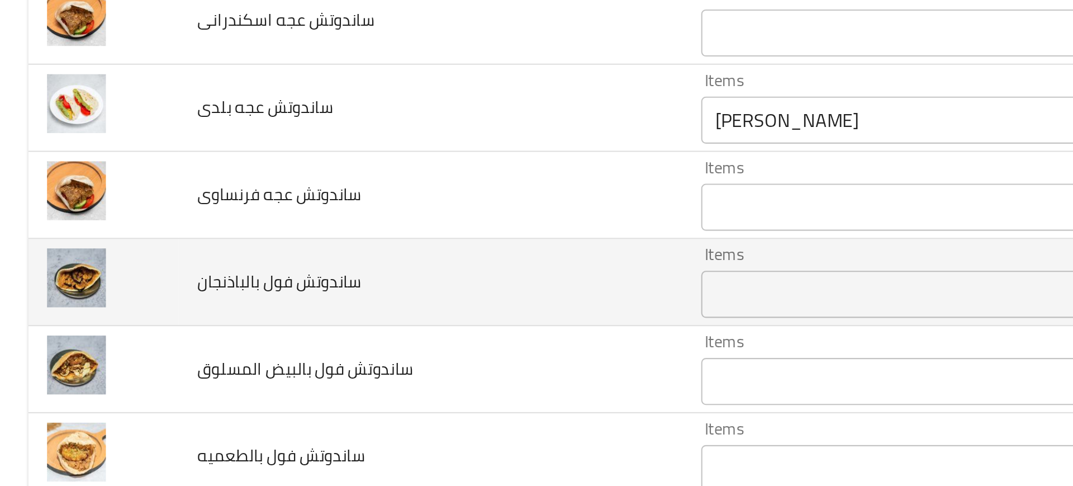
click at [285, 253] on td "ساندوتش فول بالباذنجان" at bounding box center [204, 246] width 239 height 41
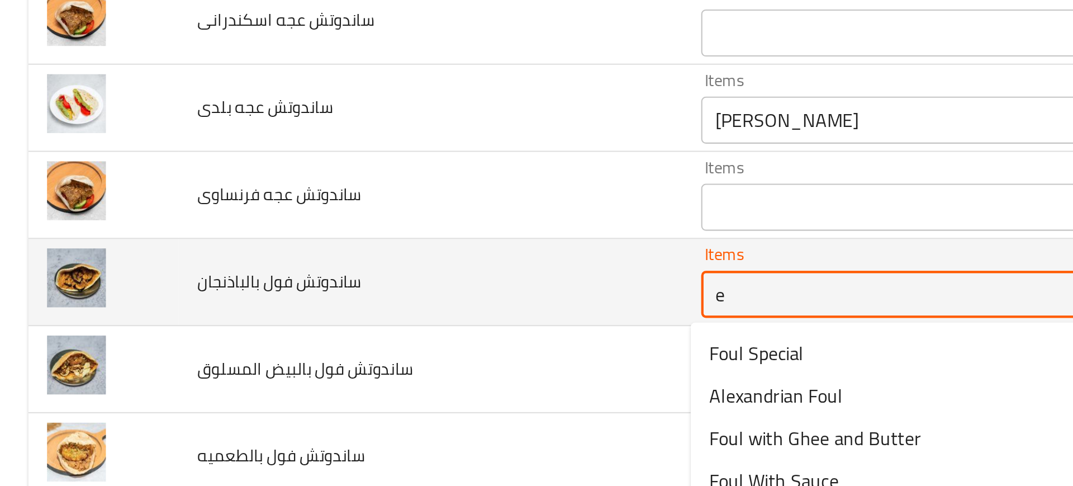
click at [372, 253] on بالباذنجان "e" at bounding box center [459, 253] width 247 height 16
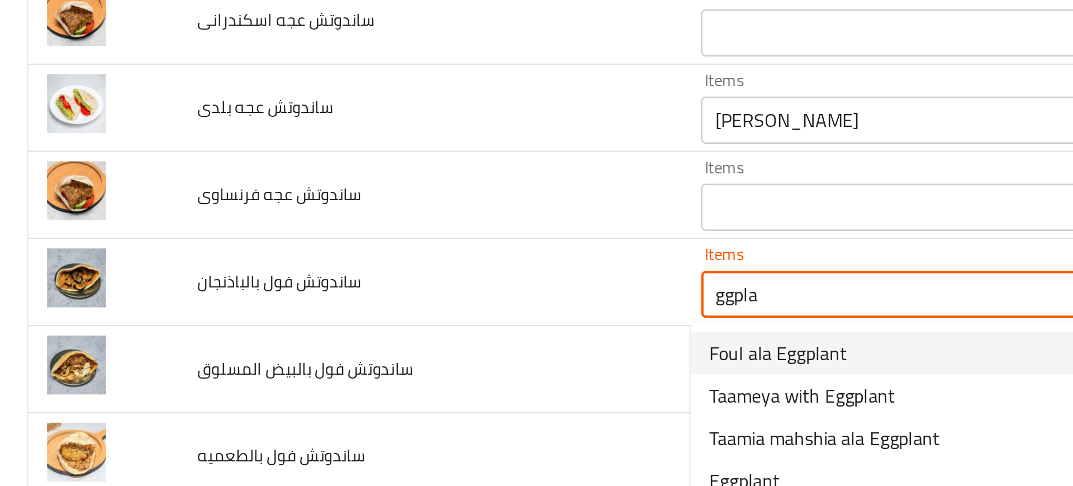
click at [357, 278] on span "Foul ala Eggplant" at bounding box center [369, 280] width 65 height 13
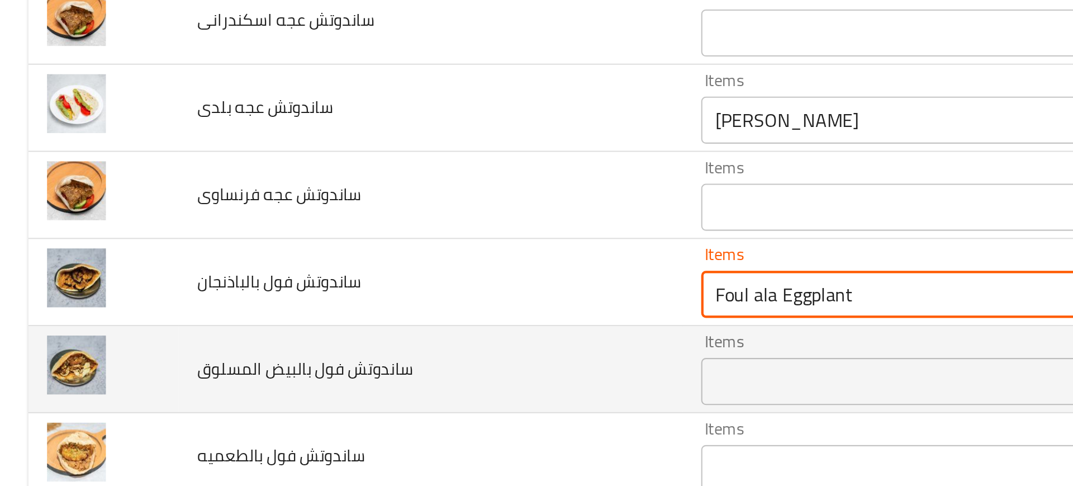
scroll to position [3403, 0]
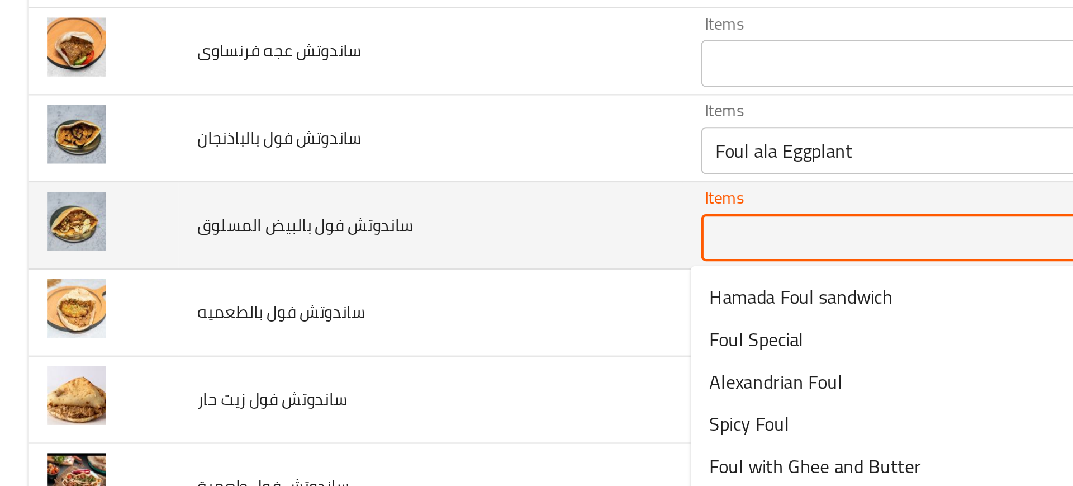
click at [353, 227] on المسلوق "Items" at bounding box center [459, 226] width 247 height 16
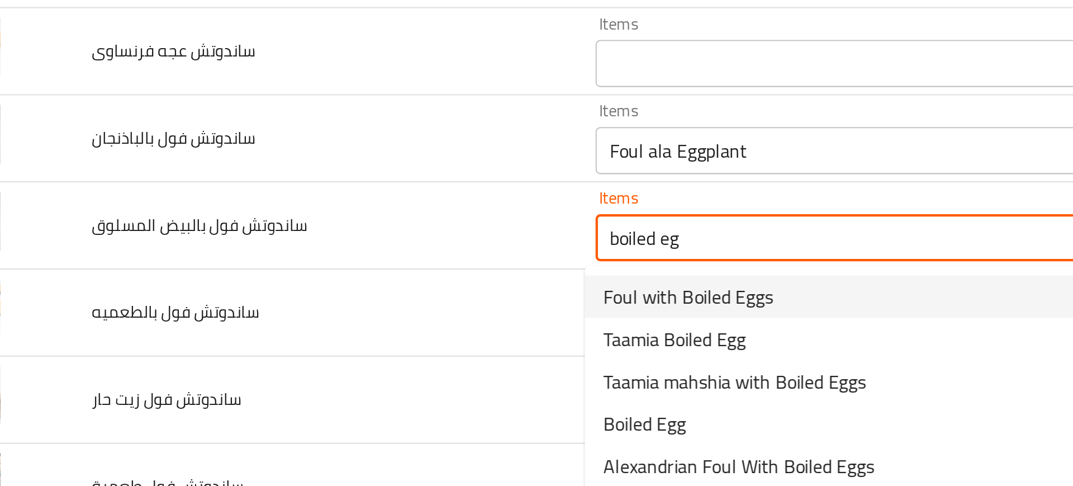
click at [368, 256] on span "Foul with Boiled Eggs" at bounding box center [377, 253] width 80 height 13
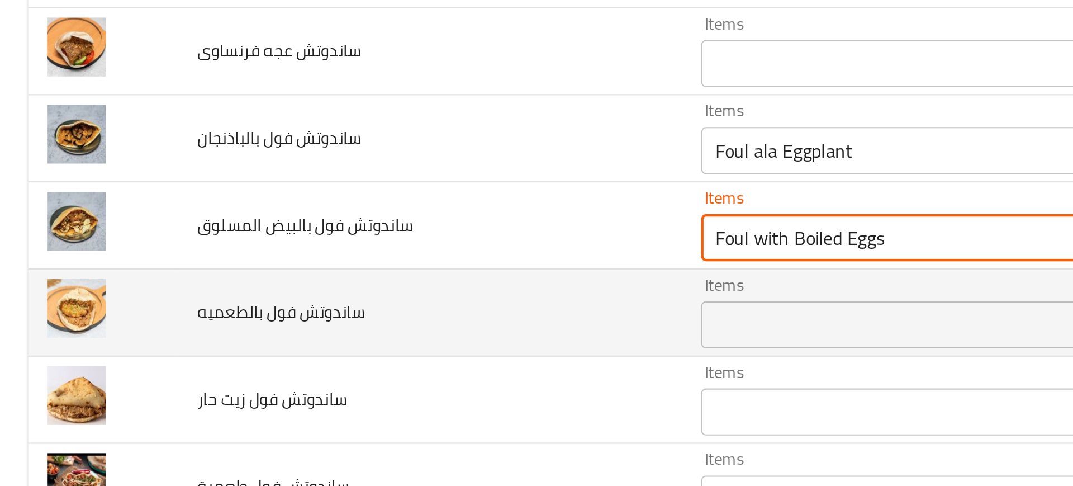
scroll to position [3429, 0]
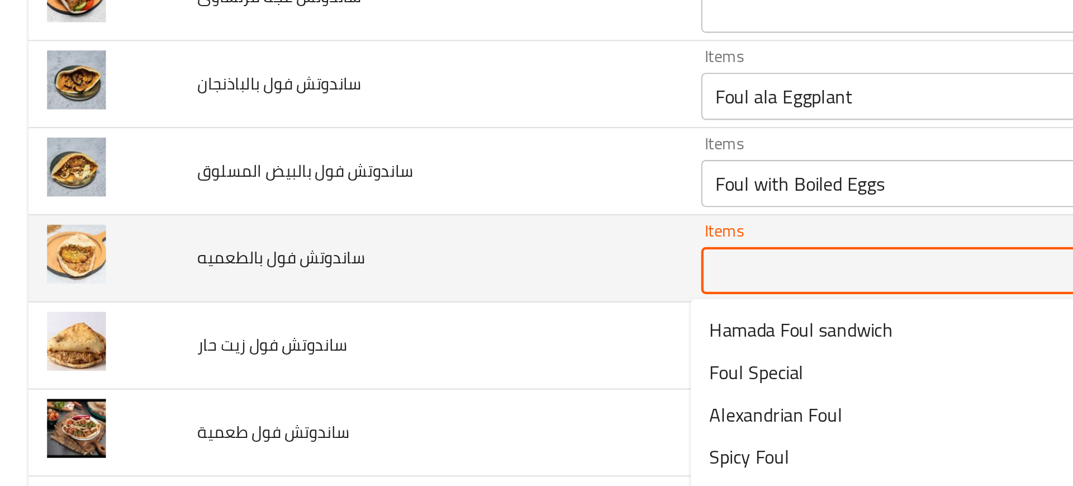
click at [361, 243] on بالطعميه "Items" at bounding box center [459, 242] width 247 height 16
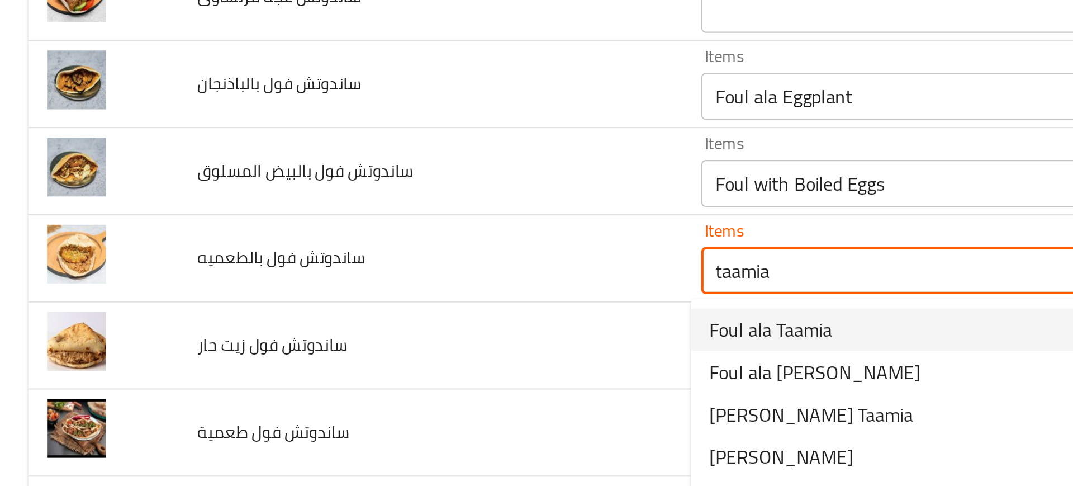
click at [378, 267] on span "Foul ala Taamia" at bounding box center [366, 269] width 58 height 13
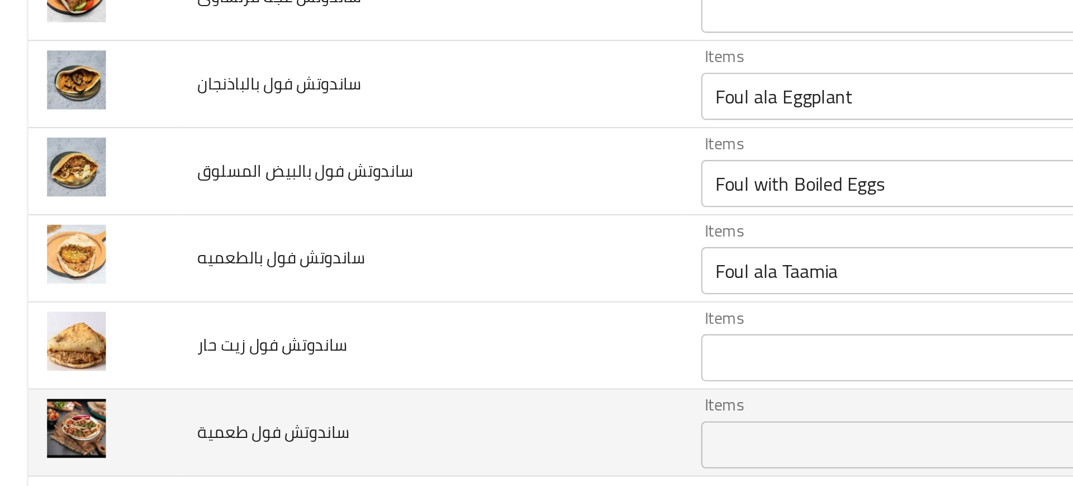
click at [290, 312] on td "ساندوتش فول طعمية" at bounding box center [204, 318] width 239 height 41
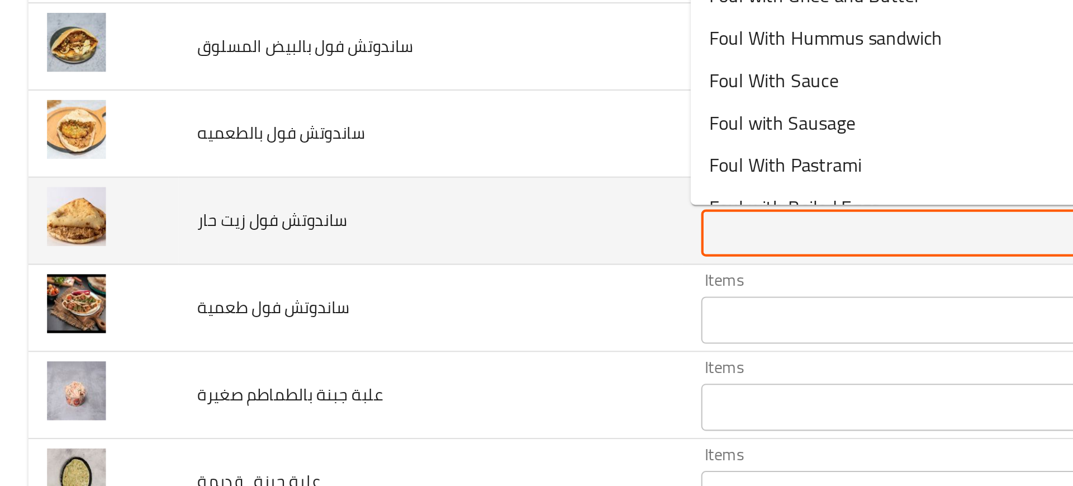
click at [357, 282] on حار "Items" at bounding box center [459, 283] width 247 height 16
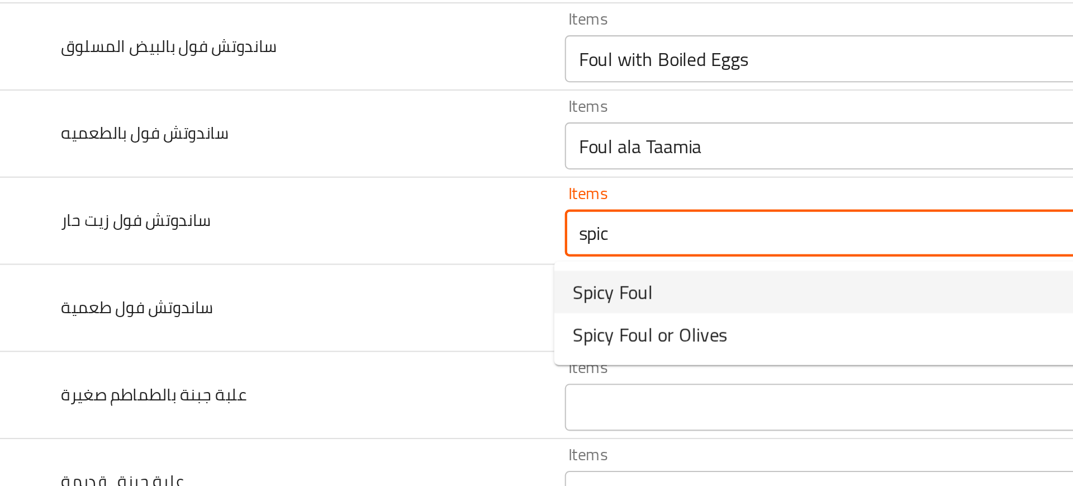
click at [335, 309] on حار-option-0 "Spicy Foul" at bounding box center [470, 311] width 284 height 20
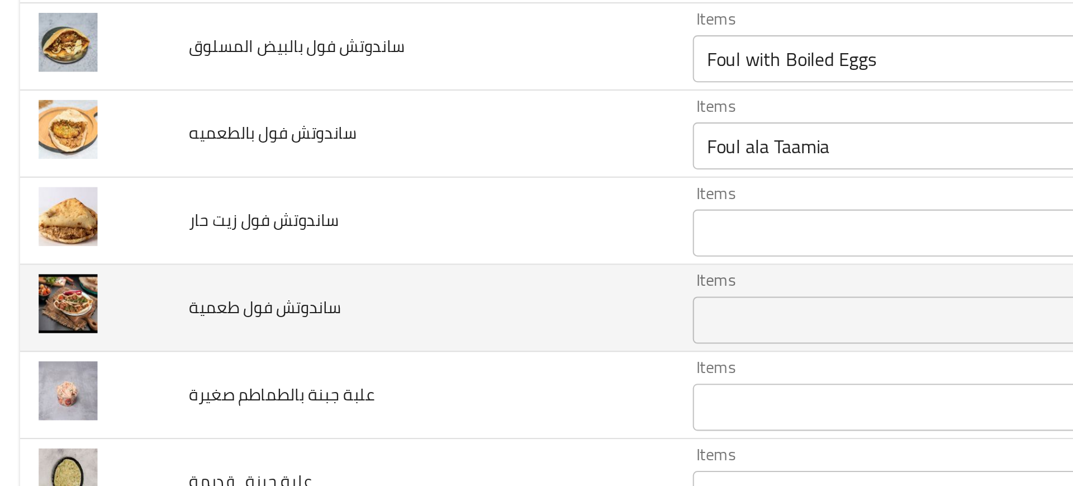
click at [267, 314] on td "ساندوتش فول طعمية" at bounding box center [204, 318] width 239 height 41
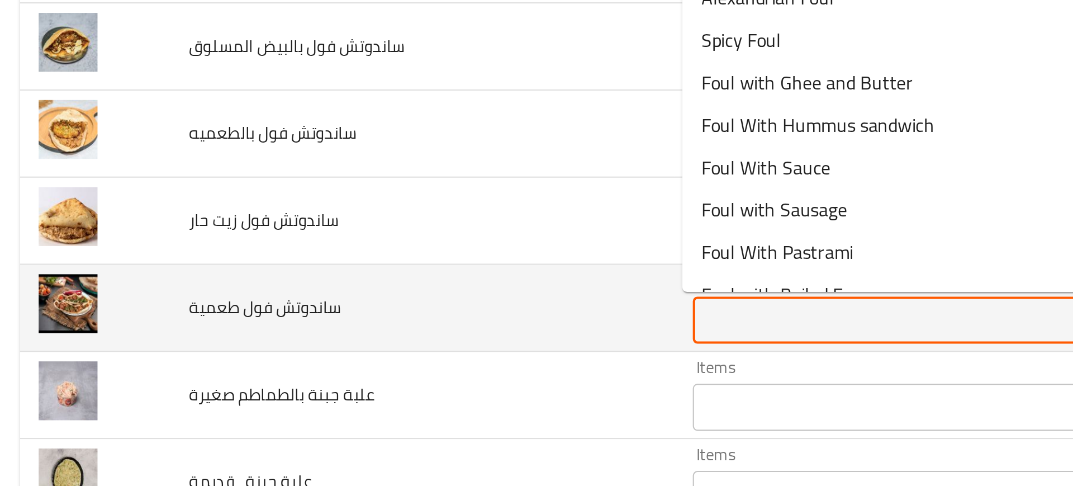
click at [337, 322] on طعمية "Items" at bounding box center [459, 324] width 247 height 16
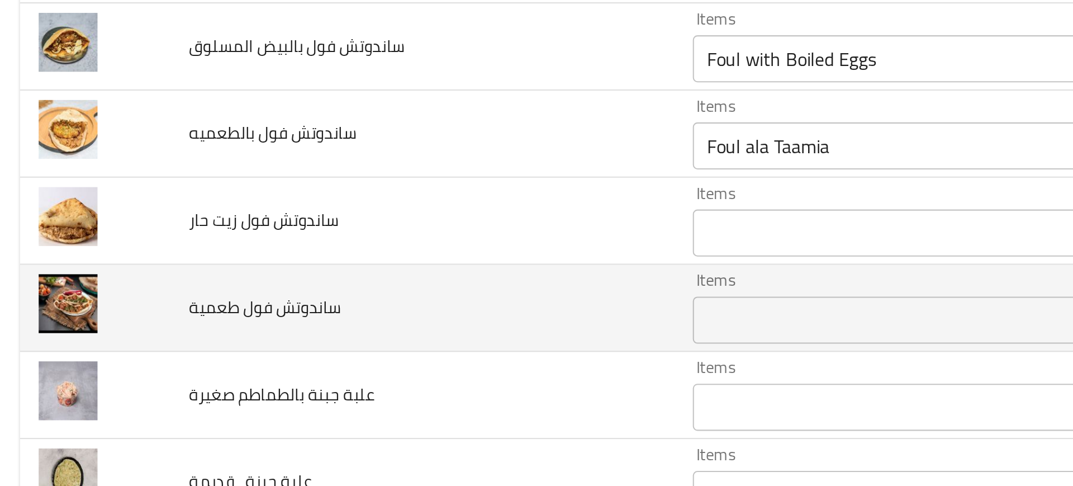
click at [246, 314] on td "ساندوتش فول طعمية" at bounding box center [204, 318] width 239 height 41
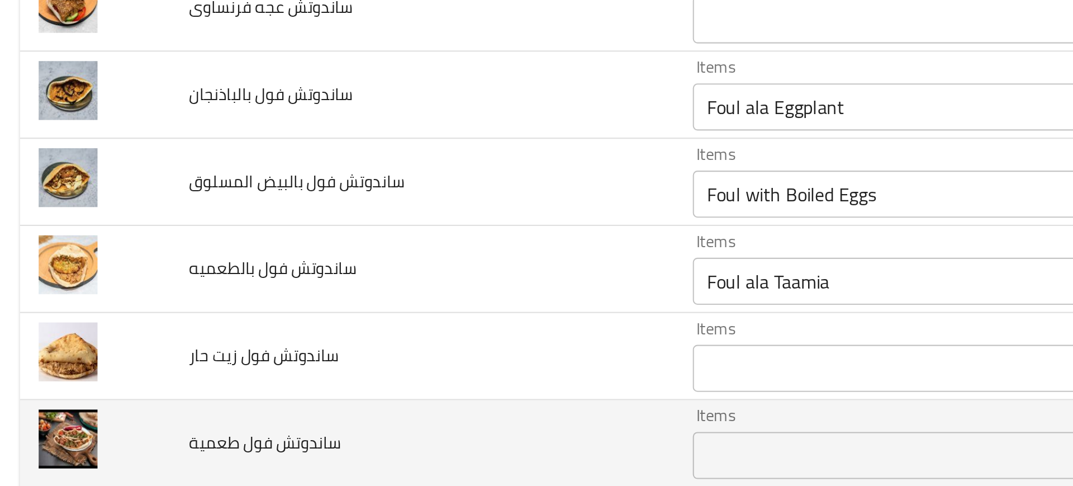
scroll to position [3386, 0]
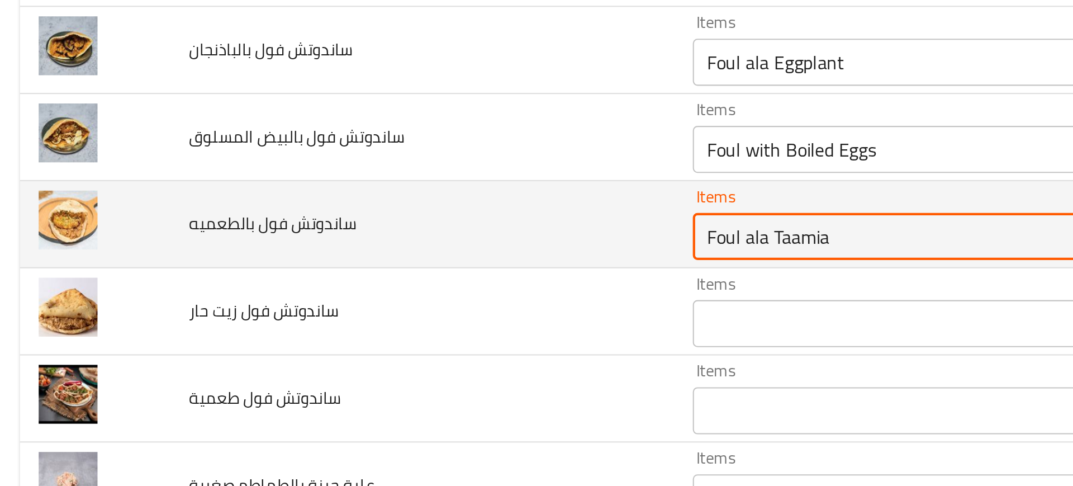
click at [352, 280] on بالطعميه "Foul ala Taamia" at bounding box center [459, 285] width 247 height 16
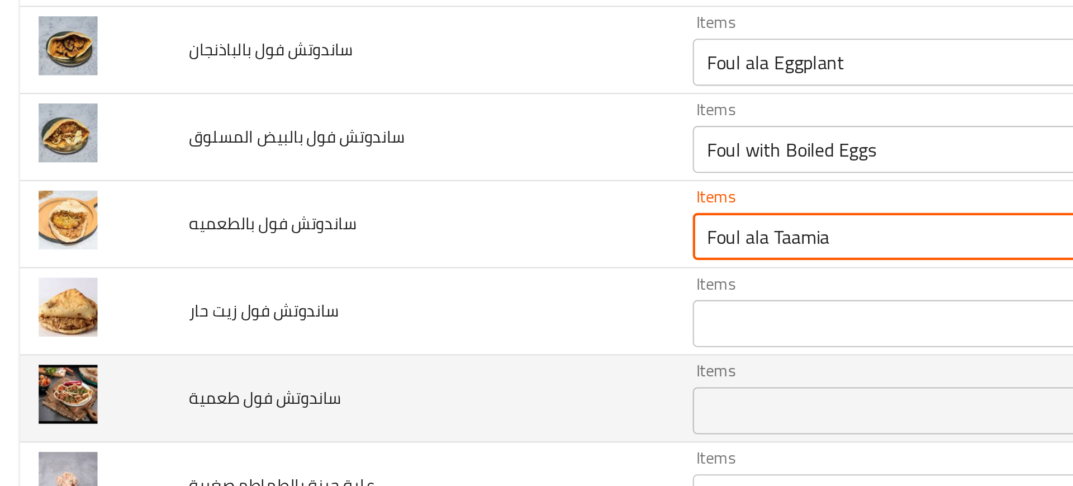
click at [350, 356] on div "Items" at bounding box center [476, 367] width 287 height 22
paste طعمية "Foul ala Taamia"
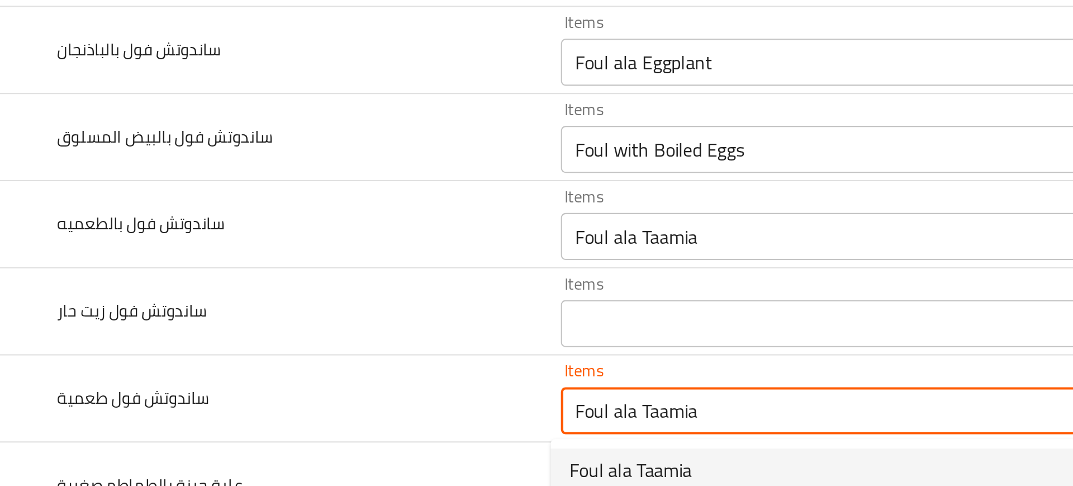
click at [351, 388] on span "Foul ala Taamia" at bounding box center [366, 394] width 58 height 13
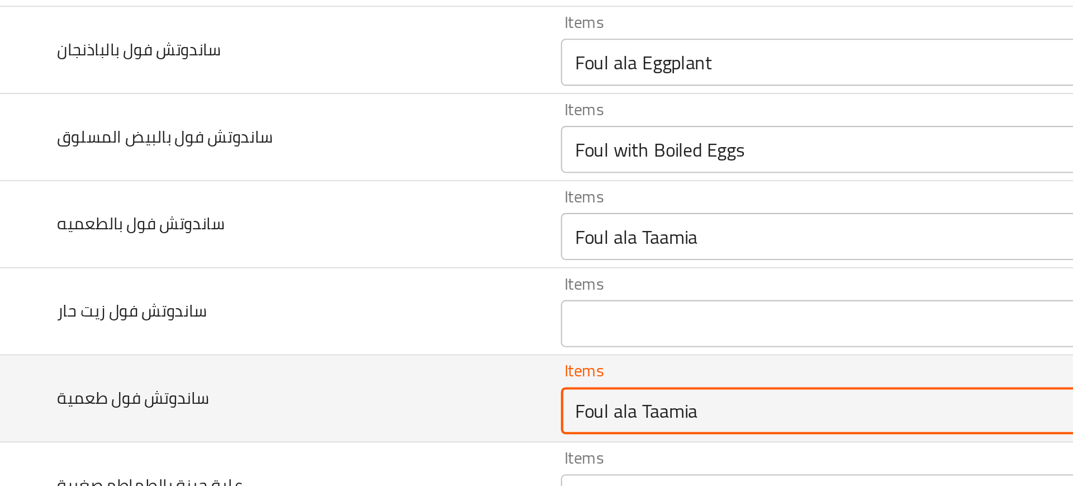
click at [226, 348] on td "ساندوتش فول طعمية" at bounding box center [204, 361] width 239 height 41
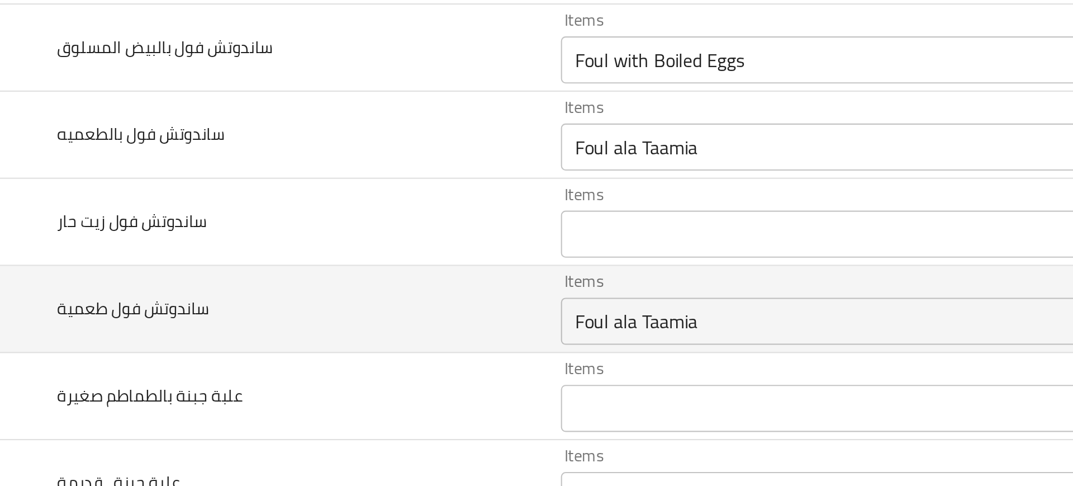
scroll to position [3429, 0]
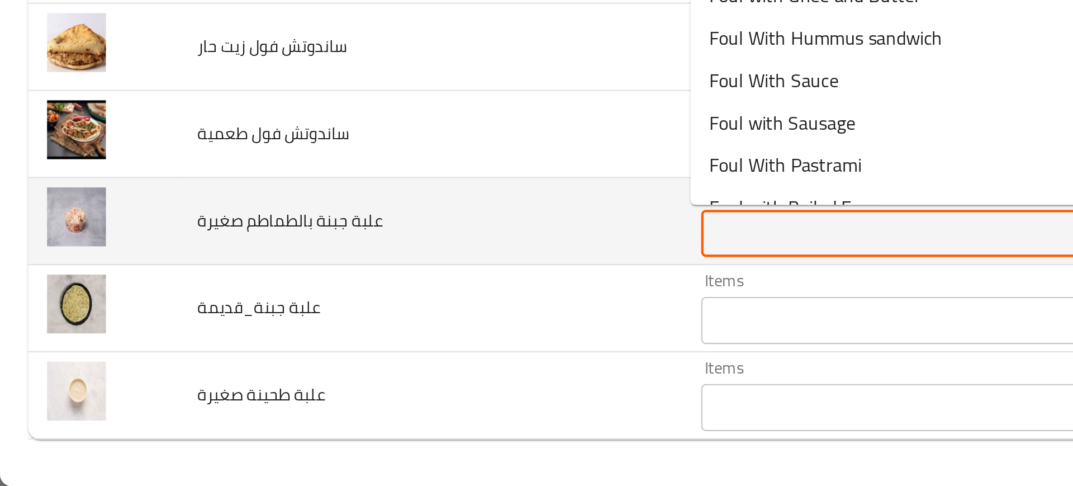
click at [361, 367] on صغيرة "Items" at bounding box center [459, 366] width 247 height 16
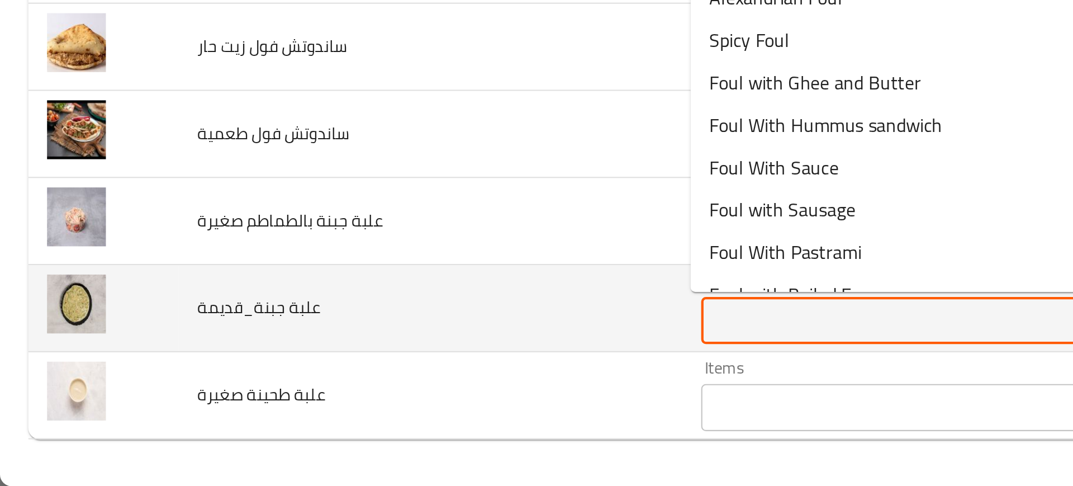
click at [367, 399] on جبنة_قديمة "Items" at bounding box center [459, 407] width 247 height 16
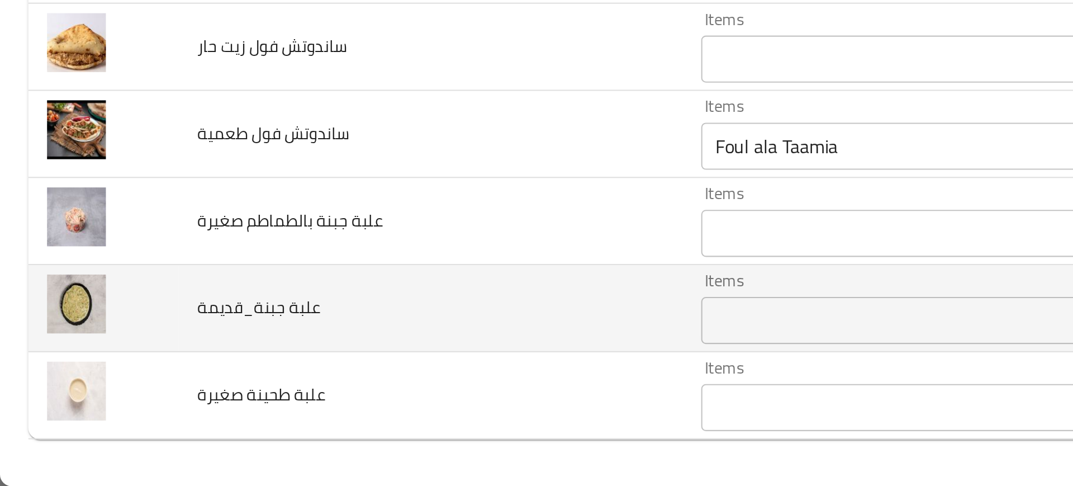
click at [269, 412] on td "علبة جبنة_قديمة" at bounding box center [204, 400] width 239 height 41
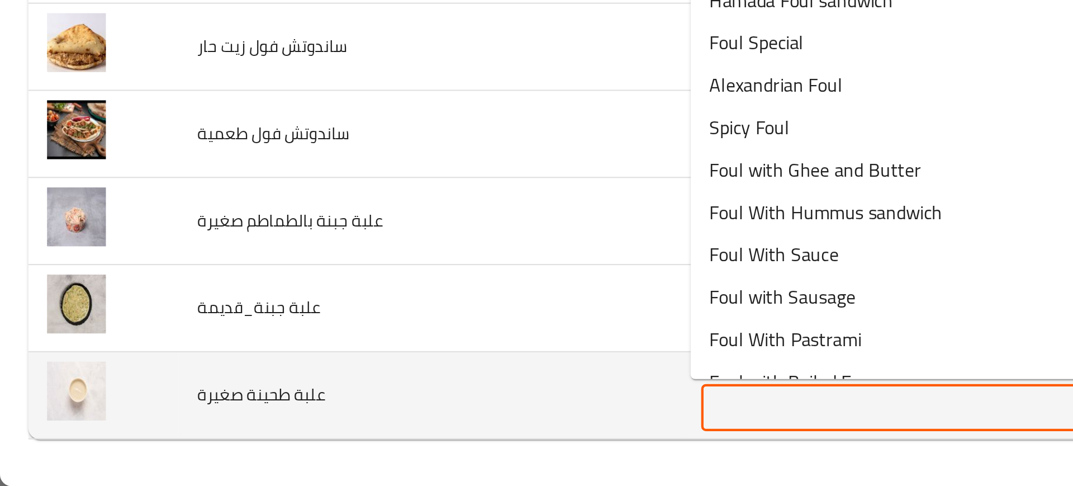
click at [361, 445] on صغيرة "Items" at bounding box center [459, 448] width 247 height 16
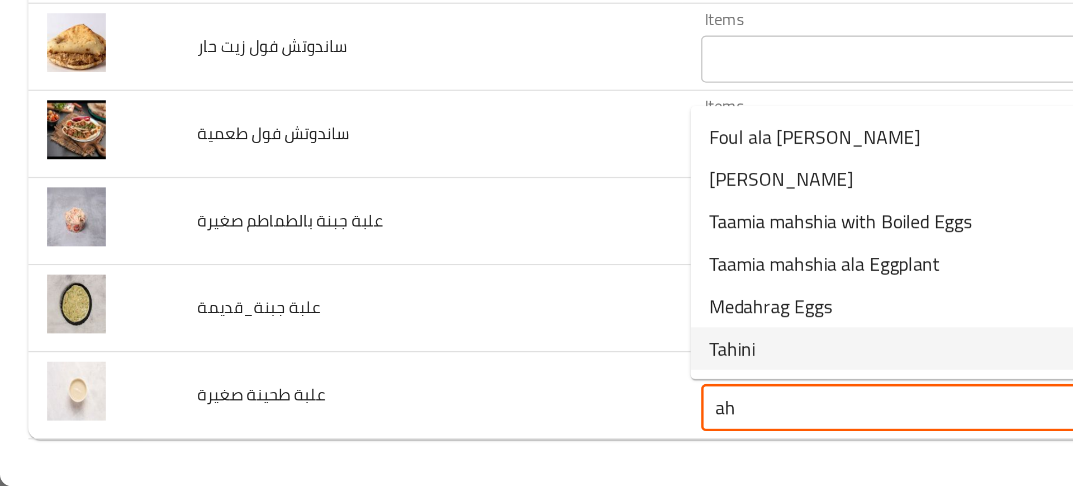
click at [346, 417] on span "Tahini" at bounding box center [348, 419] width 22 height 13
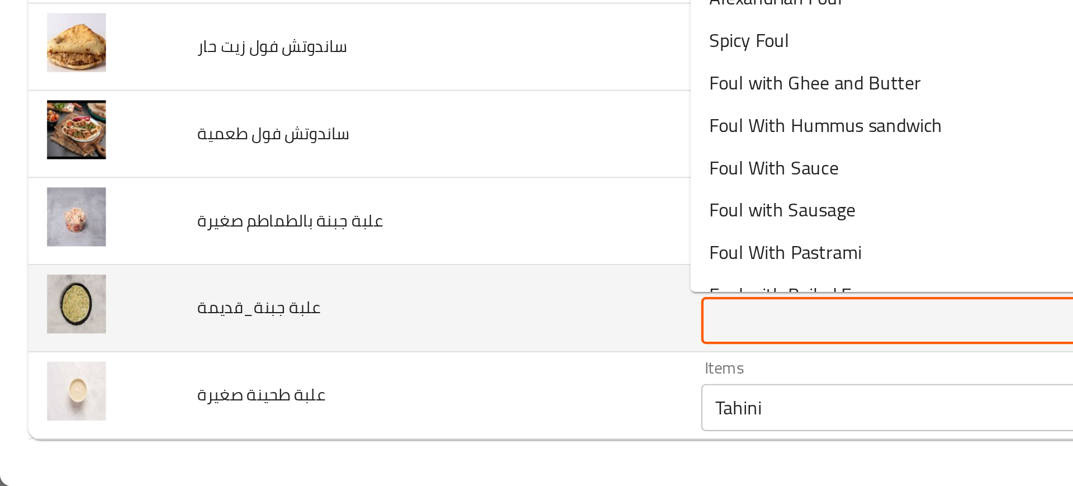
click at [365, 405] on جبنة_قديمة "Items" at bounding box center [459, 407] width 247 height 16
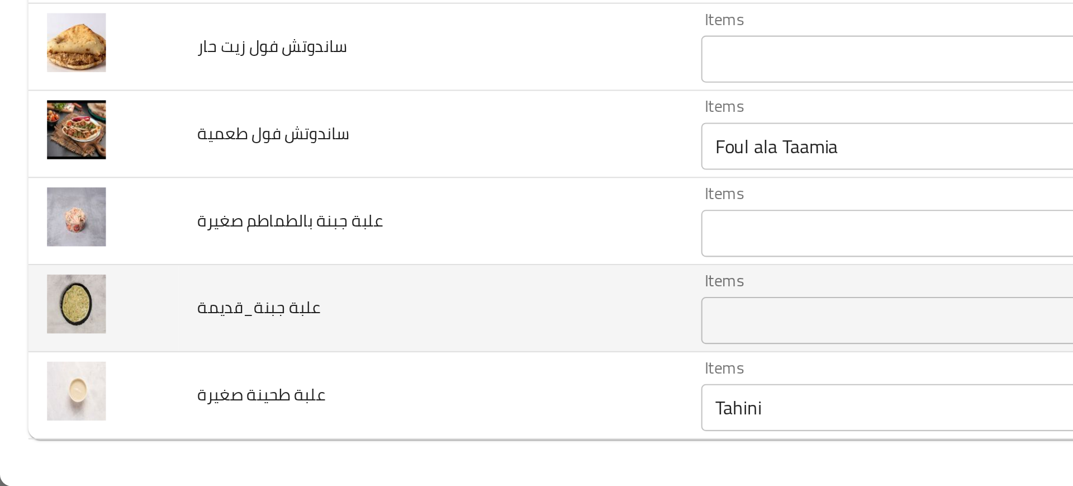
click at [187, 393] on td "علبة جبنة_قديمة" at bounding box center [204, 400] width 239 height 41
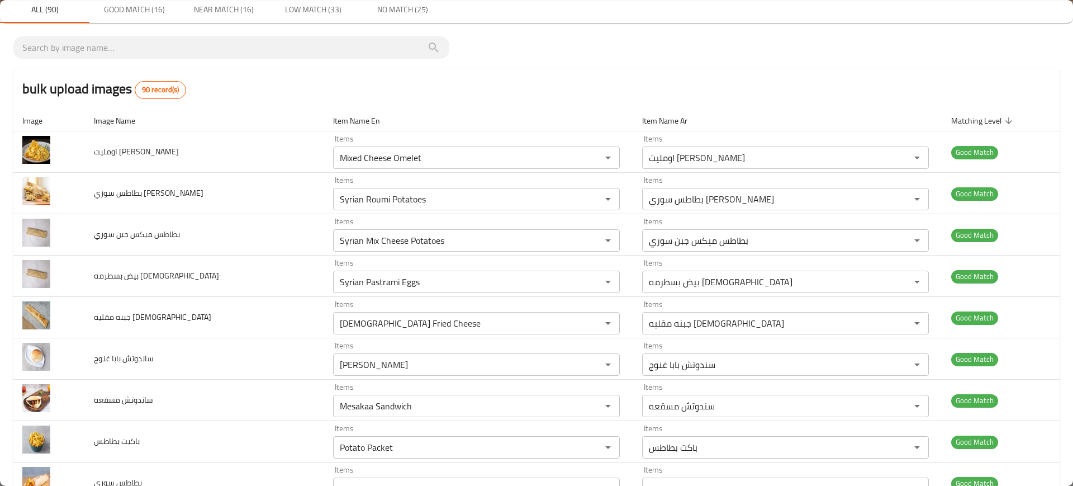
scroll to position [0, 0]
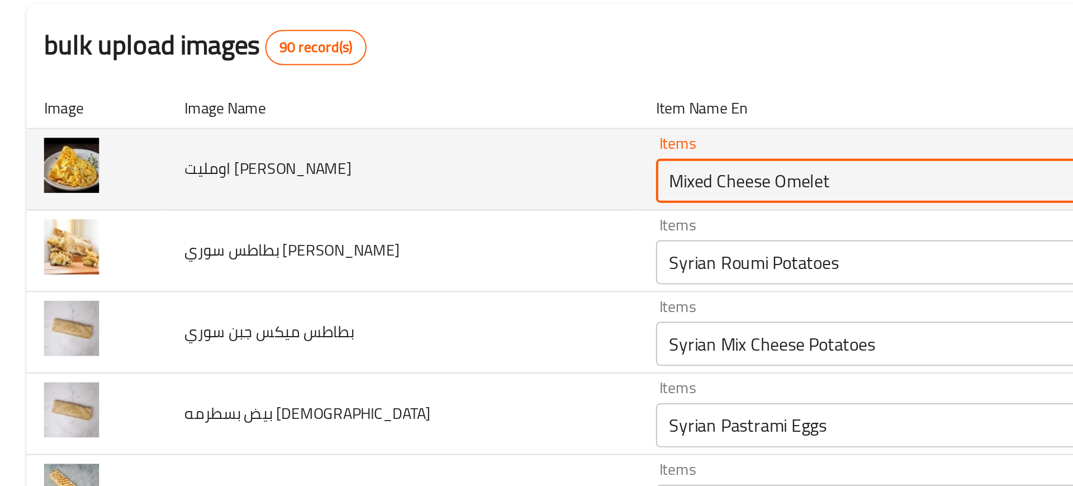
click at [337, 193] on جبن "Mixed Cheese Omelet" at bounding box center [459, 197] width 247 height 16
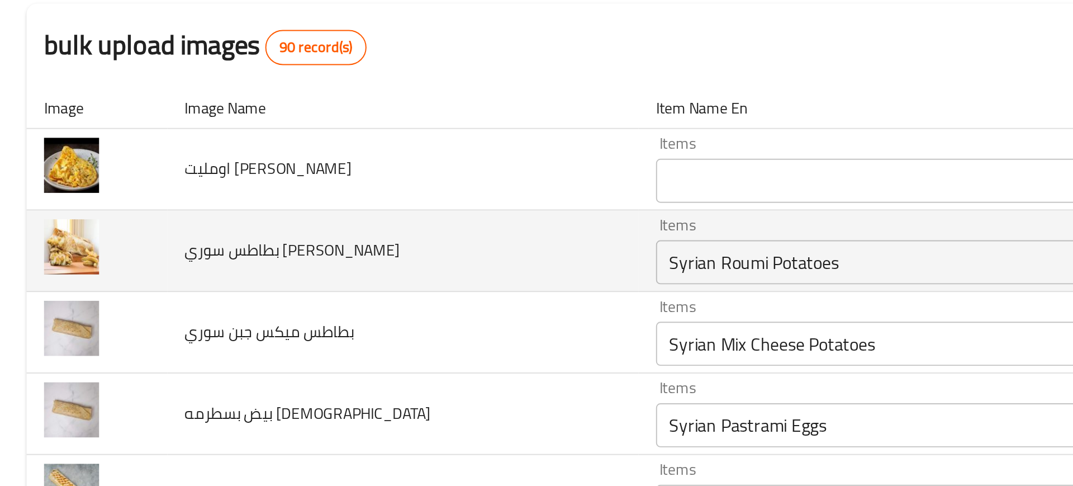
click at [227, 251] on td "بطاطس سوري رومي" at bounding box center [204, 232] width 239 height 41
click at [333, 240] on div "Syrian Roumi Potatoes Items" at bounding box center [476, 238] width 287 height 22
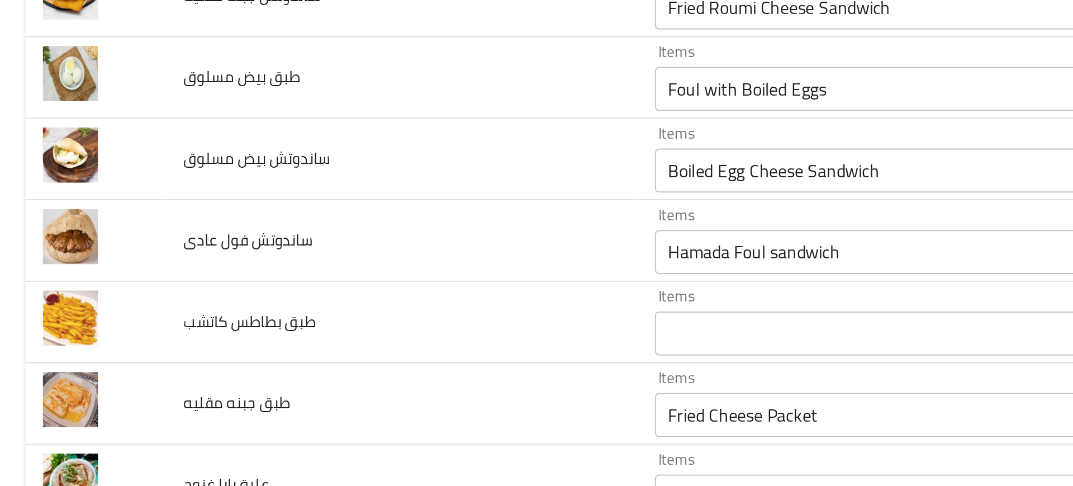
scroll to position [543, 0]
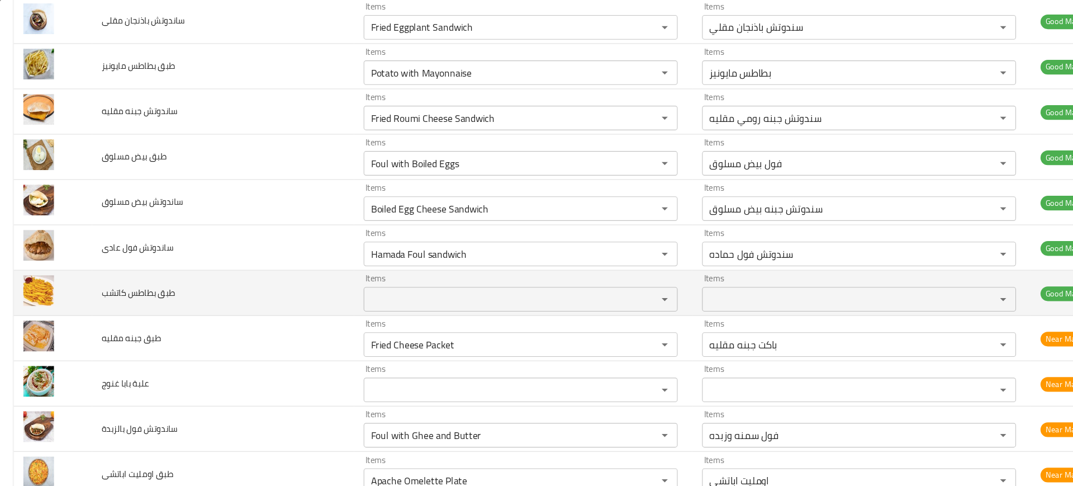
click at [114, 270] on span "طبق بطاطس كاتشب" at bounding box center [127, 268] width 67 height 15
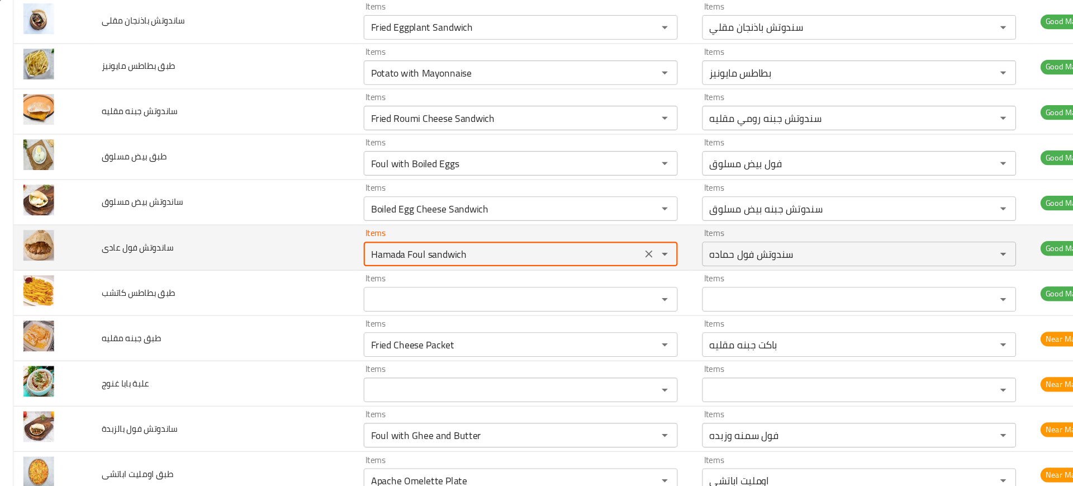
click at [408, 237] on عادى "Hamada Foul sandwich" at bounding box center [459, 233] width 247 height 16
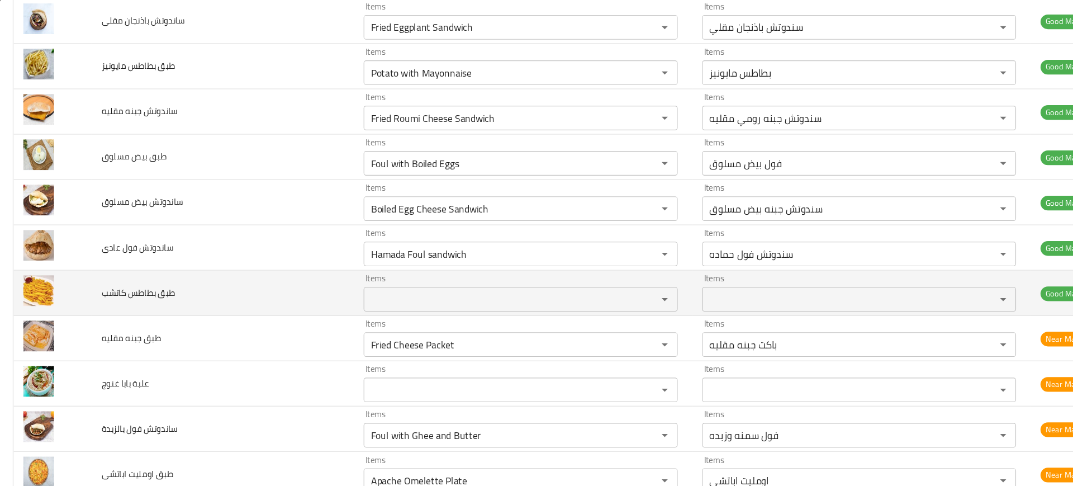
click at [158, 283] on td "طبق بطاطس كاتشب" at bounding box center [204, 268] width 239 height 41
click at [133, 272] on span "طبق بطاطس كاتشب" at bounding box center [127, 268] width 67 height 15
copy span "طبق بطاطس كاتشب"
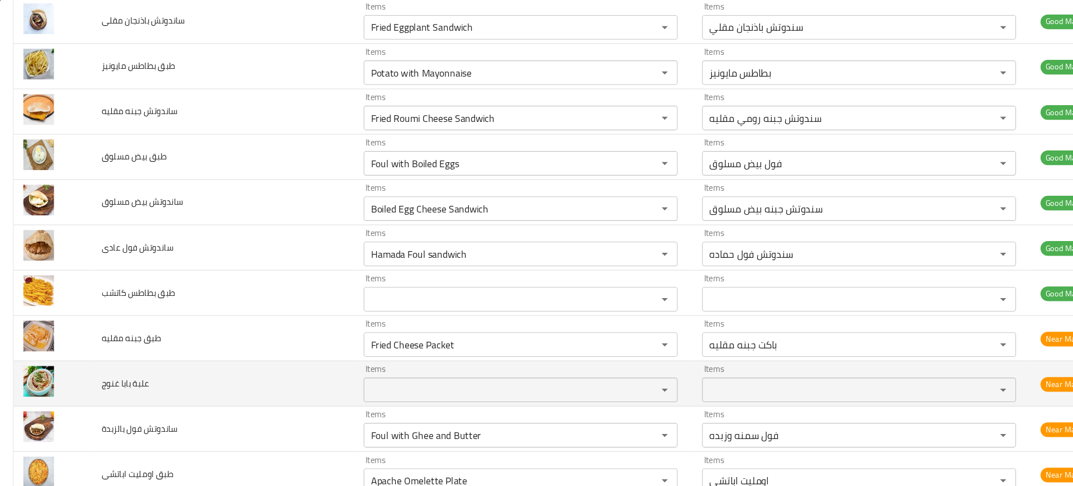
click at [126, 349] on span "علبة بابا غنوج" at bounding box center [116, 351] width 44 height 15
copy span "علبة بابا غنوج"
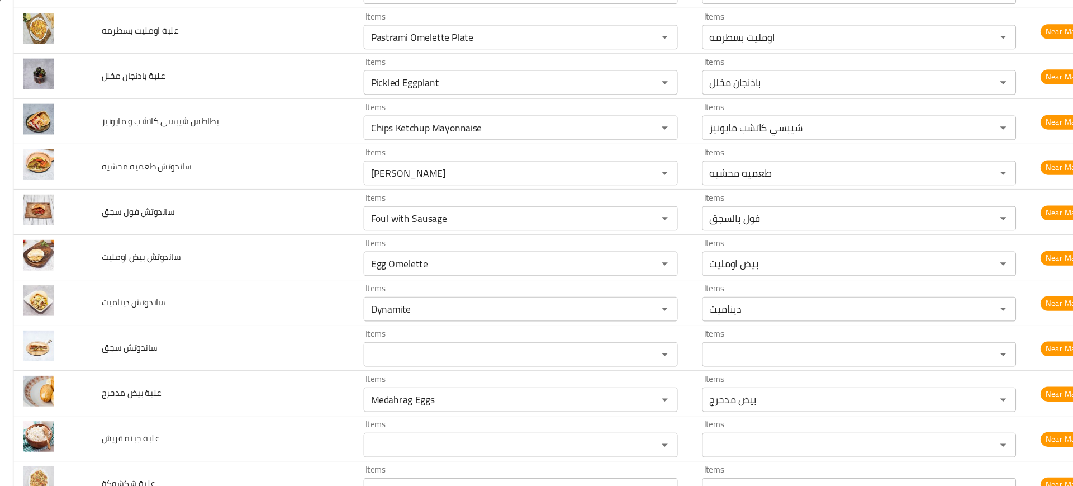
scroll to position [1029, 0]
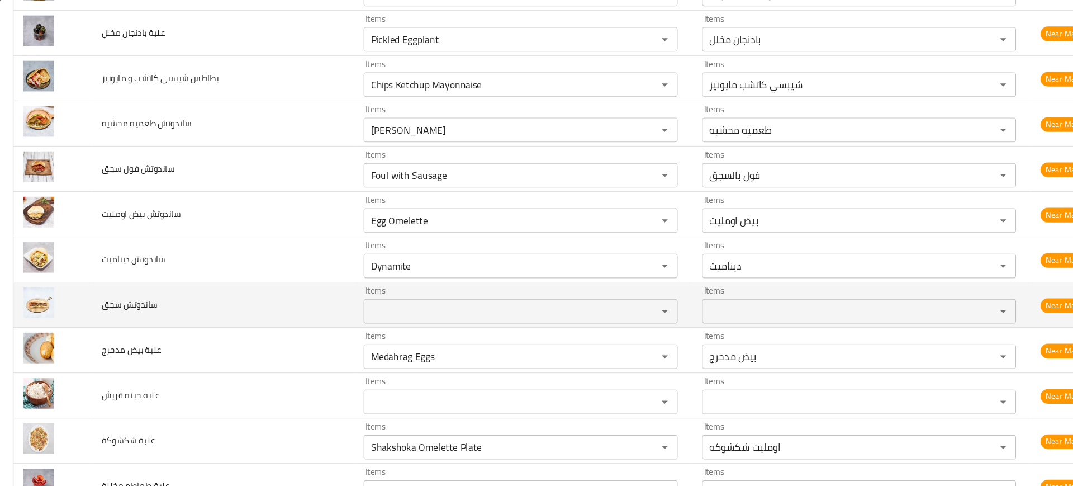
click at [104, 283] on span "ساندوتش سجق" at bounding box center [119, 279] width 51 height 15
copy span "ساندوتش سجق"
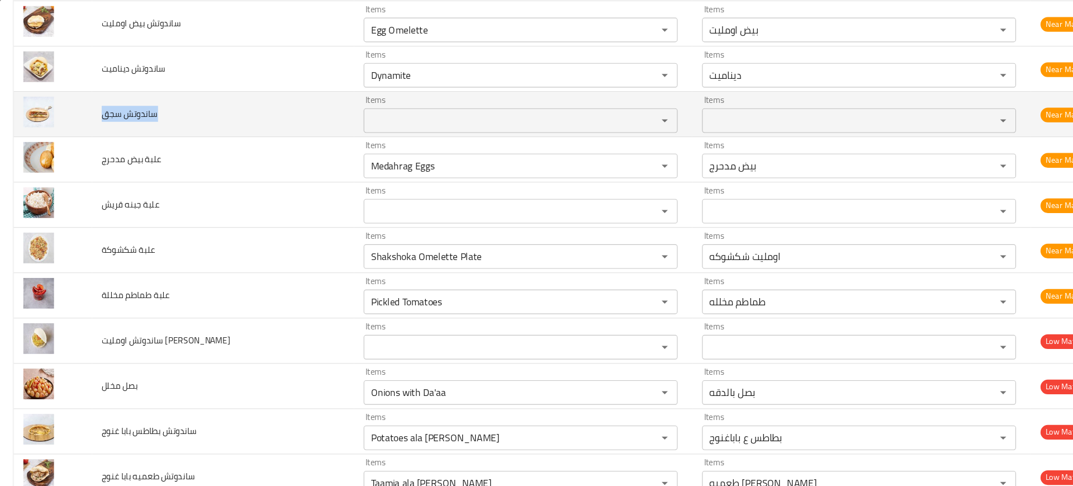
scroll to position [1222, 0]
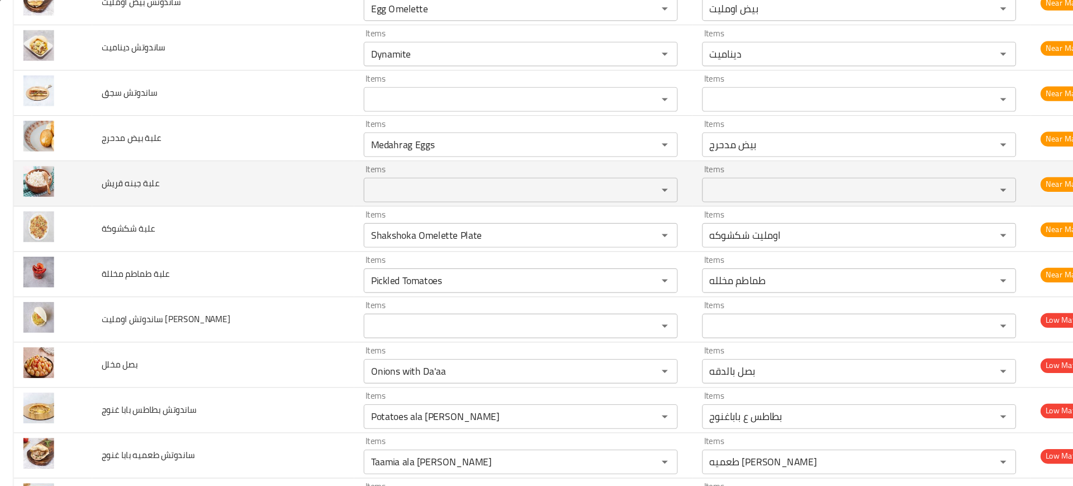
click at [123, 174] on span "علبة جبنه قريش" at bounding box center [120, 168] width 53 height 15
copy span "علبة جبنه قريش"
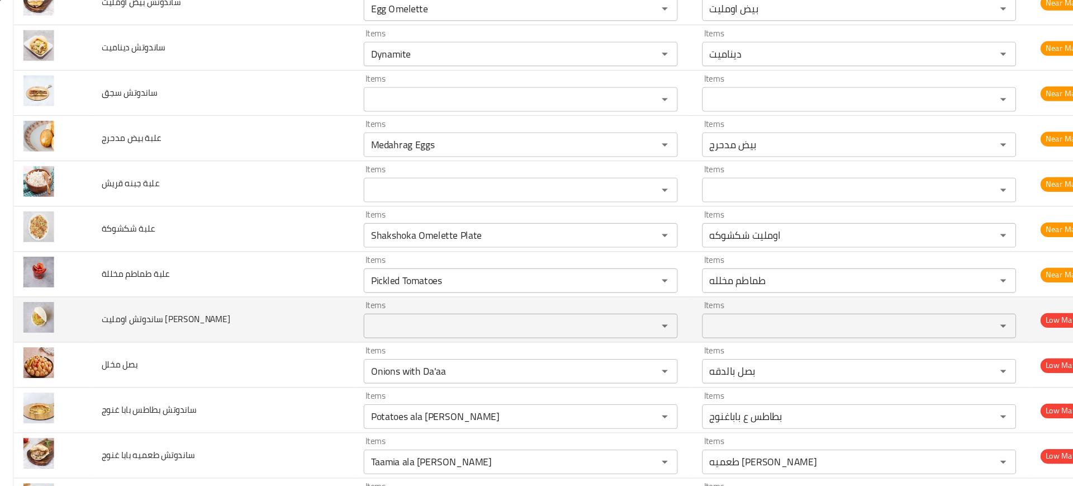
click at [136, 299] on span "ساندوتش اومليت ميكس جبن" at bounding box center [153, 292] width 118 height 15
copy span "ساندوتش اومليت ميكس جبن"
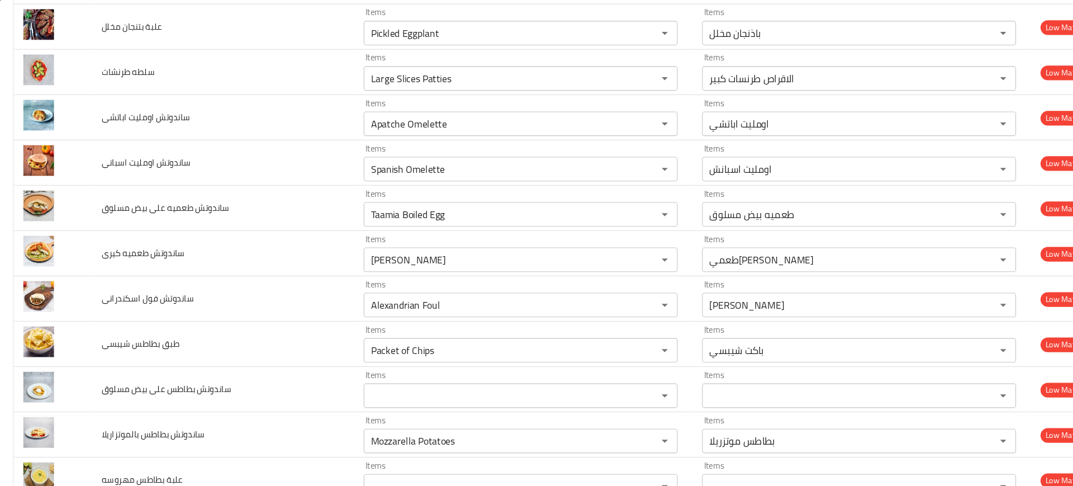
scroll to position [2040, 0]
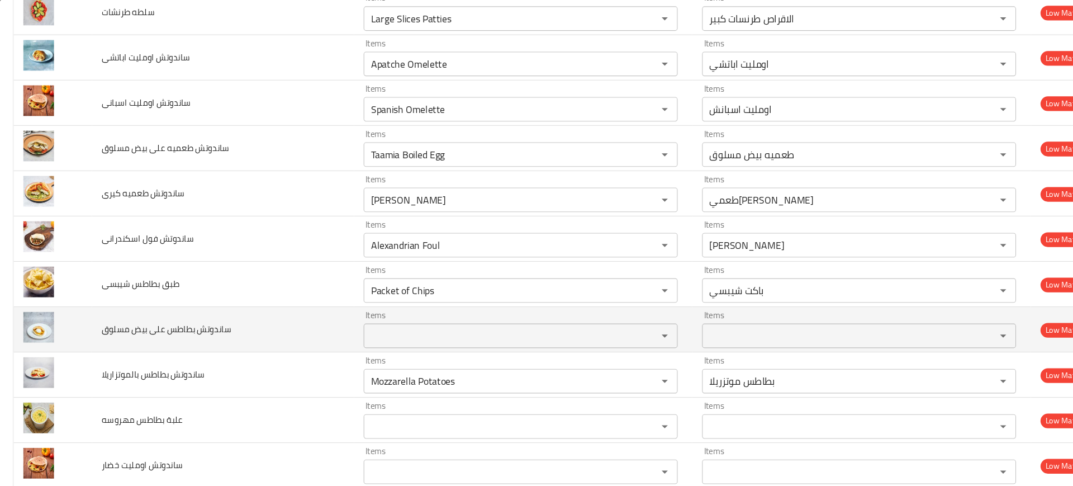
click at [140, 301] on span "ساندوتش بطاطس على بيض مسلوق" at bounding box center [153, 301] width 118 height 15
copy span "ساندوتش بطاطس على بيض مسلوق"
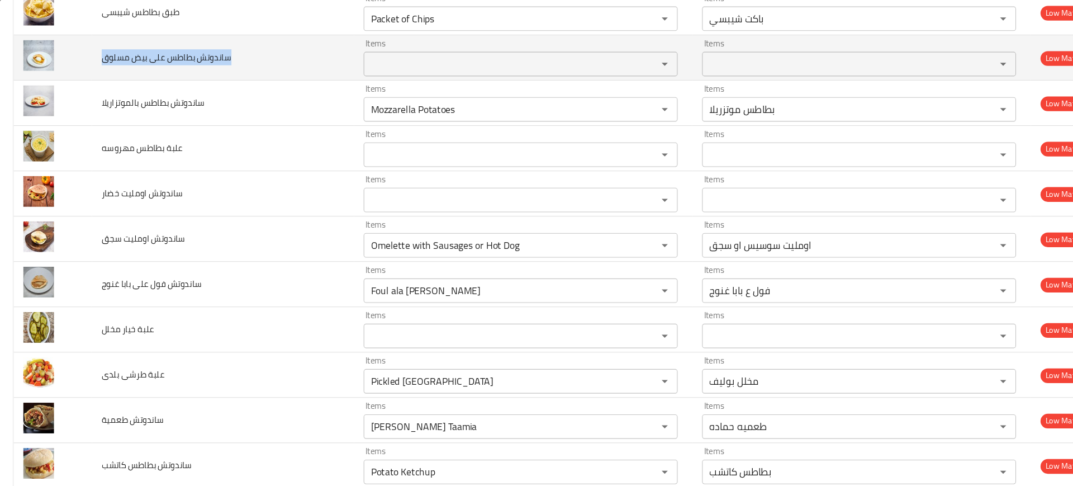
scroll to position [2289, 0]
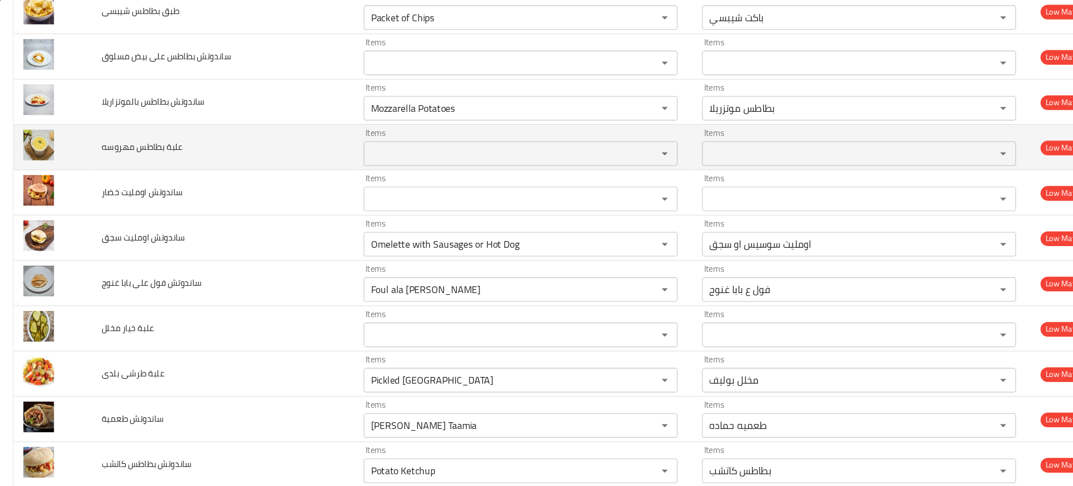
click at [117, 135] on span "علبة بطاطس مهروسه" at bounding box center [131, 135] width 74 height 15
copy span "علبة بطاطس مهروسه"
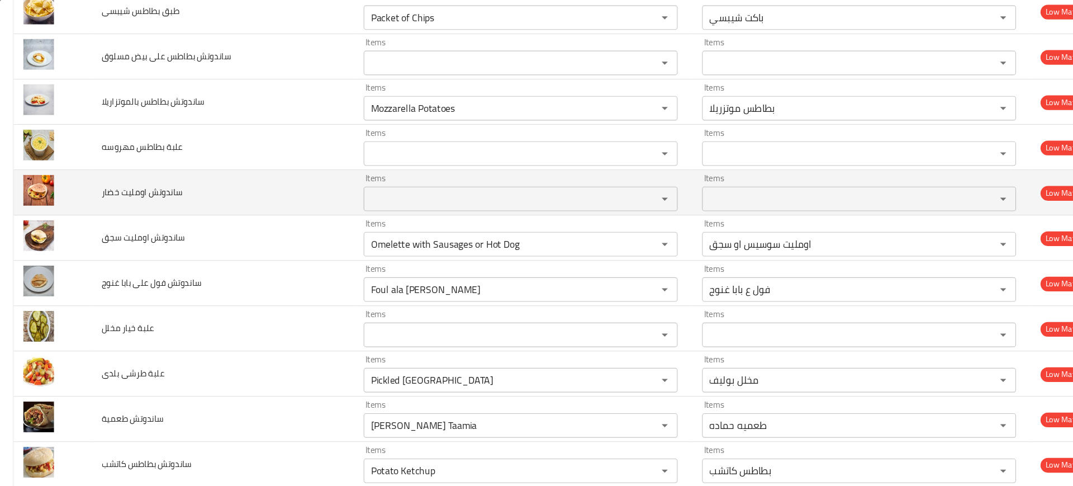
click at [130, 172] on span "ساندوتش اومليت خضار" at bounding box center [131, 176] width 74 height 15
copy span "ساندوتش اومليت خضار"
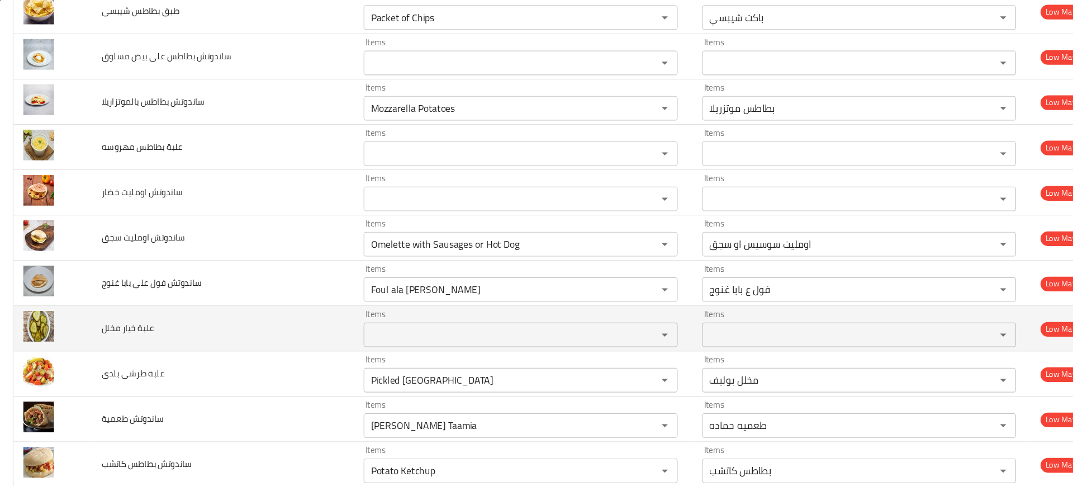
click at [130, 298] on span "علبة خيار مخلل" at bounding box center [118, 300] width 48 height 15
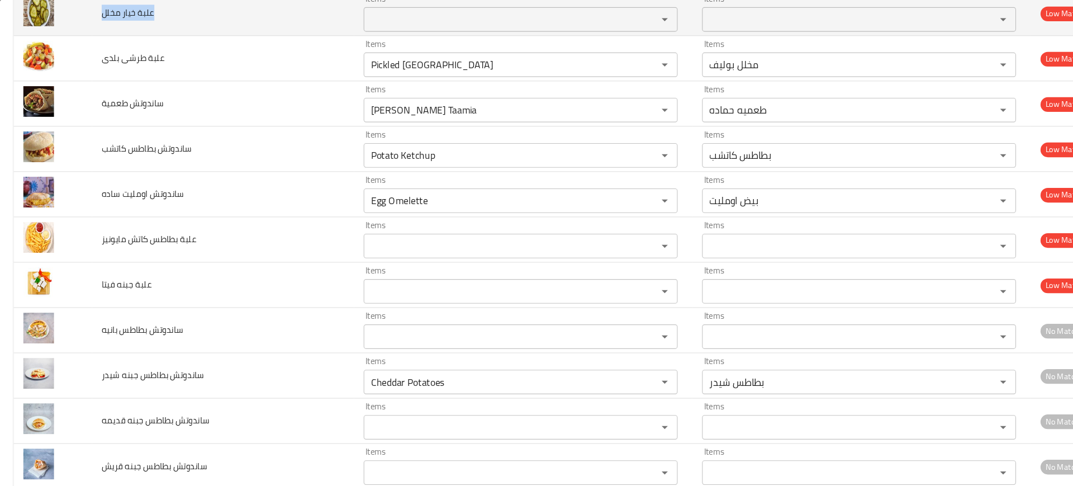
scroll to position [2596, 0]
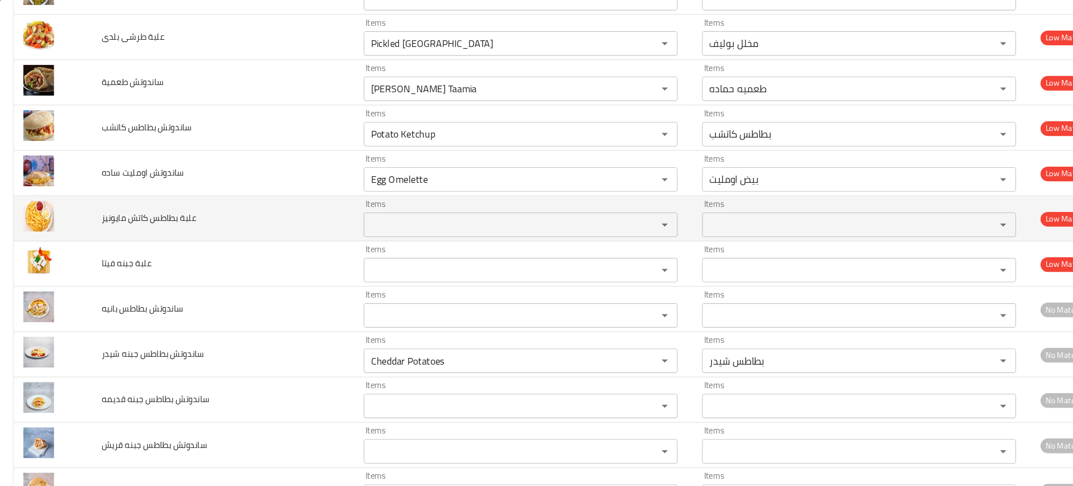
click at [101, 200] on span "علبة بطاطس كاتش مايونيز" at bounding box center [137, 200] width 87 height 15
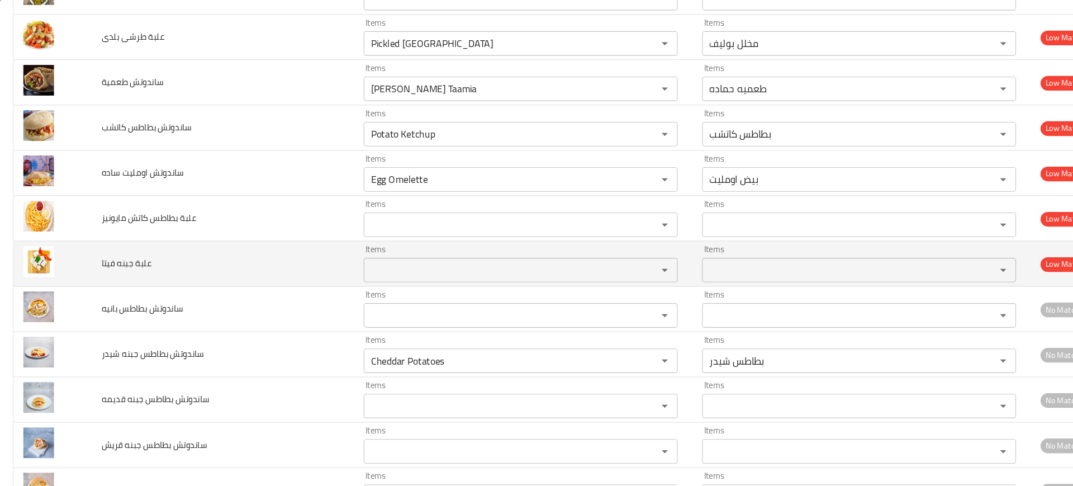
click at [107, 236] on span "علبة جبنه فيتا" at bounding box center [117, 241] width 46 height 15
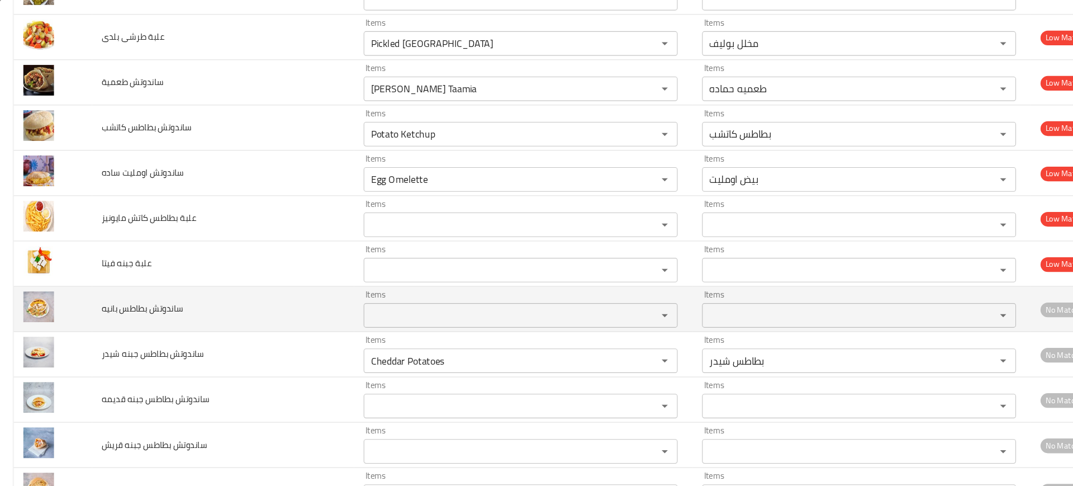
click at [136, 285] on span "ساندوتش بطاطس بانيه" at bounding box center [131, 282] width 75 height 15
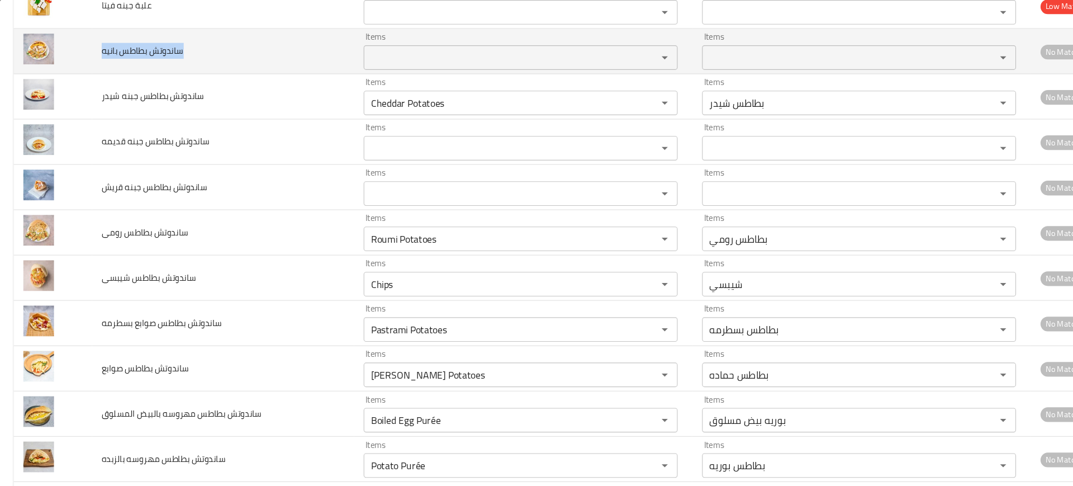
scroll to position [2832, 0]
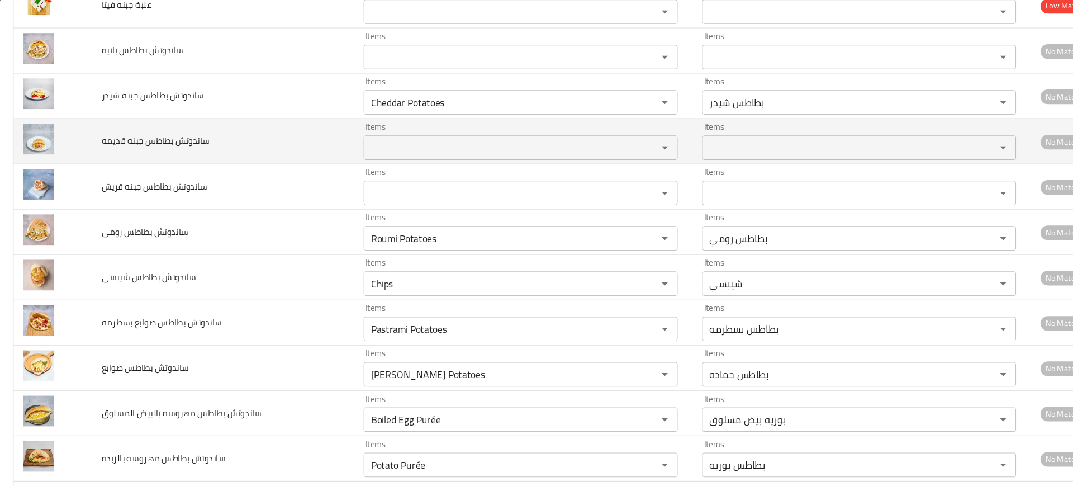
click at [125, 129] on span "ساندوتش بطاطس جبنه قديمه" at bounding box center [143, 129] width 99 height 15
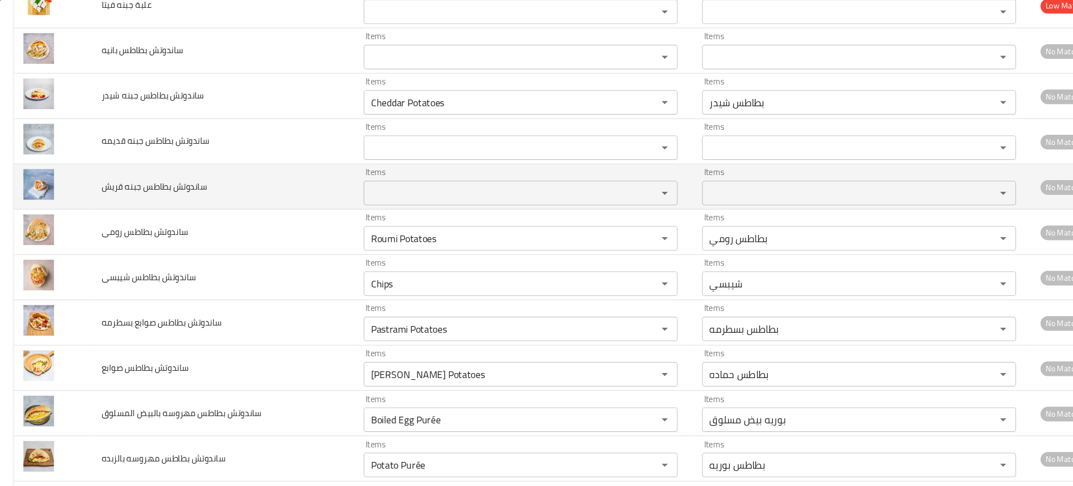
click at [151, 173] on span "ساندوتش بطاطس جبنه قريش" at bounding box center [142, 171] width 97 height 15
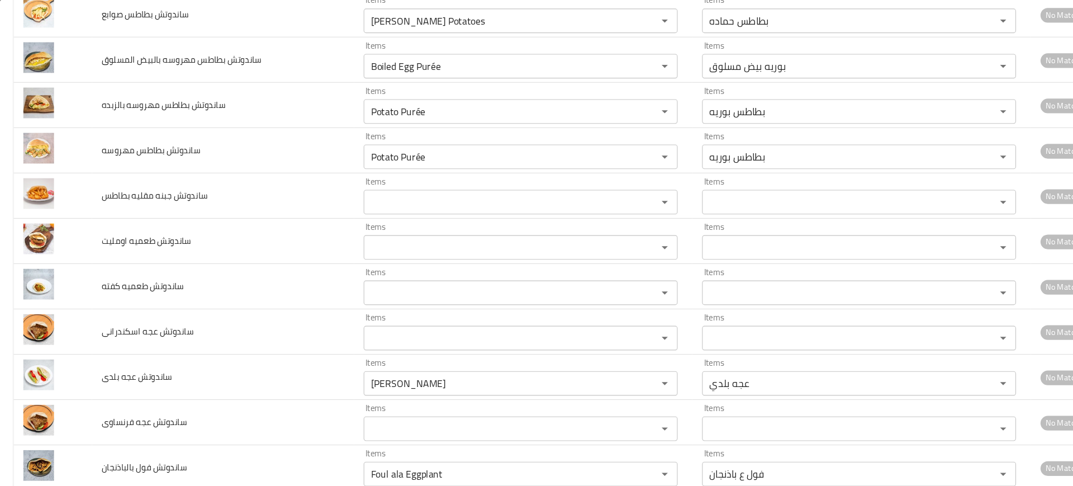
scroll to position [3155, 0]
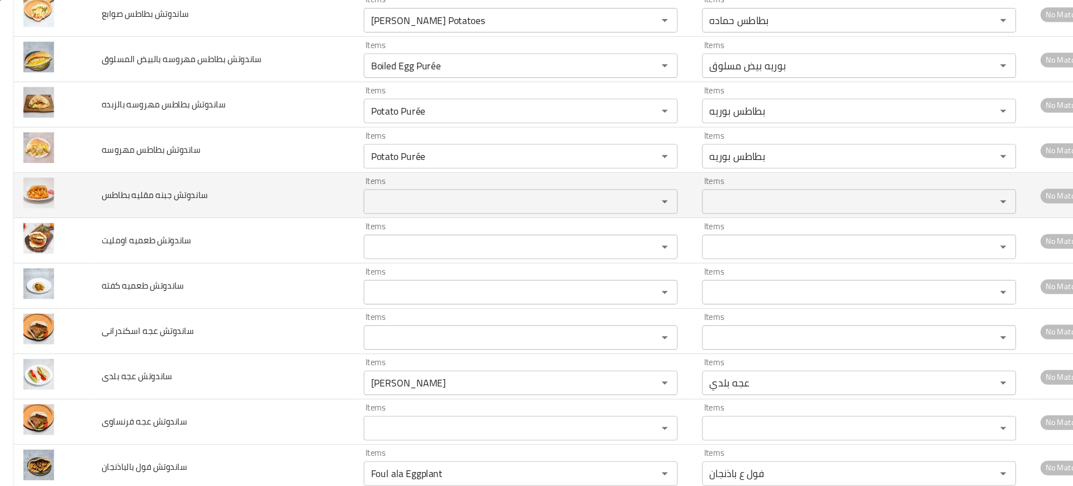
click at [107, 182] on span "ساندوتش جبنه مقليه بطاطس" at bounding box center [142, 179] width 97 height 15
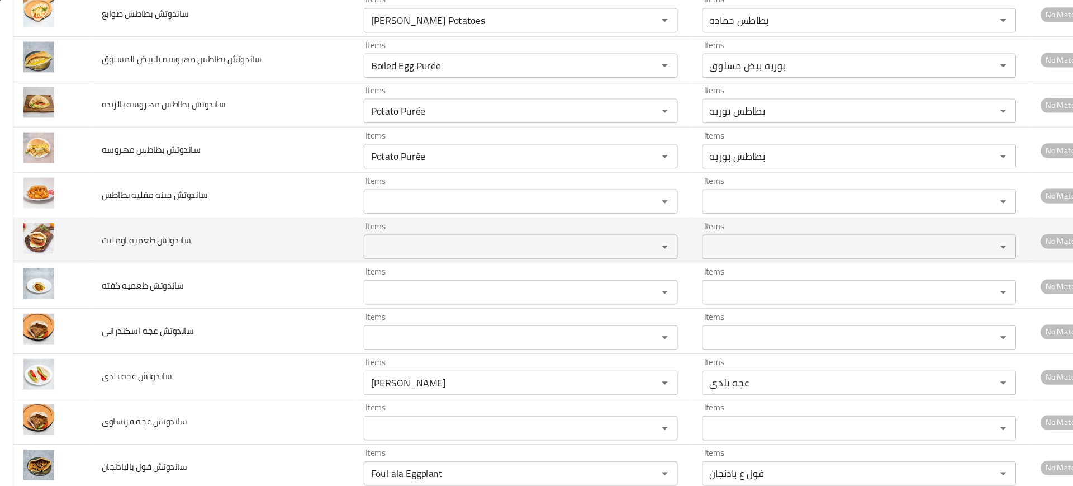
click at [116, 220] on span "ساندوتش طعميه اومليت" at bounding box center [135, 220] width 82 height 15
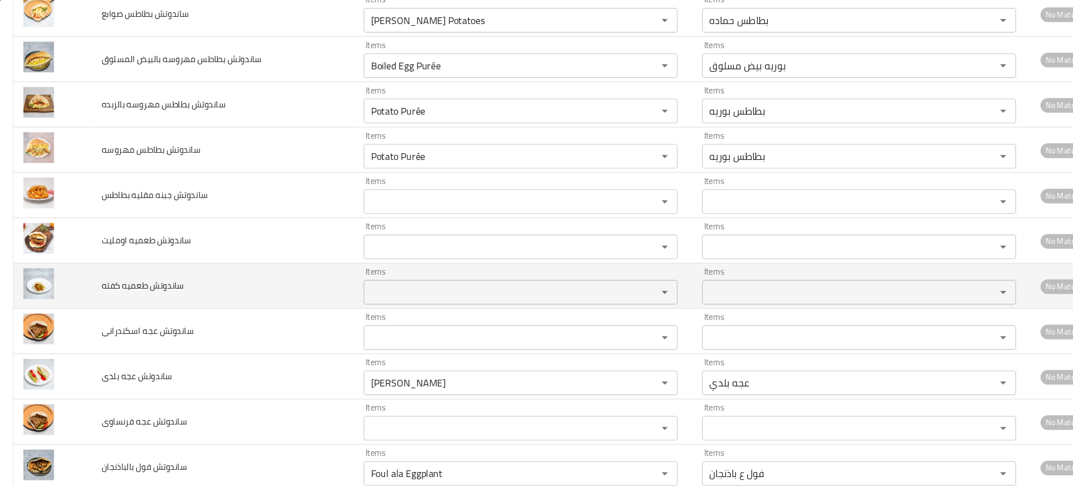
click at [132, 264] on span "ساندوتش طعميه كفته" at bounding box center [131, 261] width 75 height 15
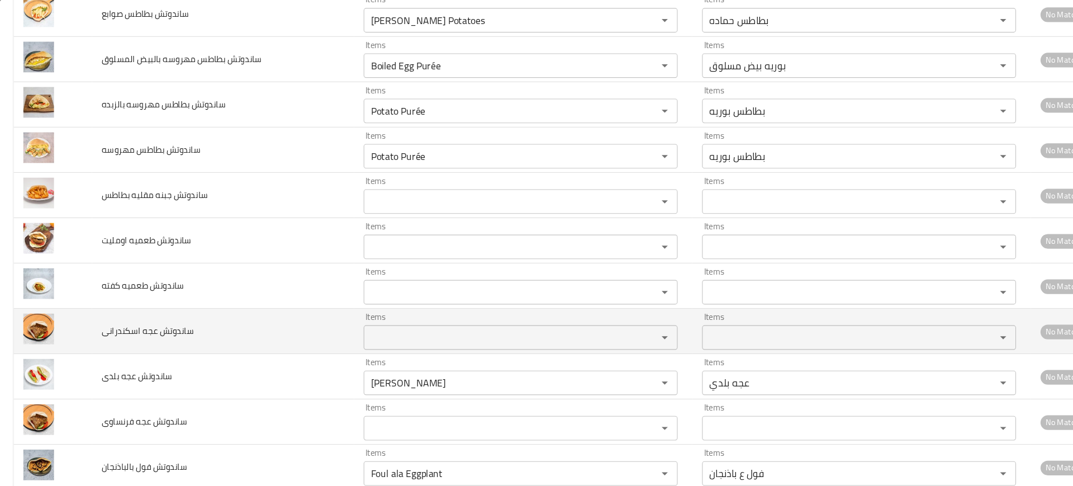
click at [148, 310] on span "ساندوتش عجه اسكندرانى" at bounding box center [136, 303] width 84 height 15
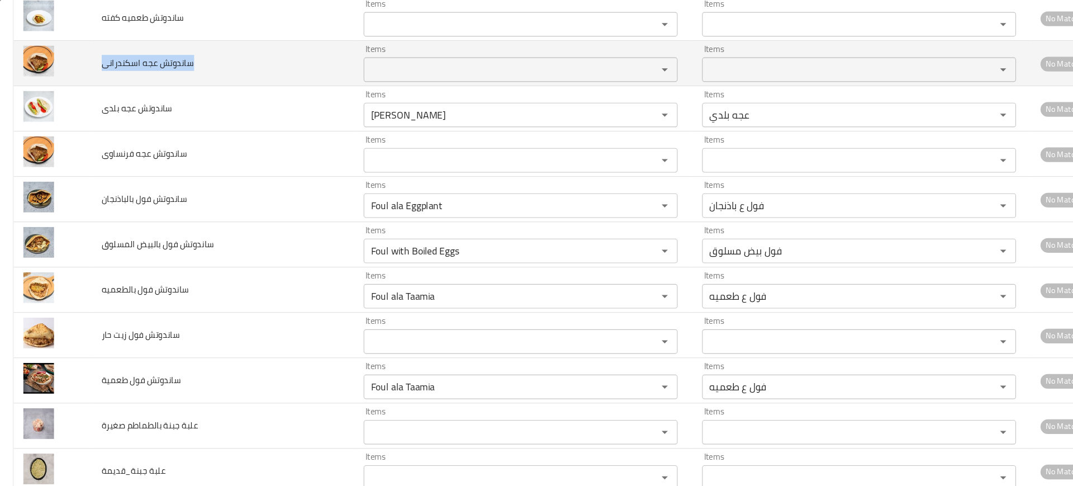
scroll to position [3398, 0]
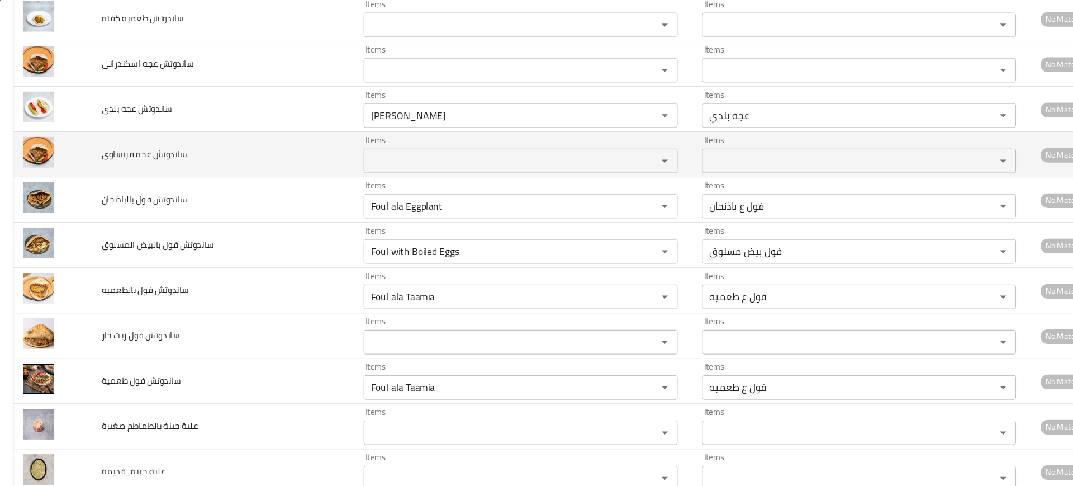
click at [141, 147] on span "ساندوتش عجه فرنساوى" at bounding box center [133, 142] width 78 height 15
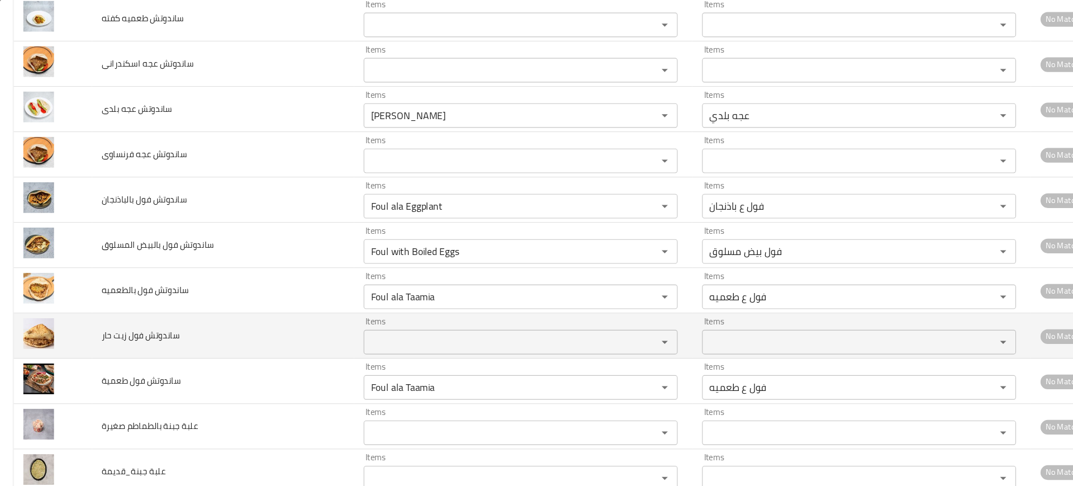
click at [150, 307] on span "ساندوتش فول زيت حار" at bounding box center [130, 307] width 72 height 15
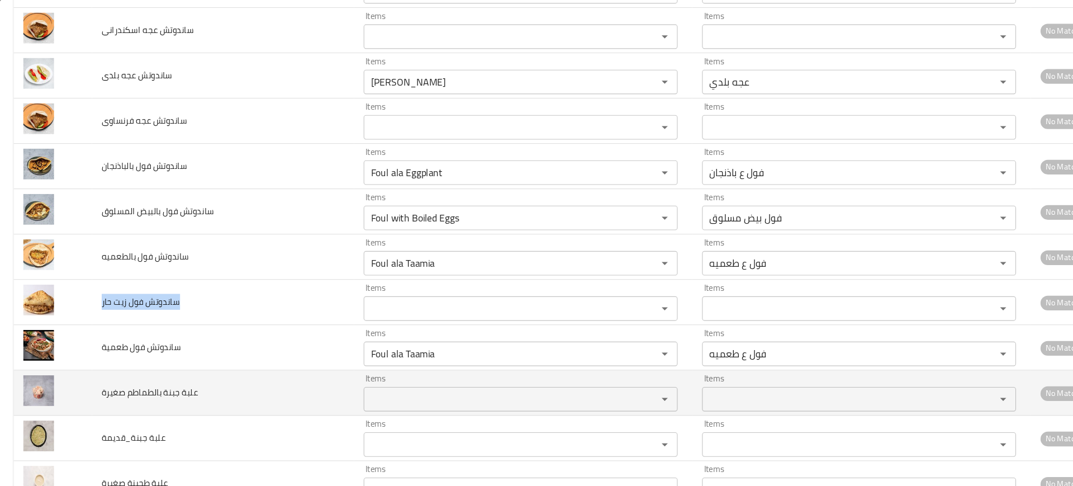
scroll to position [0, 0]
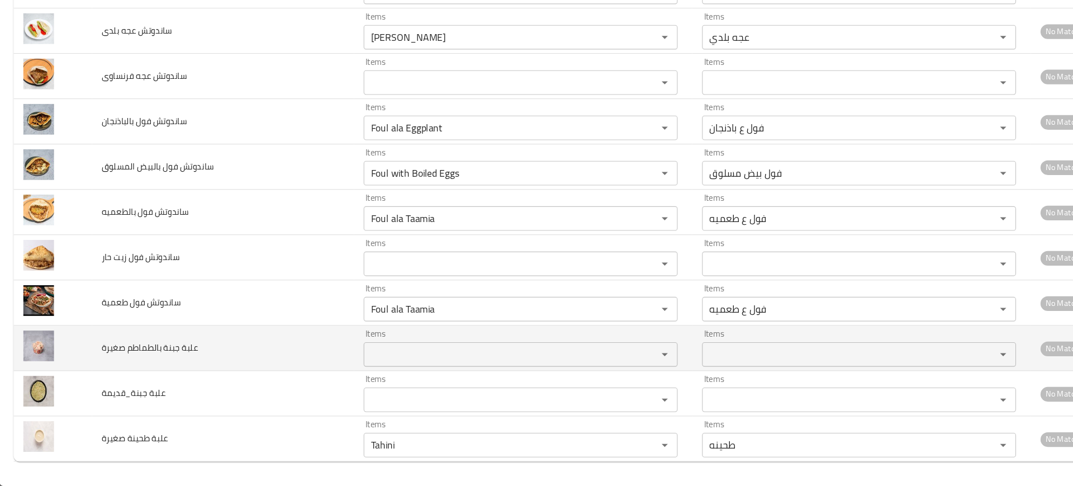
click at [106, 356] on span "علبة جبنة بالطماطم صغيرة" at bounding box center [138, 359] width 88 height 15
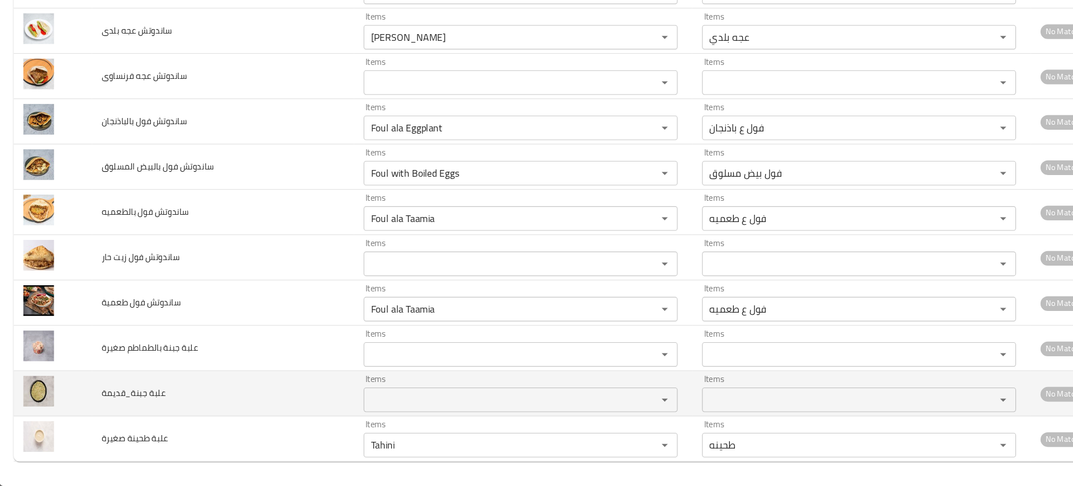
click at [129, 405] on span "علبة جبنة_قديمة" at bounding box center [123, 400] width 59 height 15
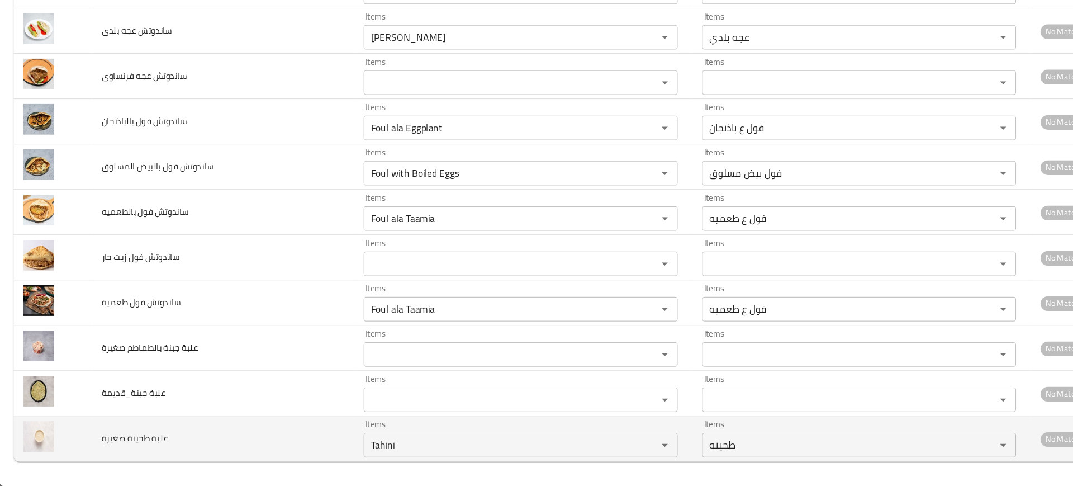
click at [136, 433] on td "علبة طحينة صغيرة" at bounding box center [204, 442] width 239 height 41
click at [118, 443] on span "علبة طحينة صغيرة" at bounding box center [124, 442] width 61 height 15
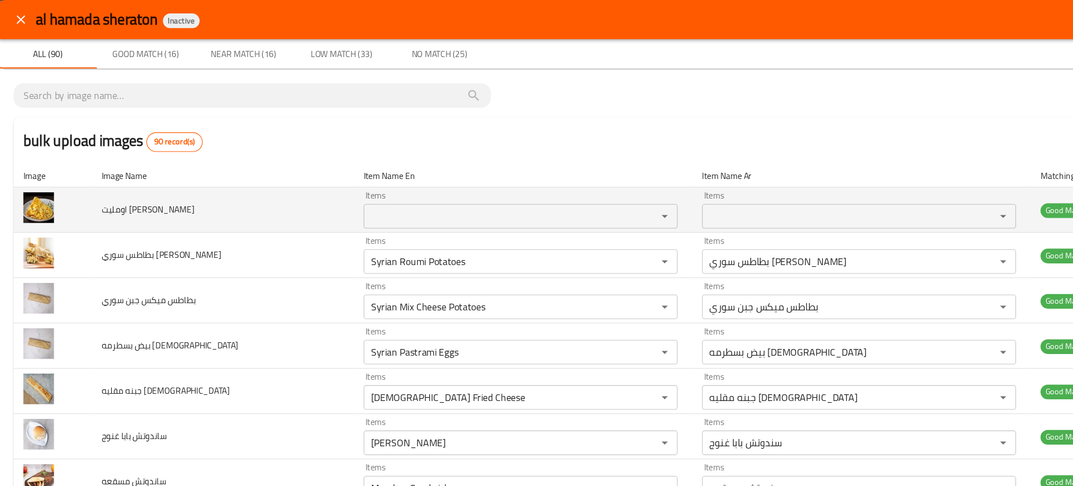
click at [131, 190] on span "اومليت ميكس جبن" at bounding box center [136, 191] width 85 height 15
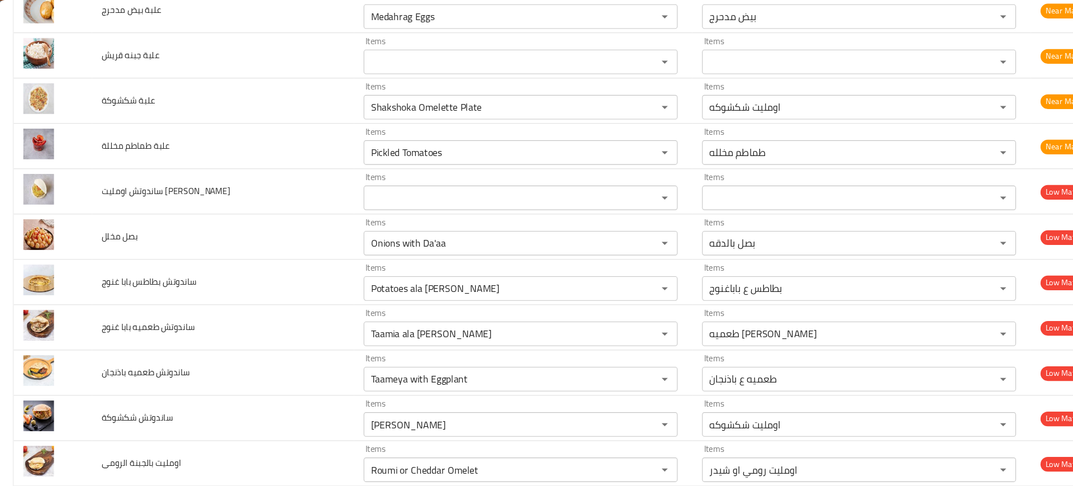
scroll to position [1339, 0]
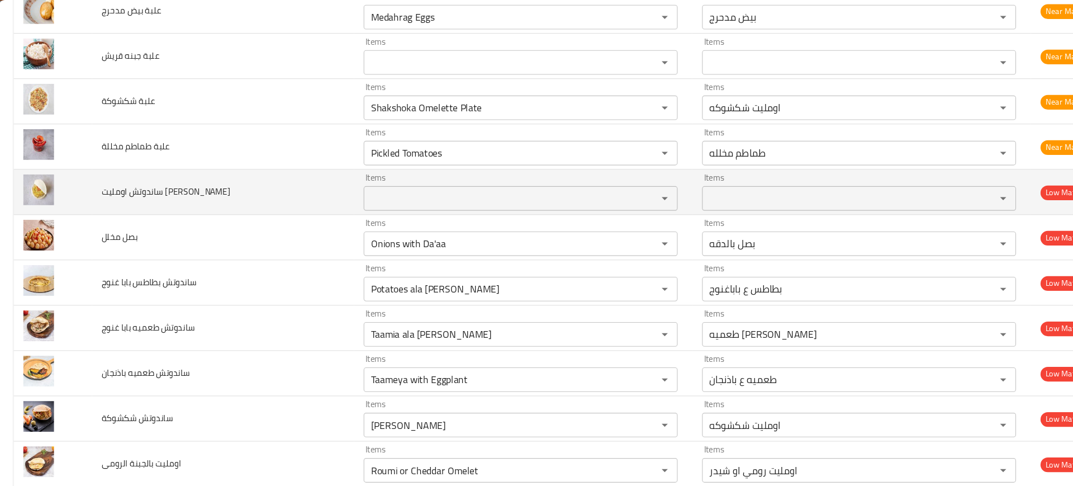
click at [383, 170] on div "Items" at bounding box center [476, 181] width 287 height 22
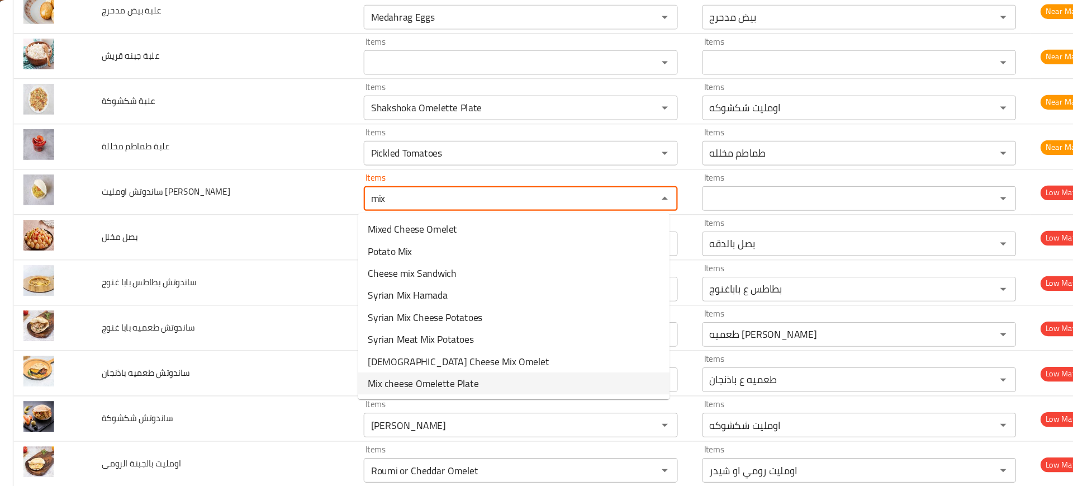
click at [407, 350] on span "Mix cheese Omelette Plate" at bounding box center [387, 349] width 101 height 13
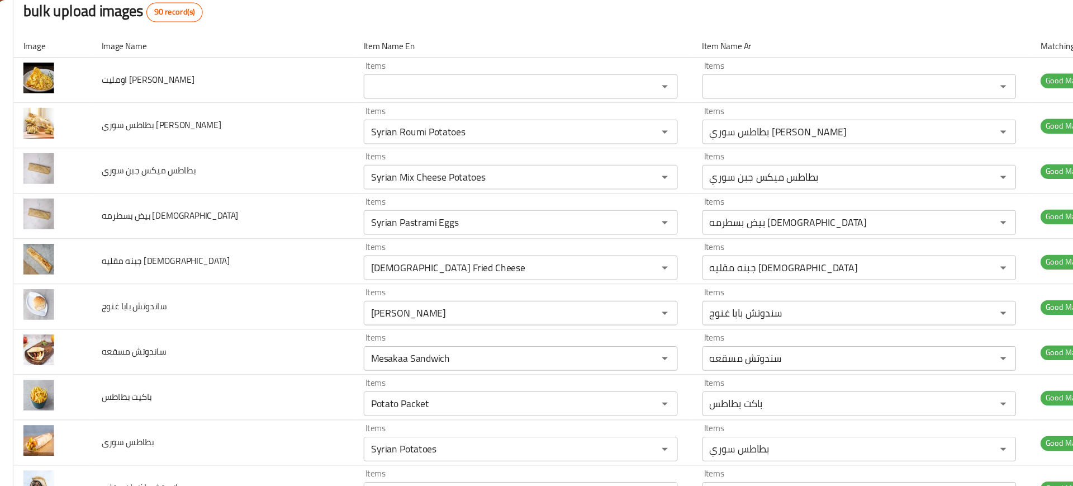
scroll to position [0, 0]
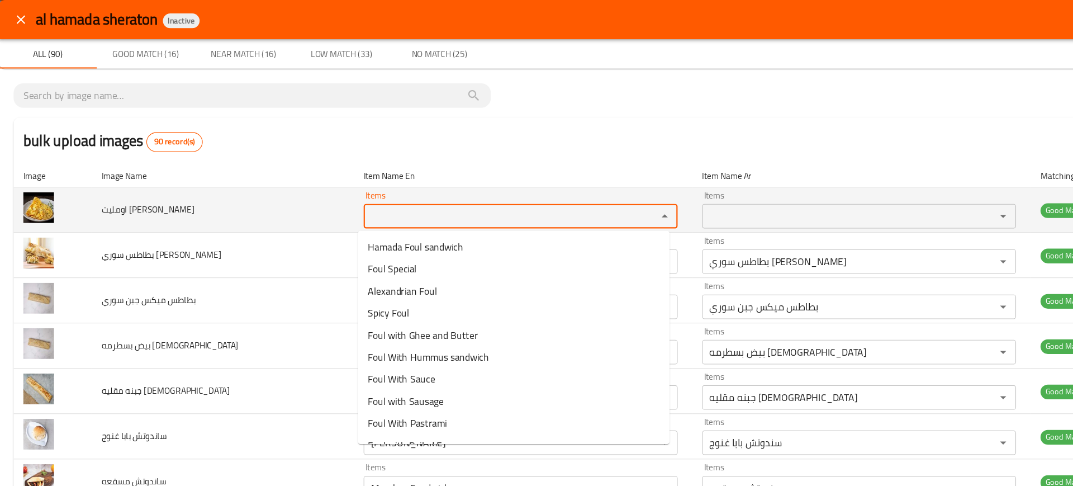
click at [353, 198] on جبن "Items" at bounding box center [459, 197] width 247 height 16
paste جبن "Mix cheese Omelette Plate"
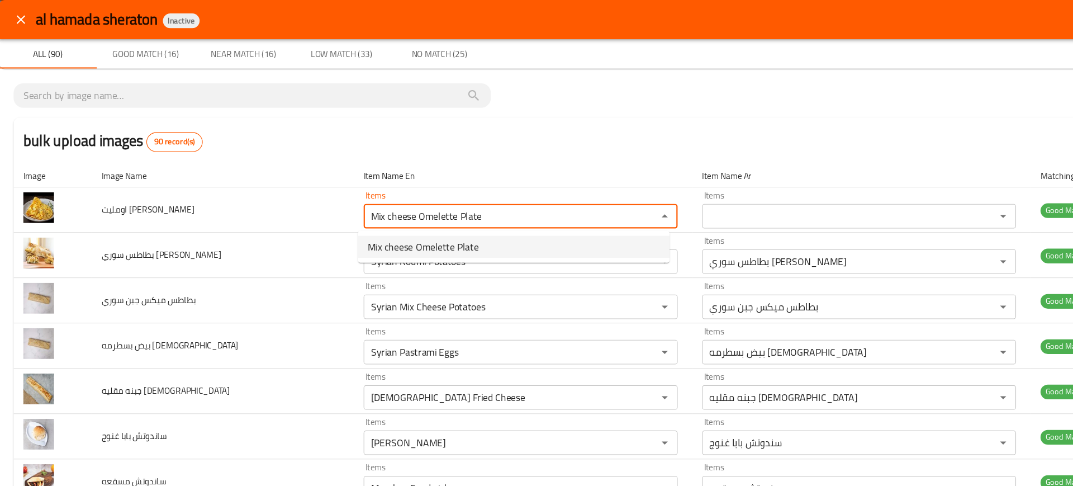
click at [353, 227] on span "Mix cheese Omelette Plate" at bounding box center [387, 224] width 101 height 13
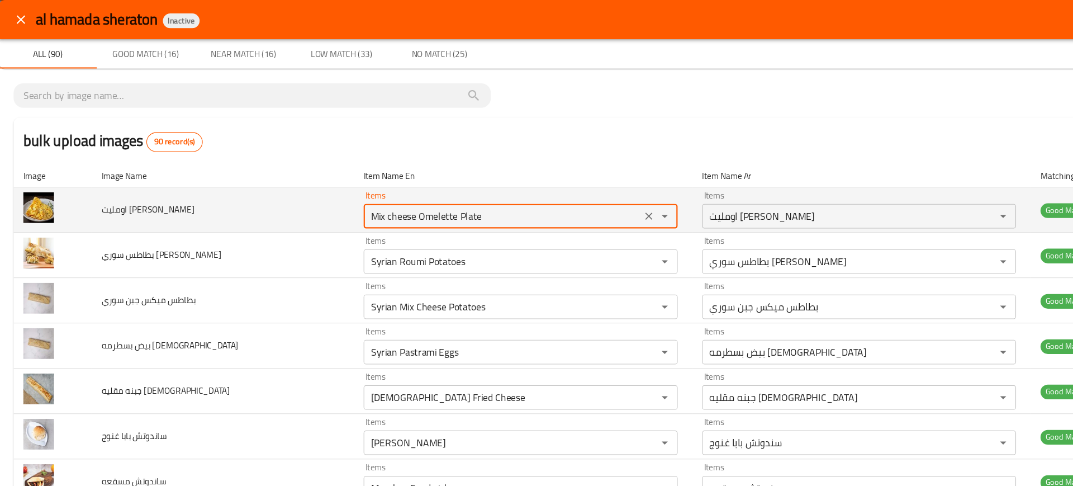
drag, startPoint x: 413, startPoint y: 199, endPoint x: 239, endPoint y: 197, distance: 173.8
click at [239, 197] on tr "اومليت ميكس جبن Items Mix cheese Omelette Plate Items Items اومليت ميكس جبن Ite…" at bounding box center [536, 191] width 1046 height 41
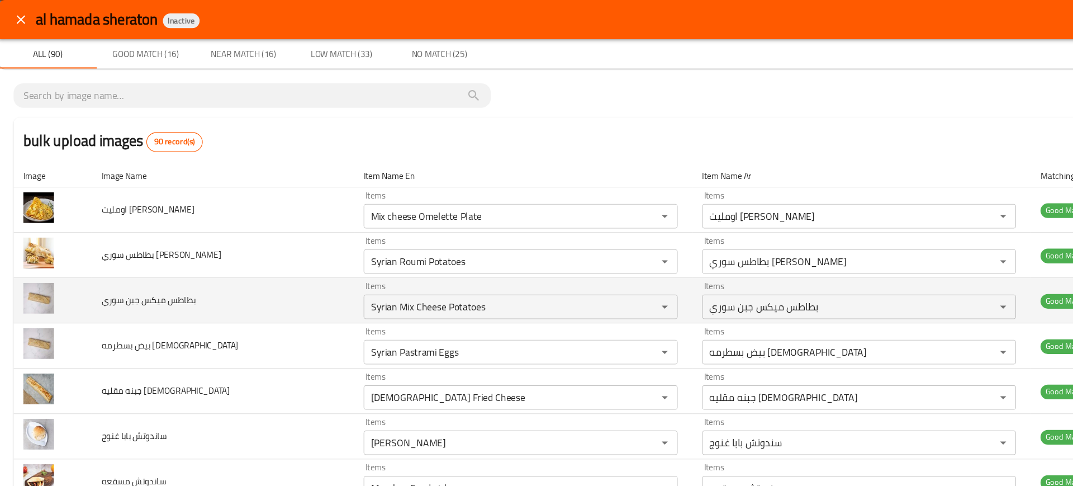
click at [260, 285] on td "بطاطس ميكس جبن سوري" at bounding box center [204, 274] width 239 height 41
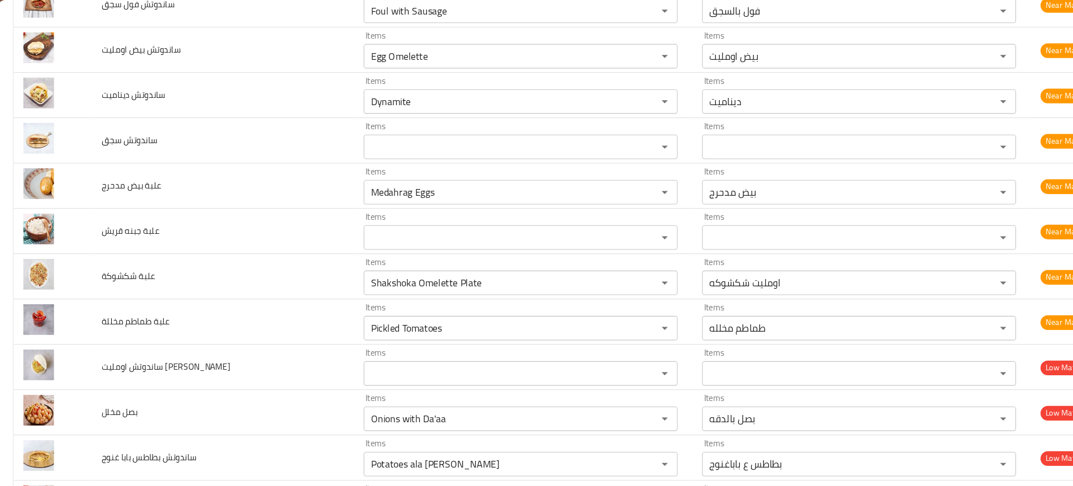
scroll to position [1183, 0]
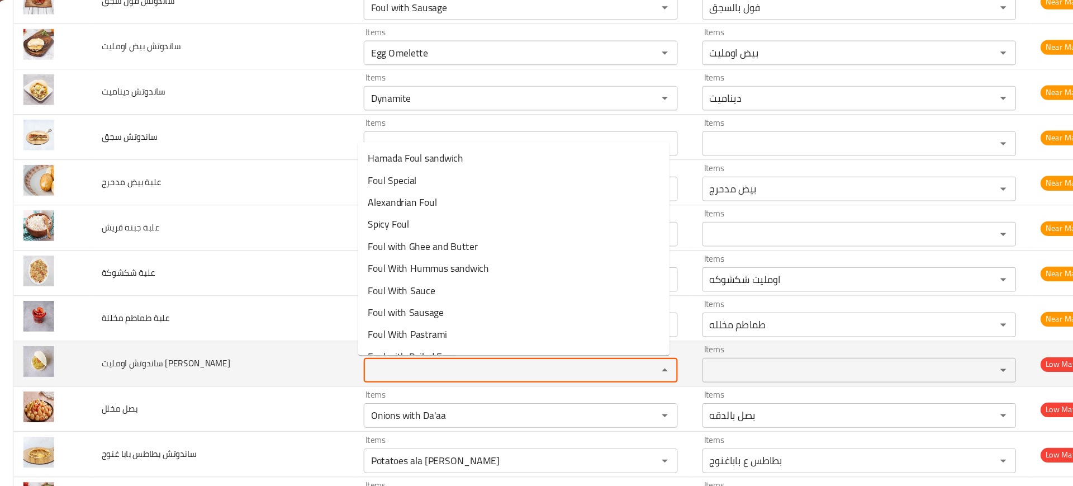
click at [367, 339] on جبن "Items" at bounding box center [459, 338] width 247 height 16
paste جبن "Mix cheese Omelette"
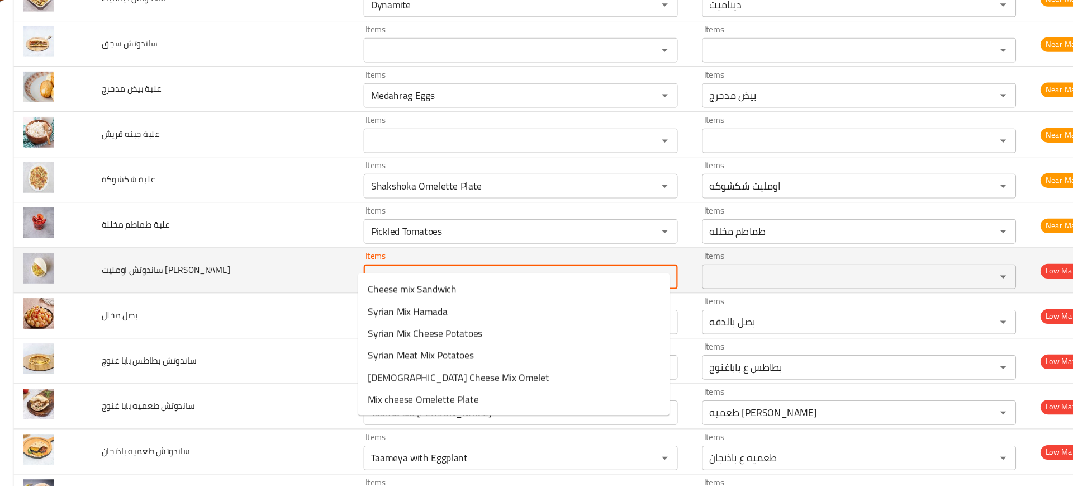
scroll to position [1298, 0]
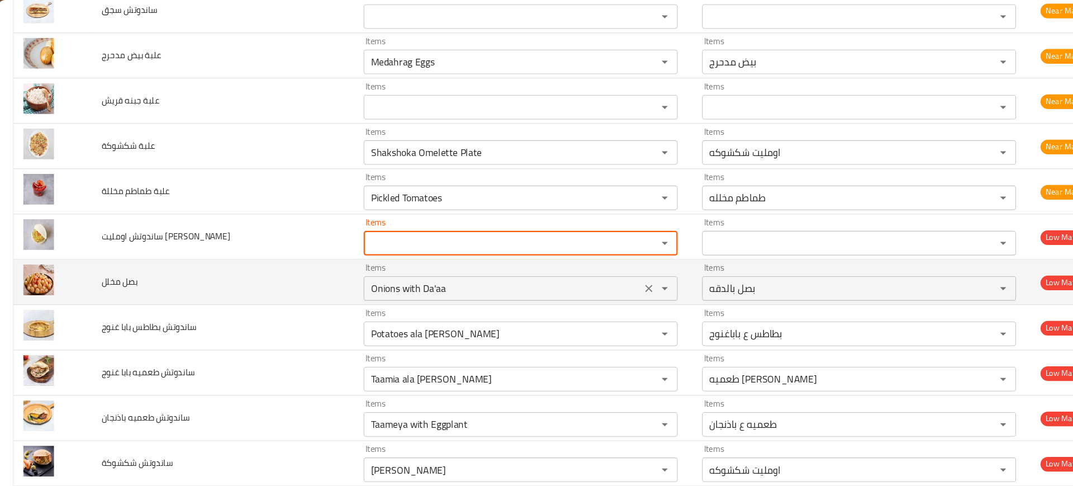
paste جبن "Mixed Cheese Omelet"
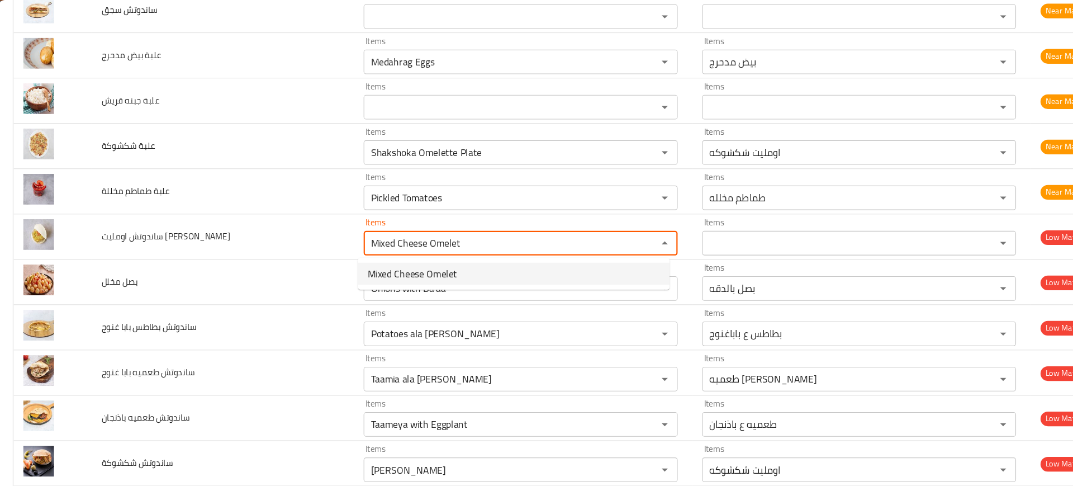
click at [399, 248] on span "Mixed Cheese Omelet" at bounding box center [378, 249] width 82 height 13
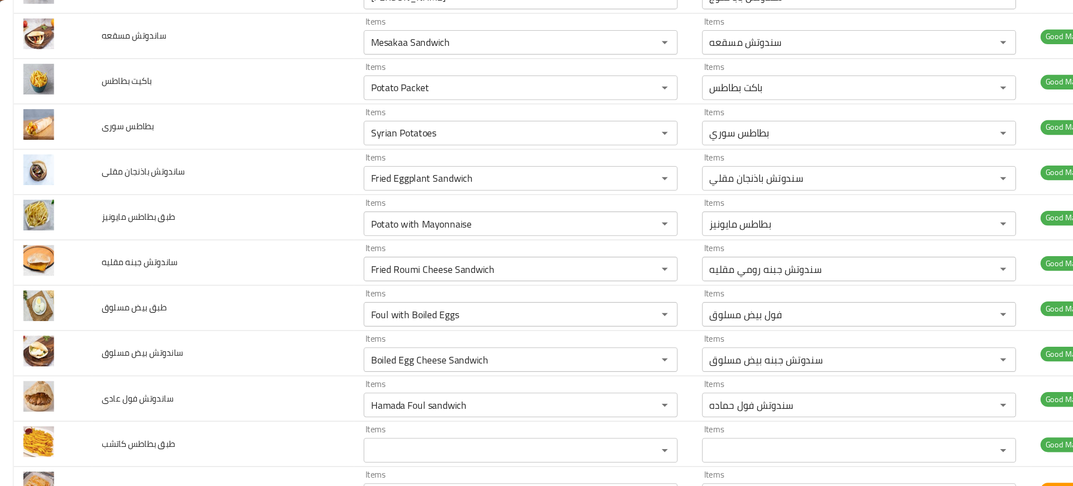
scroll to position [0, 0]
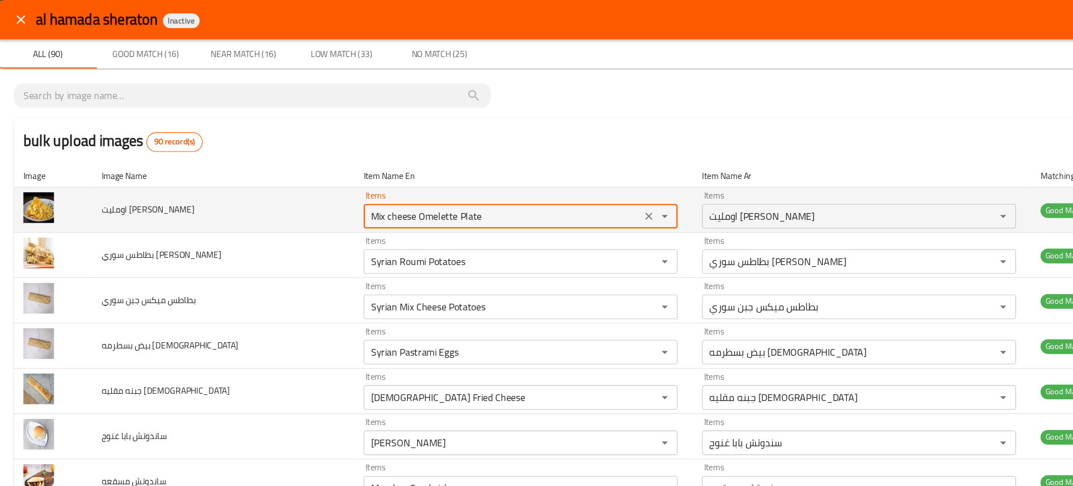
click at [372, 202] on جبن "Mix cheese Omelette Plate" at bounding box center [459, 197] width 247 height 16
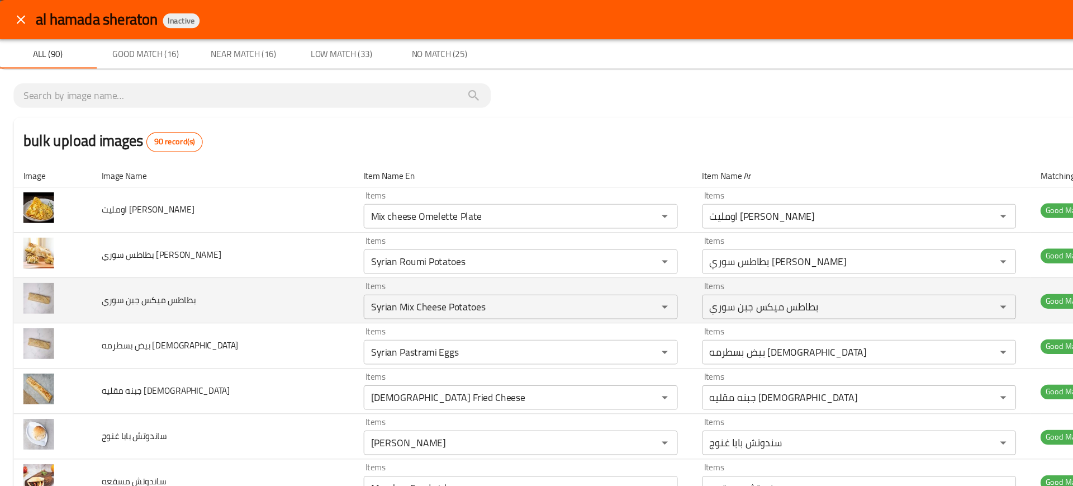
click at [252, 259] on td "بطاطس ميكس جبن سوري" at bounding box center [204, 274] width 239 height 41
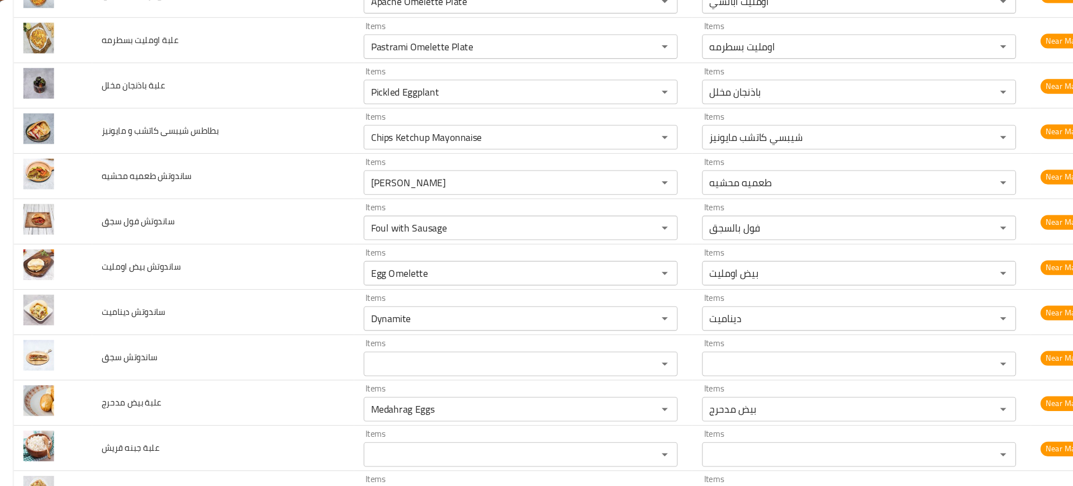
scroll to position [984, 0]
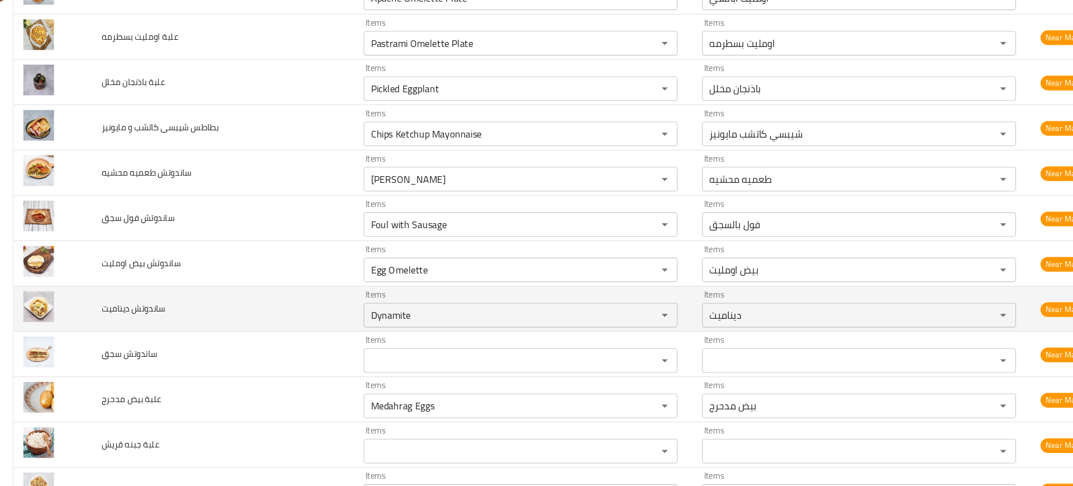
click at [183, 269] on td "ساندوتش ديناميت" at bounding box center [204, 281] width 239 height 41
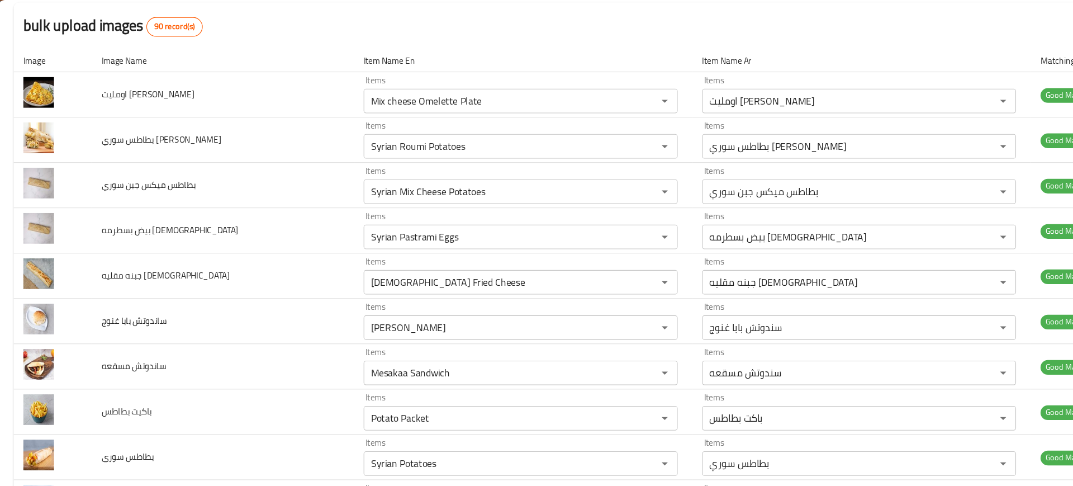
scroll to position [0, 0]
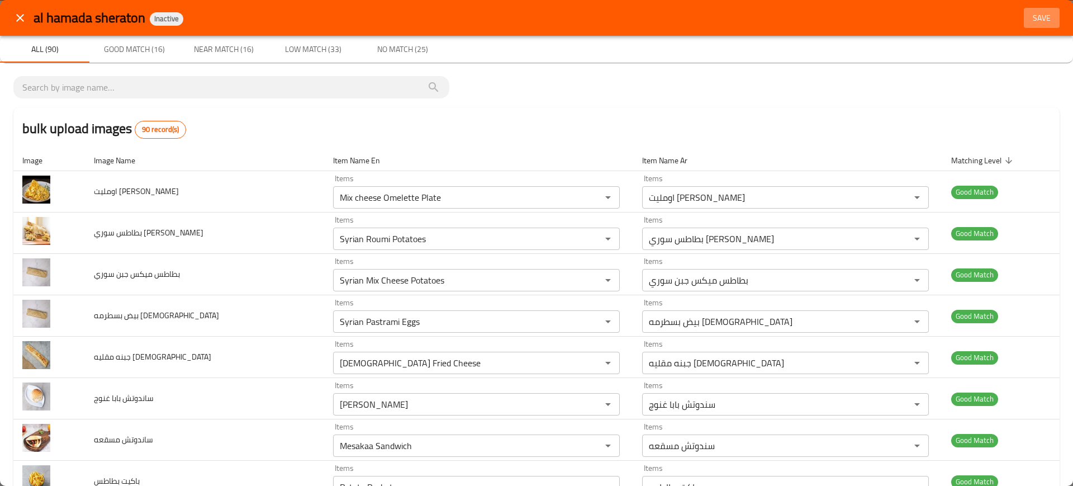
click at [1036, 15] on span "Save" at bounding box center [1041, 18] width 27 height 14
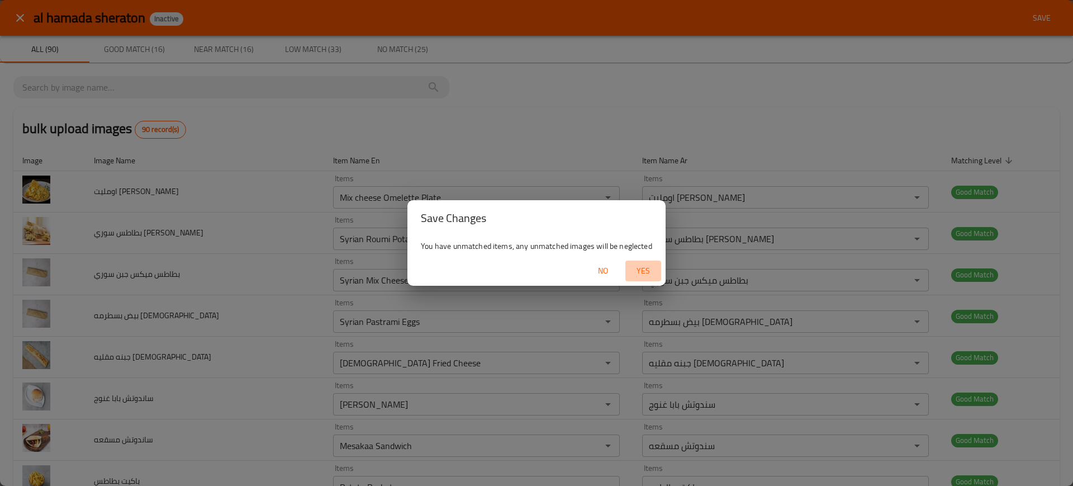
click at [650, 271] on span "Yes" at bounding box center [643, 271] width 27 height 14
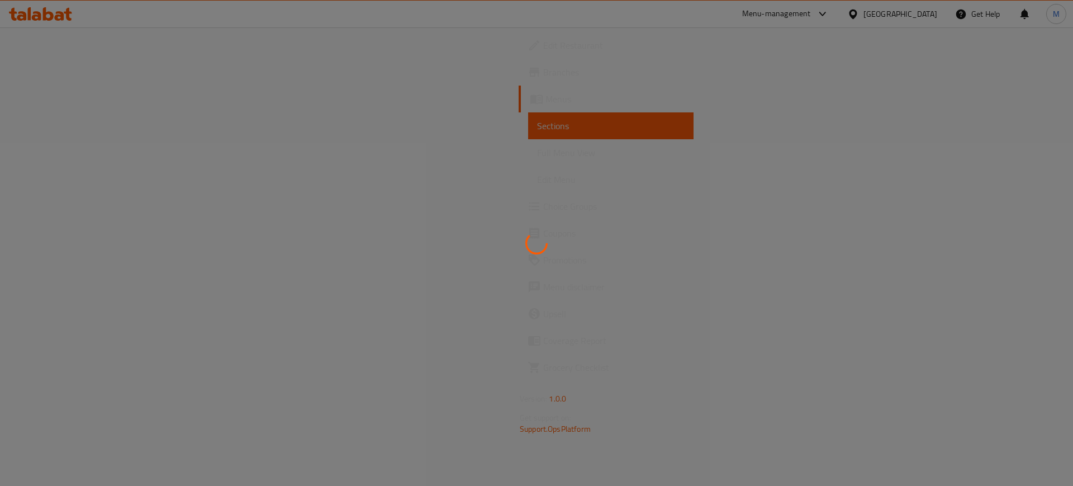
click at [63, 48] on div at bounding box center [536, 243] width 1073 height 486
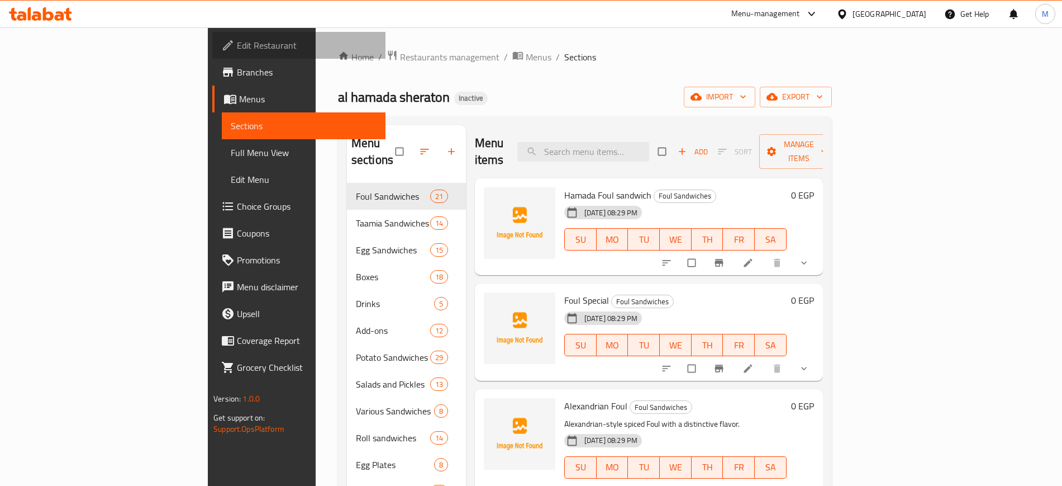
click at [237, 48] on span "Edit Restaurant" at bounding box center [306, 45] width 139 height 13
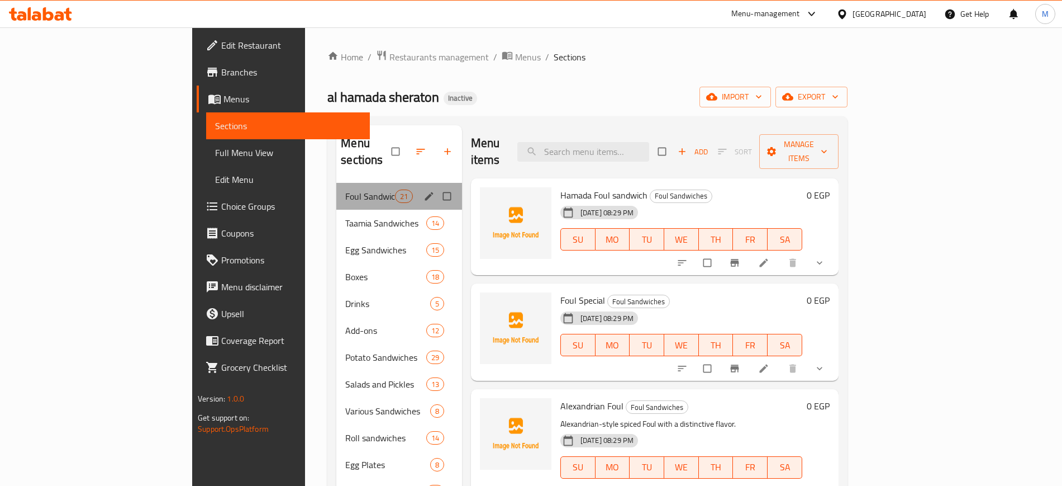
click at [336, 186] on div "Foul Sandwiches 21" at bounding box center [399, 196] width 126 height 27
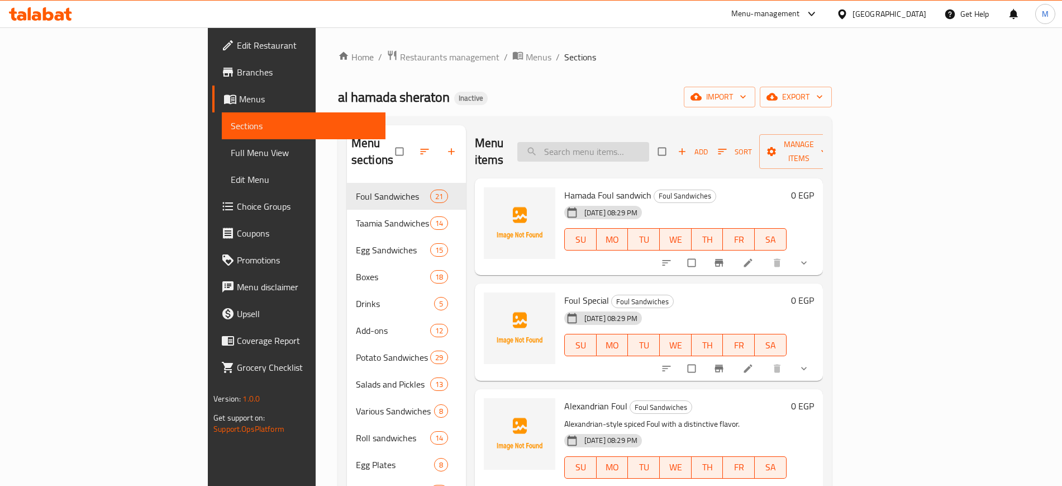
click at [649, 142] on input "search" at bounding box center [583, 152] width 132 height 20
paste input "potato"
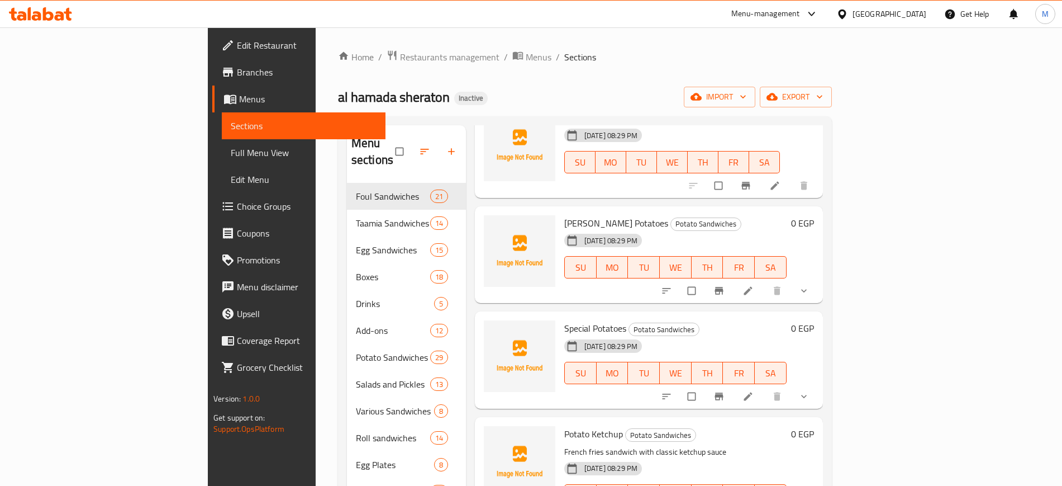
scroll to position [434, 0]
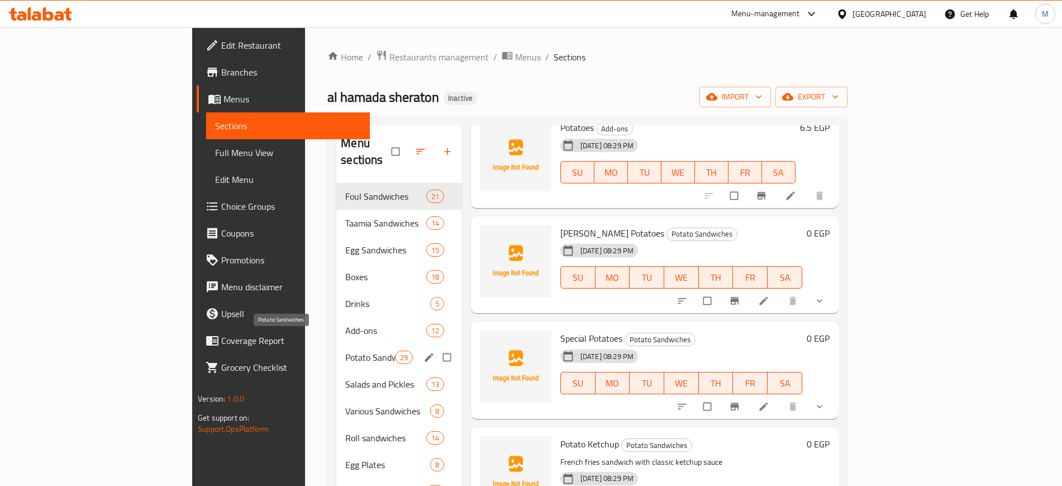
click at [345, 350] on span "Potato Sandwiches" at bounding box center [369, 356] width 49 height 13
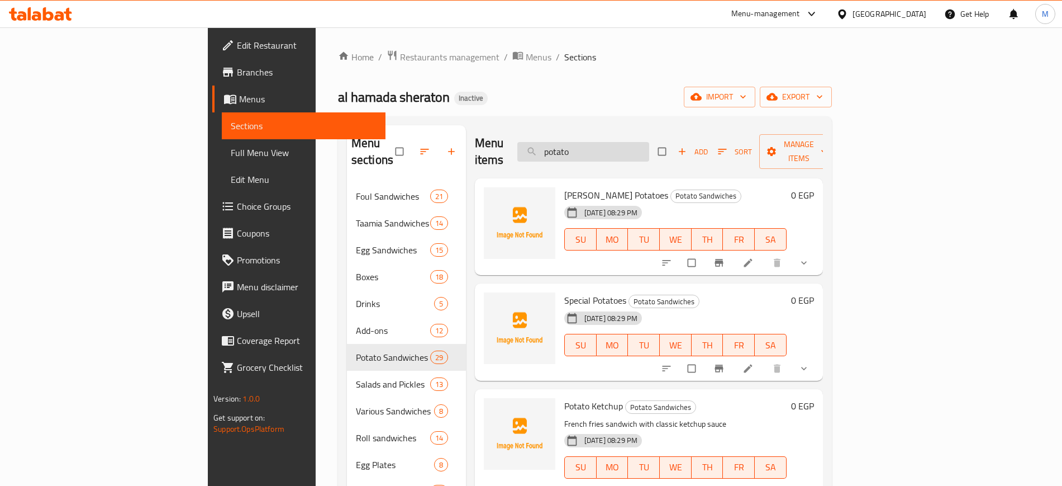
click at [649, 146] on input "potato" at bounding box center [583, 152] width 132 height 20
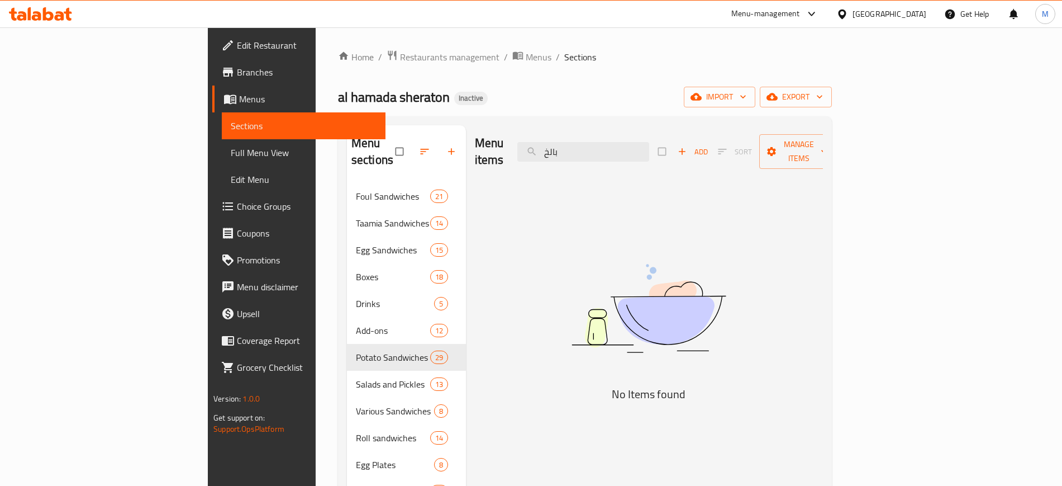
paste input "Chips"
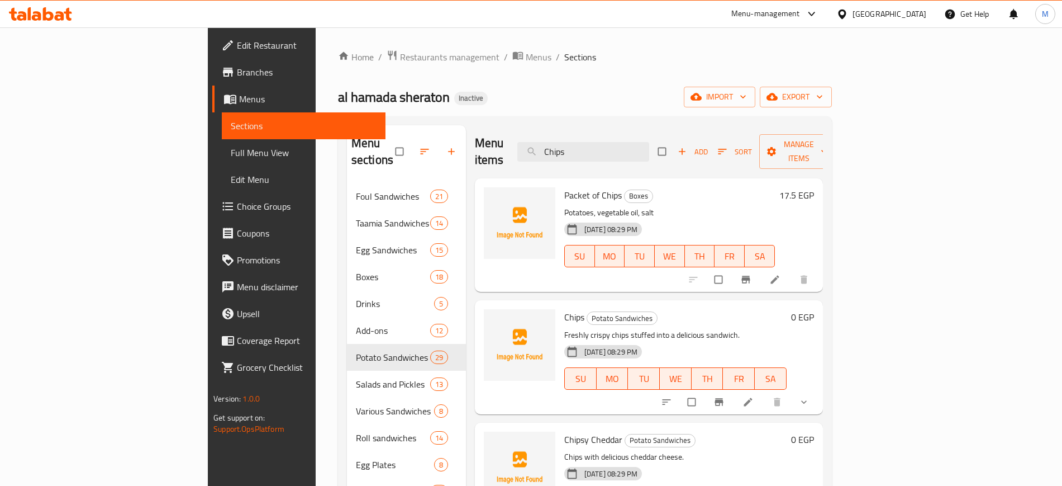
paste input "Plain Foul"
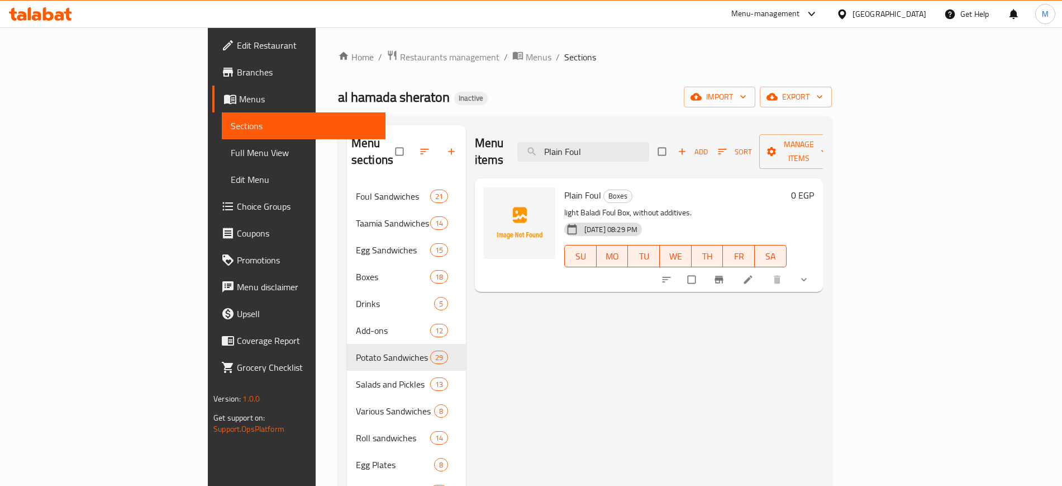
paste input "[PERSON_NAME]"
paste input "with Mayonnaise"
click at [517, 331] on div "Menu items Potato with Mayonnaise Add Sort Manage items Potato with Mayonnaise …" at bounding box center [644, 368] width 357 height 486
click at [521, 393] on div "Menu items Potato with Mayonnaise Add Sort Manage items Potato with Mayonnaise …" at bounding box center [644, 368] width 357 height 486
click at [649, 146] on input "Potato with Mayonnaise" at bounding box center [583, 152] width 132 height 20
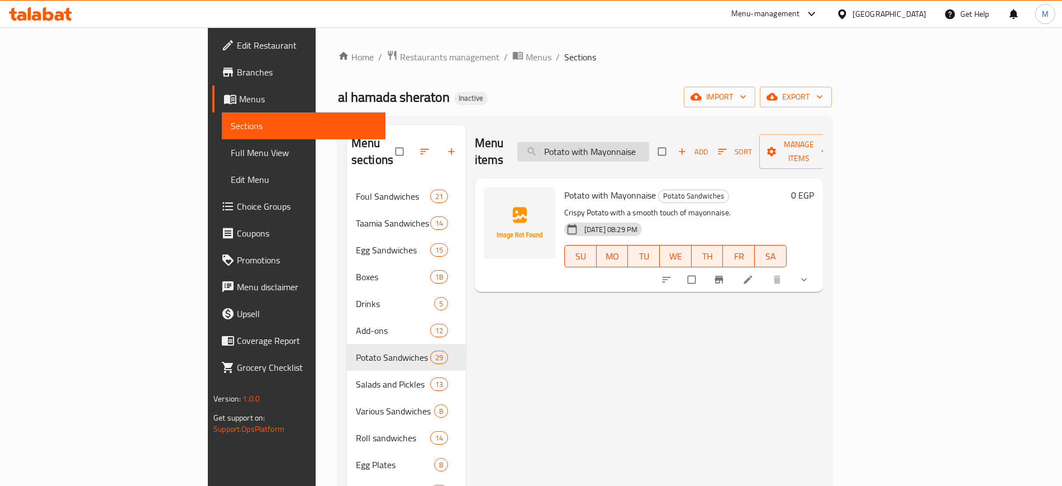
paste input "[PERSON_NAME]"
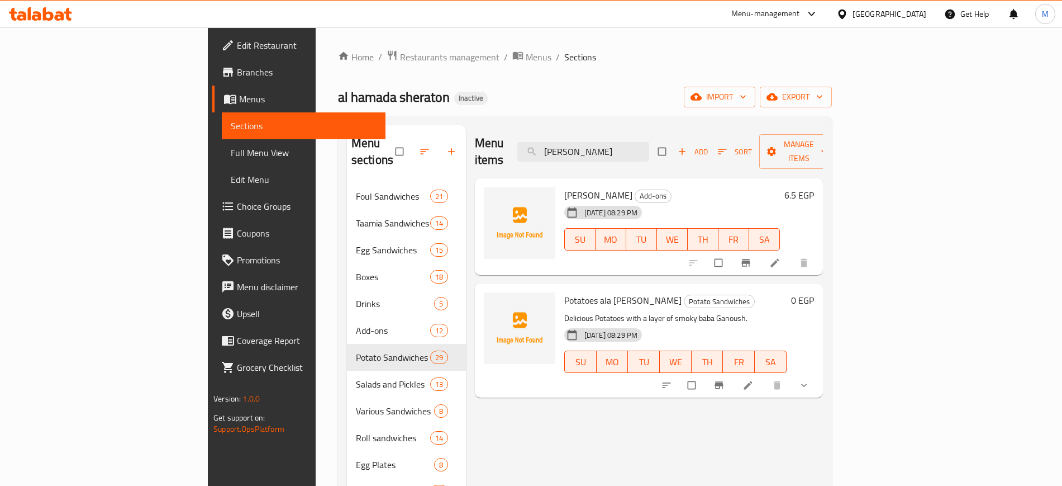
click at [502, 254] on div "[PERSON_NAME] Add-ons [DATE] 08:29 PM SU MO TU WE TH FR SA 6.5 EGP" at bounding box center [649, 226] width 348 height 97
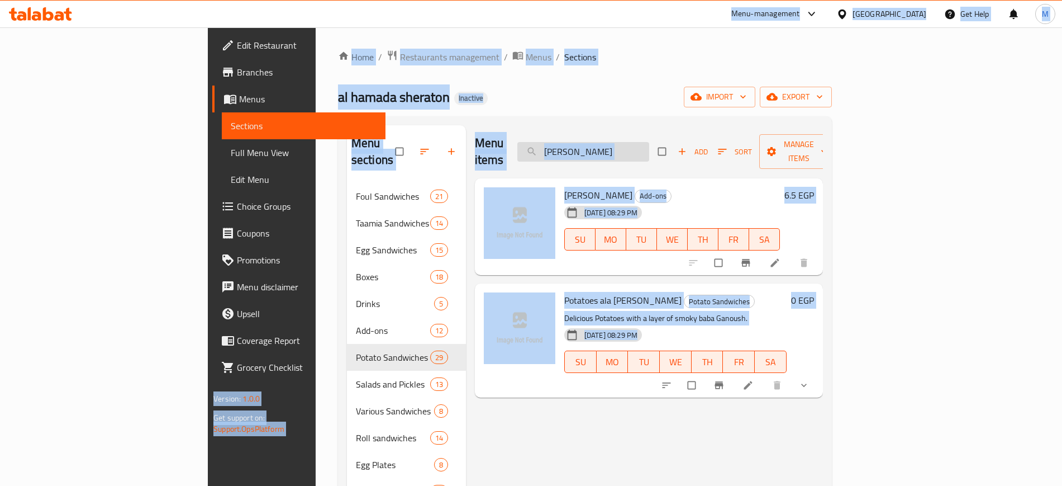
click at [649, 142] on input "[PERSON_NAME]" at bounding box center [583, 152] width 132 height 20
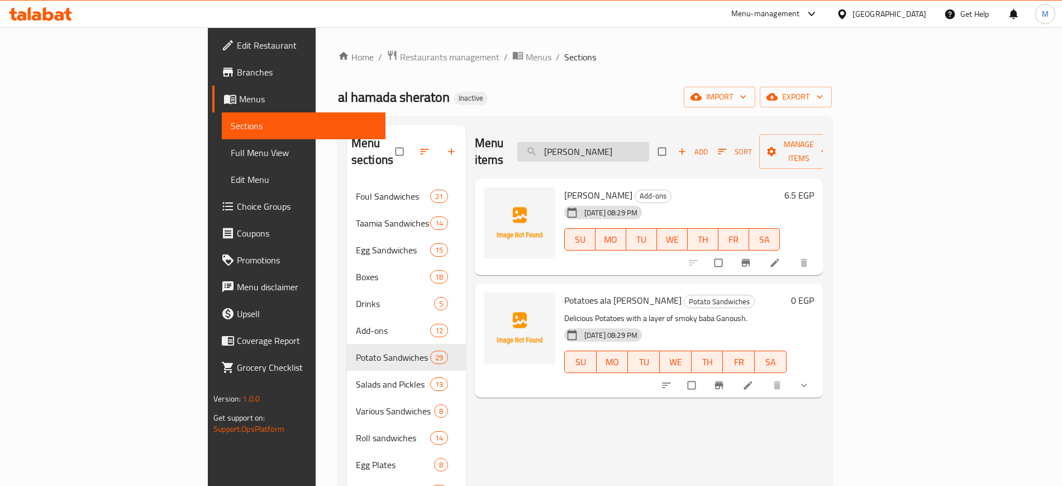
paste input "Foul with Ghee and Butter"
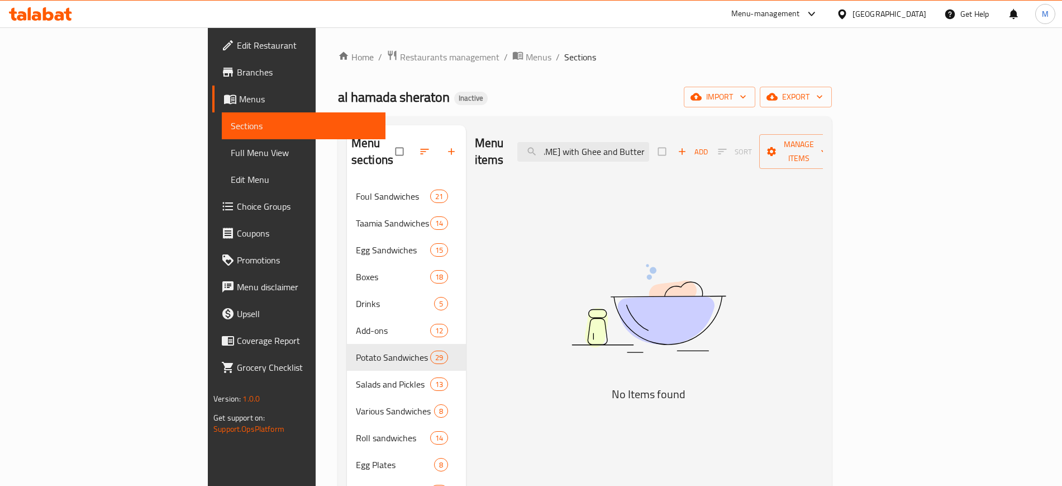
paste input "search"
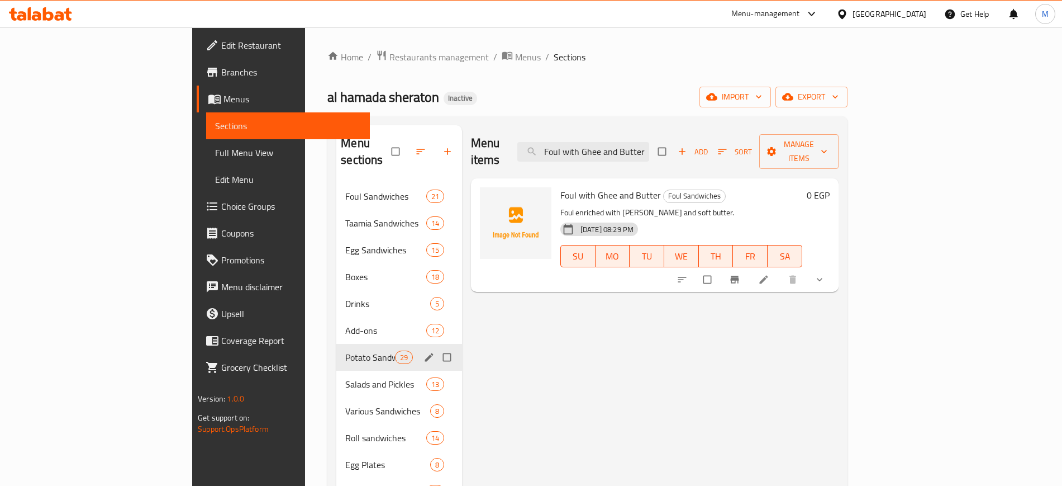
paste input "Apatche Omelette"
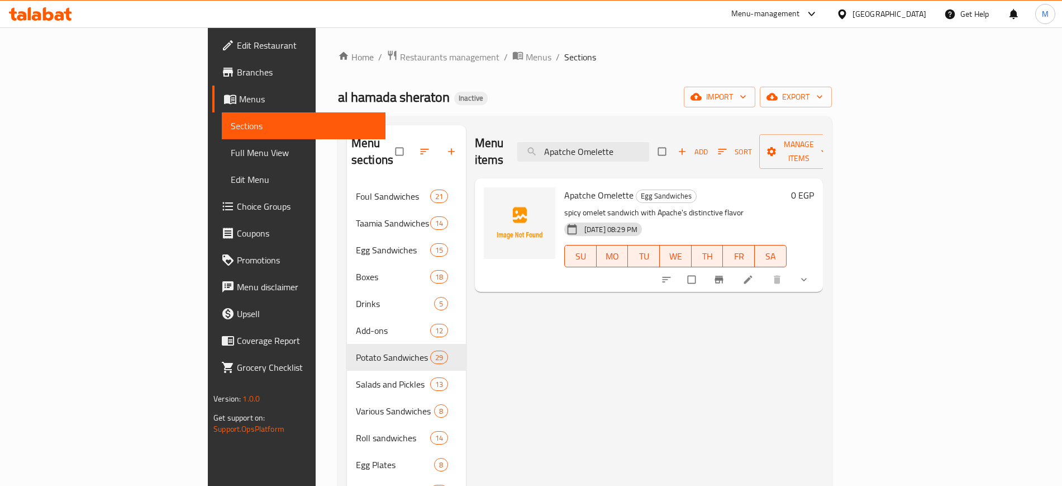
paste input "Pastrami"
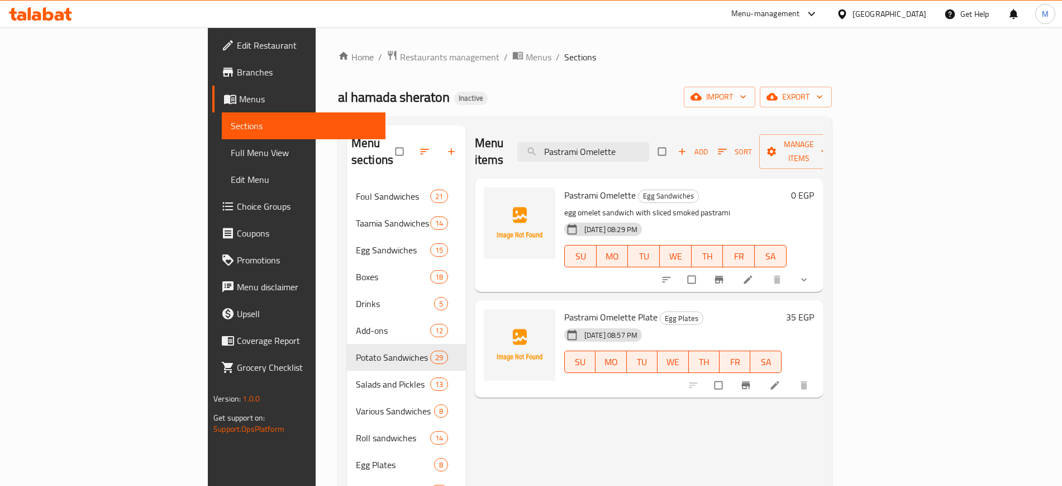
paste input "Chips Ketchup Mayonnais"
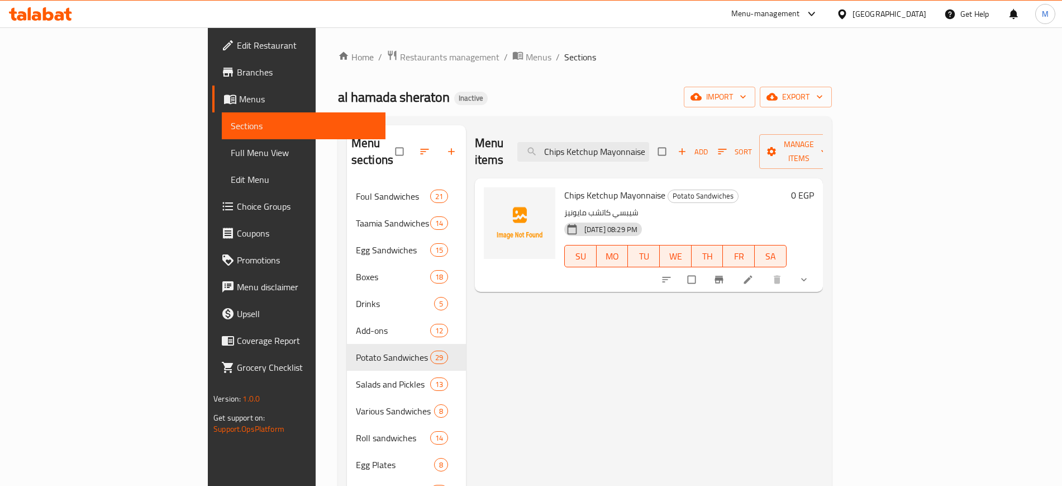
paste input "[PERSON_NAME]"
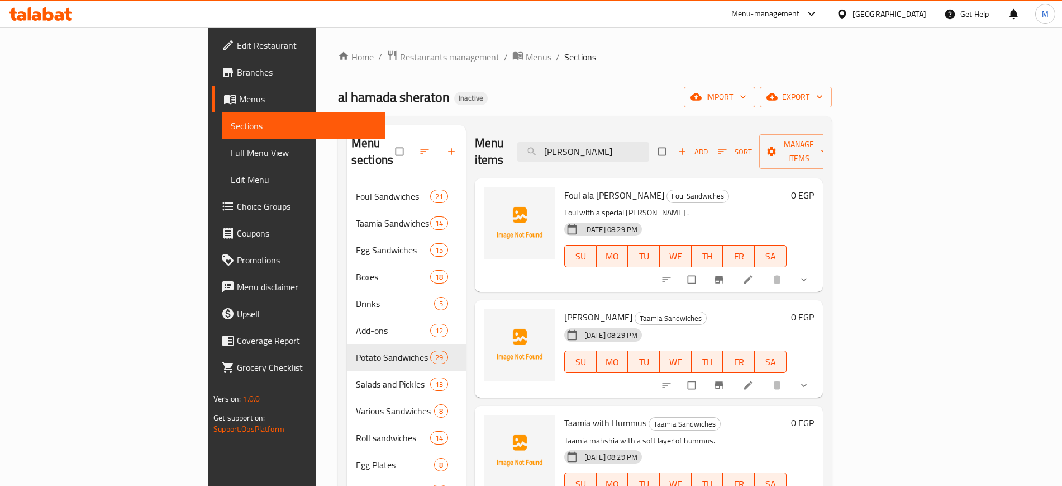
paste input "Foul with Sausage"
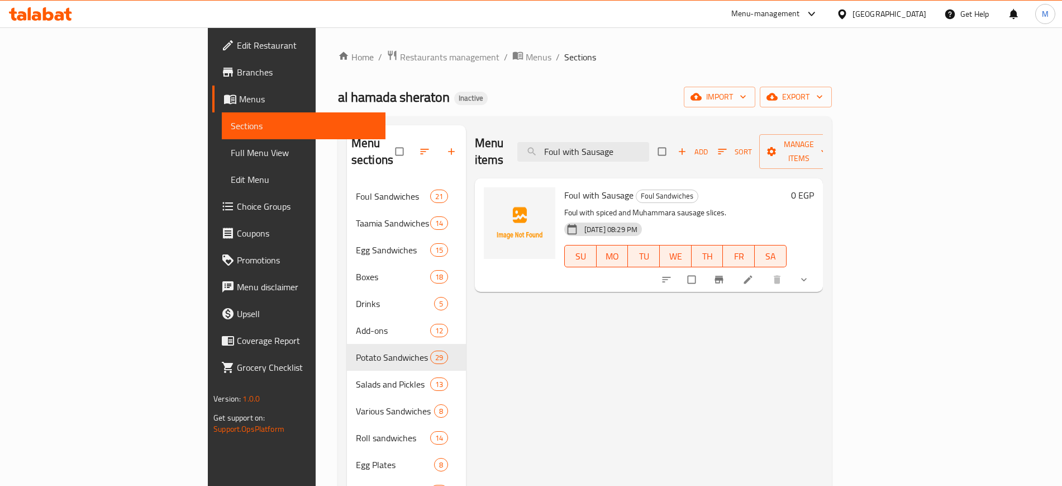
paste input "Egg Omelett"
paste input "Dynami"
paste input "Sausag"
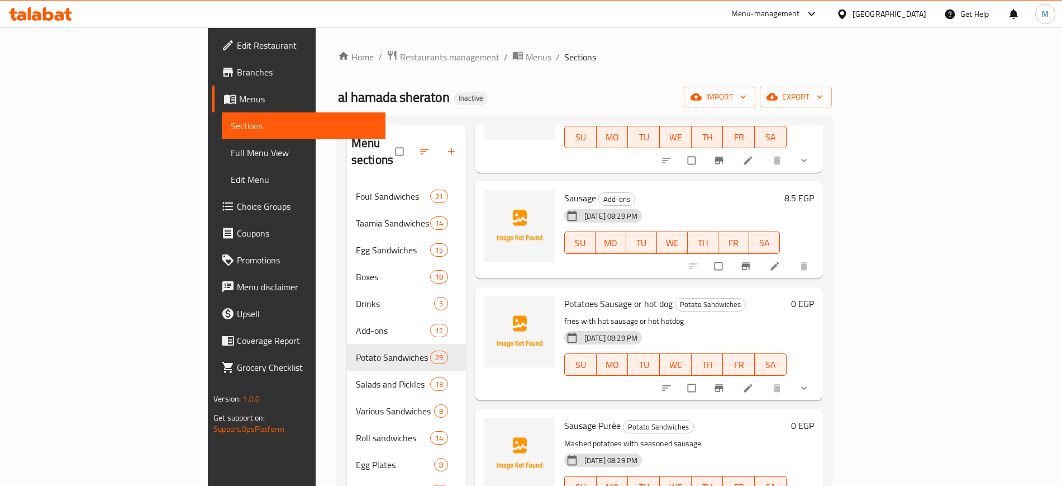
scroll to position [156, 0]
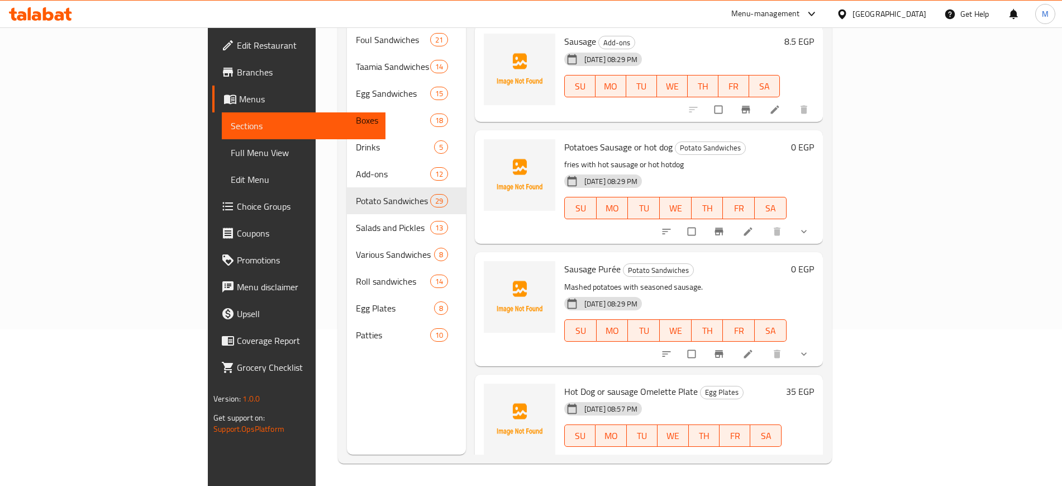
click at [693, 383] on h6 "Hot Dog or sausage Omelette Plate Egg Plates" at bounding box center [672, 391] width 217 height 16
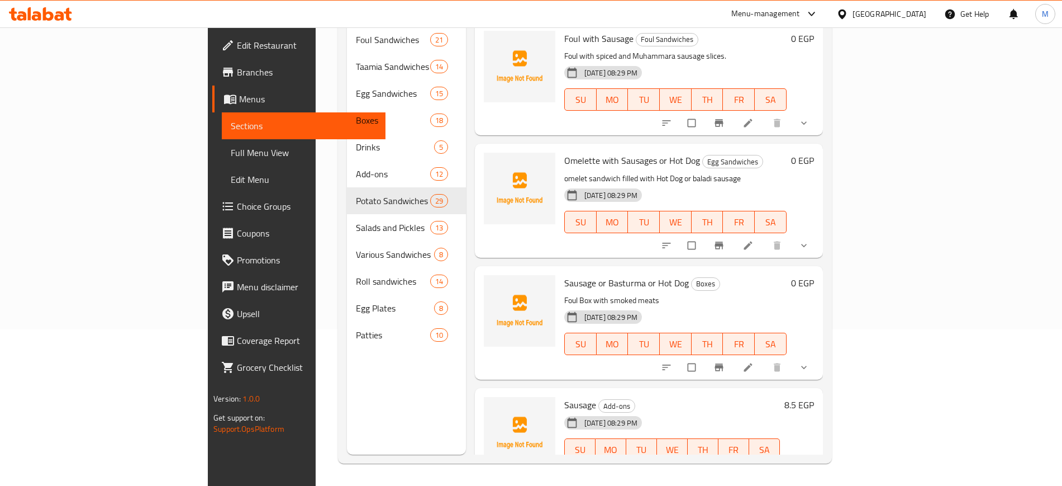
scroll to position [0, 0]
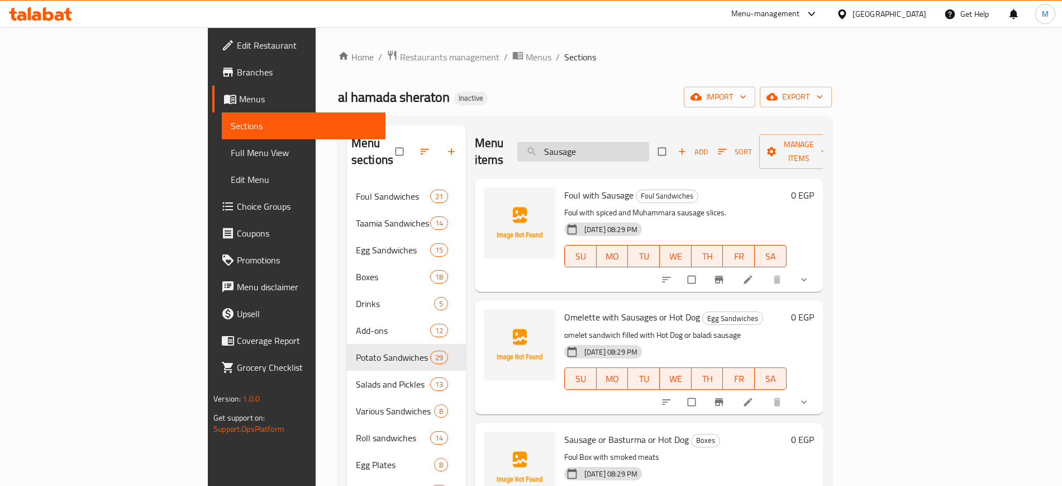
click at [649, 142] on input "Sausage" at bounding box center [583, 152] width 132 height 20
paste input "hakshuka Omelett"
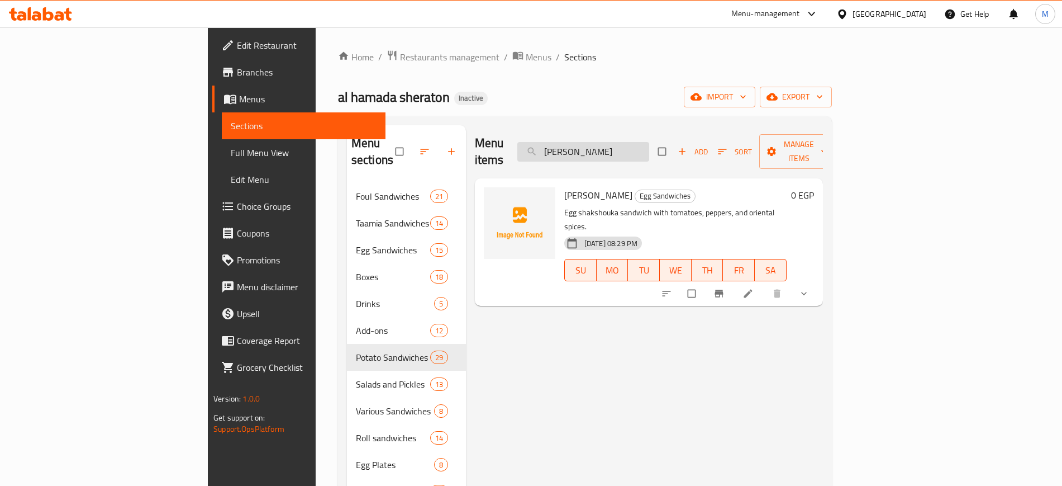
click at [649, 145] on input "[PERSON_NAME]" at bounding box center [583, 152] width 132 height 20
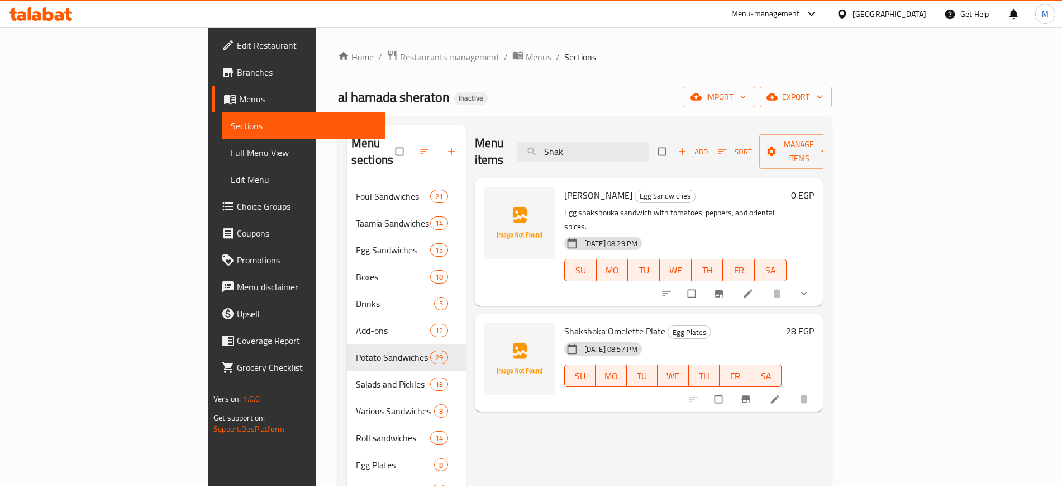
click at [564, 322] on span "Shakshoka Omelette Plate" at bounding box center [614, 330] width 101 height 17
copy h6 "Shakshoka Omelette Plate"
click at [645, 155] on div "Menu items Shak Add Sort Manage items" at bounding box center [649, 151] width 348 height 53
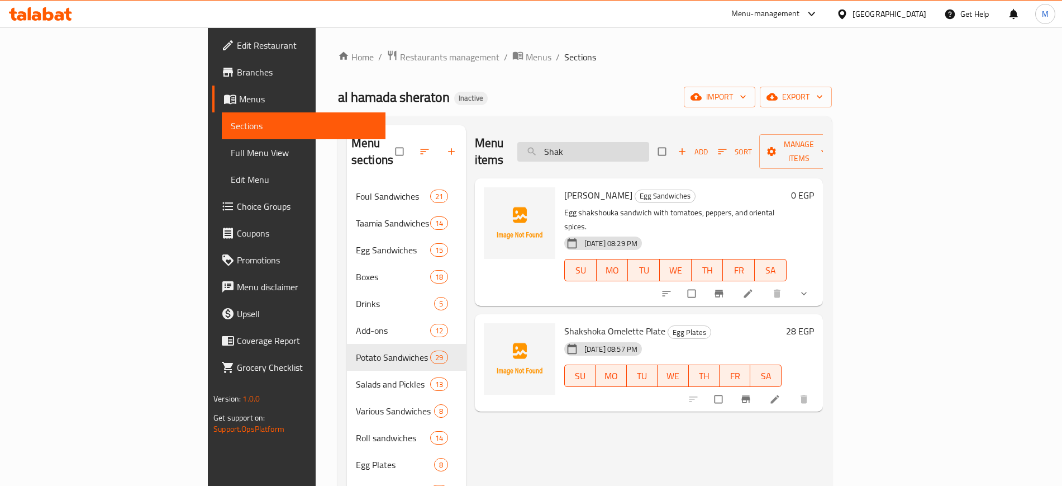
click at [634, 144] on input "Shak" at bounding box center [583, 152] width 132 height 20
paste input "Potatoes ala [PERSON_NAME]"
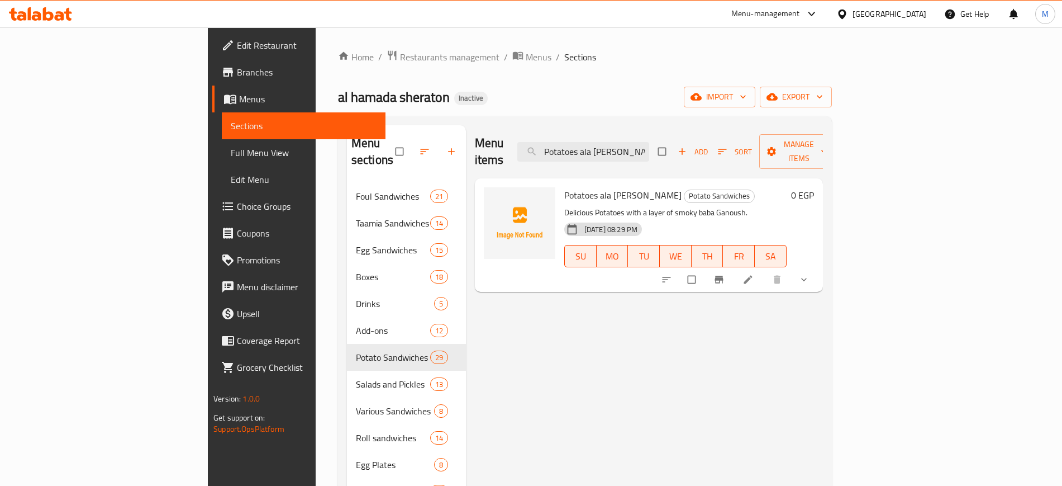
paste input "Taamia ala [PERSON_NAME]"
paste input "eya with Eggplant"
paste input "[PERSON_NAME]"
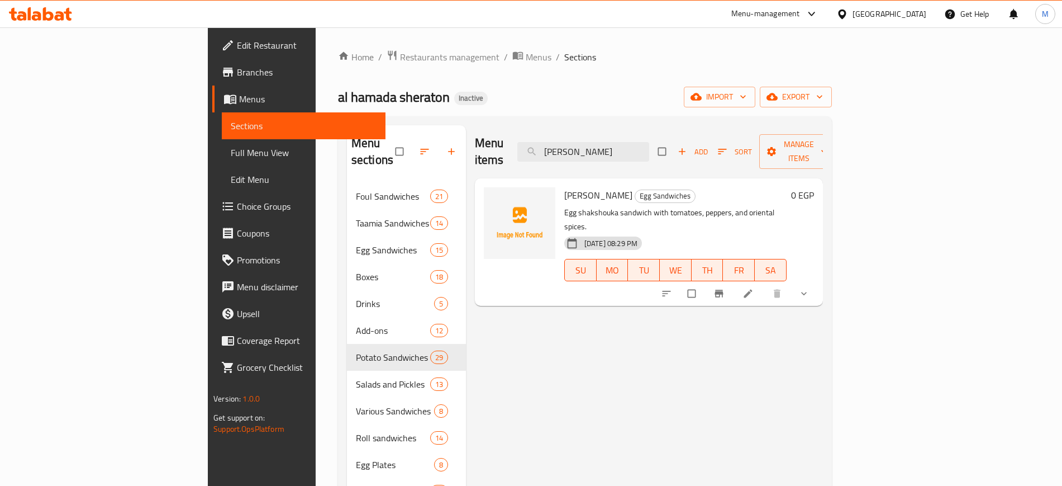
paste input "Roumi or Cheddar Omelet"
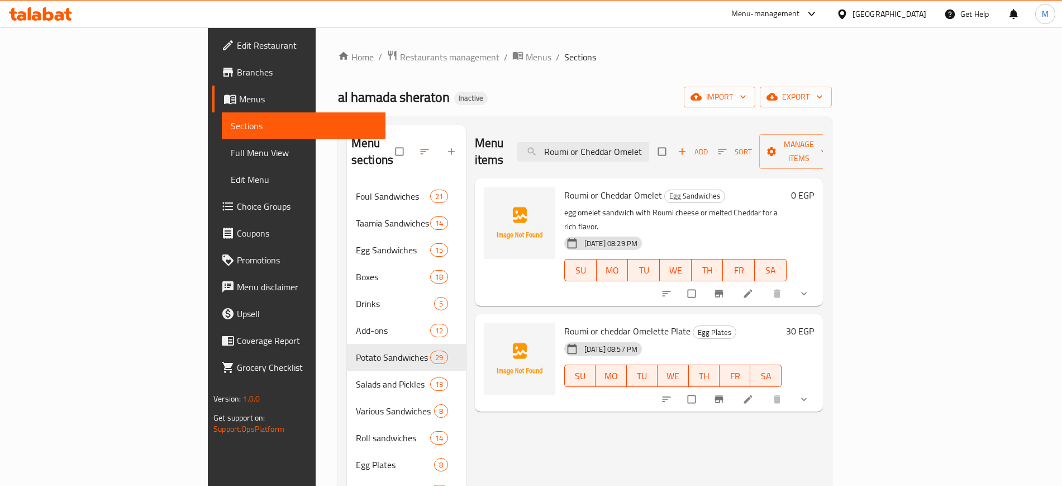
paste input "Pastrami Omelette"
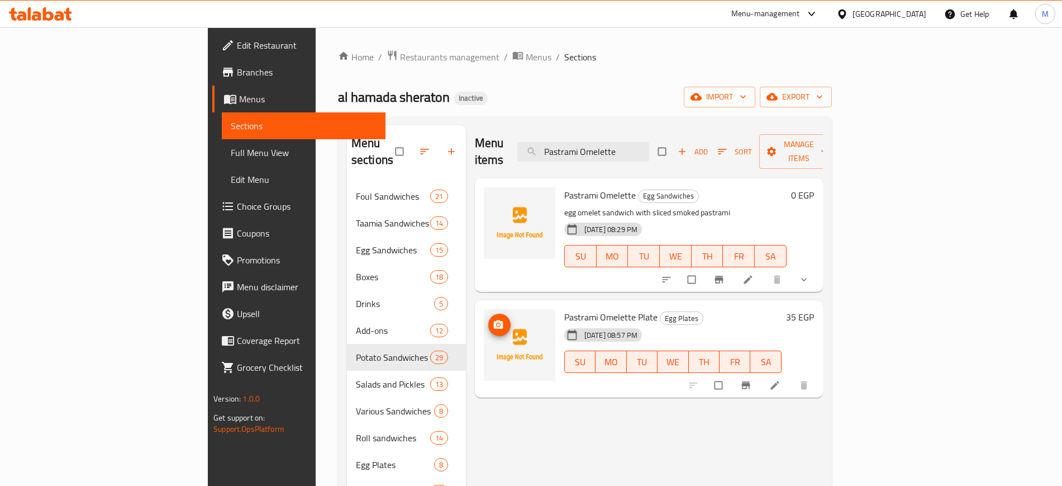
paste input "Taamia Pastrami"
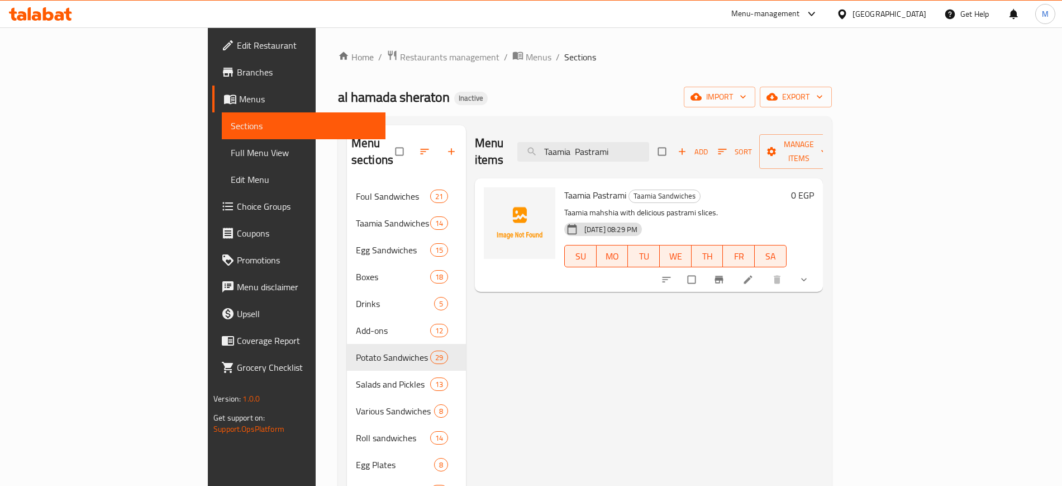
paste input "Large Slices Patties"
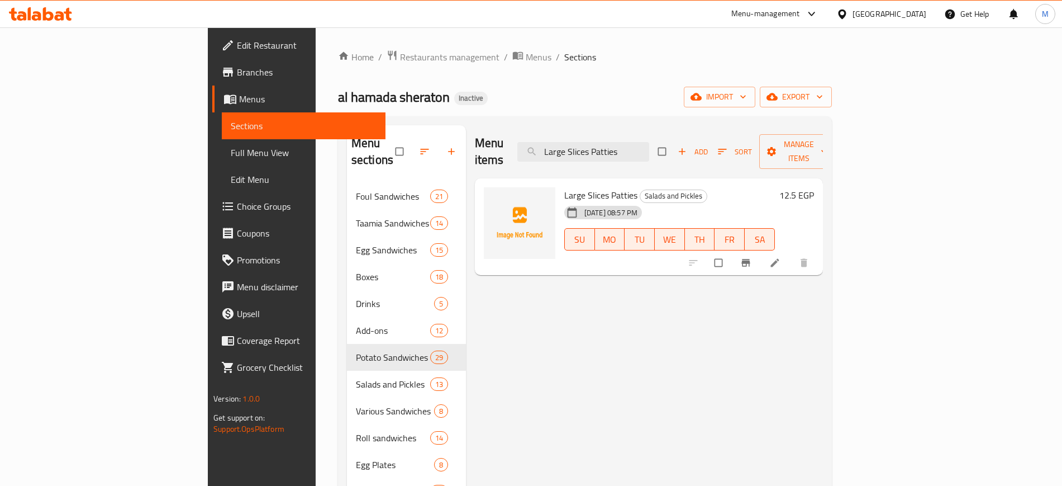
paste input "Spanish Omelette"
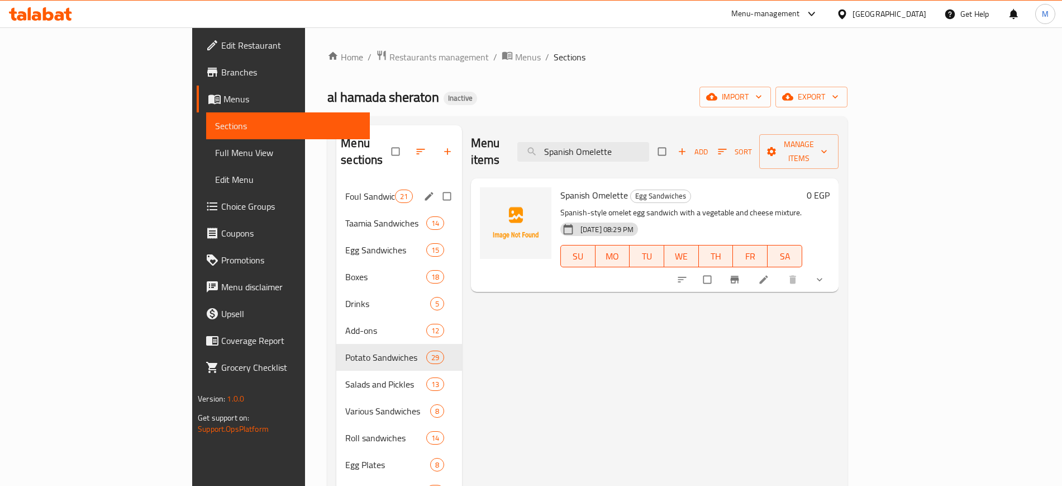
paste input "Taamia Boiled Egg"
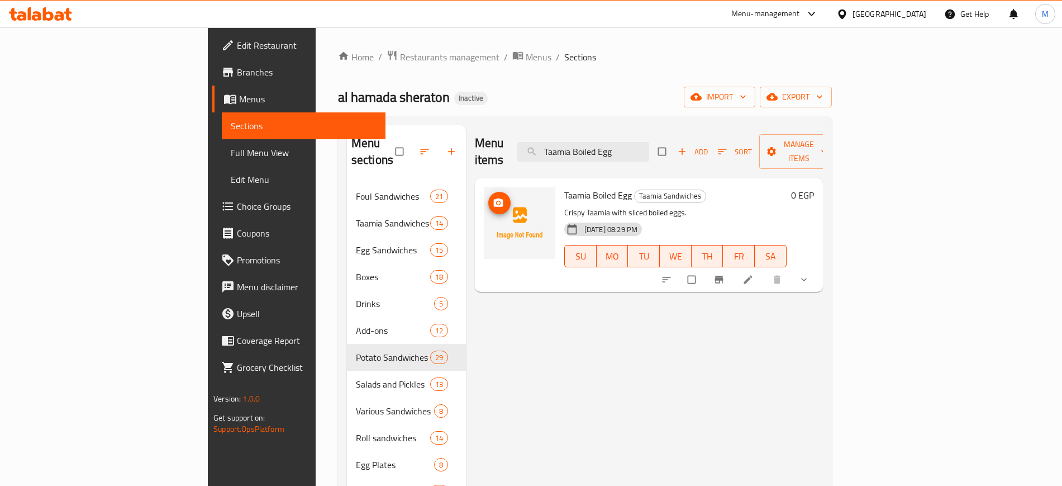
paste input "Kiri"
paste input "Alexandrian Foul"
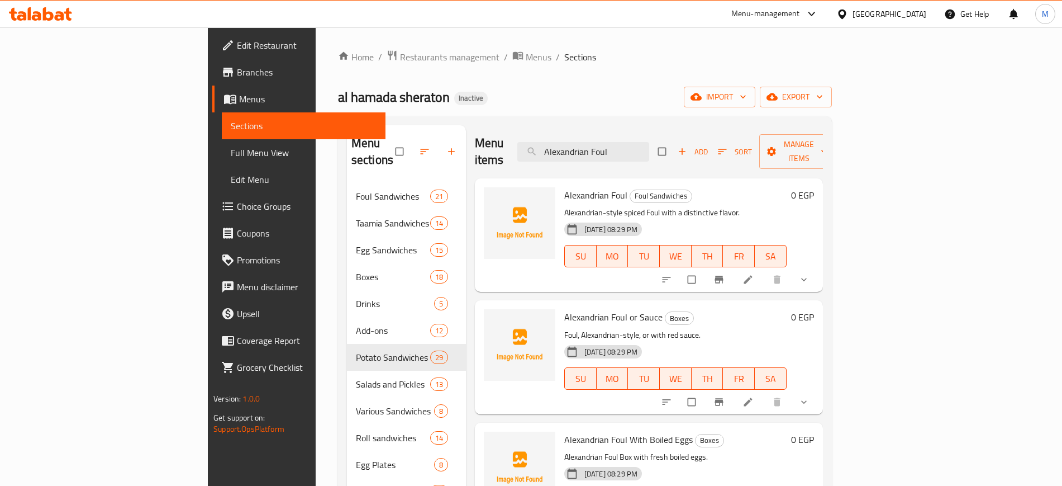
paste input "Mozzarella Potatoes"
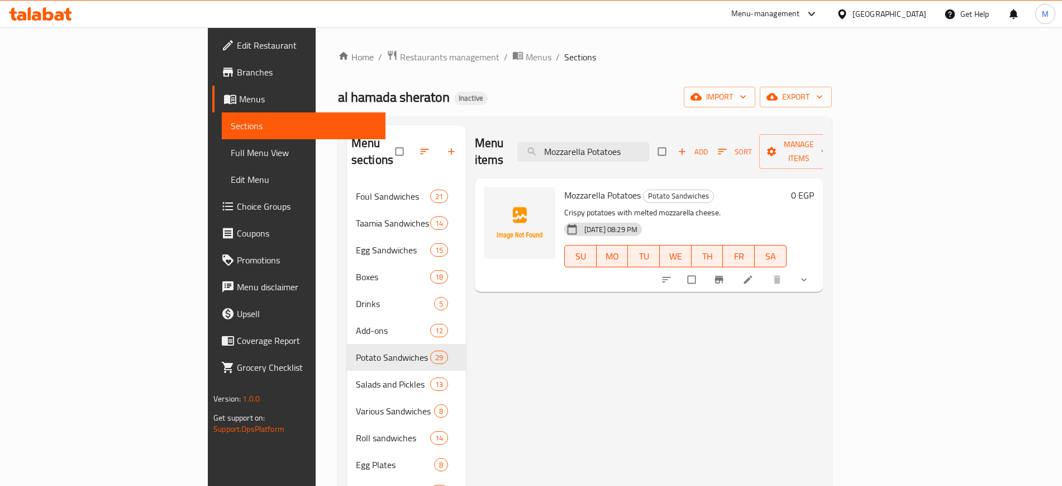
paste input "Potato Purée"
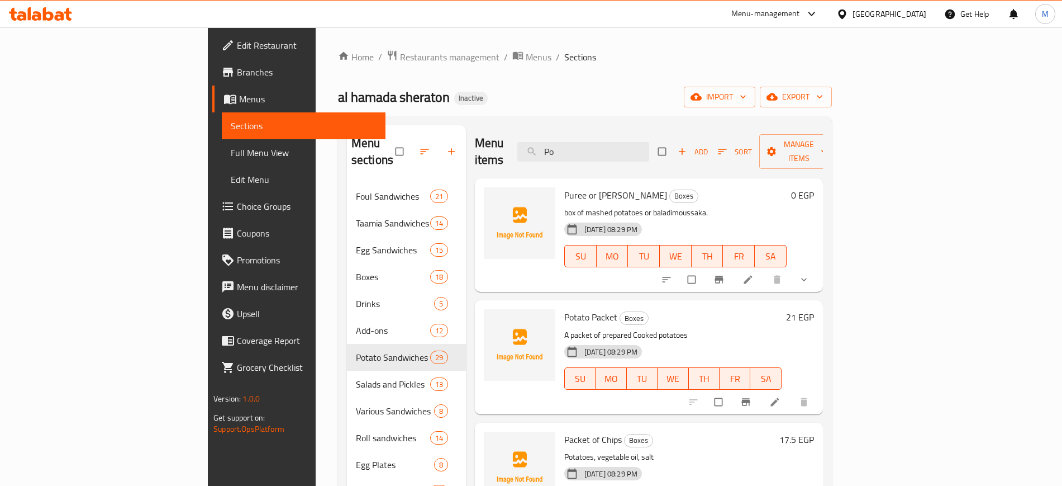
type input "P"
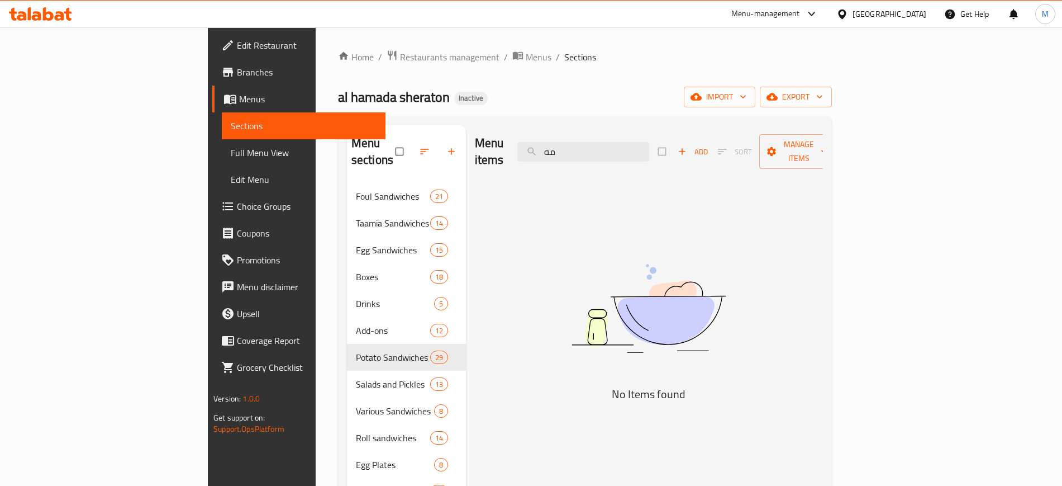
type input "م"
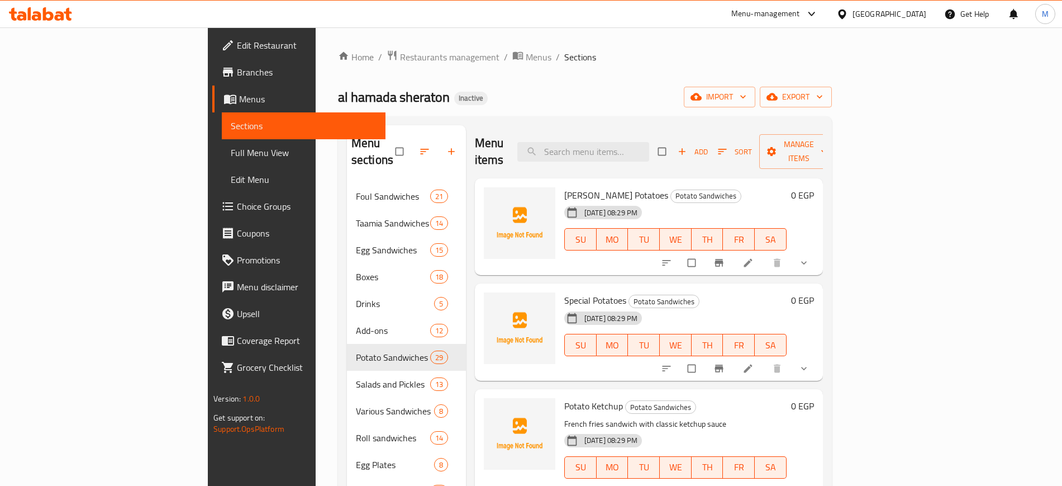
paste input "Omelette with Sausages or Hot Dog"
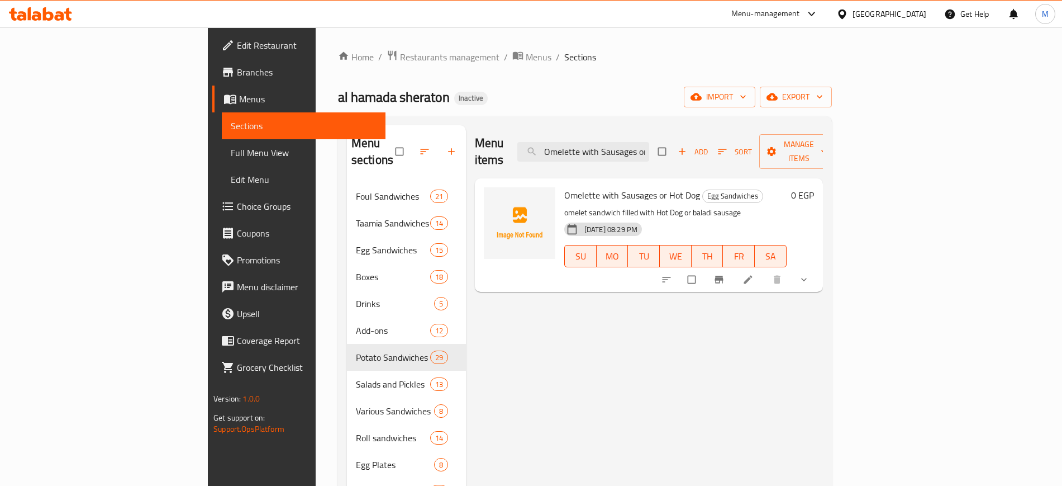
paste input "Foul ala [PERSON_NAME]"
type input "Foul ala [PERSON_NAME]"
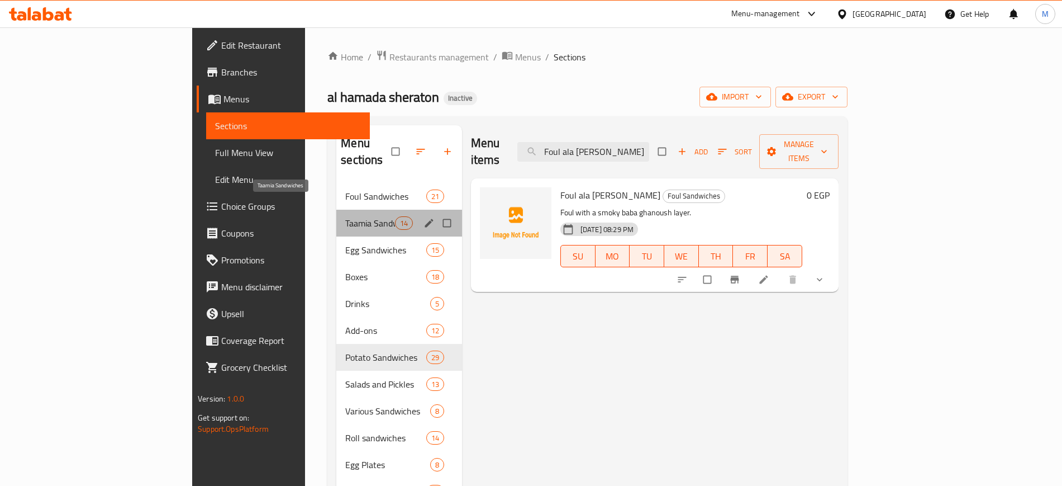
click at [345, 216] on span "Taamia Sandwiches" at bounding box center [369, 222] width 49 height 13
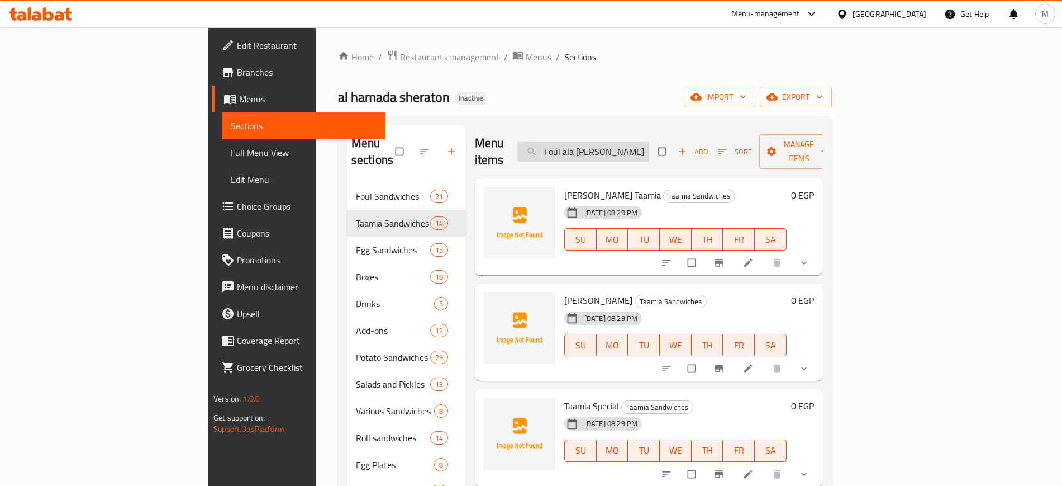
click at [649, 146] on input "Foul ala [PERSON_NAME]" at bounding box center [583, 152] width 132 height 20
click at [564, 187] on span "[PERSON_NAME] Taamia" at bounding box center [612, 195] width 97 height 17
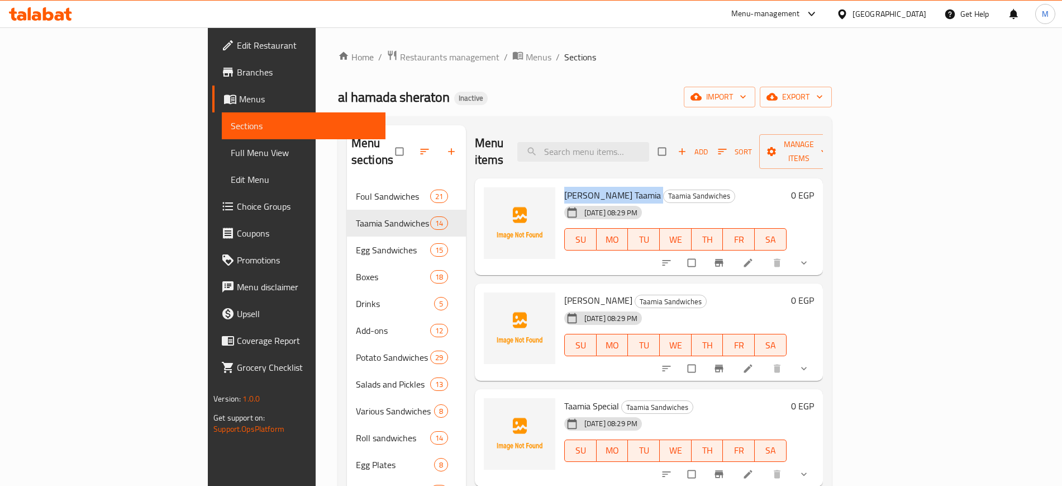
copy h6 "[PERSON_NAME] Taamia"
click at [564, 187] on span "[PERSON_NAME] Taamia" at bounding box center [612, 195] width 97 height 17
click at [649, 143] on input "search" at bounding box center [583, 152] width 132 height 20
paste input "Potato Ketchup"
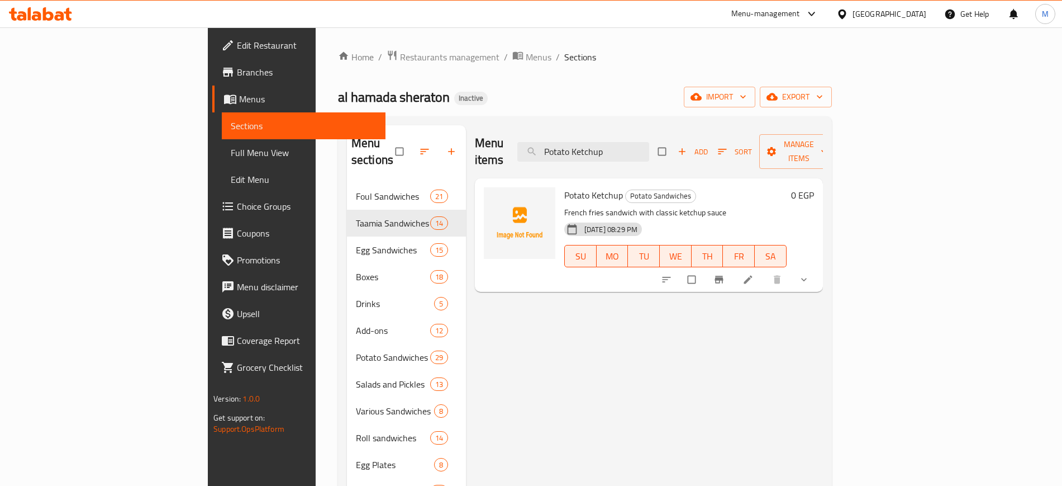
paste input "Egg Omelette"
paste input "Cheddar Potatoes"
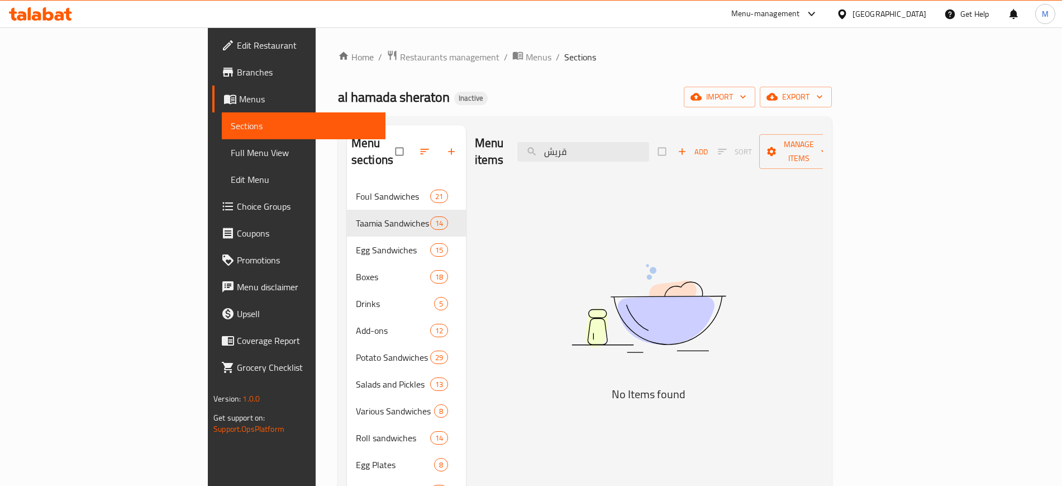
paste input "Roumi Potatoes"
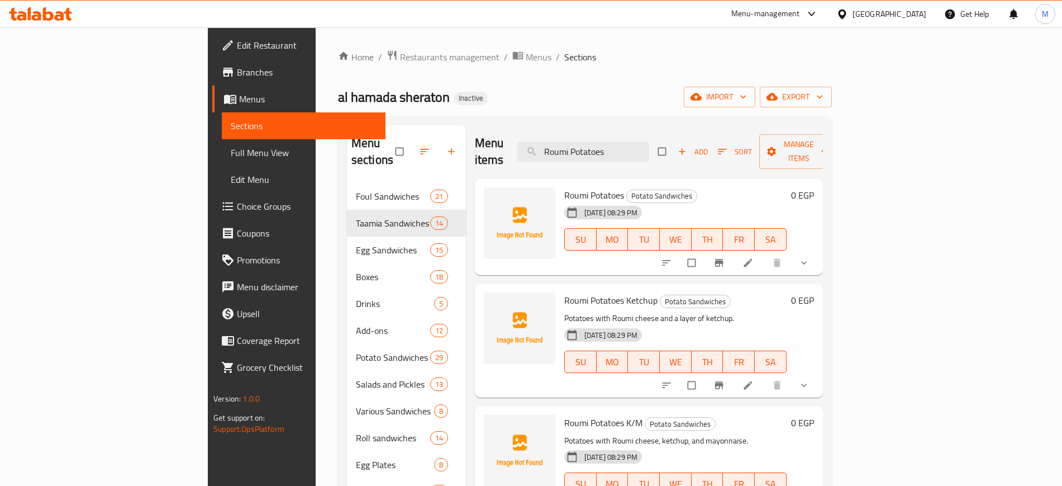
paste input "Chip"
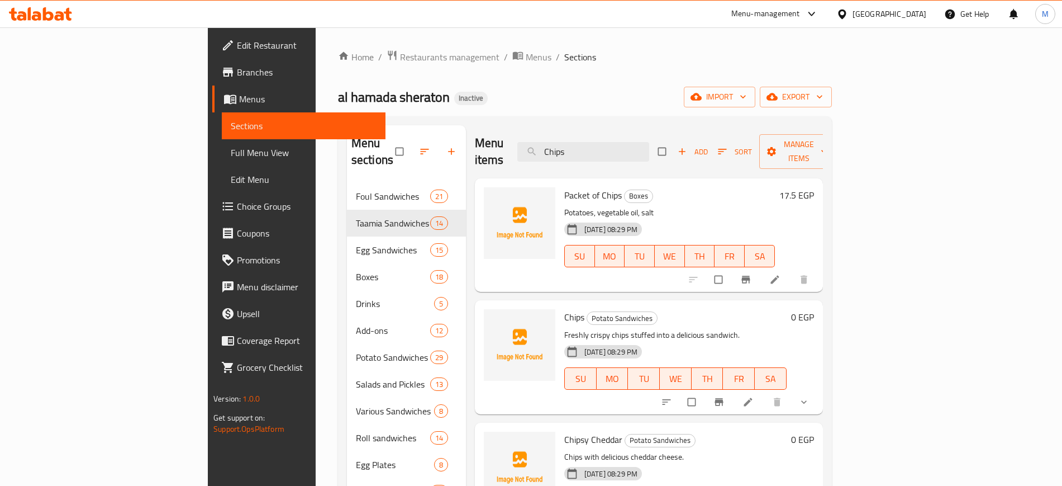
paste input "Pastrami Potatoe"
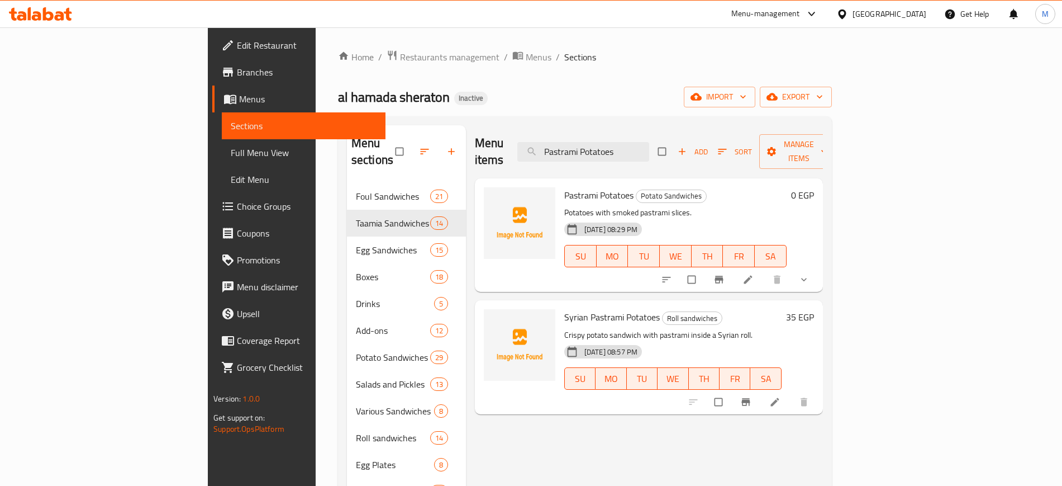
paste input "search"
type input "Potatoes"
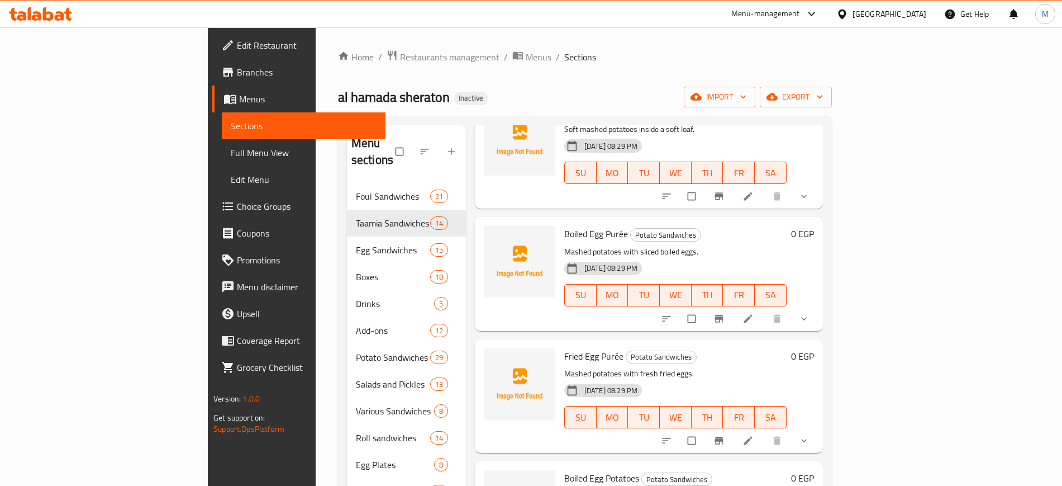
scroll to position [9, 0]
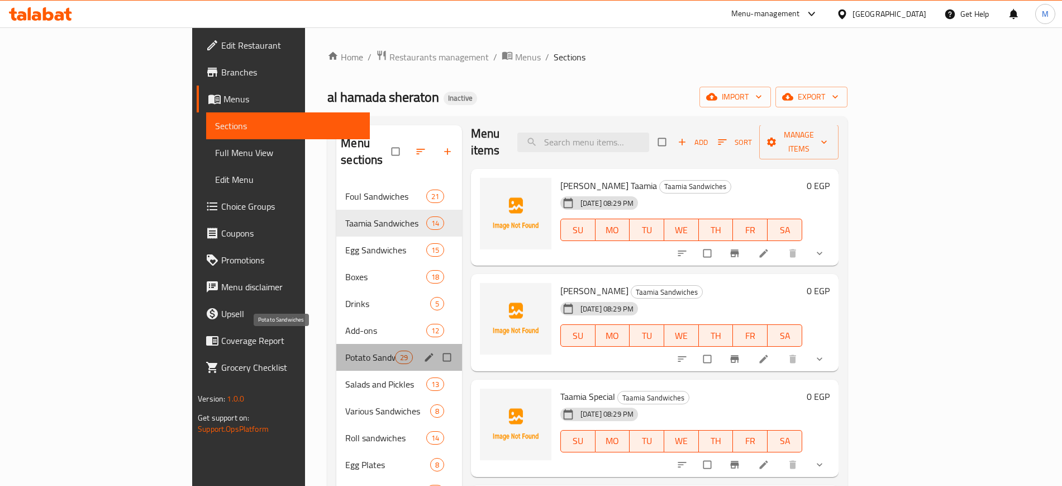
click at [345, 350] on span "Potato Sandwiches" at bounding box center [369, 356] width 49 height 13
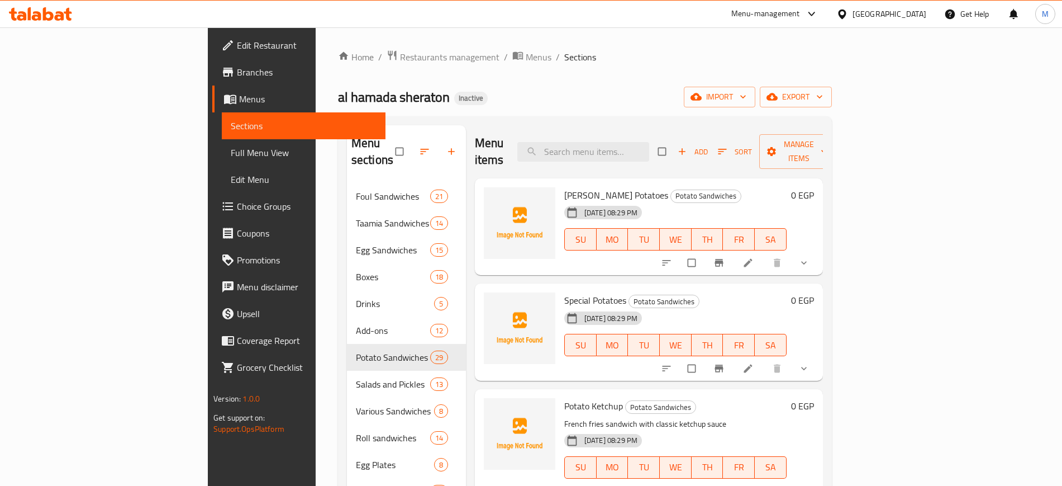
click at [564, 187] on span "[PERSON_NAME] Potatoes" at bounding box center [616, 195] width 104 height 17
copy h6 "[PERSON_NAME] Potatoes"
click at [649, 150] on input "search" at bounding box center [583, 152] width 132 height 20
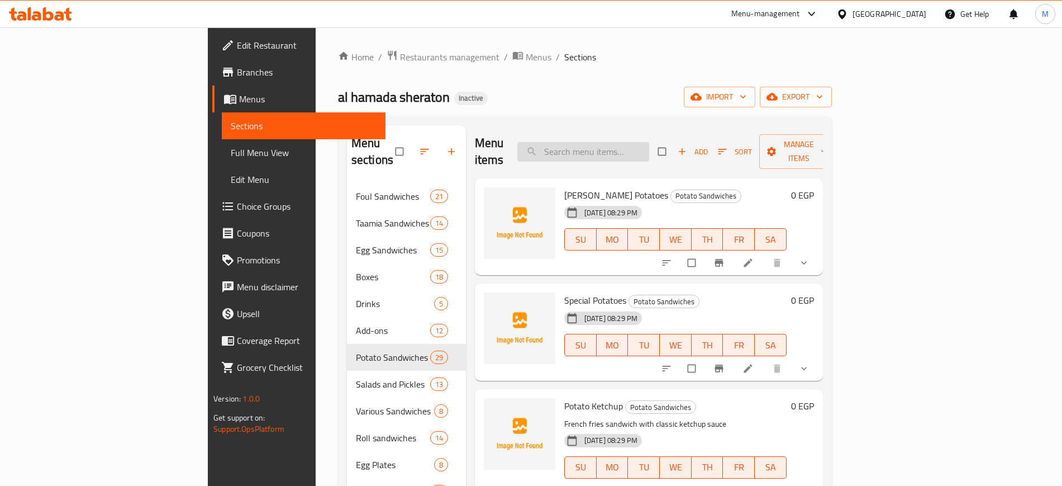
paste input "Purée"
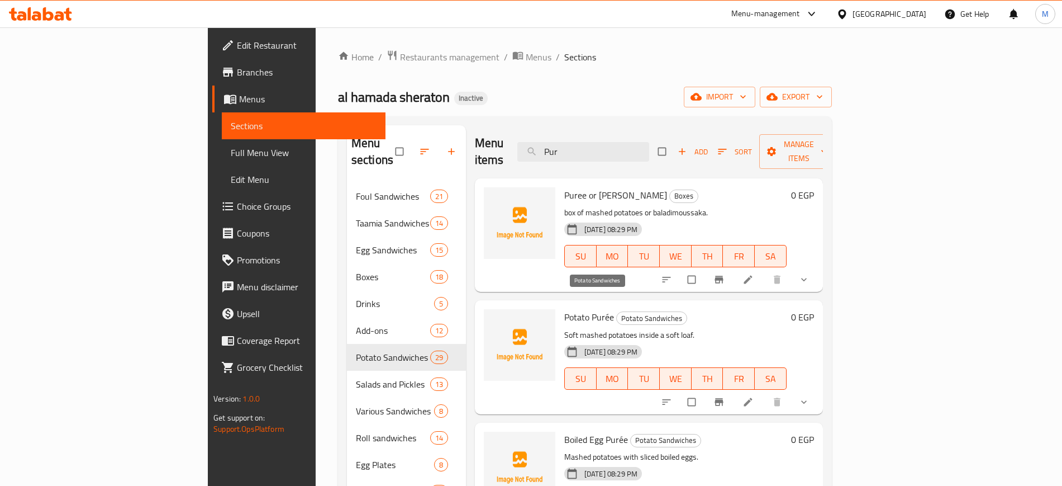
paste input "otato Purée"
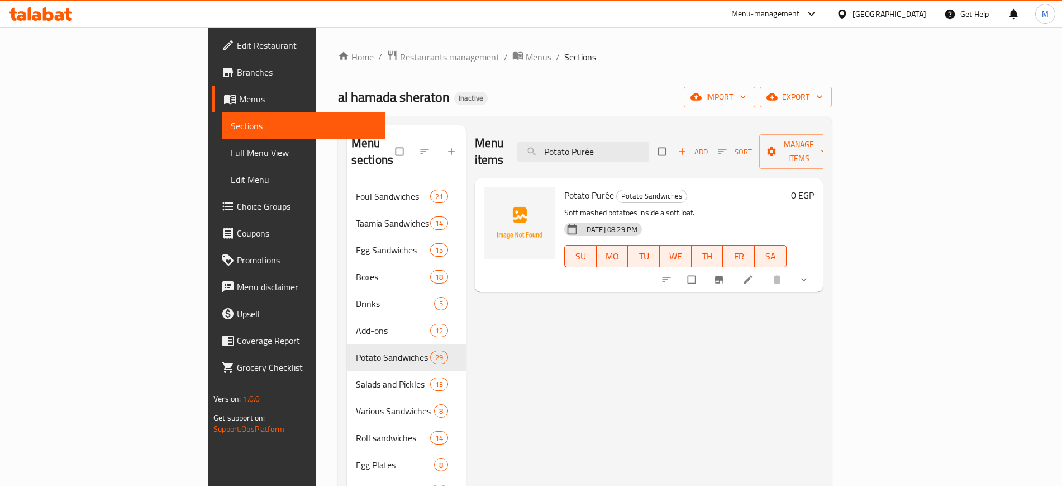
paste input "egga"
paste input "Foul ala Eggplant"
paste input "with Boiled Eggs"
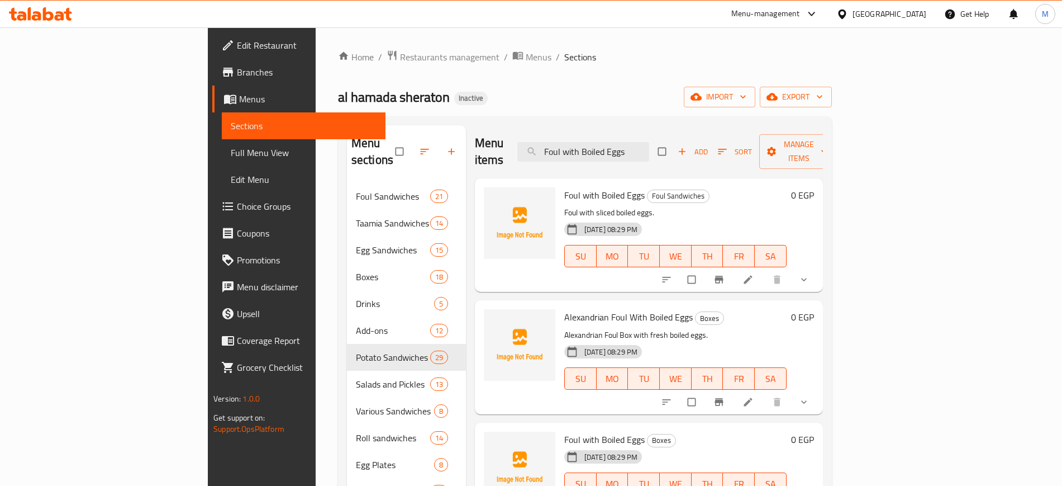
paste input "ala Taamia"
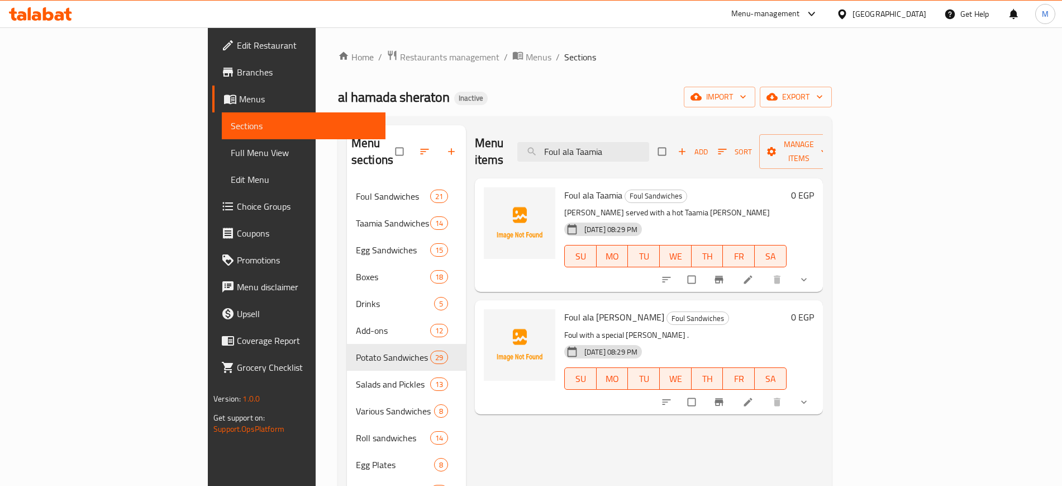
paste input "Spicy Foul"
type input "ز"
paste input "Tahini"
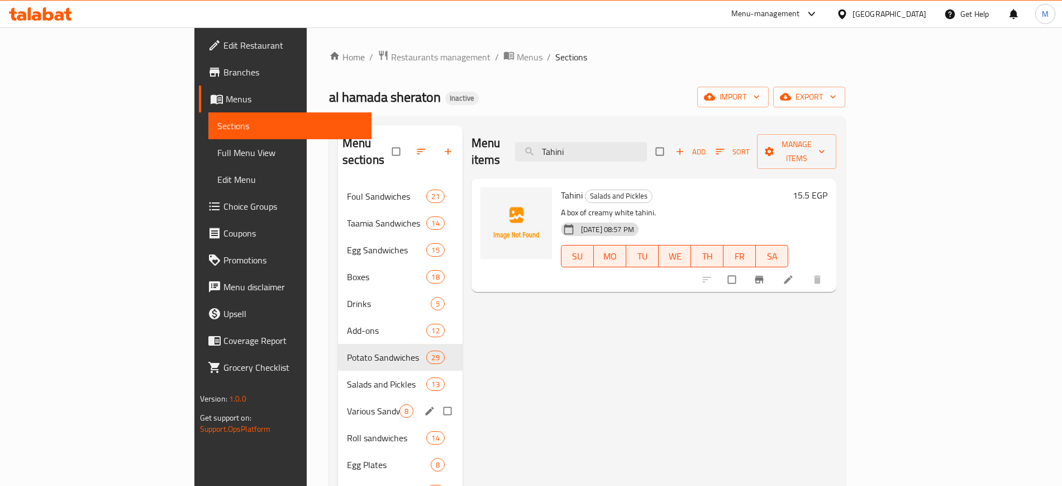
scroll to position [156, 0]
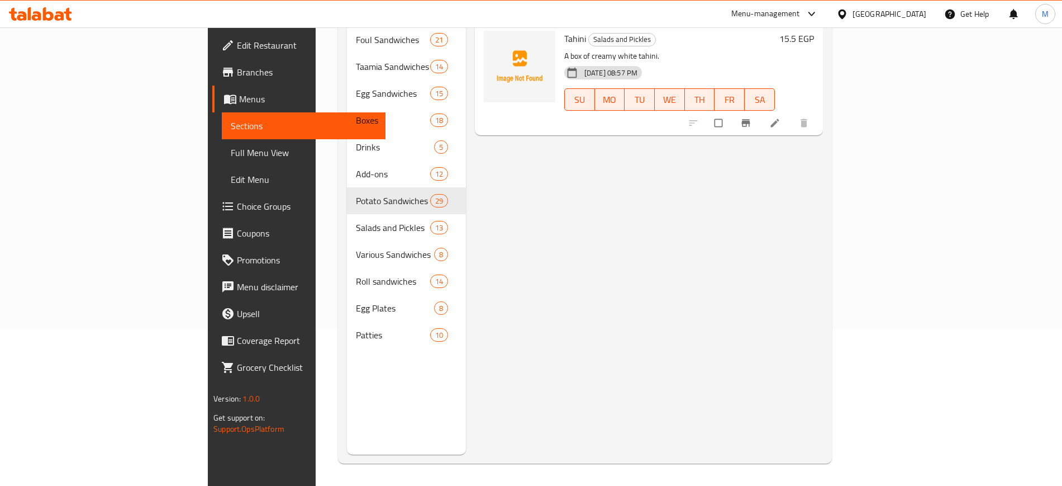
paste input "Mixed Cheese Omelet"
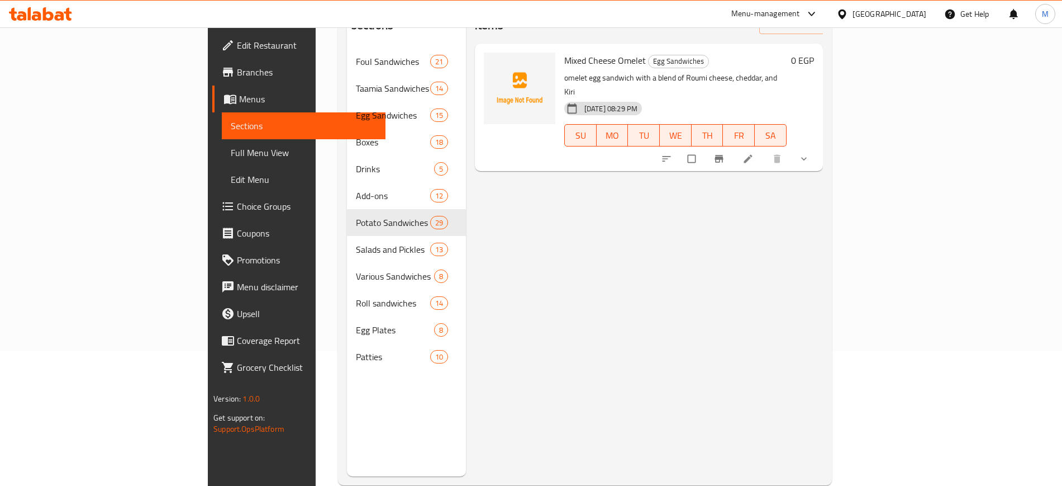
scroll to position [0, 0]
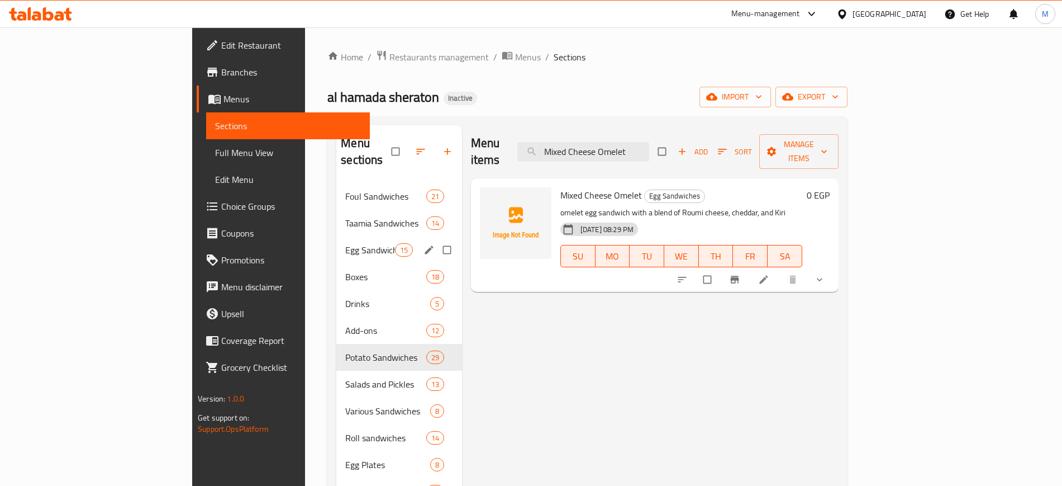
paste input "cheese Omelette Plate"
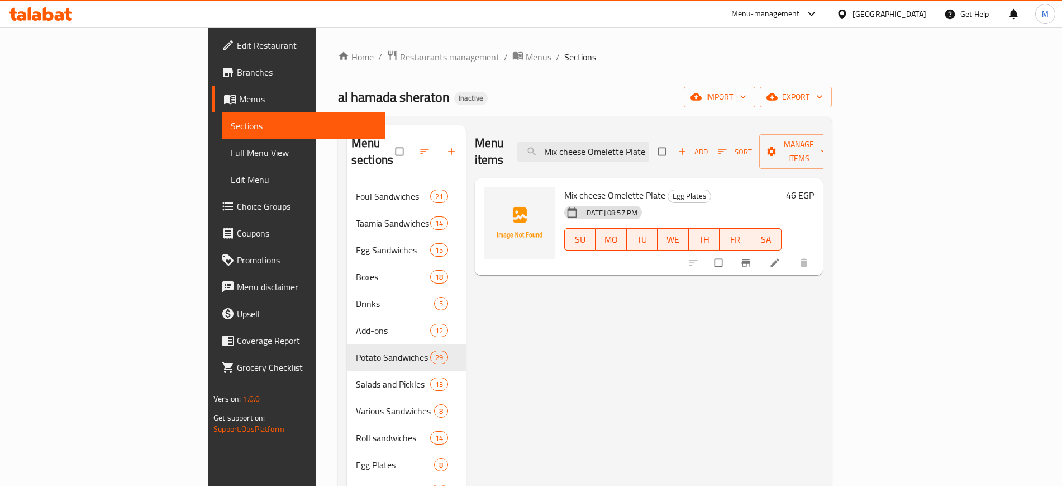
paste input "Hamada Foul"
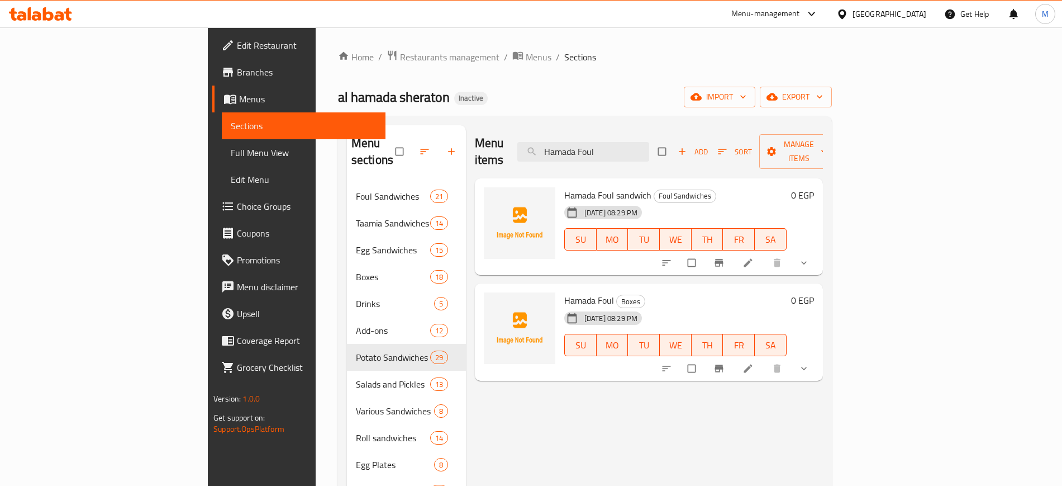
type input "Hamada Foul"
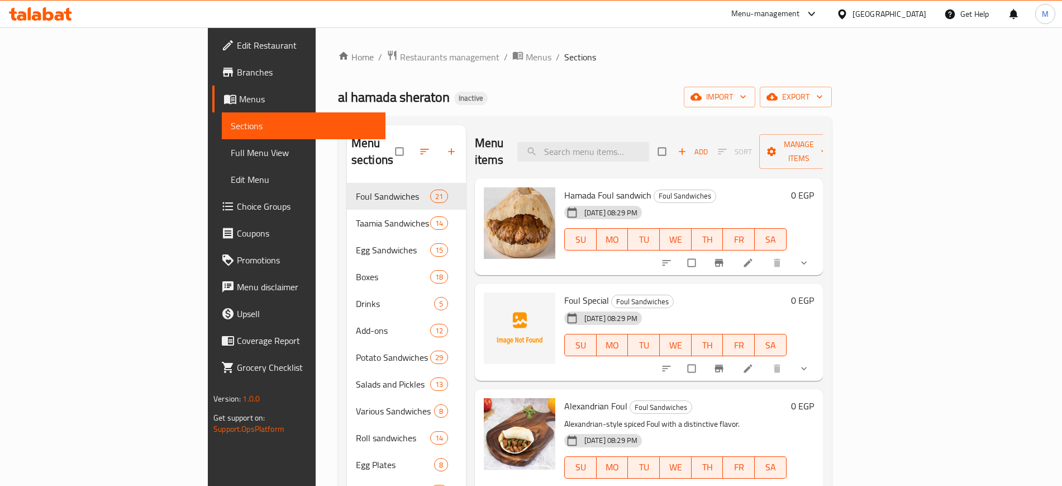
click at [832, 78] on div "Home / Restaurants management / Menus / Sections al hamada sheraton Inactive im…" at bounding box center [585, 335] width 494 height 570
click at [746, 98] on span "import" at bounding box center [720, 97] width 54 height 14
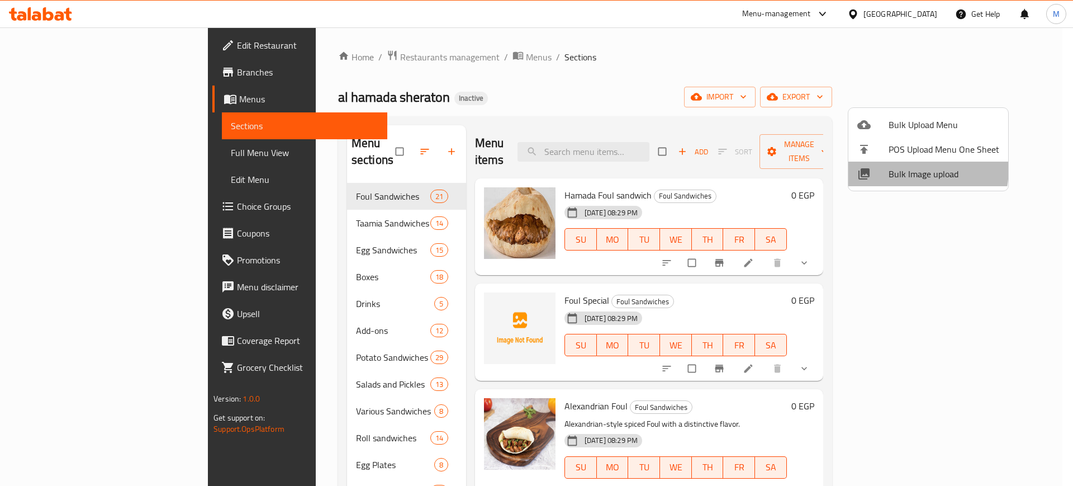
click at [893, 168] on span "Bulk Image upload" at bounding box center [943, 173] width 111 height 13
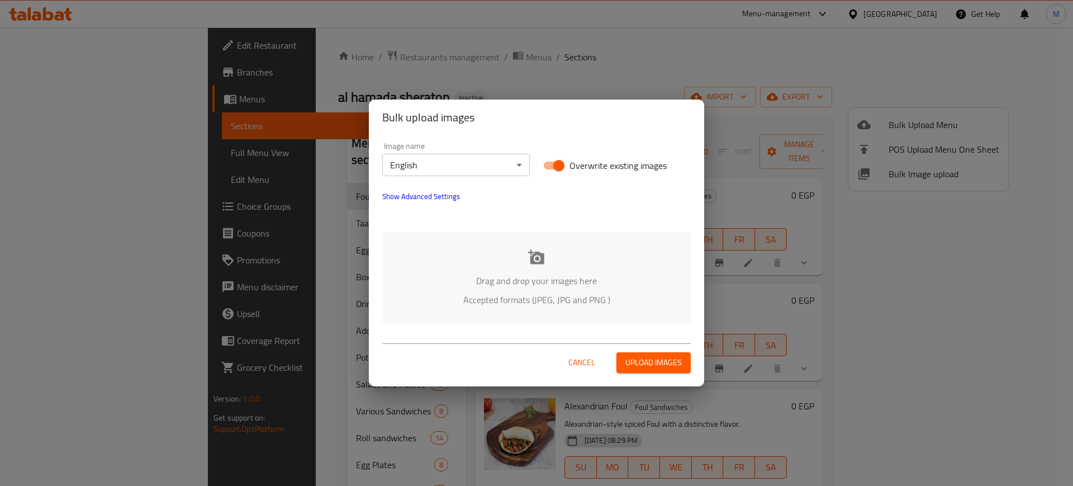
click at [563, 256] on div "Drag and drop your images here Accepted formats (JPEG, JPG and PNG )" at bounding box center [536, 277] width 308 height 91
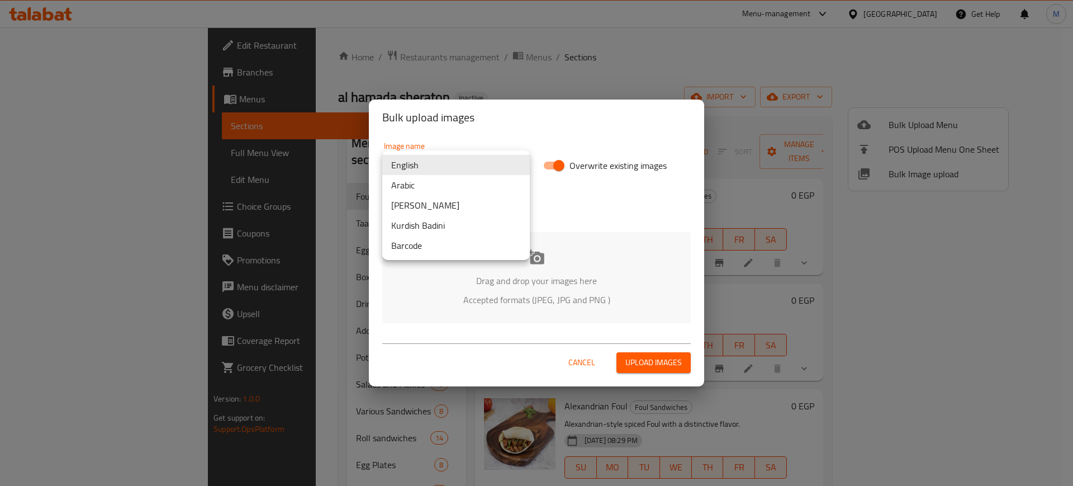
click at [470, 168] on body "​ Menu-management Egypt Get Help M Edit Restaurant Branches Menus Sections Full…" at bounding box center [536, 256] width 1073 height 458
click at [477, 189] on li "Arabic" at bounding box center [456, 185] width 148 height 20
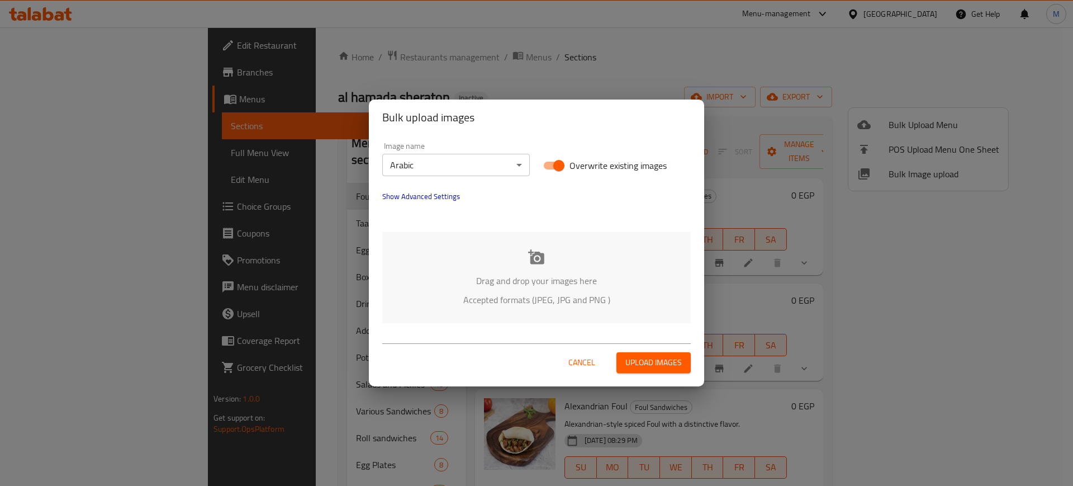
click at [500, 255] on div "Drag and drop your images here Accepted formats (JPEG, JPG and PNG )" at bounding box center [536, 277] width 308 height 91
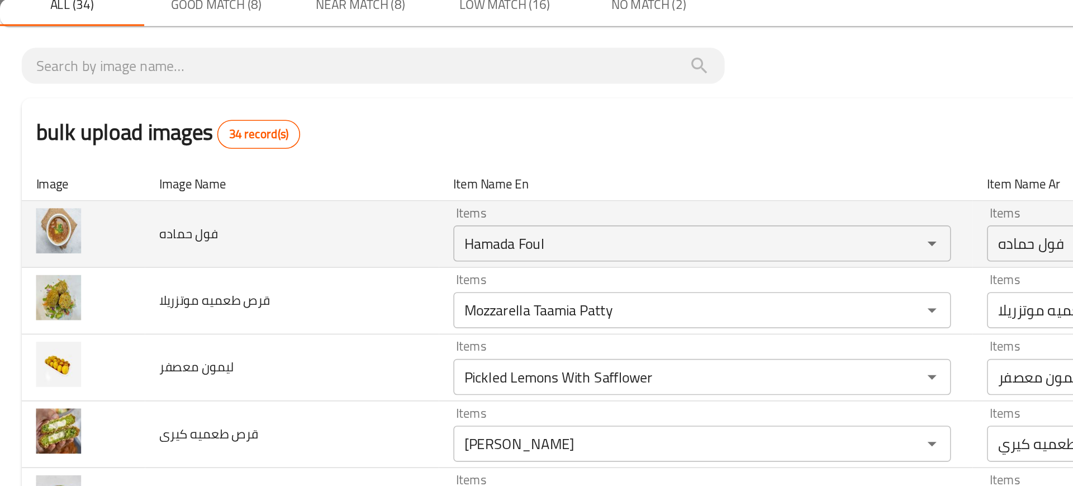
scroll to position [49, 0]
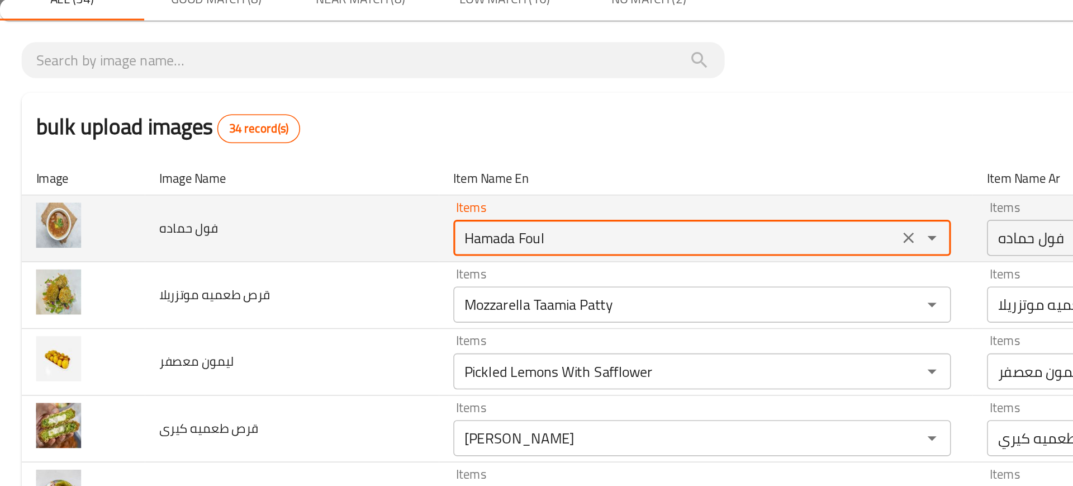
click at [327, 149] on حماده "Hamada Foul" at bounding box center [418, 148] width 269 height 16
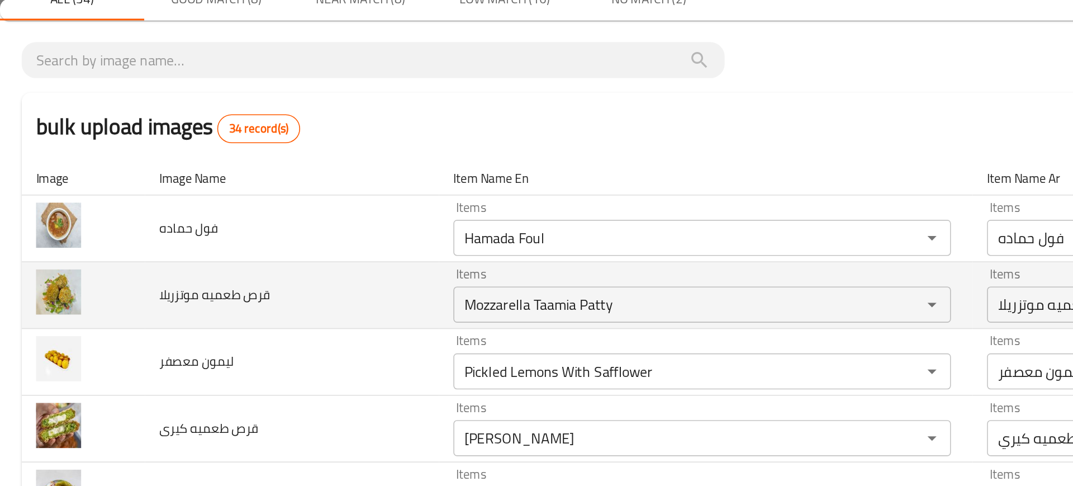
click at [263, 192] on td "قرص طعميه موتزريلا" at bounding box center [181, 183] width 182 height 41
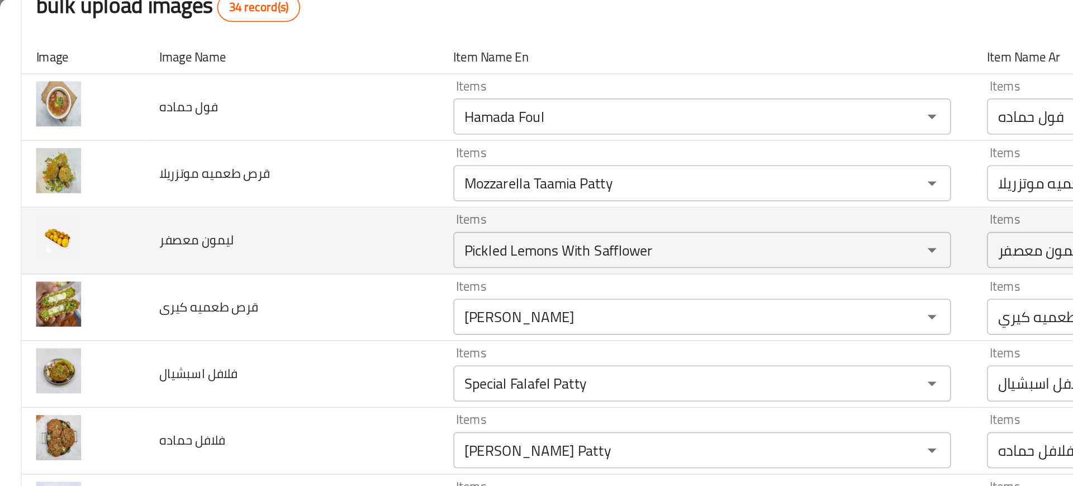
click at [239, 155] on td "ليمون معصفر" at bounding box center [181, 149] width 182 height 41
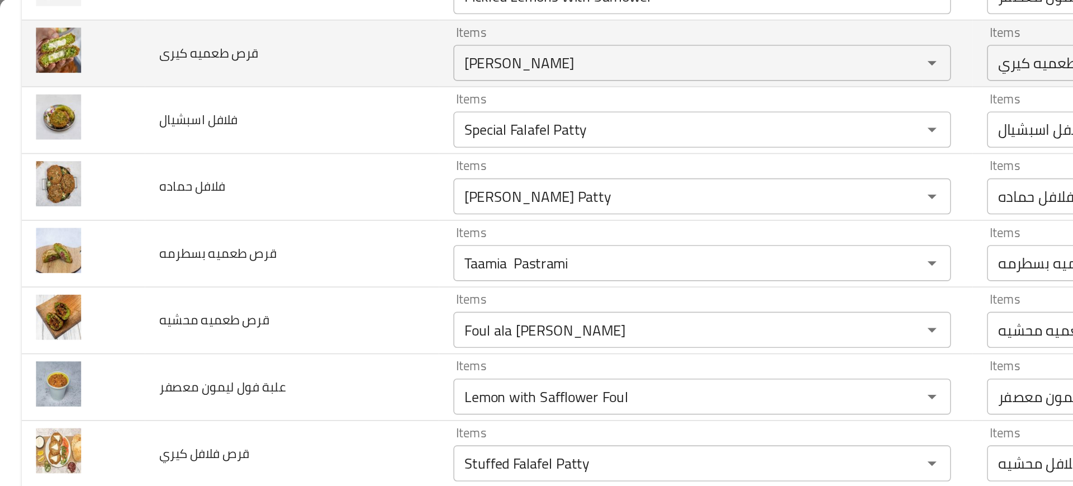
scroll to position [307, 0]
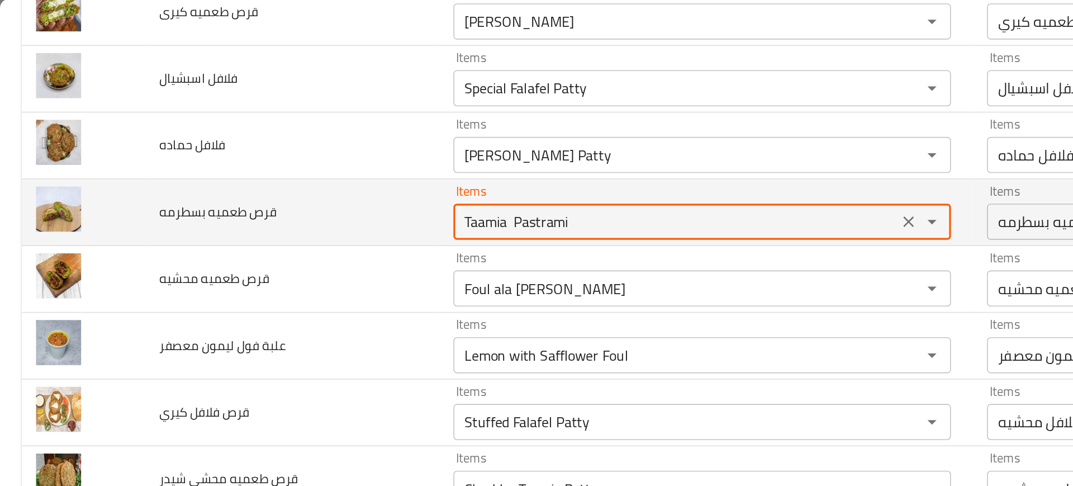
click at [317, 139] on بسطرمه "Taamia Pastrami" at bounding box center [418, 138] width 269 height 16
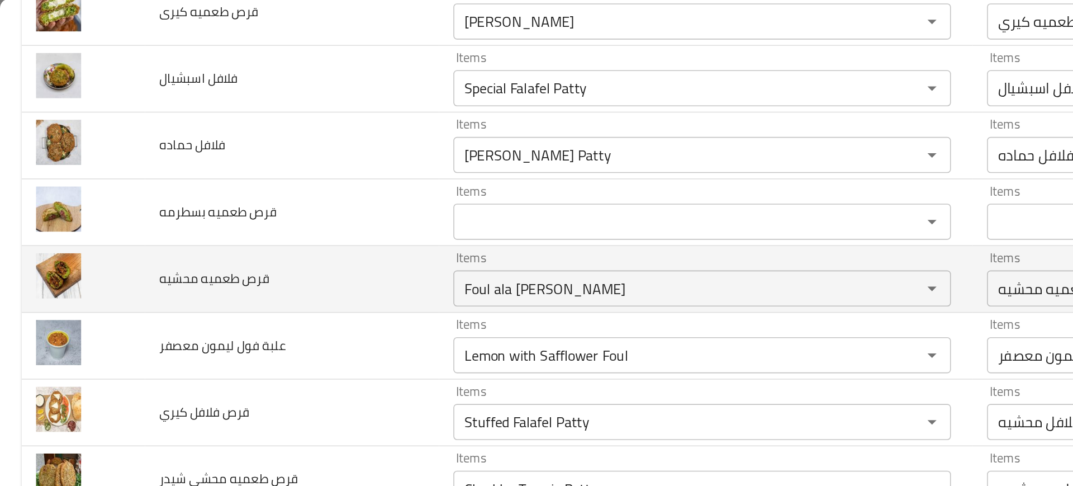
click at [256, 176] on td "قرص طعميه محشيه" at bounding box center [181, 173] width 182 height 41
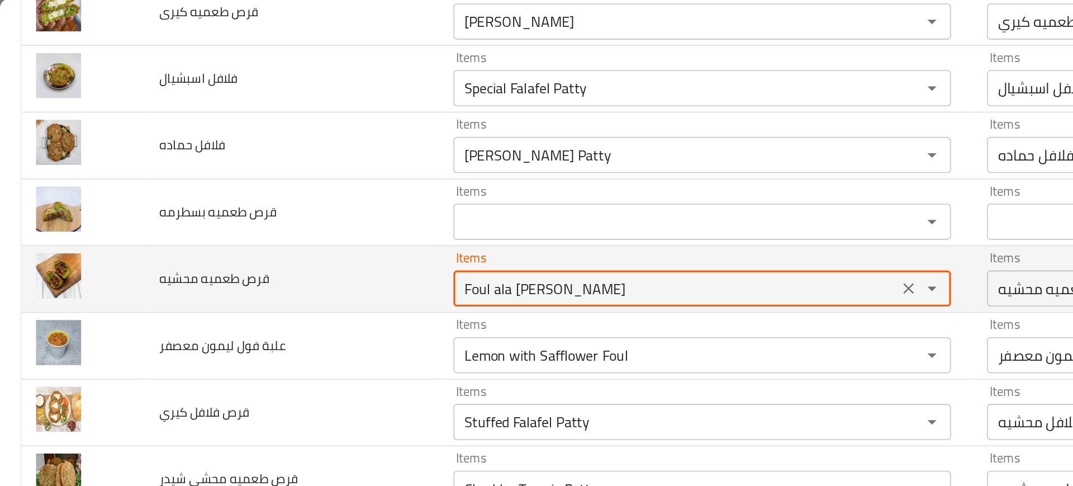
click at [305, 182] on محشيه "Foul ala [PERSON_NAME]" at bounding box center [418, 180] width 269 height 16
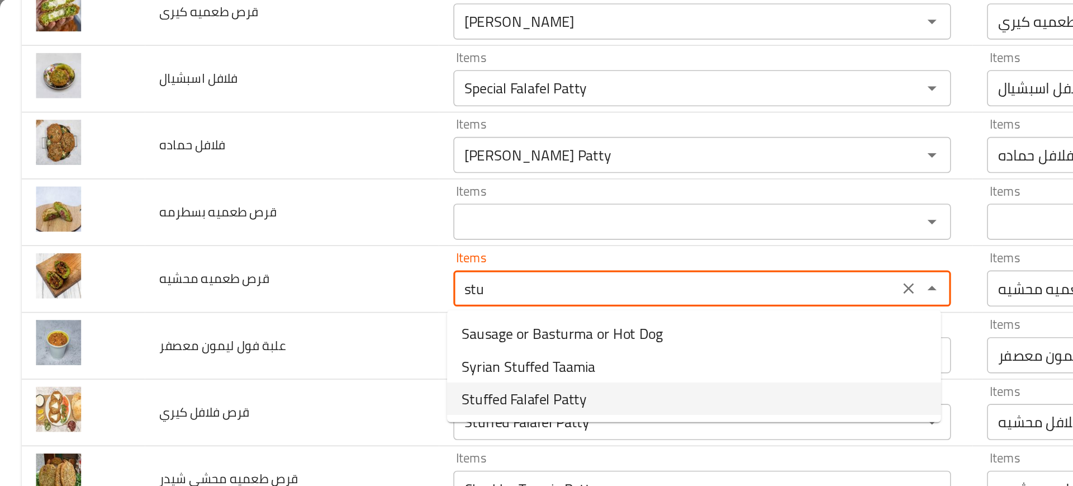
click at [307, 250] on span "Stuffed Falafel Patty" at bounding box center [325, 247] width 78 height 13
type محشيه "Stuffed Falafel Patty"
type محشيه-ar "قرص فلافل محشيه"
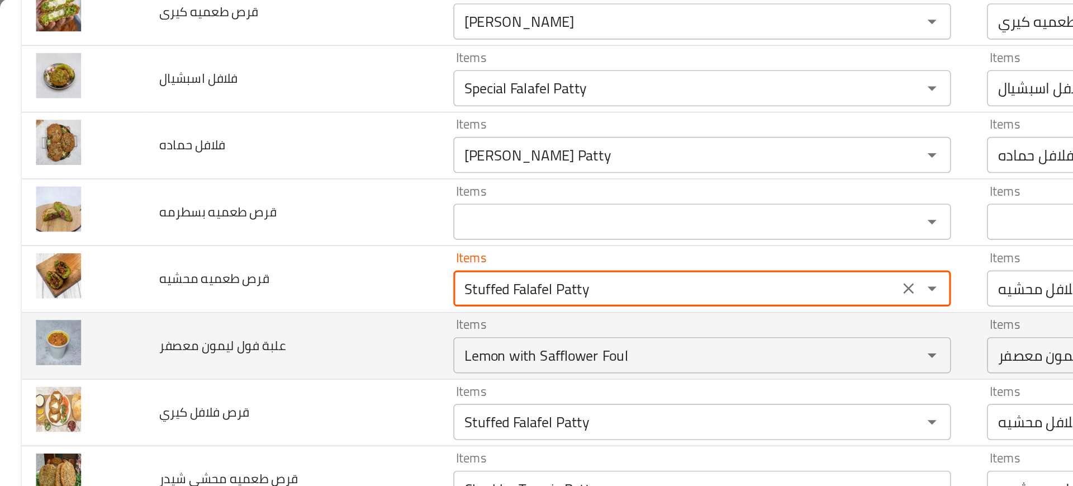
type محشيه "Stuffed Falafel Patty"
click at [297, 230] on div "Lemon with Safflower Foul Items" at bounding box center [435, 221] width 308 height 22
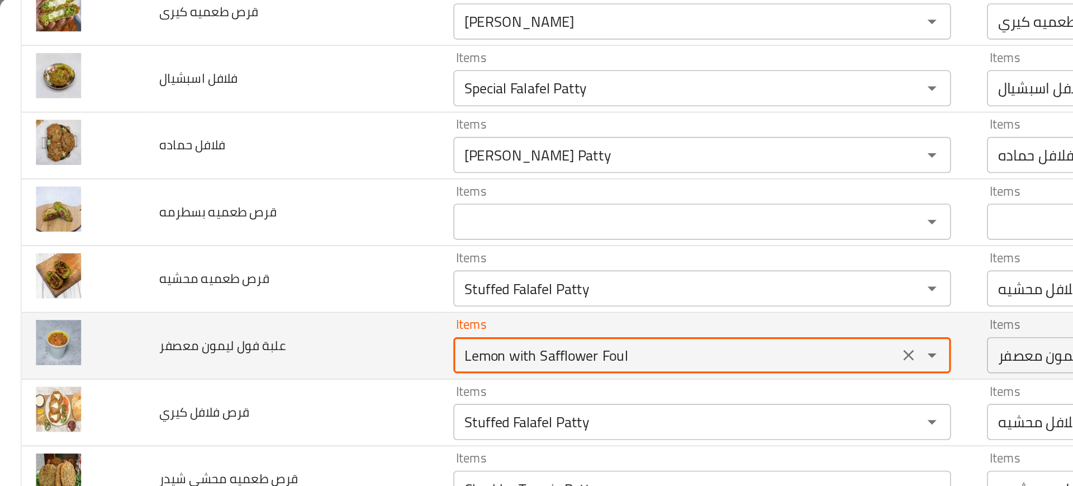
scroll to position [378, 0]
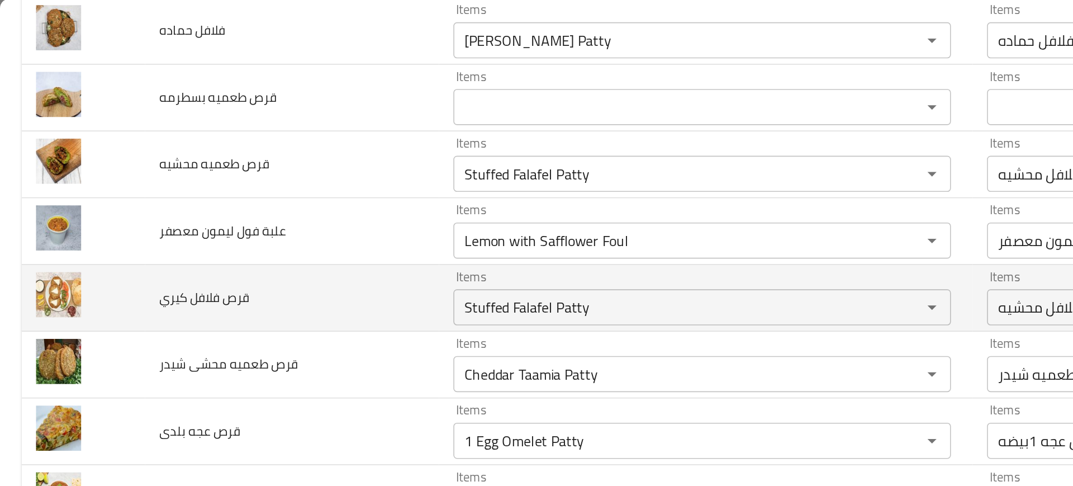
click at [252, 183] on td "قرص فلافل كيري" at bounding box center [181, 185] width 182 height 41
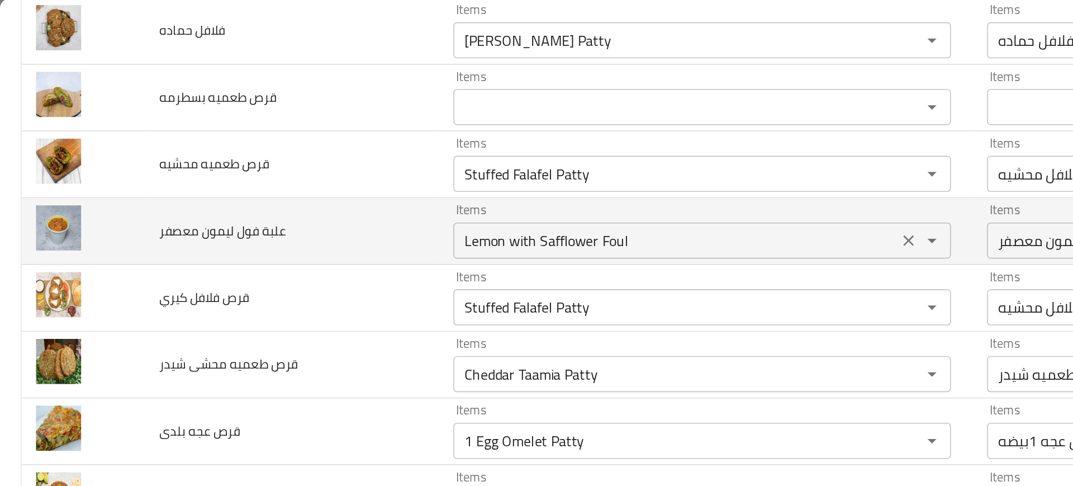
click at [368, 158] on div "Lemon with Safflower Foul Items" at bounding box center [435, 150] width 308 height 22
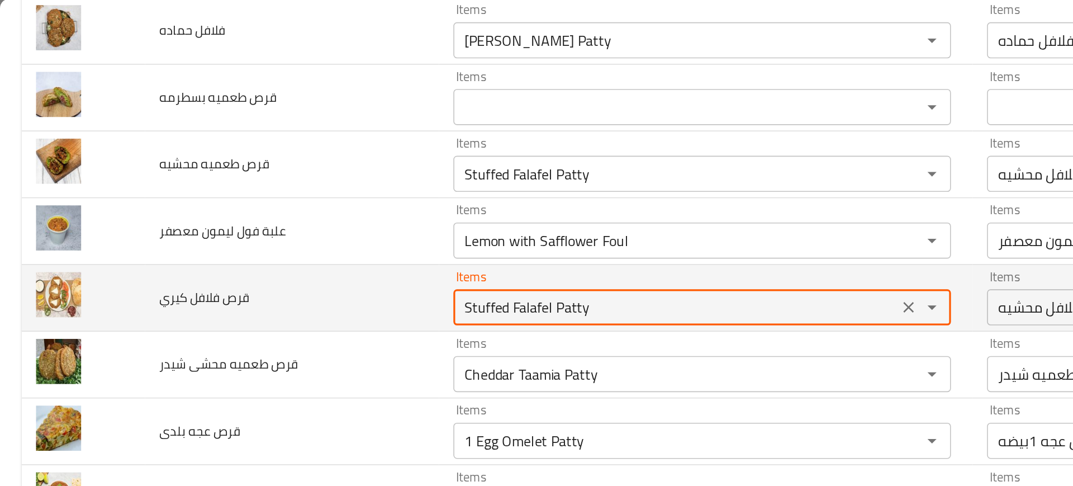
click at [329, 192] on كيري "Stuffed Falafel Patty" at bounding box center [418, 191] width 269 height 16
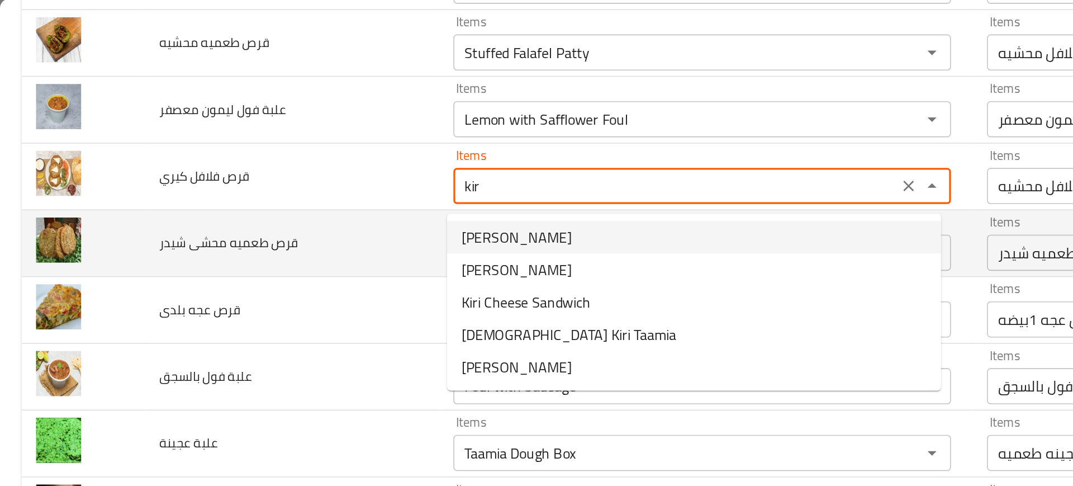
scroll to position [455, 0]
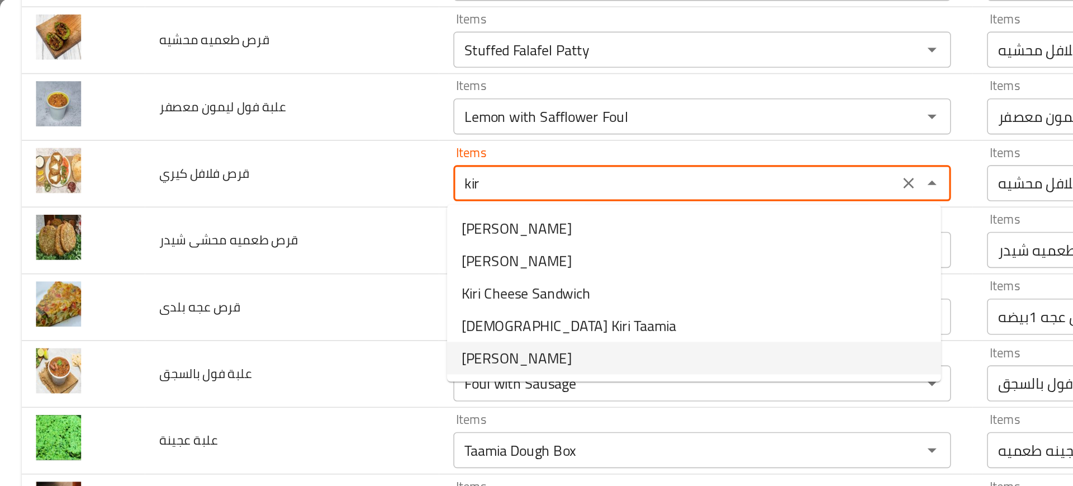
click at [337, 223] on span "[PERSON_NAME]" at bounding box center [320, 222] width 68 height 13
type كيري "[PERSON_NAME]"
type كيري-ar "قرص طعميه كيري"
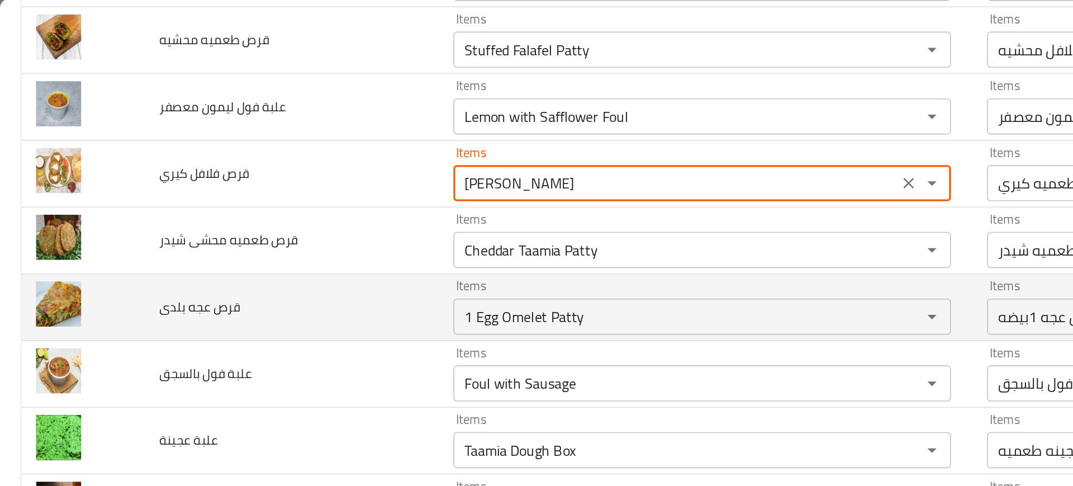
type كيري "[PERSON_NAME]"
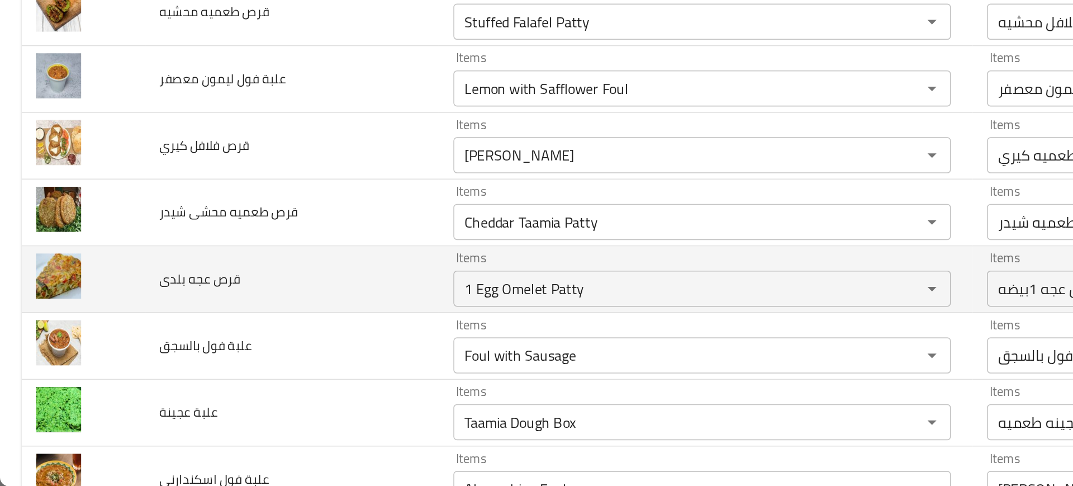
scroll to position [289, 0]
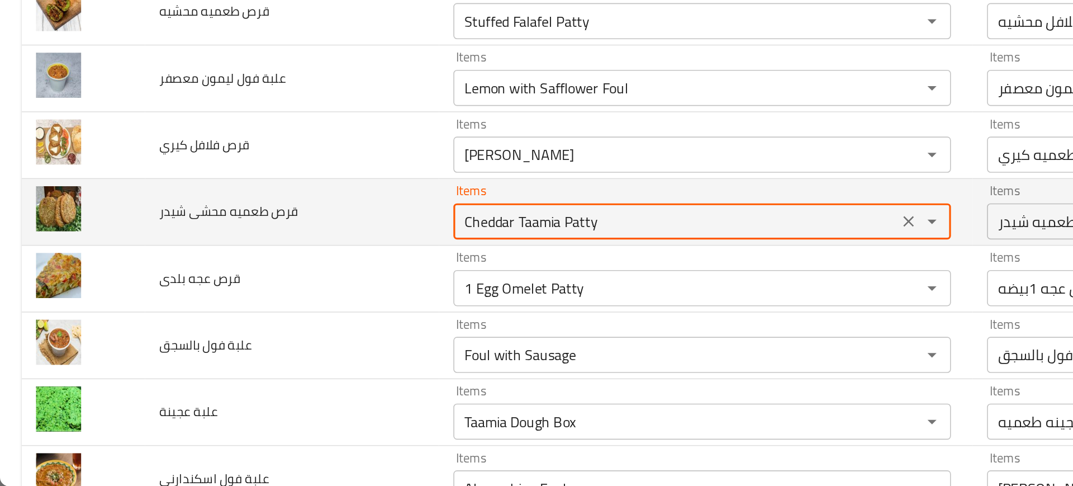
click at [297, 321] on شيدر "Cheddar Taamia Patty" at bounding box center [418, 321] width 269 height 16
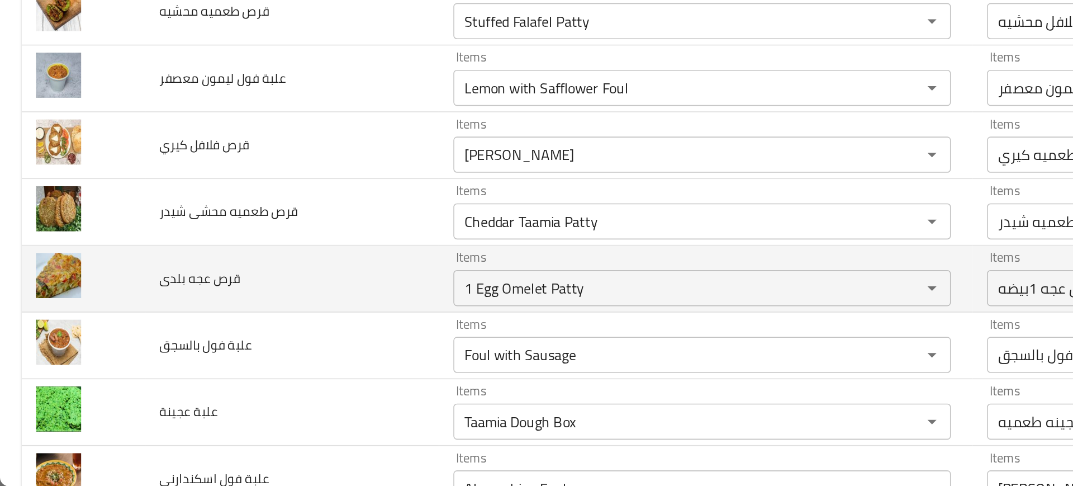
click at [237, 354] on td "قرص عجه بلدى" at bounding box center [181, 356] width 182 height 41
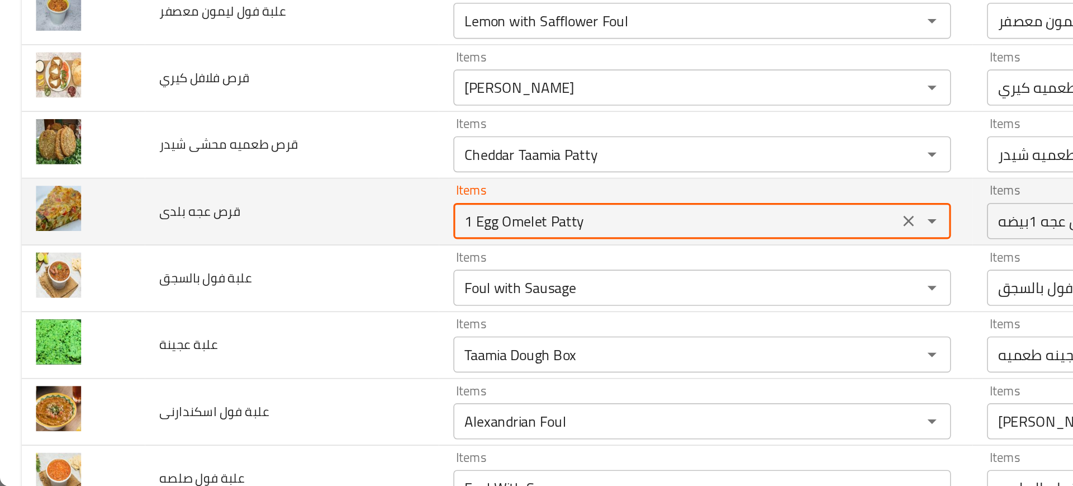
click at [334, 321] on بلدى "1 Egg Omelet Patty" at bounding box center [418, 321] width 269 height 16
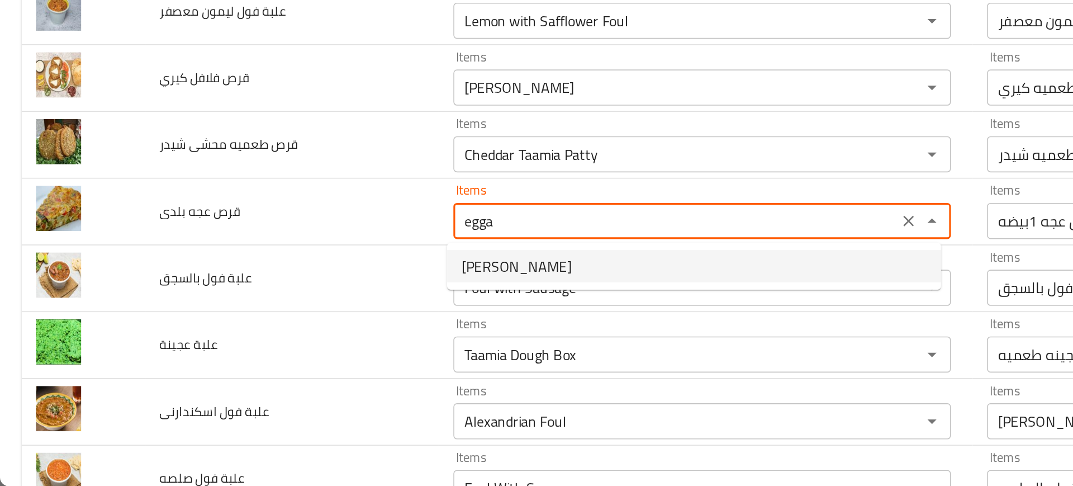
click at [309, 344] on span "[PERSON_NAME]" at bounding box center [320, 348] width 68 height 13
type بلدى "[PERSON_NAME]"
type بلدى-ar "عجه بلدي"
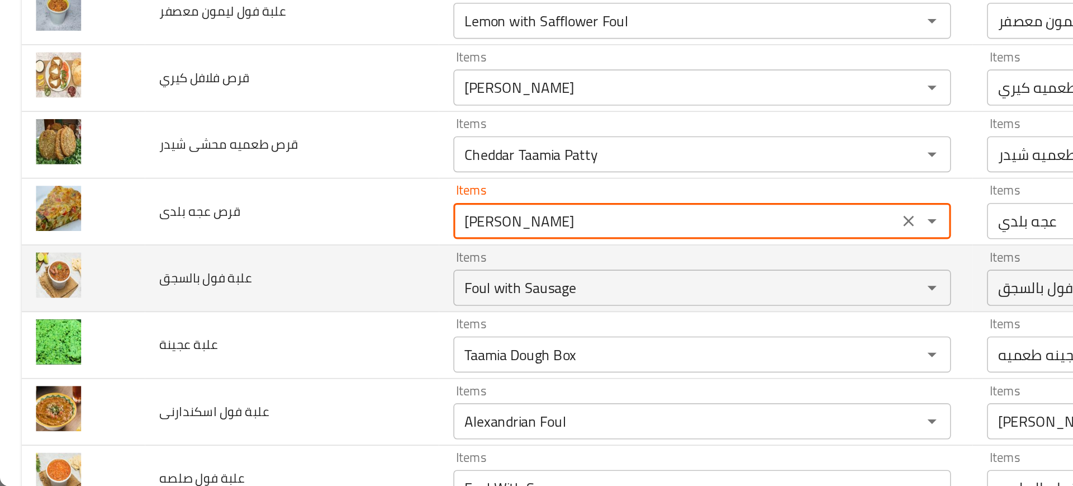
type بلدى "[PERSON_NAME]"
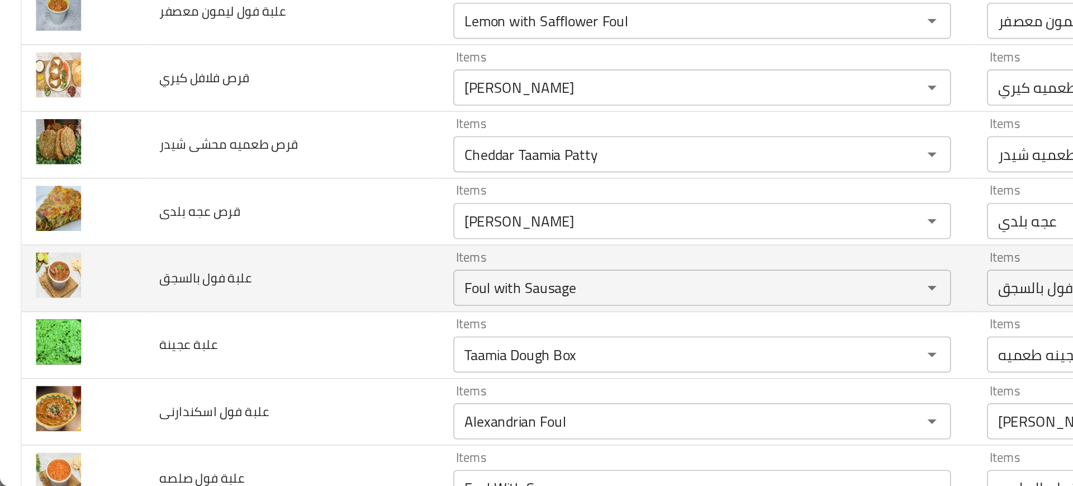
click at [213, 355] on td "علبة فول بالسجق" at bounding box center [181, 356] width 182 height 41
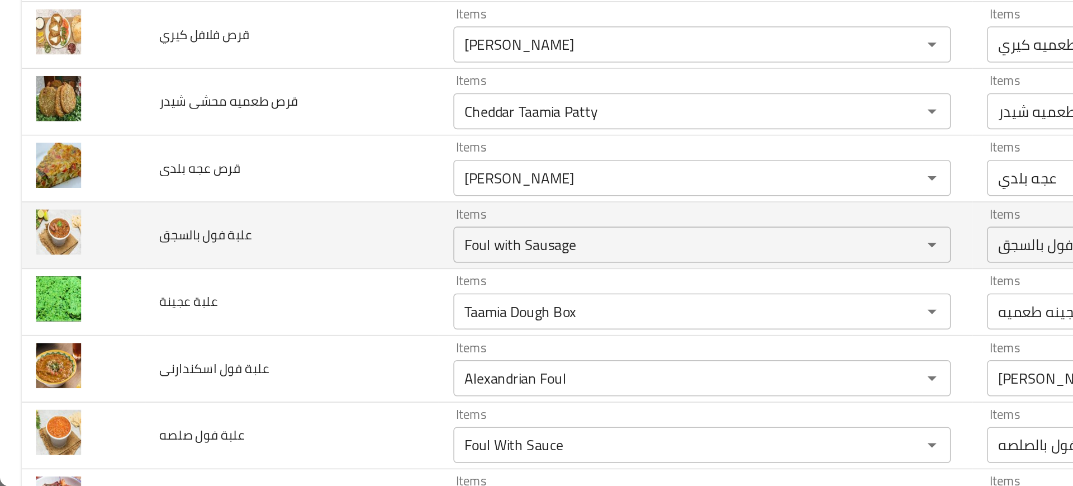
click at [241, 344] on td "علبة فول بالسجق" at bounding box center [181, 330] width 182 height 41
click at [314, 339] on بالسجق "Foul with Sausage" at bounding box center [418, 336] width 269 height 16
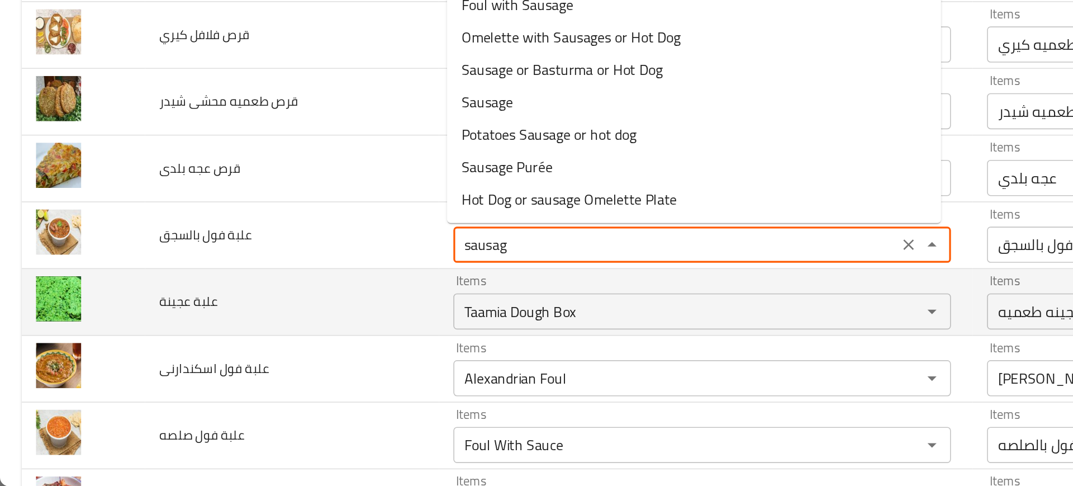
type بالسجق "sausage"
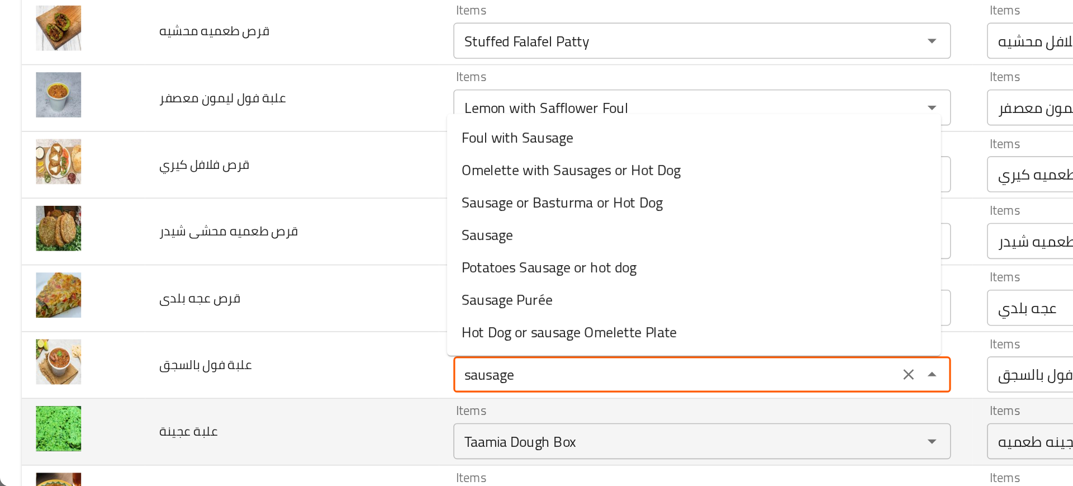
scroll to position [273, 0]
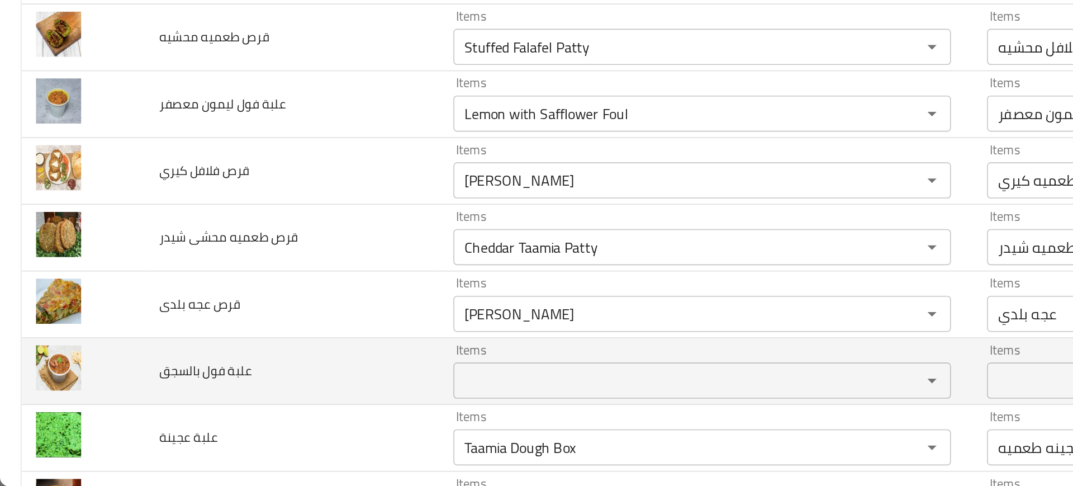
click at [195, 398] on td "علبة فول بالسجق" at bounding box center [181, 414] width 182 height 41
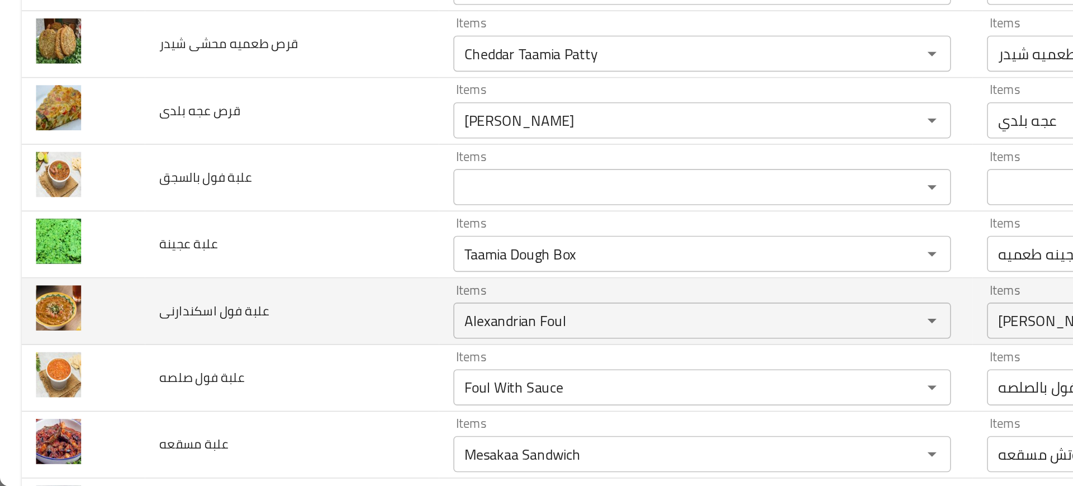
click at [226, 383] on td "علبة فول اسكندارنى" at bounding box center [181, 376] width 182 height 41
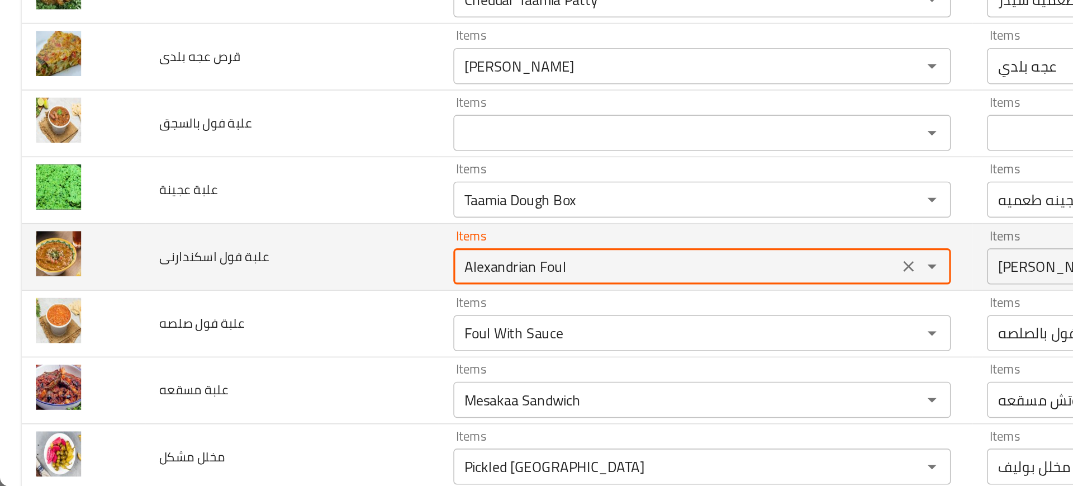
click at [307, 355] on اسكندارنى "Alexandrian Foul" at bounding box center [418, 349] width 269 height 16
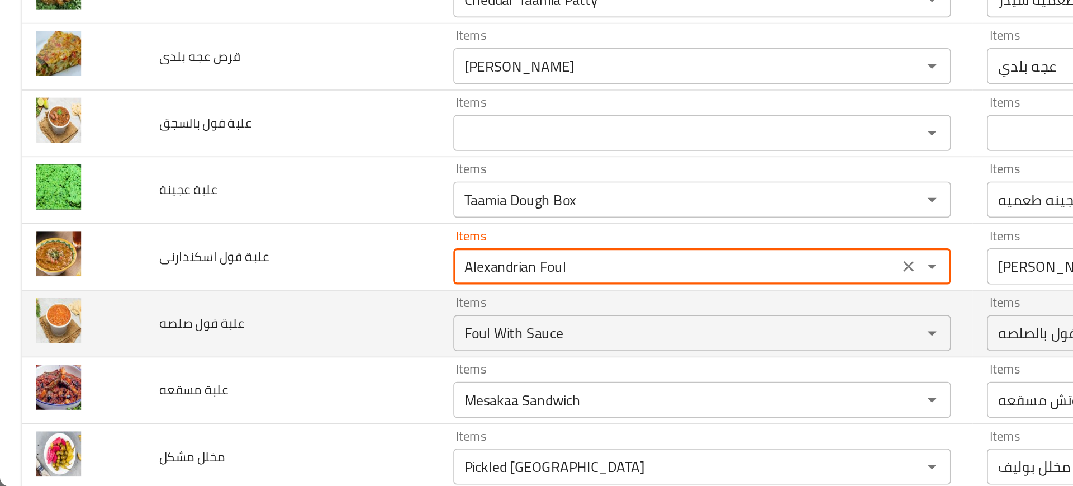
click at [245, 376] on td "علبة فول صلصه" at bounding box center [181, 384] width 182 height 41
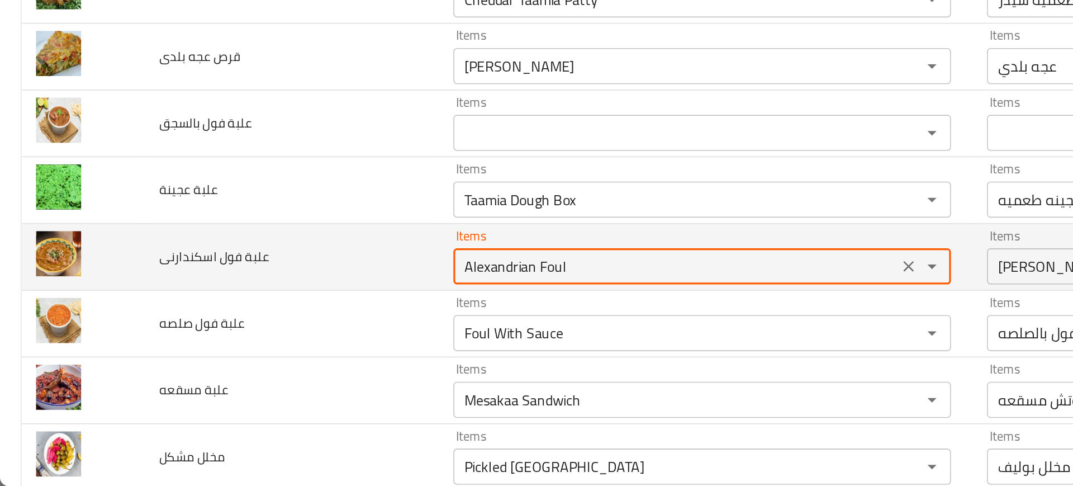
click at [354, 352] on اسكندارنى "Alexandrian Foul" at bounding box center [418, 349] width 269 height 16
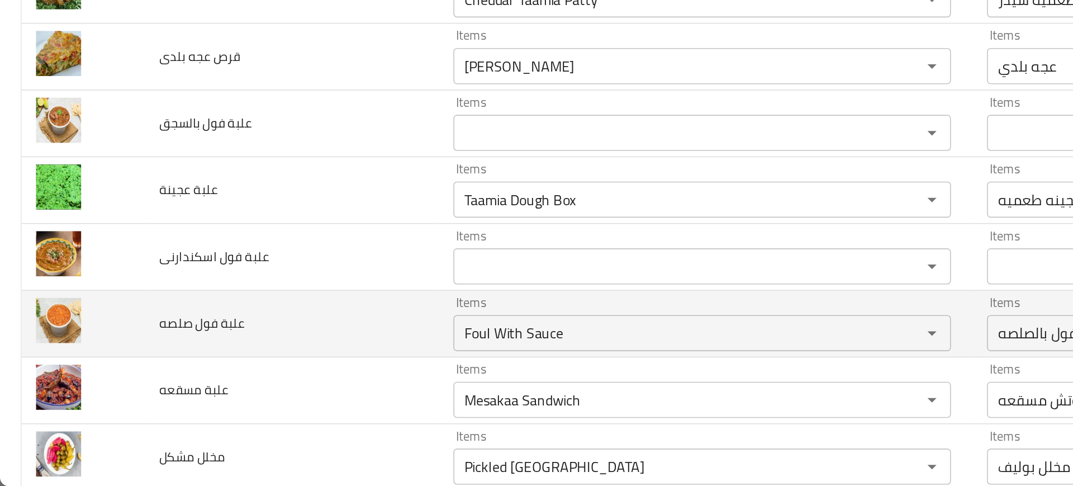
click at [239, 373] on td "علبة فول صلصه" at bounding box center [181, 384] width 182 height 41
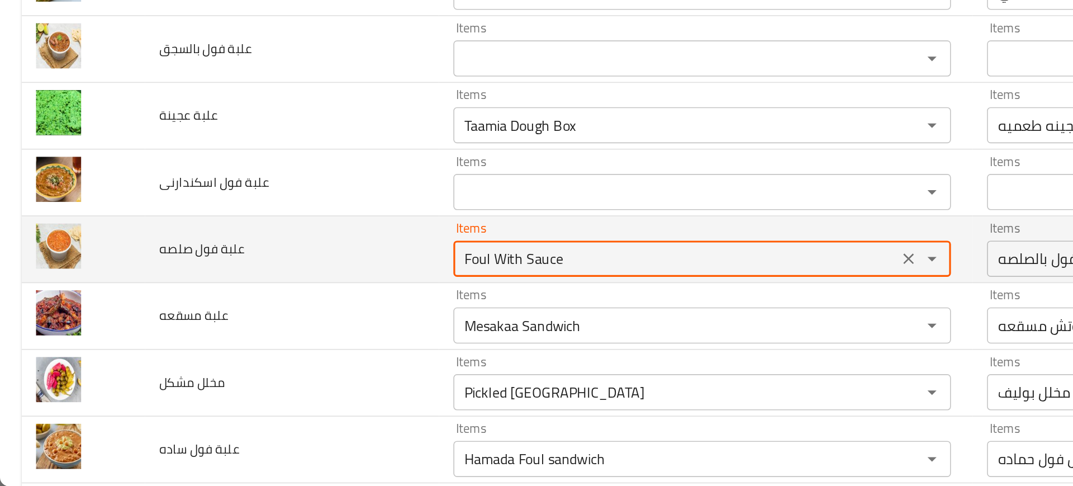
click at [320, 348] on صلصه "Foul With Sauce" at bounding box center [418, 345] width 269 height 16
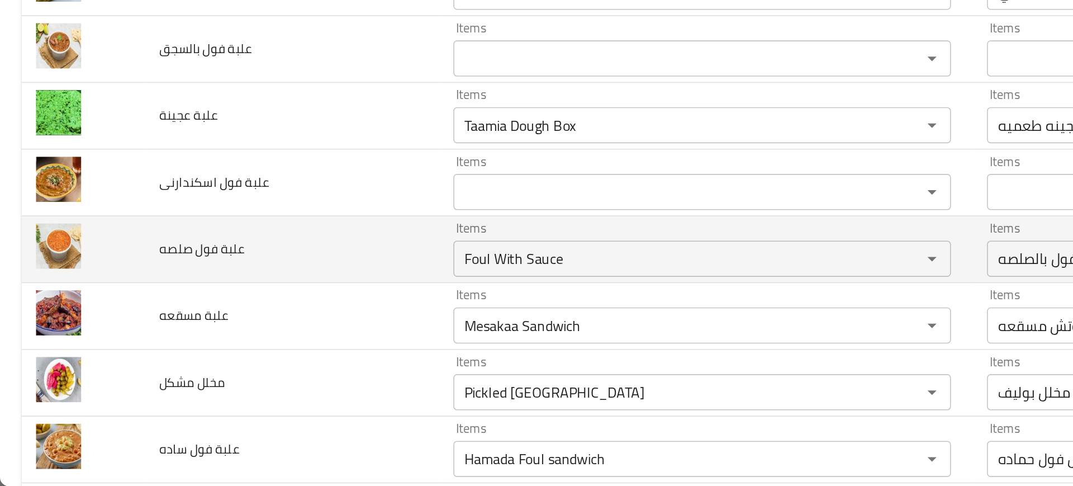
click at [133, 336] on span "علبة فول صلصه" at bounding box center [125, 338] width 53 height 15
copy span "علبة فول صلصه"
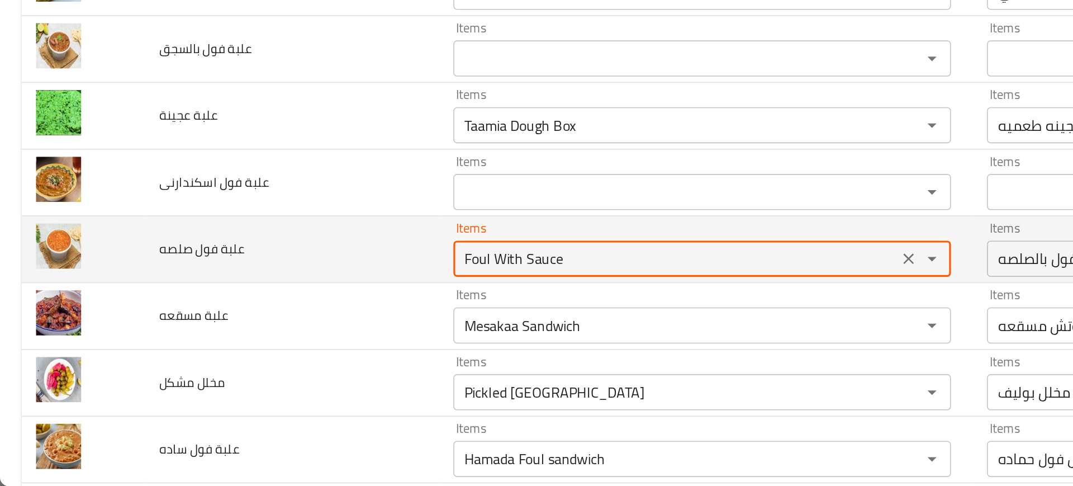
click at [335, 338] on صلصه "Foul With Sauce" at bounding box center [418, 345] width 269 height 16
paste صلصه "Alexandrian Foul or Sauce"
type صلصه "Alexandrian Foul or Sauce"
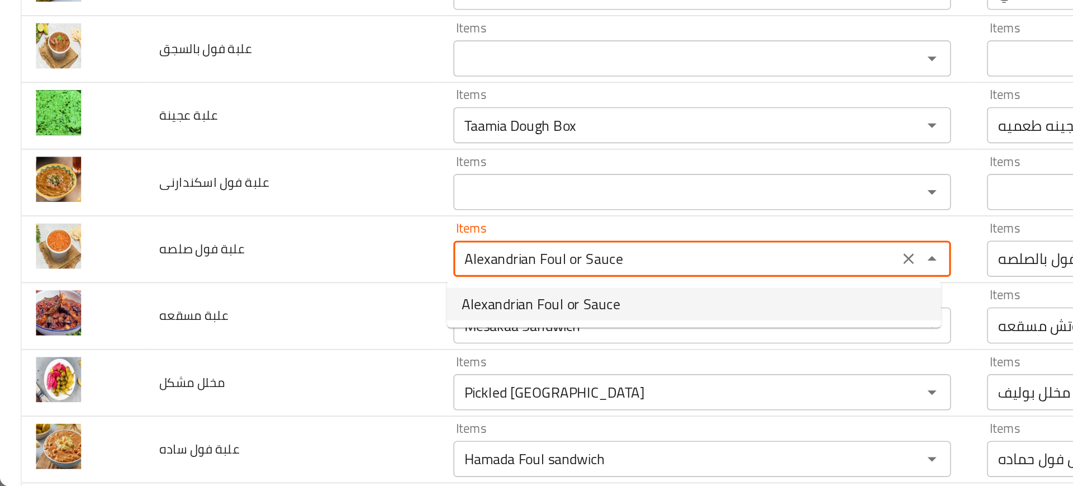
click at [321, 374] on span "Alexandrian Foul or Sauce" at bounding box center [335, 372] width 98 height 13
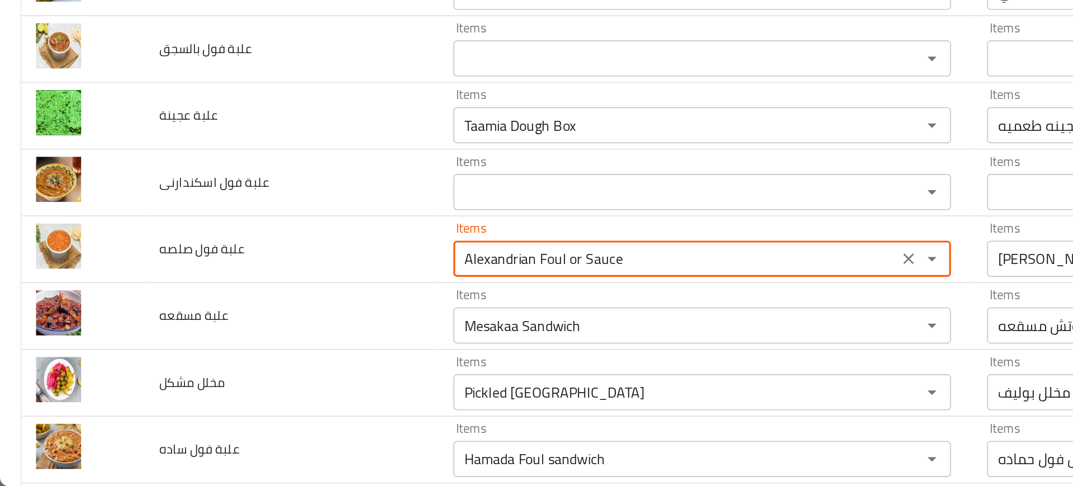
type صلصه-ar "فول اسكندراني او صلصه"
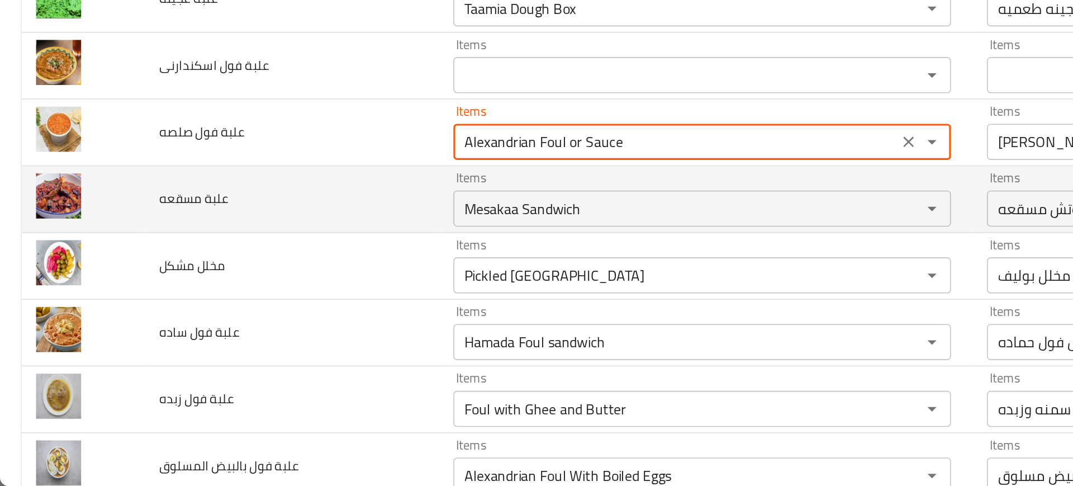
scroll to position [546, 0]
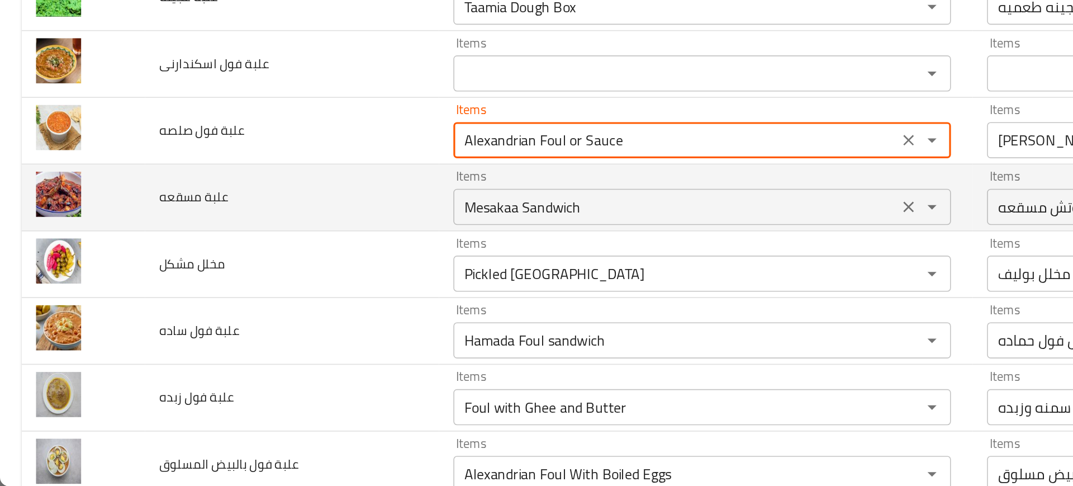
type صلصه "Alexandrian Foul or Sauce"
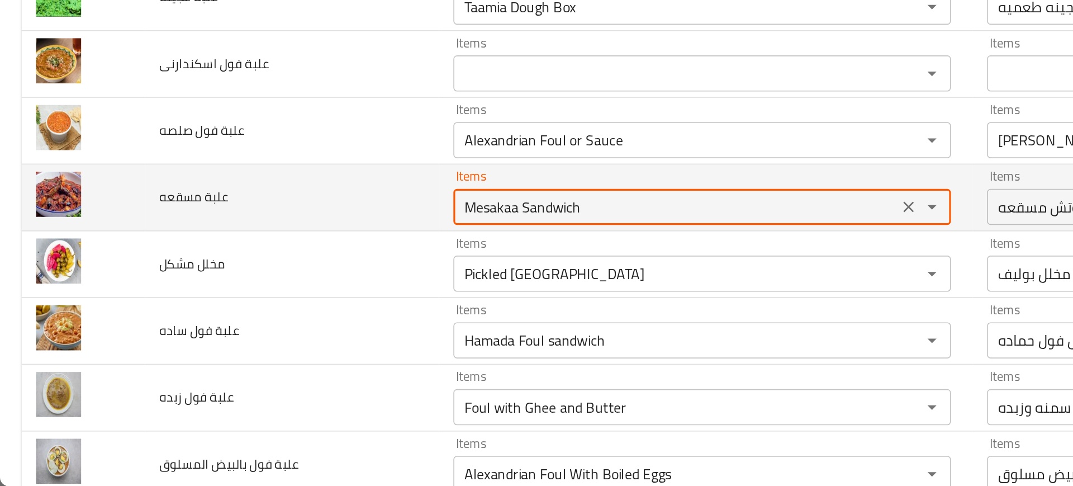
click at [302, 318] on مسقعه "Mesakaa Sandwich" at bounding box center [418, 313] width 269 height 16
click at [351, 308] on مسقعه "Mesakaa Sandwich" at bounding box center [418, 313] width 269 height 16
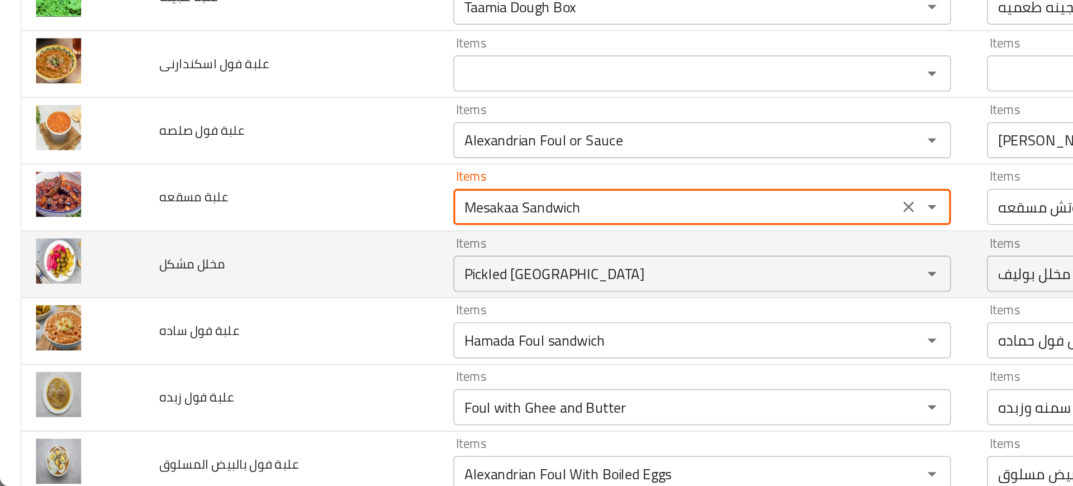
paste مسقعه "Puree or [PERSON_NAME]"
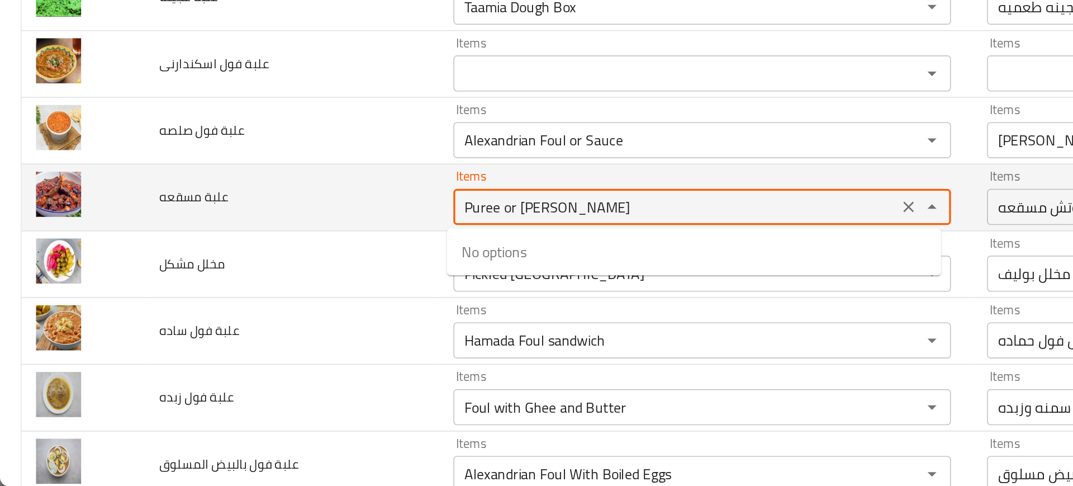
type مسقعه "Puree or [PERSON_NAME]"
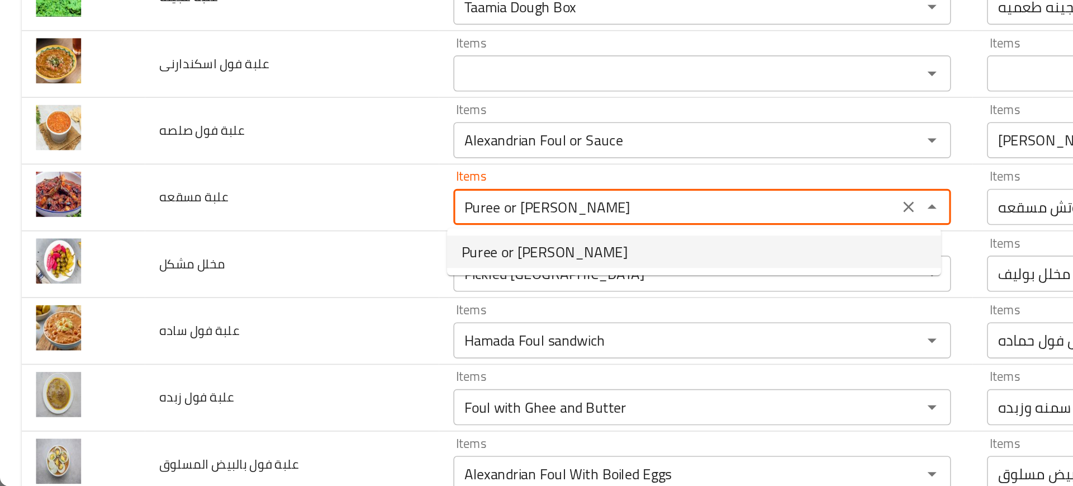
click at [308, 334] on span "Puree or [PERSON_NAME]" at bounding box center [337, 340] width 103 height 13
type مسقعه-ar "بوريه او مسقعه"
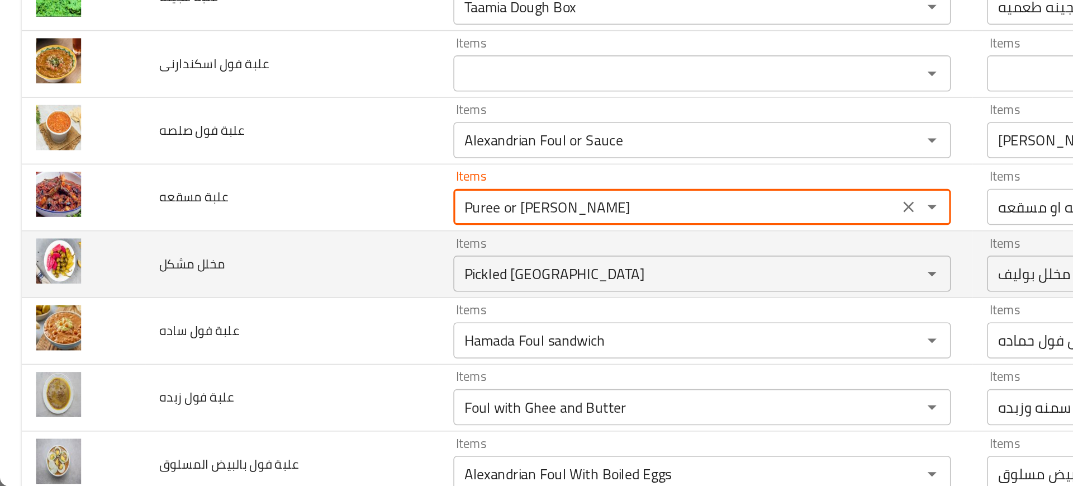
type مسقعه "Puree or [PERSON_NAME]"
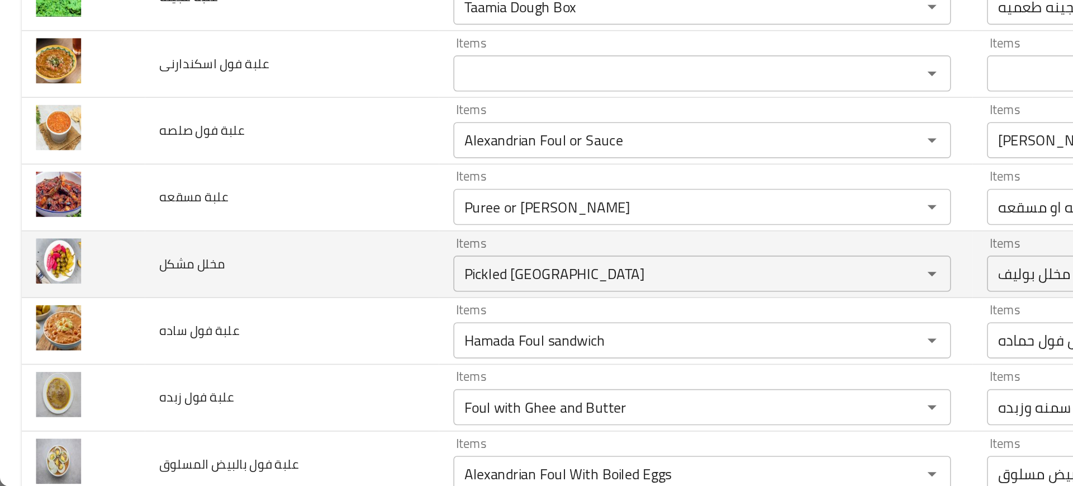
click at [245, 346] on td "مخلل مشكل" at bounding box center [181, 347] width 182 height 41
click at [258, 356] on td "مخلل مشكل" at bounding box center [181, 347] width 182 height 41
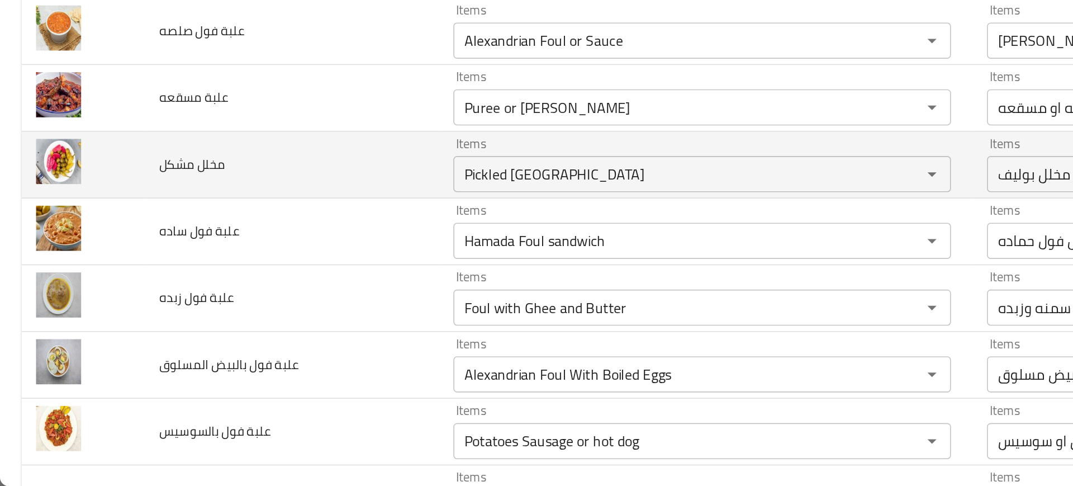
scroll to position [608, 0]
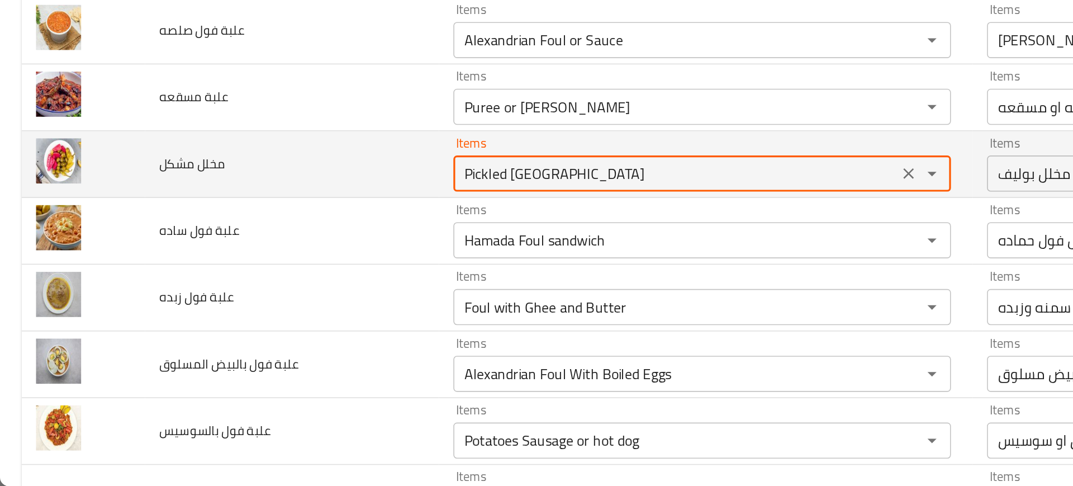
click at [326, 286] on مشكل "Pickled [GEOGRAPHIC_DATA]" at bounding box center [418, 292] width 269 height 16
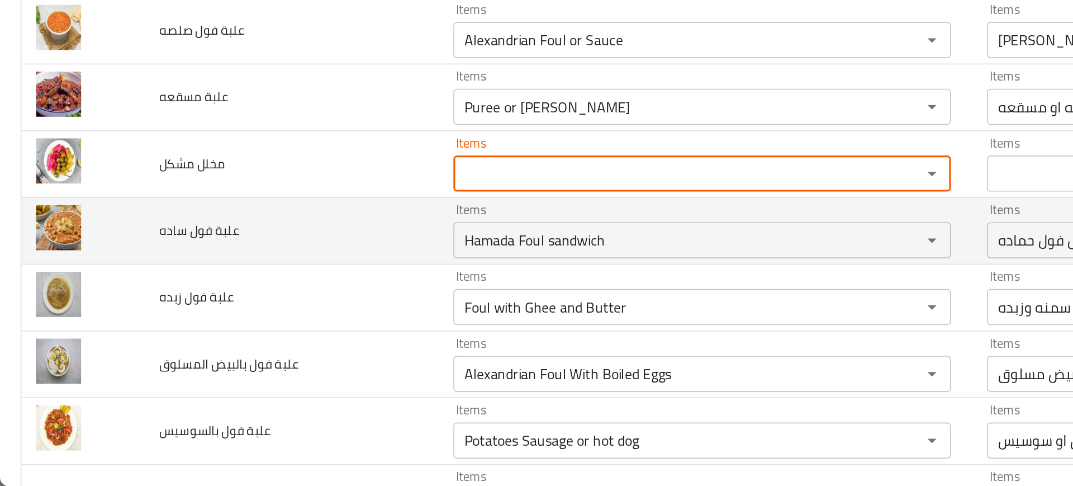
click at [234, 312] on td "علبة فول ساده" at bounding box center [181, 327] width 182 height 41
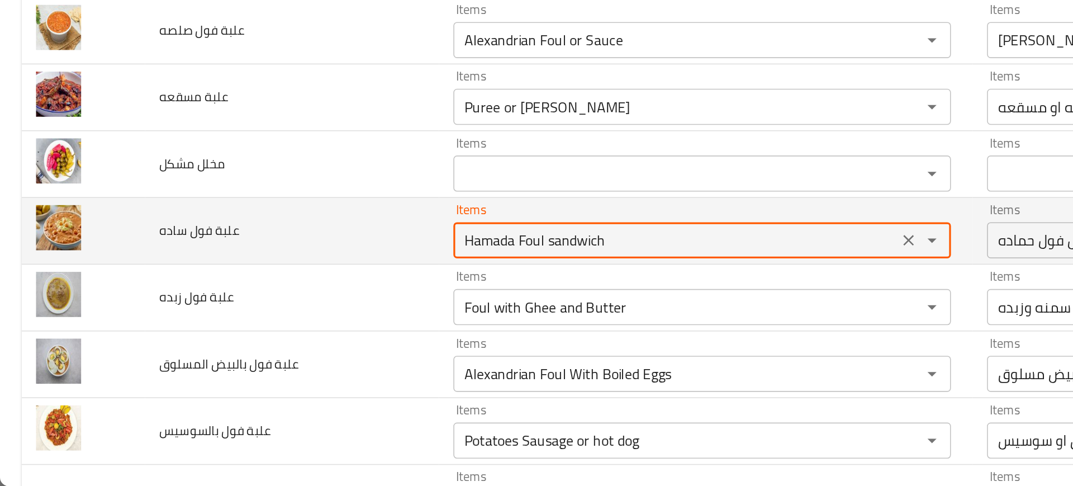
click at [305, 329] on ساده "Hamada Foul sandwich" at bounding box center [418, 333] width 269 height 16
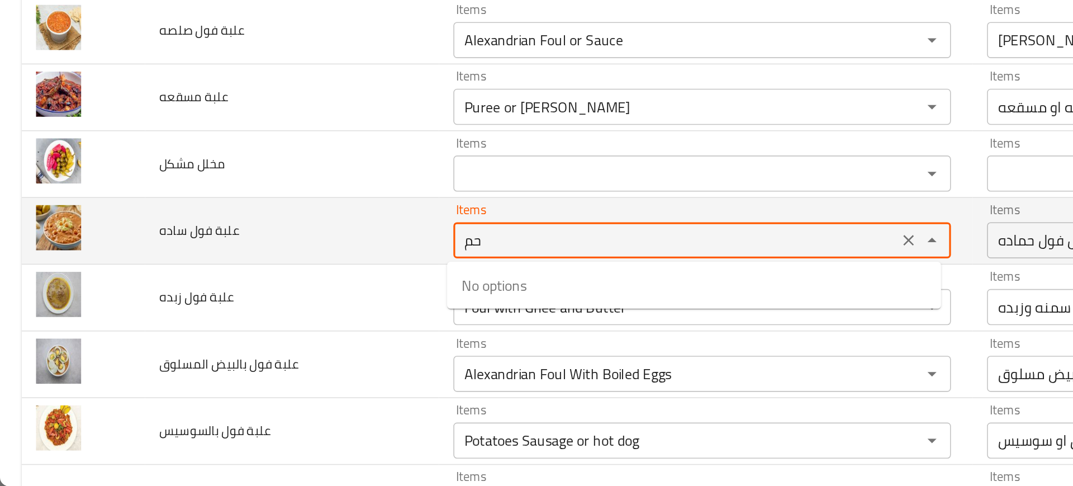
type ساده "ح"
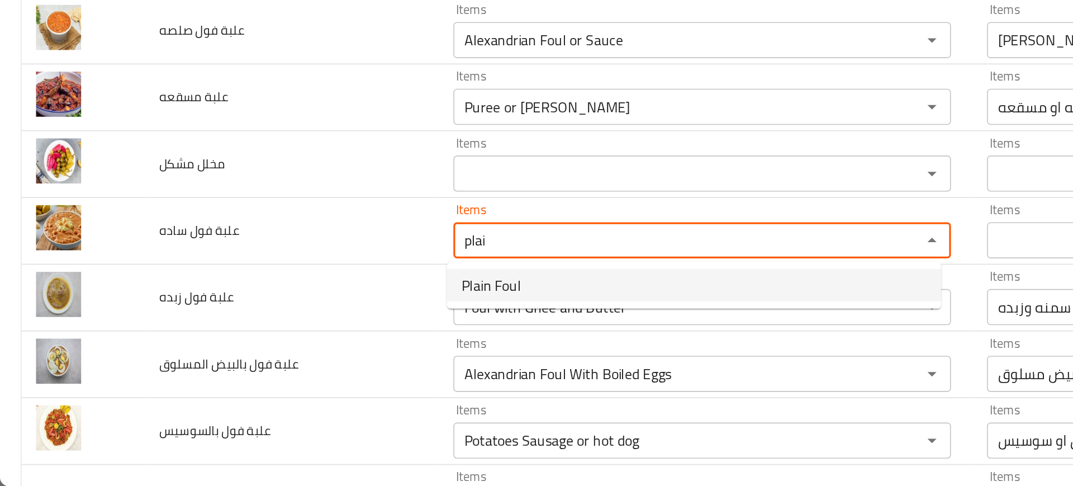
click at [291, 356] on span "Plain Foul" at bounding box center [304, 360] width 37 height 13
type ساده "Plain Foul"
type ساده-ar "فول ساده"
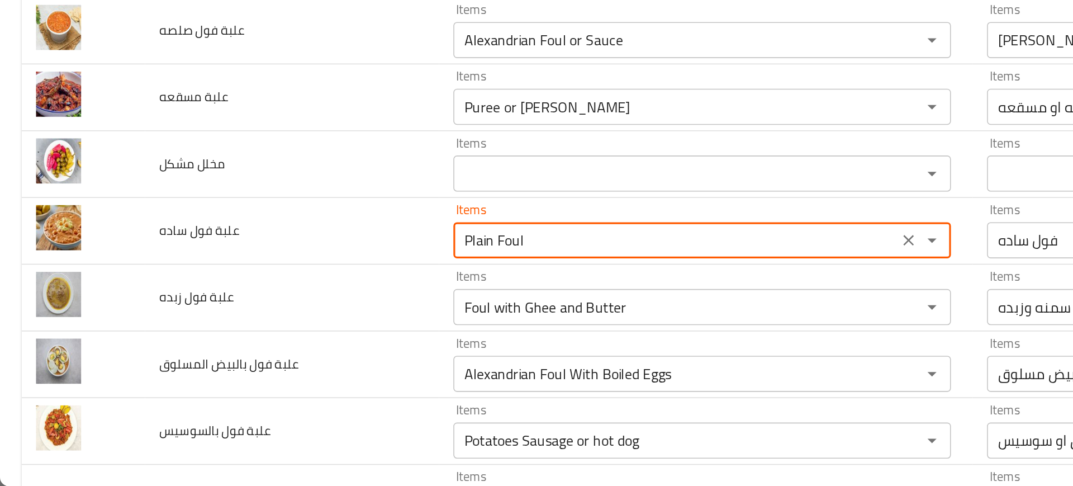
type ساده "Plain Foul"
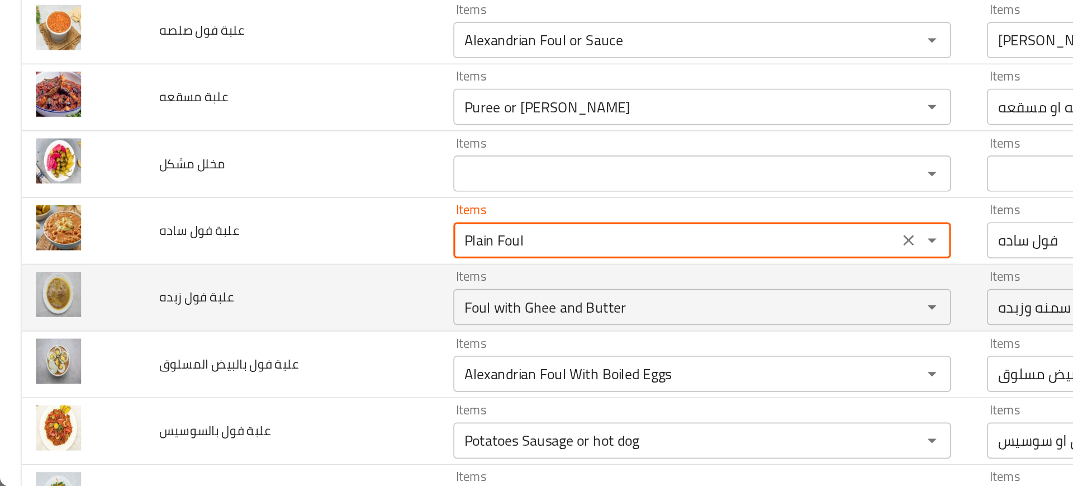
scroll to position [669, 0]
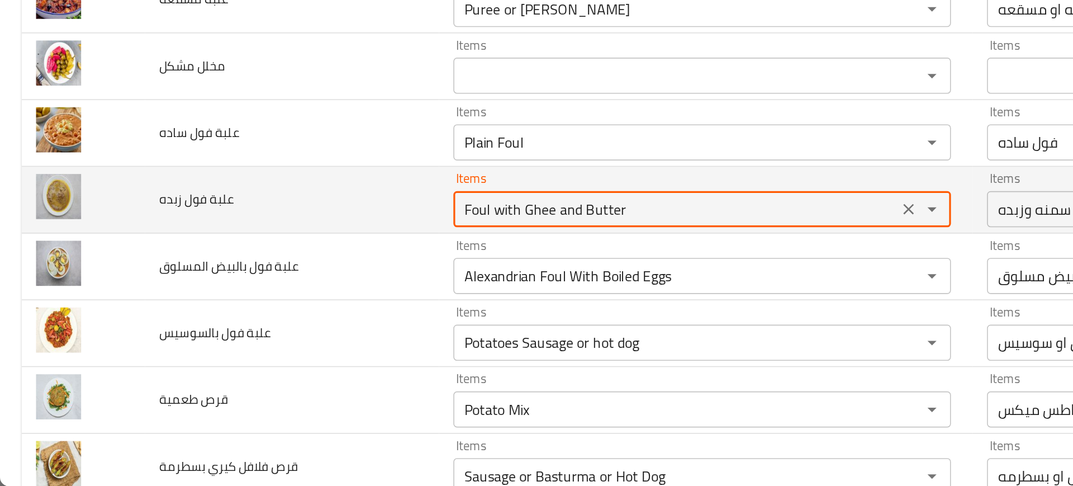
click at [291, 315] on زبده "Foul with Ghee and Butter" at bounding box center [418, 314] width 269 height 16
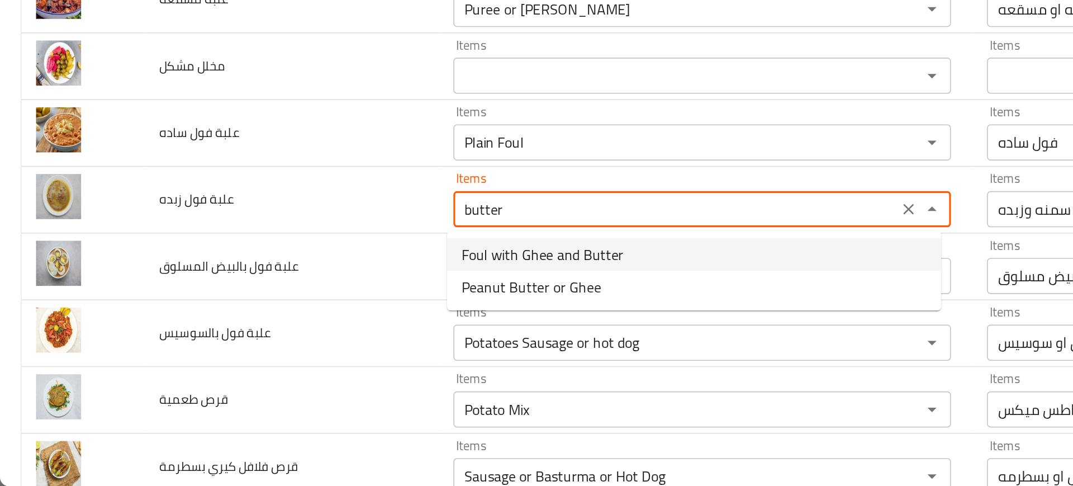
click at [304, 344] on span "Foul with Ghee and Butter" at bounding box center [336, 341] width 101 height 13
type زبده "Foul with Ghee and Butter"
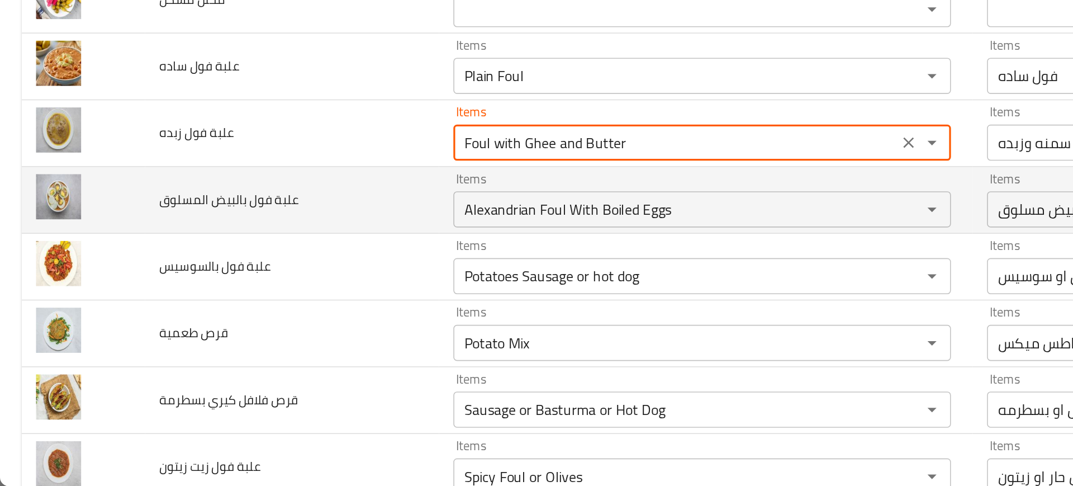
scroll to position [711, 0]
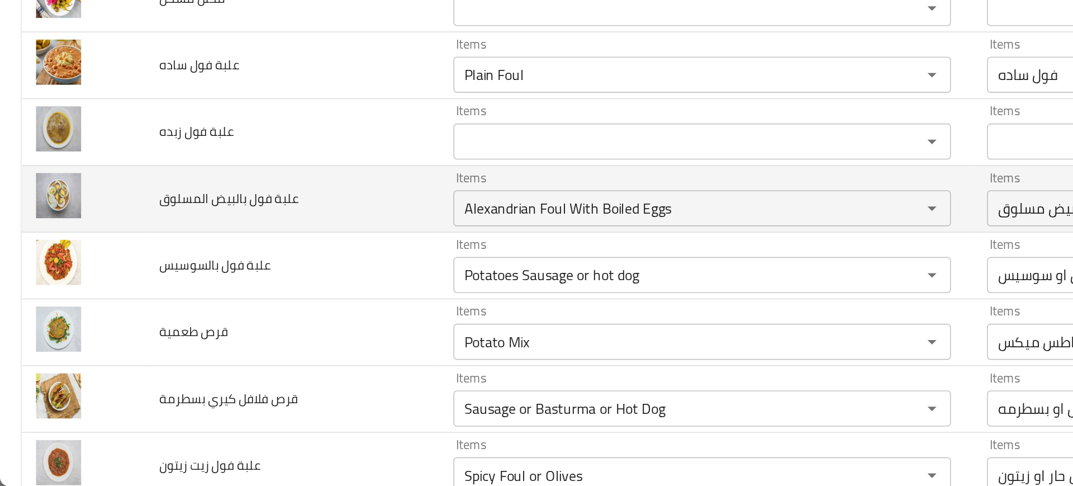
click at [226, 319] on td "علبة فول بالبيض المسلوق" at bounding box center [181, 307] width 182 height 41
click at [318, 302] on div "Alexandrian Foul With Boiled Eggs Items" at bounding box center [435, 313] width 308 height 22
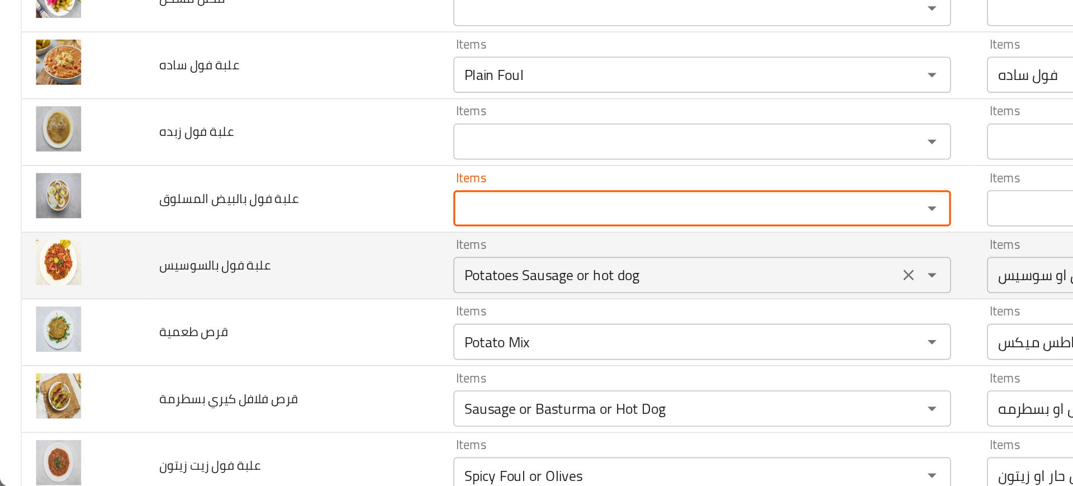
paste المسلوق "Foul with Boiled Eggs"
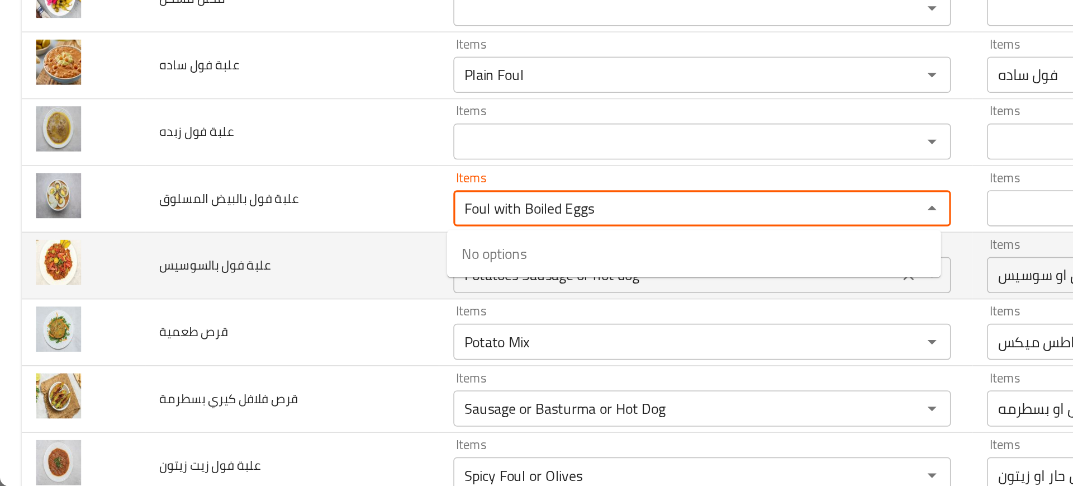
type المسلوق "Foul with Boiled Eggs"
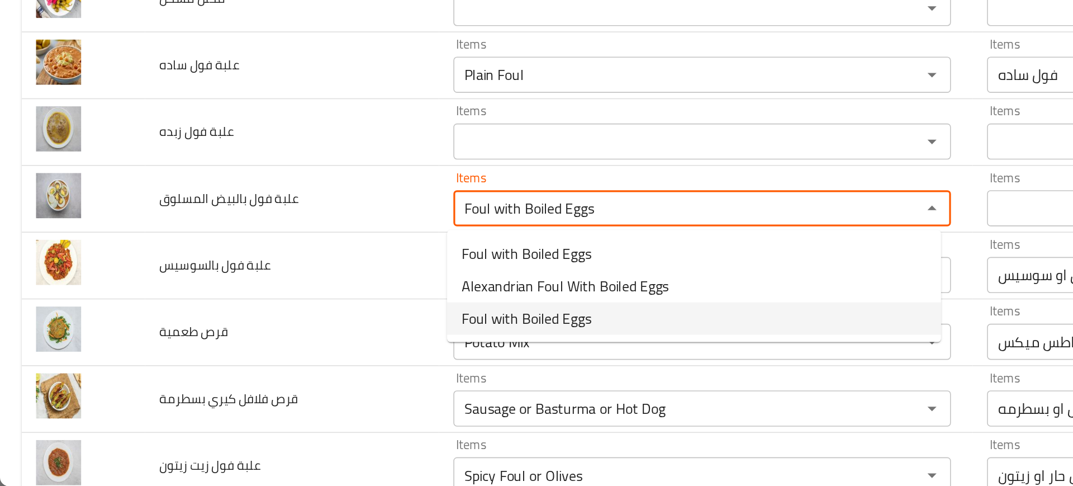
click at [349, 382] on span "Foul with Boiled Eggs" at bounding box center [326, 381] width 80 height 13
type المسلوق-ar "فول بيض مسلوق"
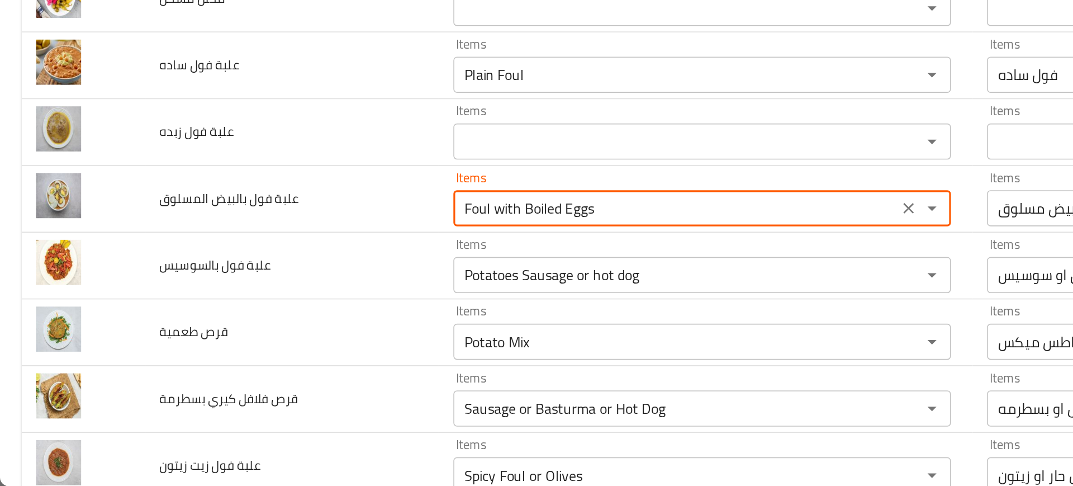
type المسلوق "Foul with Boiled Eggs"
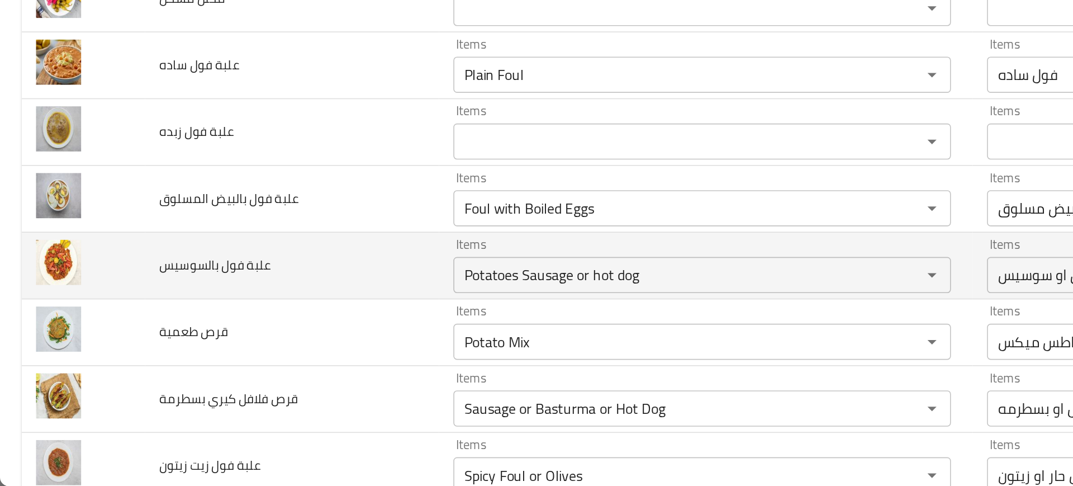
click at [234, 365] on td "علبة فول بالسوسيس" at bounding box center [181, 349] width 182 height 41
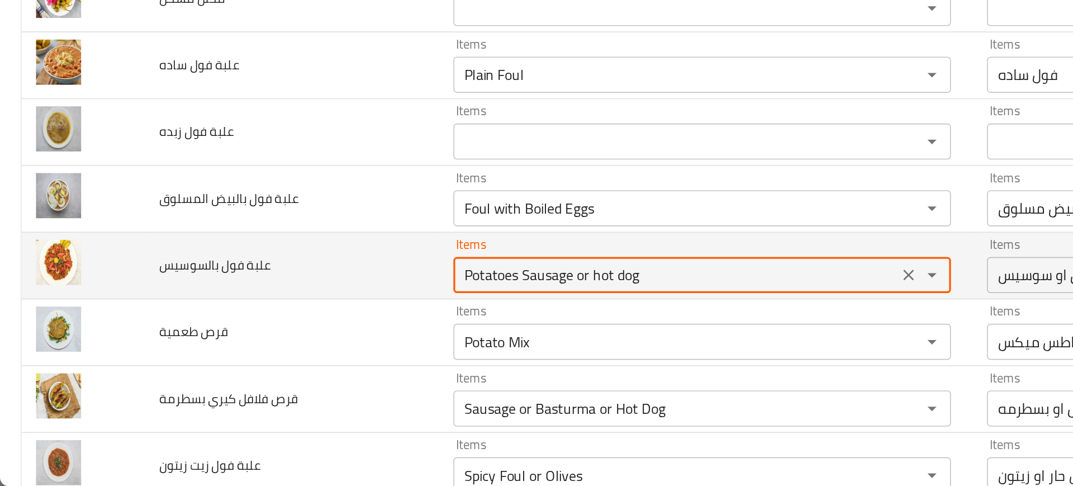
click at [316, 350] on بالسوسيس "Potatoes Sausage or hot dog" at bounding box center [418, 355] width 269 height 16
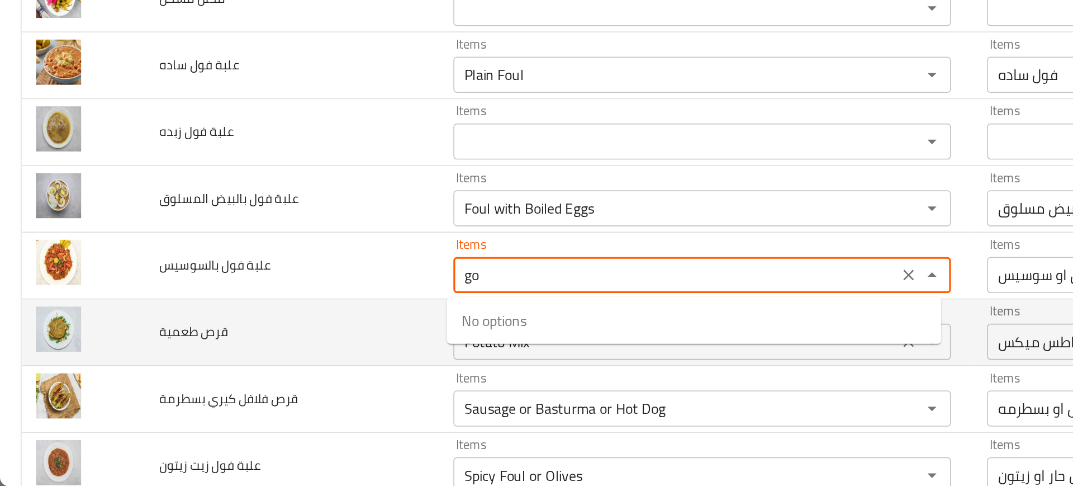
type بالسوسيس "g"
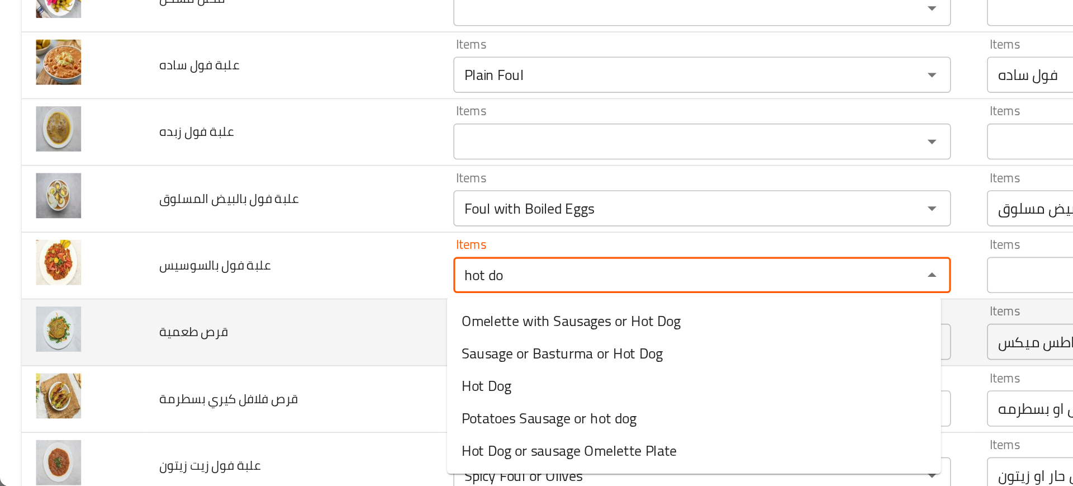
type بالسوسيس "hot dog"
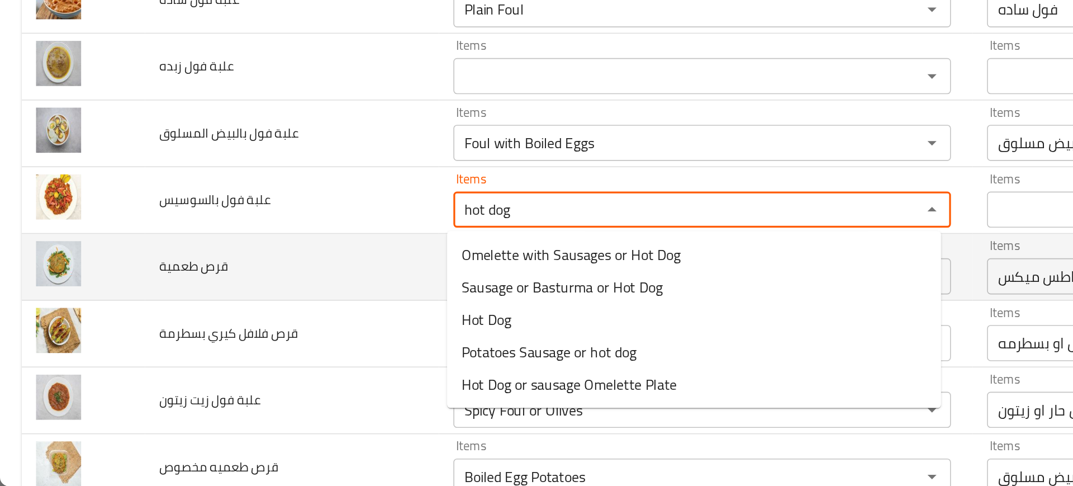
scroll to position [753, 0]
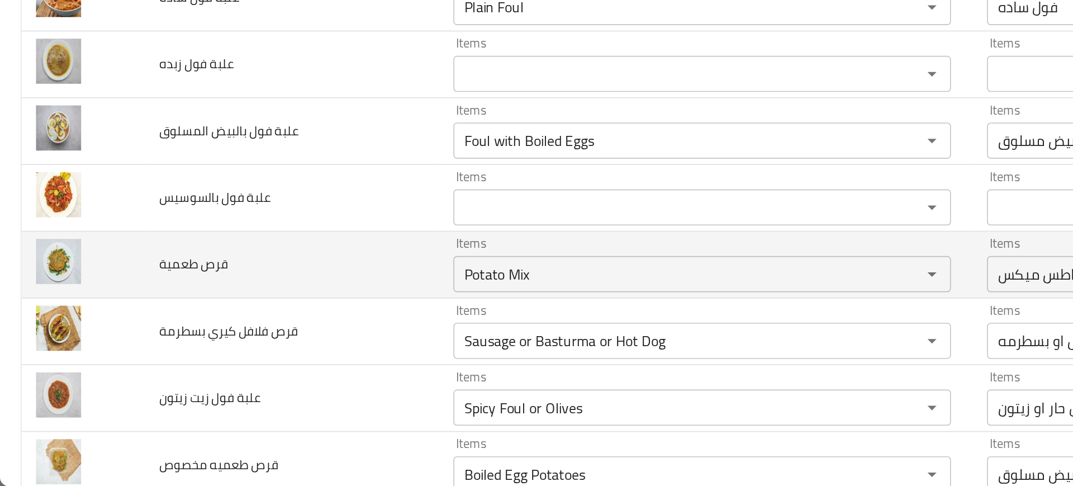
click at [202, 407] on td "قرص فلافل كيري بسطرمة" at bounding box center [181, 389] width 182 height 41
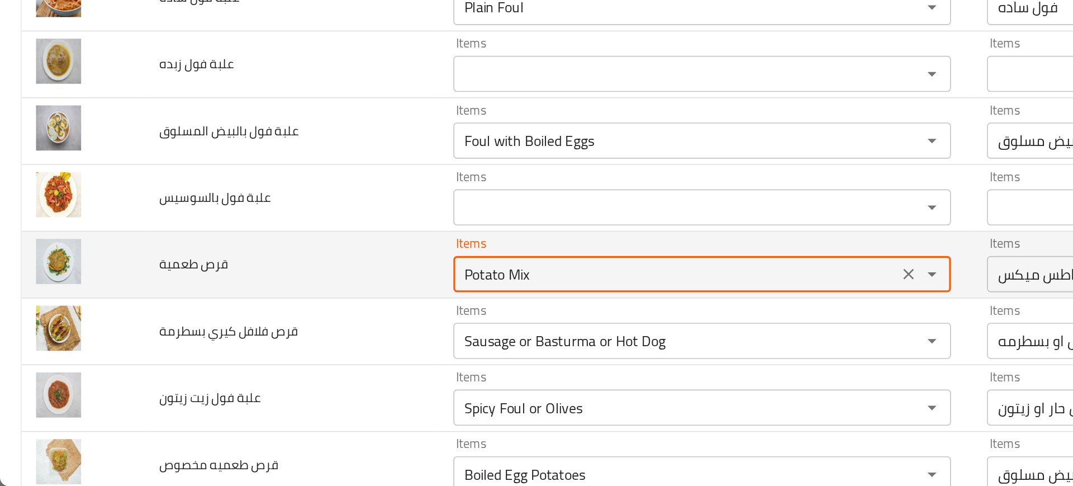
click at [308, 354] on طعمية "Potato Mix" at bounding box center [418, 354] width 269 height 16
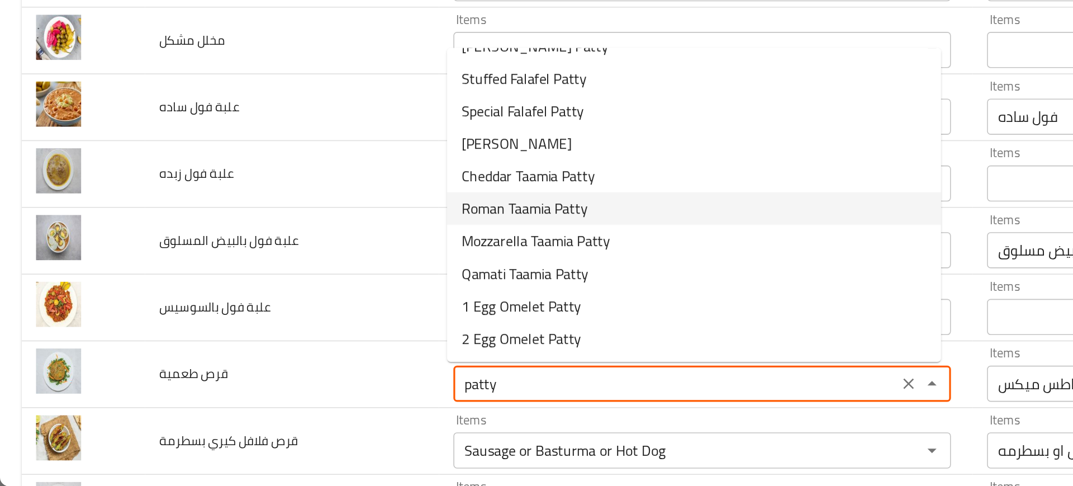
scroll to position [0, 0]
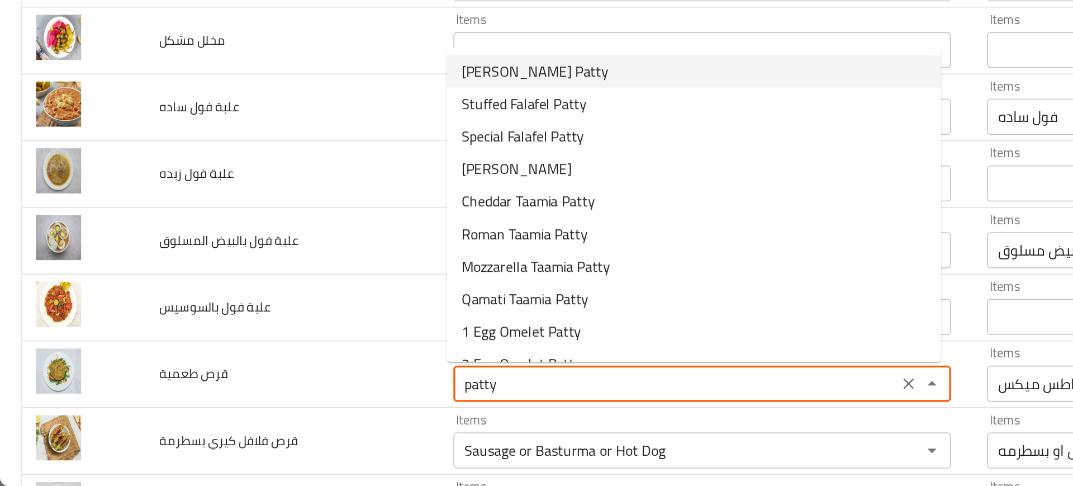
click at [306, 229] on span "[PERSON_NAME] [PERSON_NAME]" at bounding box center [331, 228] width 91 height 13
type طعمية "[PERSON_NAME] [PERSON_NAME]"
type طعمية-ar "قرص فلافل حماده"
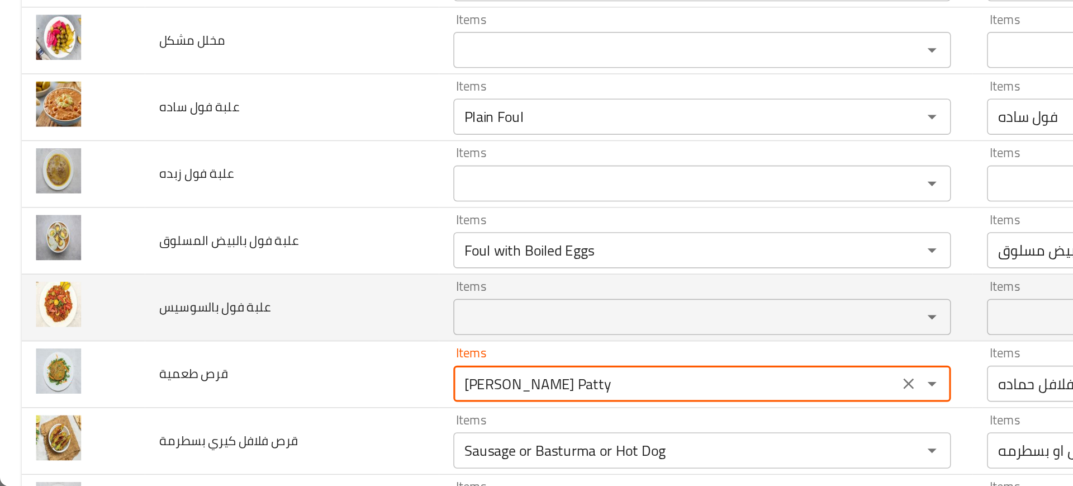
type طعمية "[PERSON_NAME] [PERSON_NAME]"
click at [240, 380] on td "علبة فول بالسوسيس" at bounding box center [181, 374] width 182 height 41
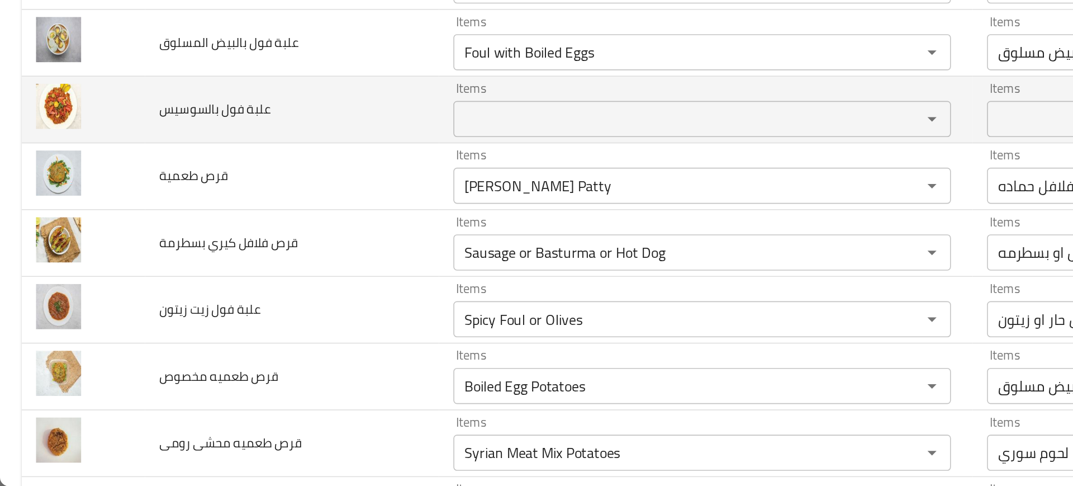
scroll to position [819, 0]
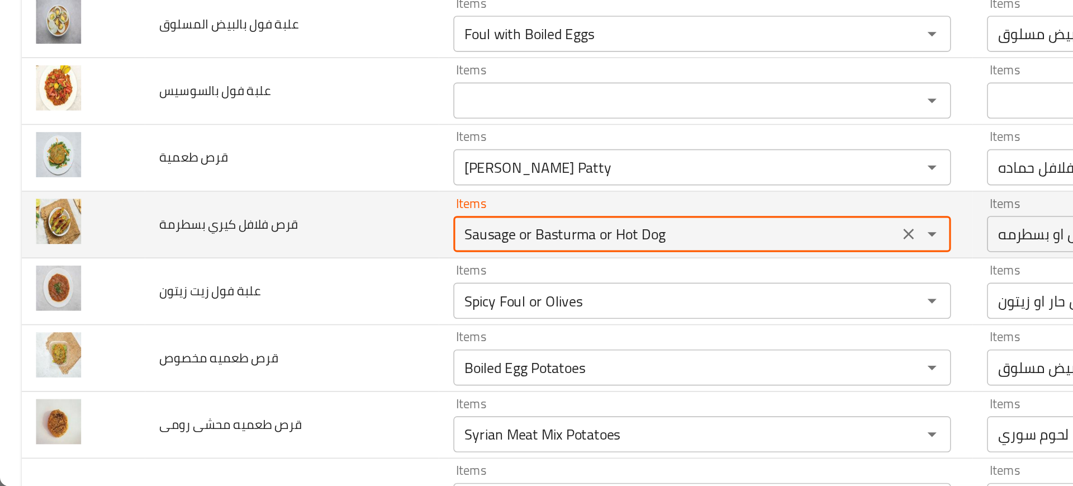
click at [320, 329] on بسطرمة "Sausage or Basturma or Hot Dog" at bounding box center [418, 329] width 269 height 16
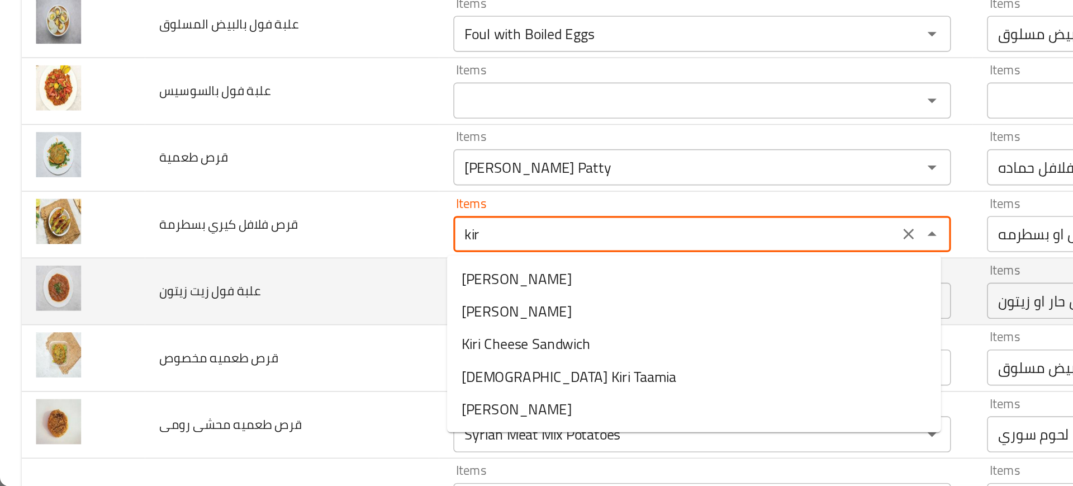
type بسطرمة "kiri"
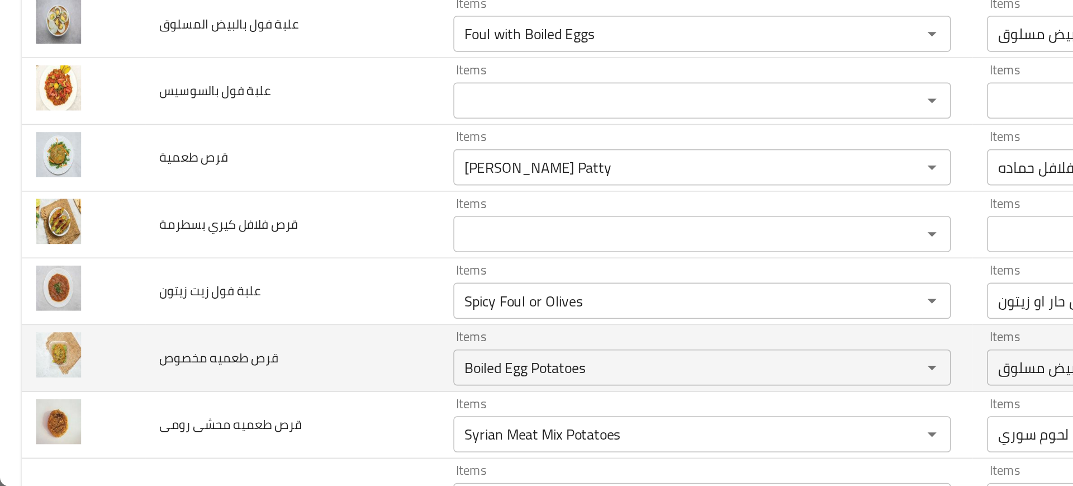
click at [215, 387] on td "قرص طعميه مخصوص" at bounding box center [181, 406] width 182 height 41
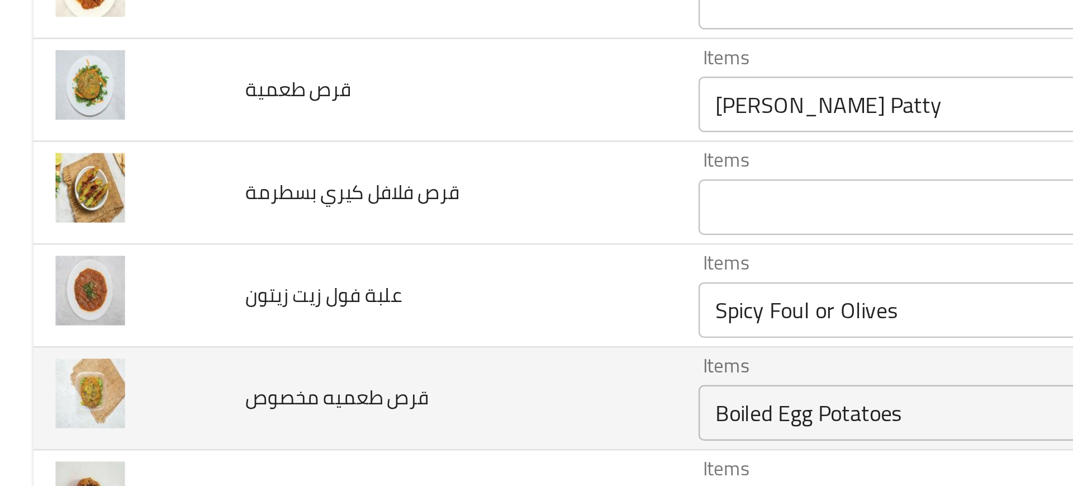
scroll to position [869, 0]
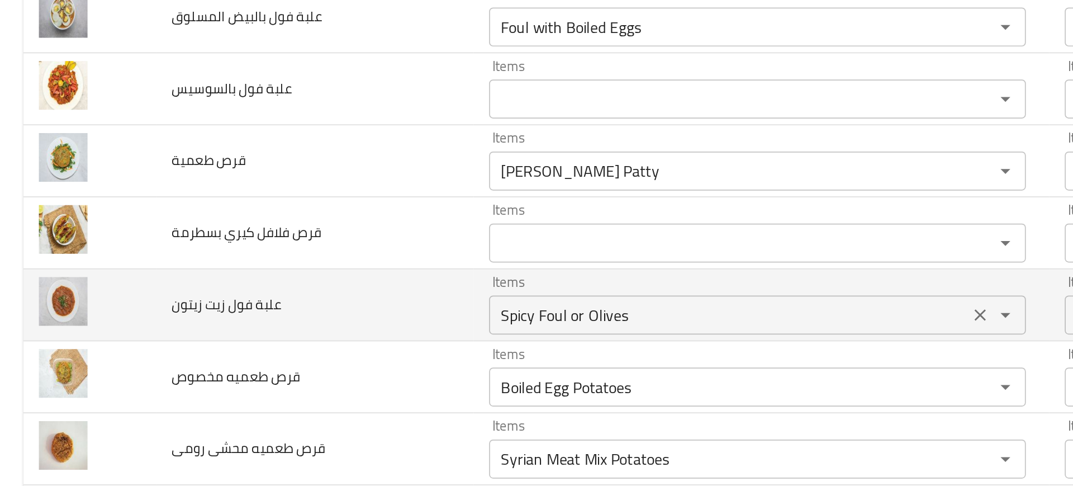
click at [284, 318] on زيتون "Spicy Foul or Olives" at bounding box center [418, 320] width 269 height 16
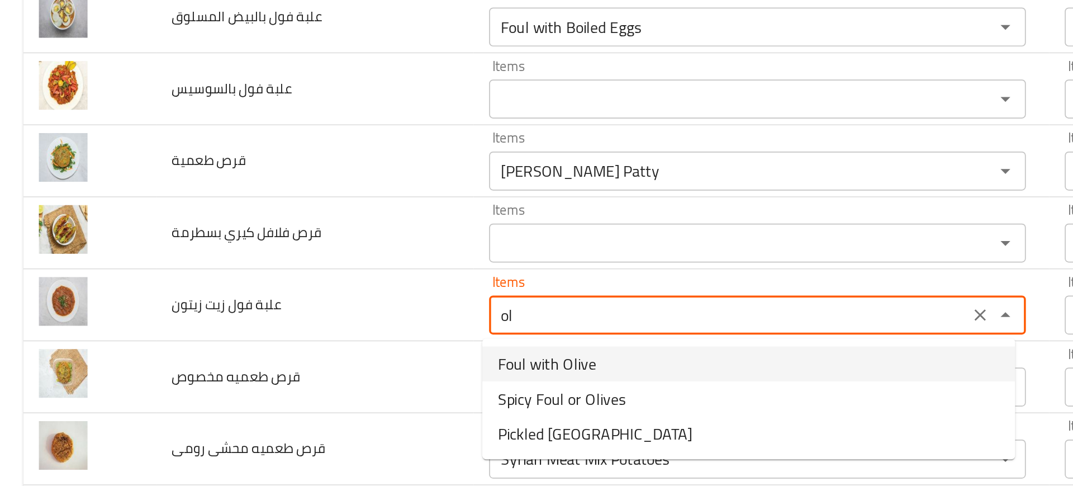
click at [315, 349] on span "Foul with Olive" at bounding box center [314, 347] width 56 height 13
type زيتون "Foul with Olive"
type زيتون-ar "فول زيتون"
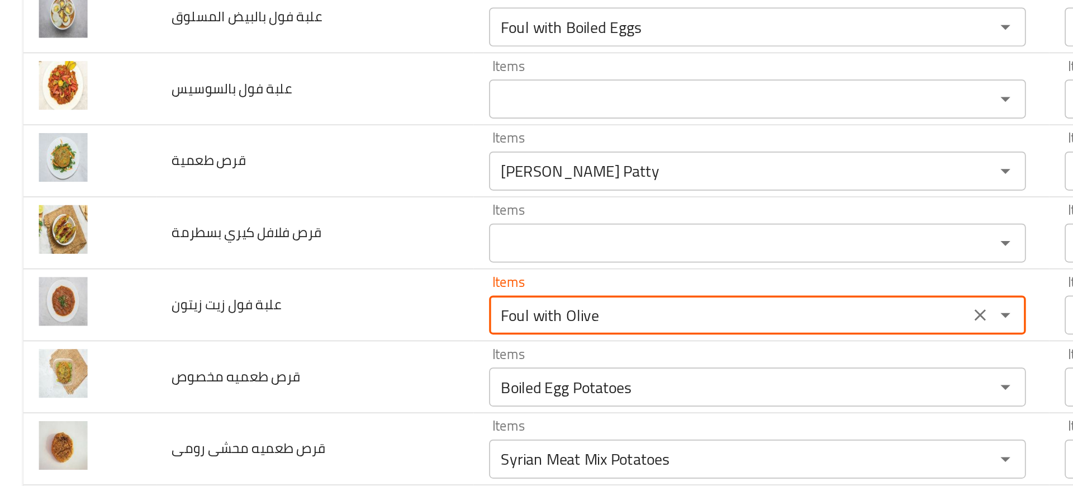
type زيتون "Foul with Olive"
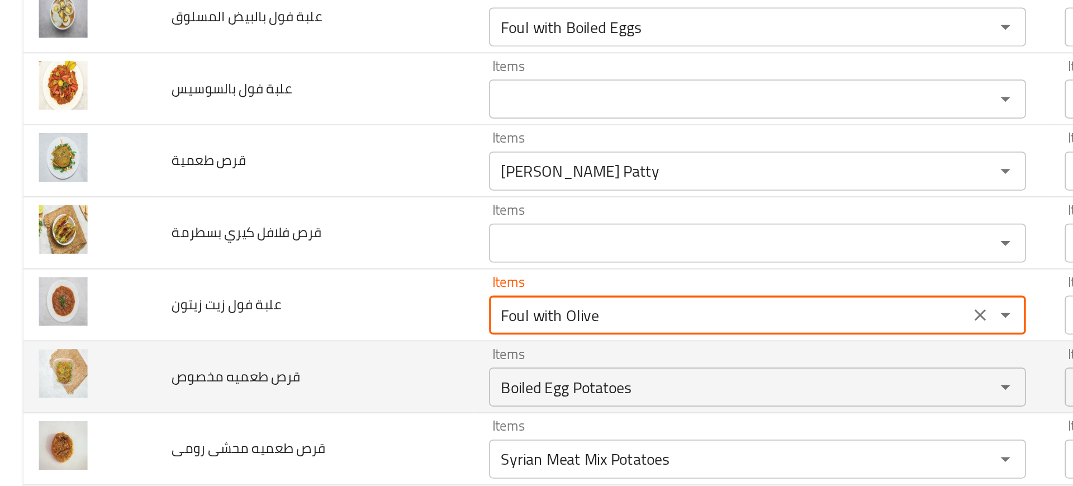
scroll to position [970, 0]
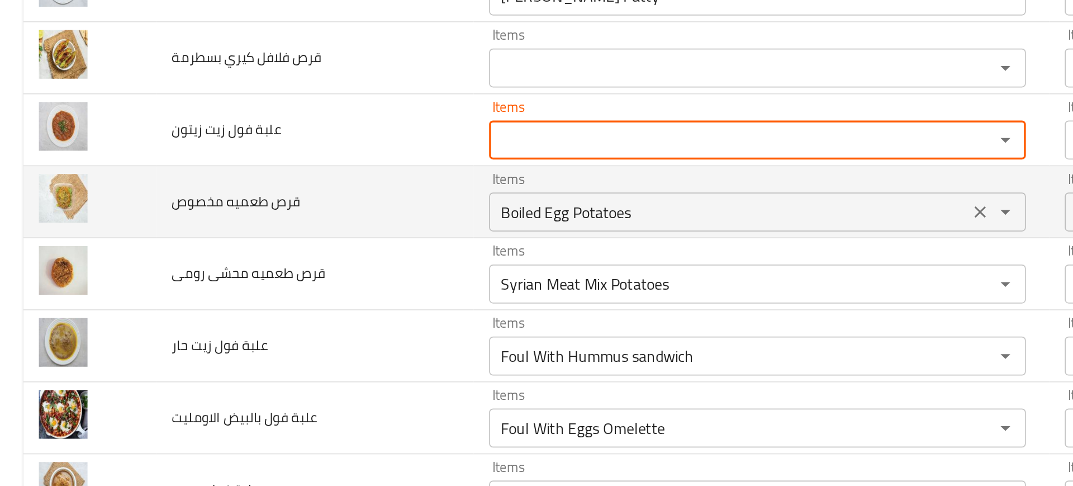
click at [305, 250] on div "Boiled Egg Potatoes Items" at bounding box center [435, 261] width 308 height 22
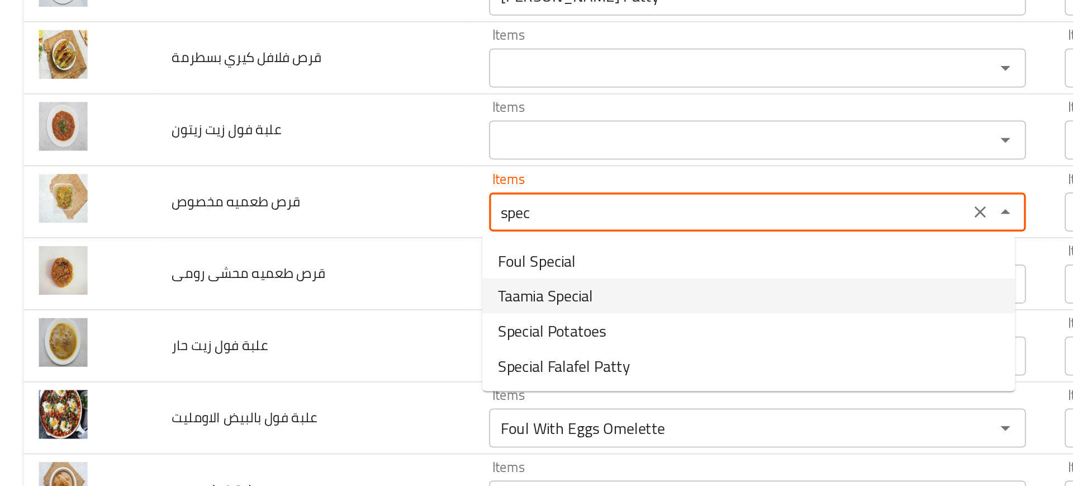
click at [311, 311] on span "Taamia Special" at bounding box center [313, 308] width 55 height 13
type مخصوص "Taamia Special"
type مخصوص-ar "طعميه اسبشيال"
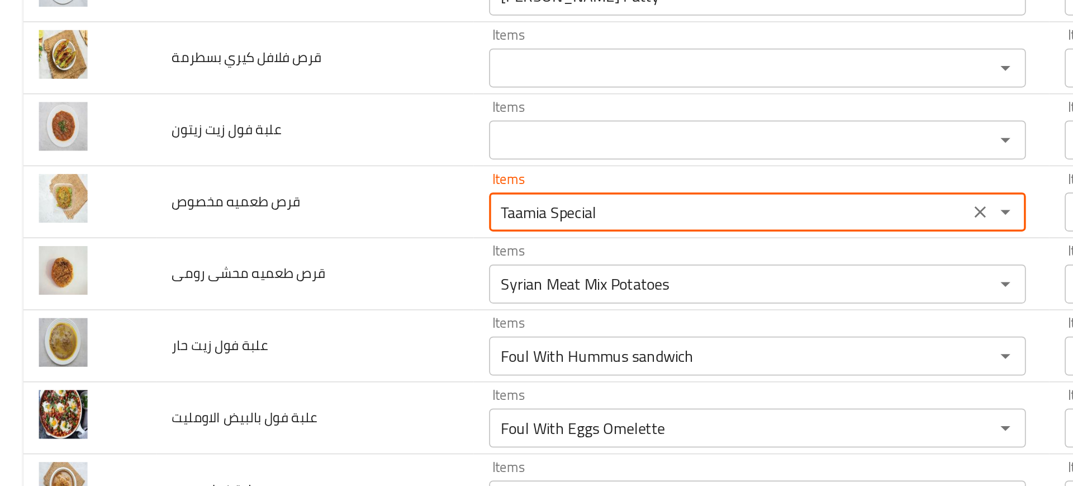
type مخصوص "Taamia Special"
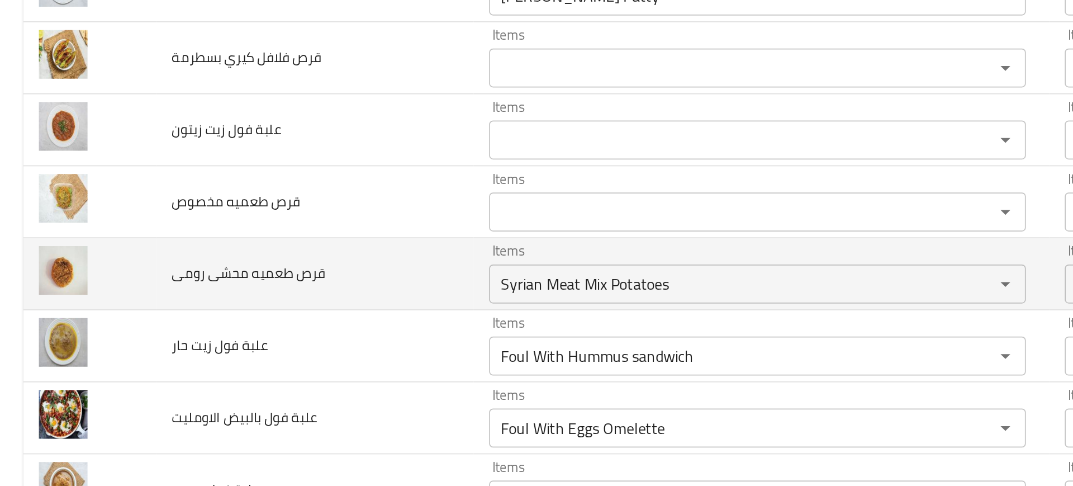
click at [260, 302] on td "قرص طعميه محشى رومى" at bounding box center [181, 296] width 182 height 41
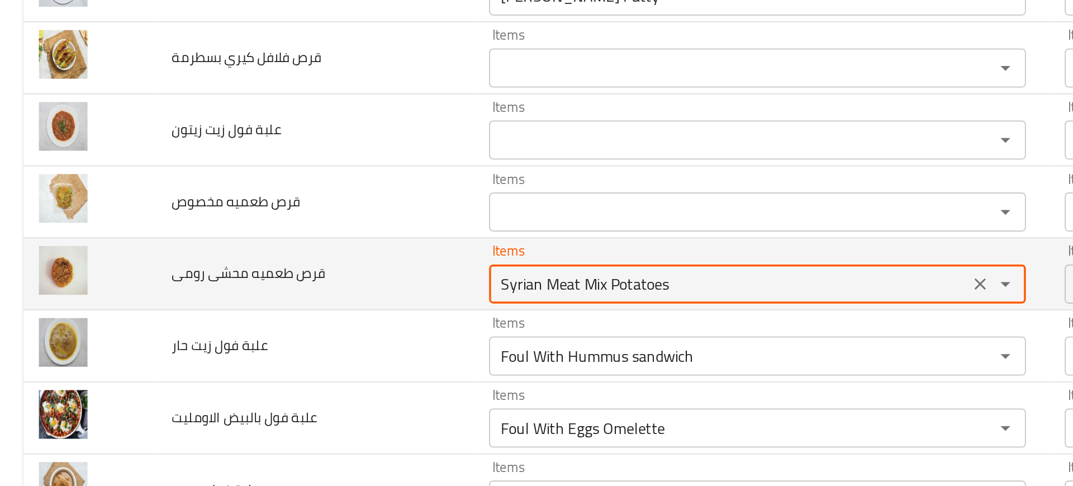
click at [306, 307] on رومى "Syrian Meat Mix Potatoes" at bounding box center [418, 302] width 269 height 16
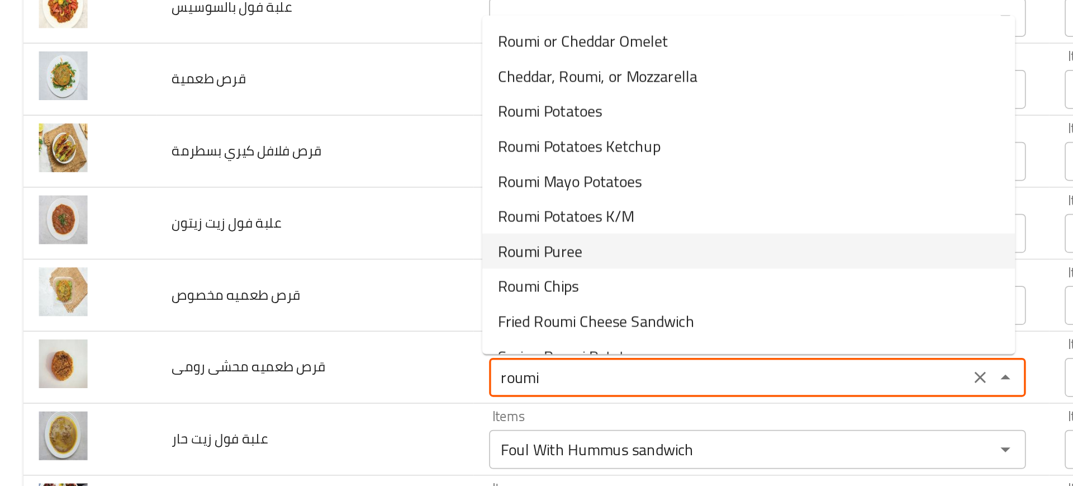
scroll to position [36, 0]
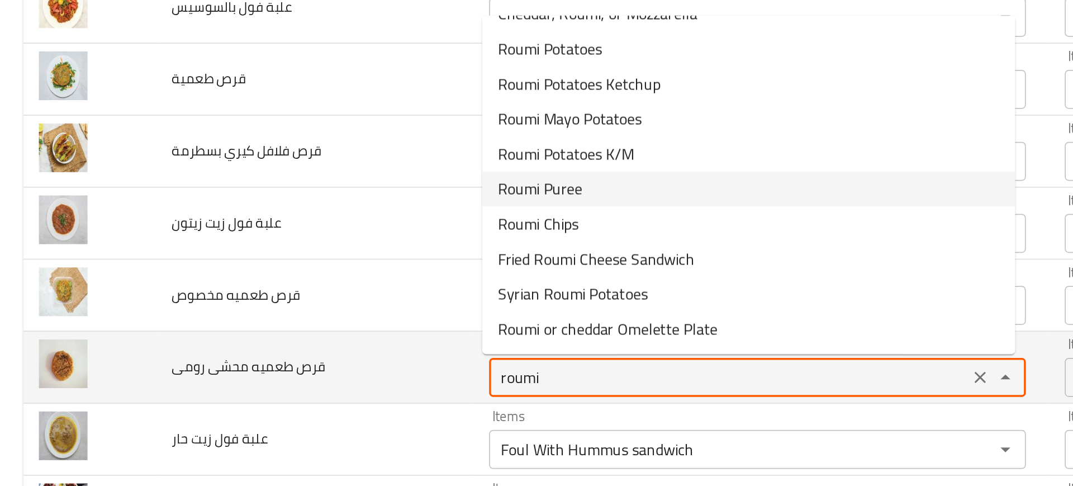
type رومى "Syrian Meat Mix Potatoes"
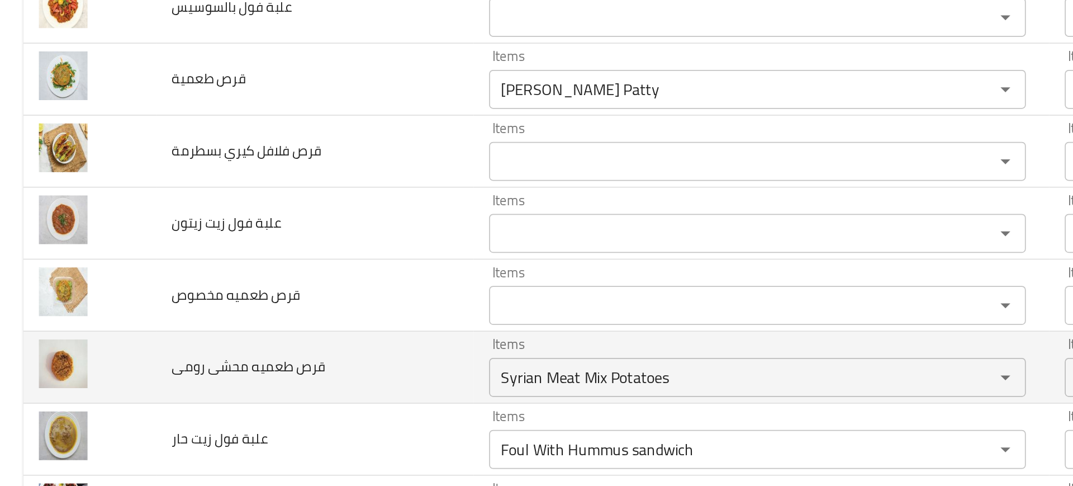
click at [188, 359] on td "قرص طعميه محشى رومى" at bounding box center [181, 350] width 182 height 41
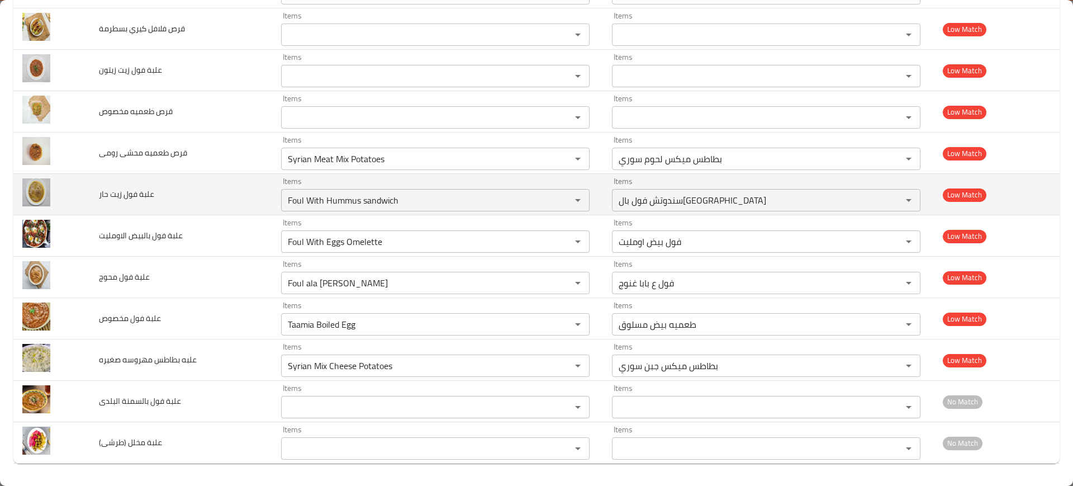
scroll to position [1113, 0]
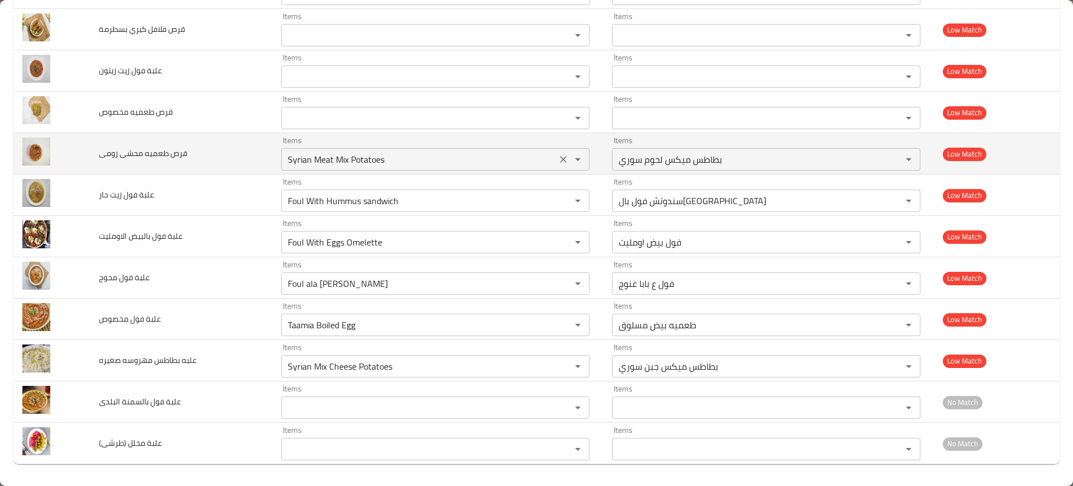
click at [559, 159] on icon "Clear" at bounding box center [563, 159] width 11 height 11
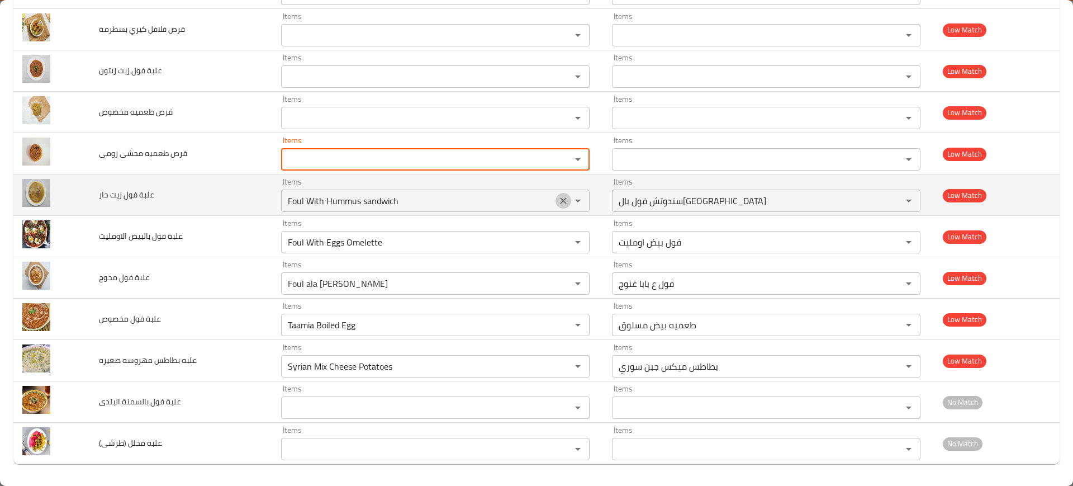
click at [558, 201] on icon "Clear" at bounding box center [563, 200] width 11 height 11
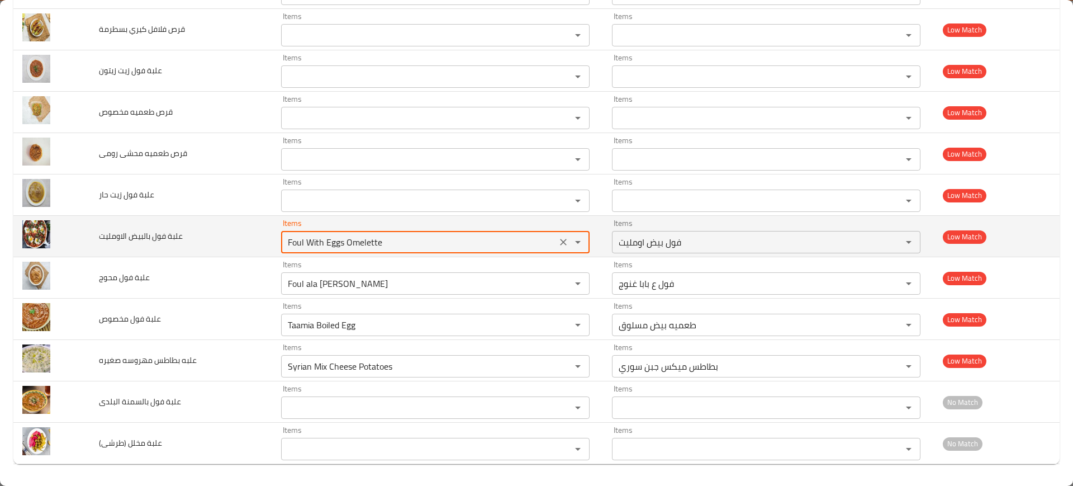
click at [484, 244] on الاومليت "Foul With Eggs Omelette" at bounding box center [418, 242] width 269 height 16
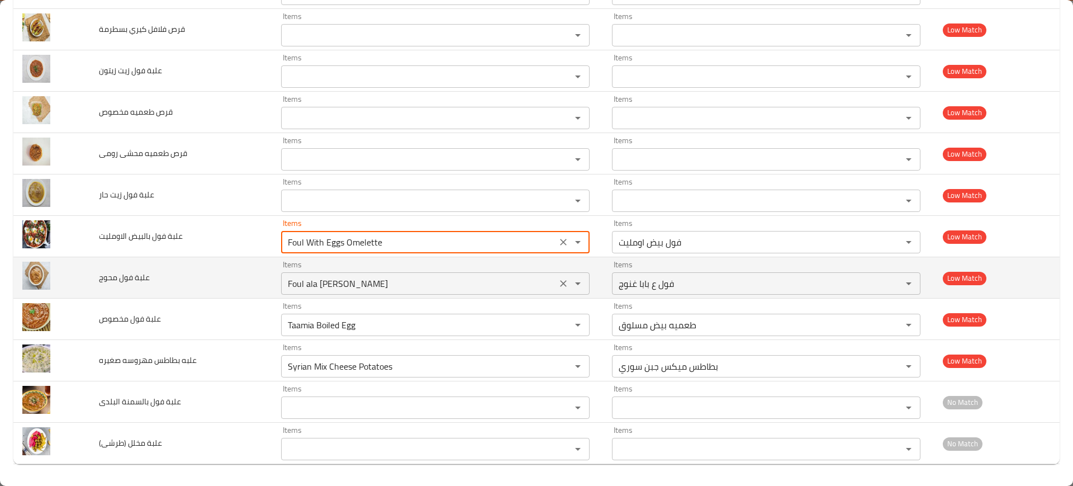
click at [355, 280] on محوج "Foul ala [PERSON_NAME]" at bounding box center [418, 283] width 269 height 16
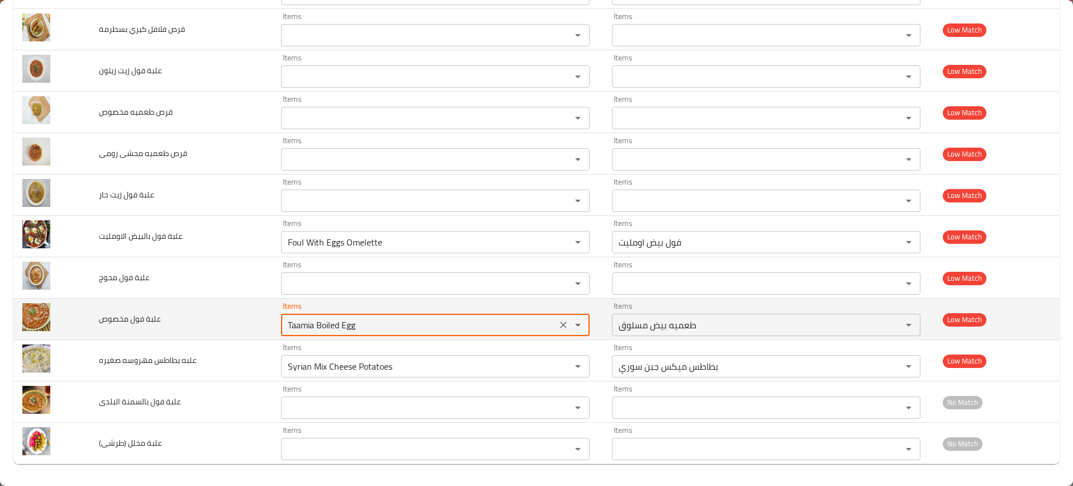
click at [379, 326] on مخصوص "Taamia Boiled Egg" at bounding box center [418, 325] width 269 height 16
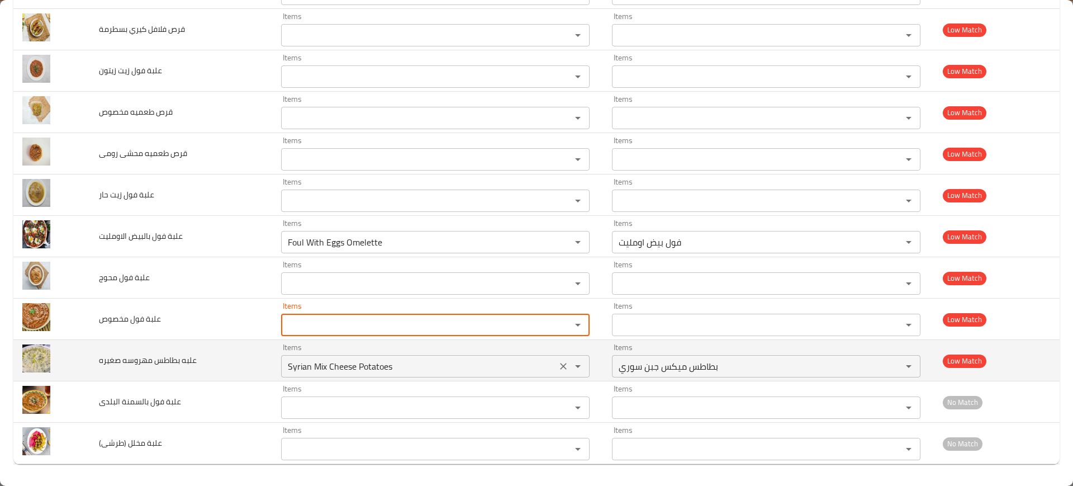
click at [396, 350] on div "Items Syrian Mix Cheese Potatoes Items" at bounding box center [435, 360] width 308 height 34
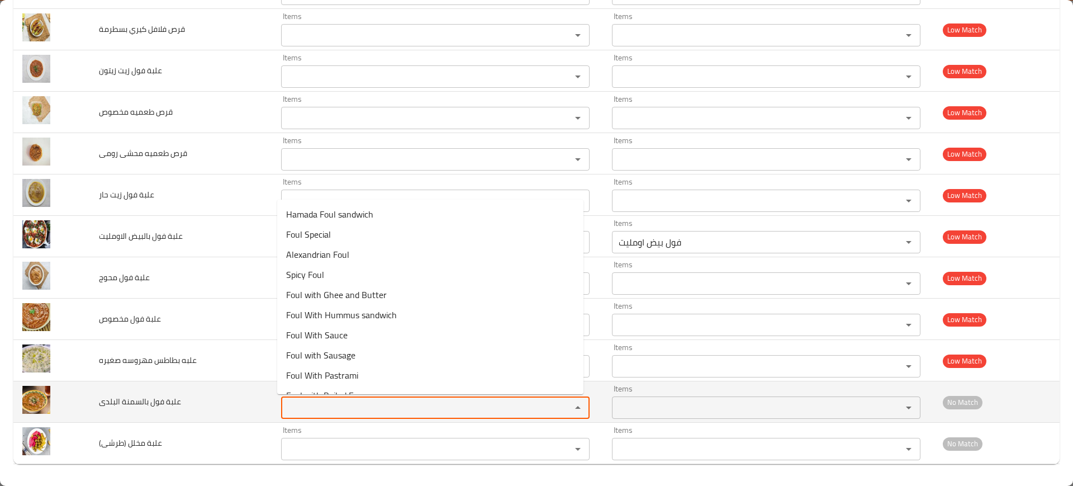
click at [314, 403] on البلدى "Items" at bounding box center [418, 407] width 269 height 16
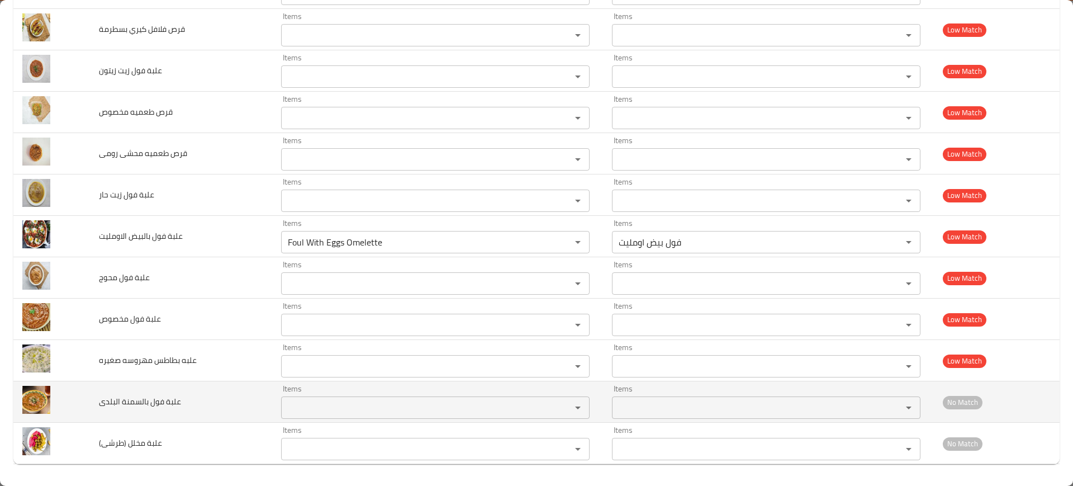
click at [170, 396] on span "علبة فول بالسمنة البلدى" at bounding box center [140, 401] width 82 height 15
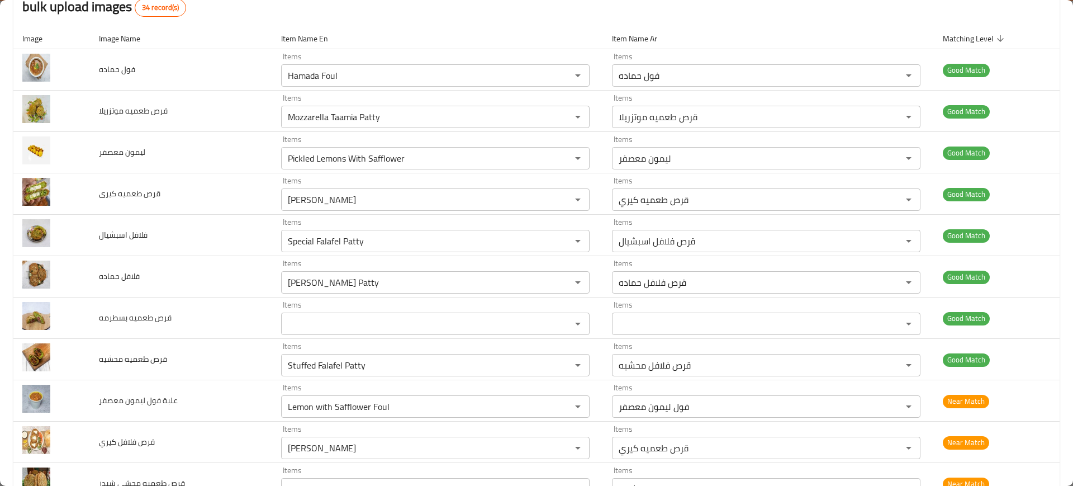
scroll to position [0, 0]
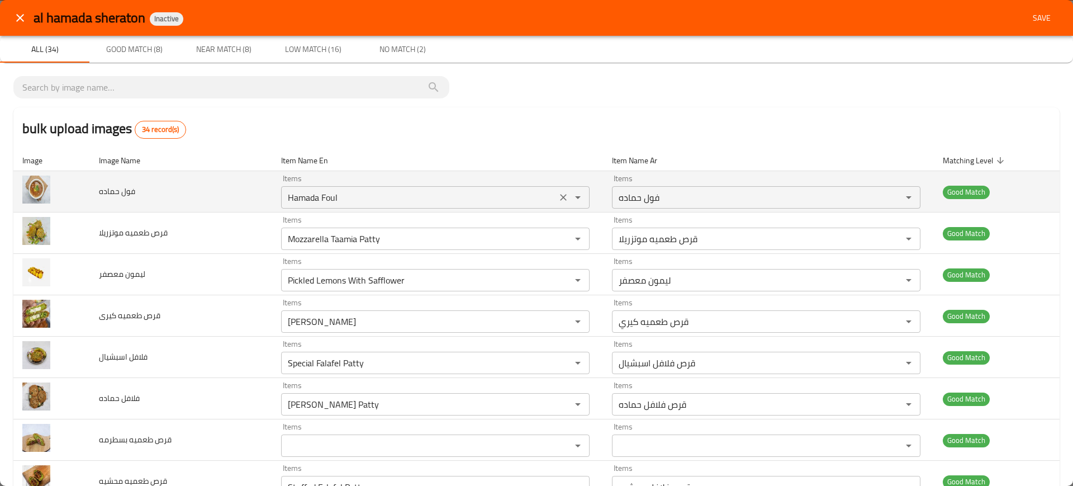
click at [425, 199] on حماده "Hamada Foul" at bounding box center [418, 197] width 269 height 16
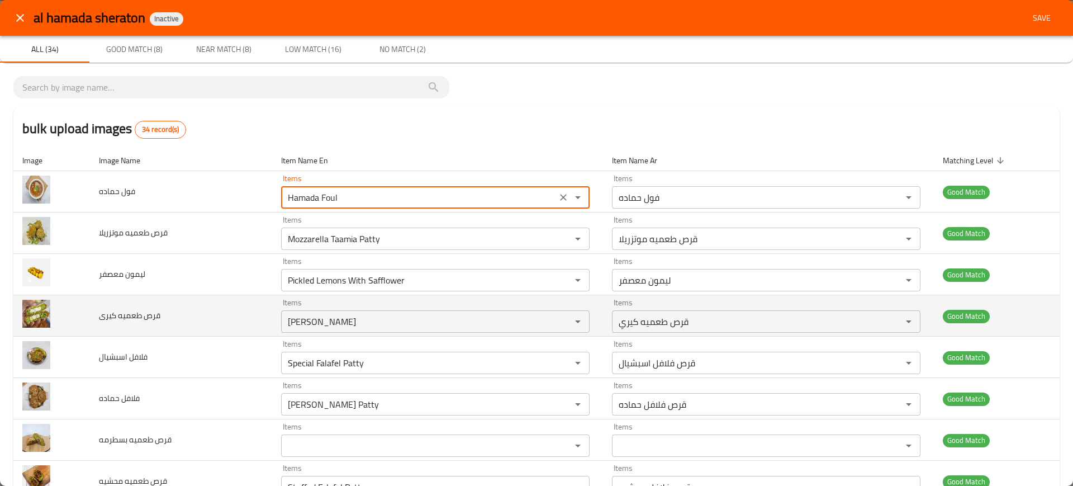
click at [223, 316] on td "قرص طعميه كيرى" at bounding box center [181, 315] width 182 height 41
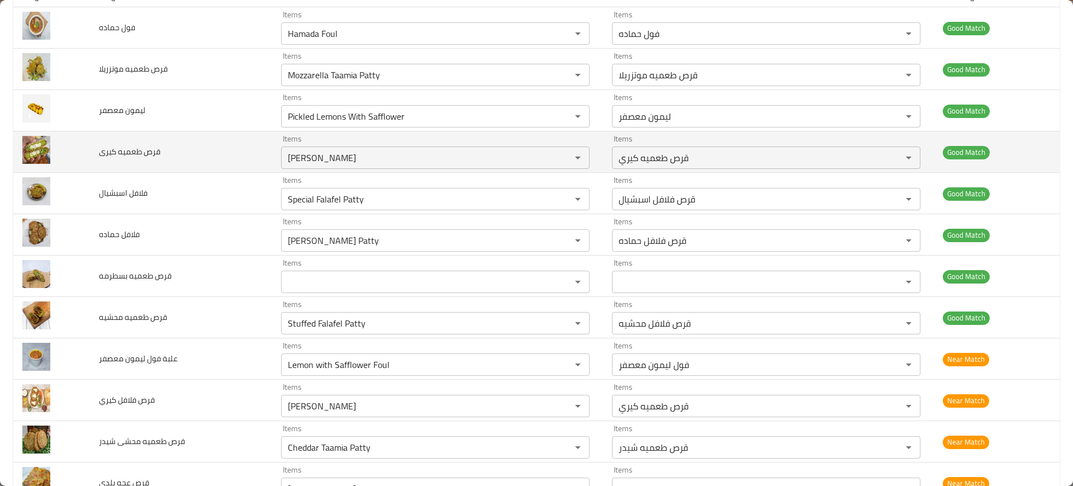
scroll to position [164, 0]
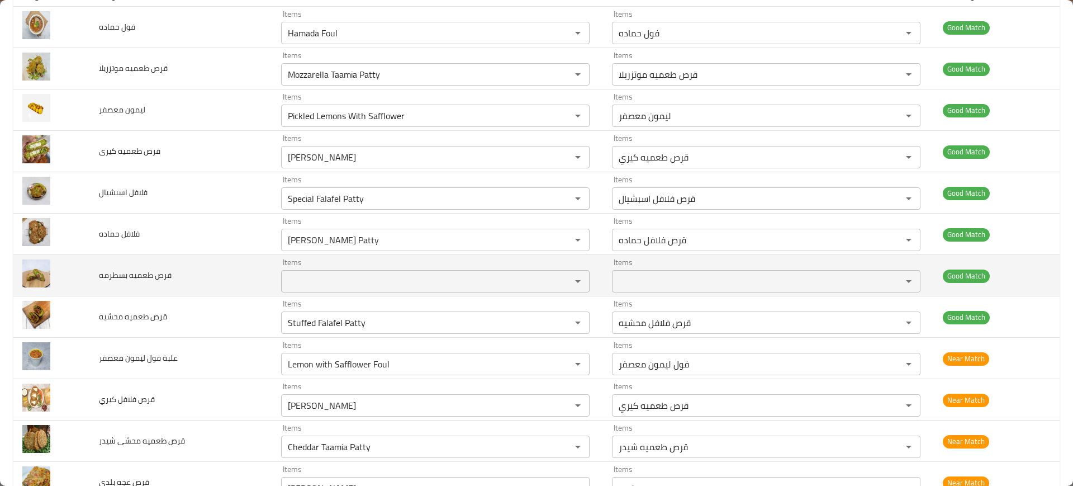
click at [141, 277] on span "قرص طعميه بسطرمه" at bounding box center [135, 275] width 73 height 15
copy span "قرص طعميه بسطرمه"
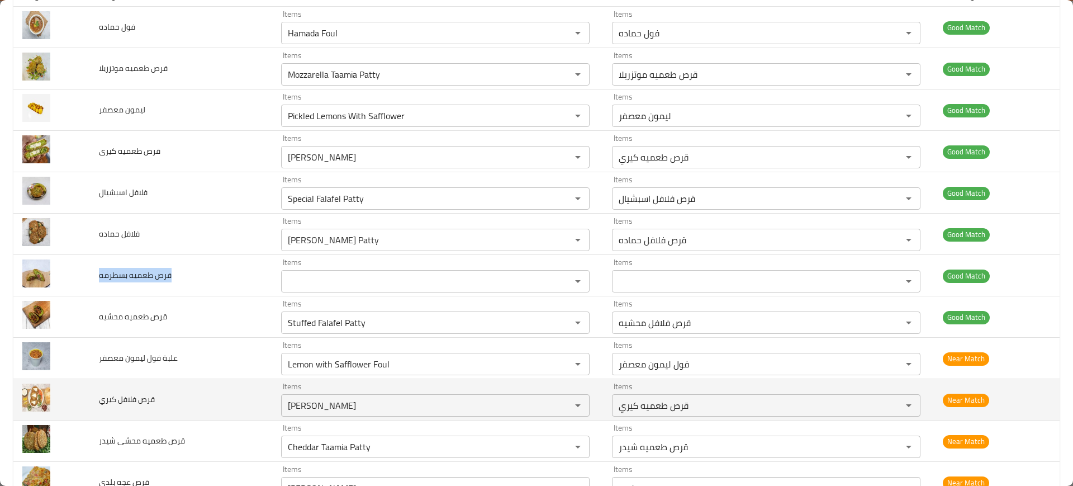
scroll to position [338, 0]
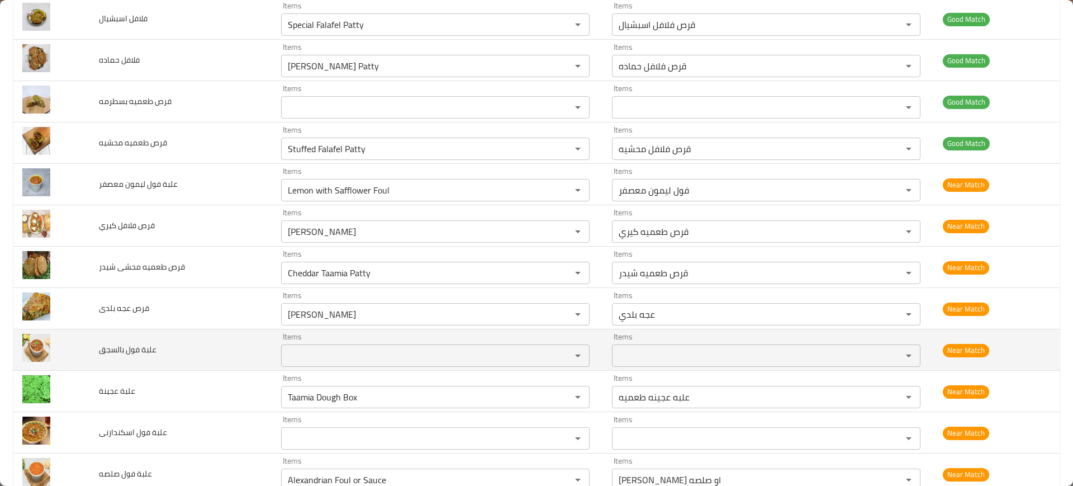
click at [130, 346] on span "علبة فول بالسجق" at bounding box center [128, 349] width 58 height 15
copy span "علبة فول بالسجق"
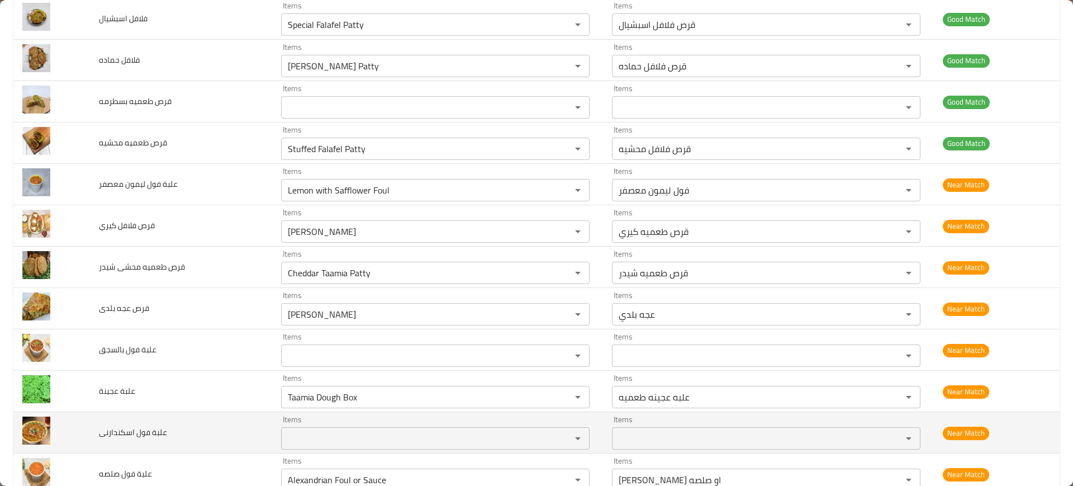
click at [125, 435] on span "علبة فول اسكندارنى" at bounding box center [133, 432] width 68 height 15
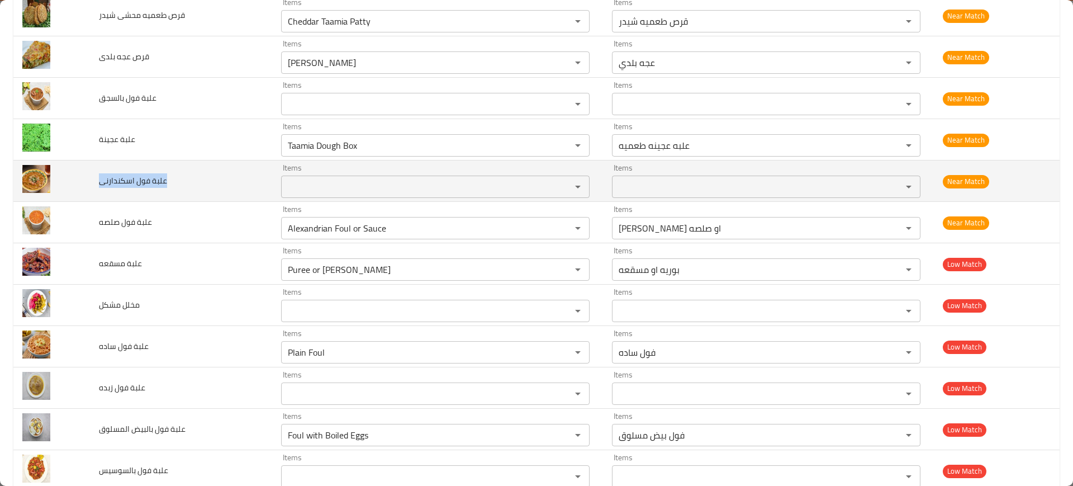
scroll to position [592, 0]
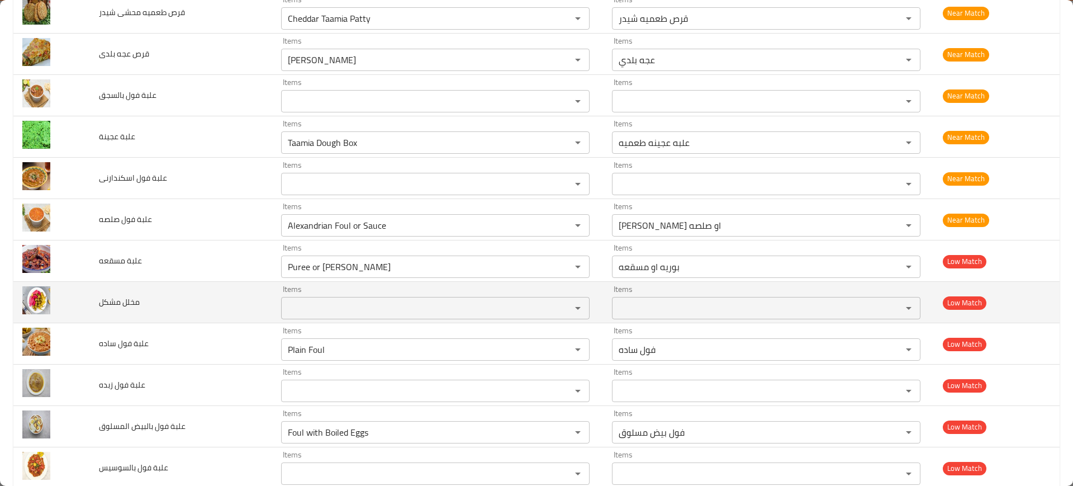
click at [118, 307] on span "مخلل مشكل" at bounding box center [119, 301] width 41 height 15
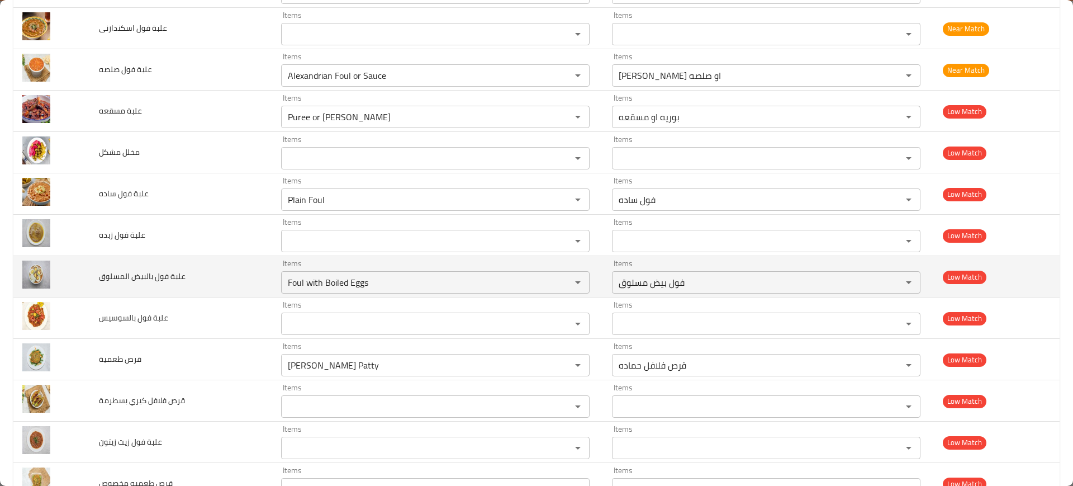
scroll to position [748, 0]
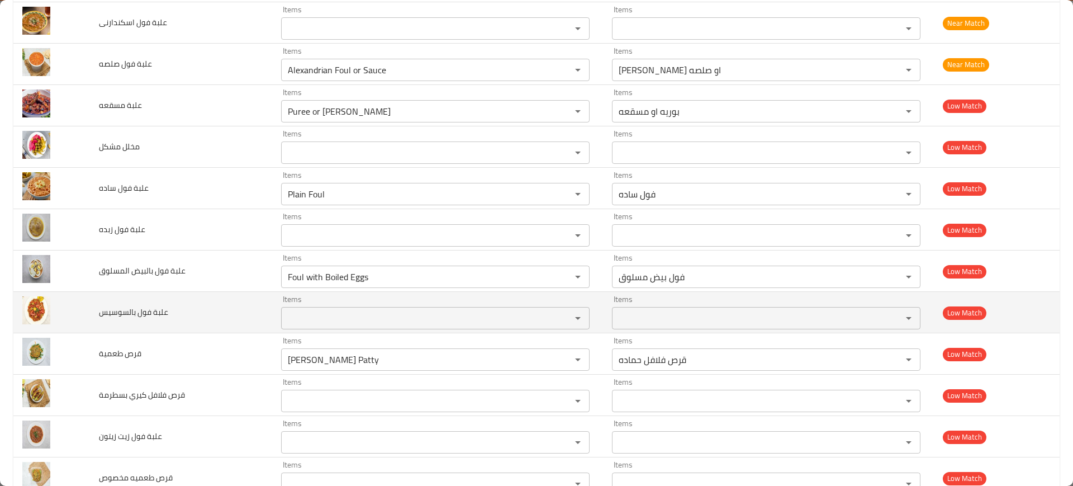
click at [141, 313] on span "علبة فول بالسوسيس" at bounding box center [133, 312] width 69 height 15
copy span "علبة فول بالسوسيس"
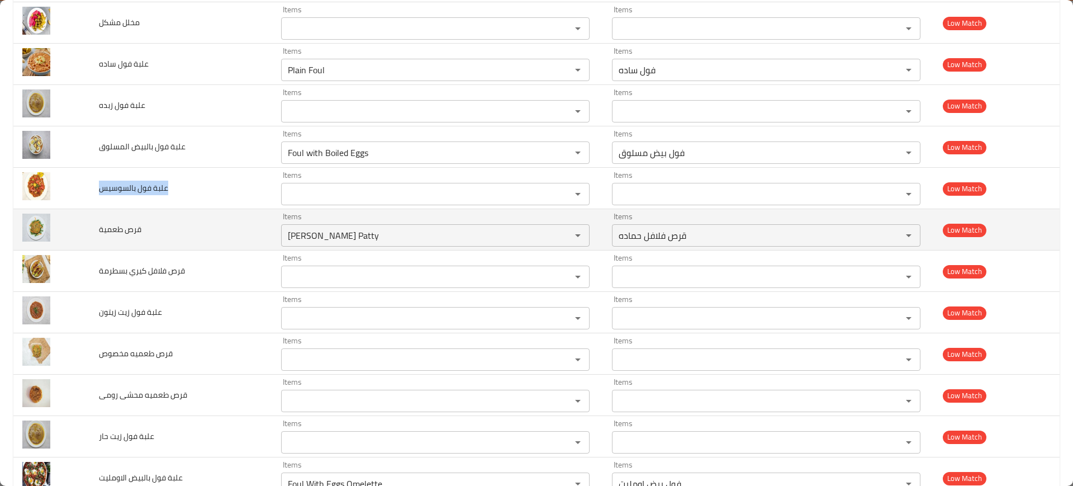
scroll to position [877, 0]
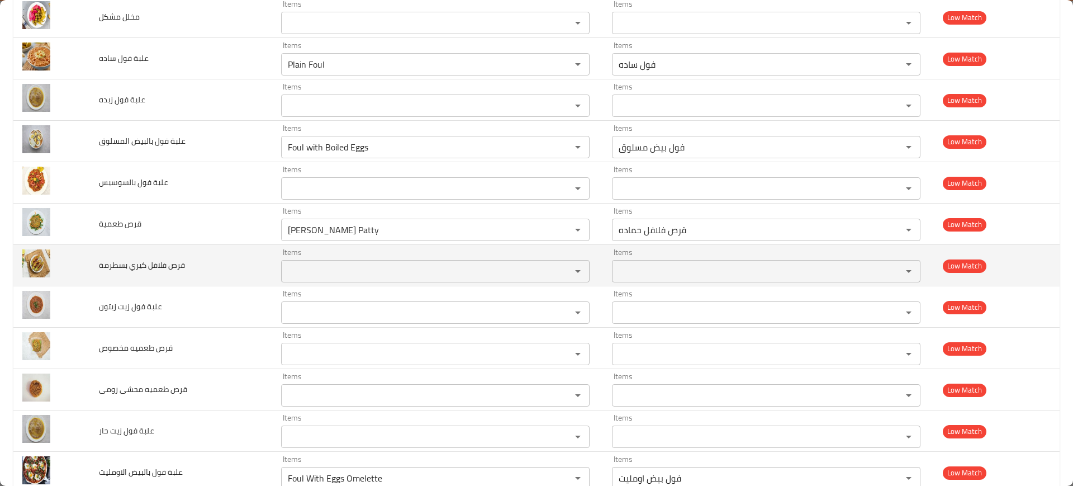
click at [146, 263] on span "قرص فلافل كيري بسطرمة" at bounding box center [142, 265] width 86 height 15
copy span "قرص فلافل كيري بسطرمة"
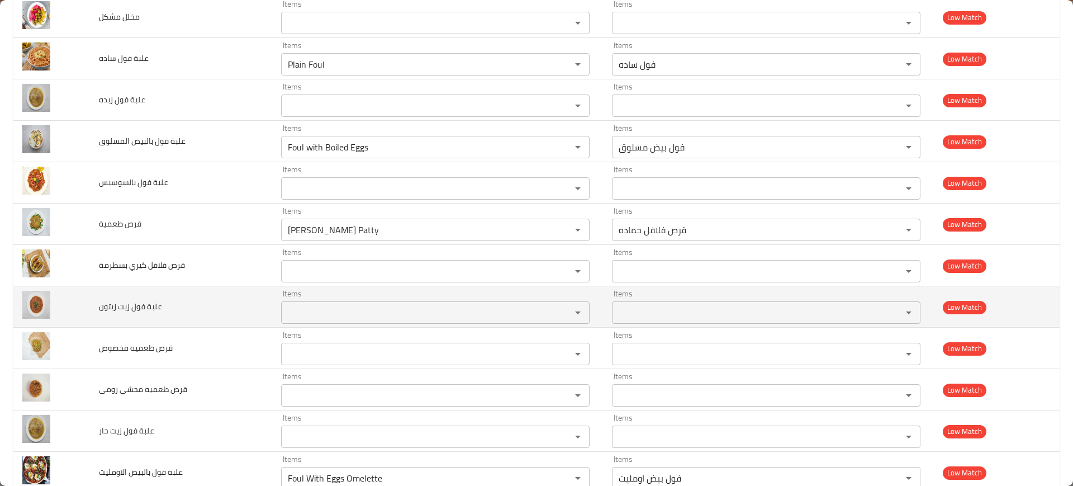
click at [145, 303] on span "علبة فول زيت زيتون" at bounding box center [130, 306] width 63 height 15
copy span "علبة فول زيت زيتون"
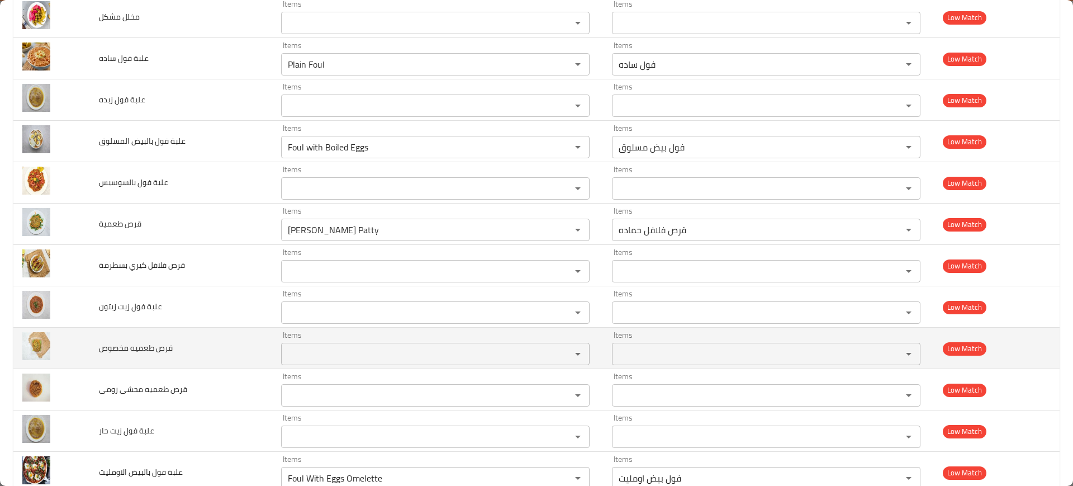
click at [154, 350] on span "قرص طعميه مخصوص" at bounding box center [136, 347] width 74 height 15
copy span "قرص طعميه مخصوص"
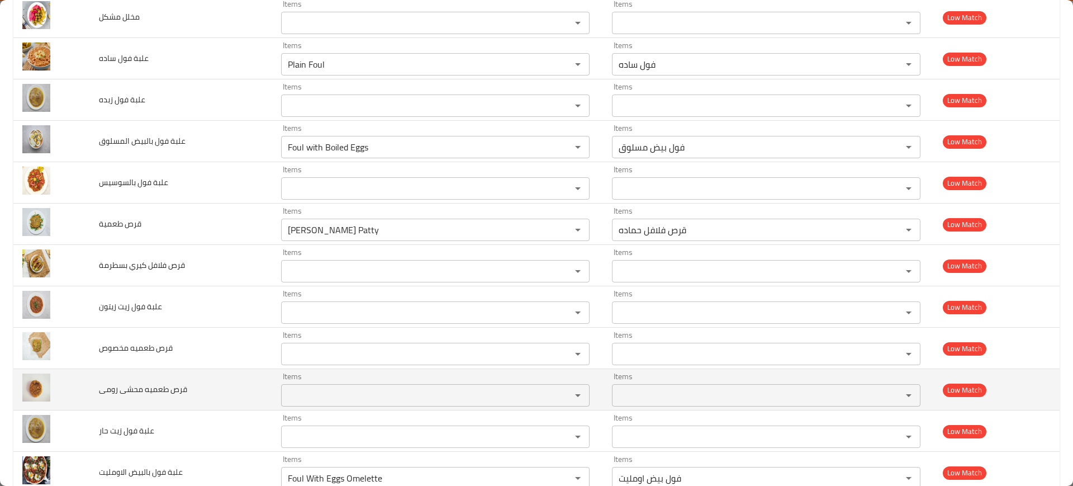
click at [163, 384] on span "قرص طعميه محشى رومى" at bounding box center [143, 389] width 88 height 15
copy span "قرص طعميه محشى رومى"
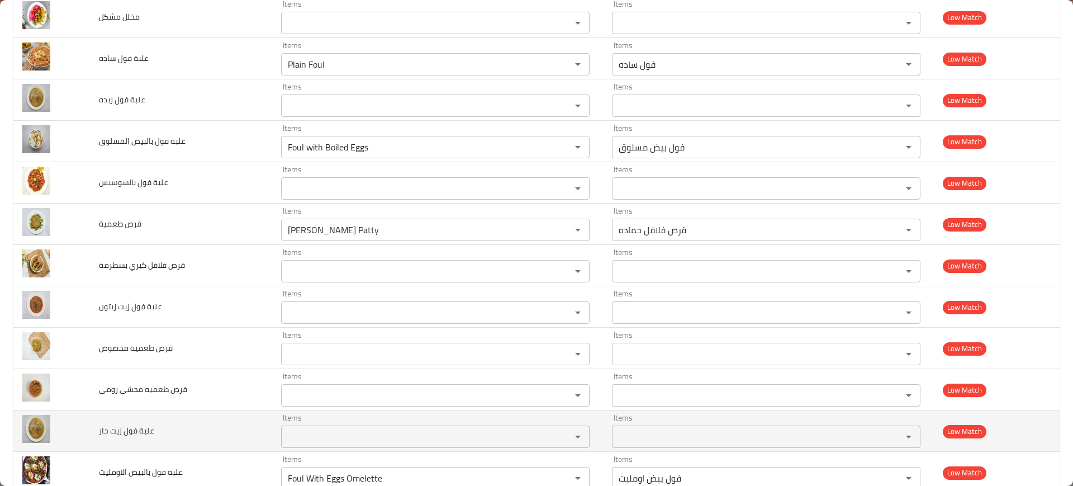
click at [146, 424] on span "علبة فول زيت حار" at bounding box center [126, 430] width 55 height 15
copy span "علبة فول زيت حار"
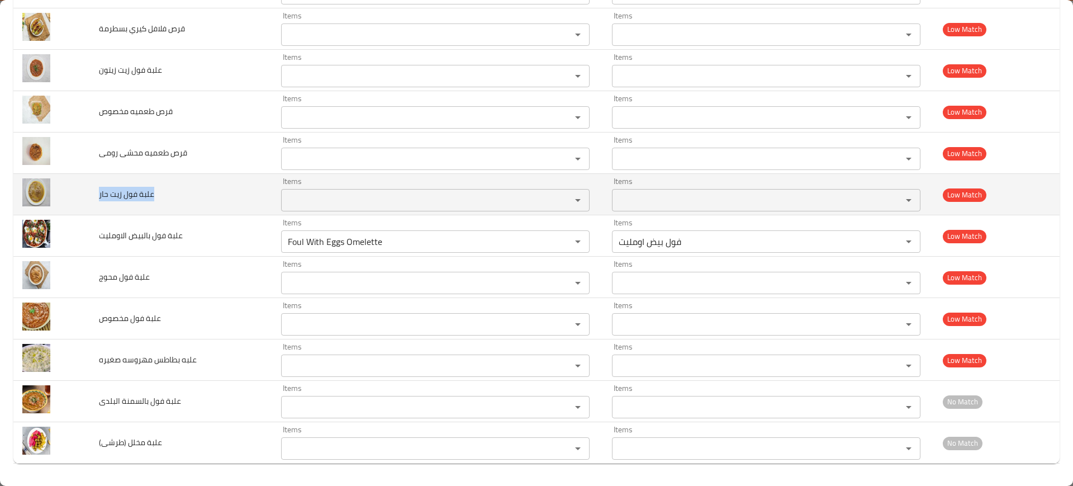
scroll to position [1113, 0]
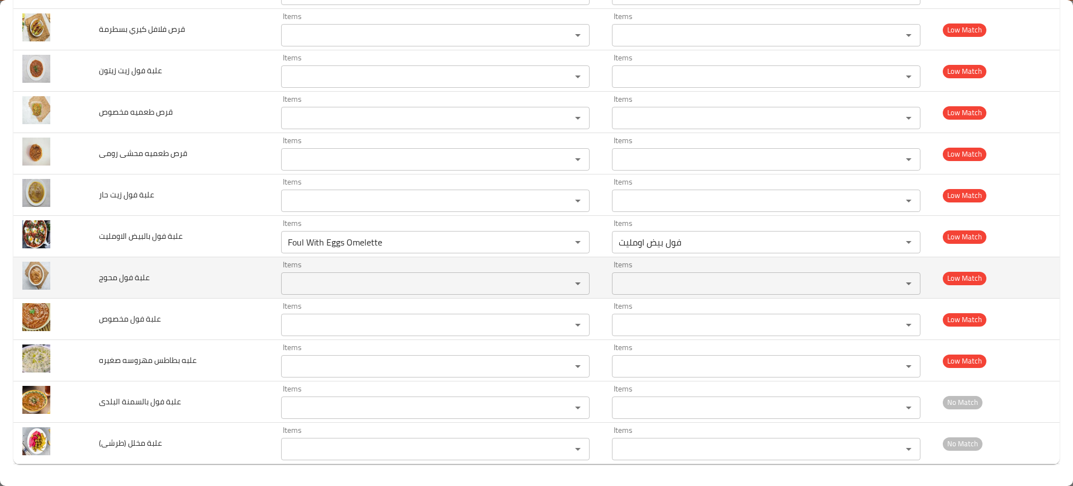
click at [114, 279] on span "علبة فول محوج" at bounding box center [124, 277] width 51 height 15
copy span "علبة فول محوج"
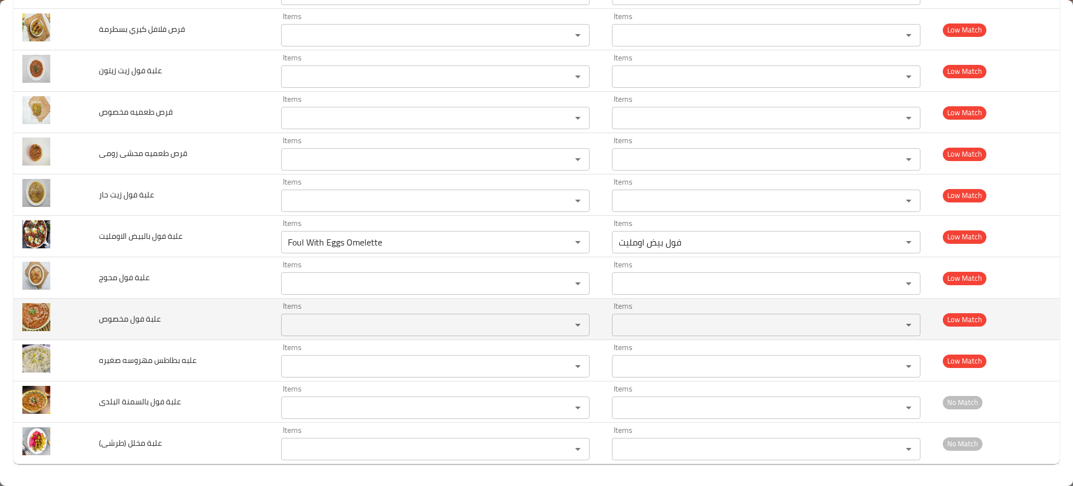
click at [127, 316] on span "علبة فول مخصوص" at bounding box center [130, 318] width 62 height 15
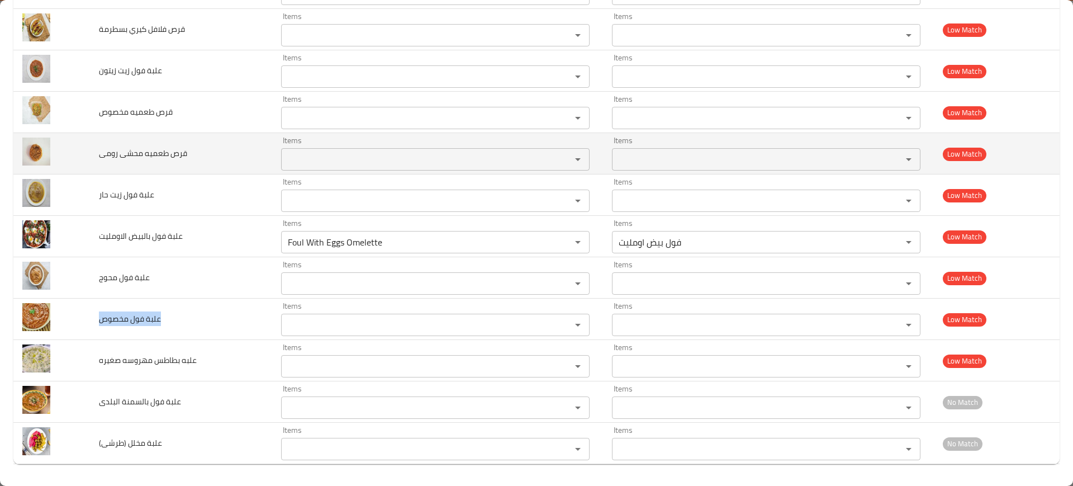
scroll to position [1114, 0]
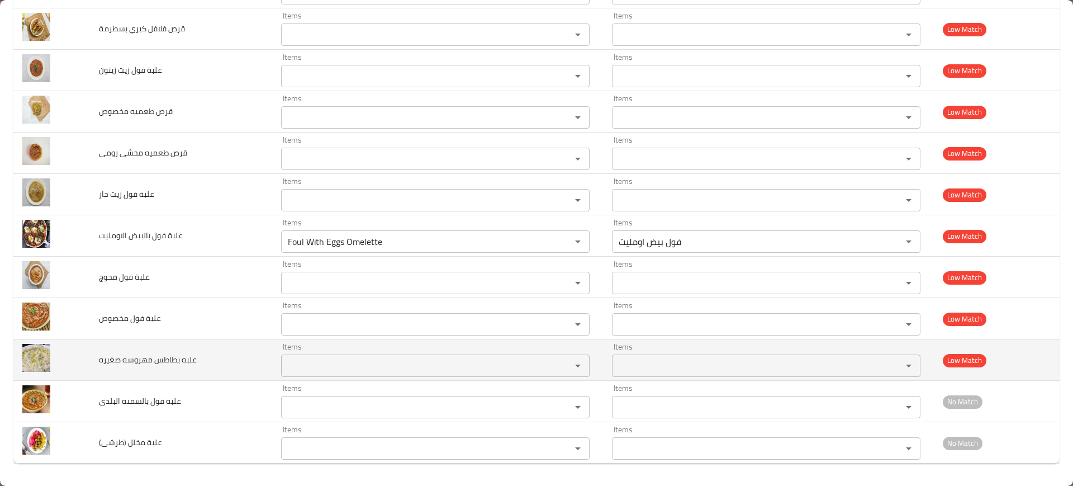
click at [218, 339] on td "علبه بطاطس مهروسه صغيره" at bounding box center [181, 359] width 182 height 41
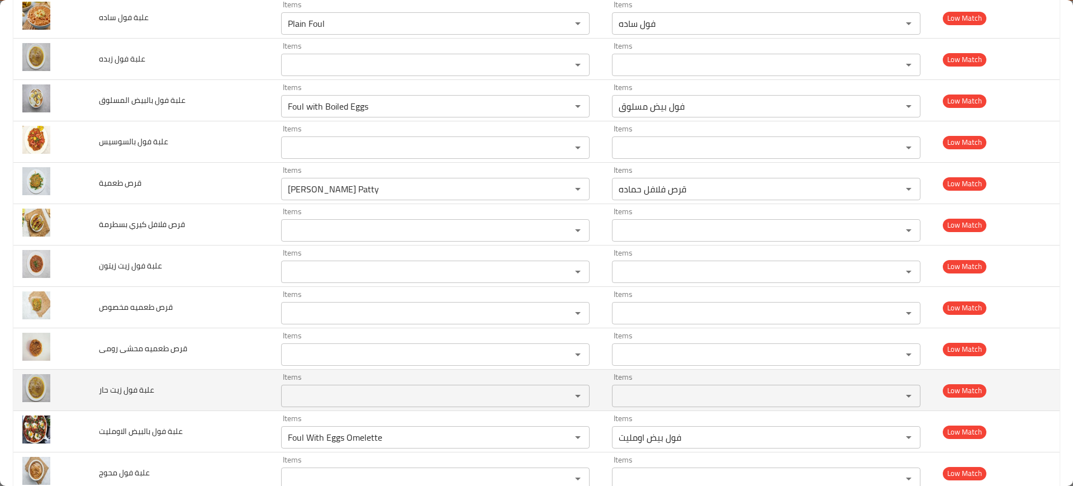
scroll to position [870, 0]
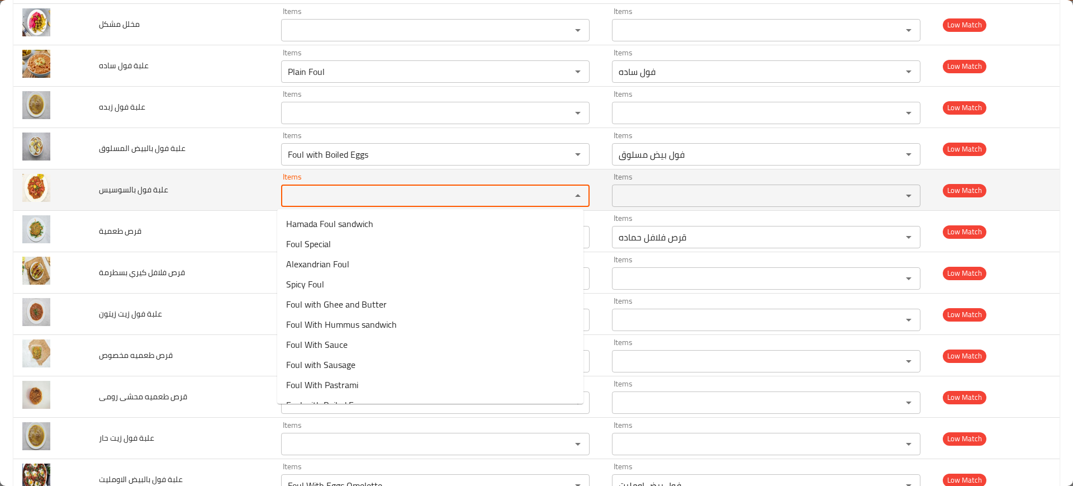
click at [303, 191] on بالسوسيس "Items" at bounding box center [418, 196] width 269 height 16
paste بالسوسيس "Sausage or Basturma or Hot Dog"
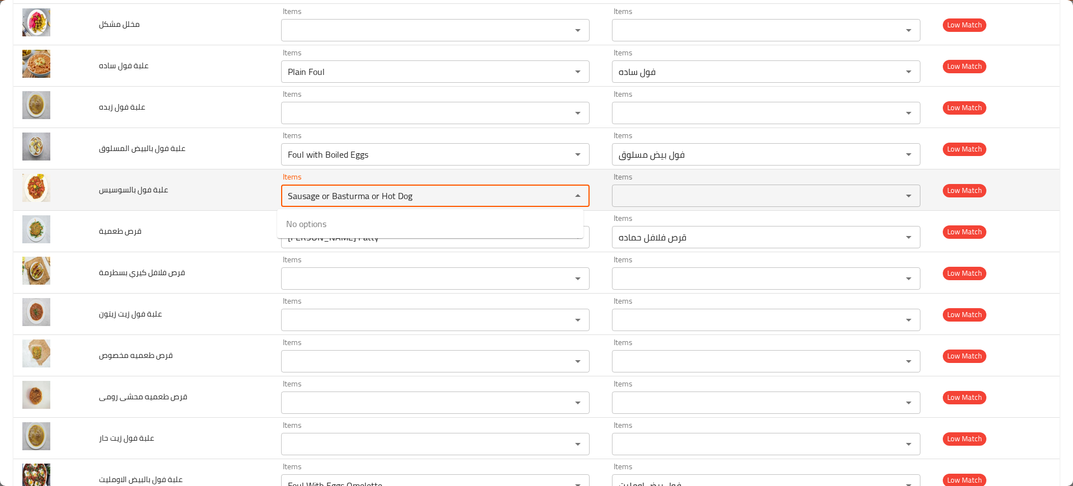
type بالسوسيس "Sausage or Basturma or Hot Dog"
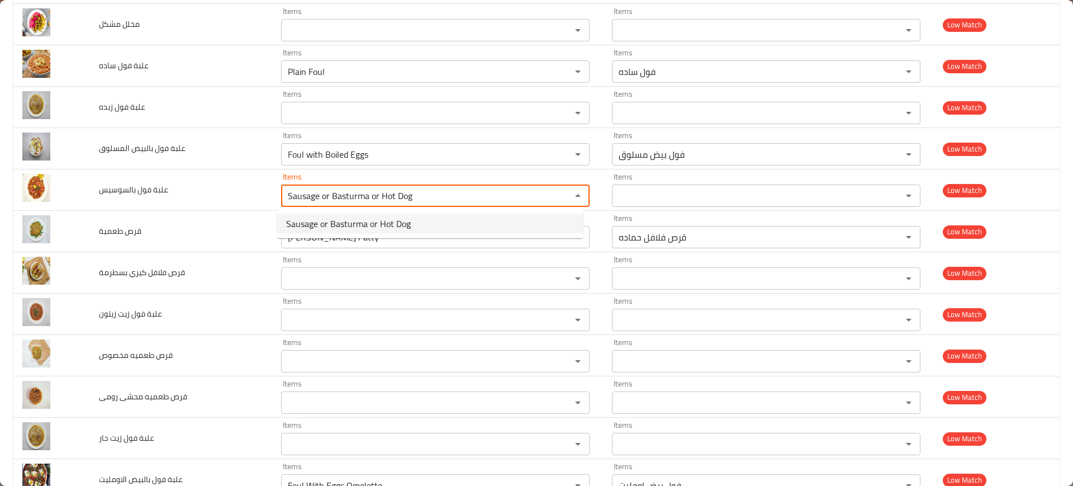
click at [339, 225] on span "Sausage or Basturma or Hot Dog" at bounding box center [348, 223] width 125 height 13
type بالسوسيس-ar "فول سجق او سوسيس او بسطرمه"
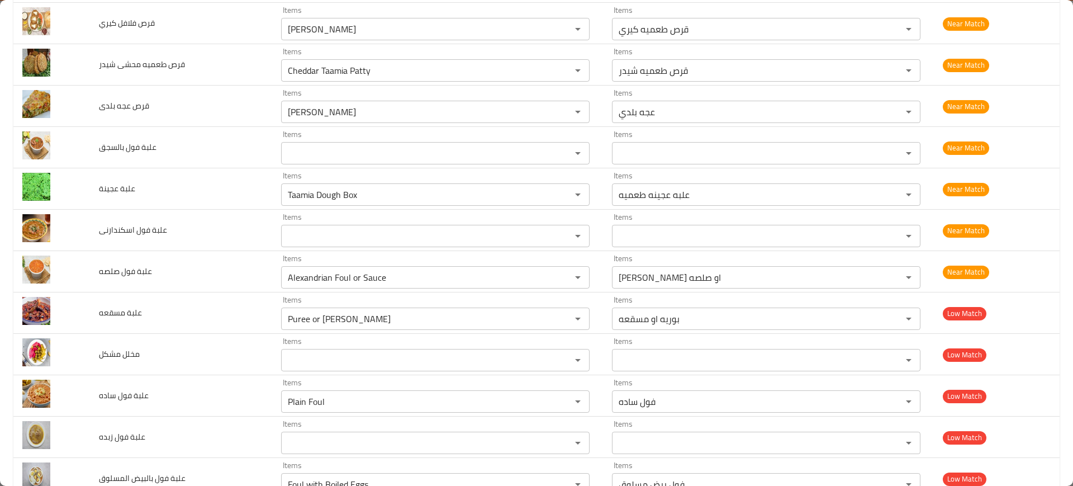
scroll to position [540, 0]
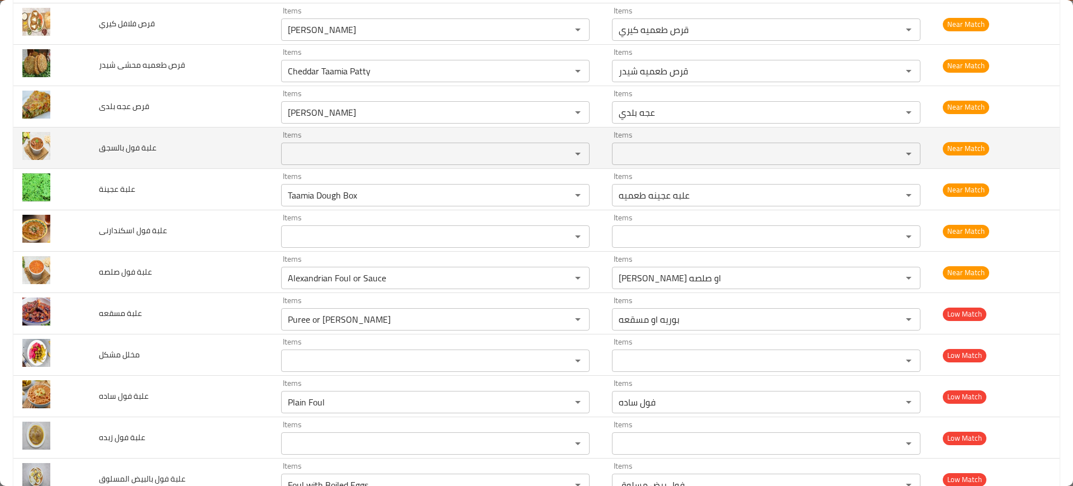
type بالسوسيس "Sausage or Basturma or Hot Dog"
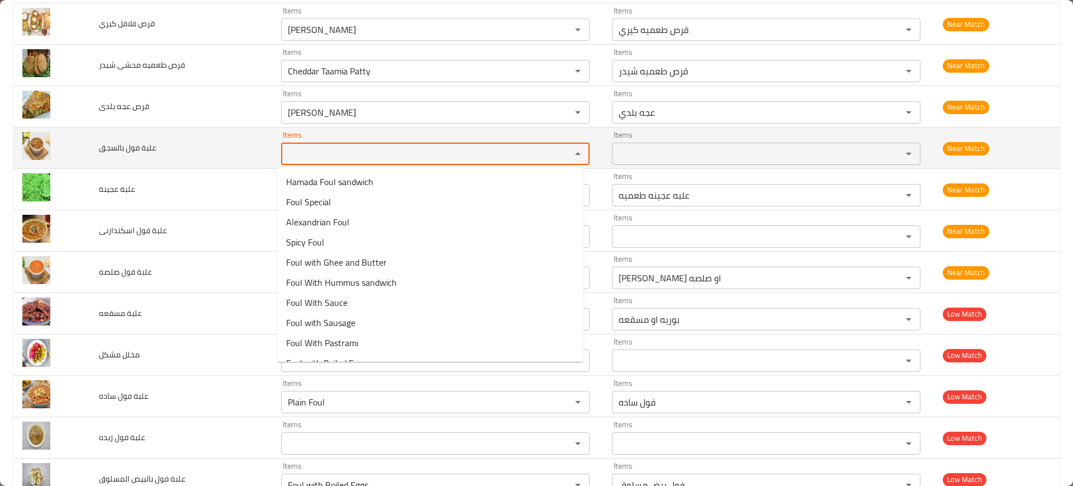
click at [351, 150] on بالسجق "Items" at bounding box center [418, 154] width 269 height 16
paste بالسجق "Sausage or Basturma or Hot Dog"
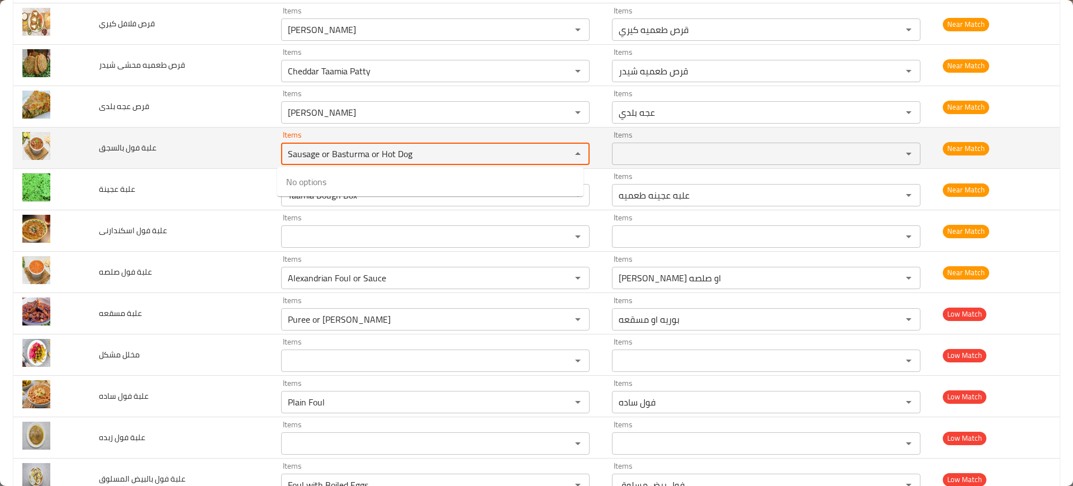
type بالسجق "Sausage or Basturma or Hot Dog"
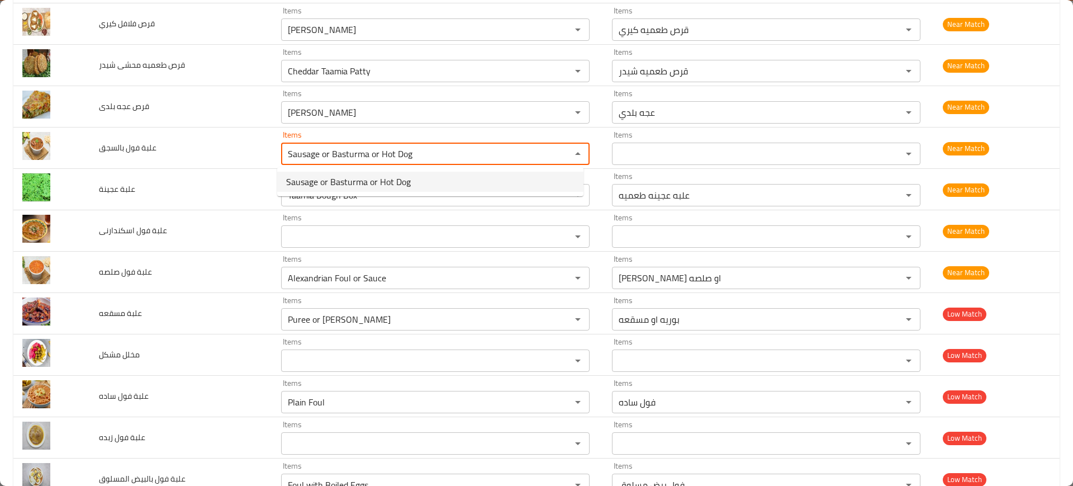
click at [374, 182] on span "Sausage or Basturma or Hot Dog" at bounding box center [348, 181] width 125 height 13
type بالسجق-ar "فول سجق او سوسيس او بسطرمه"
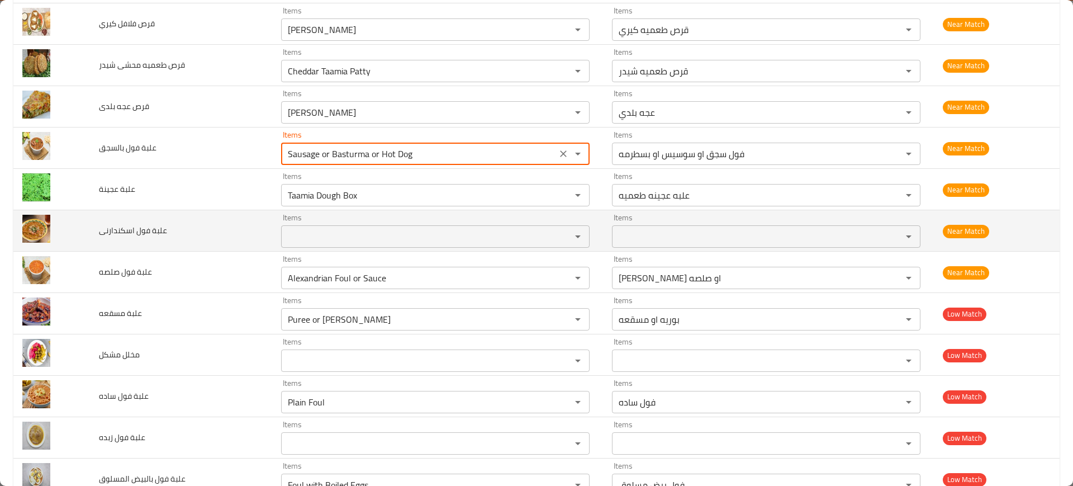
type بالسجق "Sausage or Basturma or Hot Dog"
click at [202, 212] on td "علبة فول اسكندارنى" at bounding box center [181, 230] width 182 height 41
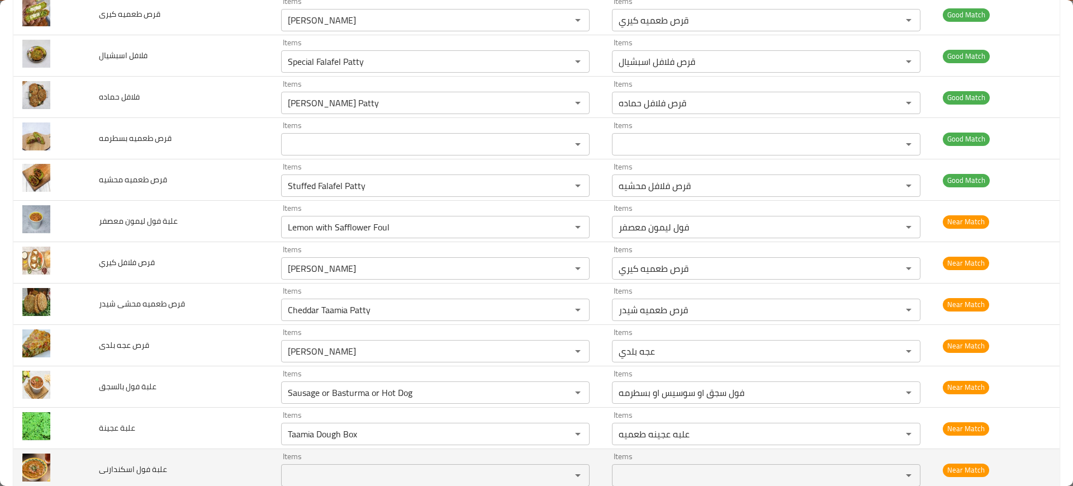
scroll to position [288, 0]
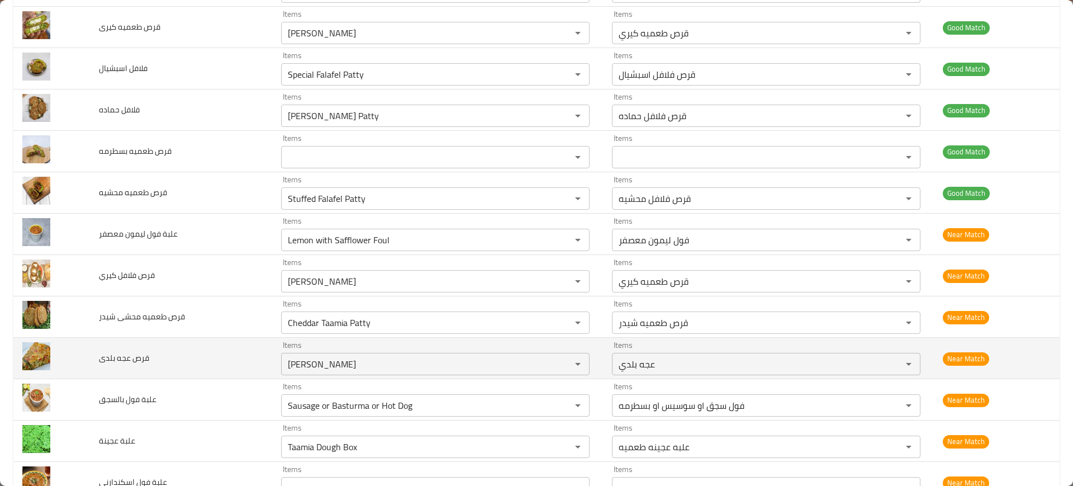
click at [164, 358] on td "قرص عجه بلدى" at bounding box center [181, 357] width 182 height 41
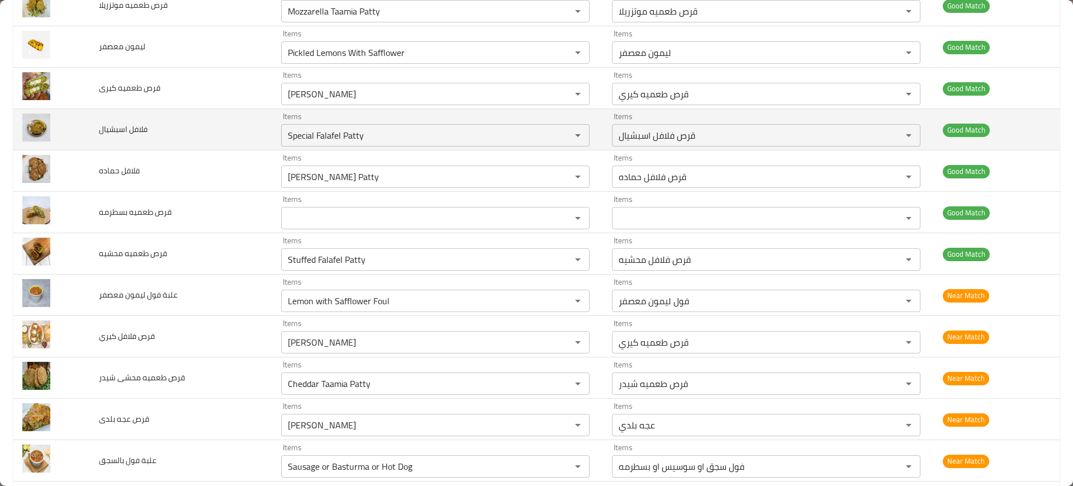
scroll to position [0, 0]
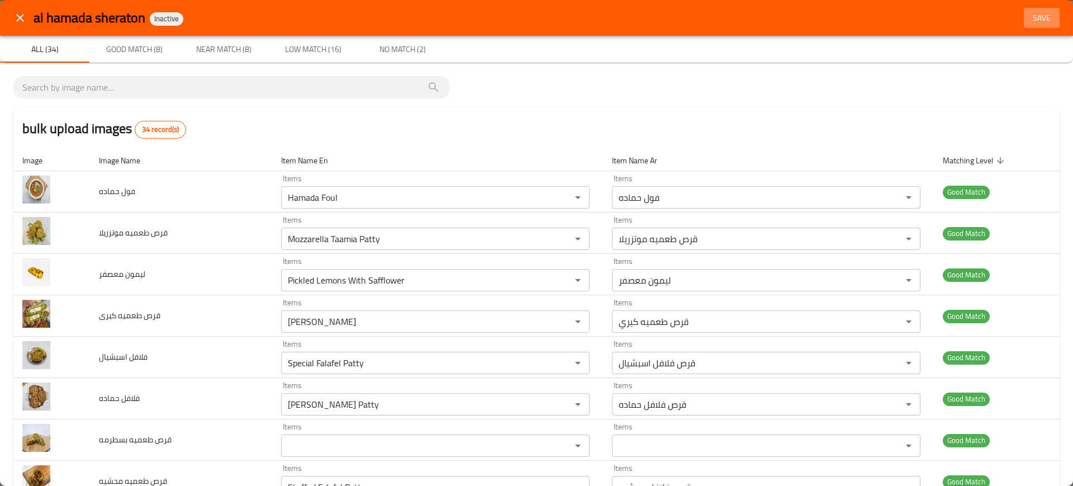
click at [1039, 26] on button "Save" at bounding box center [1042, 18] width 36 height 21
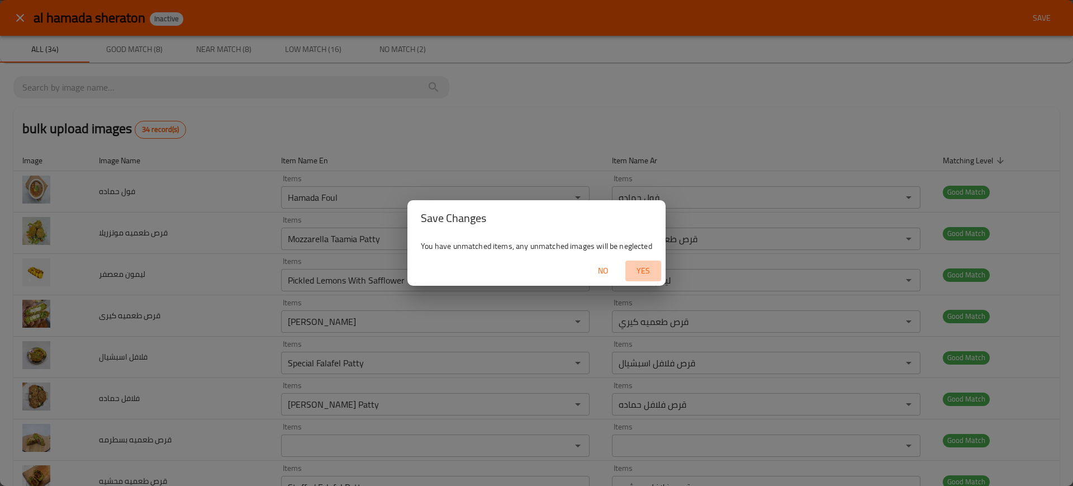
click at [644, 272] on span "Yes" at bounding box center [643, 271] width 27 height 14
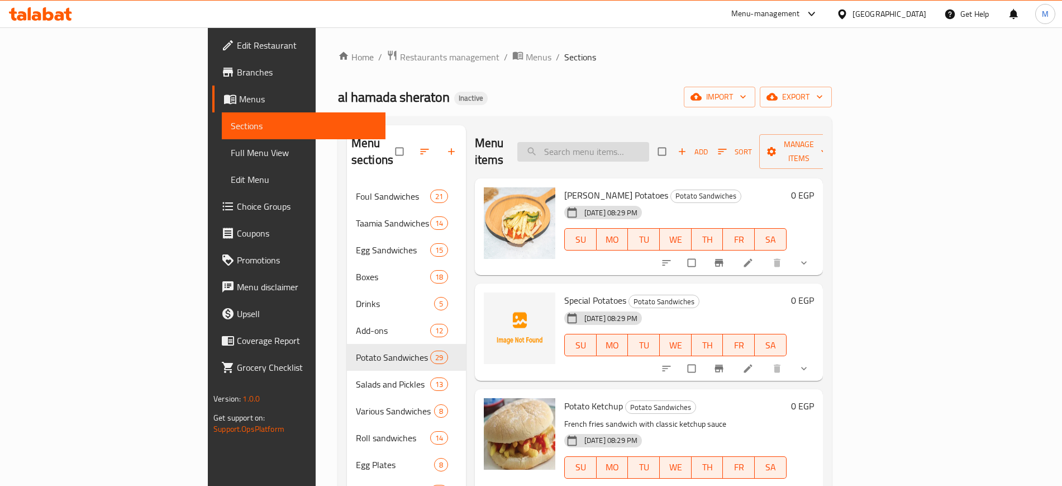
click at [649, 142] on input "search" at bounding box center [583, 152] width 132 height 20
paste input "Taamia Pastrami"
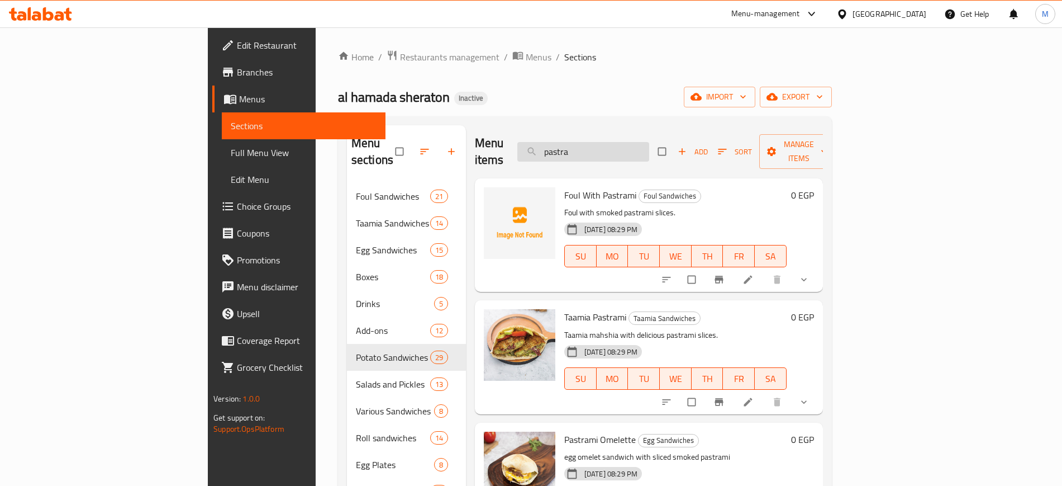
click at [625, 150] on input "pastra" at bounding box center [583, 152] width 132 height 20
paste input "Lemon with Safflower Foul"
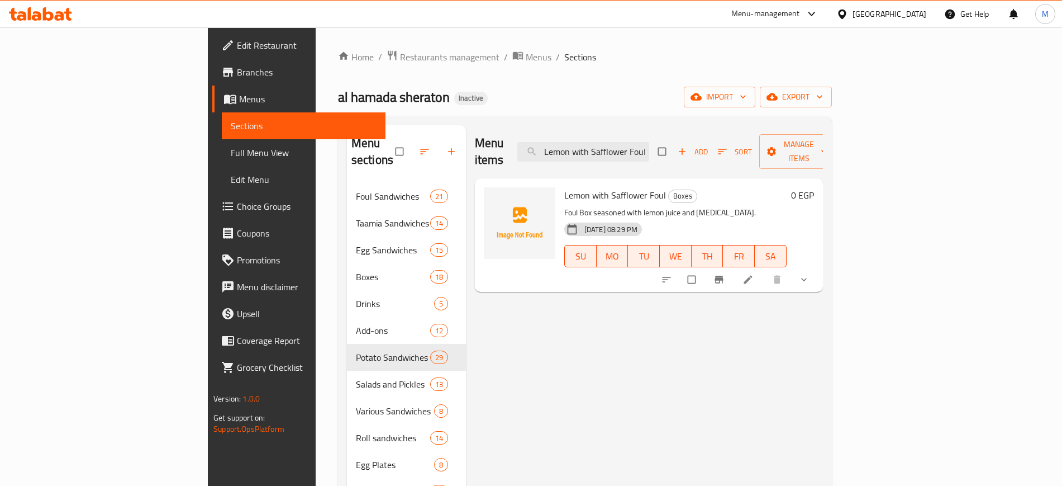
paste input "Foul with Sausage"
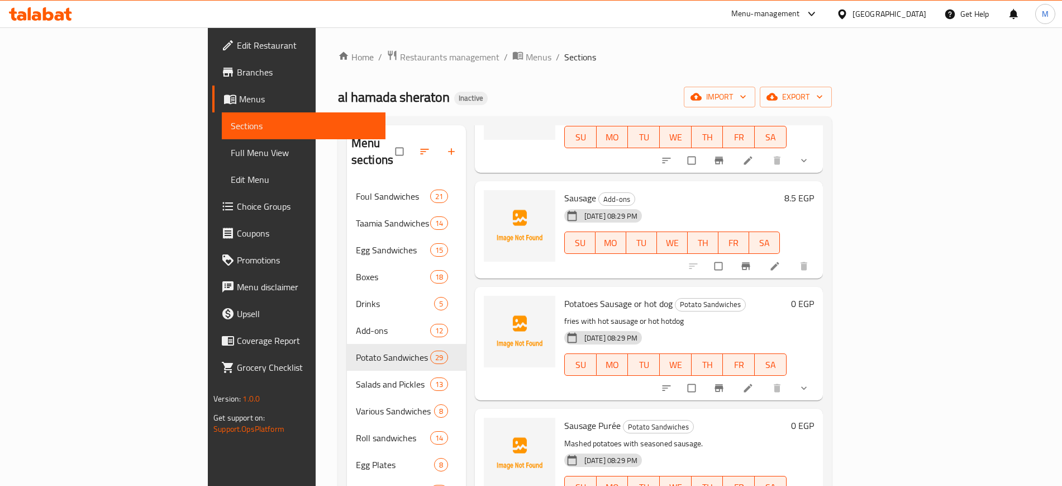
scroll to position [156, 0]
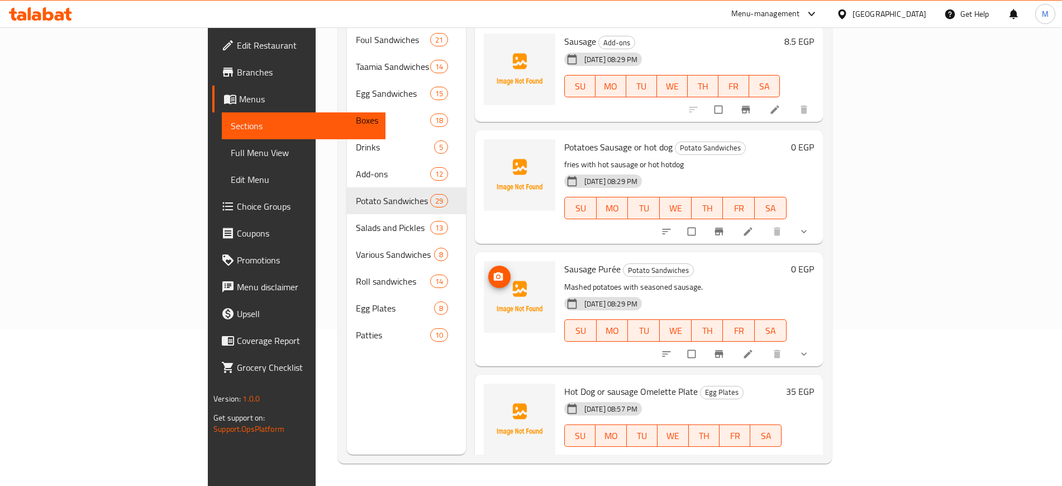
paste input "Alexandrian Foul"
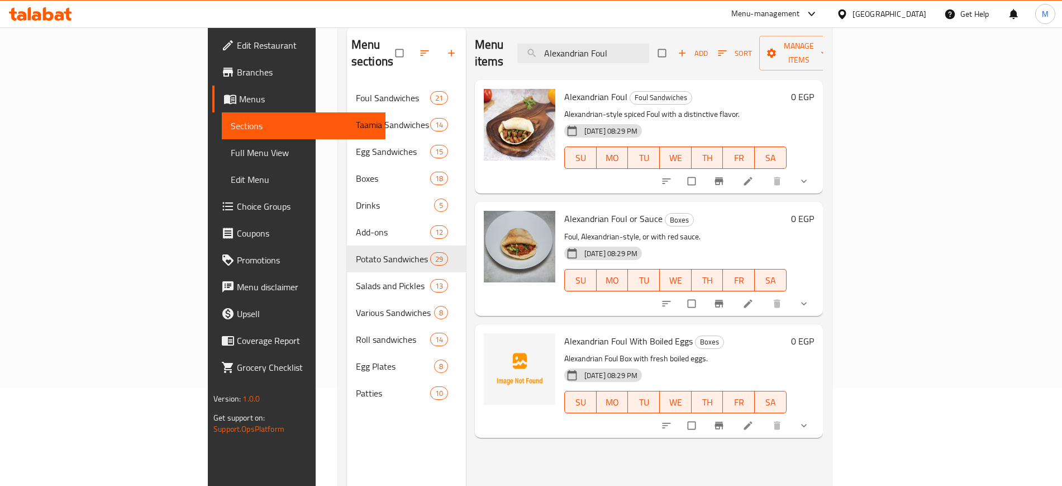
scroll to position [100, 0]
click at [564, 208] on span "Alexandrian Foul or Sauce" at bounding box center [613, 216] width 98 height 17
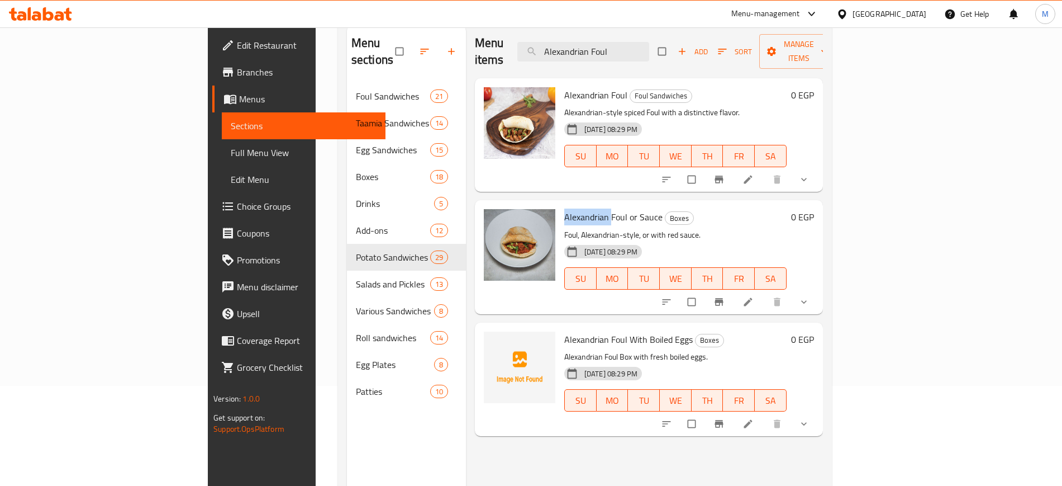
click at [564, 208] on span "Alexandrian Foul or Sauce" at bounding box center [613, 216] width 98 height 17
click at [560, 412] on div "Alexandrian Foul With Boiled Eggs Boxes Alexandrian Foul Box with fresh boiled …" at bounding box center [675, 379] width 231 height 104
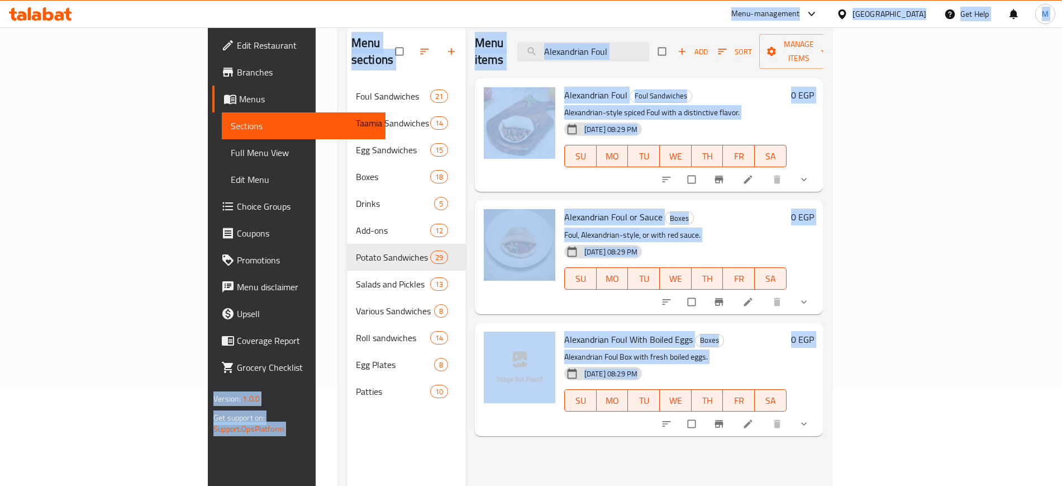
click at [641, 200] on div "Alexandrian Foul or Sauce Boxes Foul, Alexandrian-style, or with red sauce. 14-…" at bounding box center [649, 256] width 348 height 113
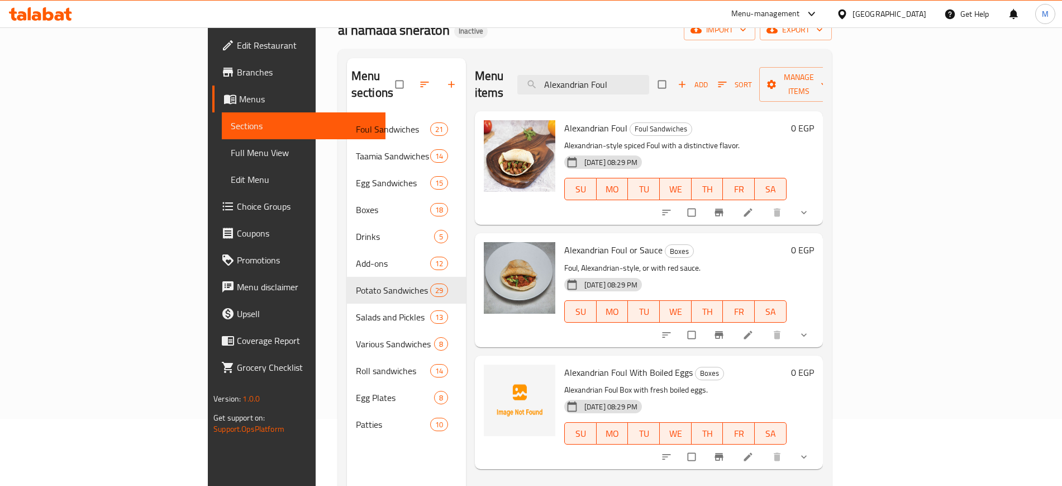
scroll to position [64, 0]
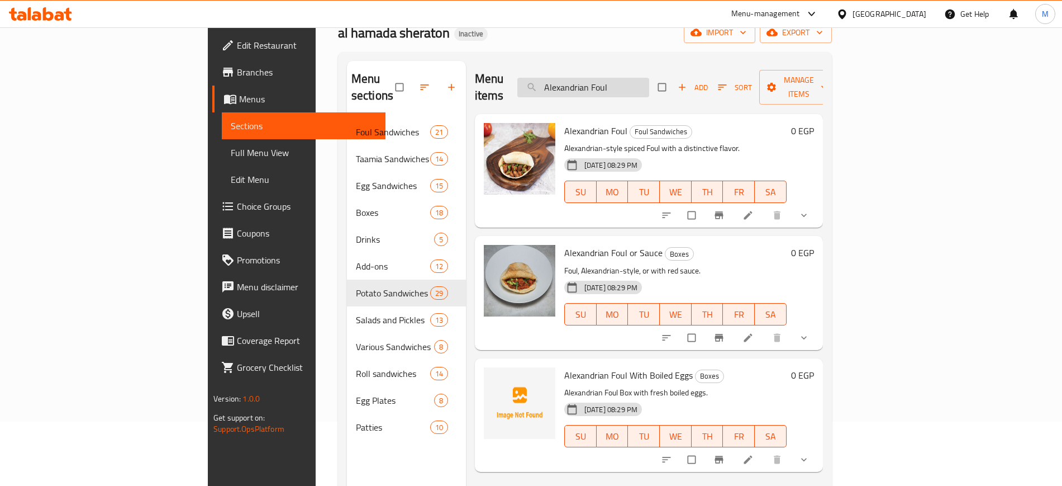
click at [649, 78] on input "Alexandrian Foul" at bounding box center [583, 88] width 132 height 20
paste input "Foul With Sauce"
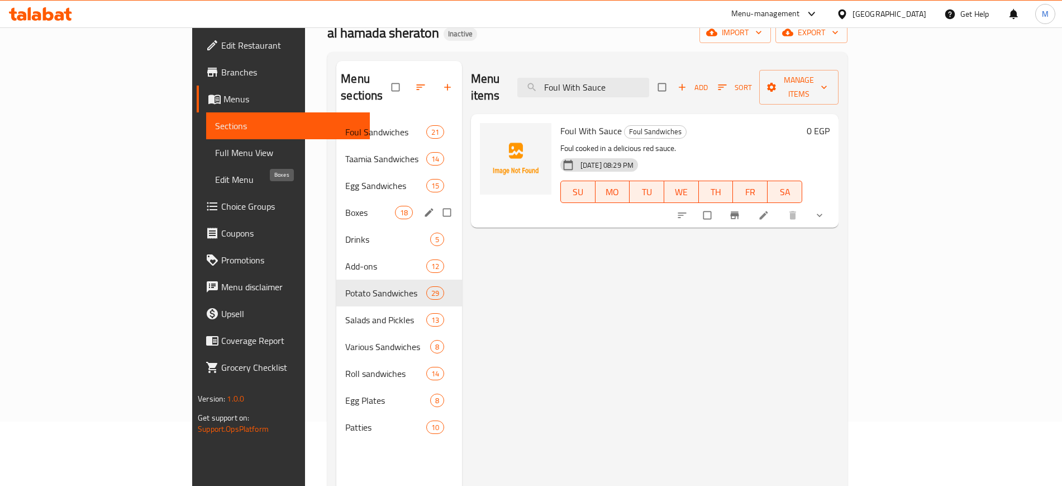
type input "Foul With Sauce"
click at [345, 206] on span "Boxes" at bounding box center [369, 212] width 49 height 13
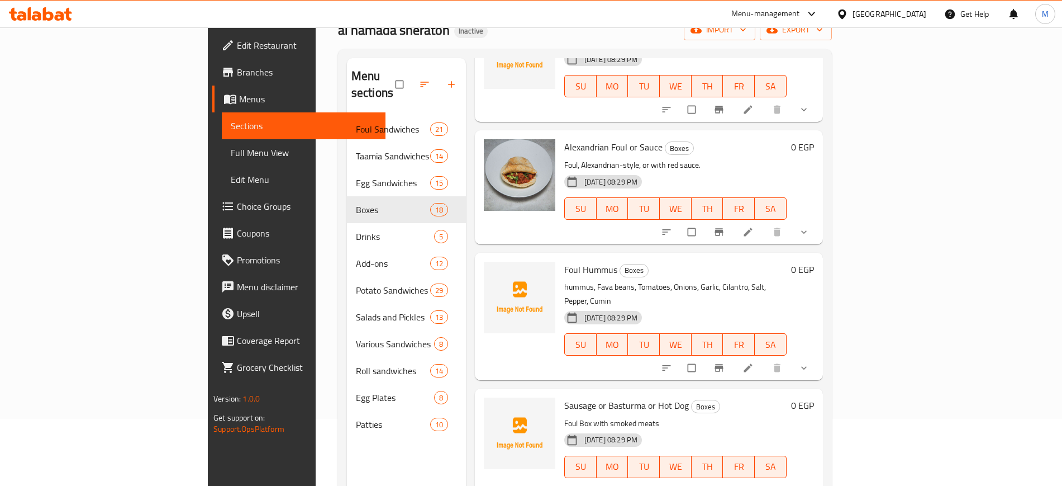
scroll to position [575, 0]
click at [494, 149] on icon "upload picture" at bounding box center [498, 153] width 9 height 8
click at [493, 148] on icon "upload picture" at bounding box center [498, 153] width 11 height 11
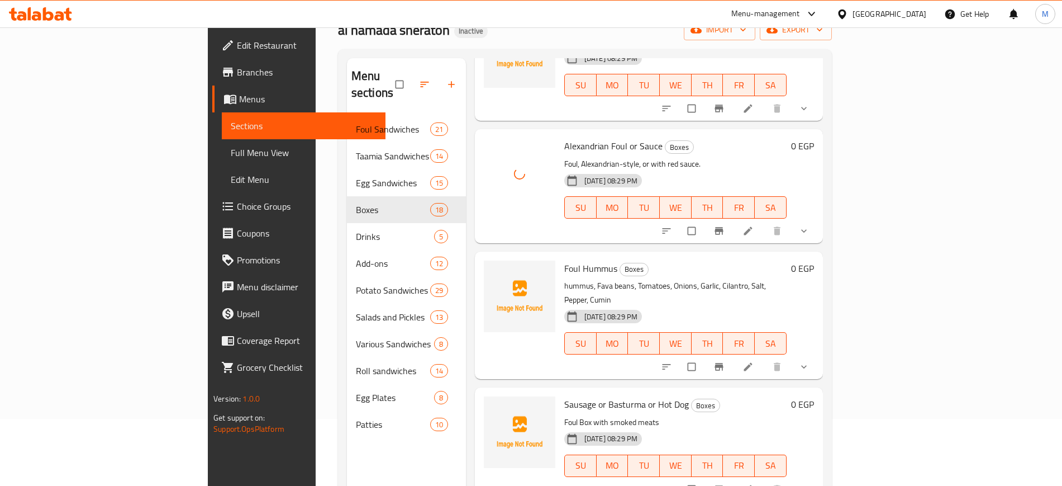
click at [564, 137] on span "Alexandrian Foul or Sauce" at bounding box center [613, 145] width 98 height 17
copy h6 "Alexandrian Foul or Sauce"
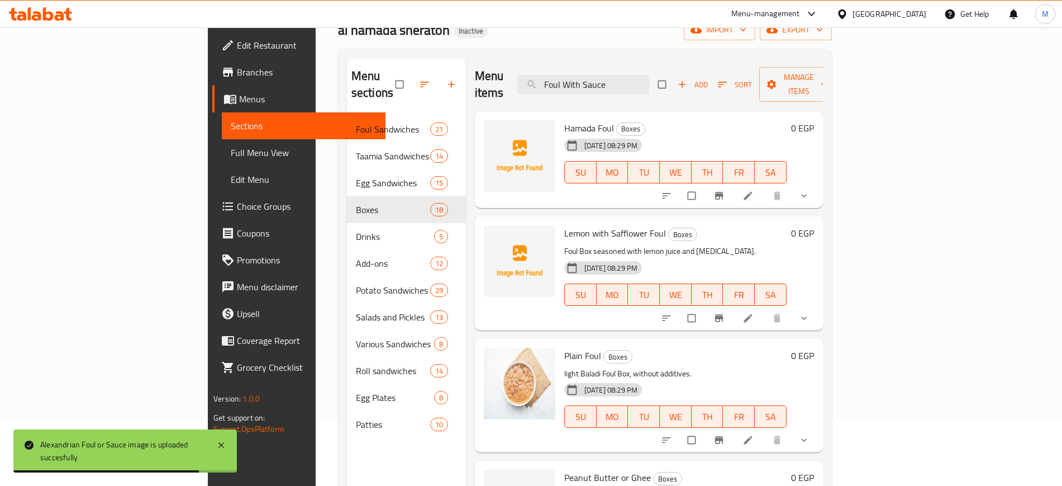
scroll to position [0, 0]
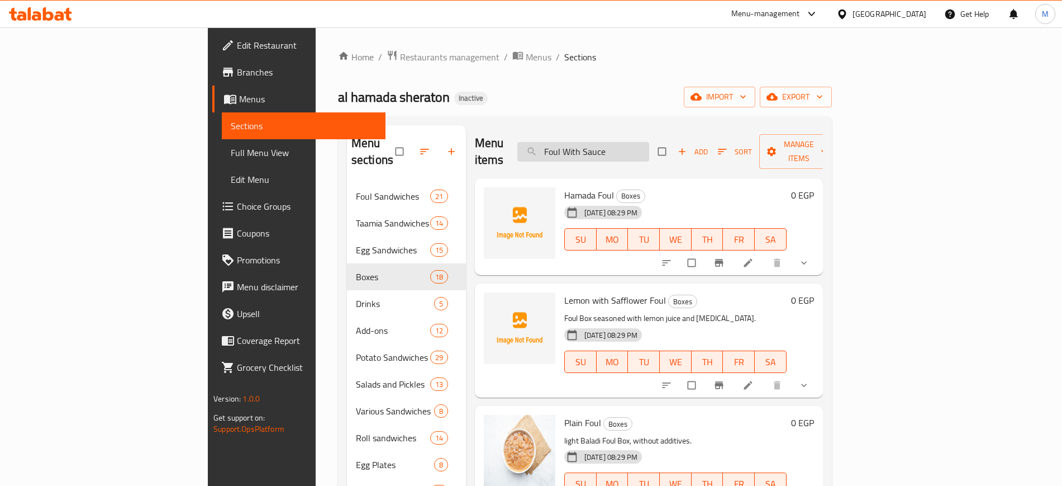
click at [649, 142] on input "Foul With Sauce" at bounding box center [583, 152] width 132 height 20
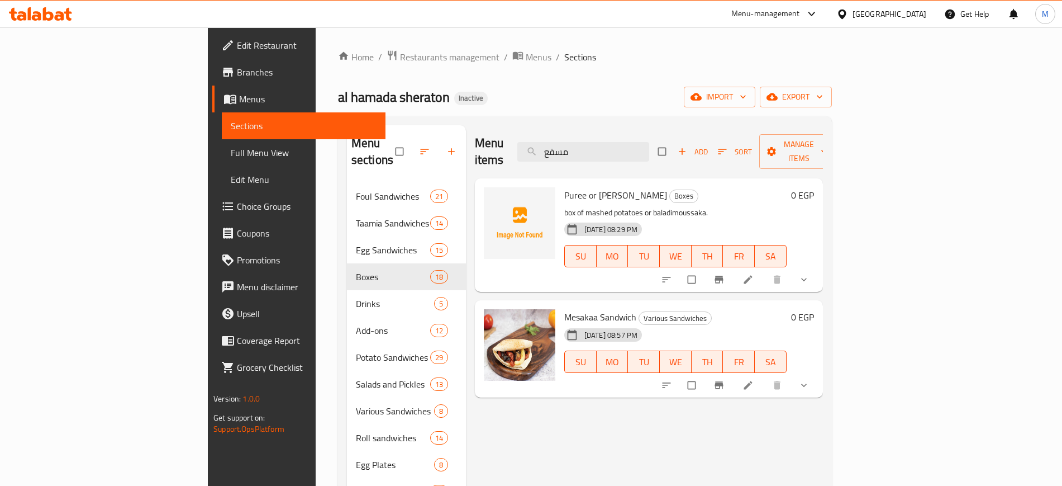
type input "مسقع"
click at [564, 187] on span "Puree or [PERSON_NAME]" at bounding box center [615, 195] width 103 height 17
copy h6 "Puree or [PERSON_NAME]"
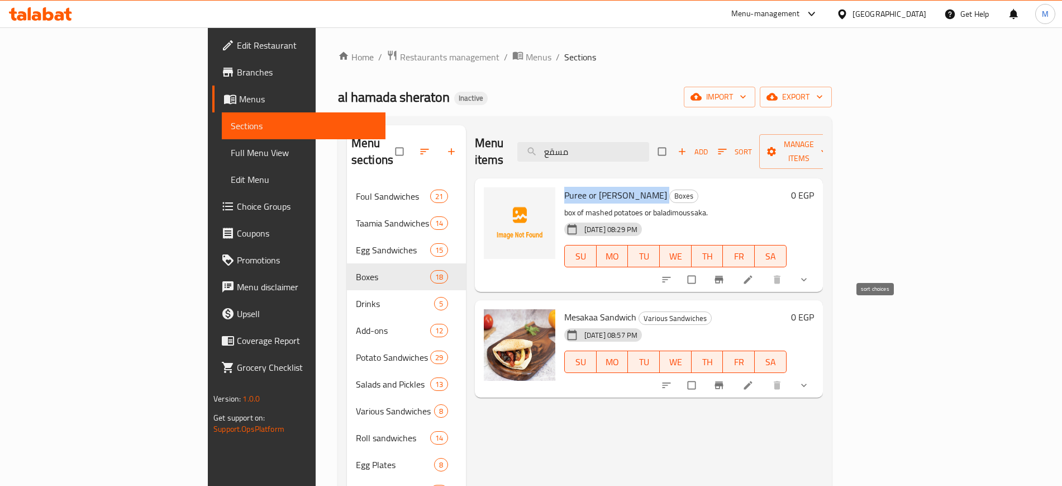
click at [681, 267] on button "sort-choices" at bounding box center [667, 279] width 27 height 25
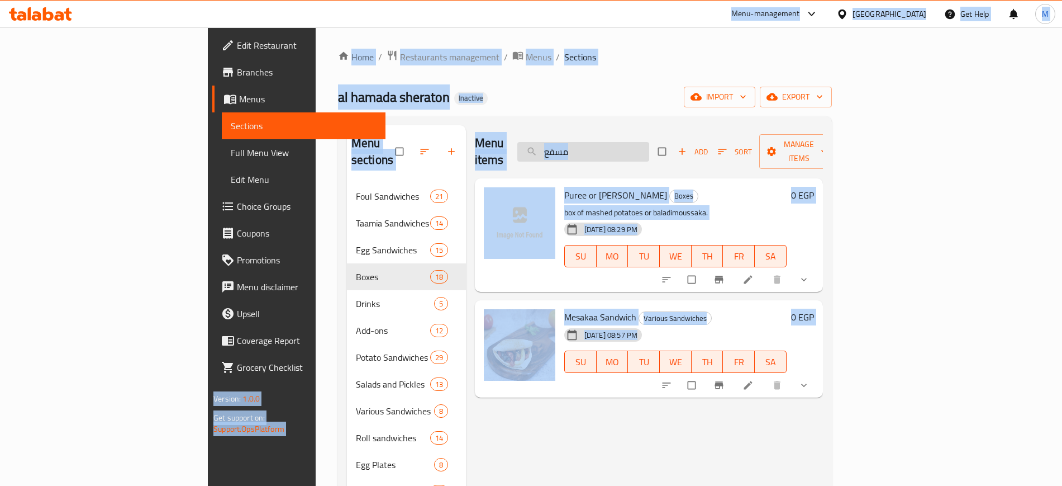
click at [649, 142] on input "مسقع" at bounding box center [583, 152] width 132 height 20
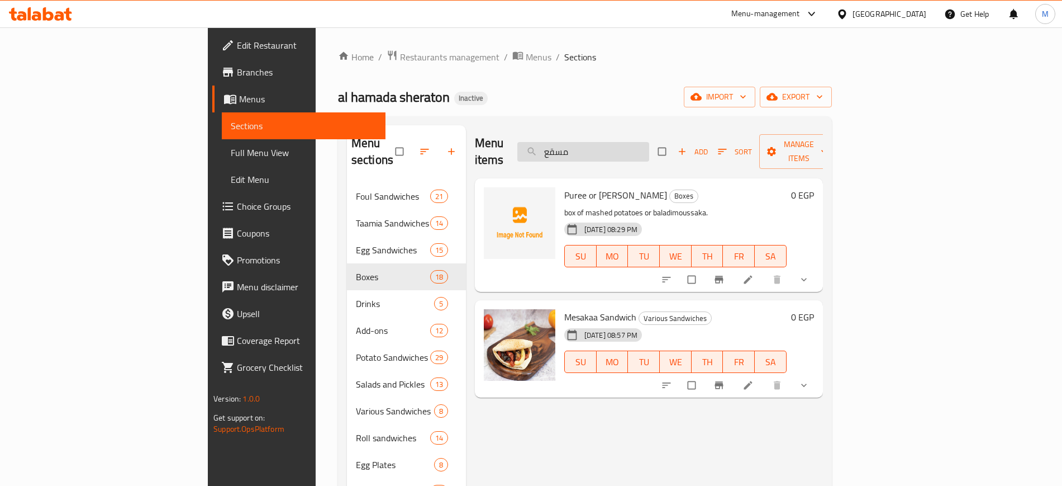
paste input "Plain Foul"
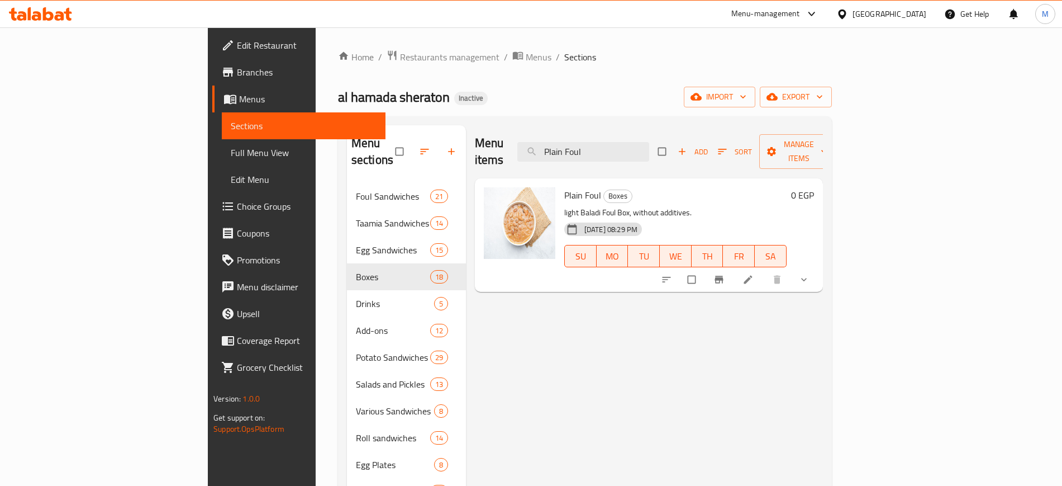
paste input "Foul with Ghee and Butter"
type input "Foul with Ghee and Butter"
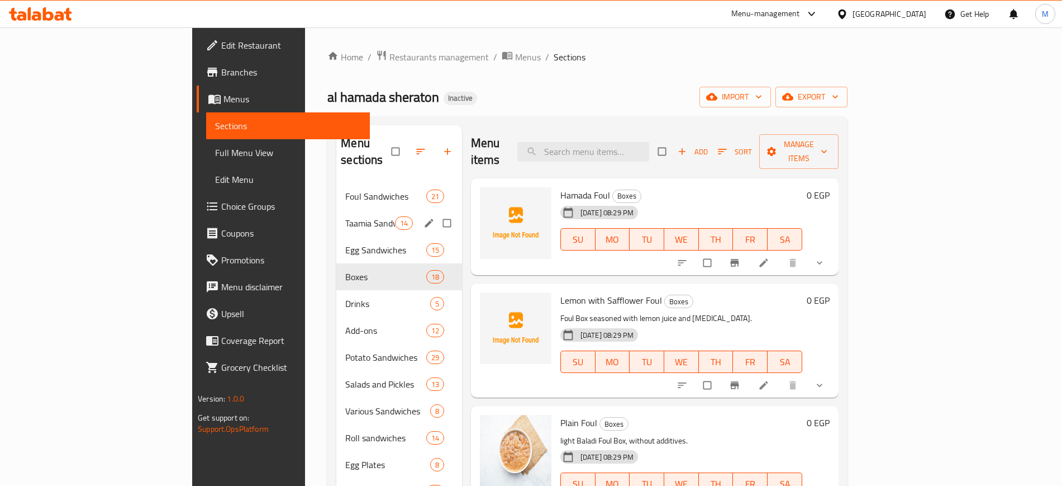
scroll to position [97, 0]
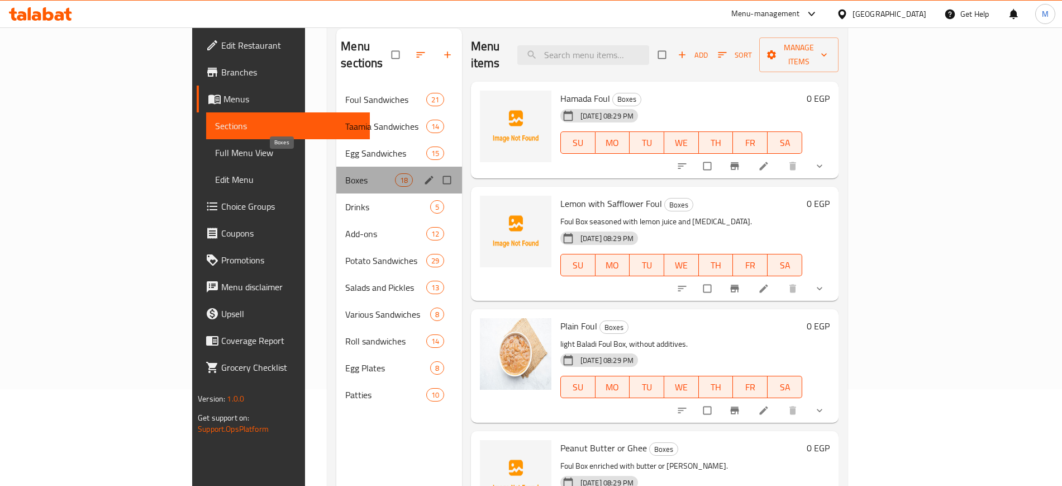
click at [345, 173] on span "Boxes" at bounding box center [369, 179] width 49 height 13
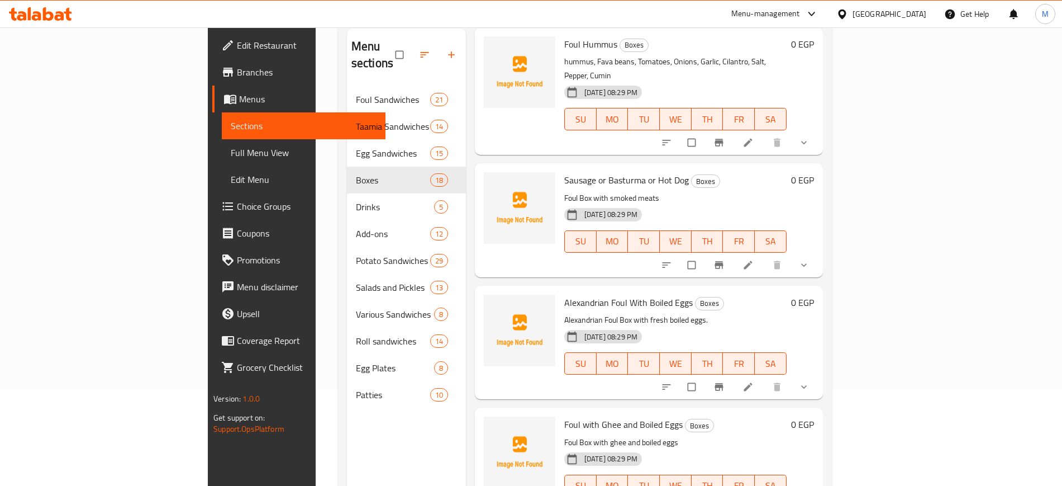
scroll to position [896, 0]
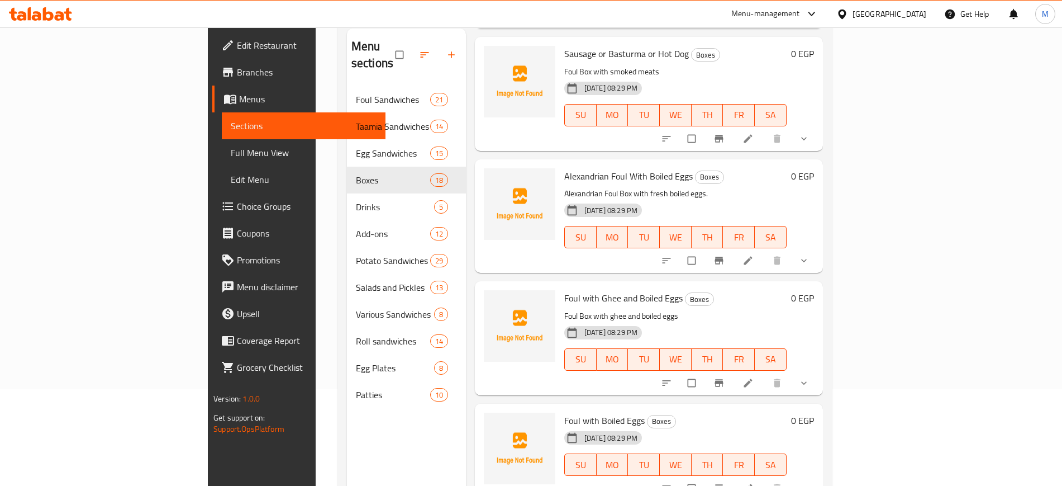
click at [564, 412] on span "Foul with Boiled Eggs" at bounding box center [604, 420] width 80 height 17
copy h6 "Foul with Boiled Eggs"
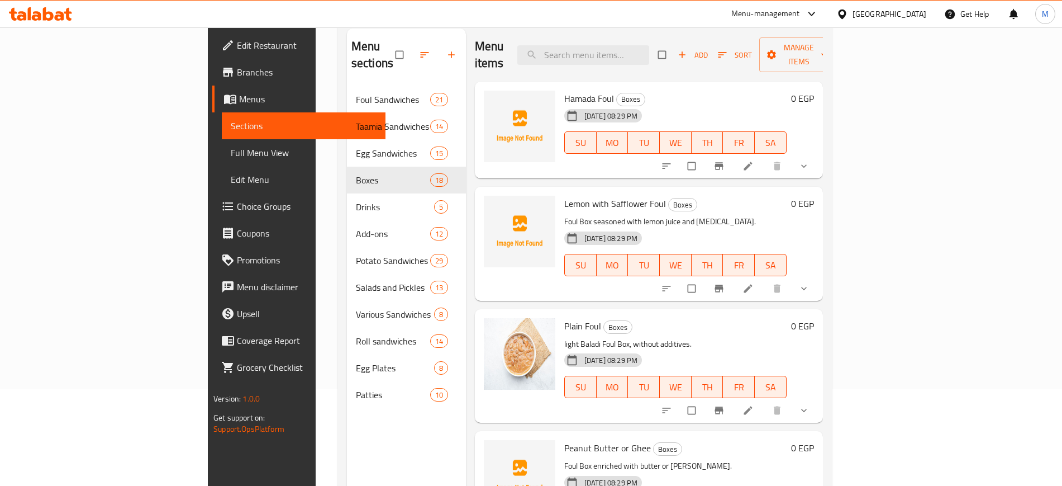
scroll to position [0, 0]
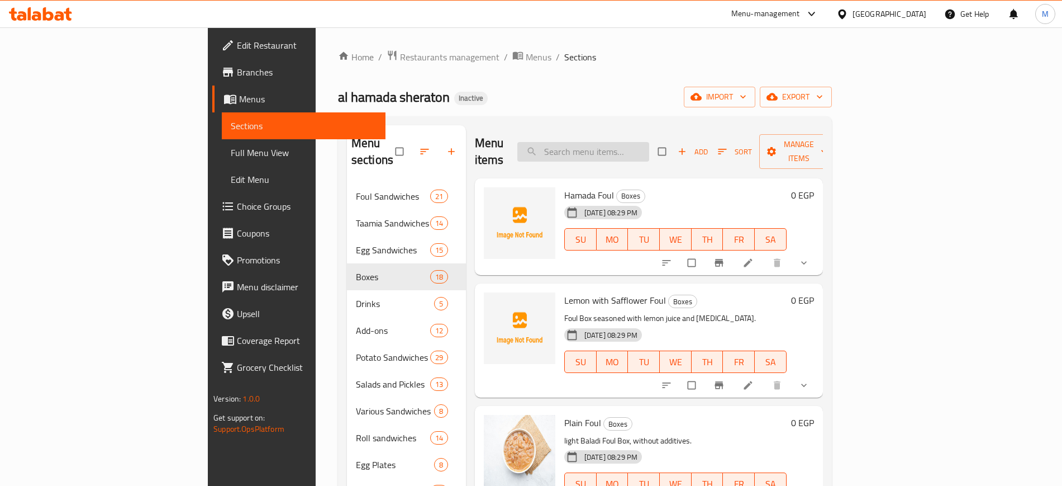
click at [641, 150] on input "search" at bounding box center [583, 152] width 132 height 20
paste input "Foul with Boiled Eggs"
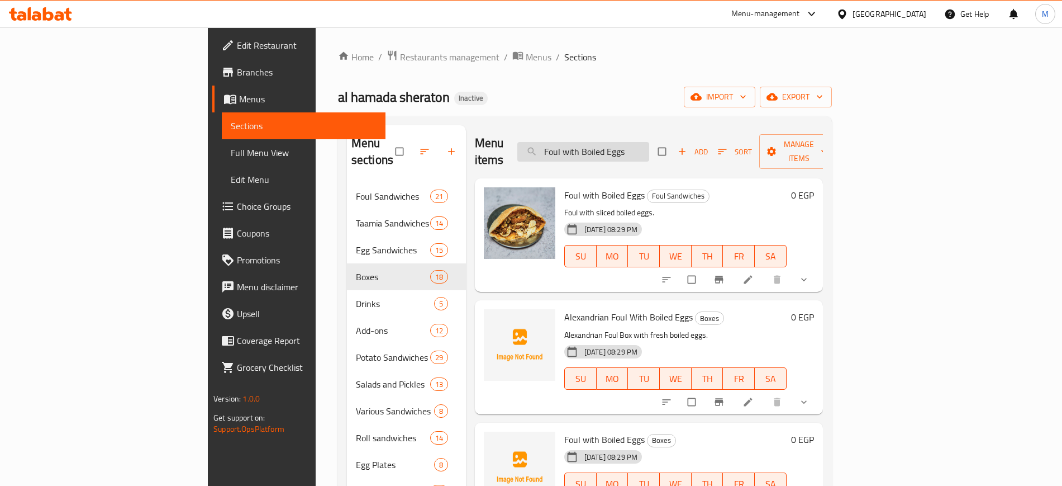
paste input "Potatoes Sausage or hot dog"
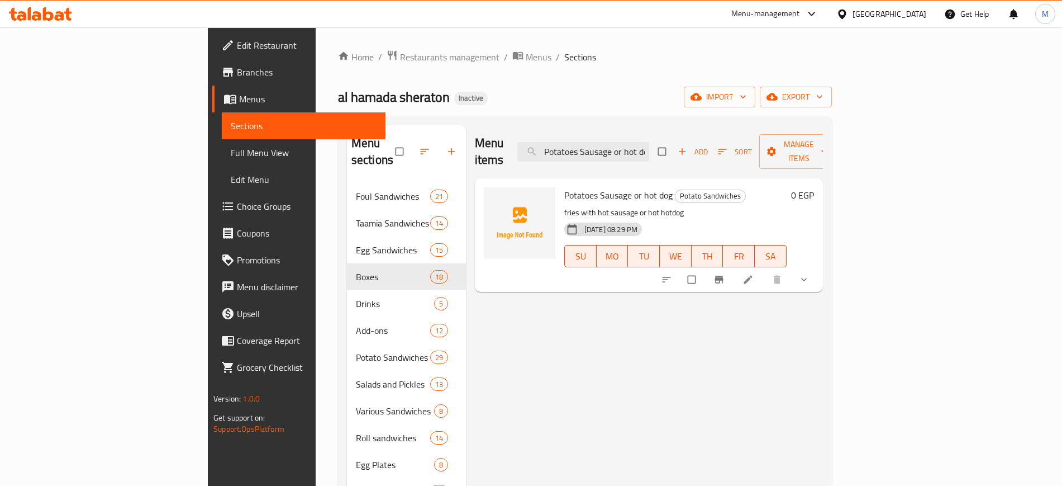
paste input "Foul with Olive"
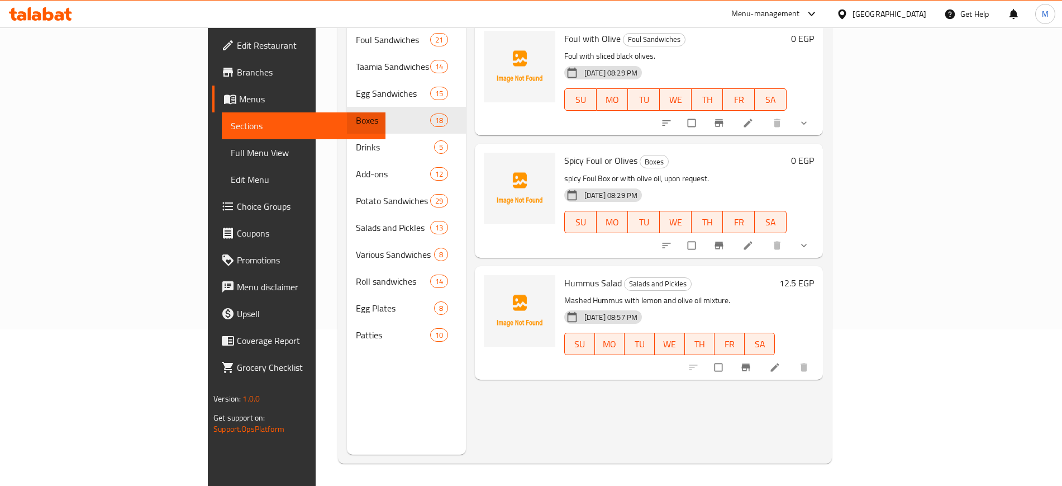
scroll to position [156, 0]
paste input "Taamia Special"
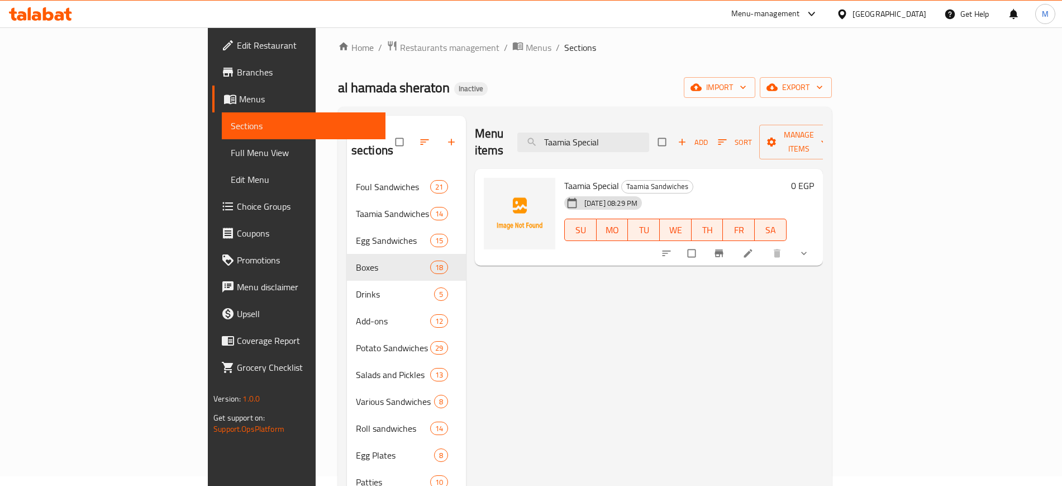
scroll to position [10, 0]
paste input "Foul With Eggs Omelette"
type input "Foul With Eggs Omelette"
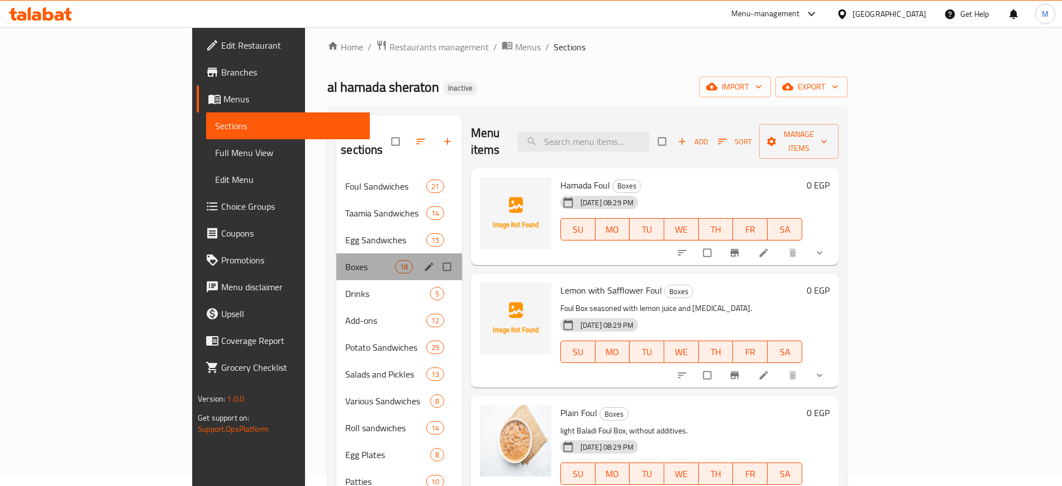
click at [336, 256] on div "Boxes 18" at bounding box center [399, 266] width 126 height 27
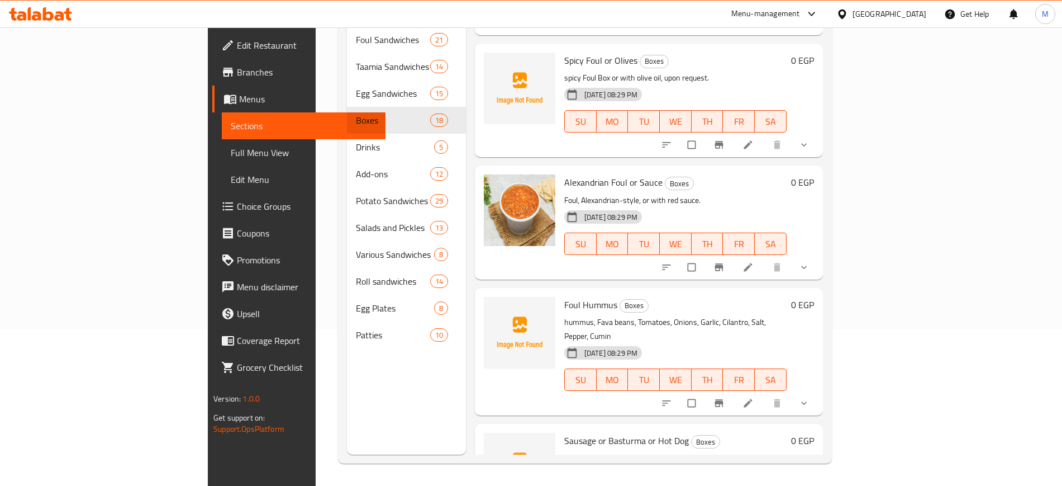
scroll to position [451, 0]
click at [612, 431] on span "Sausage or Basturma or Hot Dog" at bounding box center [626, 439] width 125 height 17
copy h6 "Sausage or Basturma or Hot Dog"
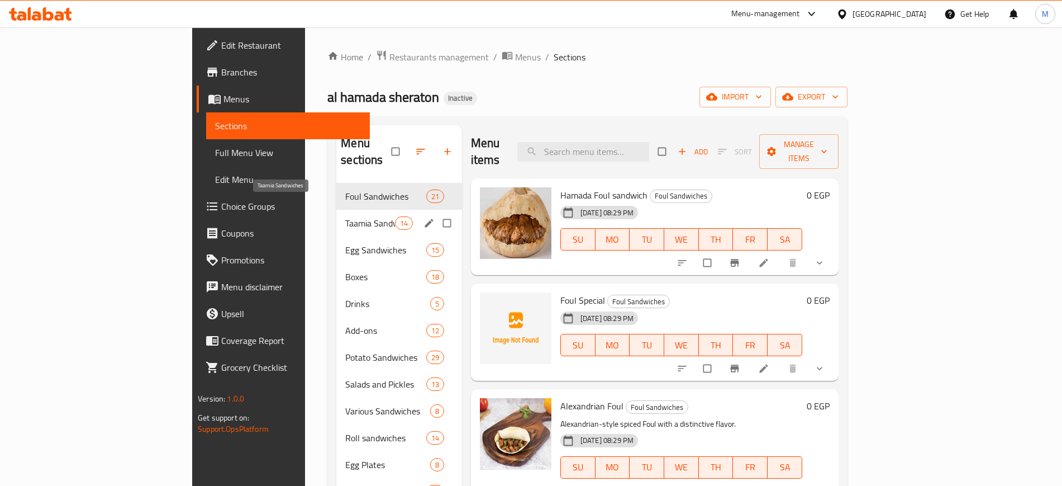
click at [345, 216] on span "Taamia Sandwiches" at bounding box center [369, 222] width 49 height 13
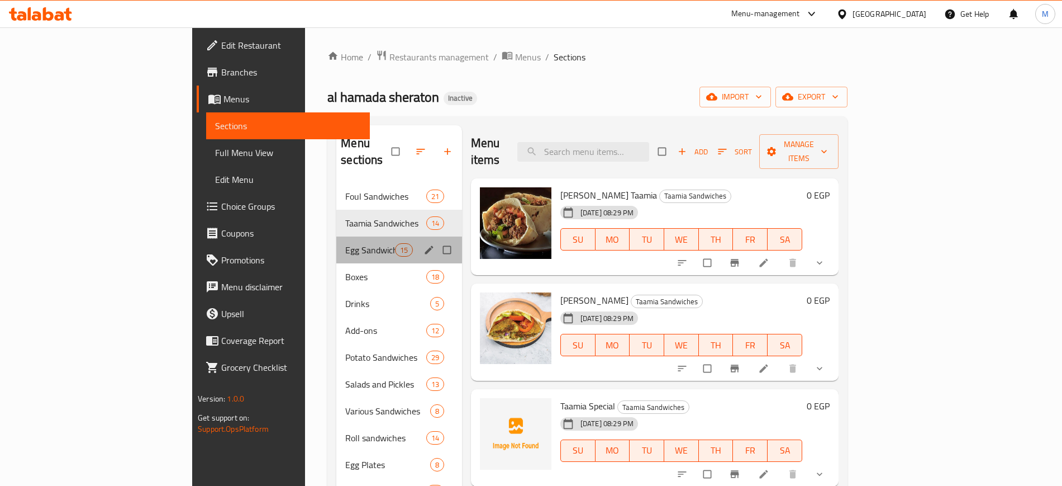
click at [336, 236] on div "Egg Sandwiches 15" at bounding box center [399, 249] width 126 height 27
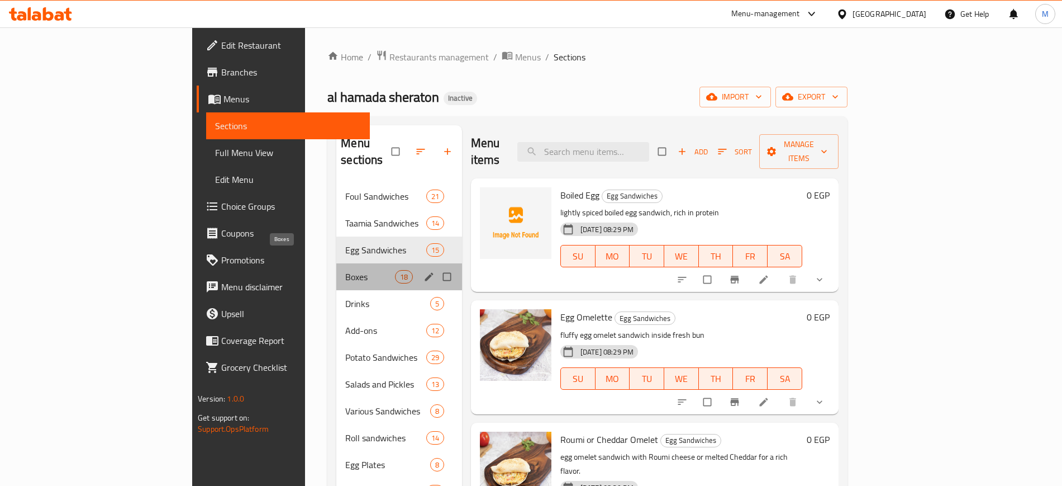
click at [345, 270] on span "Boxes" at bounding box center [369, 276] width 49 height 13
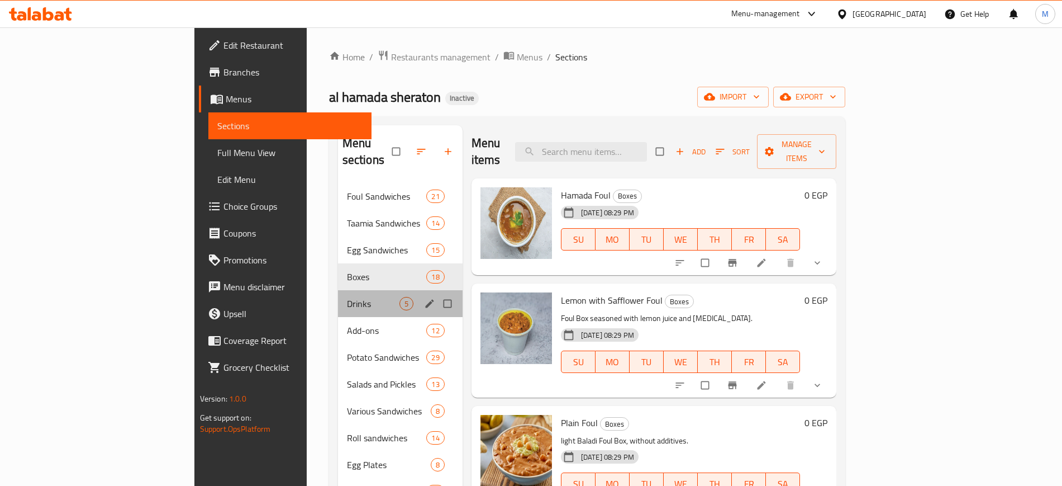
click at [338, 295] on div "Drinks 5" at bounding box center [400, 303] width 125 height 27
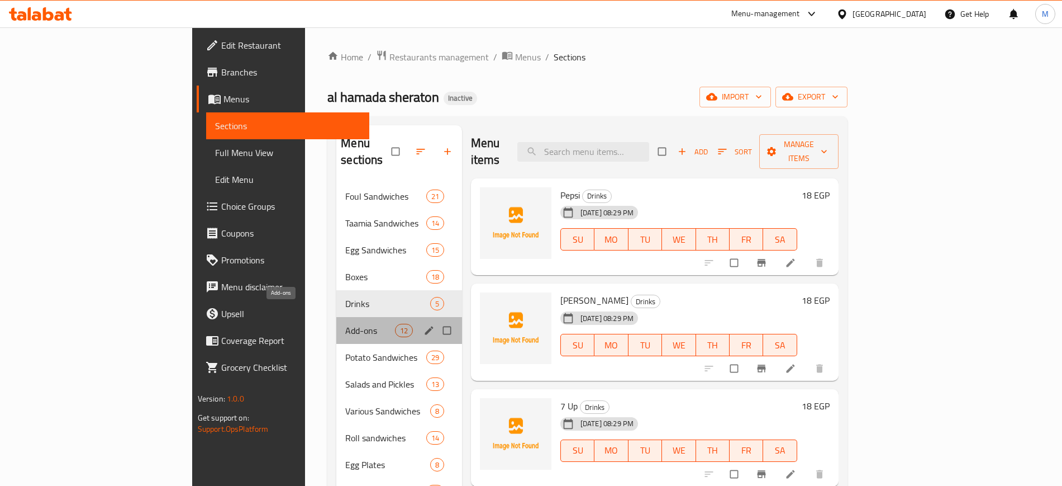
click at [345, 324] on span "Add-ons" at bounding box center [369, 330] width 49 height 13
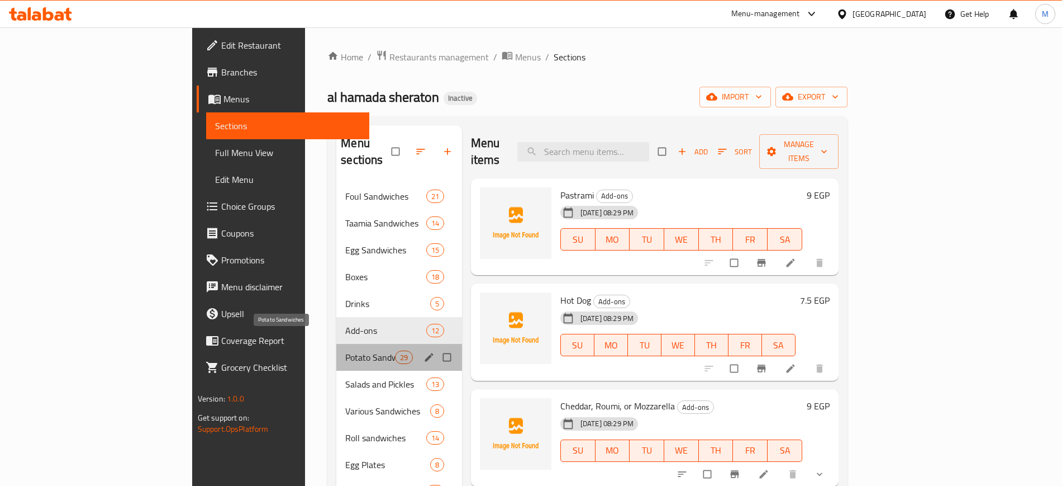
click at [345, 350] on span "Potato Sandwiches" at bounding box center [369, 356] width 49 height 13
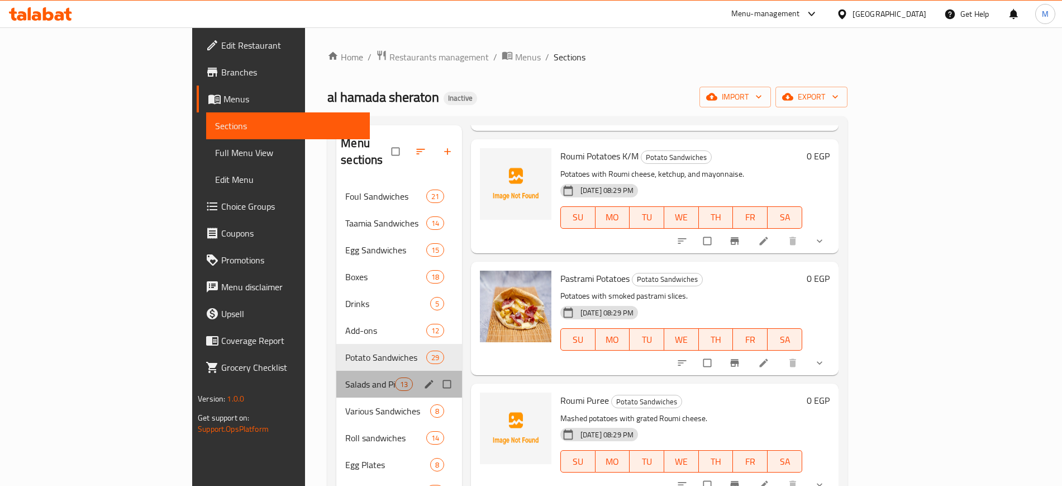
click at [336, 370] on div "Salads and Pickles 13" at bounding box center [399, 383] width 126 height 27
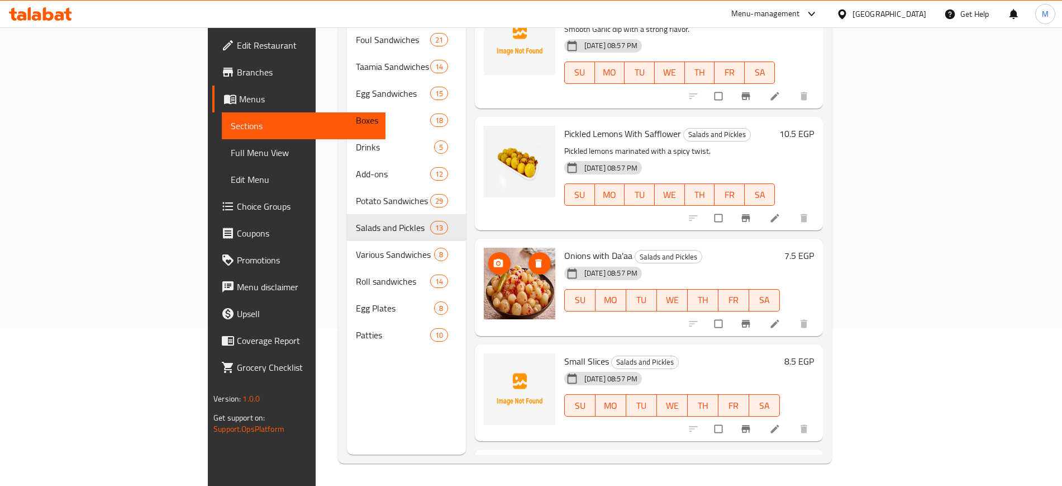
scroll to position [710, 0]
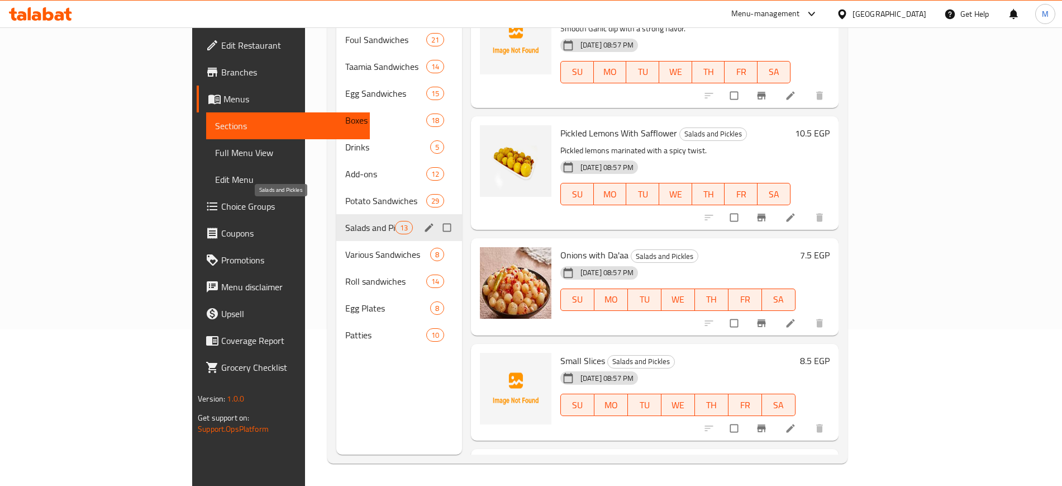
click at [345, 221] on span "Salads and Pickles" at bounding box center [369, 227] width 49 height 13
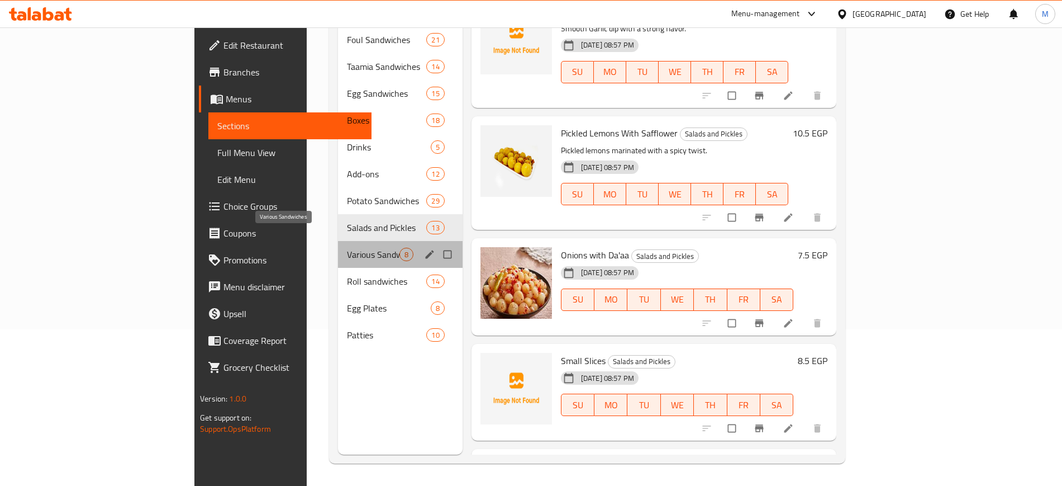
click at [347, 248] on span "Various Sandwiches" at bounding box center [373, 254] width 53 height 13
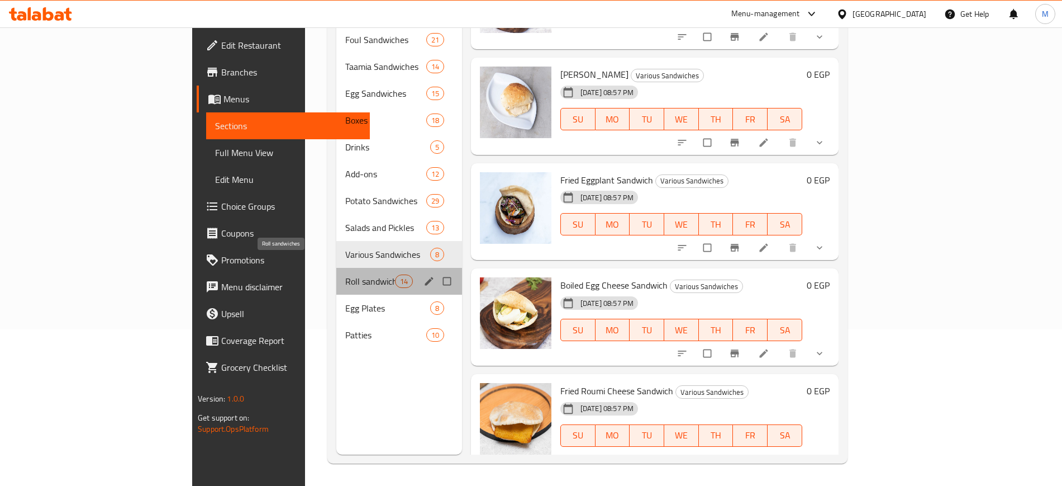
click at [345, 274] on span "Roll sandwiches" at bounding box center [369, 280] width 49 height 13
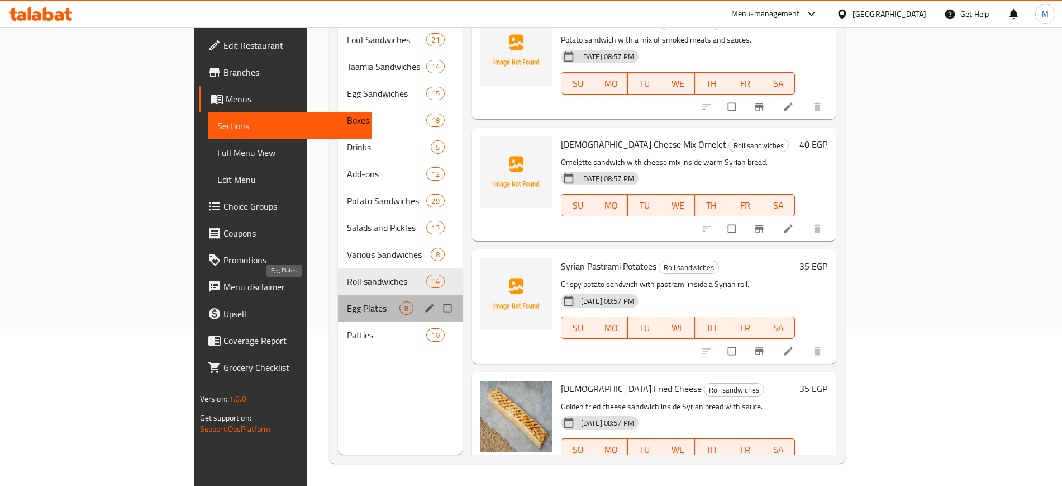
click at [347, 301] on span "Egg Plates" at bounding box center [373, 307] width 53 height 13
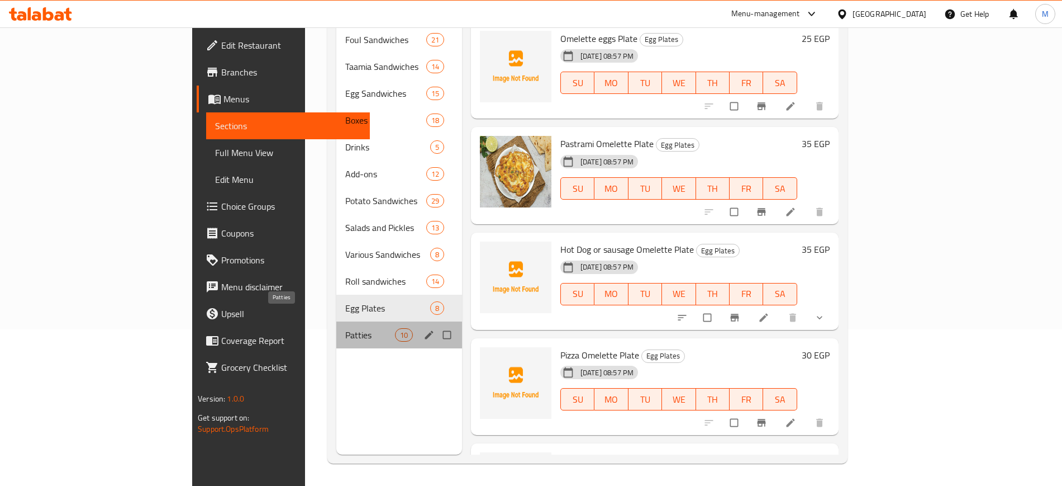
click at [345, 328] on span "Patties" at bounding box center [369, 334] width 49 height 13
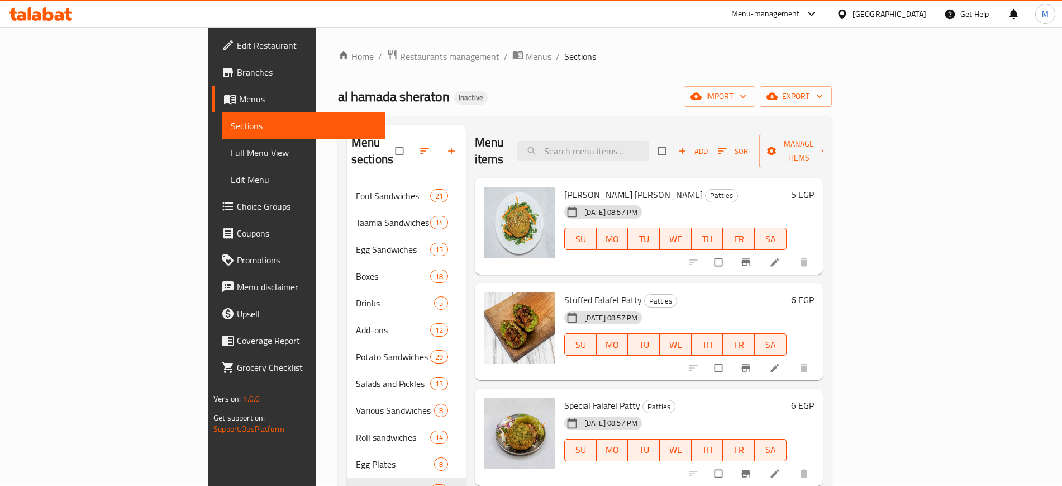
click at [832, 107] on div "Home / Restaurants management / Menus / Sections [PERSON_NAME] sheraton Inactiv…" at bounding box center [585, 334] width 494 height 570
click at [823, 102] on span "export" at bounding box center [796, 96] width 54 height 14
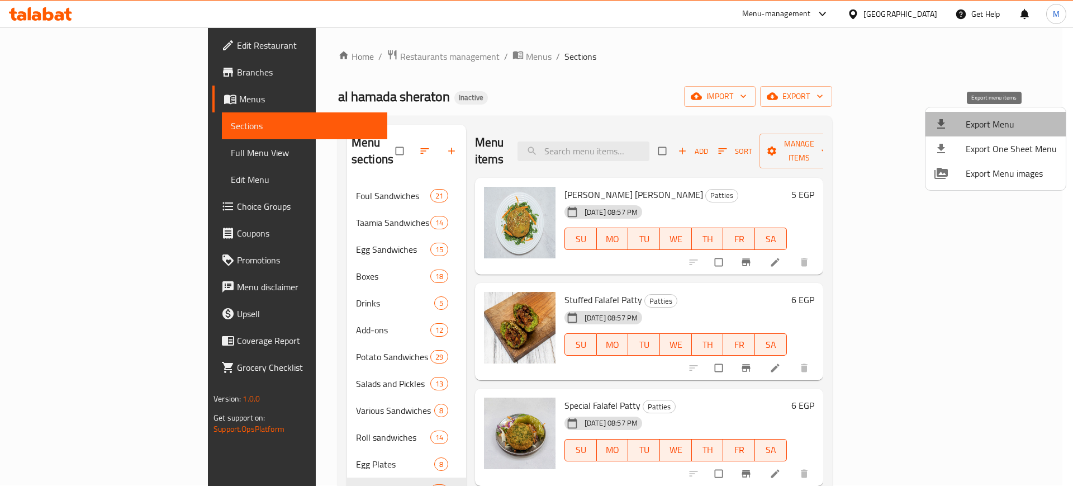
click at [996, 129] on span "Export Menu" at bounding box center [1010, 123] width 91 height 13
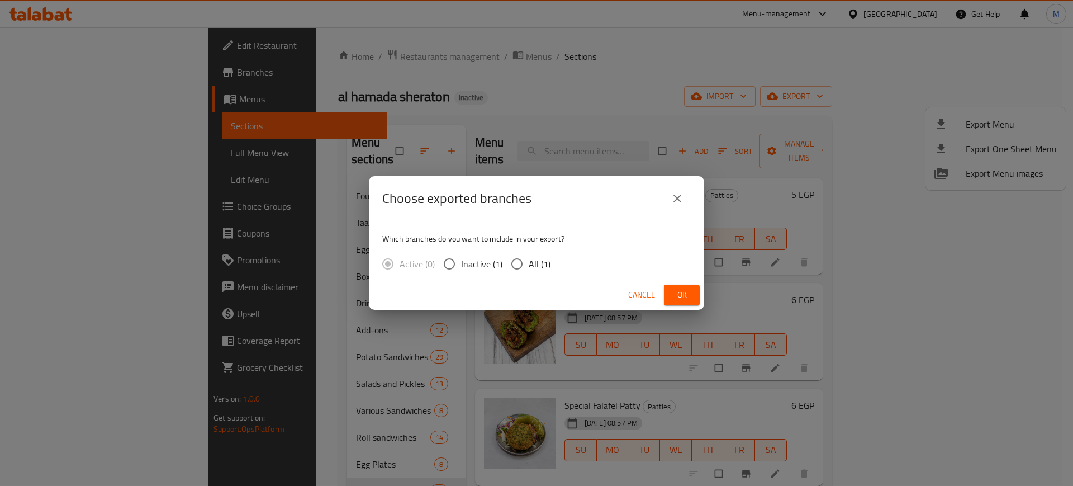
click at [542, 267] on span "All (1)" at bounding box center [540, 263] width 22 height 13
click at [529, 267] on input "All (1)" at bounding box center [516, 263] width 23 height 23
radio input "true"
click at [681, 299] on span "Ok" at bounding box center [682, 295] width 18 height 14
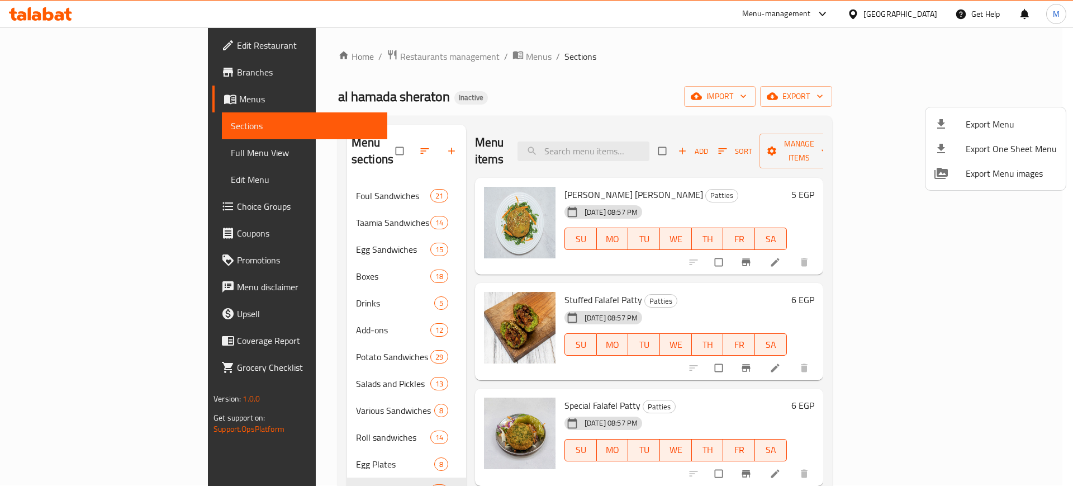
click at [73, 43] on div at bounding box center [536, 243] width 1073 height 486
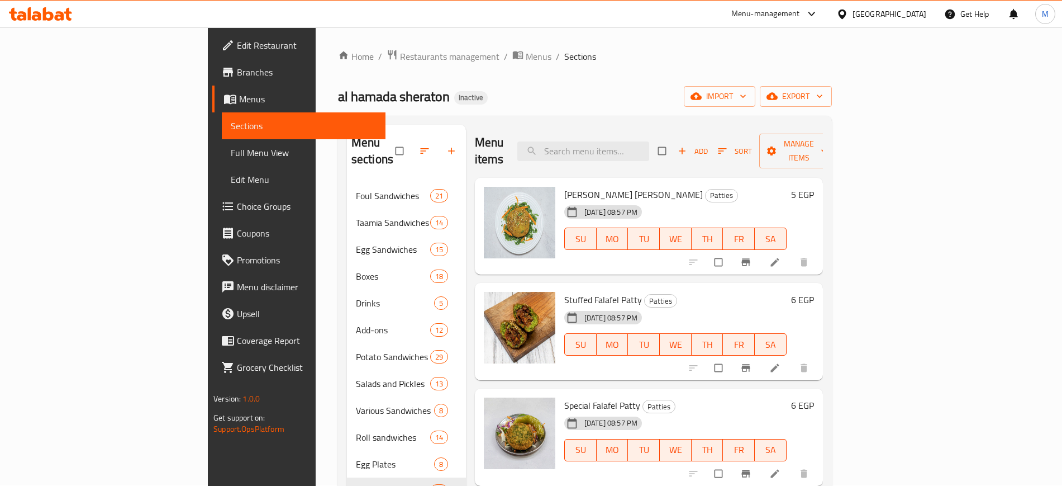
click at [237, 43] on span "Edit Restaurant" at bounding box center [306, 45] width 139 height 13
